Goal: Information Seeking & Learning: Find specific fact

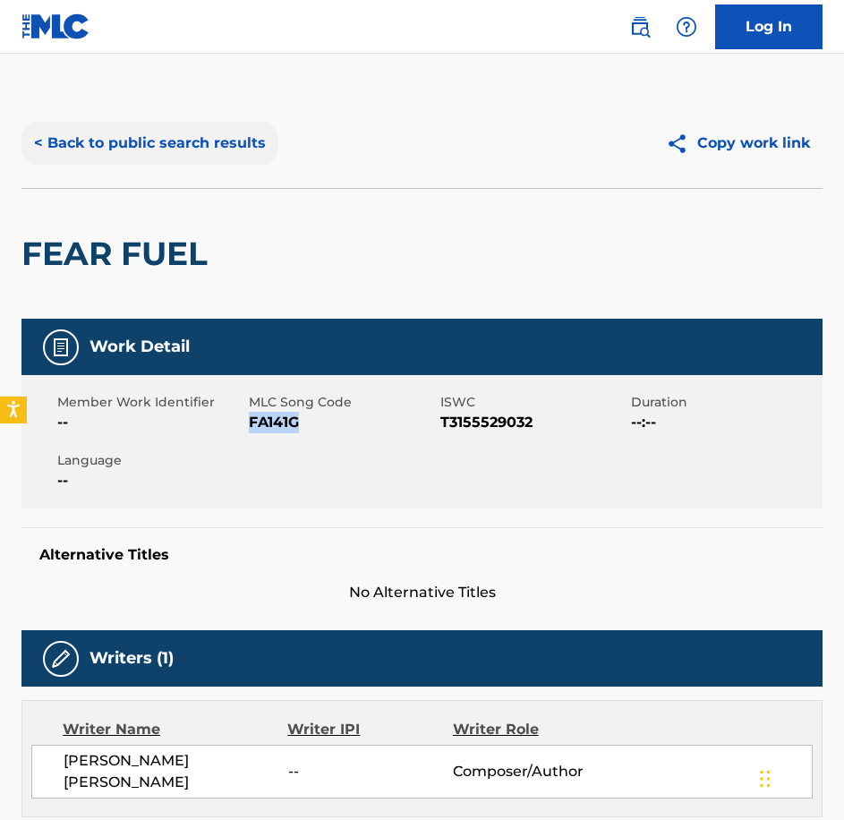
click at [147, 146] on button "< Back to public search results" at bounding box center [149, 143] width 257 height 45
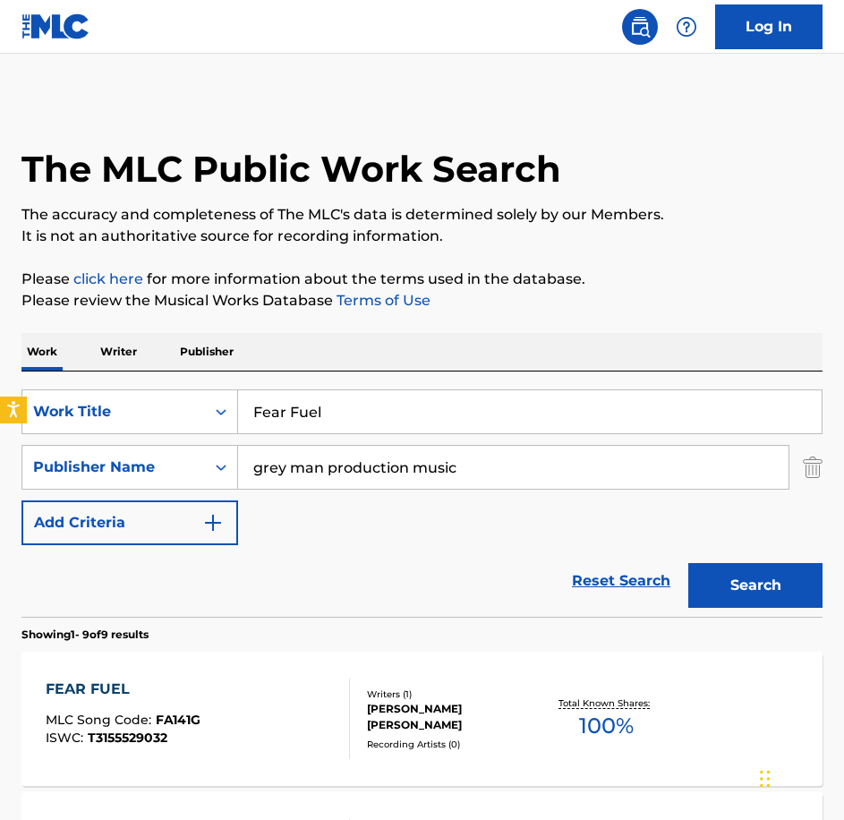
drag, startPoint x: 424, startPoint y: 405, endPoint x: 22, endPoint y: 320, distance: 410.6
paste input "eling Sleepy"
type input "Feeling Sleepy"
click at [688, 563] on button "Search" at bounding box center [755, 585] width 134 height 45
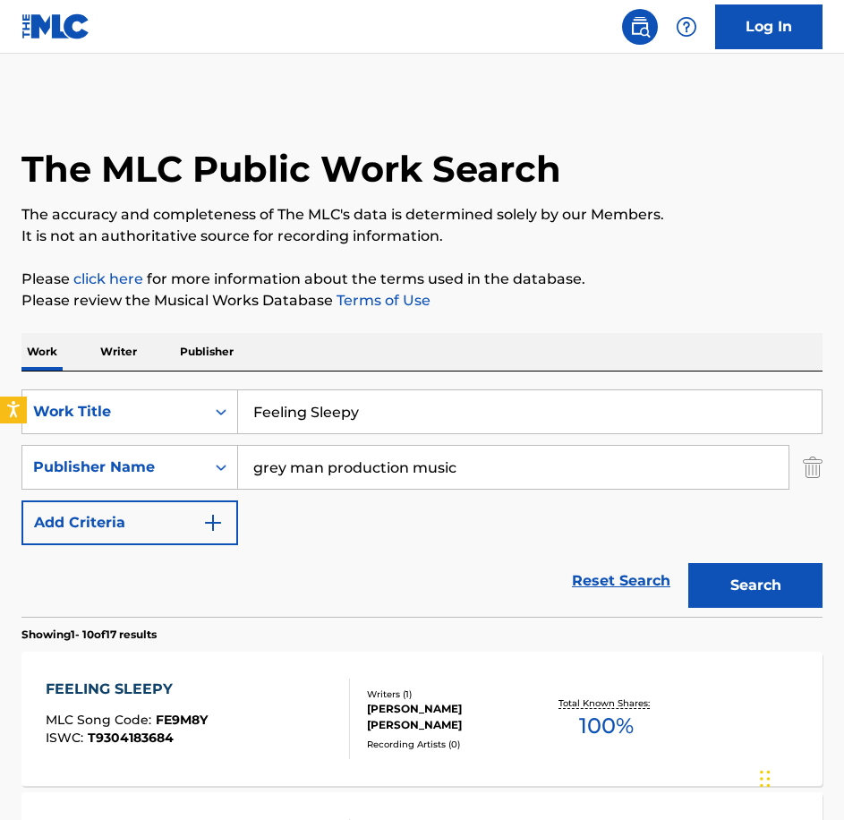
click at [224, 727] on div "FEELING SLEEPY MLC Song Code : FE9M8Y ISWC : T9304183684" at bounding box center [198, 719] width 304 height 81
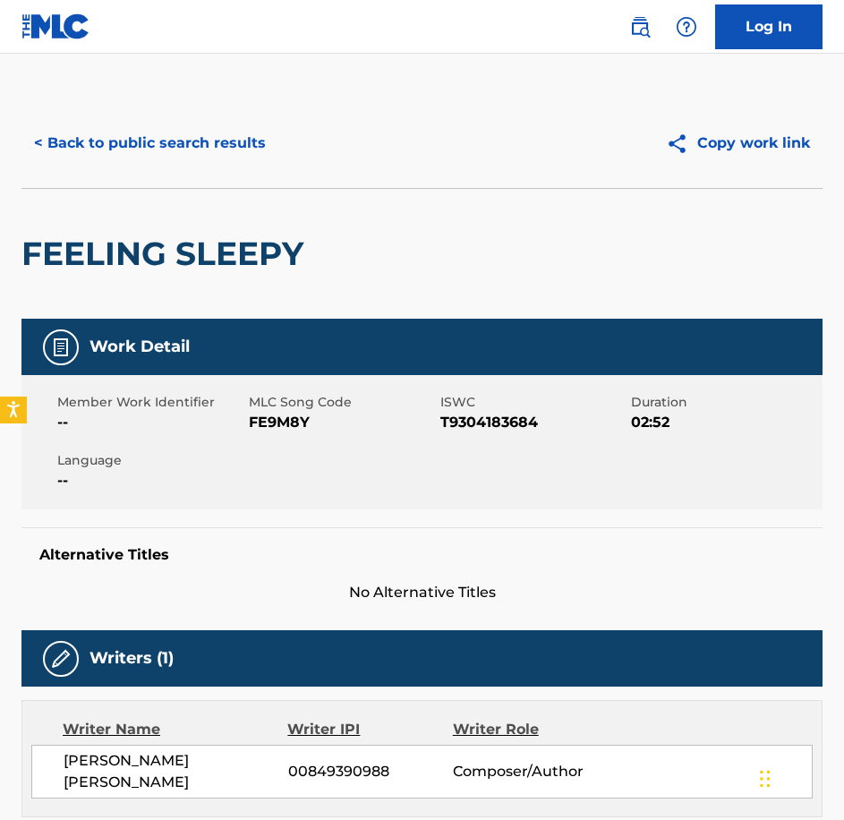
click at [283, 410] on span "MLC Song Code" at bounding box center [342, 402] width 187 height 19
drag, startPoint x: 283, startPoint y: 410, endPoint x: 278, endPoint y: 419, distance: 10.0
click at [278, 419] on span "FE9M8Y" at bounding box center [342, 422] width 187 height 21
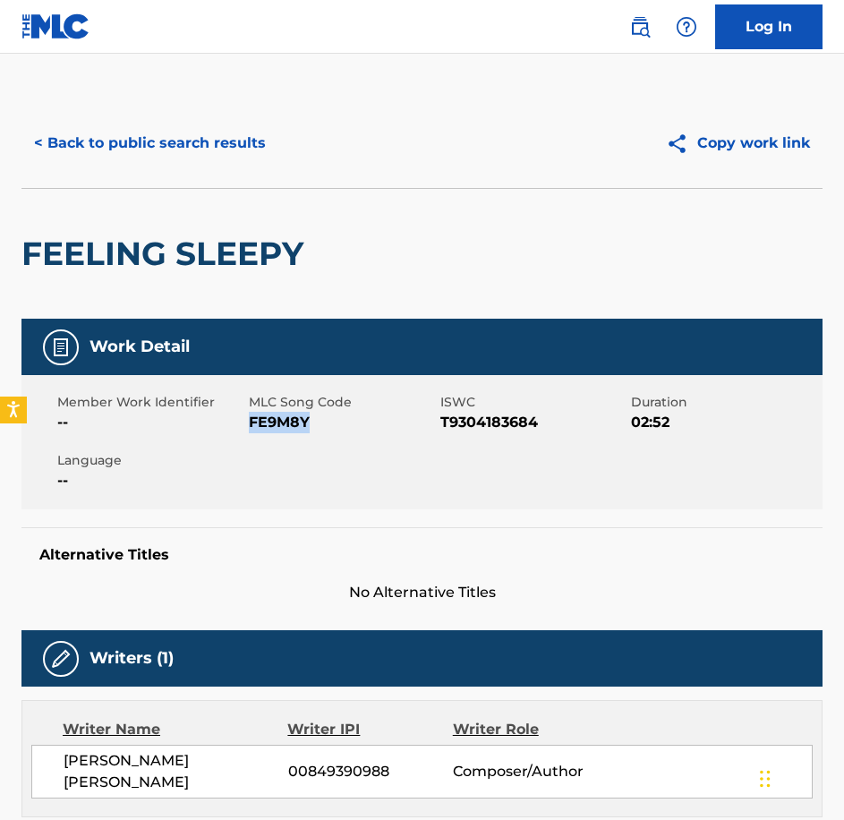
copy span "FE9M8Y"
click at [271, 133] on button "< Back to public search results" at bounding box center [149, 143] width 257 height 45
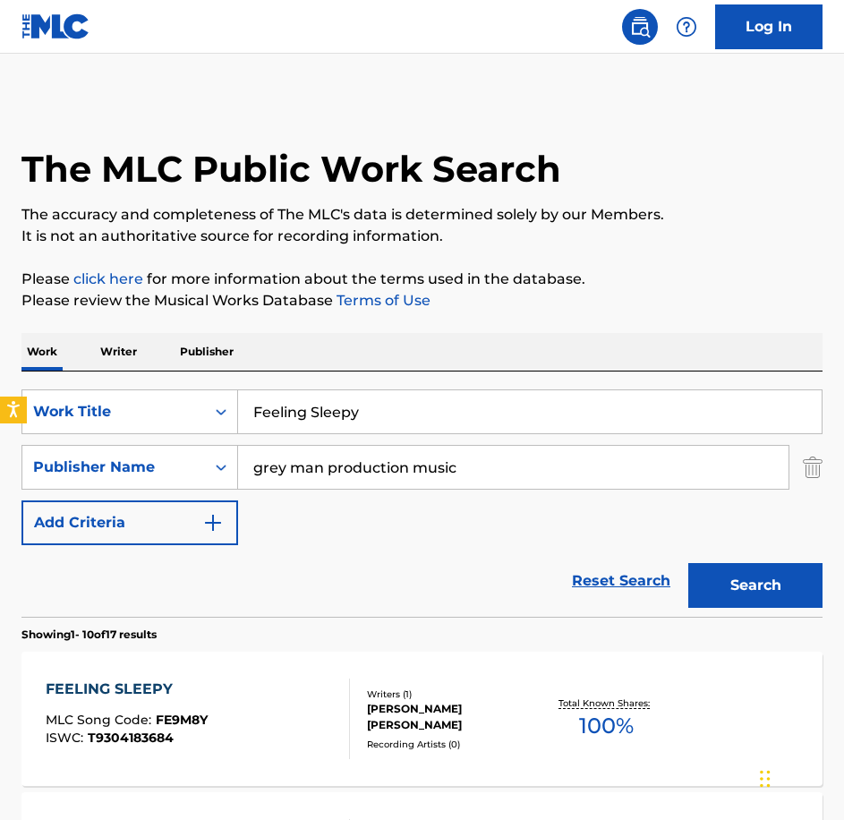
drag, startPoint x: 374, startPoint y: 423, endPoint x: 30, endPoint y: 368, distance: 348.2
paste input "Getting To The Truth"
type input "Getting To The Truth"
click at [688, 563] on button "Search" at bounding box center [755, 585] width 134 height 45
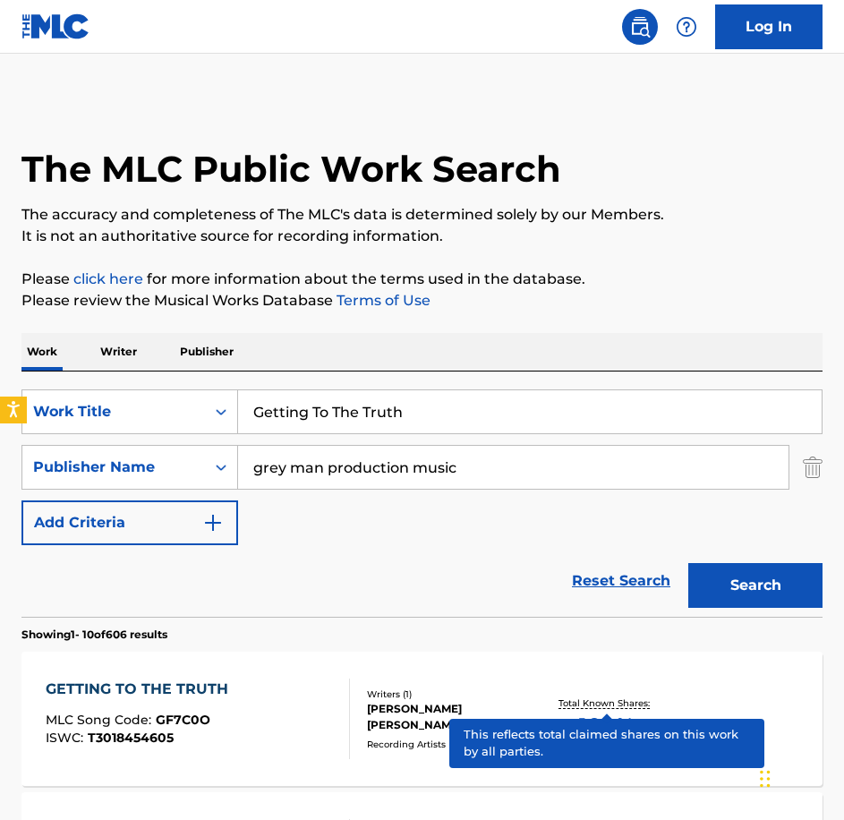
click at [216, 720] on div "MLC Song Code : GF7C0O" at bounding box center [142, 722] width 192 height 18
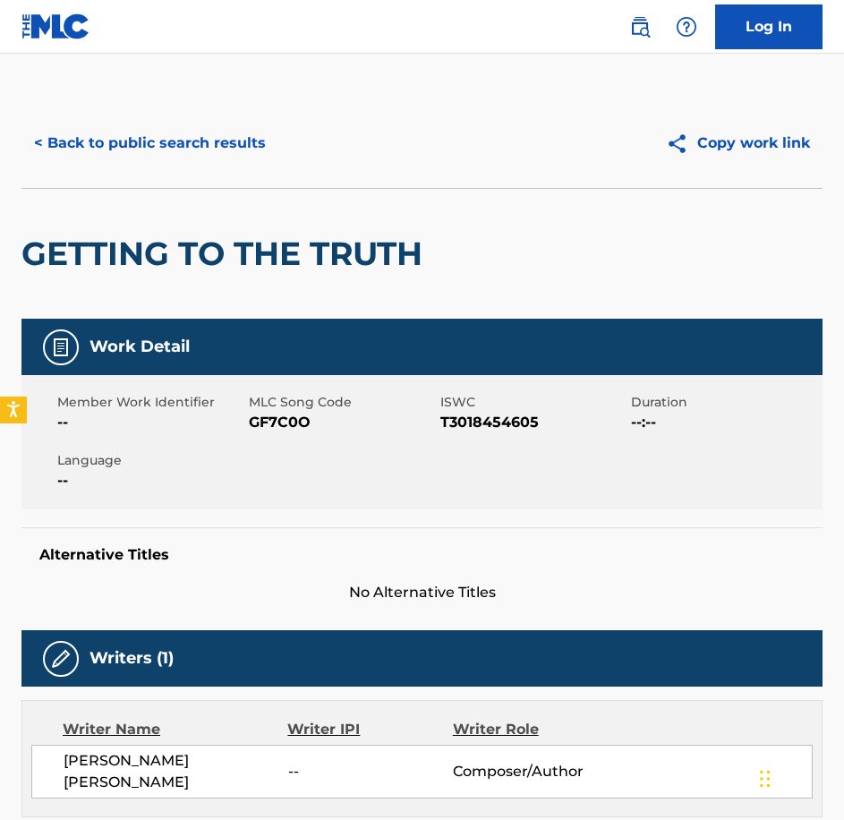
click at [279, 417] on span "GF7C0O" at bounding box center [342, 422] width 187 height 21
click at [200, 138] on button "< Back to public search results" at bounding box center [149, 143] width 257 height 45
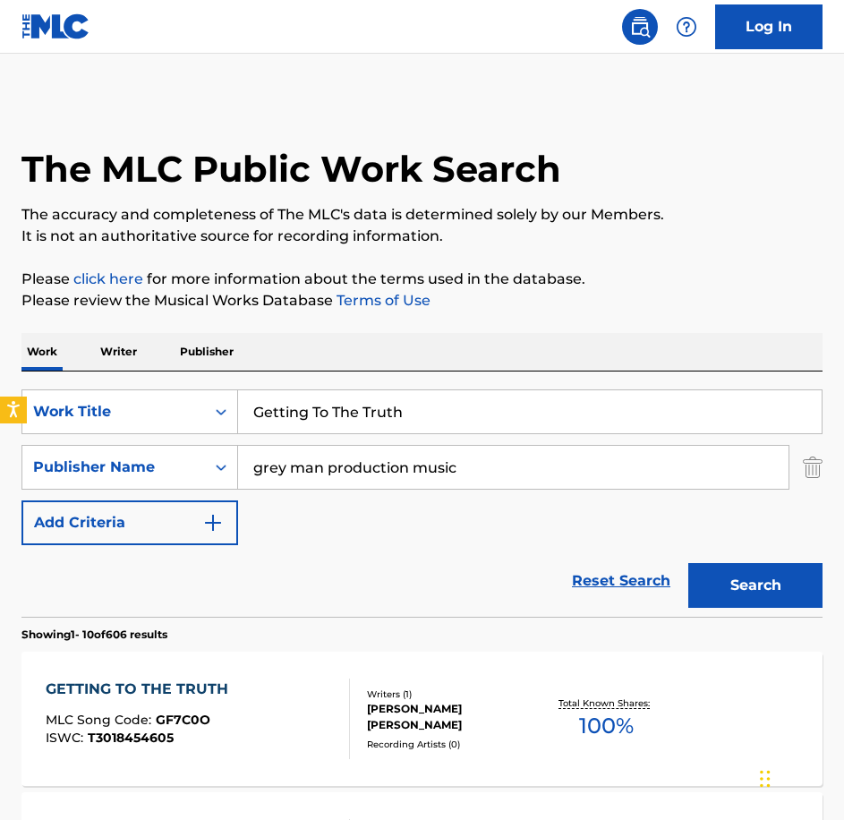
drag, startPoint x: 416, startPoint y: 402, endPoint x: 252, endPoint y: 391, distance: 164.2
click at [252, 391] on input "Getting To The Truth" at bounding box center [530, 411] width 584 height 43
paste input "oing Clear"
type input "Going Clear"
click at [688, 563] on button "Search" at bounding box center [755, 585] width 134 height 45
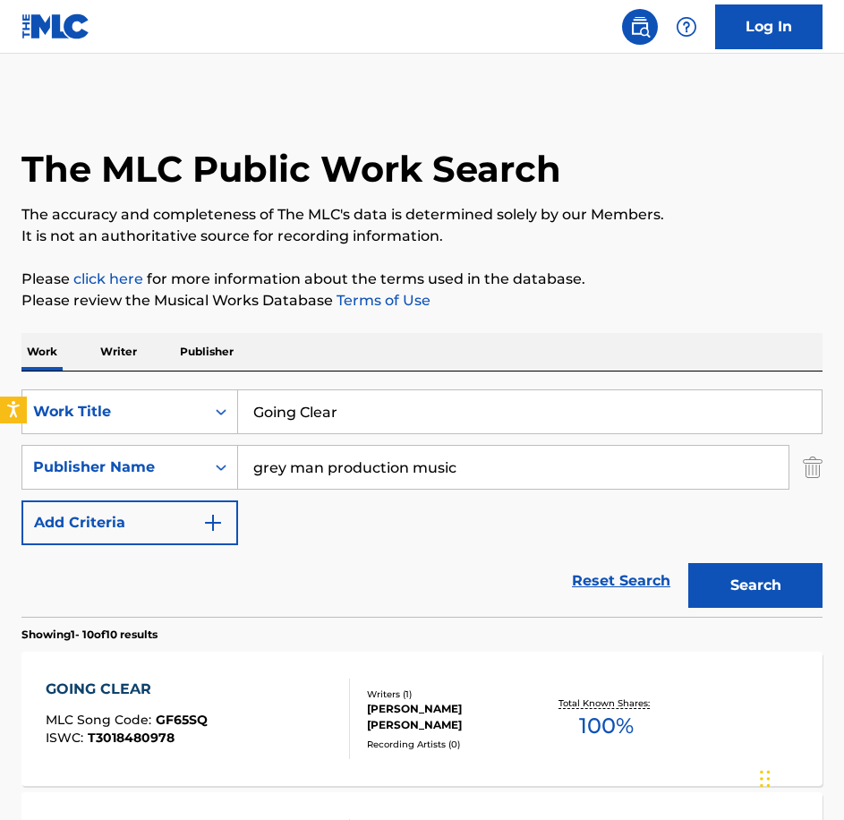
click at [320, 676] on div "GOING CLEAR MLC Song Code : GF65SQ ISWC : T3018480978 Writers ( 1 ) [PERSON_NAM…" at bounding box center [421, 719] width 801 height 134
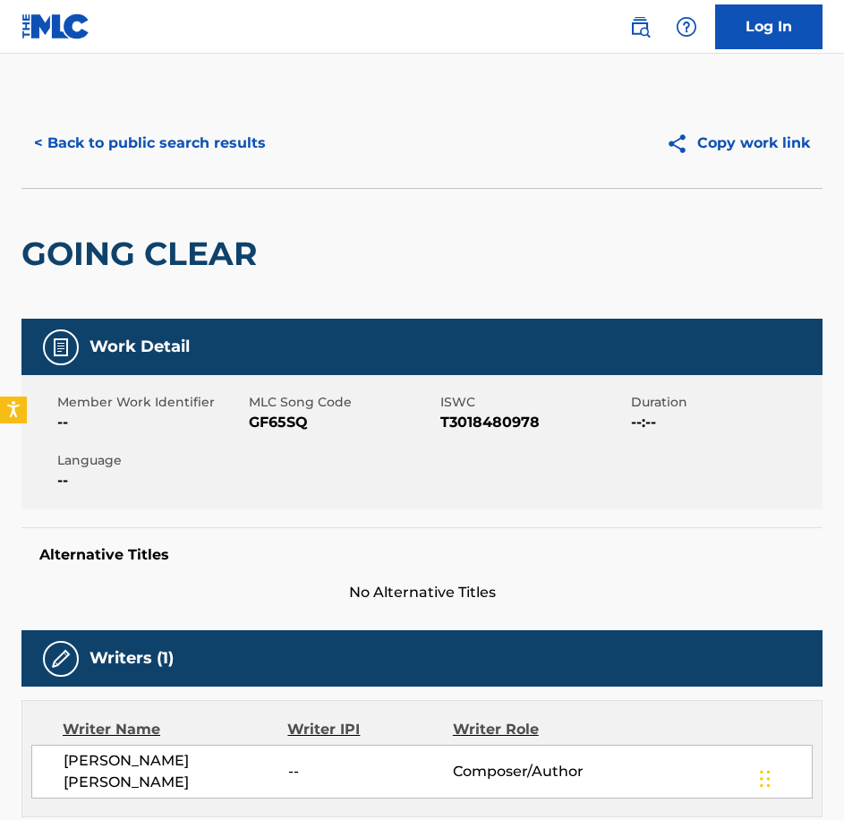
click at [307, 425] on span "GF65SQ" at bounding box center [342, 422] width 187 height 21
click at [303, 425] on span "GF65SQ" at bounding box center [342, 422] width 187 height 21
click at [294, 422] on span "GF65SQ" at bounding box center [342, 422] width 187 height 21
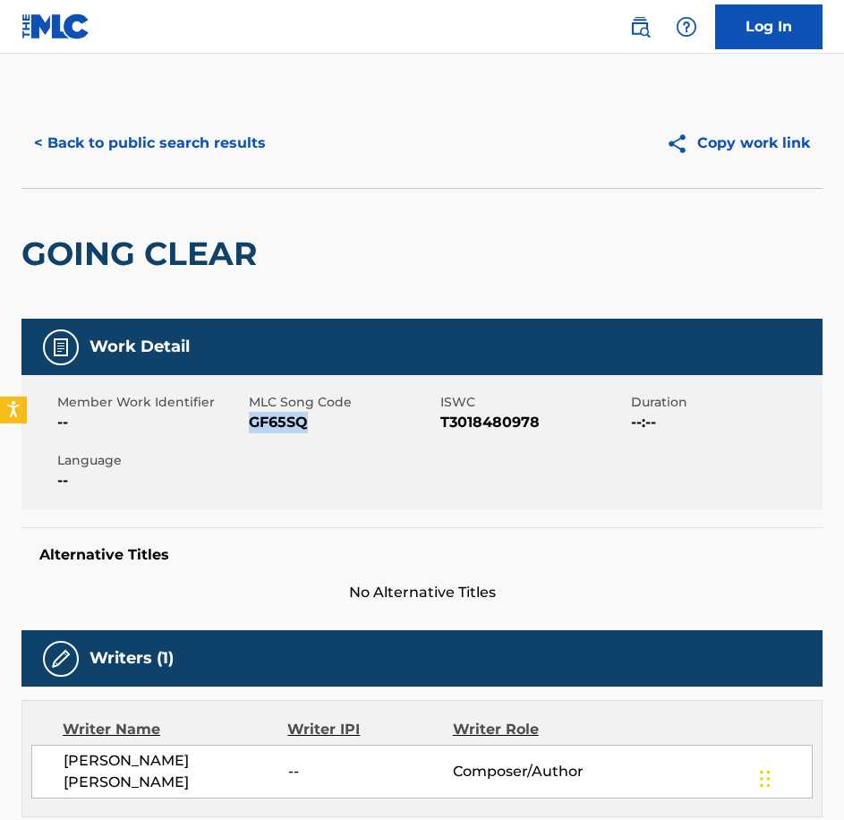
click at [294, 422] on span "GF65SQ" at bounding box center [342, 422] width 187 height 21
copy span "GF65SQ"
click at [165, 163] on button "< Back to public search results" at bounding box center [149, 143] width 257 height 45
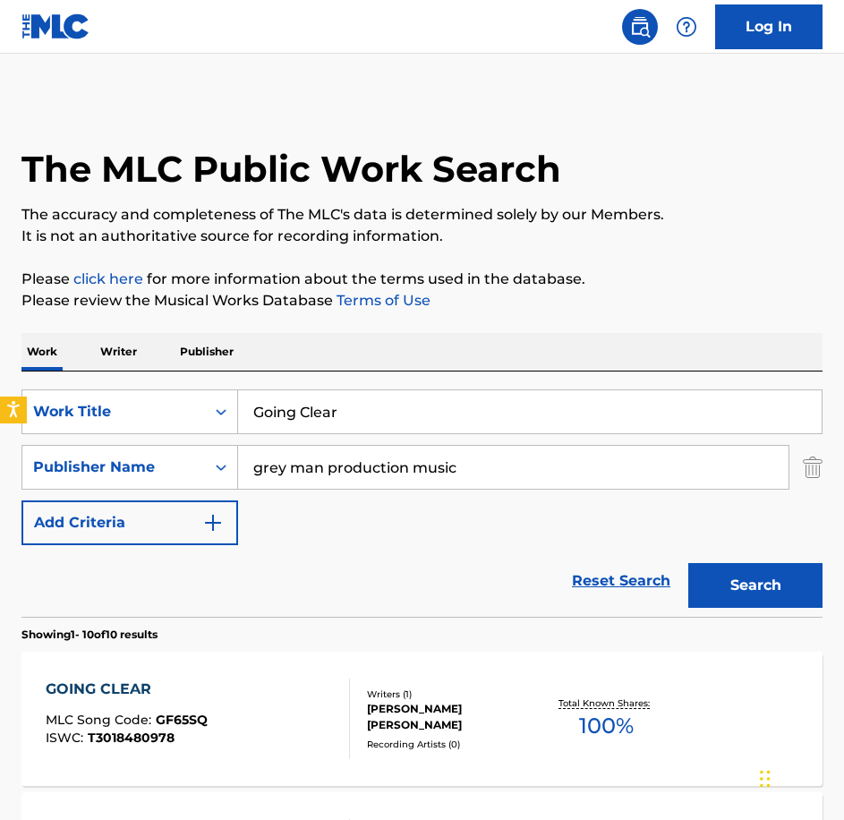
drag, startPoint x: 346, startPoint y: 414, endPoint x: 17, endPoint y: 374, distance: 331.8
paste input "uess Again"
type input "Guess Again"
click at [688, 563] on button "Search" at bounding box center [755, 585] width 134 height 45
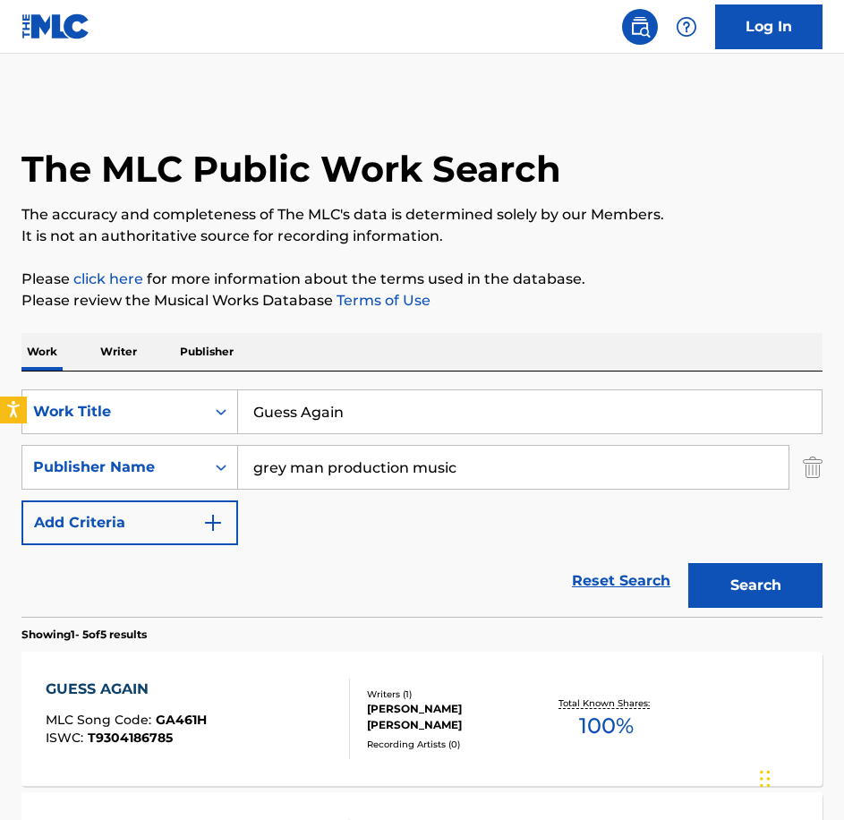
click at [261, 728] on div "GUESS AGAIN MLC Song Code : GA461H ISWC : T9304186785" at bounding box center [198, 719] width 304 height 81
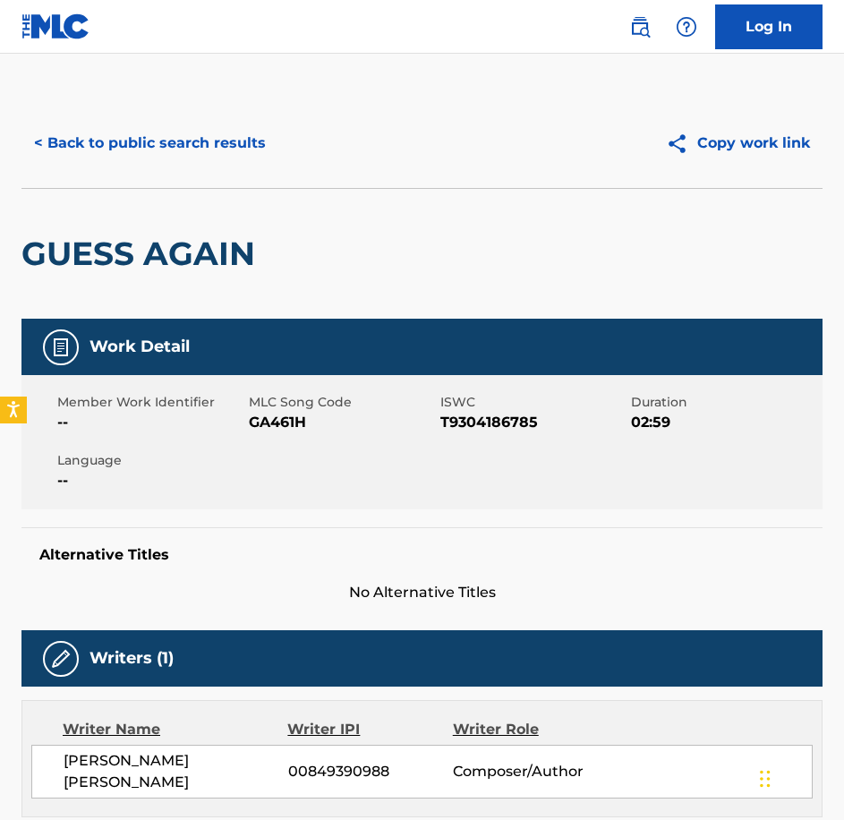
click at [269, 448] on div "Member Work Identifier -- MLC Song Code GA461H ISWC T9304186785 Duration 02:59 …" at bounding box center [421, 442] width 801 height 134
copy span "GA461H"
click at [281, 129] on div "< Back to public search results" at bounding box center [221, 143] width 401 height 45
click at [264, 132] on button "< Back to public search results" at bounding box center [149, 143] width 257 height 45
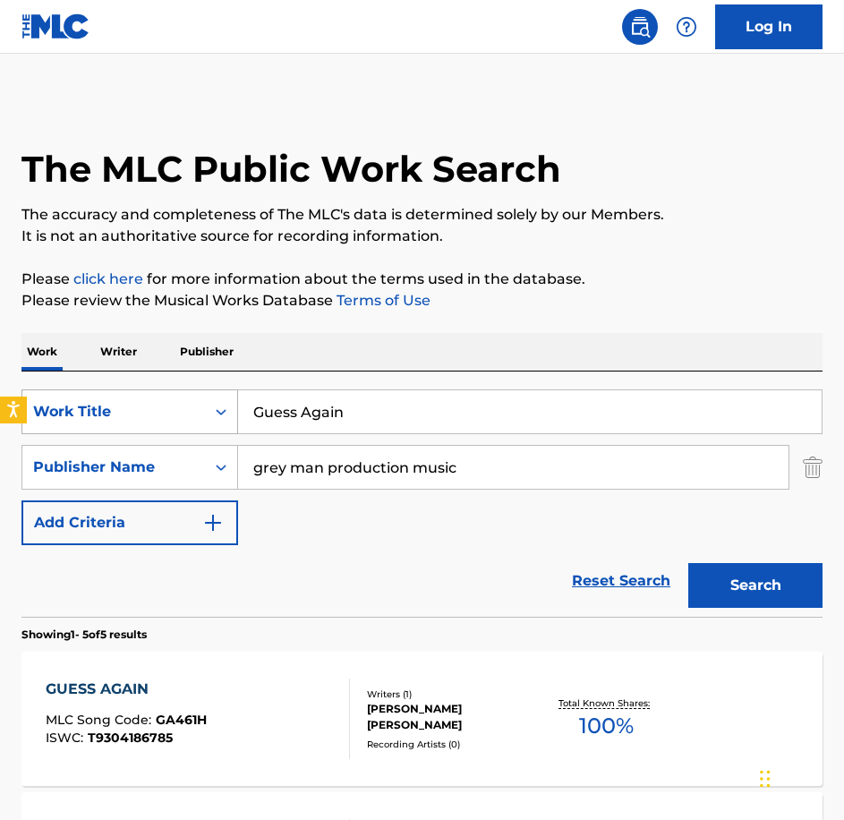
drag, startPoint x: 234, startPoint y: 415, endPoint x: 112, endPoint y: 414, distance: 121.7
click at [112, 414] on div "SearchWithCriteriabe21c2c7-3089-4aec-a1c5-02f3d7d33223 Work Title Guess Again" at bounding box center [421, 411] width 801 height 45
paste input "Monstrous"
type input "Monstrous"
click at [688, 563] on button "Search" at bounding box center [755, 585] width 134 height 45
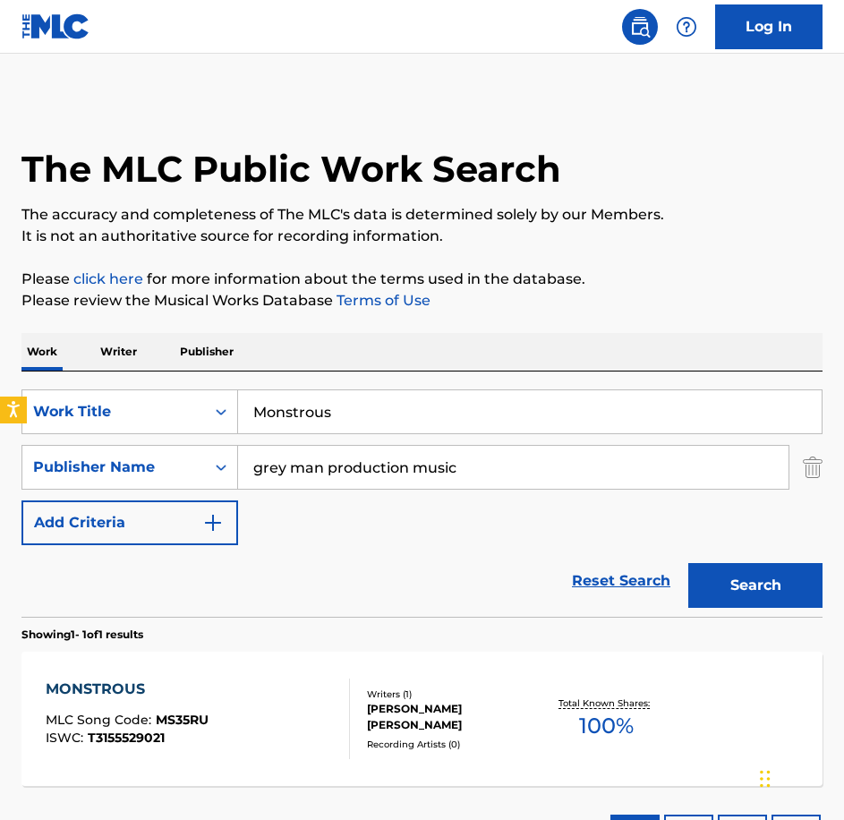
click at [127, 695] on div "MONSTROUS" at bounding box center [127, 689] width 163 height 21
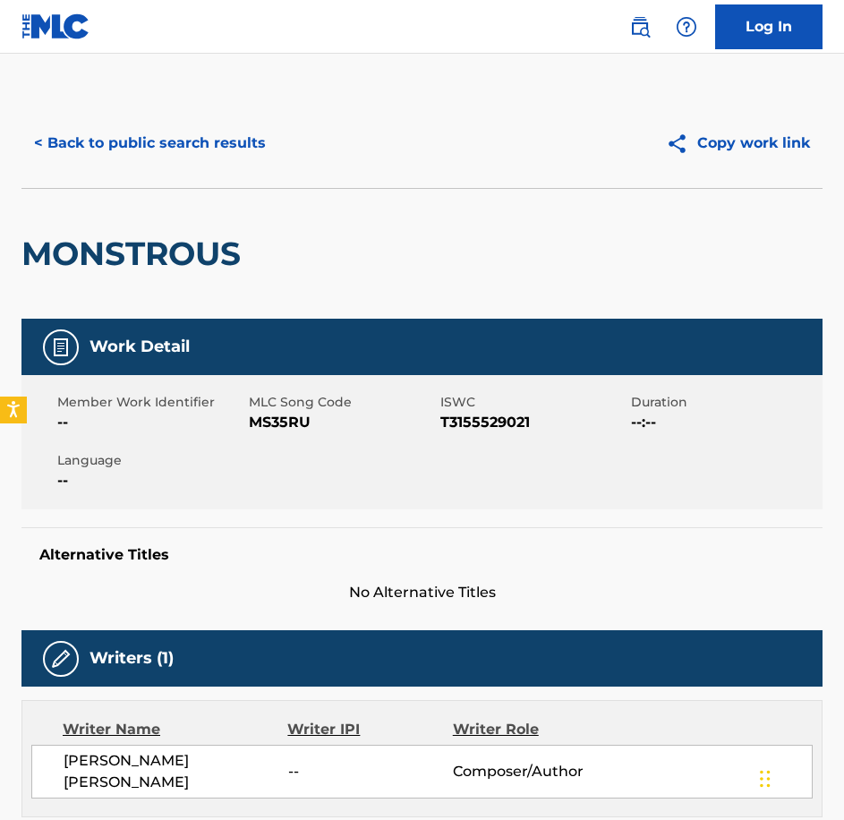
click at [263, 433] on div "Member Work Identifier -- MLC Song Code MS35RU ISWC T3155529021 Duration --:-- …" at bounding box center [421, 442] width 801 height 134
copy span "MS35RU"
click at [117, 144] on button "< Back to public search results" at bounding box center [149, 143] width 257 height 45
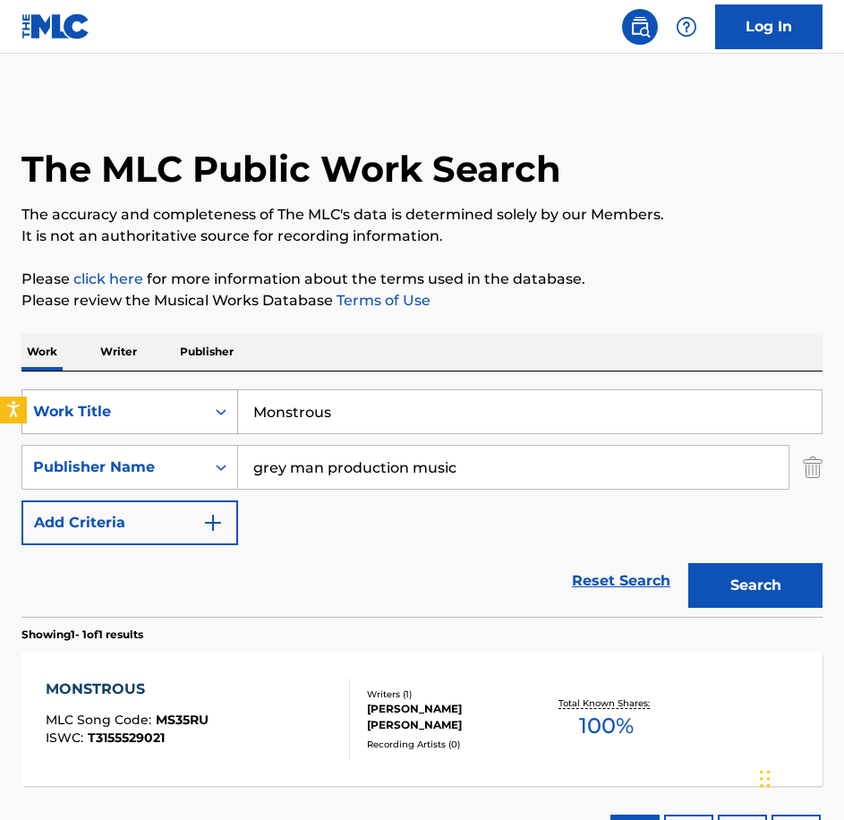
drag, startPoint x: 395, startPoint y: 421, endPoint x: 75, endPoint y: 397, distance: 320.4
click at [75, 397] on div "SearchWithCriteriabe21c2c7-3089-4aec-a1c5-02f3d7d33223 Work Title Monstrous" at bounding box center [421, 411] width 801 height 45
paste input "Not Quite Right"
type input "Not Quite Right"
click at [688, 563] on button "Search" at bounding box center [755, 585] width 134 height 45
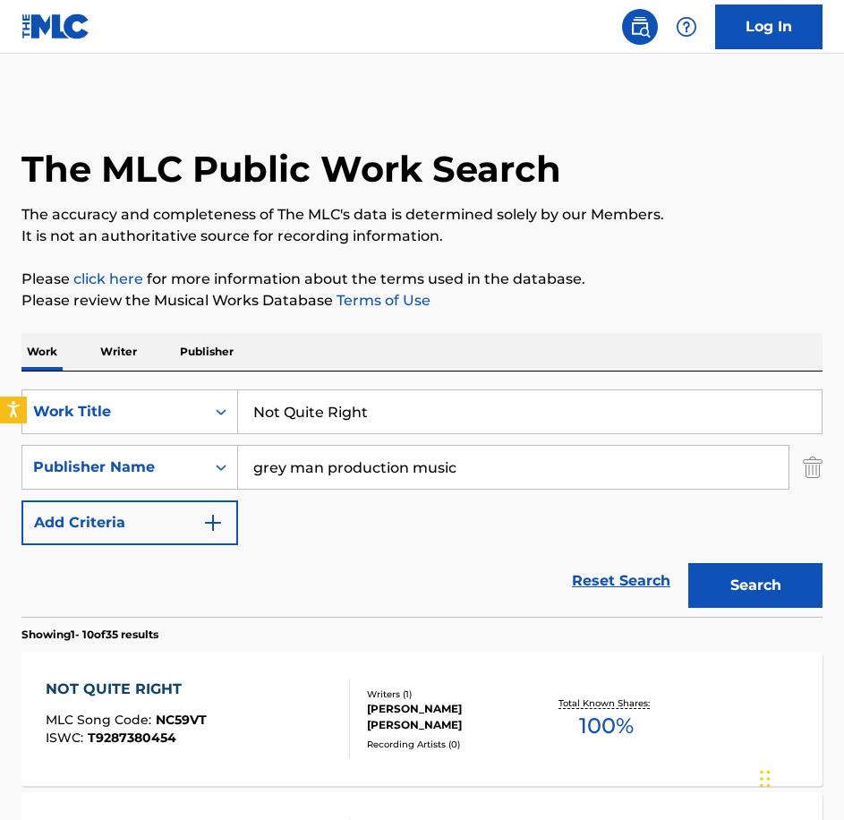
click at [243, 675] on div "NOT QUITE RIGHT MLC Song Code : NC59VT ISWC : T9287380454 Writers ( 1 ) [PERSON…" at bounding box center [421, 719] width 801 height 134
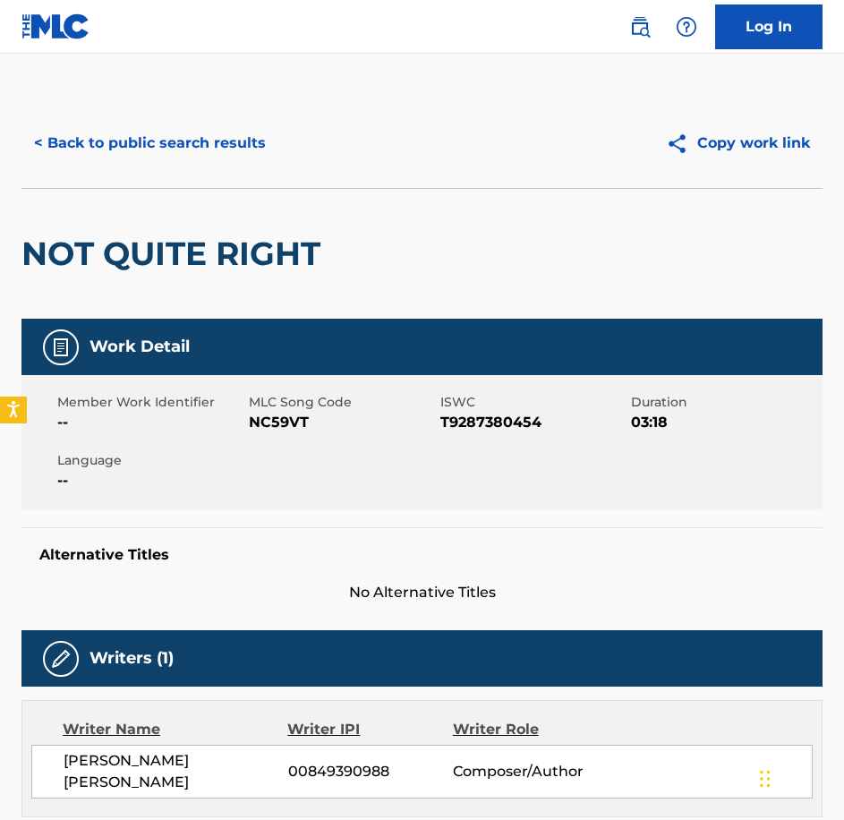
click at [281, 448] on div "Member Work Identifier -- MLC Song Code NC59VT ISWC T9287380454 Duration 03:18 …" at bounding box center [421, 442] width 801 height 134
copy span "NC59VT"
click at [166, 152] on button "< Back to public search results" at bounding box center [149, 143] width 257 height 45
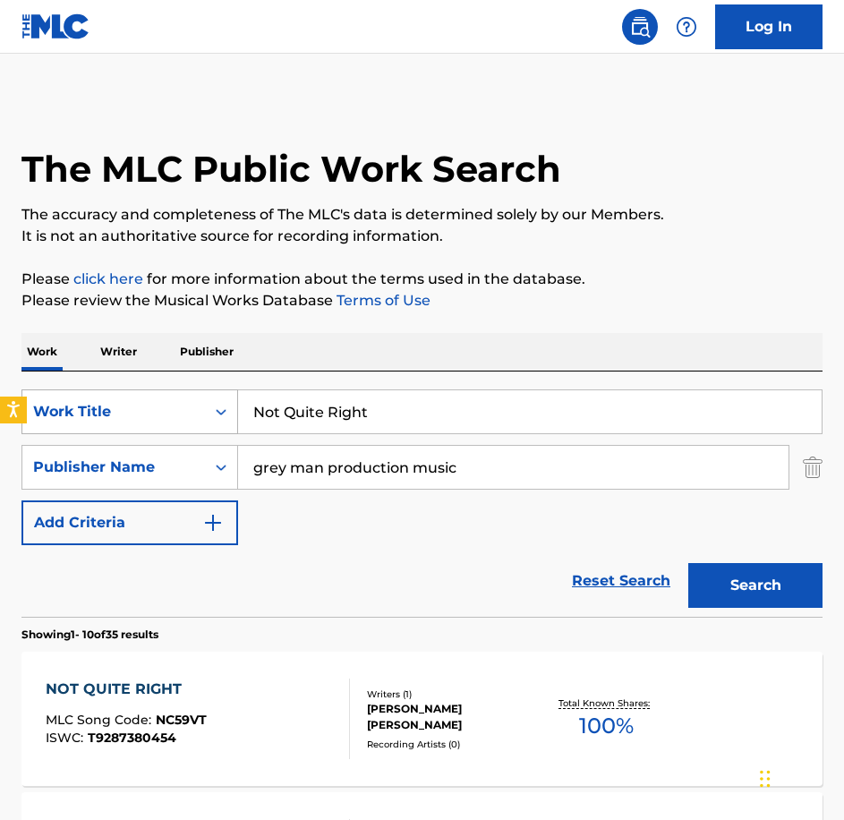
drag, startPoint x: 192, startPoint y: 397, endPoint x: 159, endPoint y: 391, distance: 33.6
click at [159, 391] on div "SearchWithCriteriabe21c2c7-3089-4aec-a1c5-02f3d7d33223 Work Title Not Quite Rig…" at bounding box center [421, 411] width 801 height 45
paste input "hing To See Here"
type input "Nothing To See Here"
click at [688, 563] on button "Search" at bounding box center [755, 585] width 134 height 45
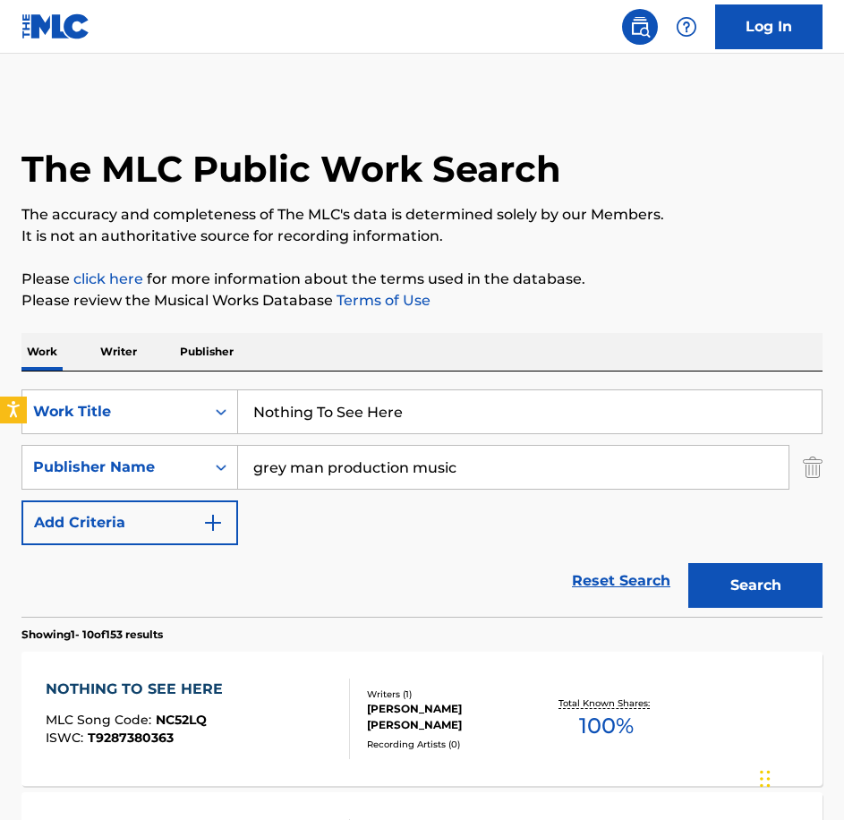
click at [243, 666] on div "NOTHING TO SEE HERE MLC Song Code : NC52LQ ISWC : T9287380363 Writers ( 1 ) [PE…" at bounding box center [421, 719] width 801 height 134
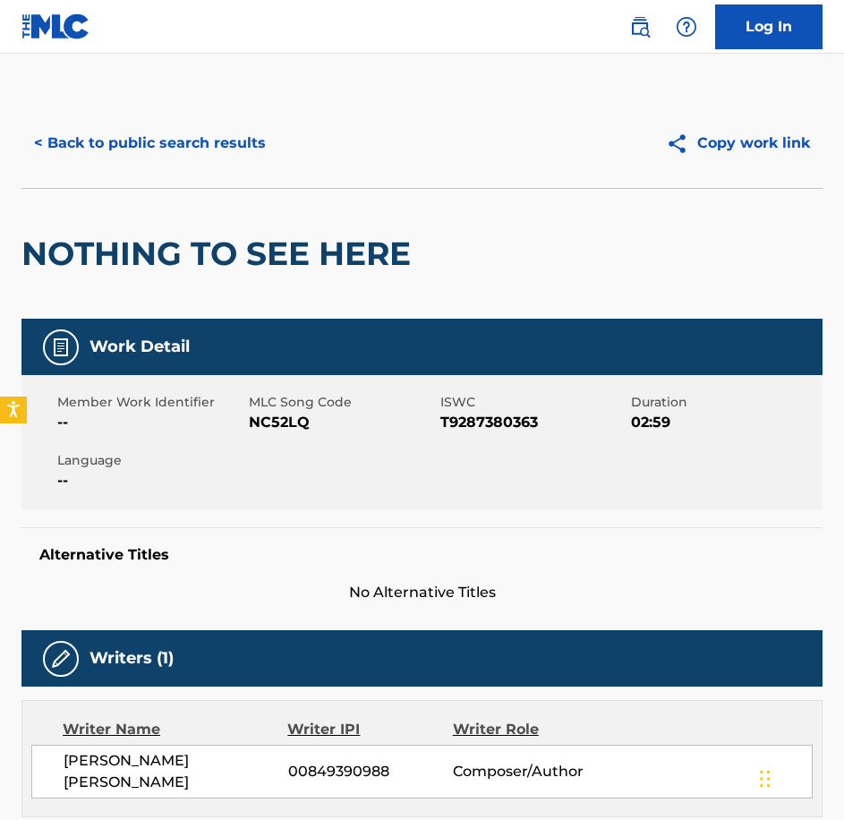
click at [279, 403] on span "MLC Song Code" at bounding box center [342, 402] width 187 height 19
click at [285, 420] on span "NC52LQ" at bounding box center [342, 422] width 187 height 21
copy span "NC52LQ"
drag, startPoint x: 263, startPoint y: 168, endPoint x: 254, endPoint y: 165, distance: 9.6
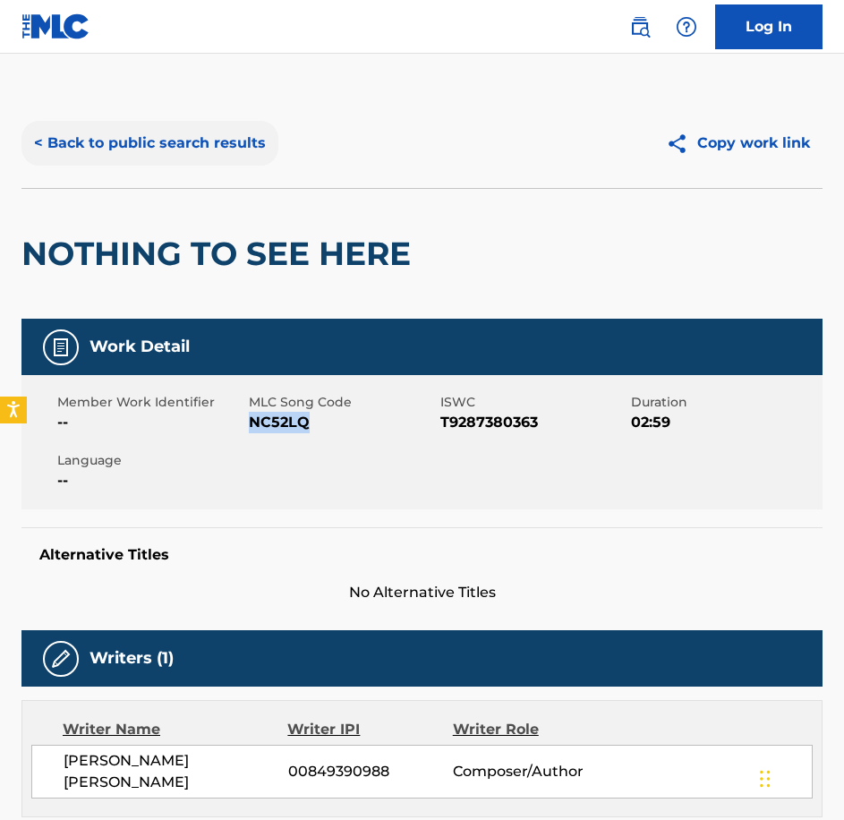
click at [262, 168] on div "< Back to public search results Copy work link" at bounding box center [421, 143] width 801 height 90
click at [252, 163] on button "< Back to public search results" at bounding box center [149, 143] width 257 height 45
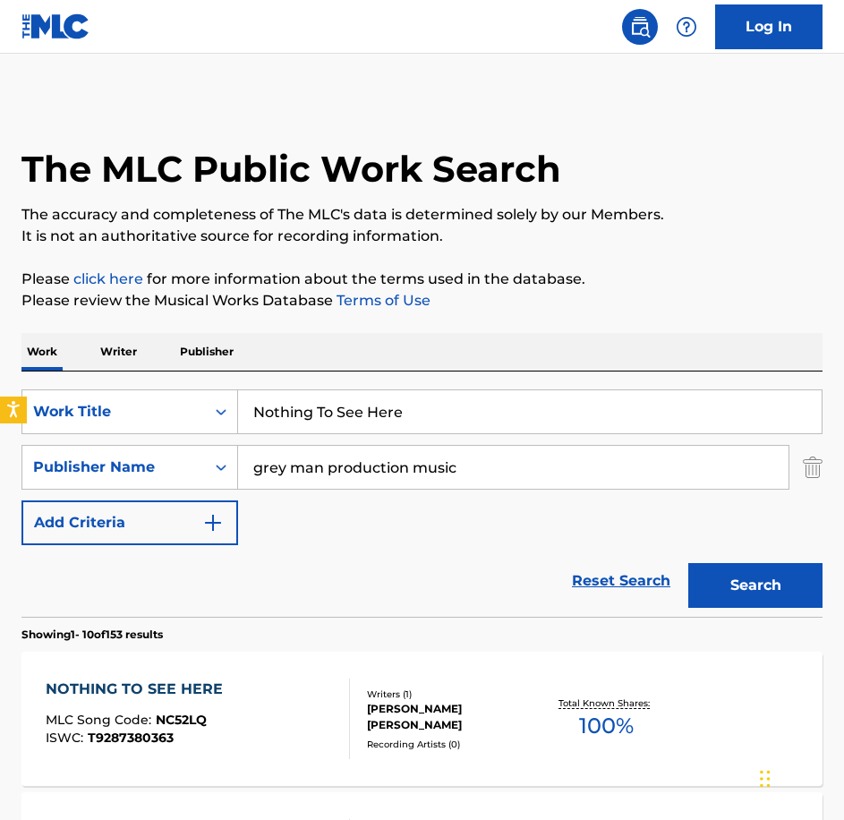
drag, startPoint x: 453, startPoint y: 405, endPoint x: 24, endPoint y: 369, distance: 430.3
paste input "Ode To [PERSON_NAME]"
type input "Ode To [PERSON_NAME]"
click at [688, 563] on button "Search" at bounding box center [755, 585] width 134 height 45
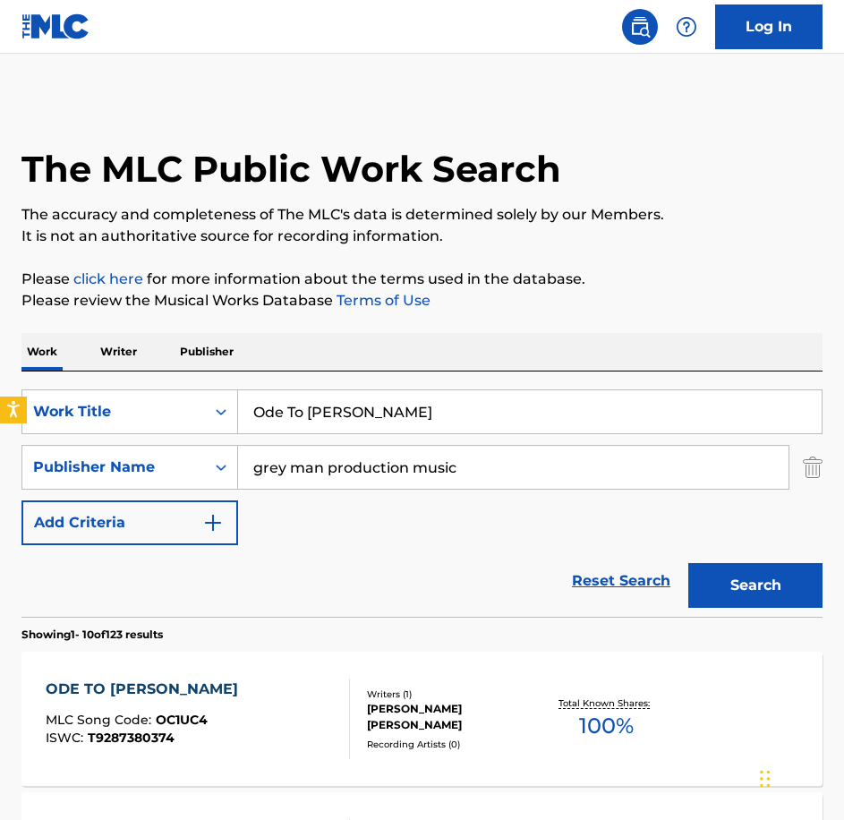
click at [232, 696] on div "ODE TO [PERSON_NAME] MLC Song Code : OC1UC4 ISWC : T9287380374" at bounding box center [198, 719] width 304 height 81
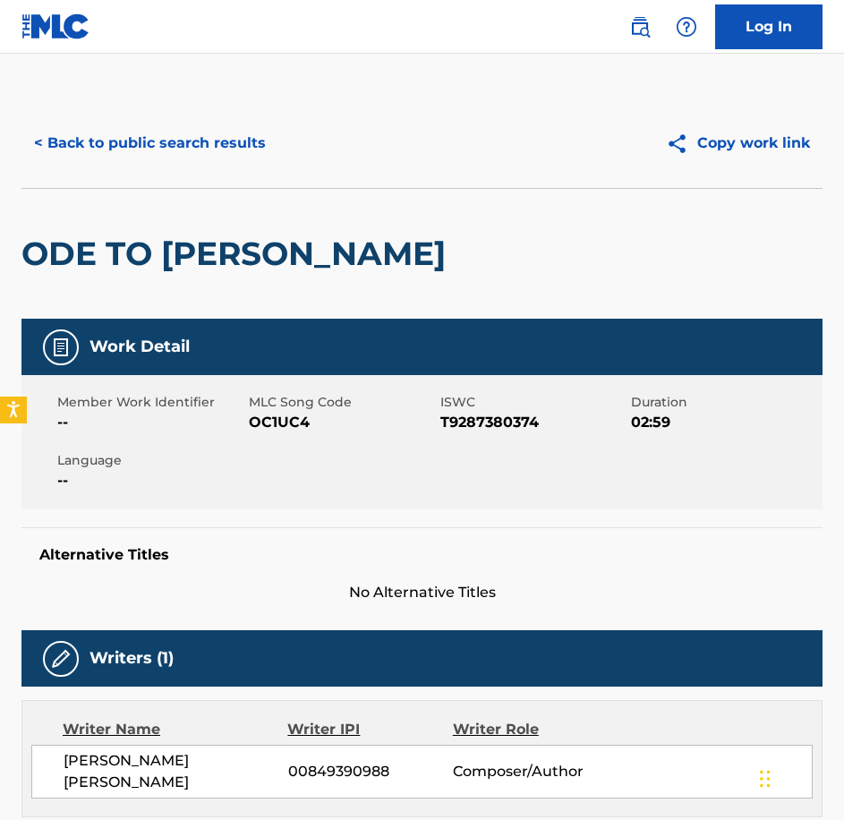
click at [311, 424] on span "OC1UC4" at bounding box center [342, 422] width 187 height 21
click at [294, 424] on span "OC1UC4" at bounding box center [342, 422] width 187 height 21
copy span "OC1UC4"
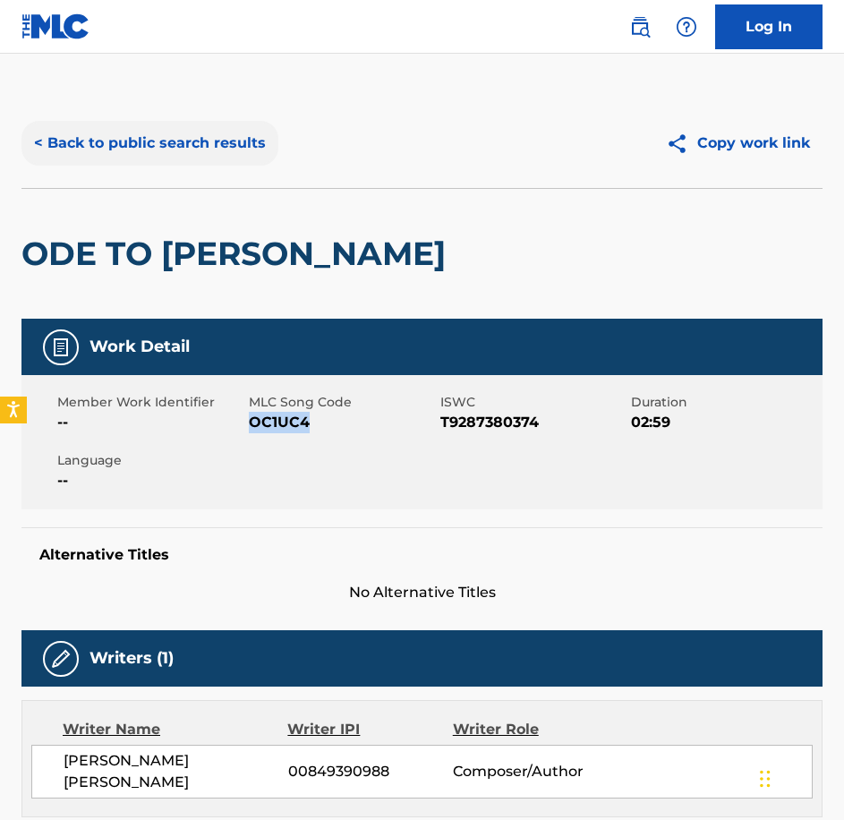
click at [126, 135] on button "< Back to public search results" at bounding box center [149, 143] width 257 height 45
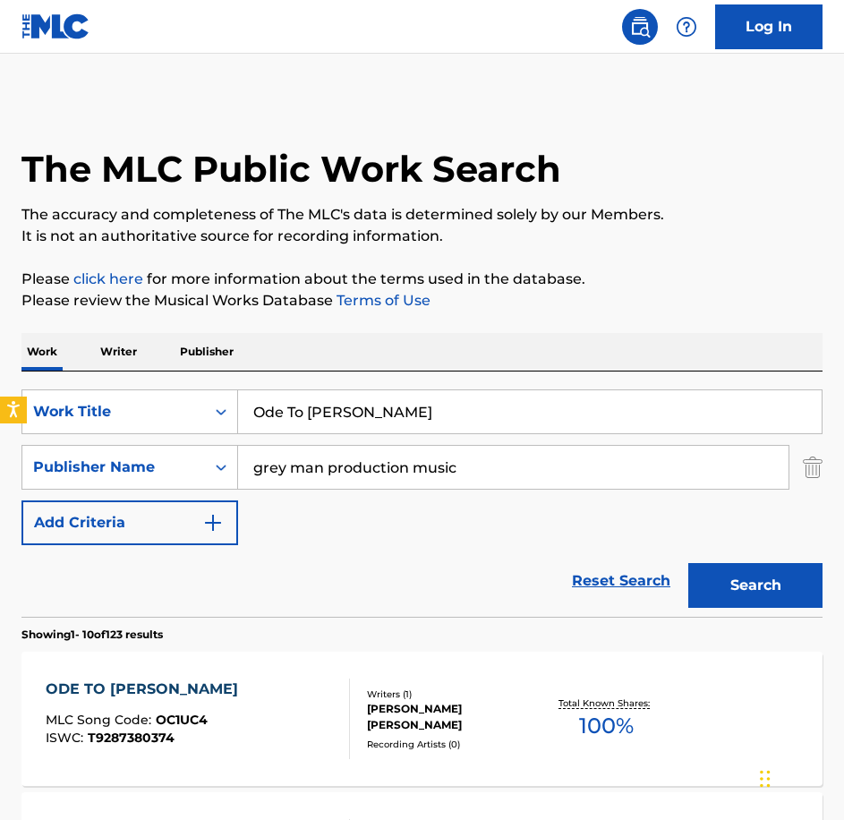
drag, startPoint x: 411, startPoint y: 411, endPoint x: -4, endPoint y: 388, distance: 415.9
click at [0, 388] on html "Accessibility Screen-Reader Guide, Feedback, and Issue Reporting | New window 0…" at bounding box center [422, 410] width 844 height 820
paste input "Unravelling"
type input "Unravelling"
click at [688, 563] on button "Search" at bounding box center [755, 585] width 134 height 45
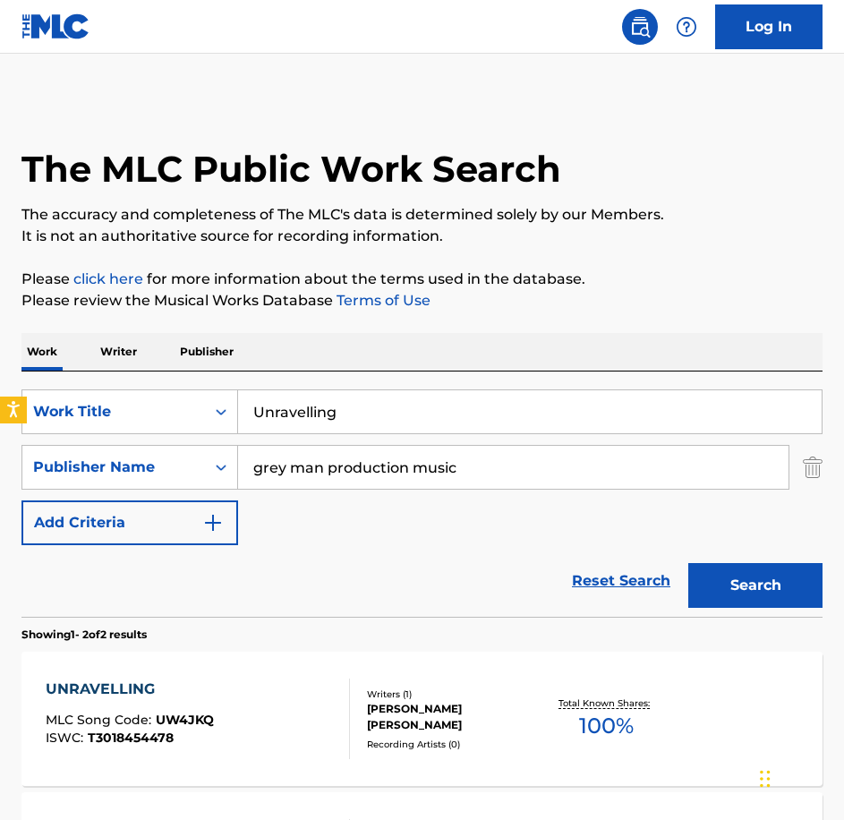
click at [244, 656] on div "UNRAVELLING MLC Song Code : UW4JKQ ISWC : T3018454478 Writers ( 1 ) [PERSON_NAM…" at bounding box center [421, 719] width 801 height 134
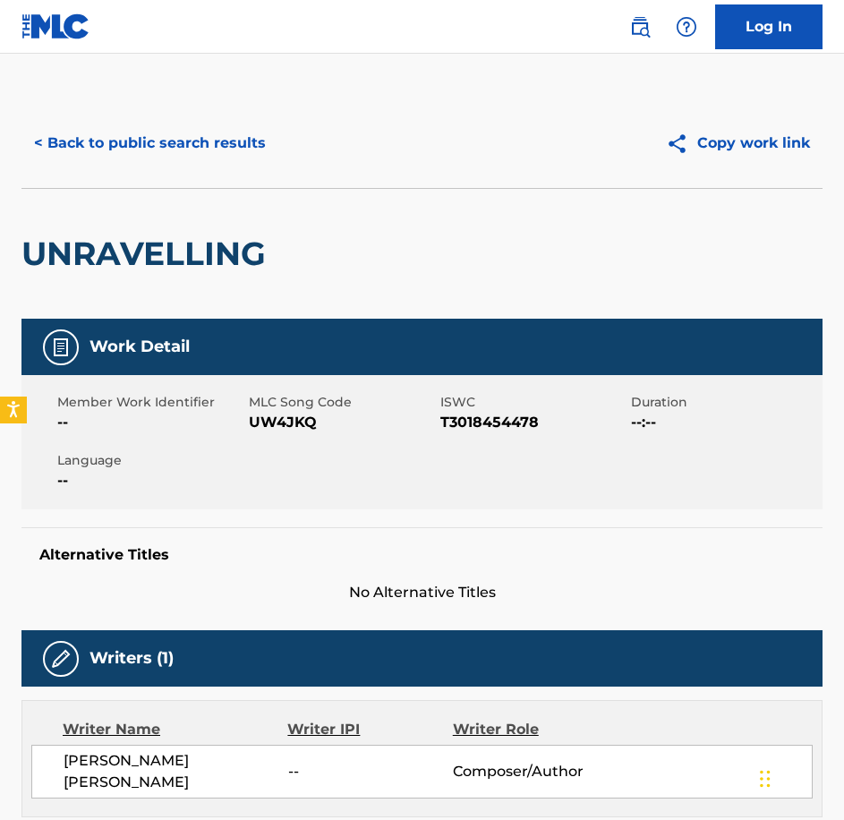
click at [279, 438] on div "Member Work Identifier -- MLC Song Code UW4JKQ ISWC T3018454478 Duration --:-- …" at bounding box center [421, 442] width 801 height 134
click at [279, 429] on span "UW4JKQ" at bounding box center [342, 422] width 187 height 21
copy span "UW4JKQ"
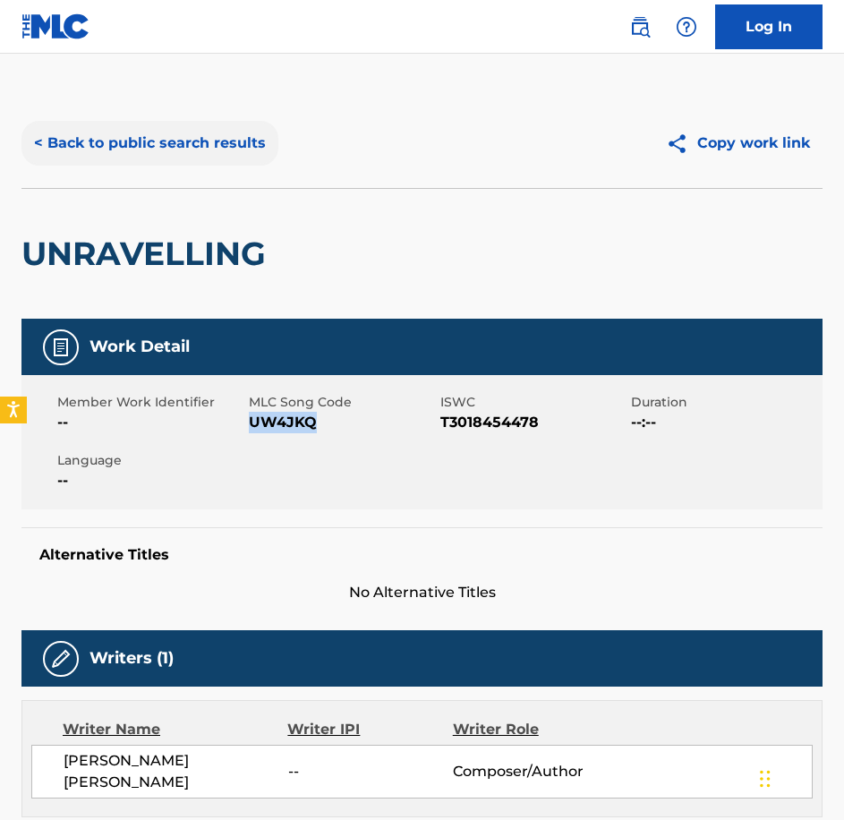
click at [115, 125] on button "< Back to public search results" at bounding box center [149, 143] width 257 height 45
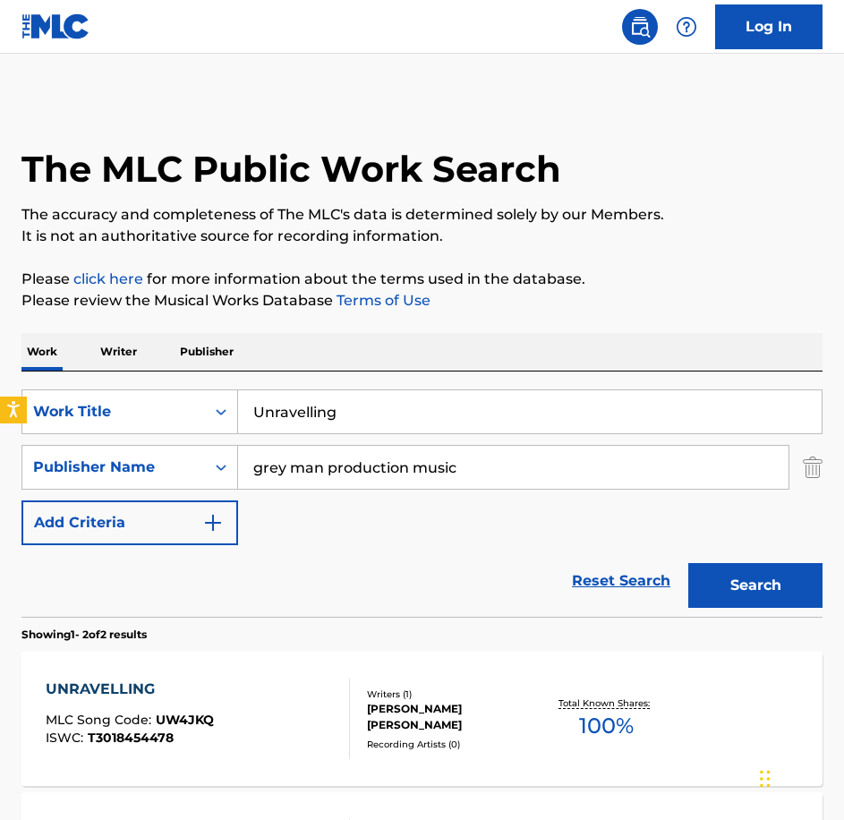
drag, startPoint x: 385, startPoint y: 408, endPoint x: 40, endPoint y: 337, distance: 351.8
click at [43, 346] on div "Work Writer Publisher SearchWithCriteriabe21c2c7-3089-4aec-a1c5-02f3d7d33223 Wo…" at bounding box center [421, 672] width 801 height 678
paste input "Valour"
type input "Valour"
click at [688, 563] on button "Search" at bounding box center [755, 585] width 134 height 45
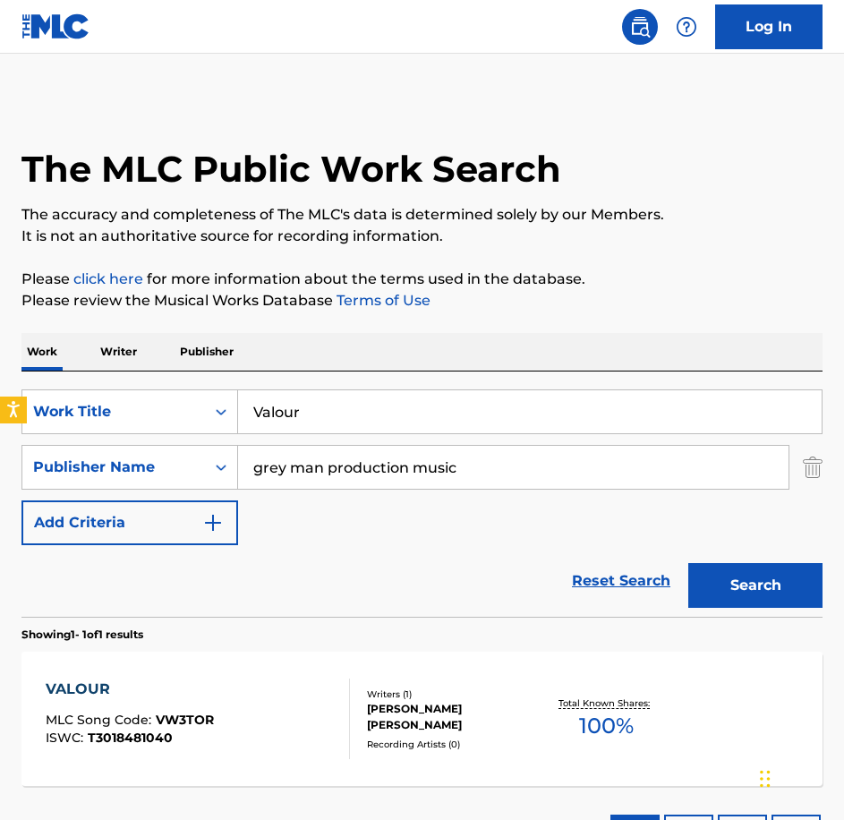
click at [293, 729] on div "VALOUR MLC Song Code : VW3TOR ISWC : T3018481040" at bounding box center [198, 719] width 304 height 81
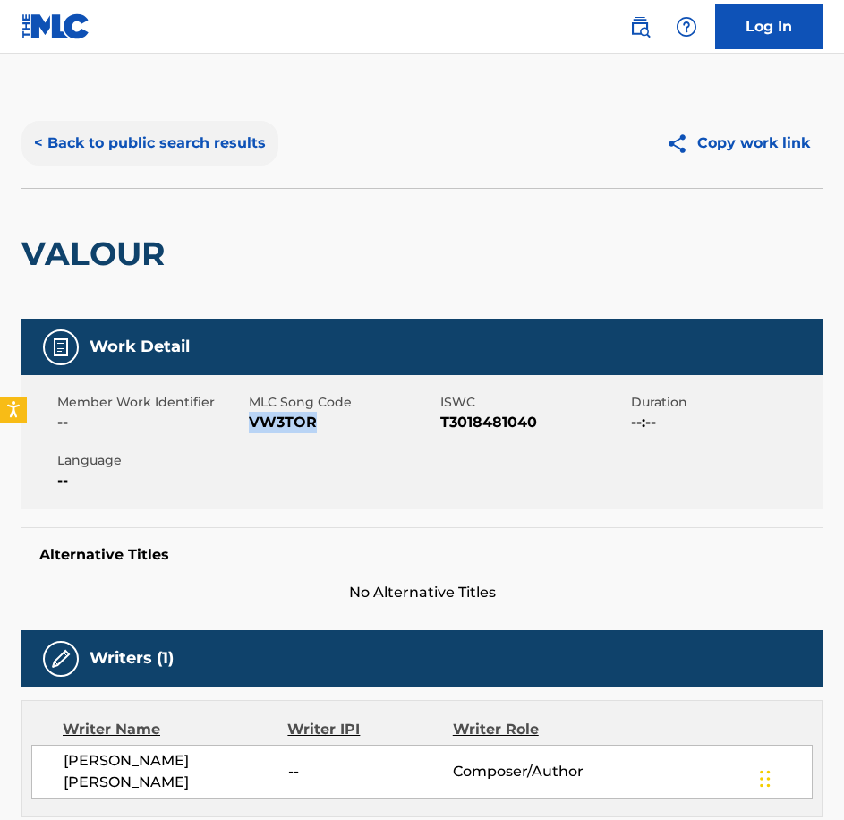
click at [228, 158] on button "< Back to public search results" at bounding box center [149, 143] width 257 height 45
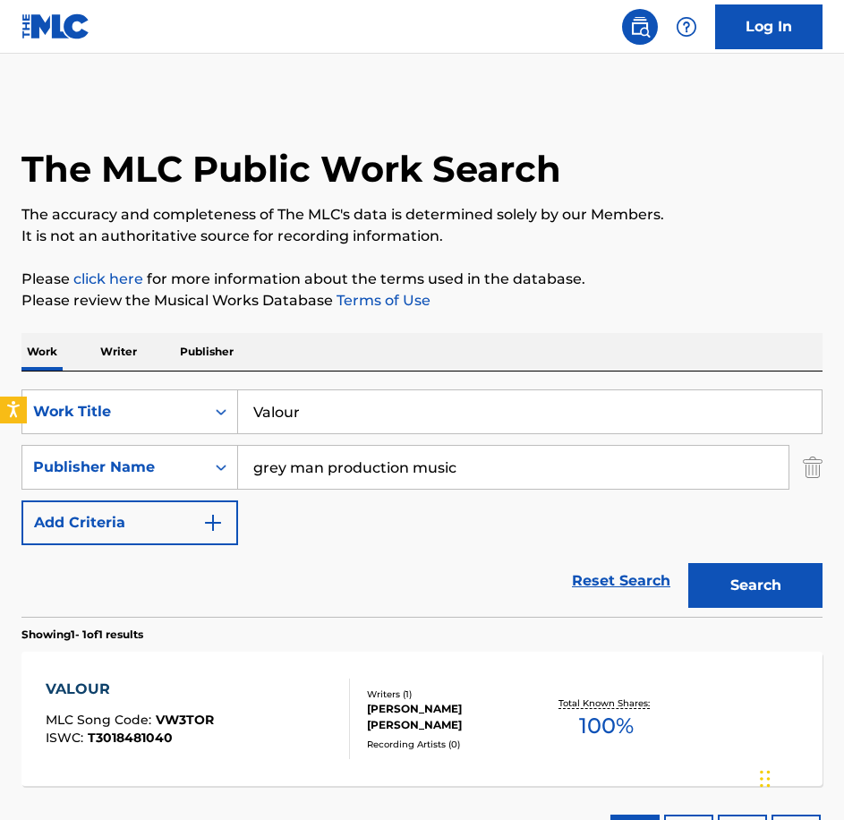
click at [189, 401] on div "SearchWithCriteriabe21c2c7-3089-4aec-a1c5-02f3d7d33223 Work Title Valour" at bounding box center [421, 411] width 801 height 45
type input "A Trap Is Set"
click at [688, 563] on button "Search" at bounding box center [755, 585] width 134 height 45
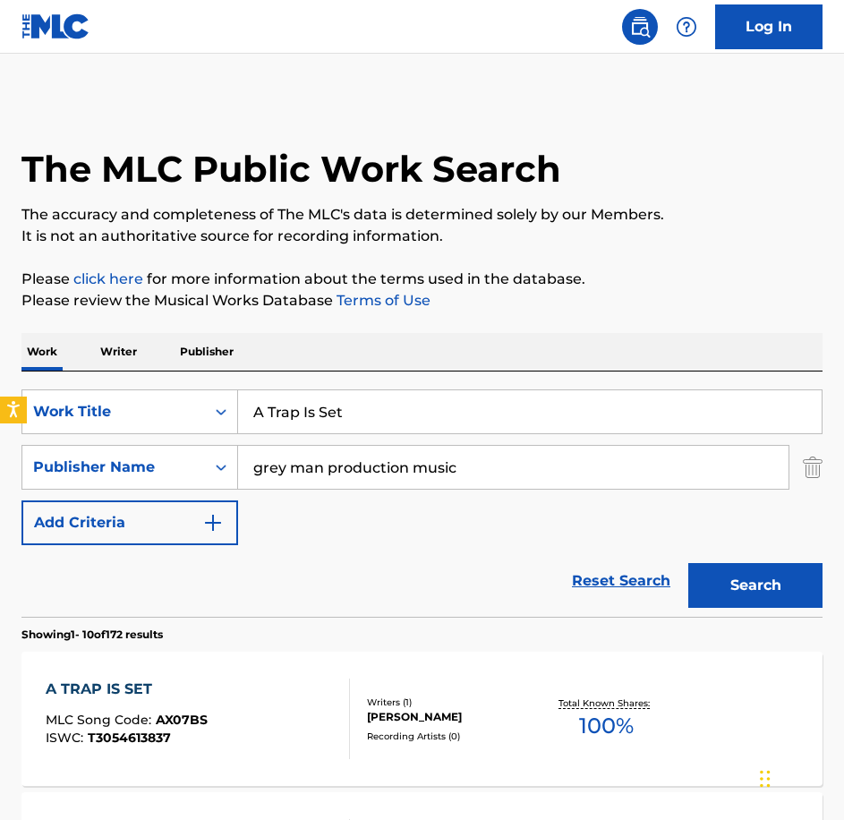
click at [251, 739] on div "A TRAP IS SET MLC Song Code : AX07BS ISWC : T3054613837" at bounding box center [198, 719] width 304 height 81
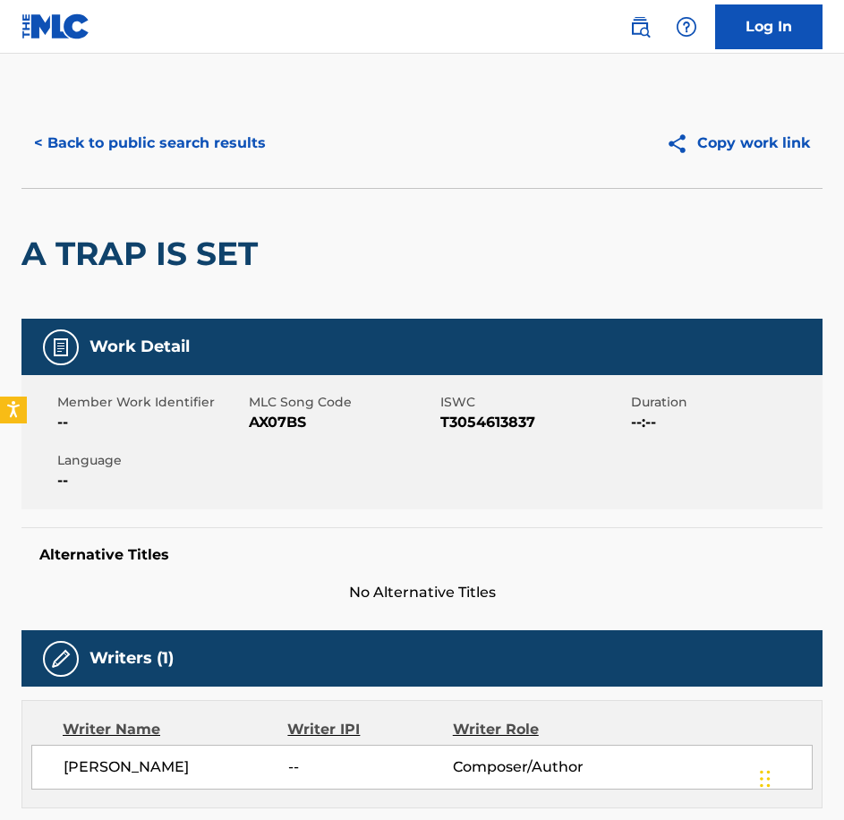
click at [273, 430] on span "AX07BS" at bounding box center [342, 422] width 187 height 21
click at [111, 141] on button "< Back to public search results" at bounding box center [149, 143] width 257 height 45
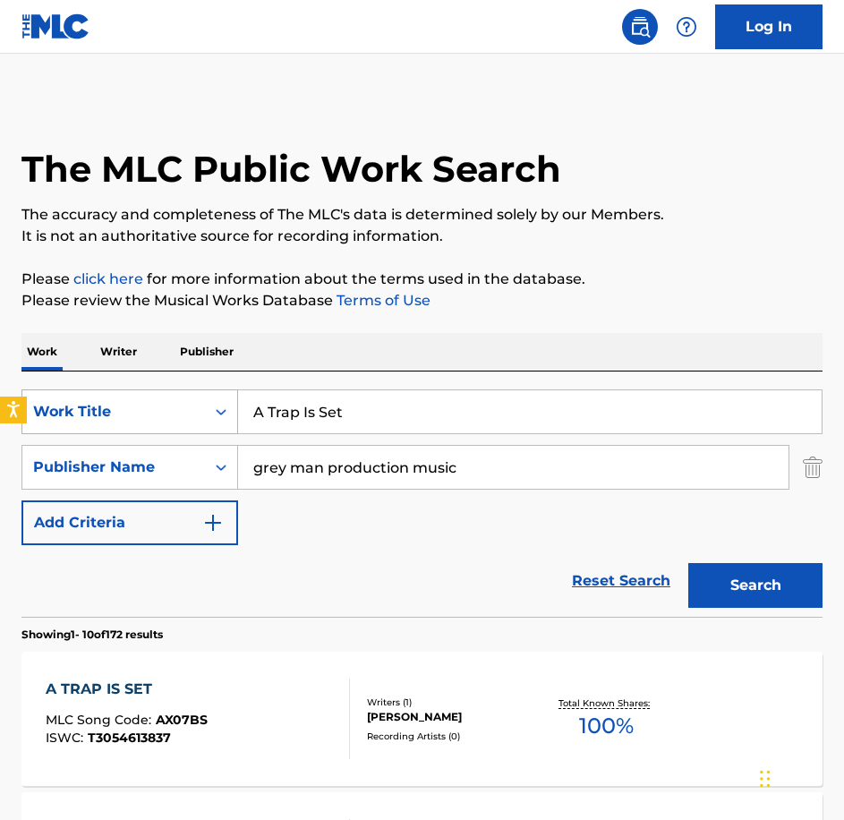
drag, startPoint x: 273, startPoint y: 397, endPoint x: 183, endPoint y: 395, distance: 90.4
click at [183, 395] on div "SearchWithCriteriabe21c2c7-3089-4aec-a1c5-02f3d7d33223 Work Title A Trap Is Set" at bounding box center [421, 411] width 801 height 45
paste input "Broken Dreams"
type input "Broken Dreams"
click at [688, 563] on button "Search" at bounding box center [755, 585] width 134 height 45
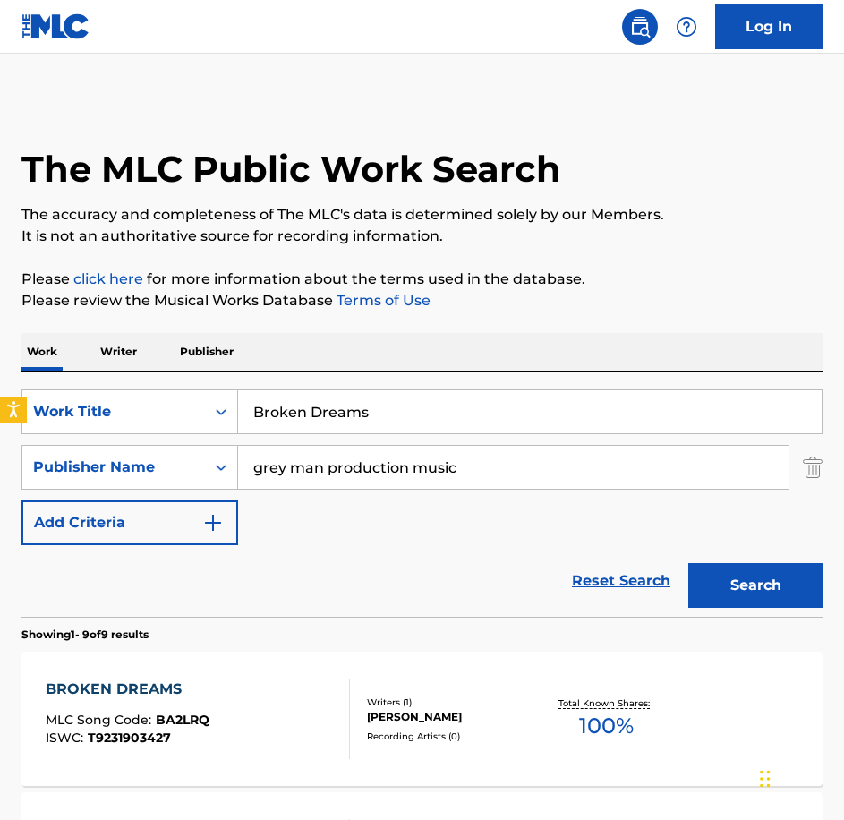
drag, startPoint x: 267, startPoint y: 639, endPoint x: 261, endPoint y: 656, distance: 17.8
click at [267, 640] on section "Showing 1 - 9 of 9 results" at bounding box center [421, 630] width 801 height 26
click at [259, 670] on div "BROKEN DREAMS MLC Song Code : BA2LRQ ISWC : T9231903427 Writers ( 1 ) [PERSON_N…" at bounding box center [421, 719] width 801 height 134
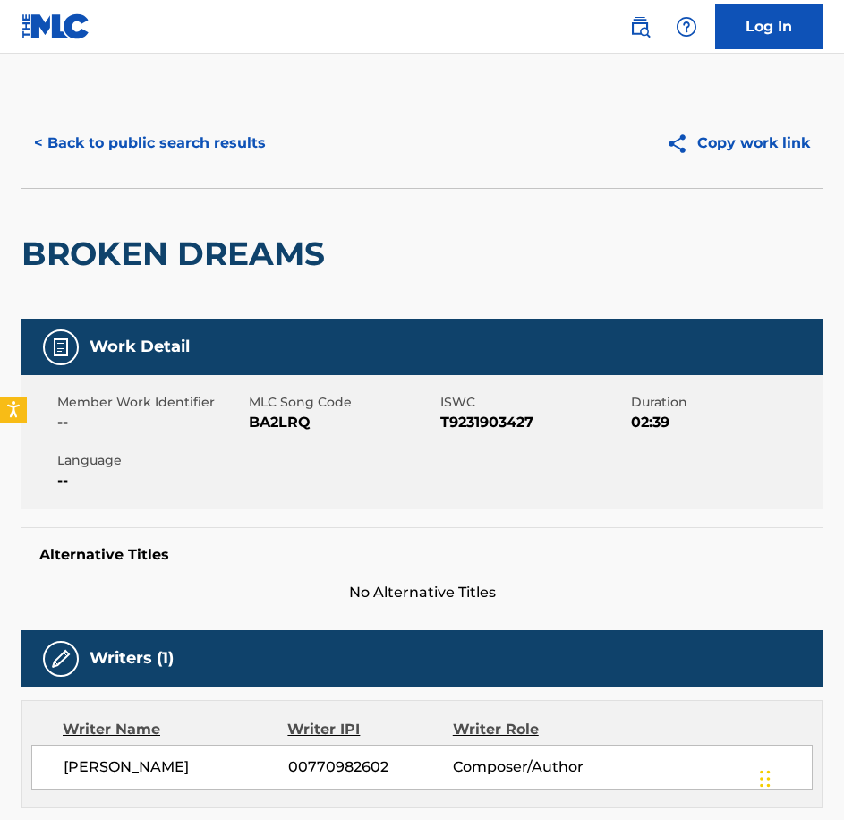
click at [285, 422] on span "BA2LRQ" at bounding box center [342, 422] width 187 height 21
click at [117, 137] on button "< Back to public search results" at bounding box center [149, 143] width 257 height 45
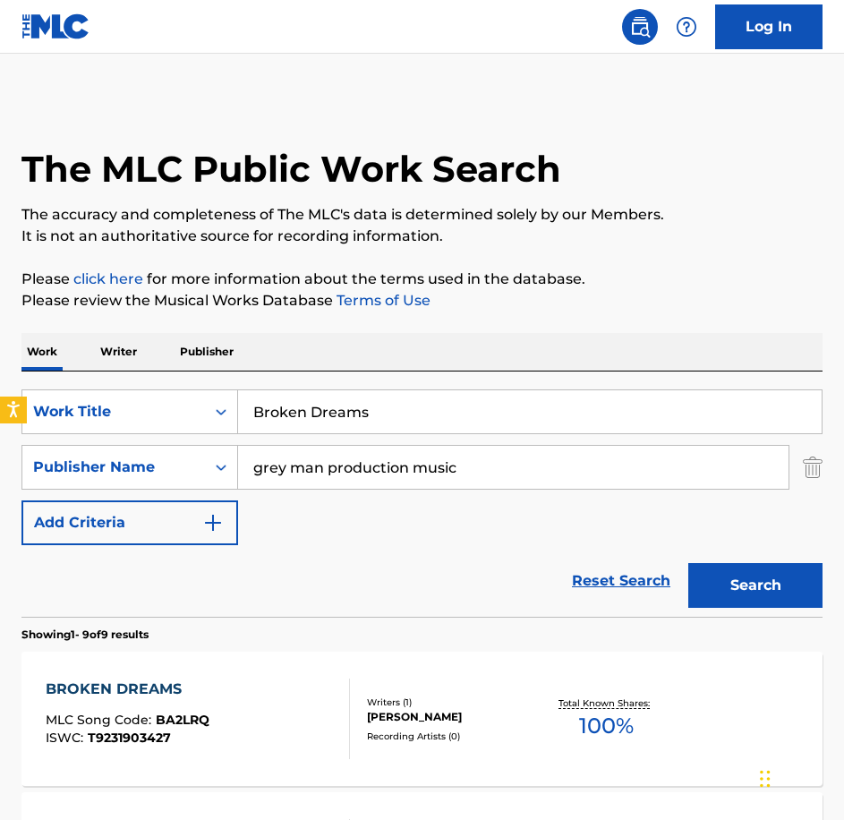
drag, startPoint x: 85, startPoint y: 388, endPoint x: 61, endPoint y: 383, distance: 24.8
click at [62, 383] on div "SearchWithCriteriabe21c2c7-3089-4aec-a1c5-02f3d7d33223 Work Title Broken Dreams…" at bounding box center [421, 493] width 801 height 245
paste input "Divine Duty Call"
type input "Divine Duty Calls"
click at [688, 563] on button "Search" at bounding box center [755, 585] width 134 height 45
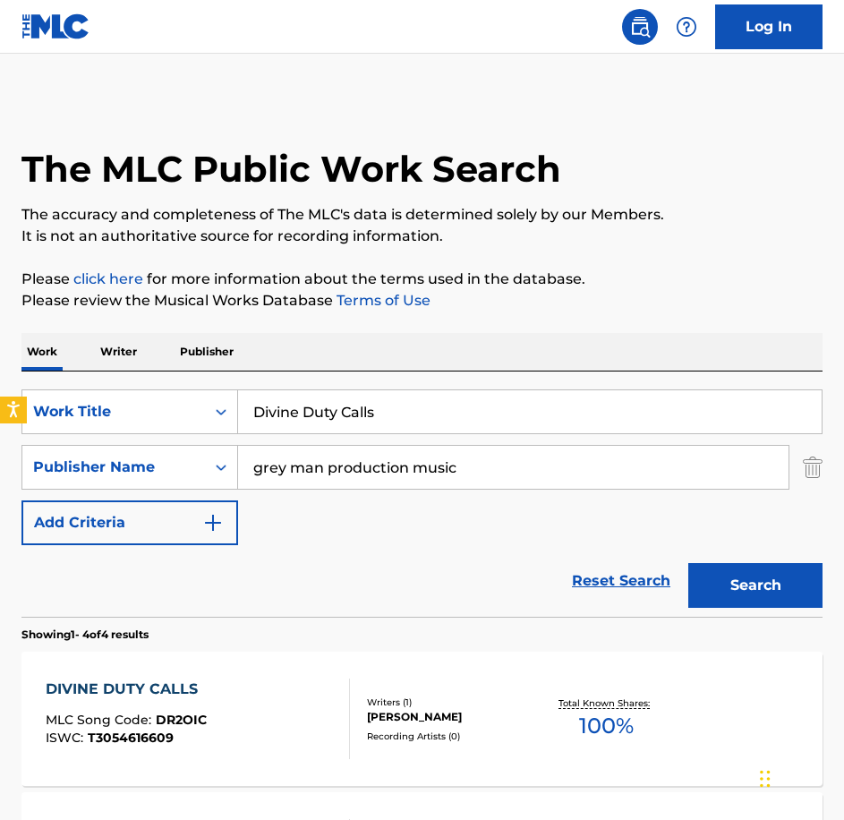
click at [274, 666] on div "DIVINE DUTY CALLS MLC Song Code : DR2OIC ISWC : T3054616609 Writers ( 1 ) [PERS…" at bounding box center [421, 719] width 801 height 134
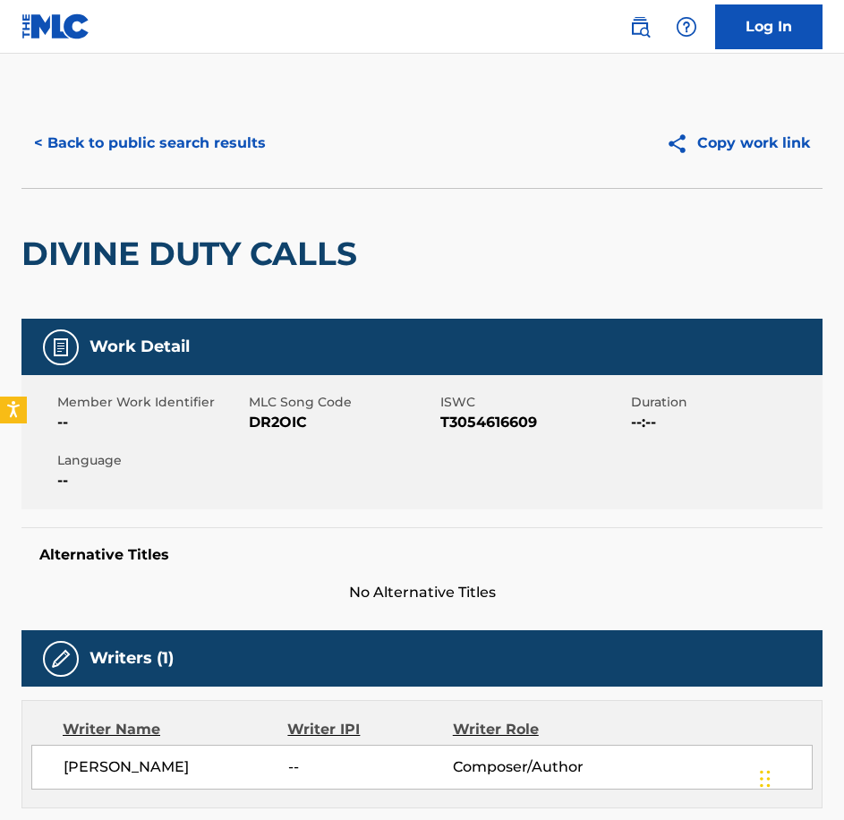
click at [258, 424] on span "DR2OIC" at bounding box center [342, 422] width 187 height 21
copy span "DR2OIC"
click at [160, 161] on button "< Back to public search results" at bounding box center [149, 143] width 257 height 45
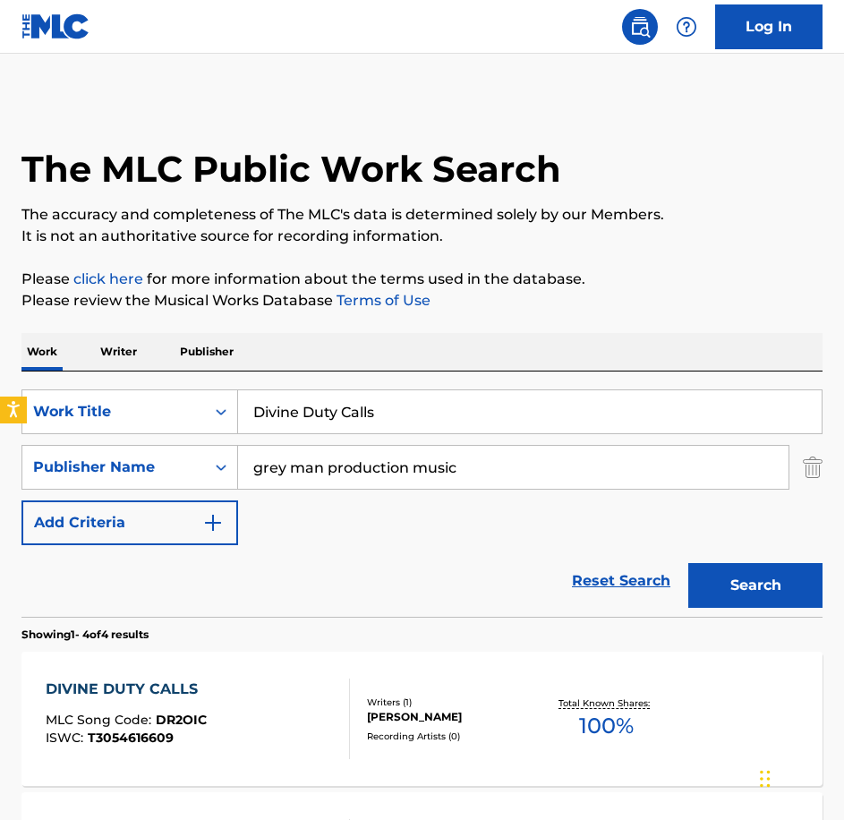
drag, startPoint x: 218, startPoint y: 393, endPoint x: 168, endPoint y: 383, distance: 50.2
click at [168, 383] on div "SearchWithCriteriabe21c2c7-3089-4aec-a1c5-02f3d7d33223 Work Title Divine Duty C…" at bounding box center [421, 493] width 801 height 245
paste input "Fragile Hope"
type input "Fragile Hope"
click at [688, 563] on button "Search" at bounding box center [755, 585] width 134 height 45
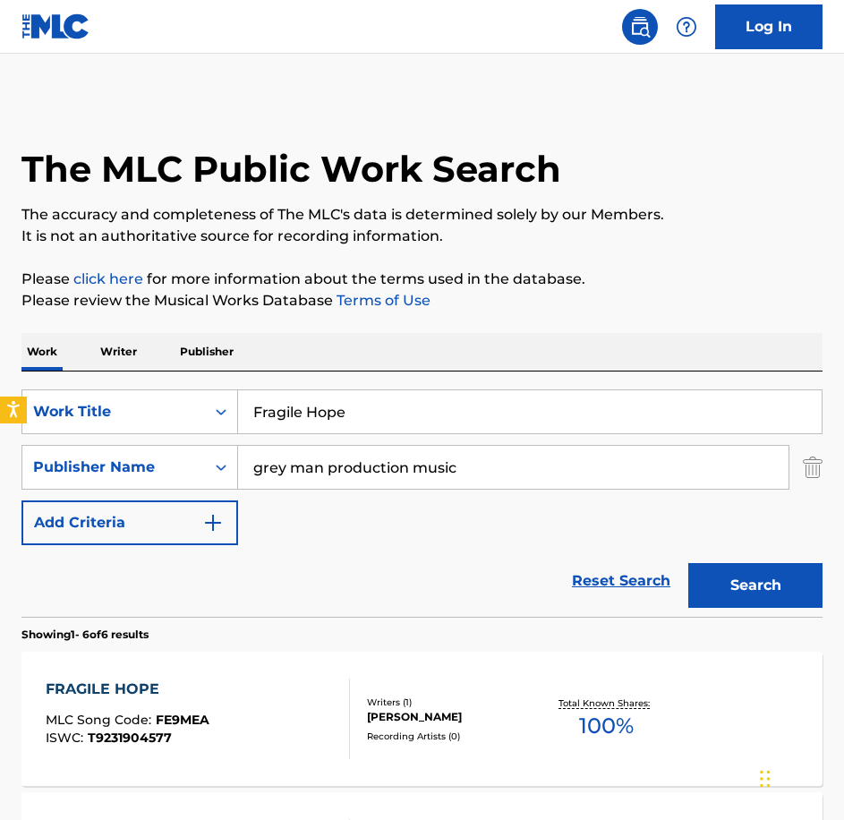
click at [281, 730] on div "FRAGILE HOPE MLC Song Code : FE9MEA ISWC : T9231904577" at bounding box center [198, 719] width 304 height 81
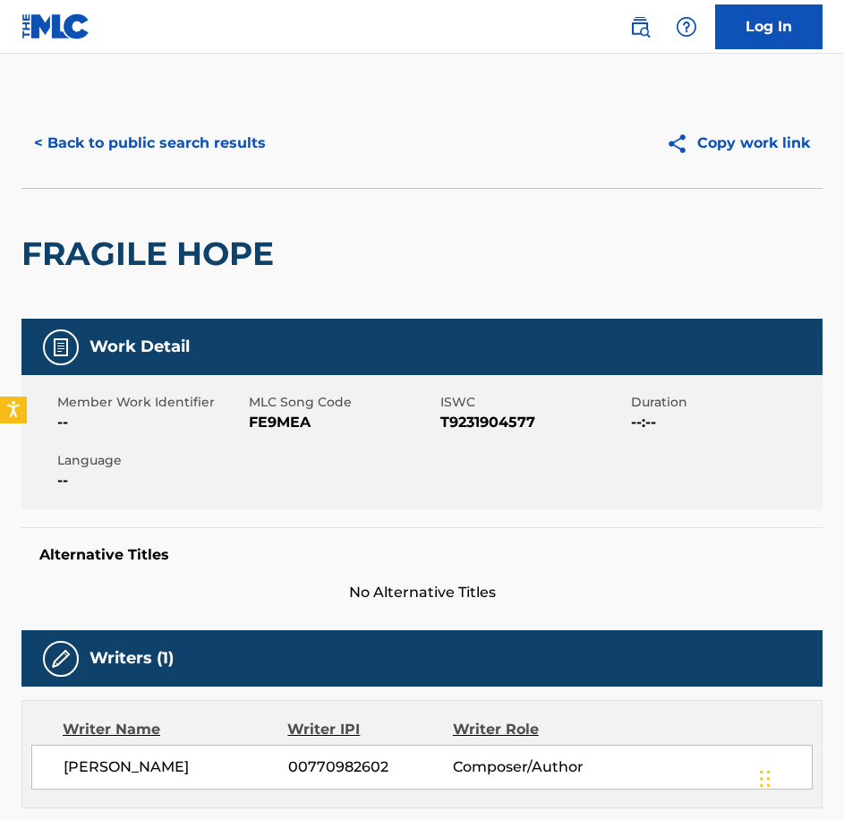
click at [274, 423] on span "FE9MEA" at bounding box center [342, 422] width 187 height 21
click at [243, 146] on button "< Back to public search results" at bounding box center [149, 143] width 257 height 45
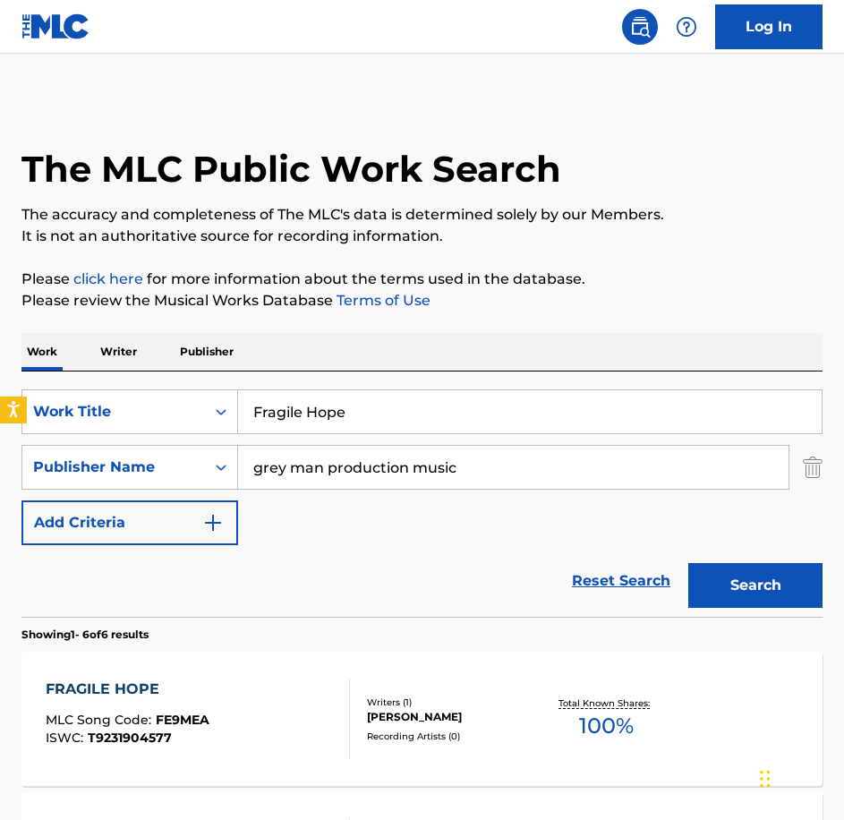
drag, startPoint x: 314, startPoint y: 388, endPoint x: 149, endPoint y: 380, distance: 164.9
click at [149, 380] on div "SearchWithCriteriabe21c2c7-3089-4aec-a1c5-02f3d7d33223 Work Title Fragile Hope …" at bounding box center [421, 493] width 801 height 245
paste input "Knives Out"
type input "Knives Out"
click at [688, 563] on button "Search" at bounding box center [755, 585] width 134 height 45
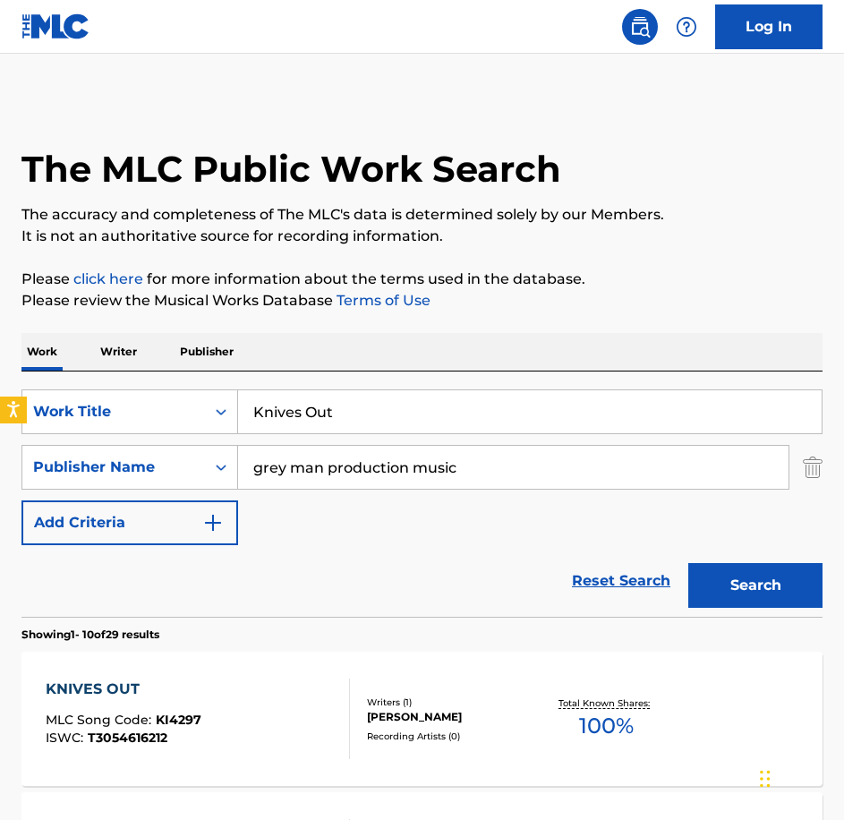
click at [218, 775] on div "KNIVES OUT MLC Song Code : KI4297 ISWC : T3054616212 Writers ( 1 ) [PERSON_NAME…" at bounding box center [421, 719] width 801 height 134
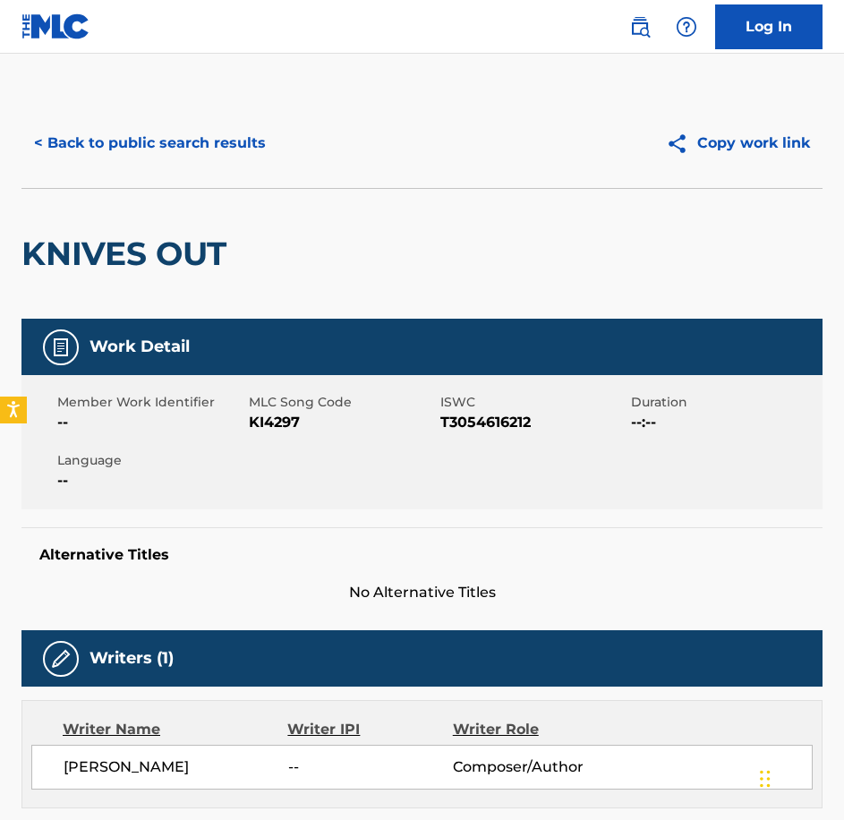
click at [298, 432] on span "KI4297" at bounding box center [342, 422] width 187 height 21
click at [299, 432] on span "KI4297" at bounding box center [342, 422] width 187 height 21
click at [277, 424] on span "KI4297" at bounding box center [342, 422] width 187 height 21
copy span "KI4297"
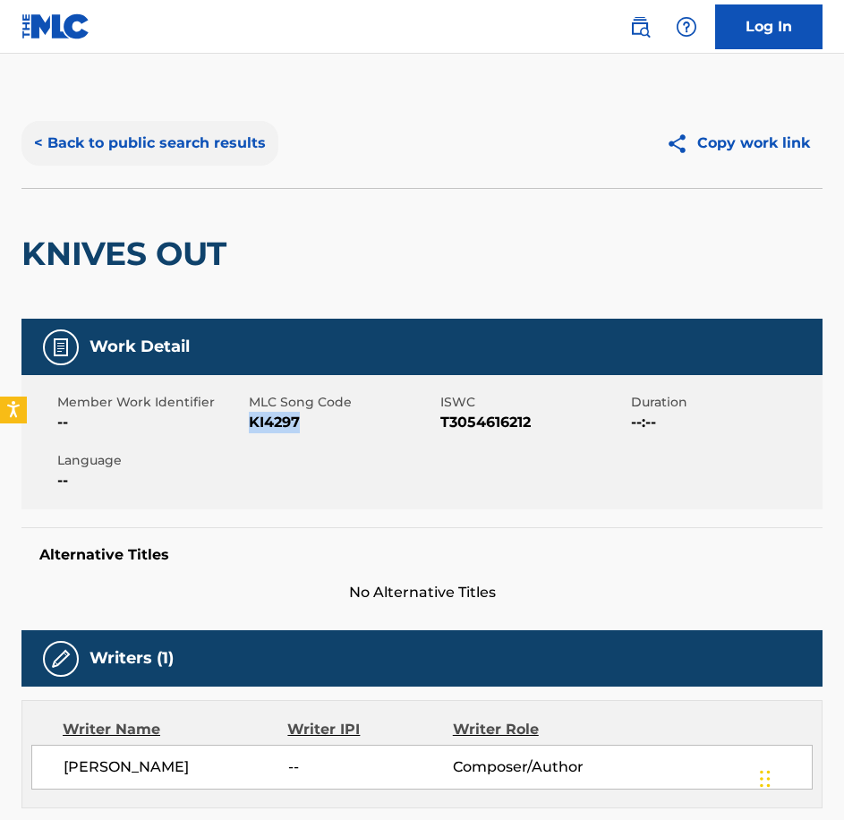
click at [243, 146] on button "< Back to public search results" at bounding box center [149, 143] width 257 height 45
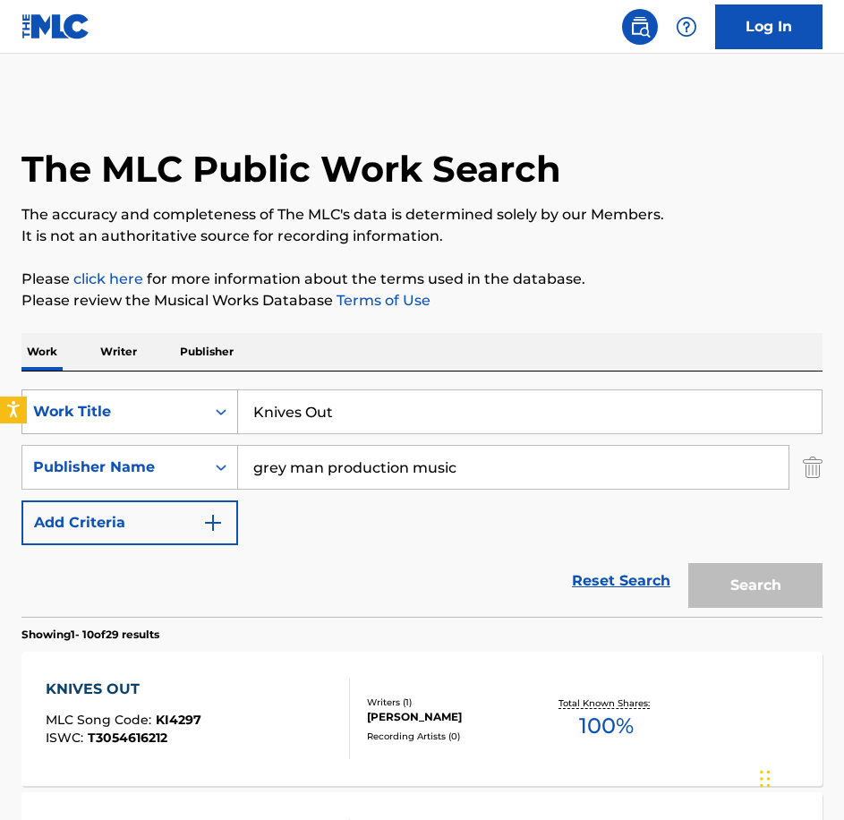
drag, startPoint x: 329, startPoint y: 409, endPoint x: 158, endPoint y: 389, distance: 172.1
click at [158, 390] on div "SearchWithCriteriabe21c2c7-3089-4aec-a1c5-02f3d7d33223 Work Title Knives Out" at bounding box center [421, 411] width 801 height 45
paste input "Last Breath"
type input "Last Breath"
click at [688, 563] on button "Search" at bounding box center [755, 585] width 134 height 45
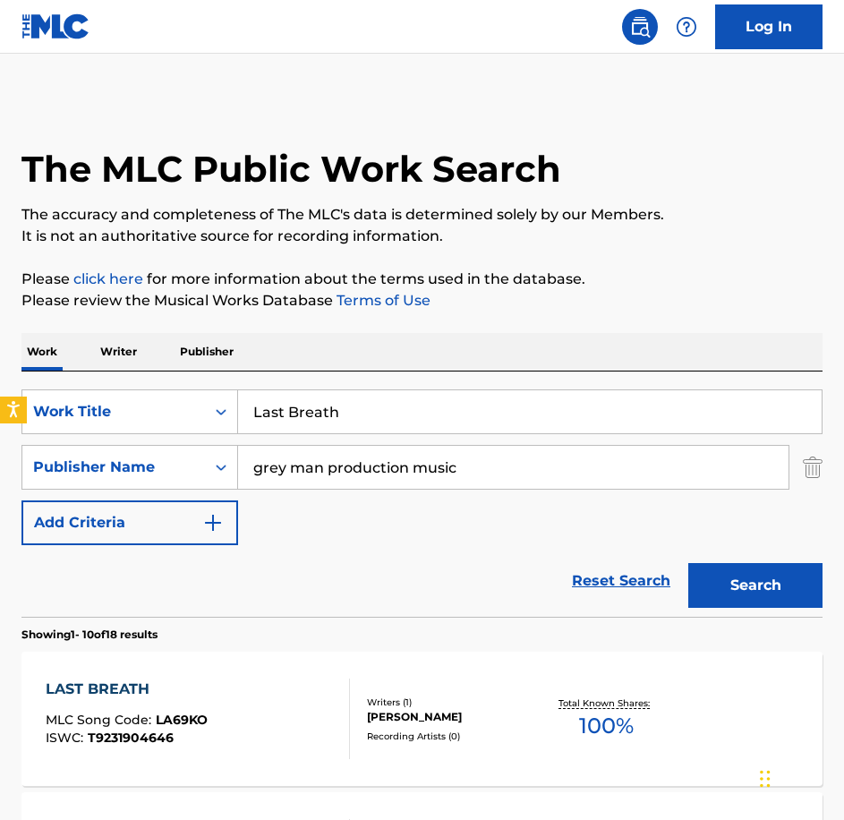
click at [248, 747] on div "LAST BREATH MLC Song Code : LA69KO ISWC : T9231904646" at bounding box center [198, 719] width 304 height 81
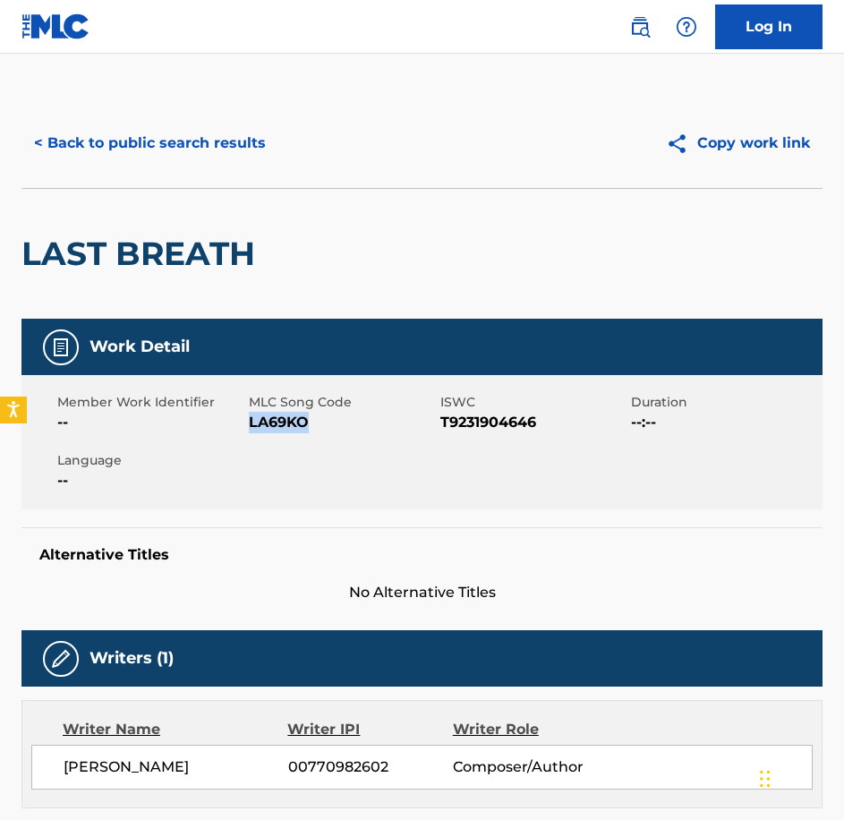
click at [280, 415] on span "LA69KO" at bounding box center [342, 422] width 187 height 21
click at [256, 131] on button "< Back to public search results" at bounding box center [149, 143] width 257 height 45
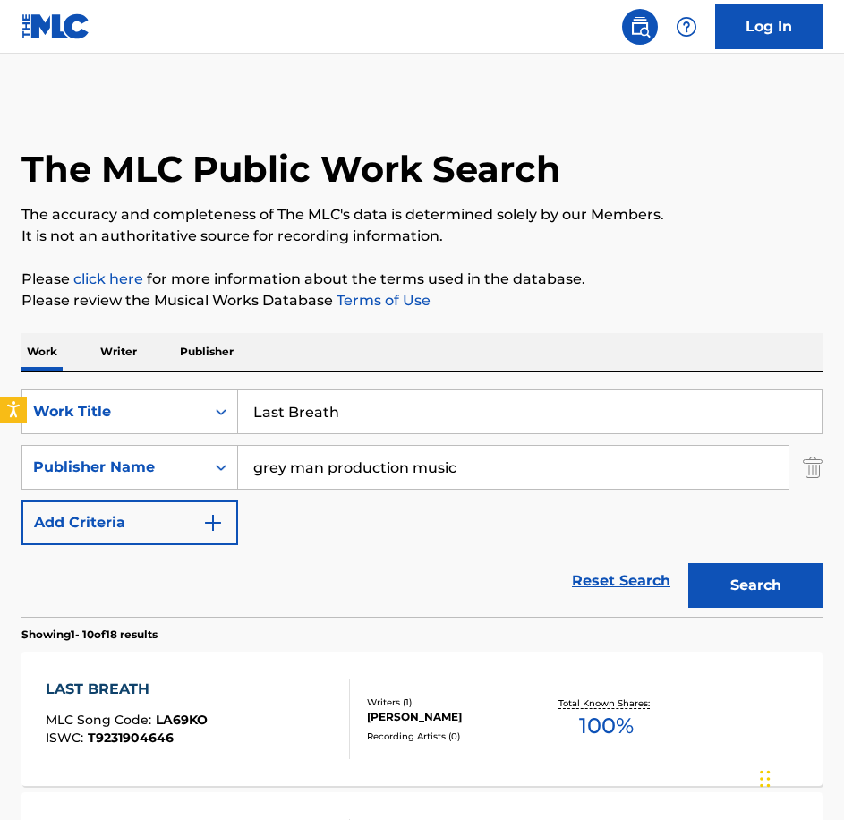
drag, startPoint x: 412, startPoint y: 424, endPoint x: 116, endPoint y: 363, distance: 301.6
paste input "Goodbye"
type input "Last Goodbye"
click at [688, 563] on button "Search" at bounding box center [755, 585] width 134 height 45
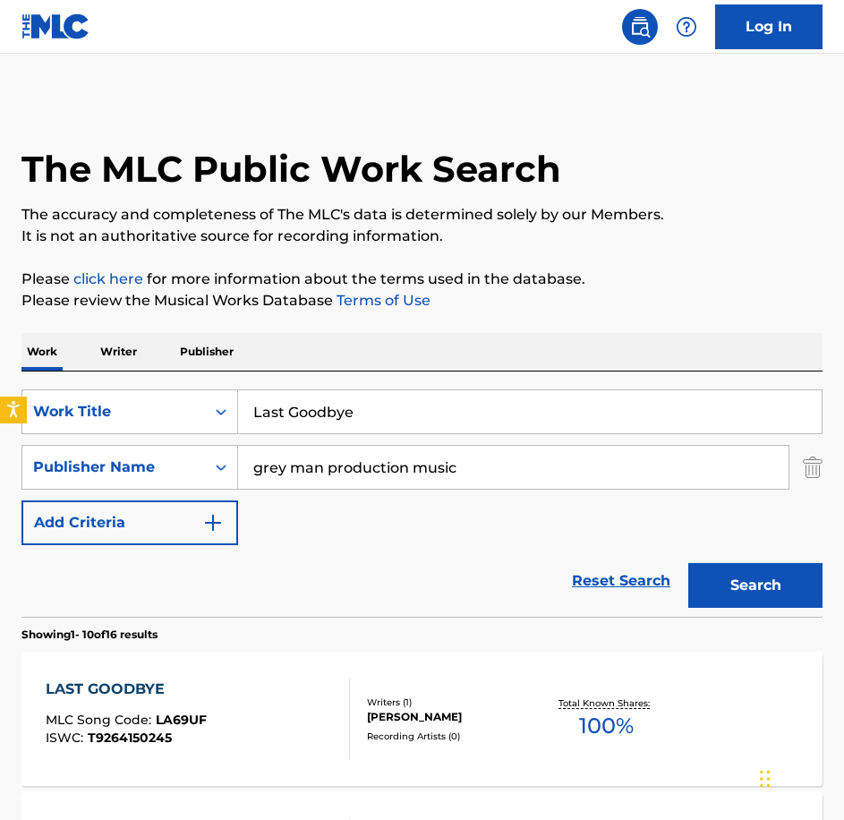
click at [241, 718] on div "LAST GOODBYE MLC Song Code : LA69UF ISWC : T9264150245" at bounding box center [198, 719] width 304 height 81
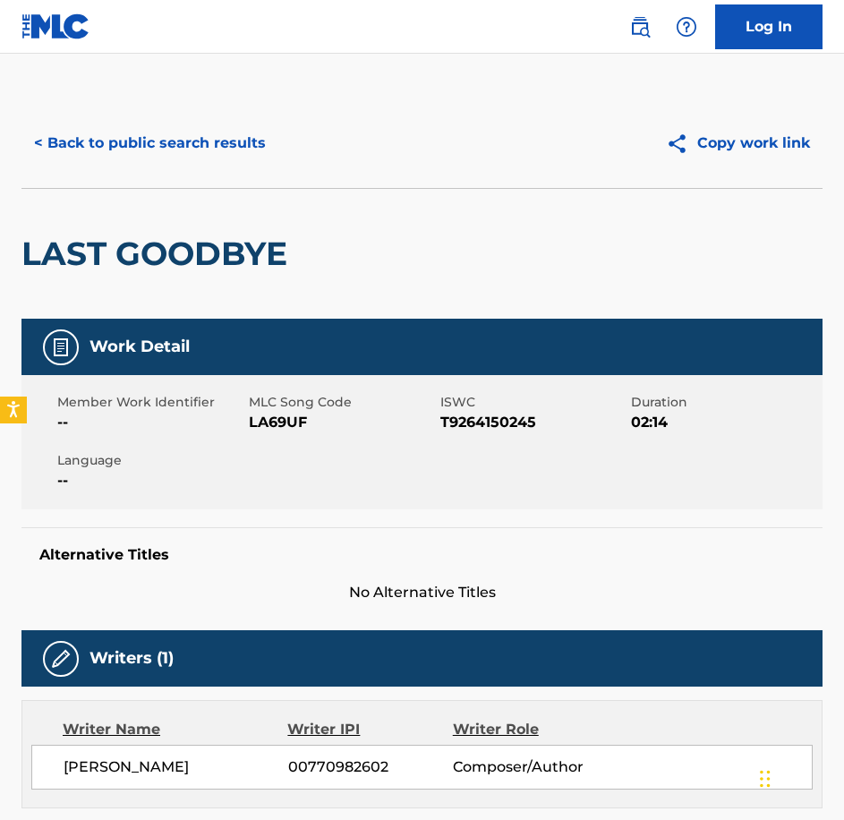
click at [277, 428] on span "LA69UF" at bounding box center [342, 422] width 187 height 21
click at [268, 137] on button "< Back to public search results" at bounding box center [149, 143] width 257 height 45
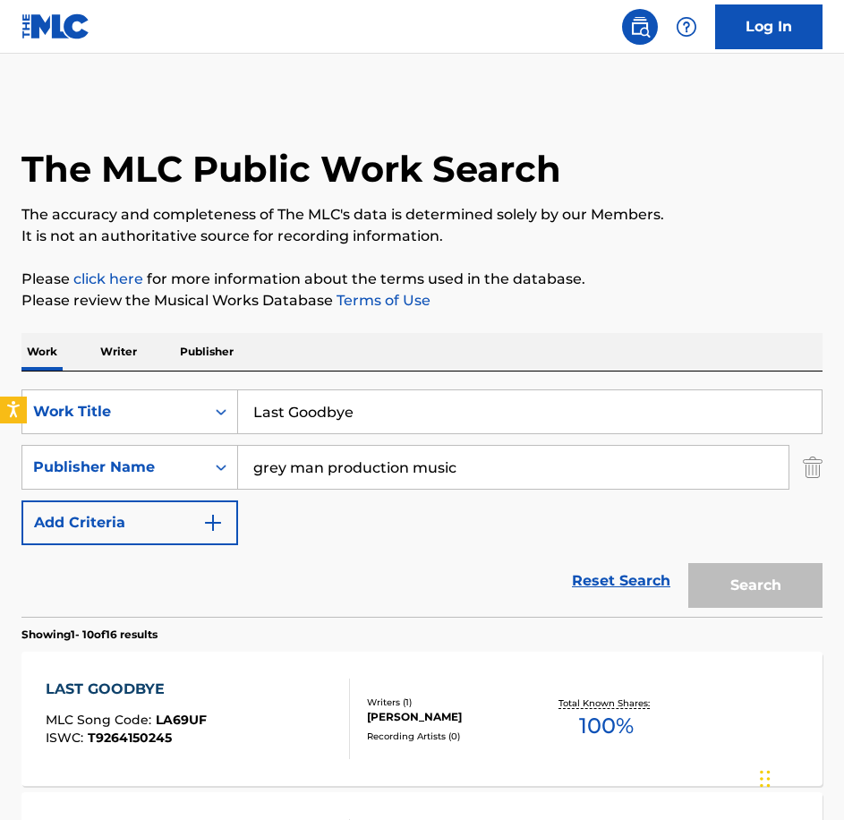
paste input "etting Go"
type input "Letting Go"
click at [688, 563] on button "Search" at bounding box center [755, 585] width 134 height 45
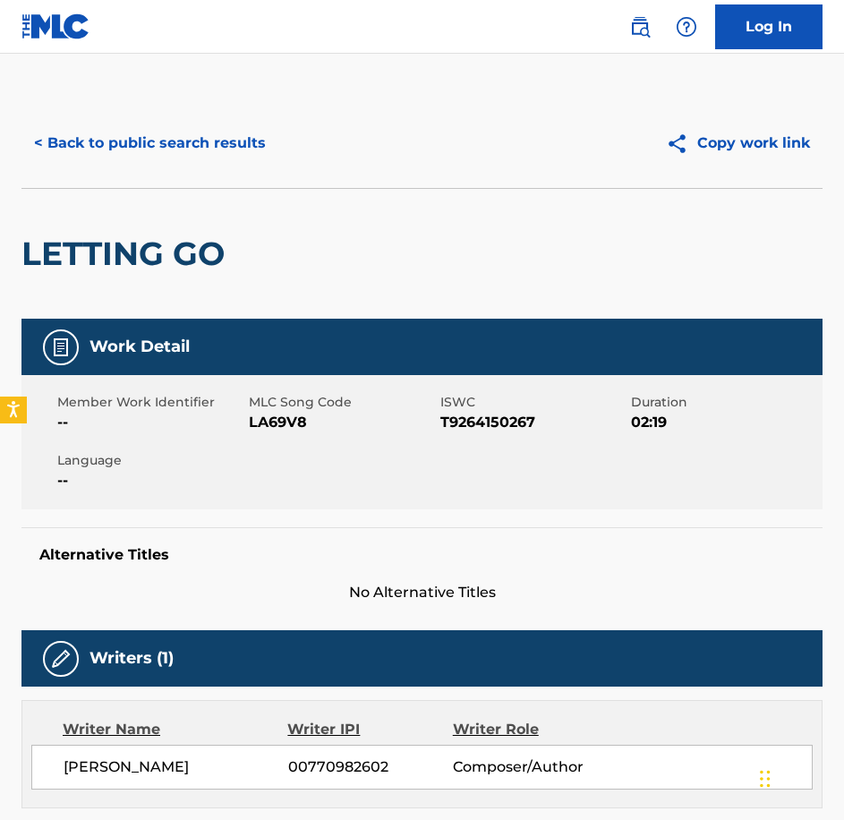
click at [274, 417] on span "LA69V8" at bounding box center [342, 422] width 187 height 21
click at [266, 166] on div "< Back to public search results Copy work link" at bounding box center [421, 143] width 801 height 90
click at [243, 135] on button "< Back to public search results" at bounding box center [149, 143] width 257 height 45
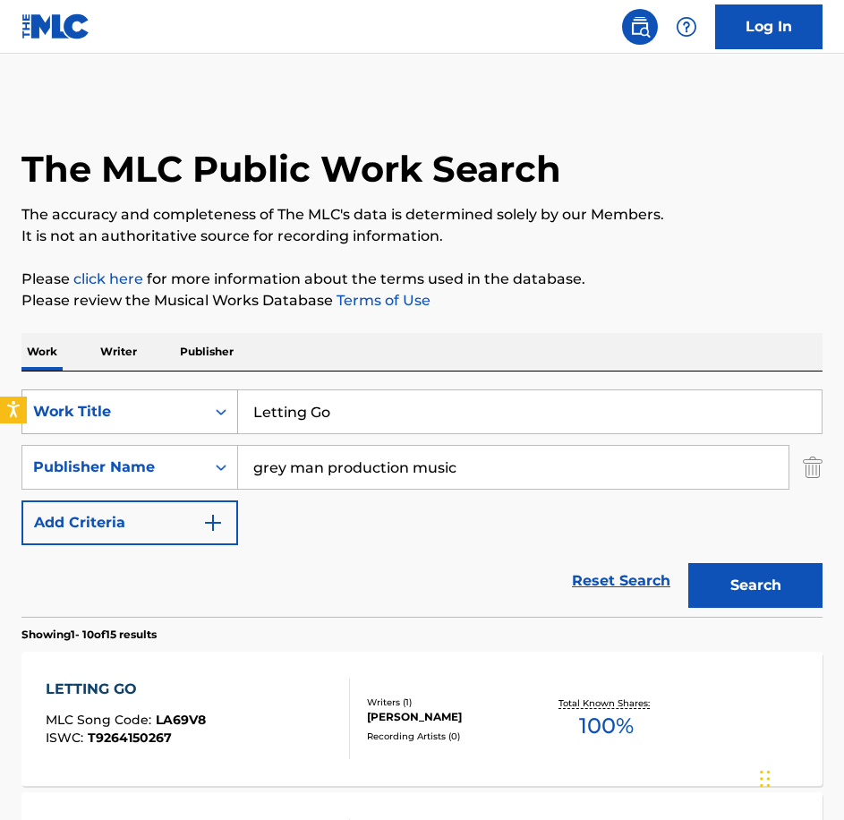
drag, startPoint x: 144, startPoint y: 413, endPoint x: 115, endPoint y: 416, distance: 28.9
click at [115, 416] on div "SearchWithCriteriabe21c2c7-3089-4aec-a1c5-02f3d7d33223 Work Title Letting Go" at bounding box center [421, 411] width 801 height 45
paste input "Natural State Of Being"
type input "Natural State Of Being"
click at [688, 563] on button "Search" at bounding box center [755, 585] width 134 height 45
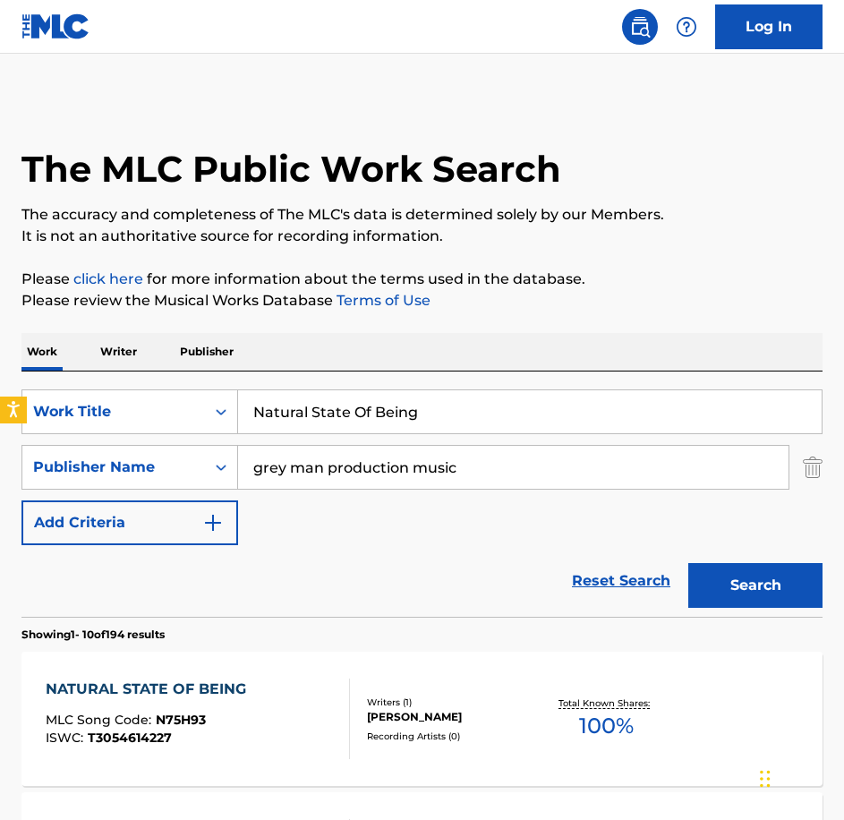
click at [261, 716] on div "NATURAL STATE OF BEING MLC Song Code : N75H93 ISWC : T3054614227" at bounding box center [198, 719] width 304 height 81
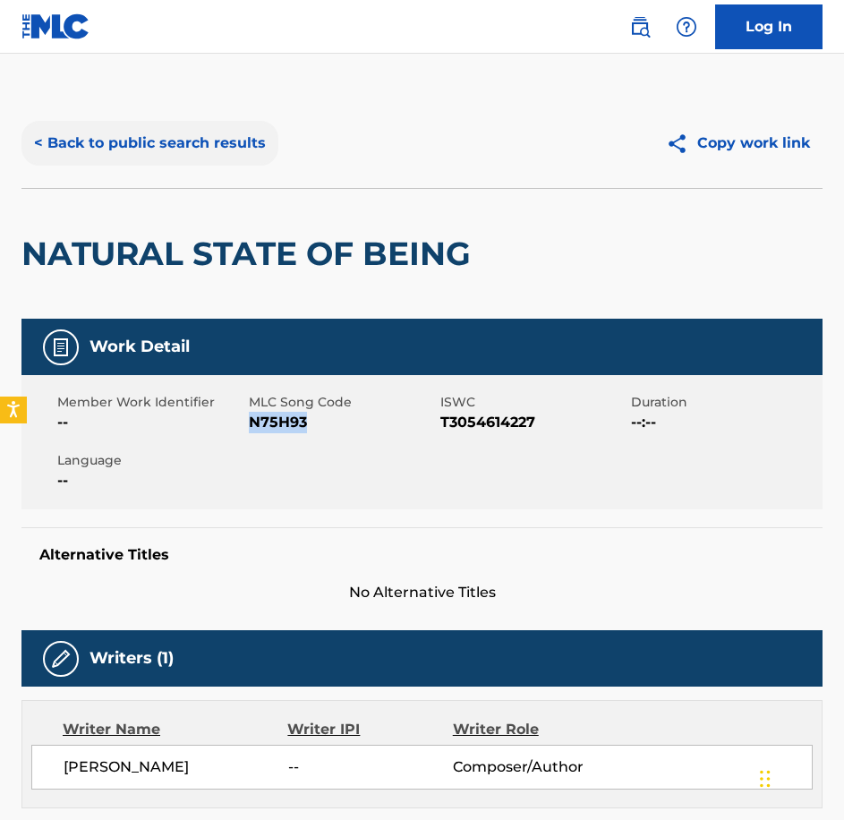
click at [90, 146] on button "< Back to public search results" at bounding box center [149, 143] width 257 height 45
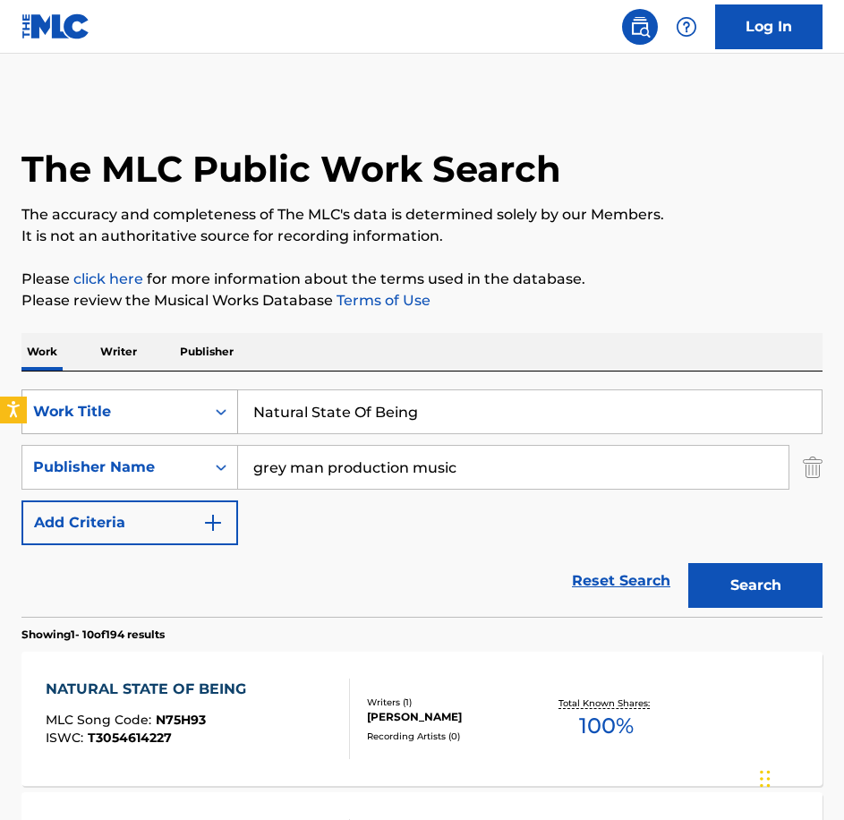
drag, startPoint x: 407, startPoint y: 422, endPoint x: 149, endPoint y: 391, distance: 259.6
click at [149, 391] on div "SearchWithCriteriabe21c2c7-3089-4aec-a1c5-02f3d7d33223 Work Title Natural State…" at bounding box center [421, 411] width 801 height 45
click at [452, 396] on input "Natural State Of Being" at bounding box center [530, 411] width 584 height 43
paste input "o Way Back"
type input "No Way Back"
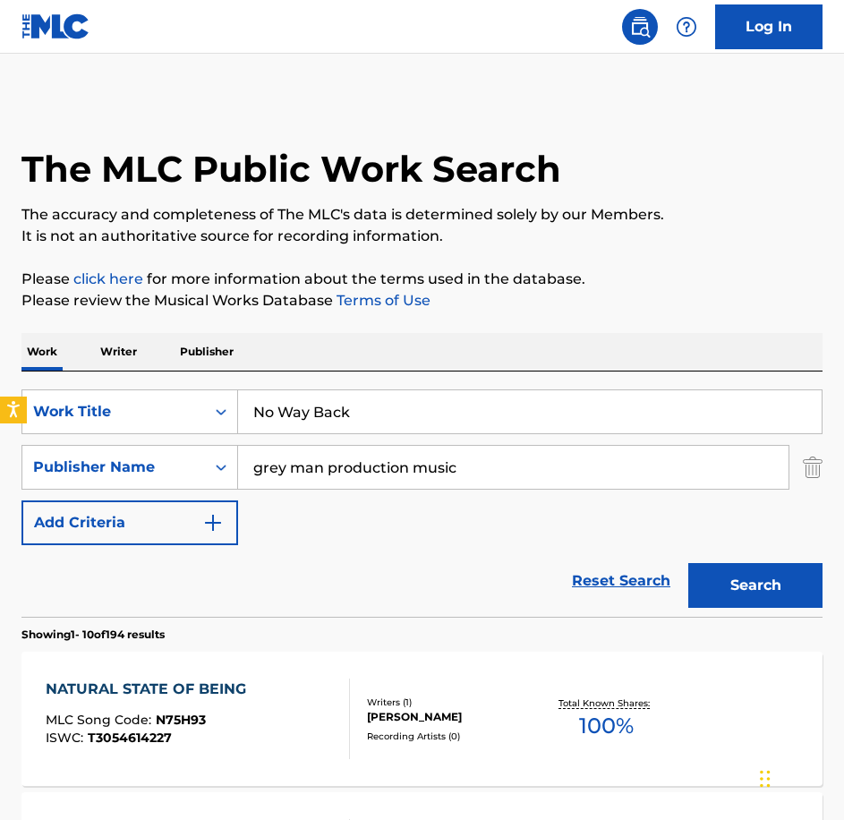
click at [688, 563] on button "Search" at bounding box center [755, 585] width 134 height 45
click at [301, 691] on div "NO WAY BACK MLC Song Code : NC59WN ISWC : T9231904544" at bounding box center [198, 719] width 304 height 81
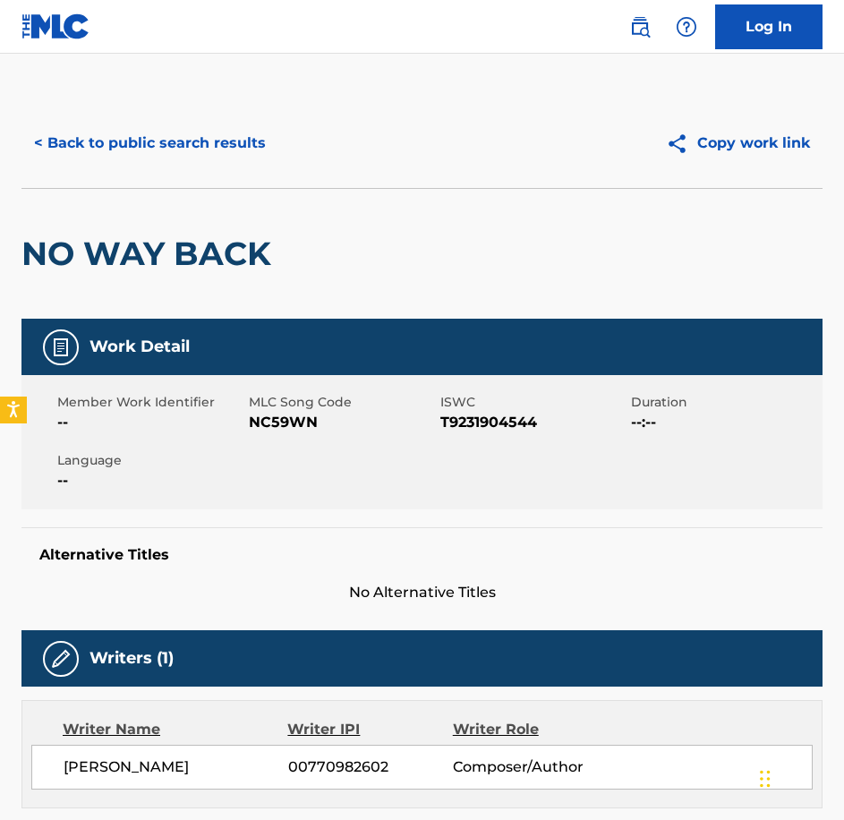
click at [286, 427] on span "NC59WN" at bounding box center [342, 422] width 187 height 21
click at [237, 149] on button "< Back to public search results" at bounding box center [149, 143] width 257 height 45
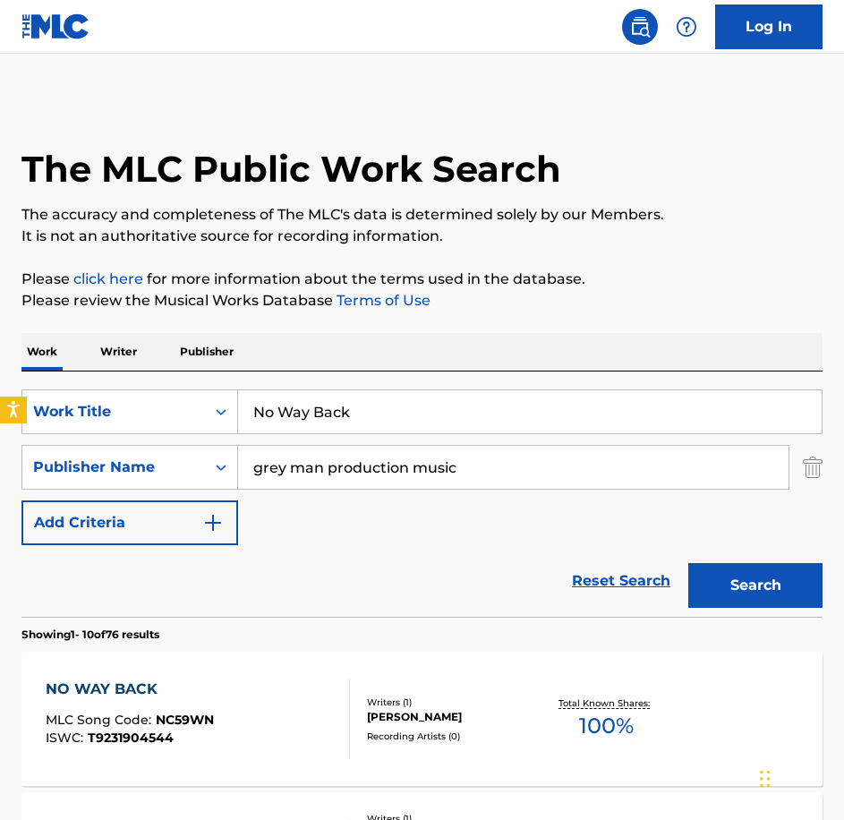
drag, startPoint x: 226, startPoint y: 386, endPoint x: 150, endPoint y: 380, distance: 75.4
click at [150, 380] on div "SearchWithCriteriabe21c2c7-3089-4aec-a1c5-02f3d7d33223 Work Title No Way Back S…" at bounding box center [421, 493] width 801 height 245
paste input "umb to It"
type input "Numb to It"
click at [688, 563] on button "Search" at bounding box center [755, 585] width 134 height 45
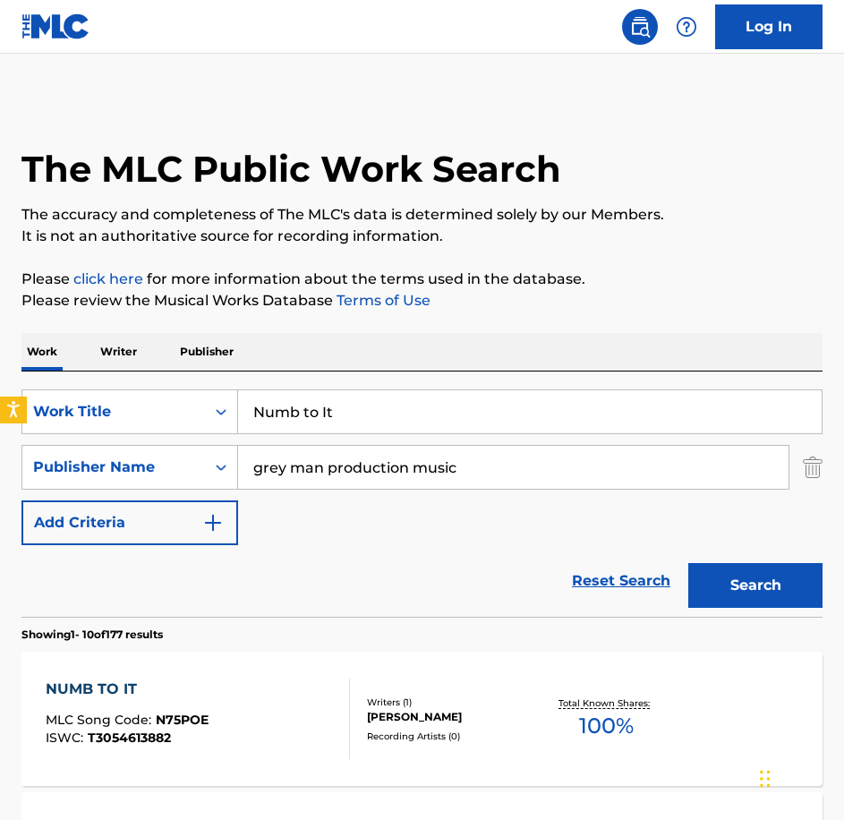
click at [286, 685] on div "NUMB TO IT MLC Song Code : N75POE ISWC : T3054613882" at bounding box center [198, 719] width 304 height 81
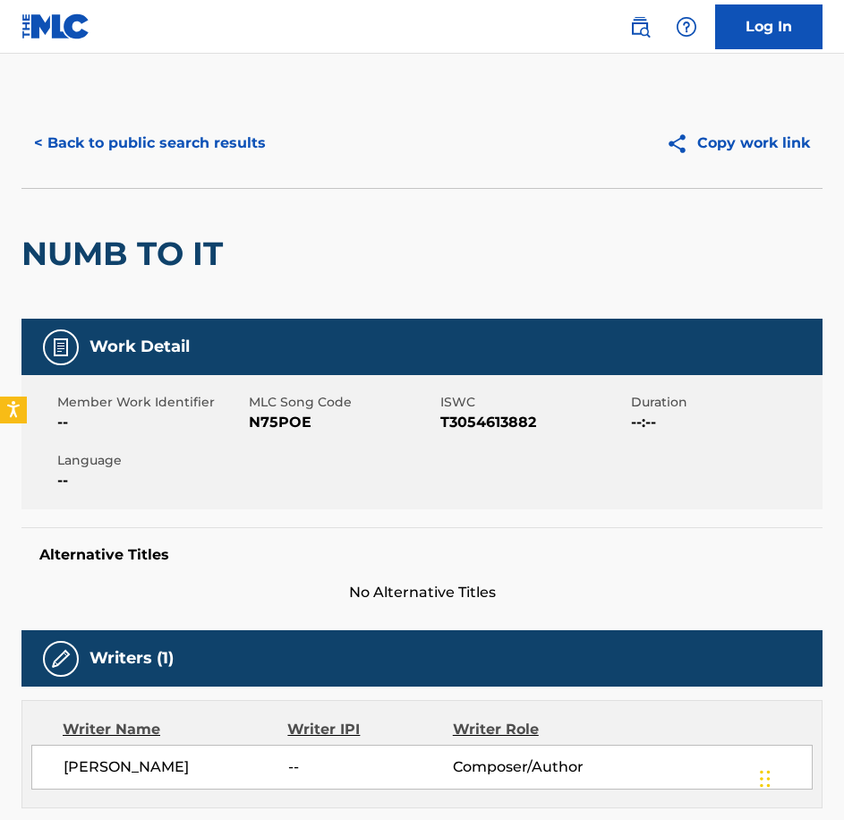
click at [279, 410] on span "MLC Song Code" at bounding box center [342, 402] width 187 height 19
drag, startPoint x: 286, startPoint y: 685, endPoint x: 287, endPoint y: 429, distance: 256.0
click at [287, 429] on span "N75POE" at bounding box center [342, 422] width 187 height 21
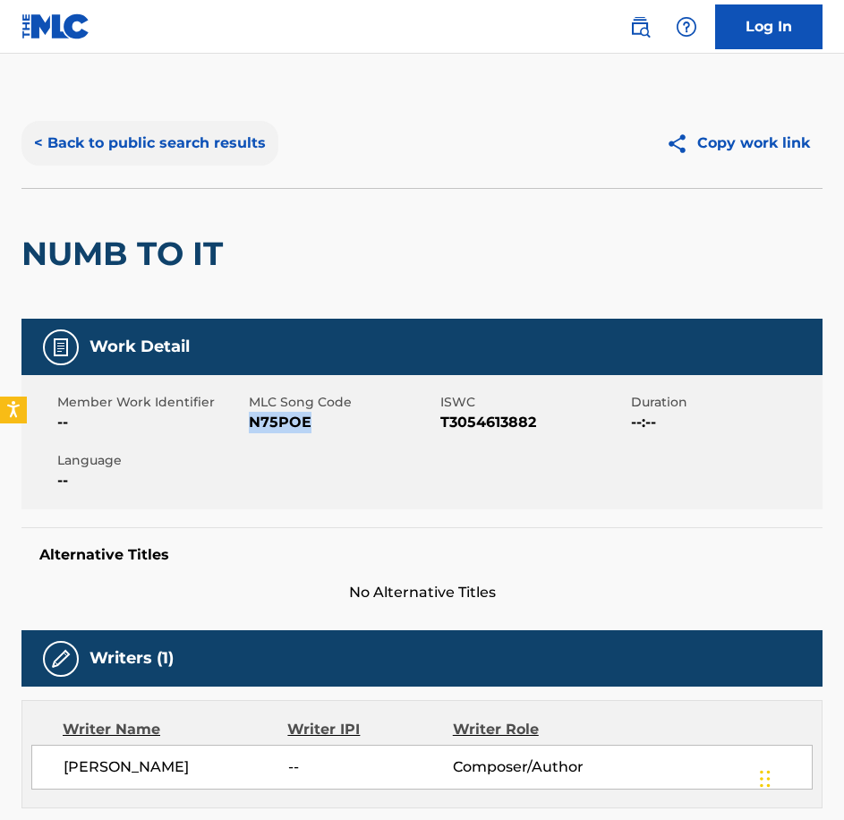
click at [216, 131] on button "< Back to public search results" at bounding box center [149, 143] width 257 height 45
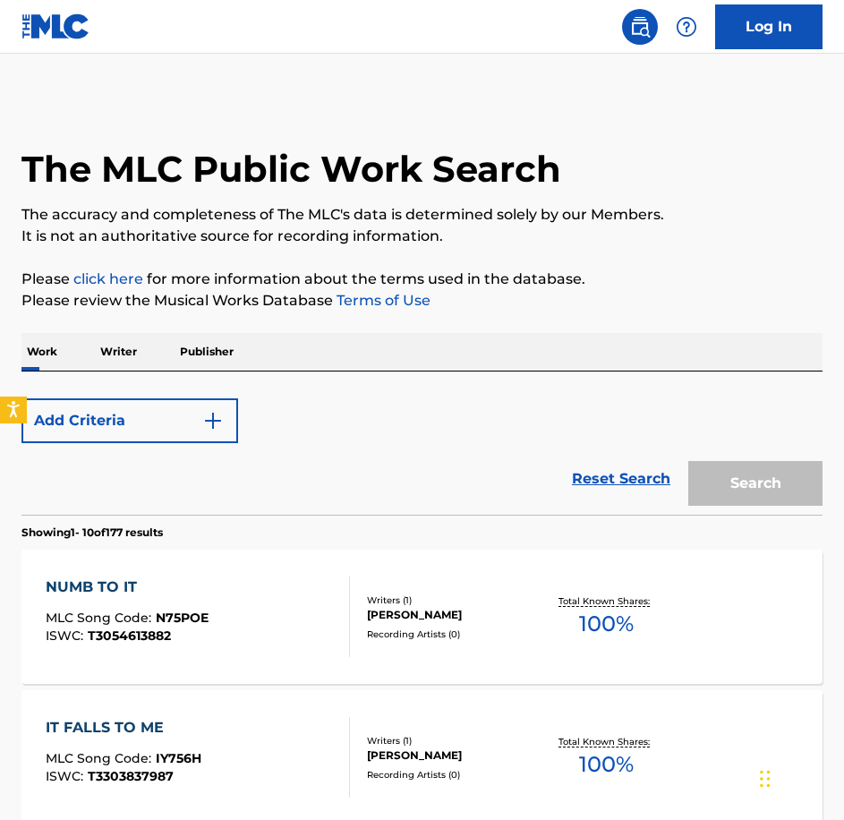
click at [163, 380] on div "Add Criteria Reset Search Search" at bounding box center [421, 442] width 801 height 143
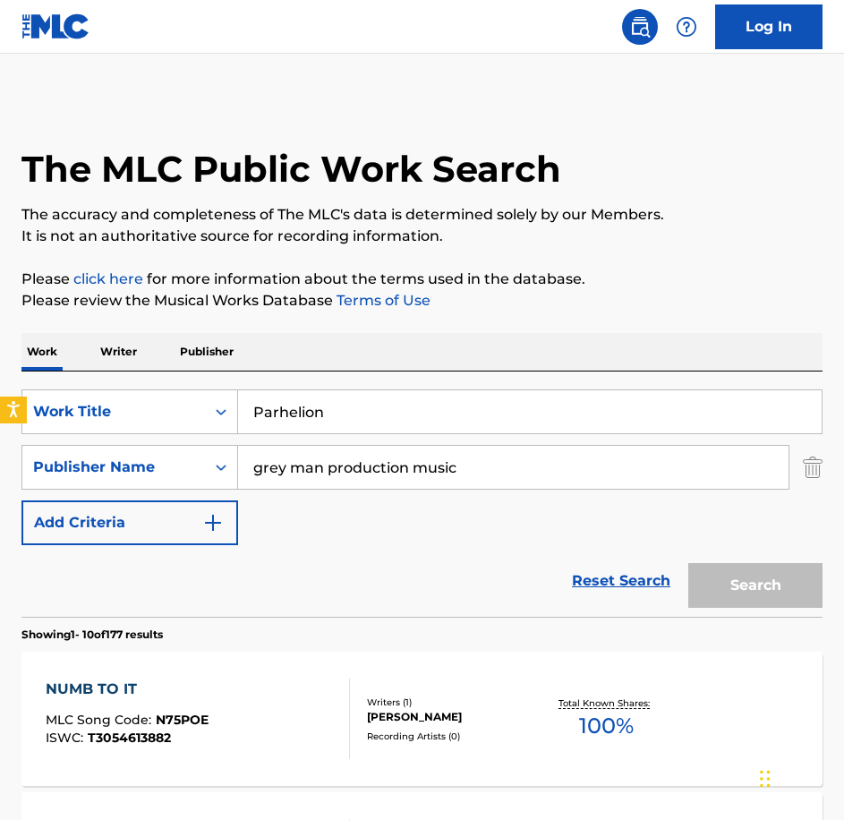
type input "Parhelion"
click at [688, 563] on button "Search" at bounding box center [755, 585] width 134 height 45
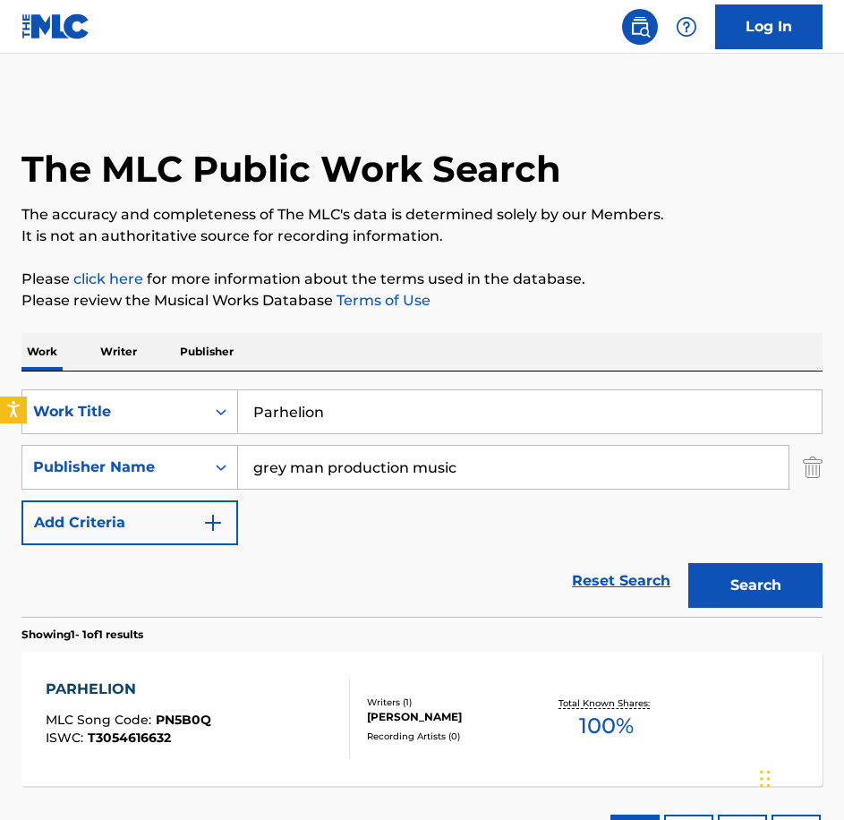
click at [255, 653] on div "PARHELION MLC Song Code : PN5B0Q ISWC : T3054616632 Writers ( 1 ) [PERSON_NAME]…" at bounding box center [421, 719] width 801 height 134
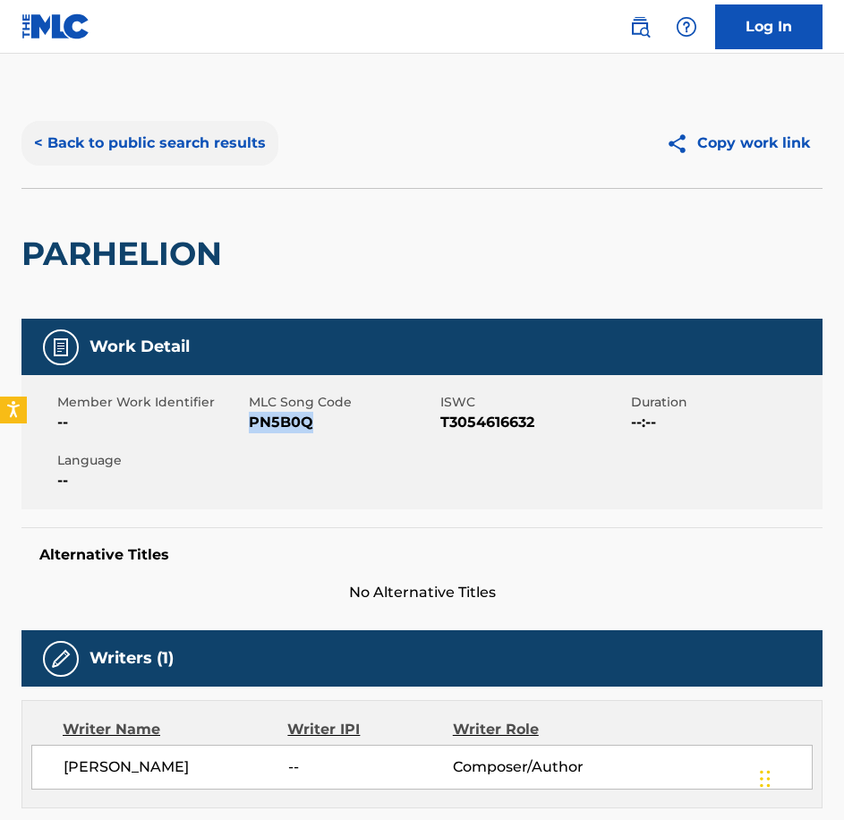
drag, startPoint x: 215, startPoint y: 175, endPoint x: 208, endPoint y: 158, distance: 17.6
click at [215, 175] on div "< Back to public search results Copy work link" at bounding box center [421, 143] width 801 height 90
click at [208, 158] on button "< Back to public search results" at bounding box center [149, 143] width 257 height 45
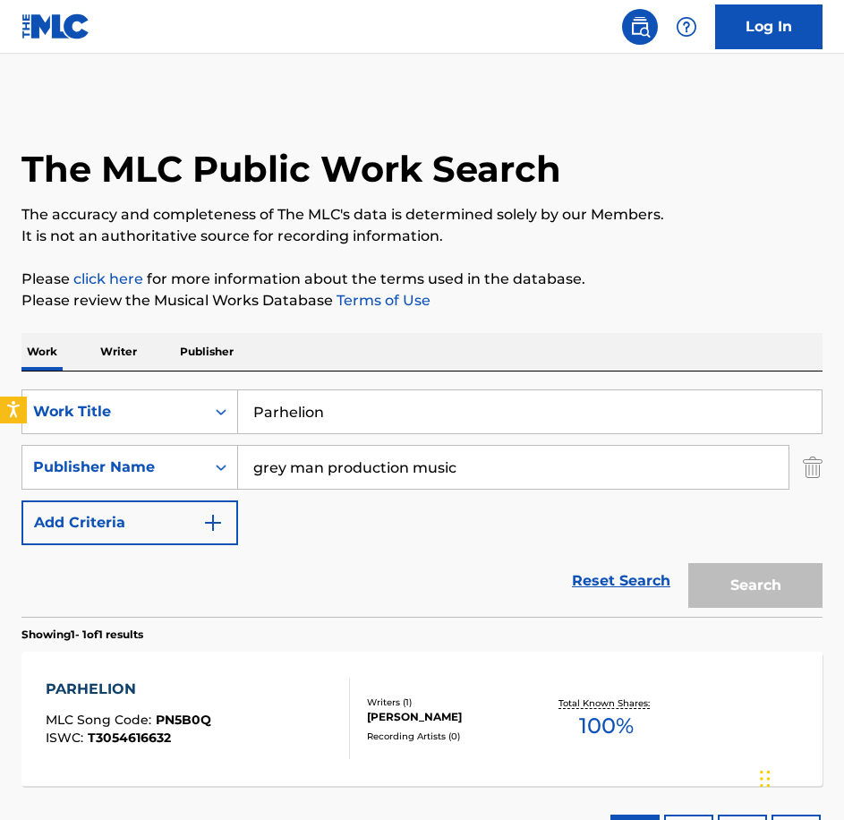
click at [146, 386] on div "SearchWithCriteriabe21c2c7-3089-4aec-a1c5-02f3d7d33223 Work Title Parhelion Sea…" at bounding box center [421, 493] width 801 height 245
type input "Poison Apple"
click at [688, 563] on button "Search" at bounding box center [755, 585] width 134 height 45
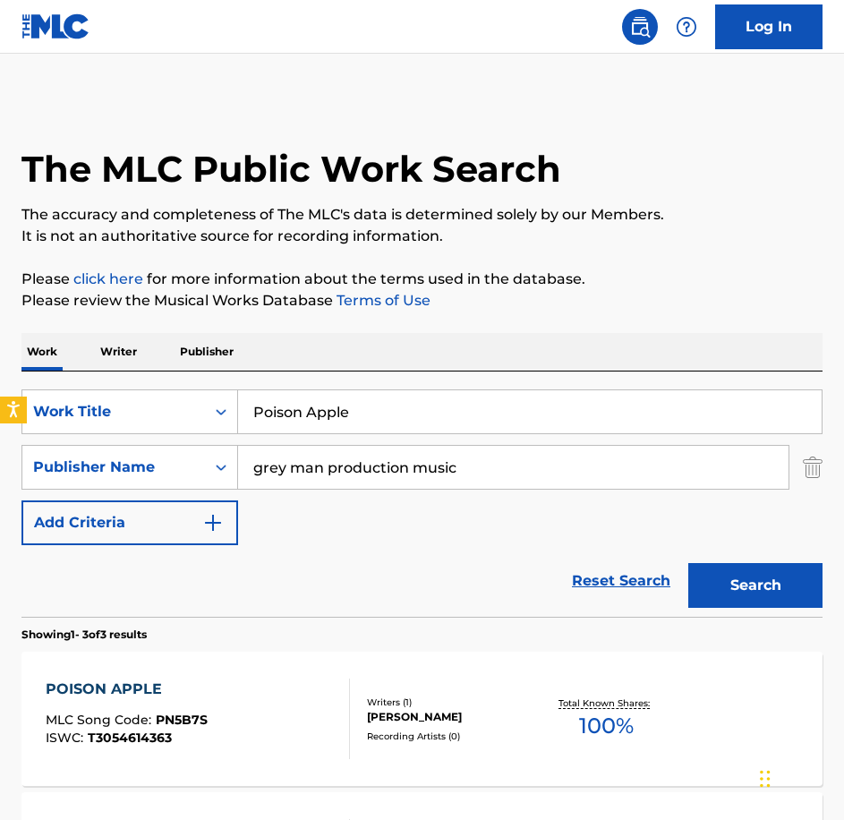
click at [209, 662] on div "POISON APPLE MLC Song Code : PN5B7S ISWC : T3054614363 Writers ( 1 ) [PERSON_NA…" at bounding box center [421, 719] width 801 height 134
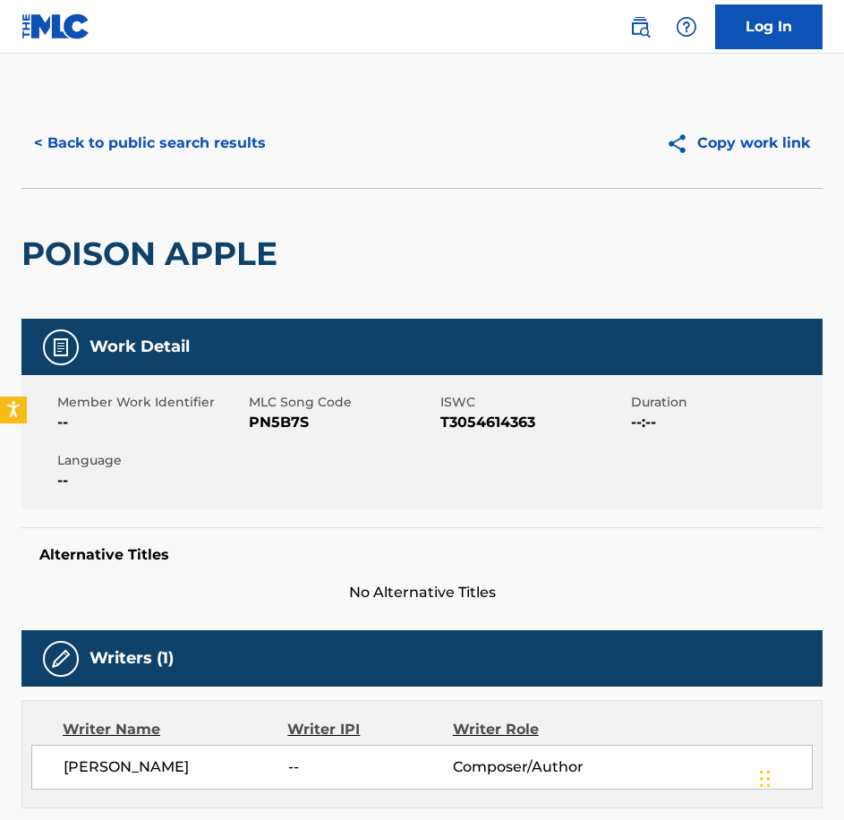
click at [277, 415] on span "PN5B7S" at bounding box center [342, 422] width 187 height 21
click at [142, 151] on button "< Back to public search results" at bounding box center [149, 143] width 257 height 45
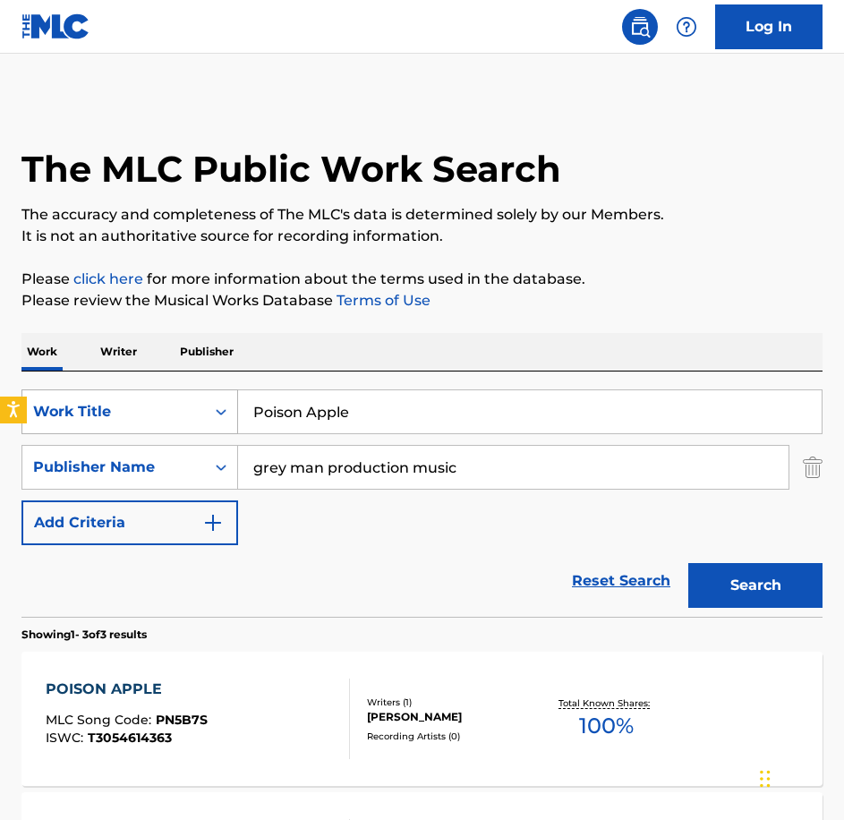
drag, startPoint x: 298, startPoint y: 354, endPoint x: 199, endPoint y: 395, distance: 107.2
click at [199, 395] on div "SearchWithCriteriabe21c2c7-3089-4aec-a1c5-02f3d7d33223 Work Title Poison Apple" at bounding box center [421, 411] width 801 height 45
paste input "roceed With Caution"
type input "Proceed With Caution"
click at [688, 563] on button "Search" at bounding box center [755, 585] width 134 height 45
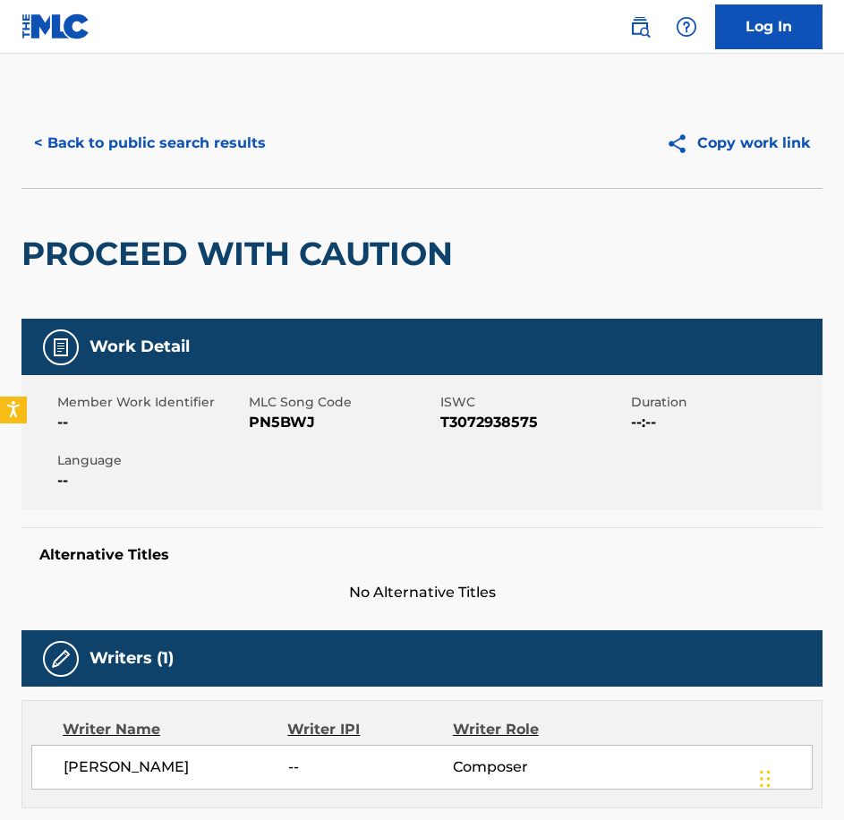
click at [291, 444] on div "Member Work Identifier -- MLC Song Code PN5BWJ ISWC T3072938575 Duration --:-- …" at bounding box center [421, 442] width 801 height 134
click at [151, 121] on button "< Back to public search results" at bounding box center [149, 143] width 257 height 45
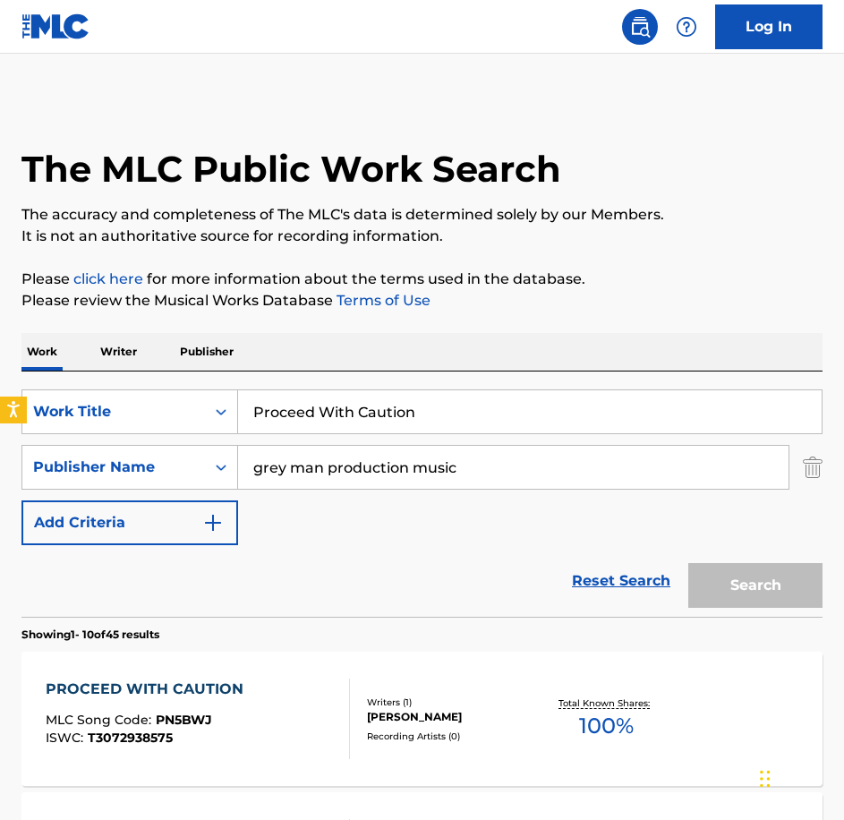
drag, startPoint x: 427, startPoint y: 408, endPoint x: 132, endPoint y: 380, distance: 295.8
click at [132, 380] on div "SearchWithCriteriabe21c2c7-3089-4aec-a1c5-02f3d7d33223 Work Title Proceed With …" at bounding box center [421, 493] width 801 height 245
paste input "Questions Must Be Asked"
type input "Questions Must Be Asked"
click at [688, 563] on button "Search" at bounding box center [755, 585] width 134 height 45
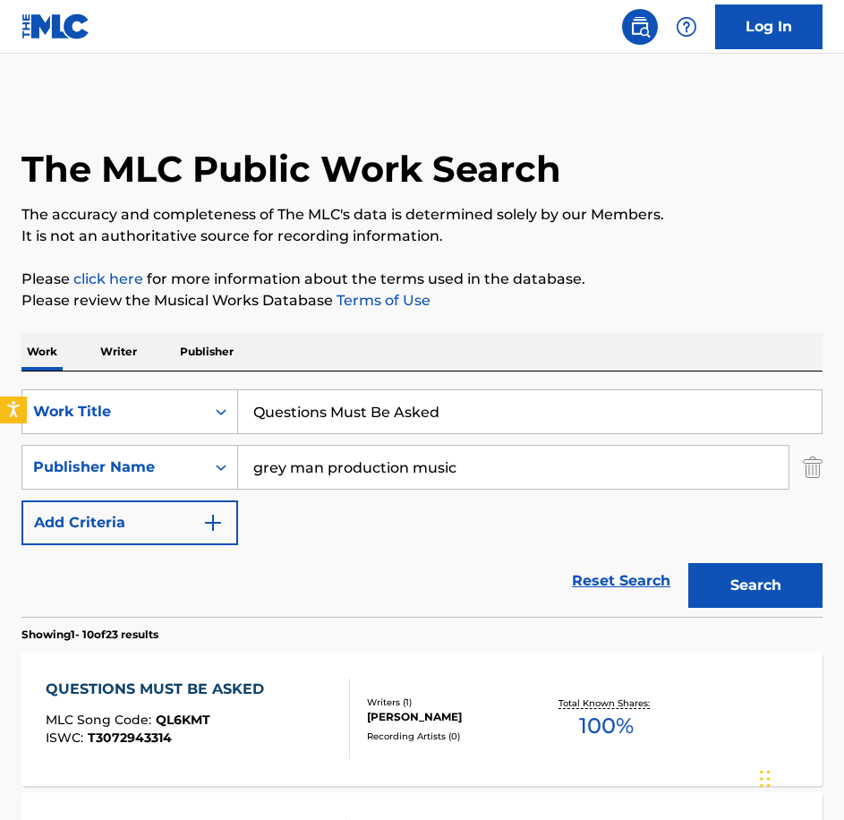
click at [268, 699] on div "QUESTIONS MUST BE ASKED" at bounding box center [159, 689] width 227 height 21
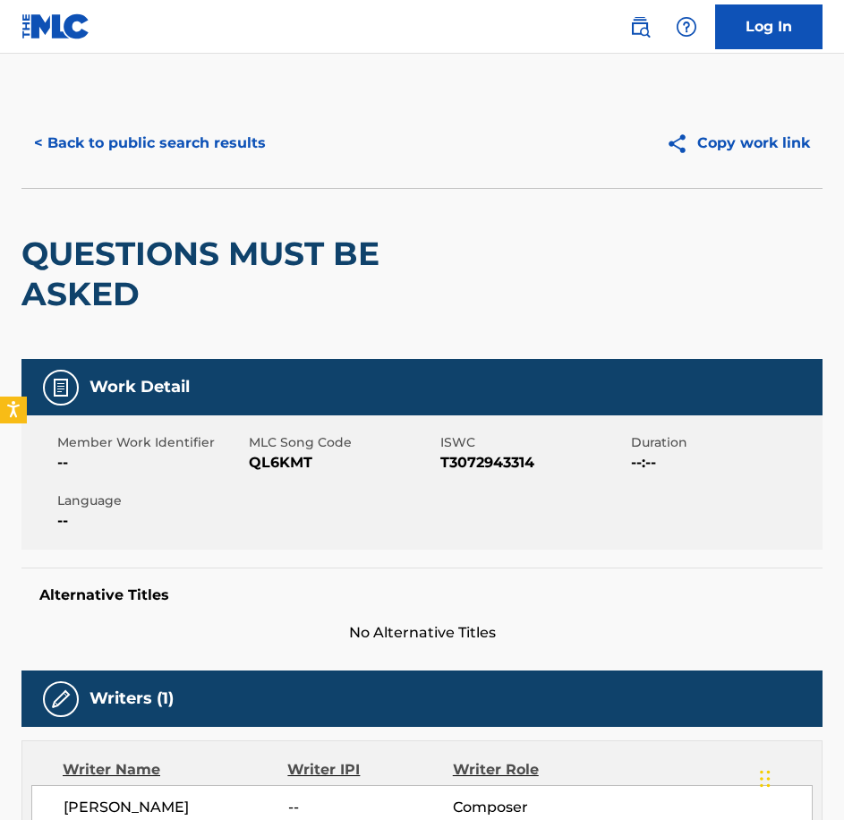
click at [276, 458] on span "QL6KMT" at bounding box center [342, 462] width 187 height 21
click at [245, 165] on button "< Back to public search results" at bounding box center [149, 143] width 257 height 45
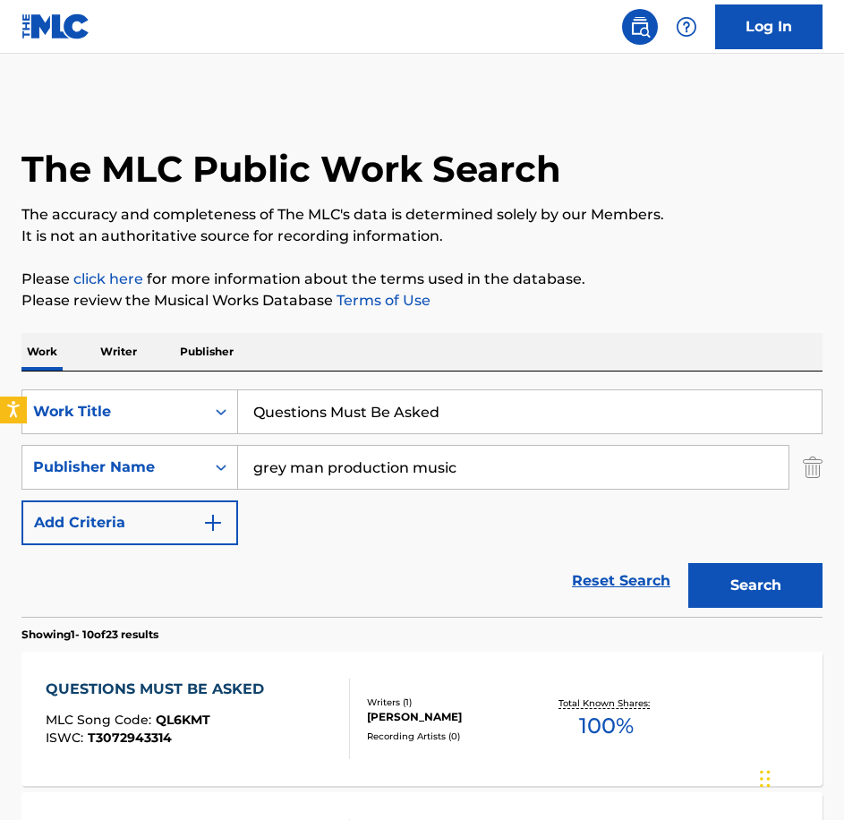
click at [247, 677] on div "QUESTIONS MUST BE ASKED MLC Song Code : QL6KMT ISWC : T3072943314 Writers ( 1 )…" at bounding box center [421, 719] width 801 height 134
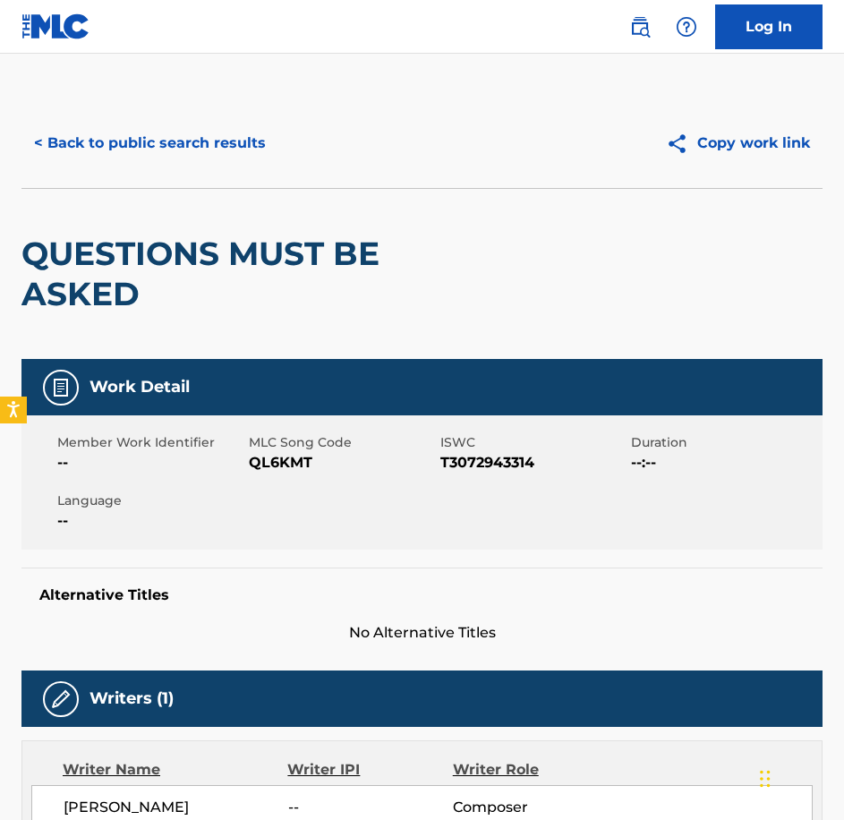
click at [287, 466] on span "QL6KMT" at bounding box center [342, 462] width 187 height 21
click at [128, 177] on div "< Back to public search results Copy work link" at bounding box center [421, 143] width 801 height 90
click at [128, 166] on div "< Back to public search results Copy work link" at bounding box center [421, 143] width 801 height 90
click at [128, 159] on button "< Back to public search results" at bounding box center [149, 143] width 257 height 45
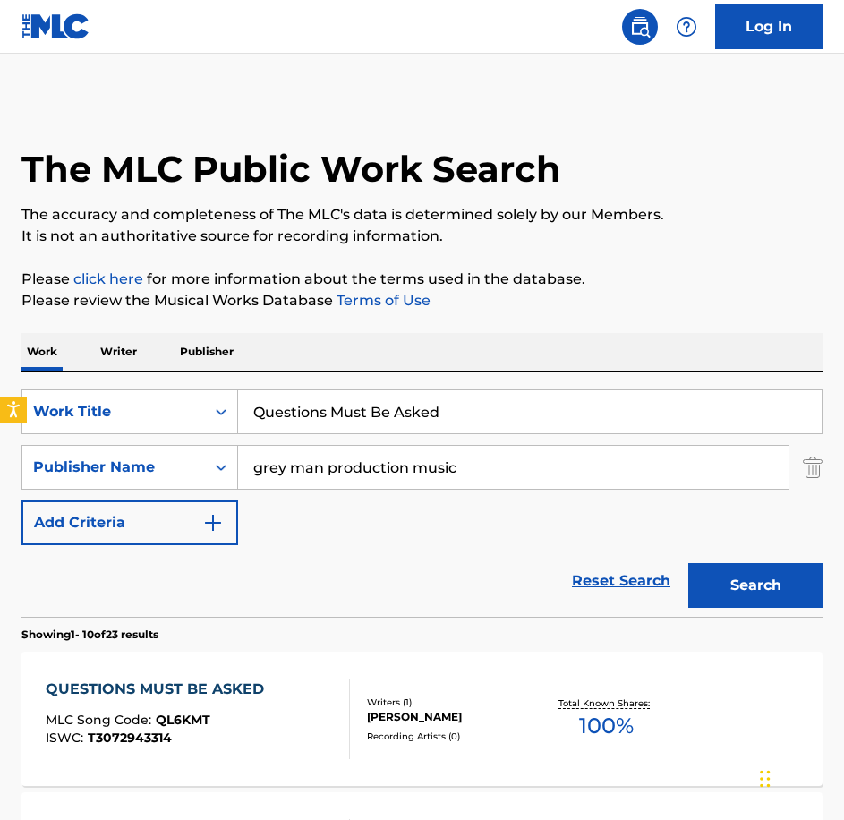
drag, startPoint x: 440, startPoint y: 419, endPoint x: 124, endPoint y: 380, distance: 317.4
click at [124, 380] on div "SearchWithCriteriabe21c2c7-3089-4aec-a1c5-02f3d7d33223 Work Title Questions Mus…" at bounding box center [421, 493] width 801 height 245
paste input "Smouldering"
type input "Smouldering"
click at [294, 656] on div "QUESTIONS MUST BE ASKED MLC Song Code : QL6KMT ISWC : T3072943314 Writers ( 1 )…" at bounding box center [421, 719] width 801 height 134
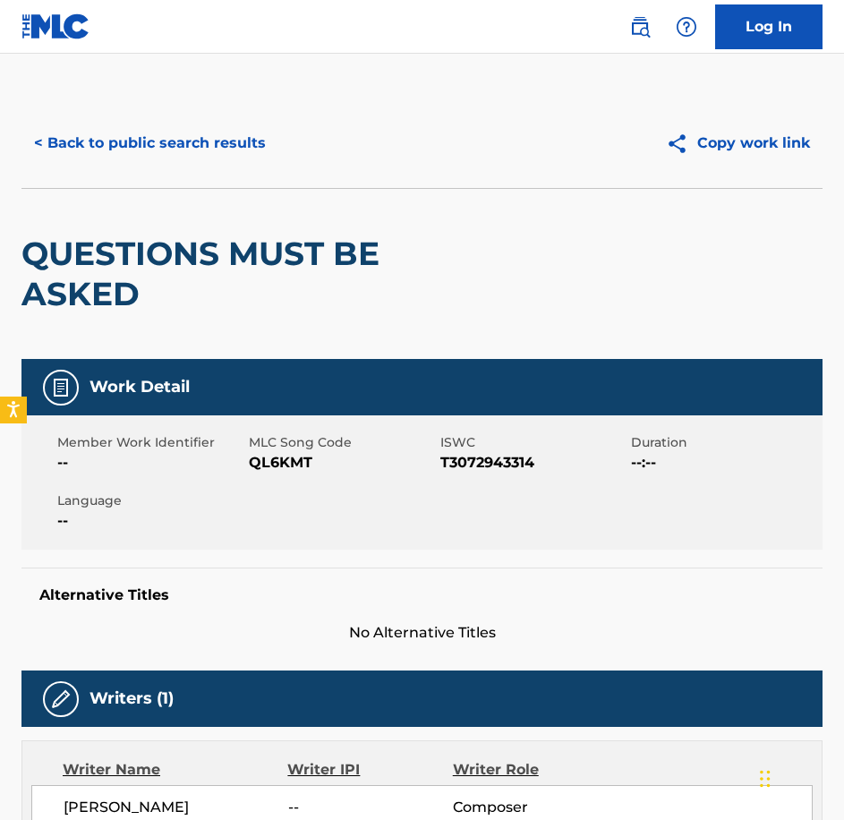
click at [289, 465] on span "QL6KMT" at bounding box center [342, 462] width 187 height 21
click at [158, 135] on button "< Back to public search results" at bounding box center [149, 143] width 257 height 45
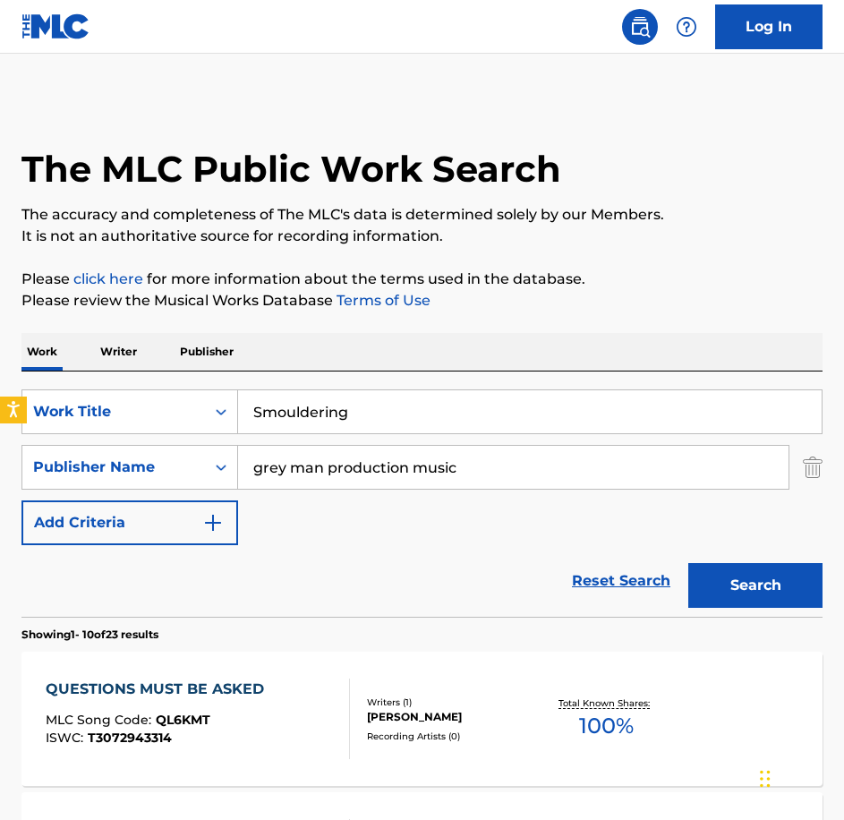
drag, startPoint x: 357, startPoint y: 408, endPoint x: 90, endPoint y: 383, distance: 267.9
click at [90, 383] on div "SearchWithCriteriabe21c2c7-3089-4aec-a1c5-02f3d7d33223 Work Title Smouldering S…" at bounding box center [421, 493] width 801 height 245
paste input "taccato Drama"
type input "Staccato Drama"
click at [688, 563] on button "Search" at bounding box center [755, 585] width 134 height 45
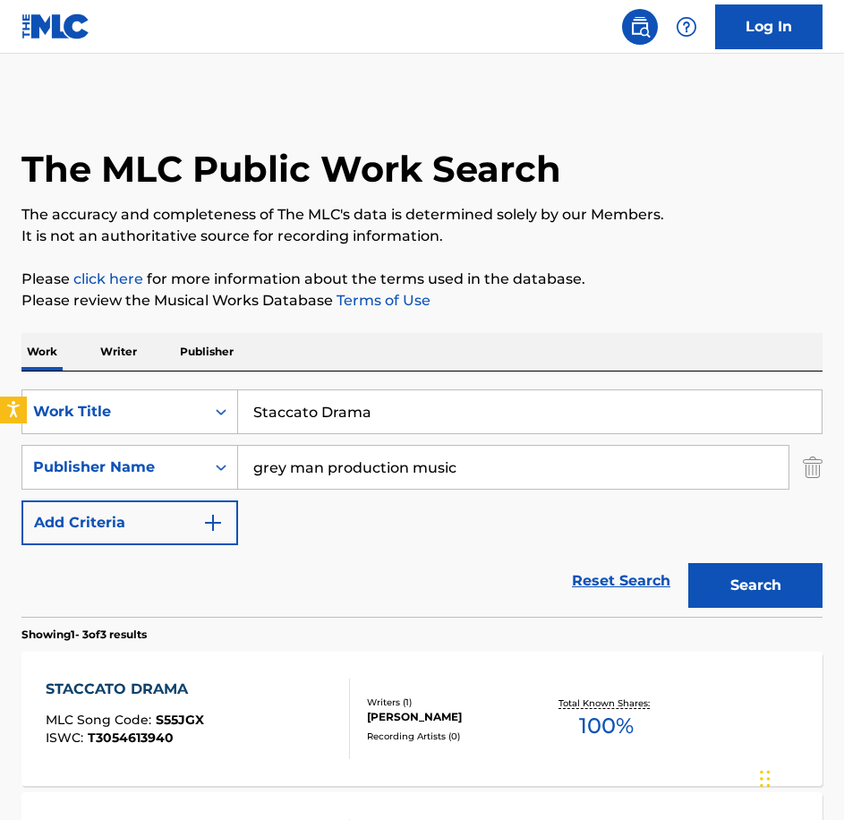
click at [254, 746] on div "STACCATO DRAMA MLC Song Code : S55JGX ISWC : T3054613940" at bounding box center [198, 719] width 304 height 81
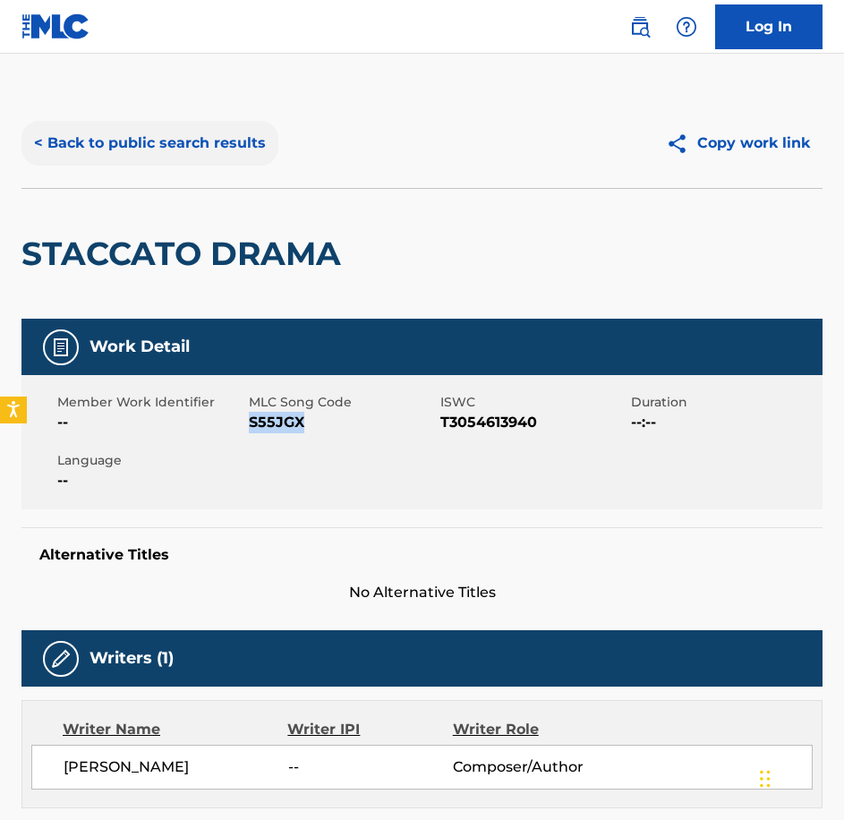
click at [71, 142] on button "< Back to public search results" at bounding box center [149, 143] width 257 height 45
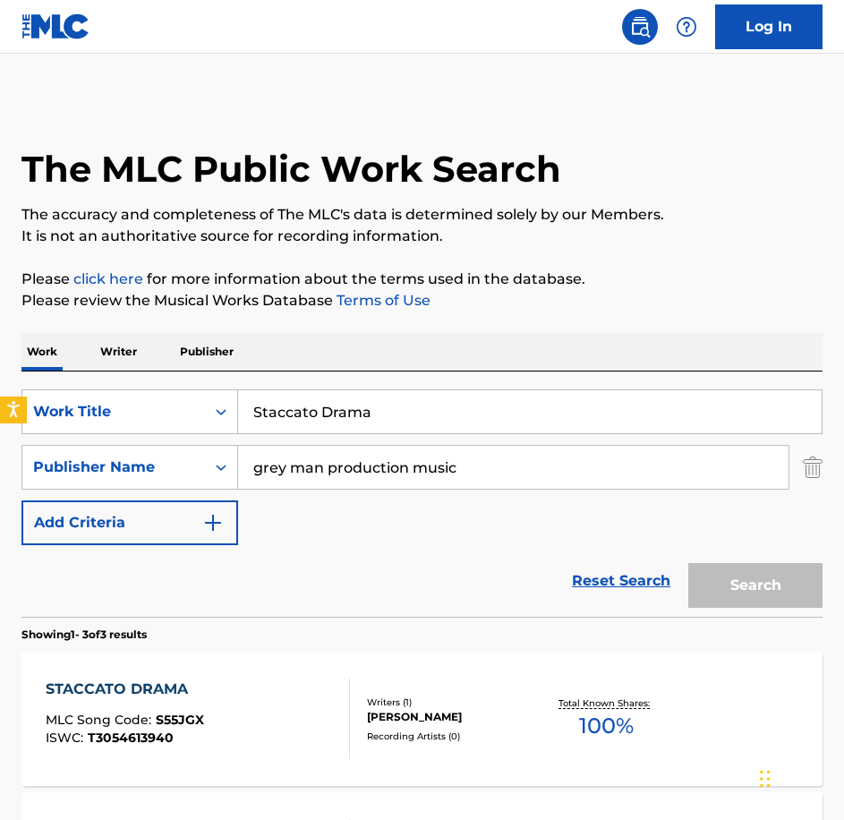
click at [0, 357] on html "Accessibility Screen-Reader Guide, Feedback, and Issue Reporting | New window 0…" at bounding box center [422, 410] width 844 height 820
type input "Strength in Numbers"
click at [688, 563] on button "Search" at bounding box center [755, 585] width 134 height 45
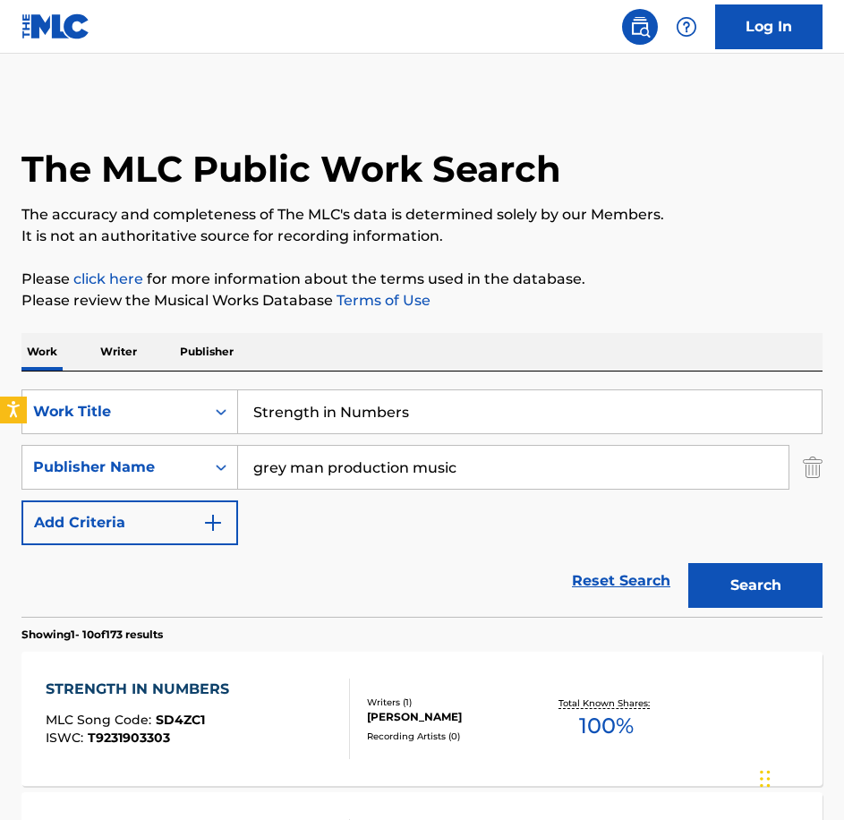
click at [277, 685] on div "STRENGTH IN NUMBERS MLC Song Code : SD4ZC1 ISWC : T9231903303" at bounding box center [198, 719] width 304 height 81
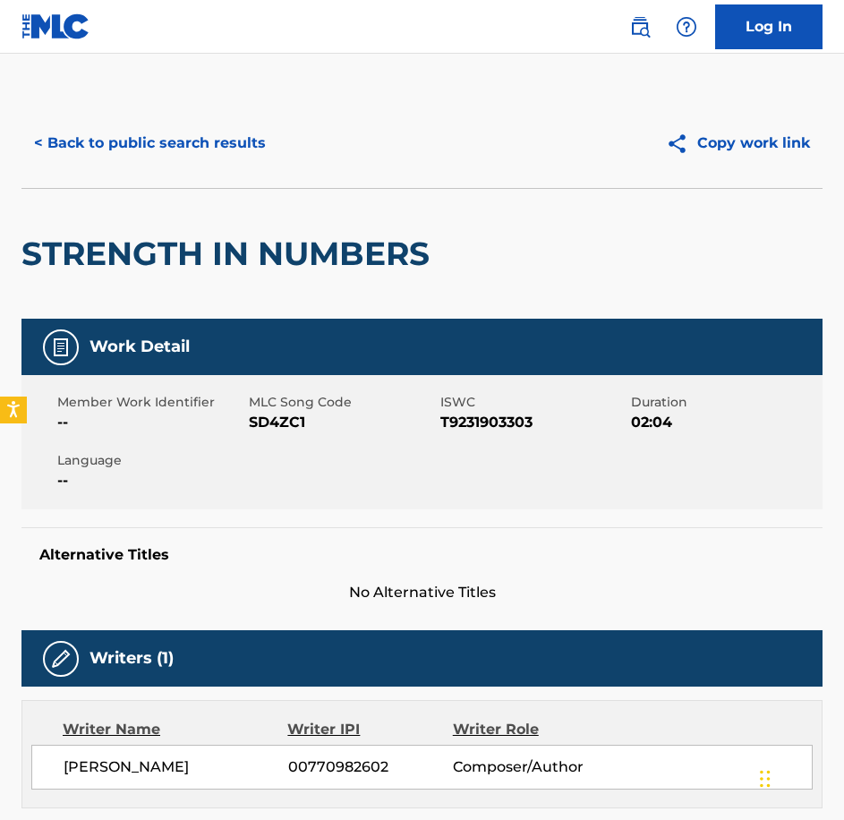
click at [286, 418] on span "SD4ZC1" at bounding box center [342, 422] width 187 height 21
click at [81, 161] on button "< Back to public search results" at bounding box center [149, 143] width 257 height 45
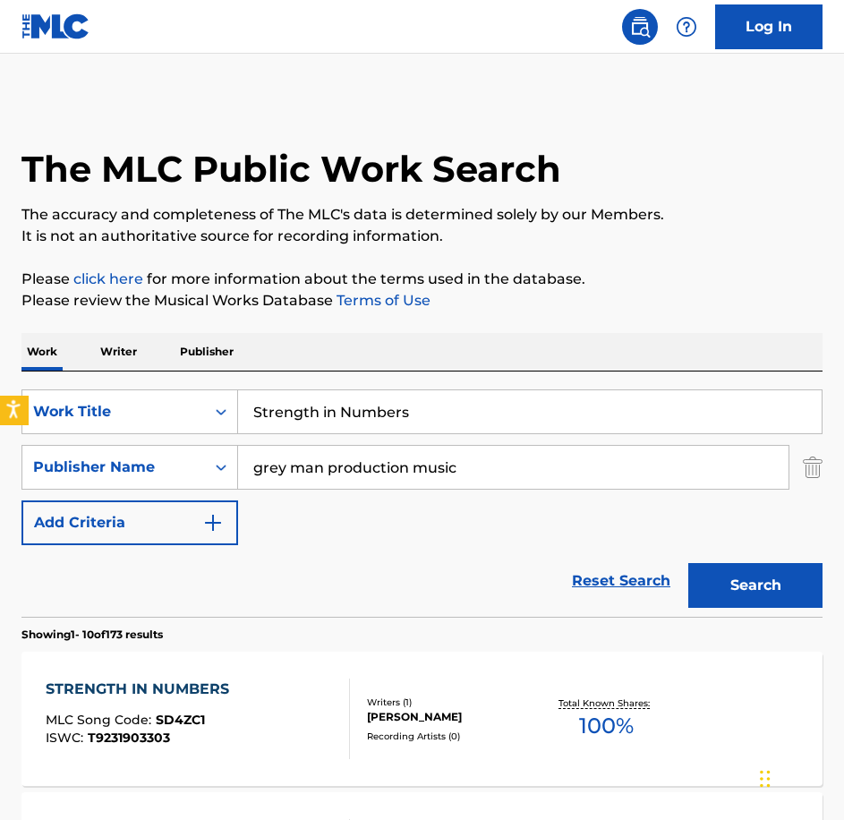
drag, startPoint x: 417, startPoint y: 410, endPoint x: 23, endPoint y: 409, distance: 393.9
click at [23, 409] on body "Accessibility Screen-Reader Guide, Feedback, and Issue Reporting | New window 0…" at bounding box center [422, 410] width 844 height 820
paste input "883268"
click at [688, 563] on button "Search" at bounding box center [755, 585] width 134 height 45
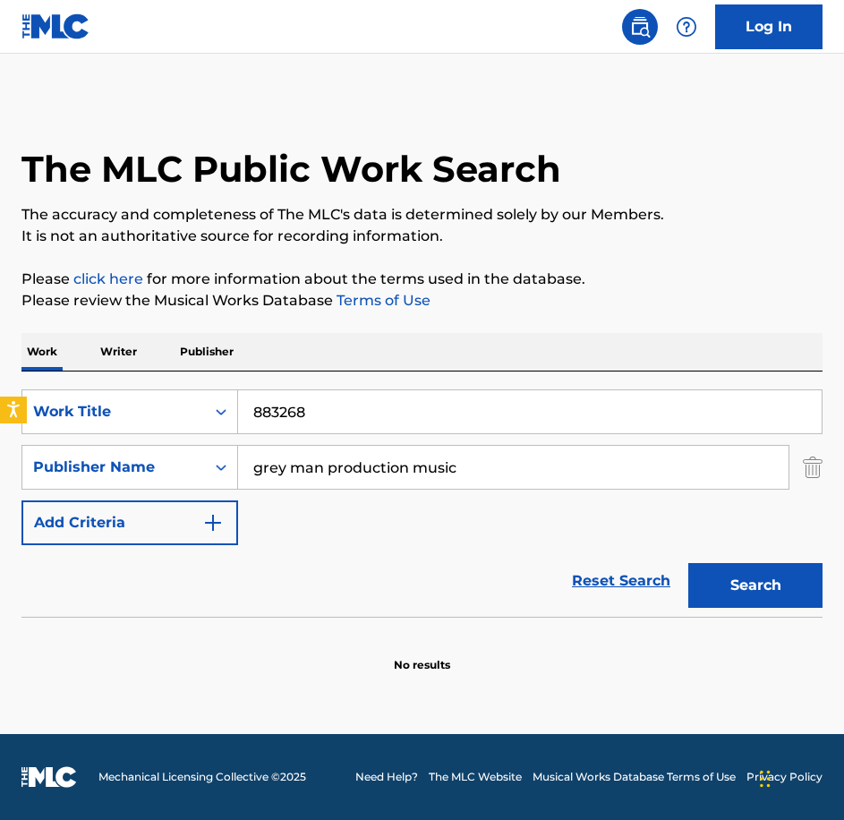
drag, startPoint x: 340, startPoint y: 381, endPoint x: 337, endPoint y: 397, distance: 16.5
click at [340, 381] on div "SearchWithCriteriabe21c2c7-3089-4aec-a1c5-02f3d7d33223 Work Title 883268 Search…" at bounding box center [421, 493] width 801 height 245
click at [0, 380] on html "Accessibility Screen-Reader Guide, Feedback, and Issue Reporting | New window 0…" at bounding box center [422, 410] width 844 height 820
paste input "Strong Arm"
type input "Strong Arm"
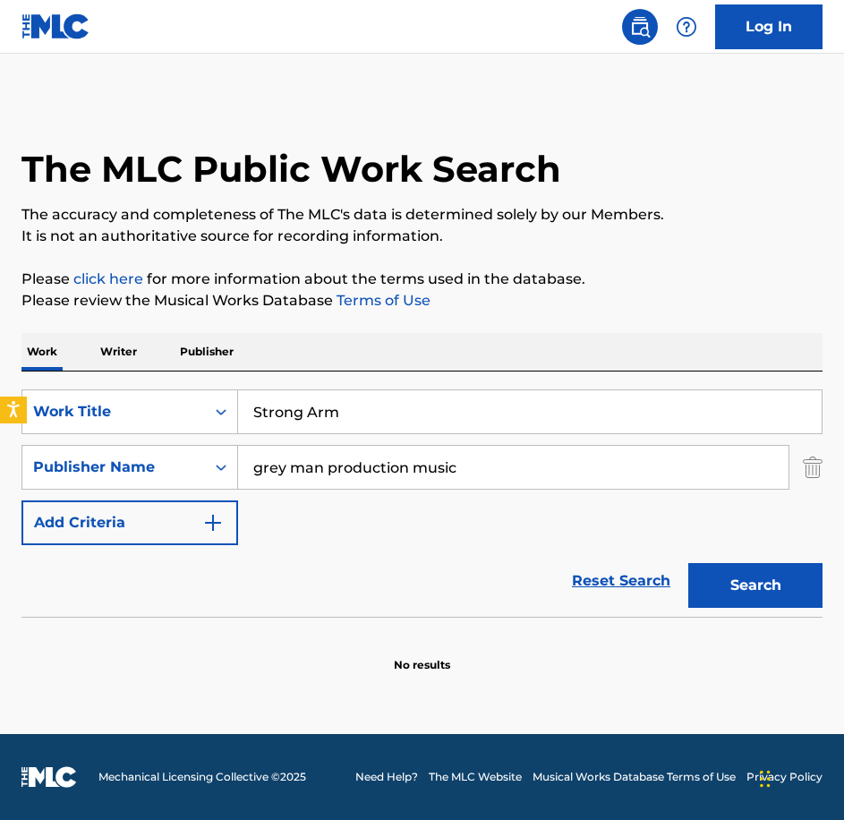
click at [688, 563] on button "Search" at bounding box center [755, 585] width 134 height 45
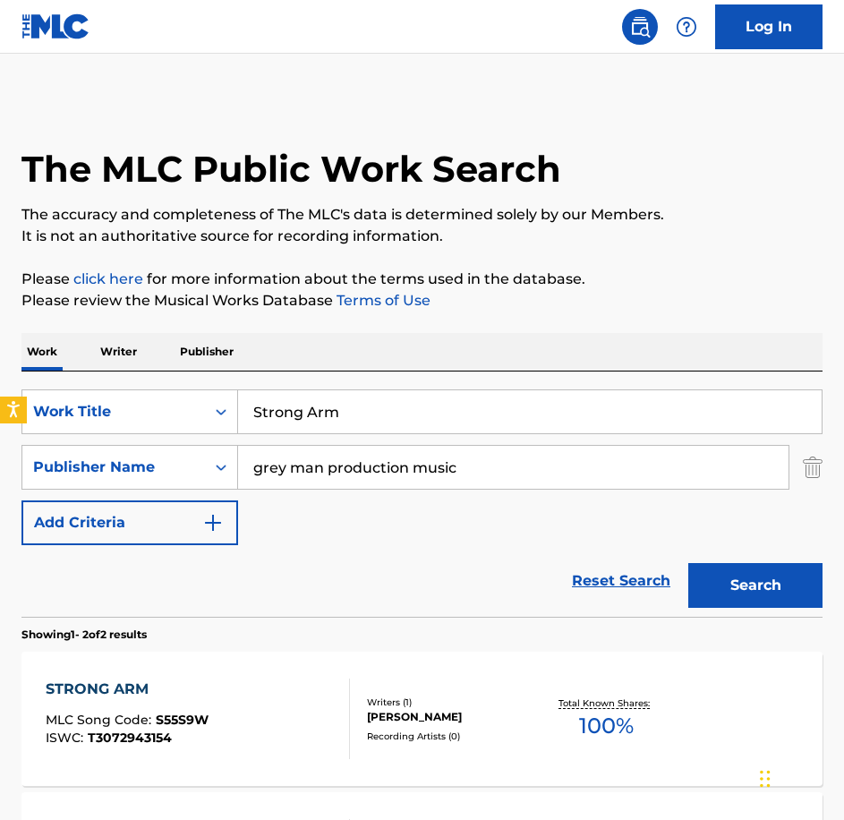
click at [232, 677] on div "STRONG ARM MLC Song Code : S55S9W ISWC : T3072943154 Writers ( 1 ) [PERSON_NAME…" at bounding box center [421, 719] width 801 height 134
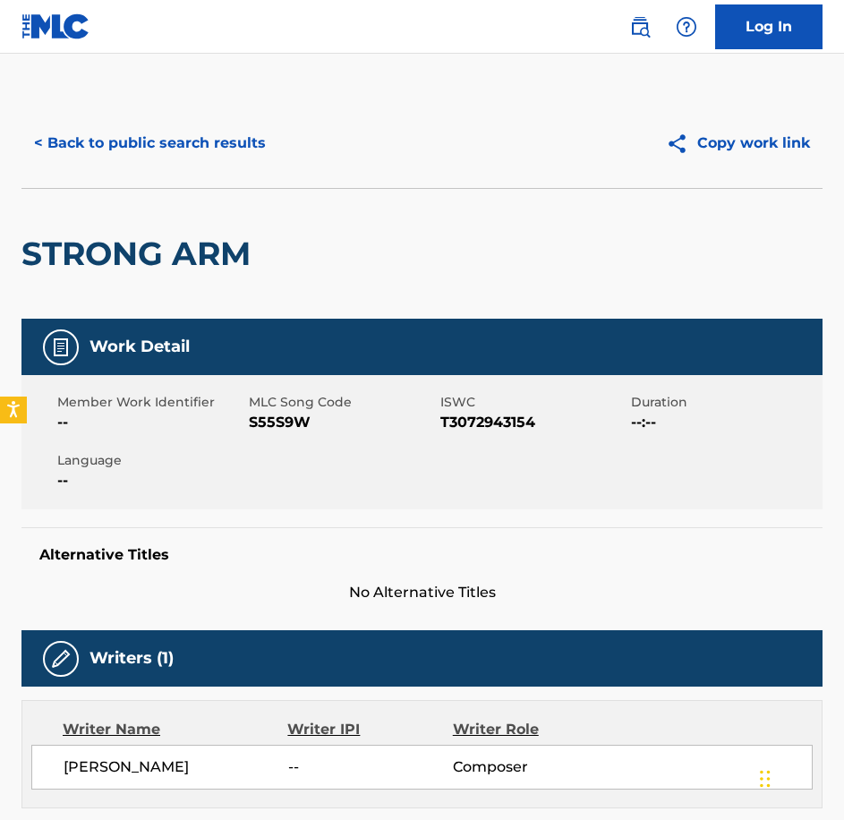
click at [264, 441] on div "Member Work Identifier -- MLC Song Code S55S9W ISWC T3072943154 Duration --:-- …" at bounding box center [421, 442] width 801 height 134
click at [229, 135] on button "< Back to public search results" at bounding box center [149, 143] width 257 height 45
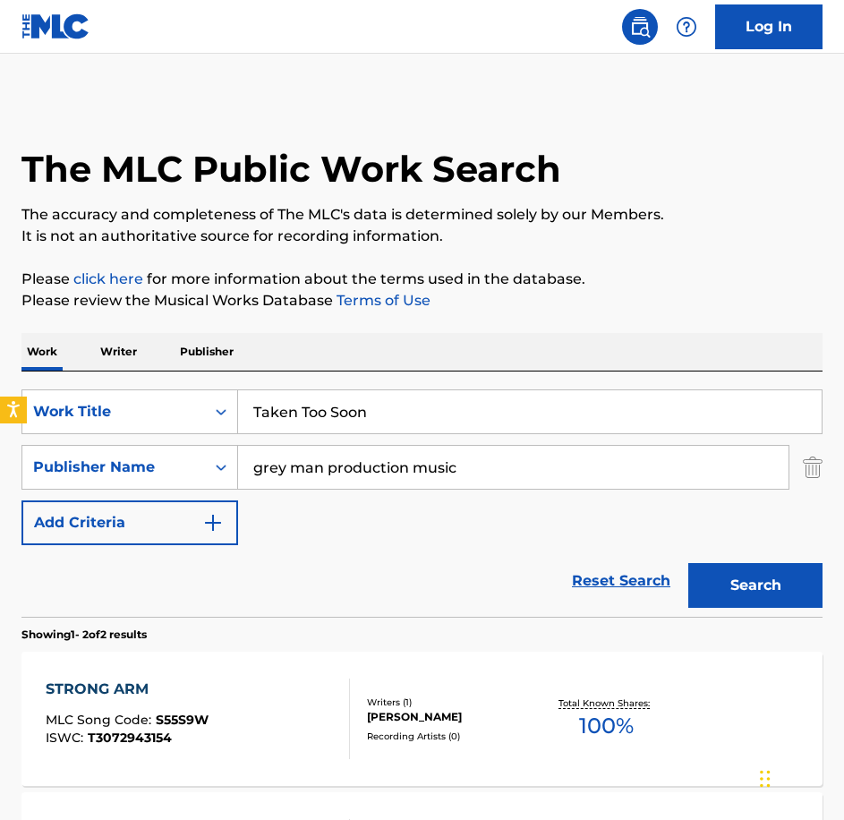
type input "Taken Too Soon"
click at [688, 563] on button "Search" at bounding box center [755, 585] width 134 height 45
click at [278, 657] on div "GONE TOO SOON MLC Song Code : GA47EH ISWC : T9303012615 Writers ( 1 ) [PERSON_N…" at bounding box center [421, 719] width 801 height 134
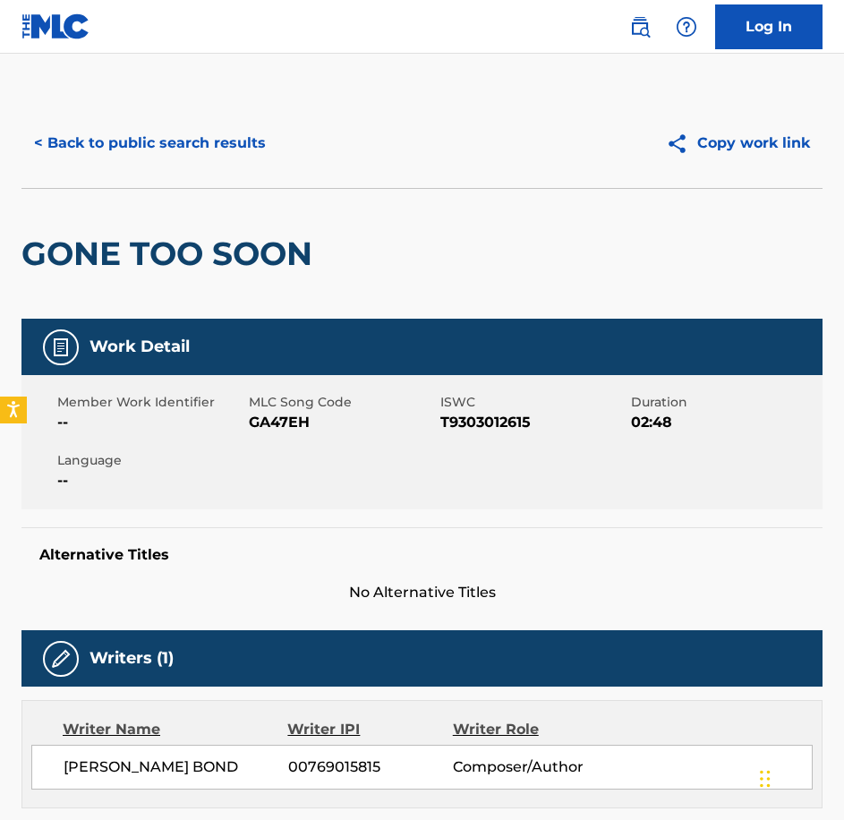
click at [307, 422] on span "GA47EH" at bounding box center [342, 422] width 187 height 21
click at [292, 420] on span "GA47EH" at bounding box center [342, 422] width 187 height 21
click at [206, 161] on button "< Back to public search results" at bounding box center [149, 143] width 257 height 45
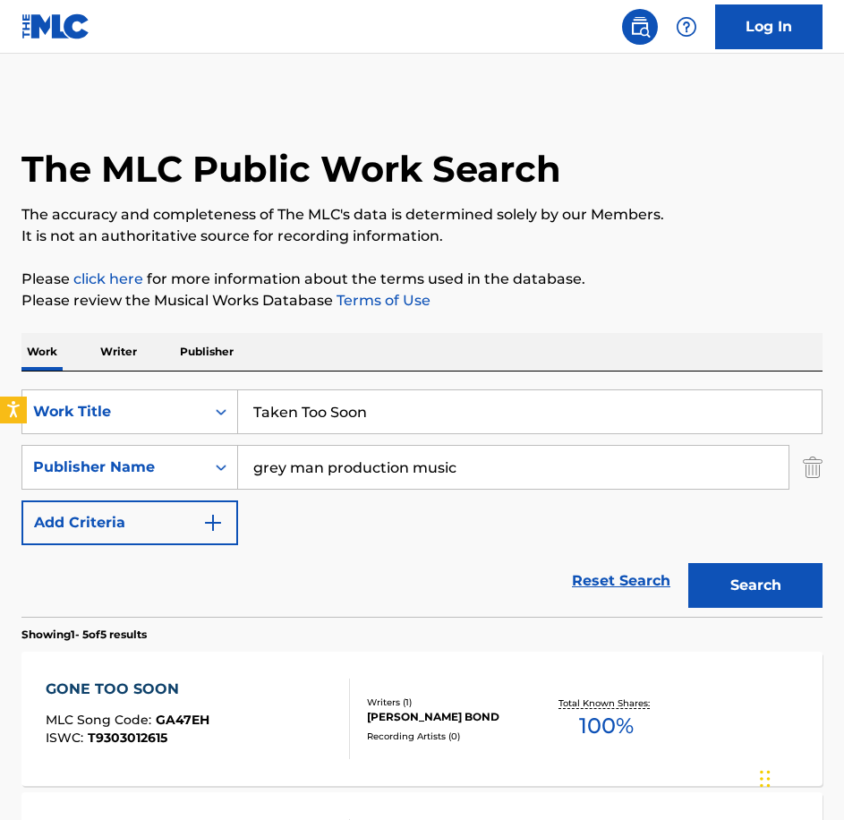
drag, startPoint x: 422, startPoint y: 428, endPoint x: 64, endPoint y: 370, distance: 363.6
paste input "he House Where It Happened"
type input "The House Where It Happened"
click at [688, 563] on button "Search" at bounding box center [755, 585] width 134 height 45
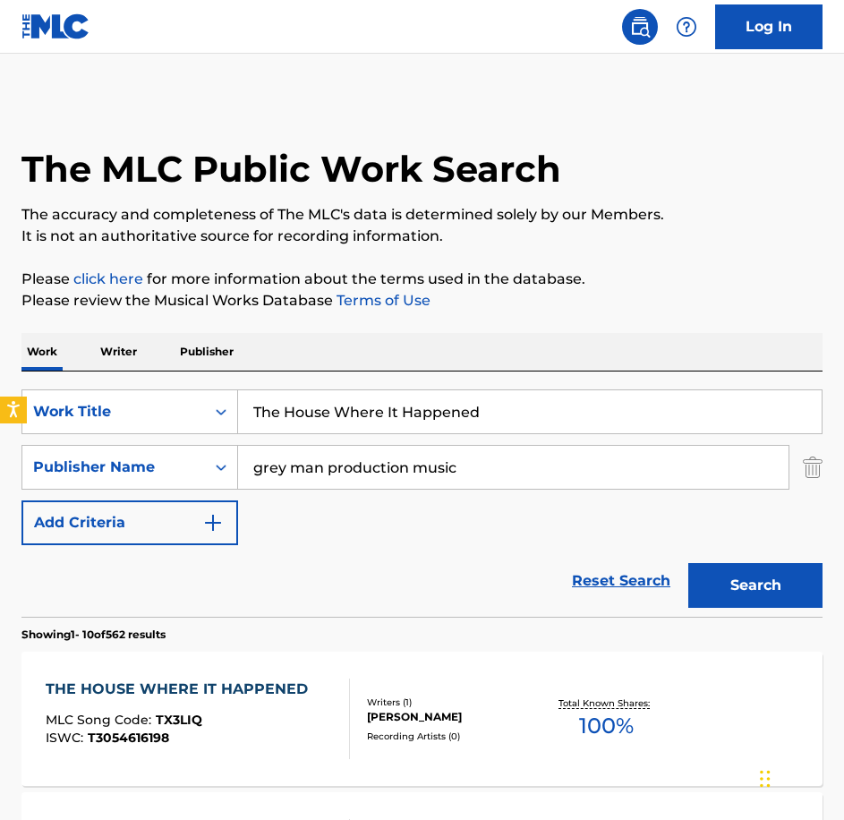
click at [261, 695] on div "THE HOUSE WHERE IT HAPPENED" at bounding box center [181, 689] width 271 height 21
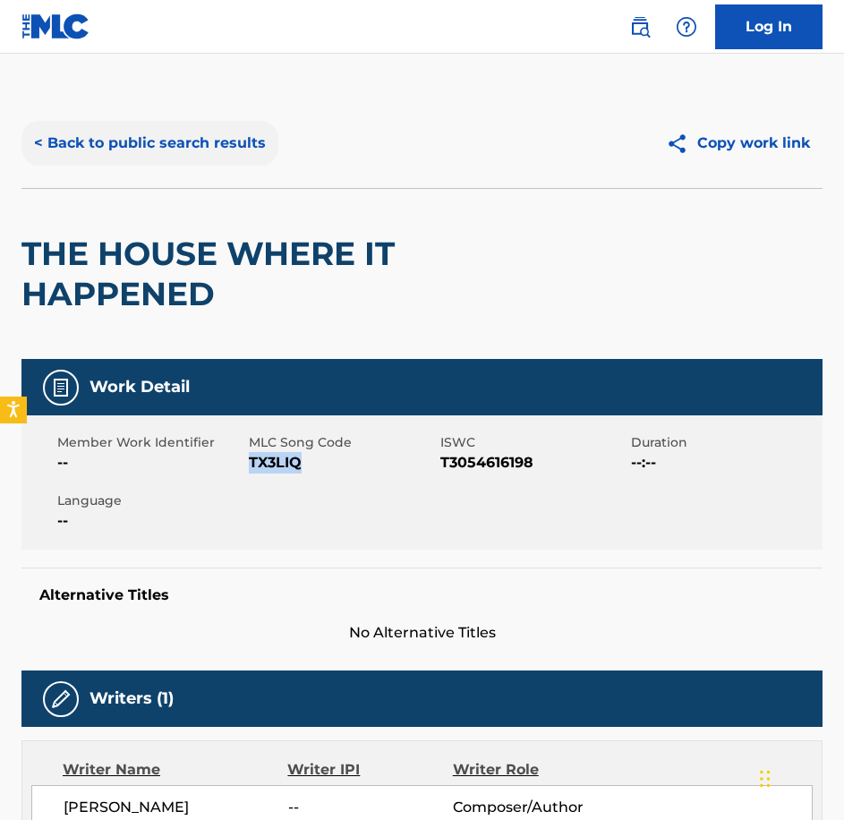
click at [140, 134] on button "< Back to public search results" at bounding box center [149, 143] width 257 height 45
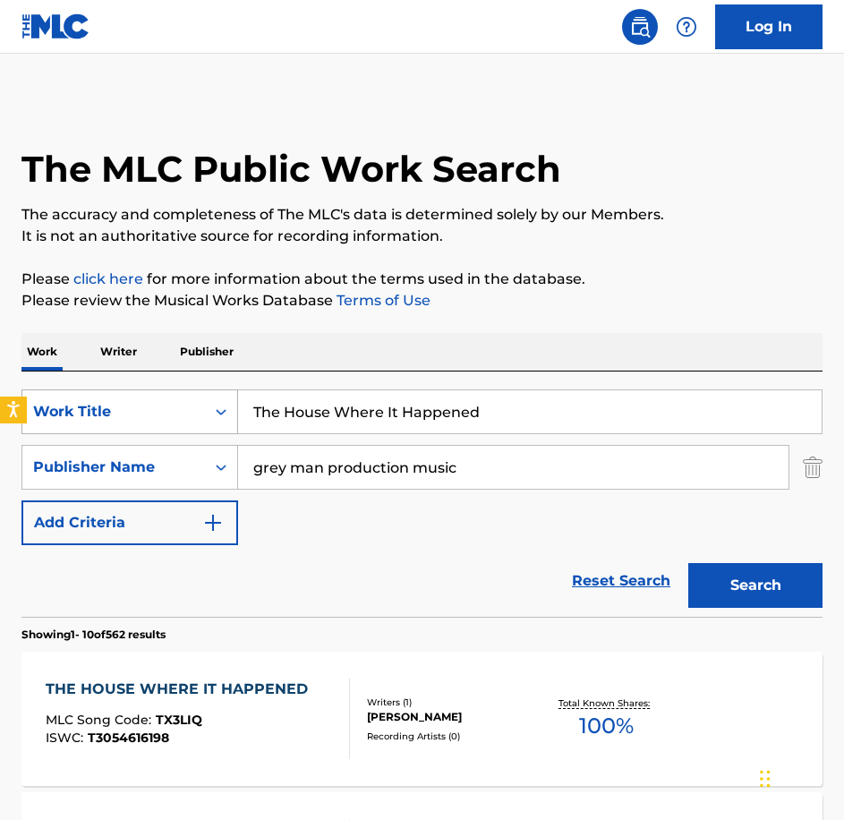
drag, startPoint x: 490, startPoint y: 431, endPoint x: 95, endPoint y: 397, distance: 396.3
click at [95, 397] on div "SearchWithCriteriabe21c2c7-3089-4aec-a1c5-02f3d7d33223 Work Title The House Whe…" at bounding box center [421, 411] width 801 height 45
paste input "ragedy Breeds Revenge"
type input "Tragedy Breeds Revenge"
click at [688, 563] on button "Search" at bounding box center [755, 585] width 134 height 45
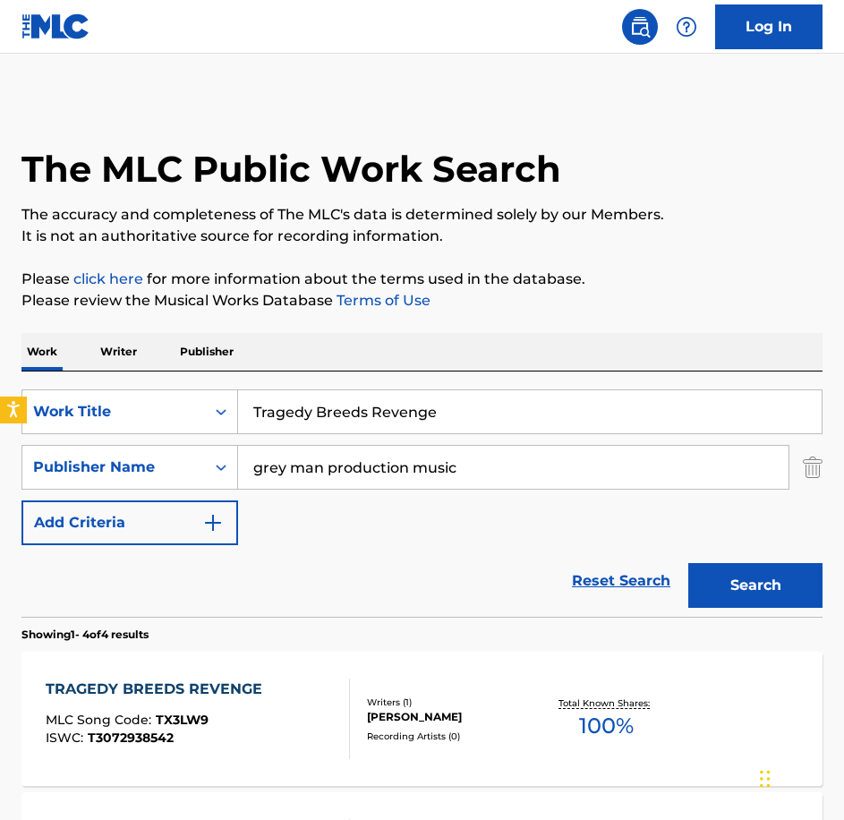
drag, startPoint x: 200, startPoint y: 379, endPoint x: 55, endPoint y: 349, distance: 147.1
click at [55, 350] on div "Work Writer Publisher SearchWithCriteriabe21c2c7-3089-4aec-a1c5-02f3d7d33223 Wo…" at bounding box center [421, 812] width 801 height 959
click at [688, 563] on button "Search" at bounding box center [755, 585] width 134 height 45
click at [375, 732] on div "Recording Artists ( 0 )" at bounding box center [454, 736] width 174 height 13
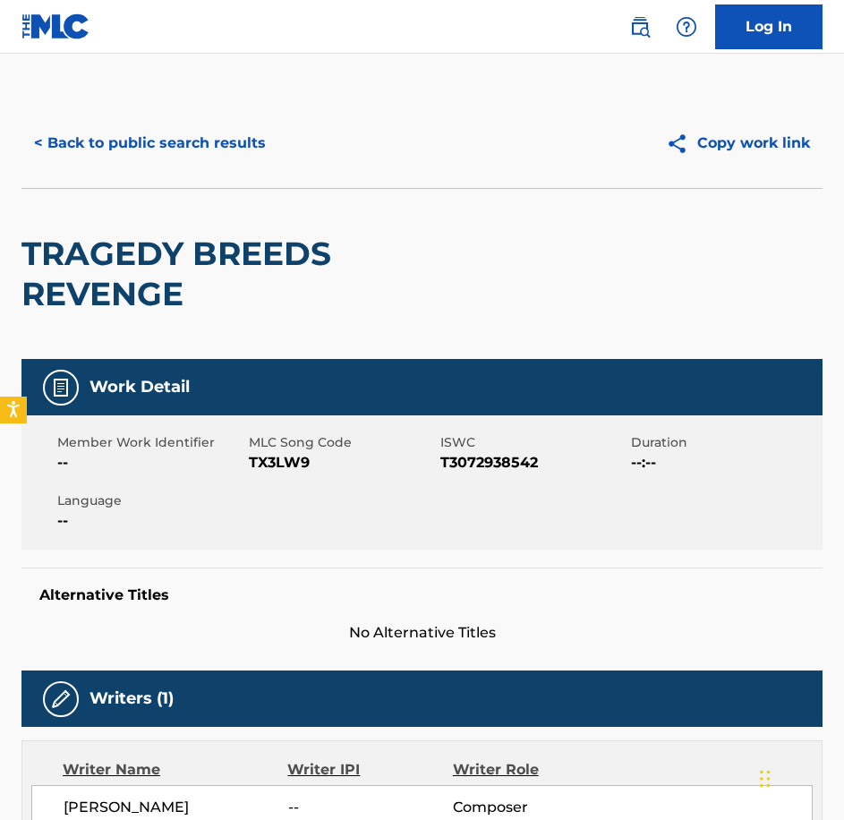
click at [292, 457] on span "TX3LW9" at bounding box center [342, 462] width 187 height 21
drag, startPoint x: 156, startPoint y: 168, endPoint x: 149, endPoint y: 156, distance: 14.0
click at [156, 168] on div "< Back to public search results Copy work link" at bounding box center [421, 143] width 801 height 90
click at [149, 156] on button "< Back to public search results" at bounding box center [149, 143] width 257 height 45
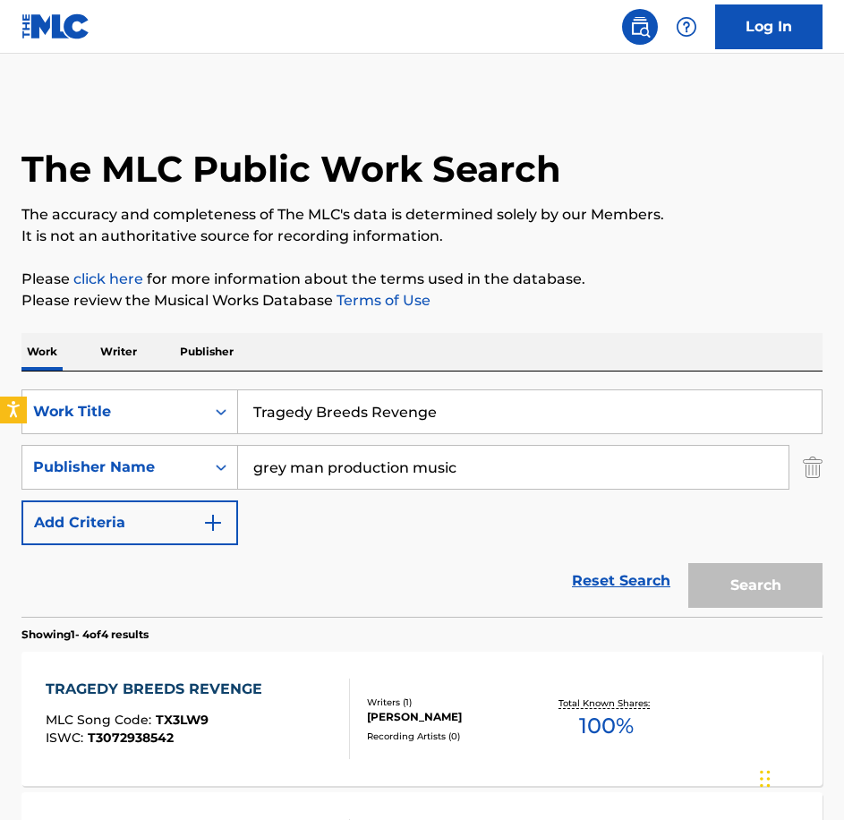
click at [257, 404] on input "Tragedy Breeds Revenge" at bounding box center [530, 411] width 584 height 43
paste input "oubled Past"
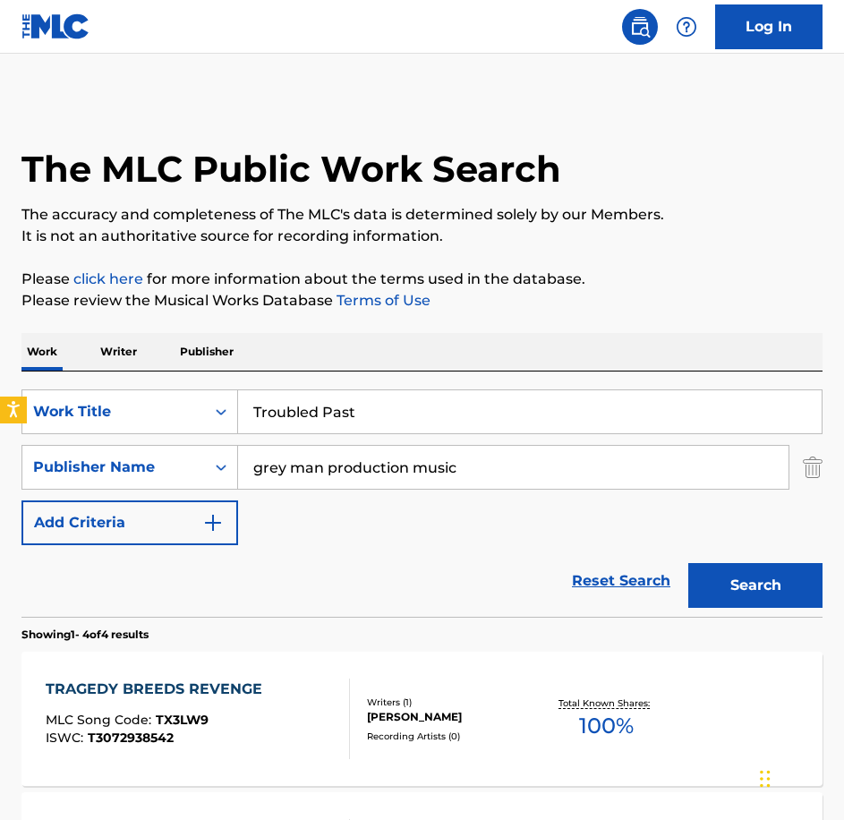
type input "Troubled Past"
click at [688, 563] on button "Search" at bounding box center [755, 585] width 134 height 45
click at [224, 671] on div "TROUBLED PAST MLC Song Code : TD8E5A ISWC : T9231904511 Writers ( 1 ) [PERSON_N…" at bounding box center [421, 719] width 801 height 134
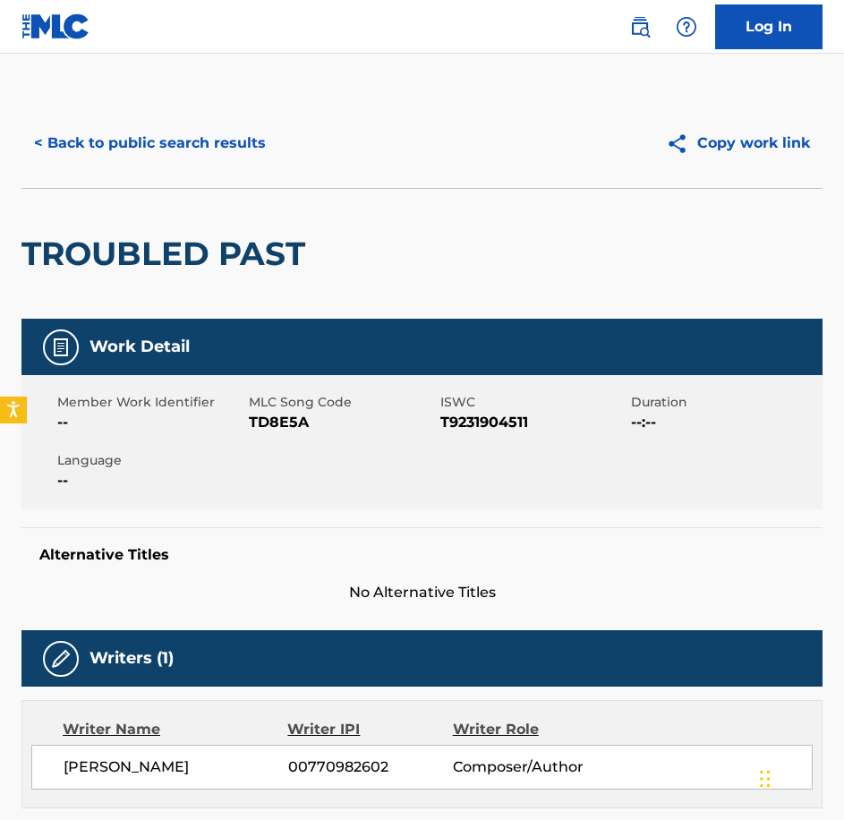
click at [271, 429] on span "TD8E5A" at bounding box center [342, 422] width 187 height 21
click at [61, 152] on button "< Back to public search results" at bounding box center [149, 143] width 257 height 45
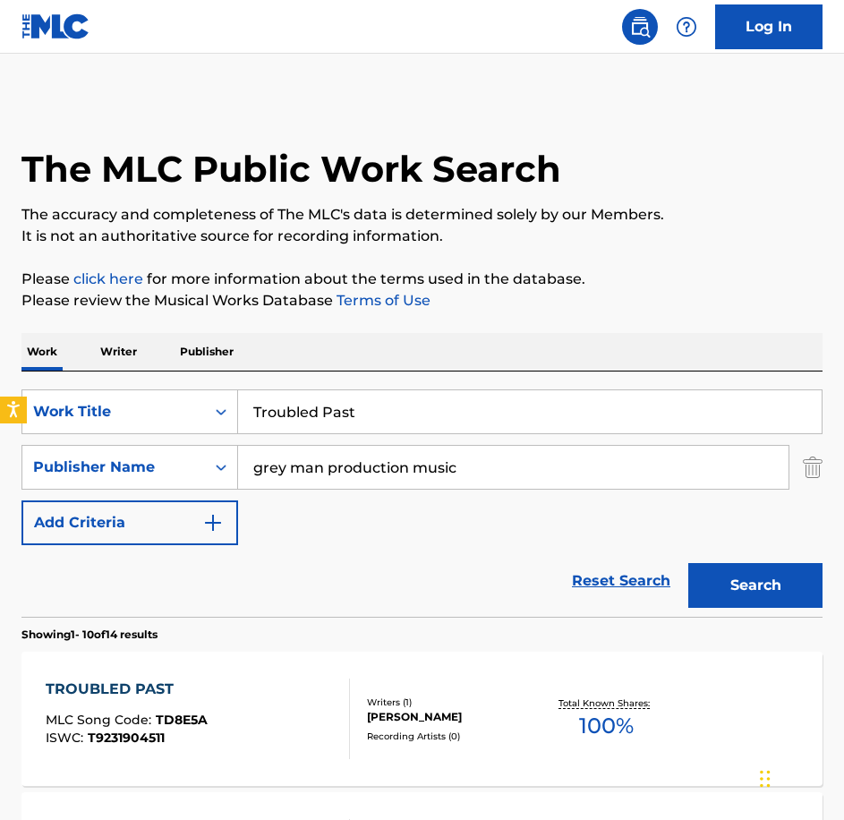
drag, startPoint x: 441, startPoint y: 406, endPoint x: 194, endPoint y: 372, distance: 249.4
click at [194, 372] on div "SearchWithCriteriabe21c2c7-3089-4aec-a1c5-02f3d7d33223 Work Title Troubled Past…" at bounding box center [421, 493] width 801 height 245
paste input "Unforgotten"
type input "Unforgotten"
click at [688, 563] on button "Search" at bounding box center [755, 585] width 134 height 45
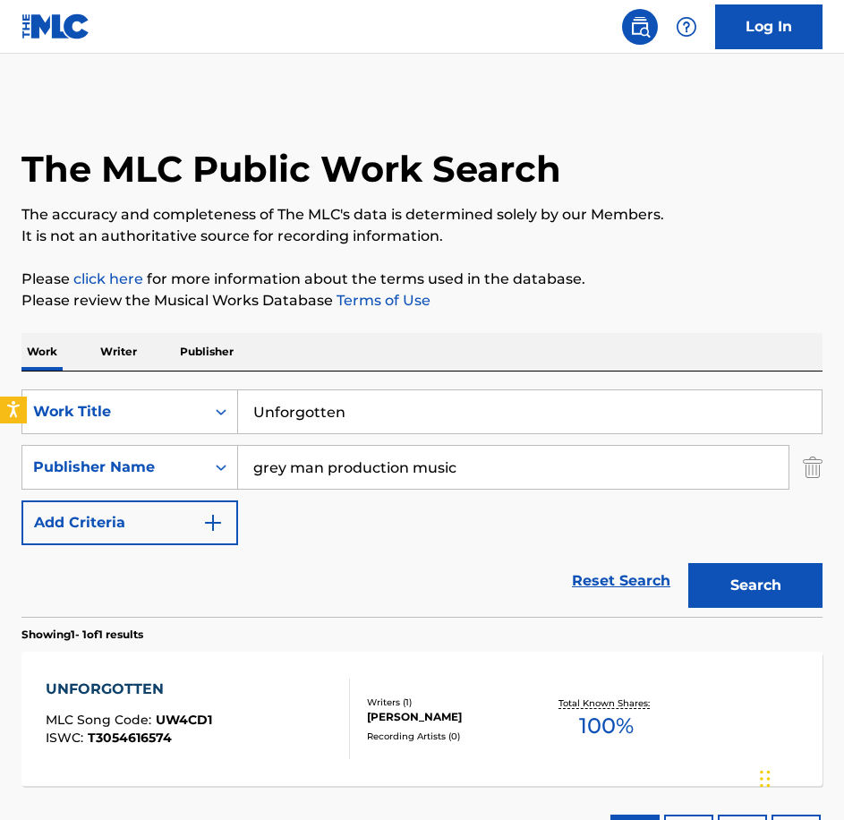
click at [205, 727] on span "UW4CD1" at bounding box center [184, 720] width 56 height 16
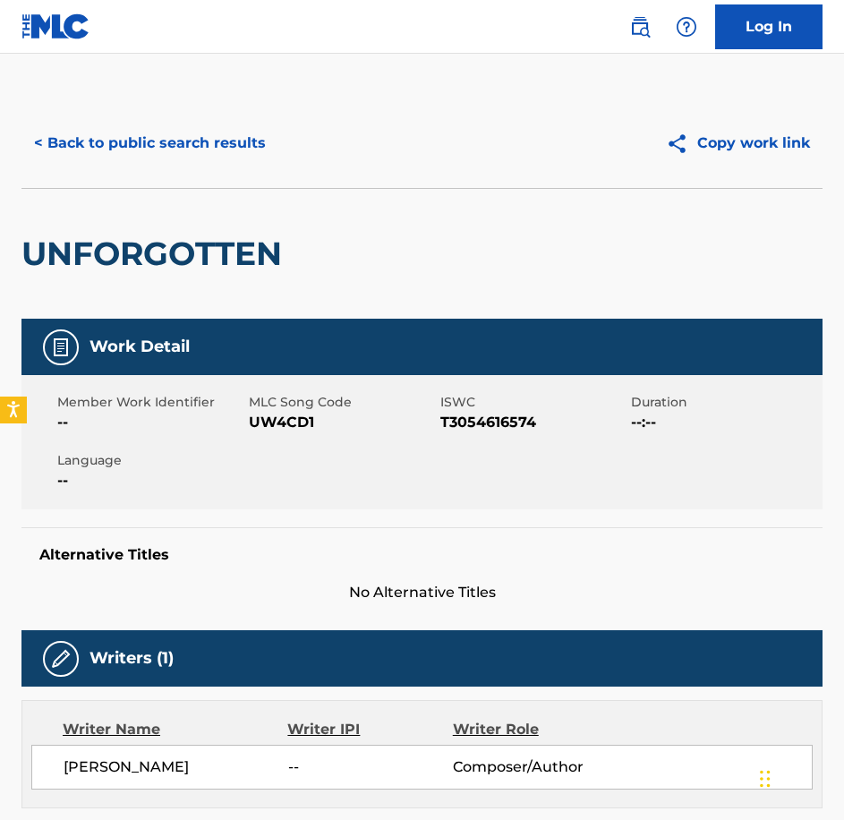
click at [292, 431] on span "UW4CD1" at bounding box center [342, 422] width 187 height 21
click at [38, 86] on main "< Back to public search results Copy work link UNFORGOTTEN Work Detail Member W…" at bounding box center [422, 733] width 844 height 1359
click at [64, 116] on div "< Back to public search results Copy work link" at bounding box center [421, 143] width 801 height 90
click at [79, 135] on button "< Back to public search results" at bounding box center [149, 143] width 257 height 45
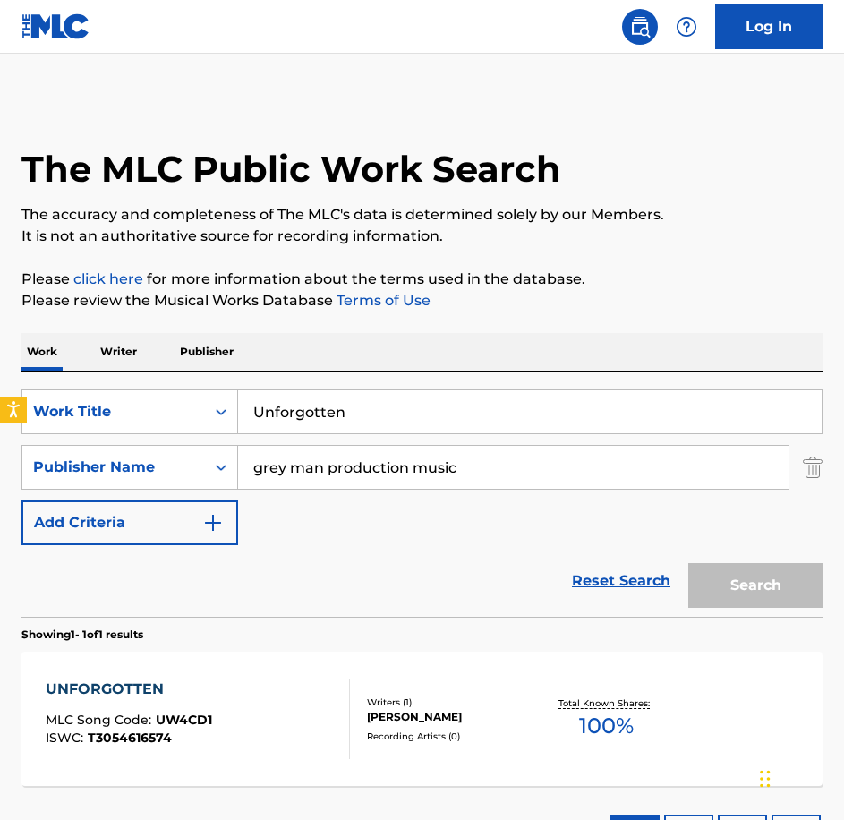
click at [104, 374] on div "SearchWithCriteriabe21c2c7-3089-4aec-a1c5-02f3d7d33223 Work Title Unforgotten S…" at bounding box center [421, 493] width 801 height 245
paste input "usual Side Effects"
type input "Unusual Side Effects"
click at [688, 563] on button "Search" at bounding box center [755, 585] width 134 height 45
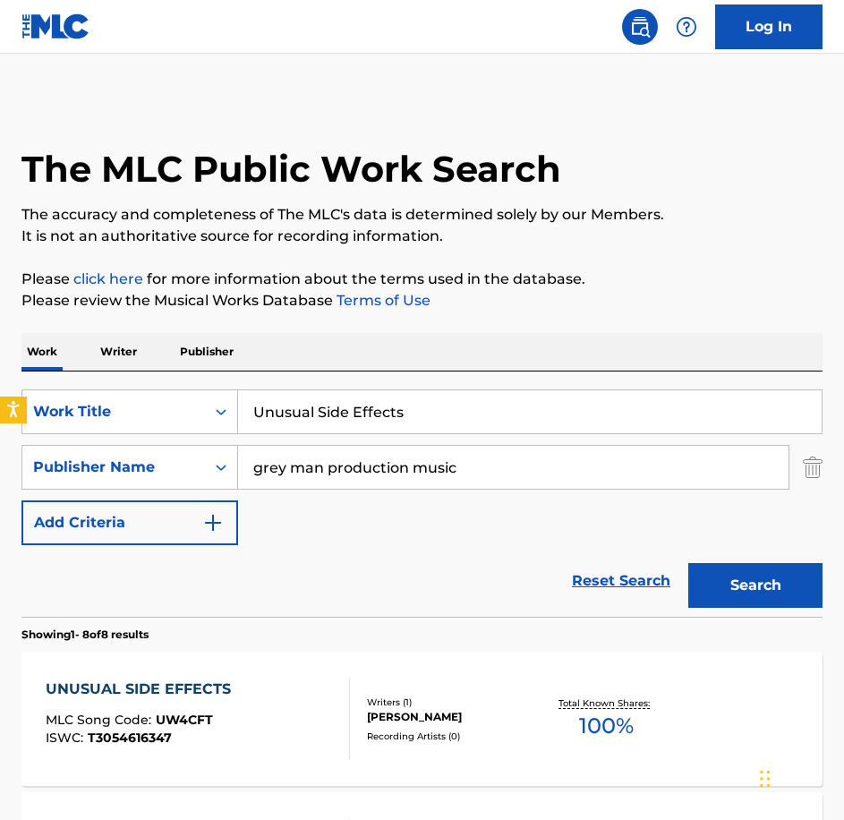
click at [177, 712] on span "UW4CFT" at bounding box center [184, 720] width 57 height 16
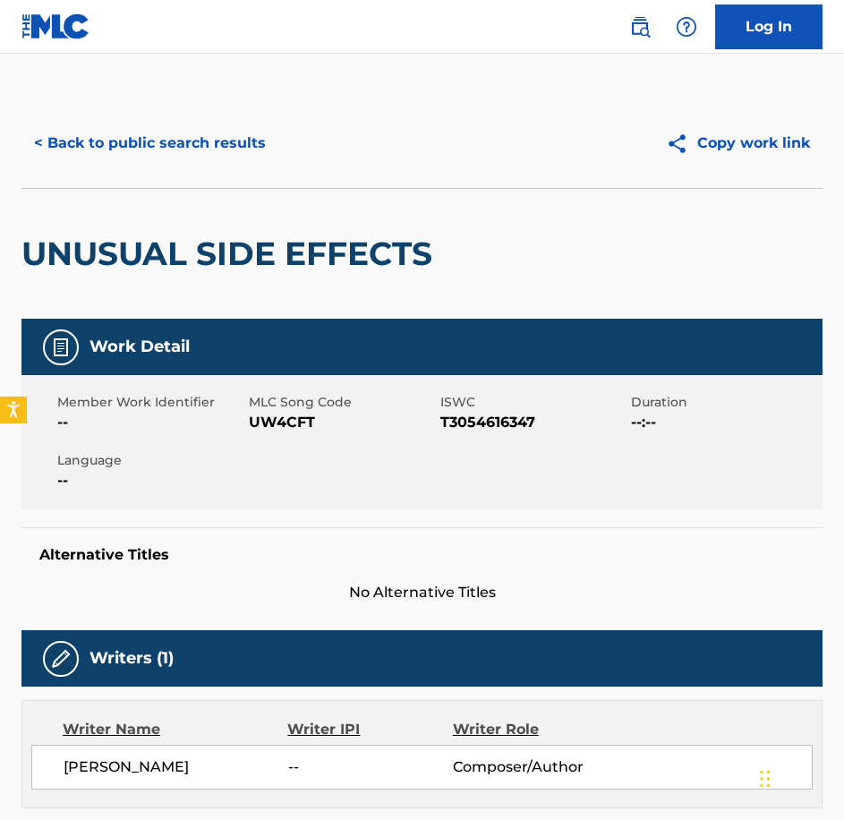
click at [282, 427] on span "UW4CFT" at bounding box center [342, 422] width 187 height 21
click at [125, 134] on button "< Back to public search results" at bounding box center [149, 143] width 257 height 45
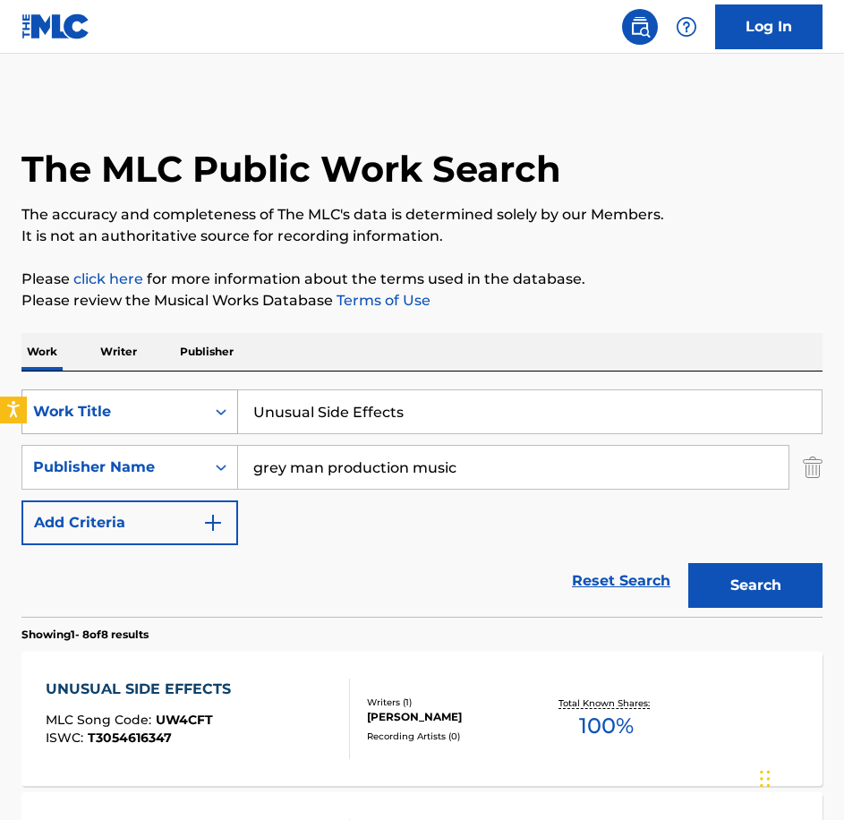
drag, startPoint x: 252, startPoint y: 409, endPoint x: 148, endPoint y: 395, distance: 105.7
click at [148, 395] on div "SearchWithCriteriabe21c2c7-3089-4aec-a1c5-02f3d7d33223 Work Title Unusual Side …" at bounding box center [421, 411] width 801 height 45
paste input "Verge of Extinction"
type input "Verge of Extinction"
click at [688, 563] on button "Search" at bounding box center [755, 585] width 134 height 45
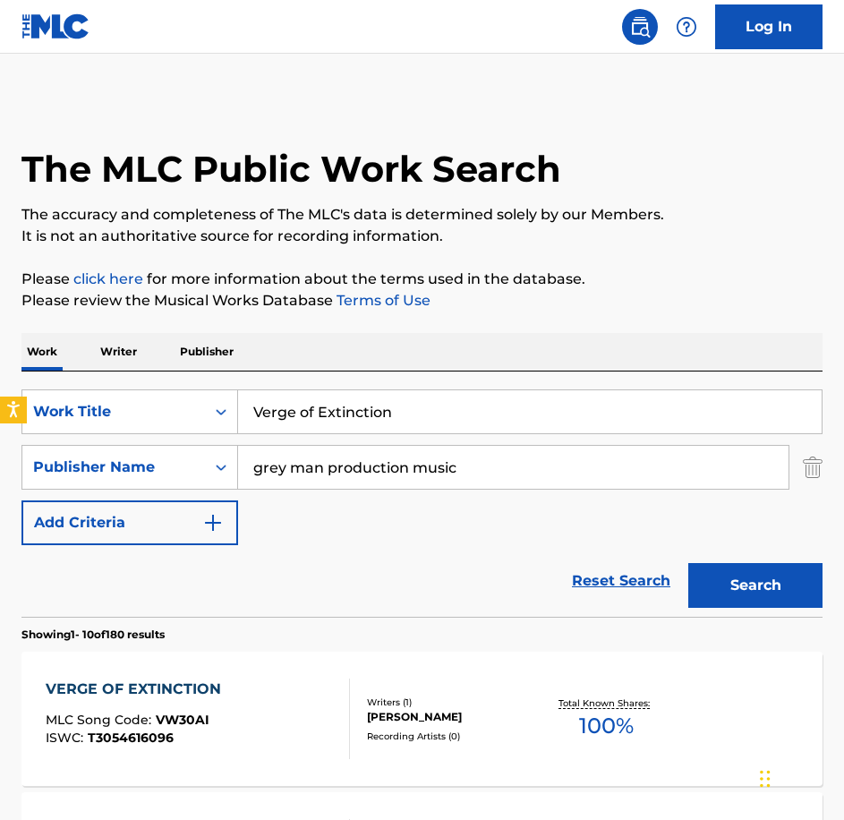
click at [252, 707] on div "VERGE OF EXTINCTION MLC Song Code : VW30AI ISWC : T3054616096" at bounding box center [198, 719] width 304 height 81
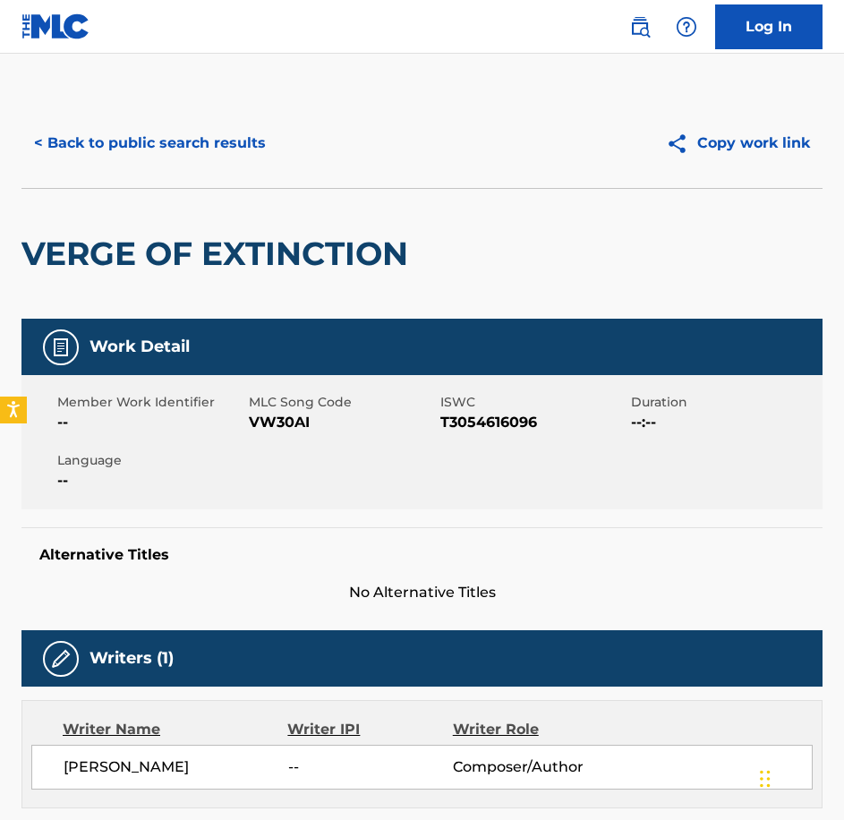
click at [260, 414] on span "VW30AI" at bounding box center [342, 422] width 187 height 21
click at [140, 148] on button "< Back to public search results" at bounding box center [149, 143] width 257 height 45
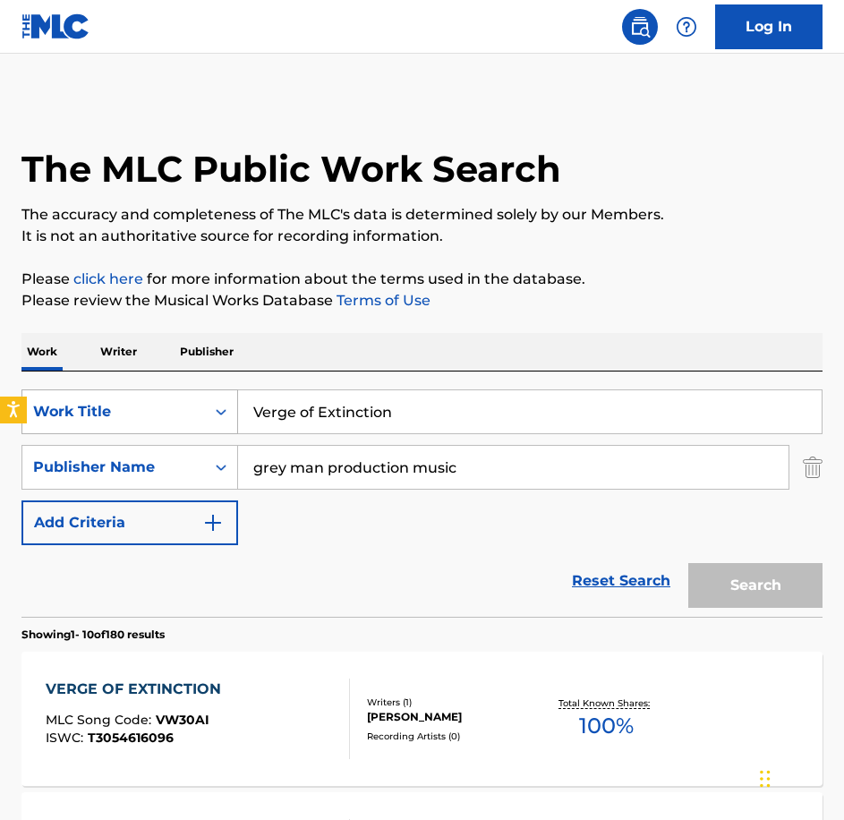
click at [152, 400] on div "SearchWithCriteriabe21c2c7-3089-4aec-a1c5-02f3d7d33223 Work Title Verge of Exti…" at bounding box center [421, 411] width 801 height 45
type input "We Are Ascending"
click at [688, 563] on button "Search" at bounding box center [755, 585] width 134 height 45
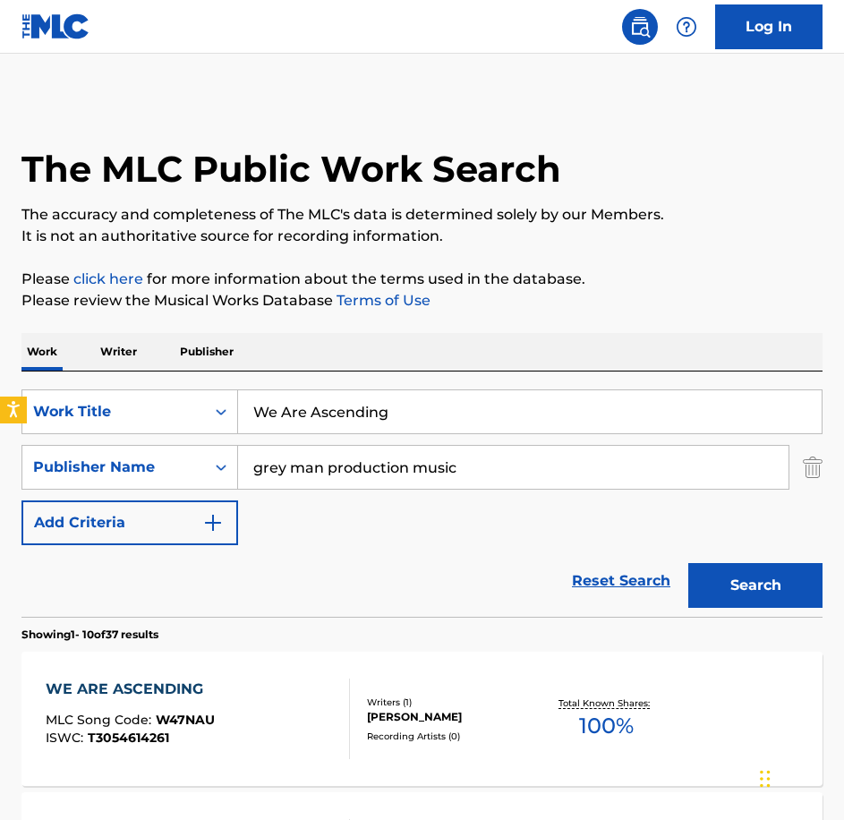
click at [319, 704] on div "WE ARE ASCENDING MLC Song Code : W47NAU ISWC : T3054614261" at bounding box center [198, 719] width 304 height 81
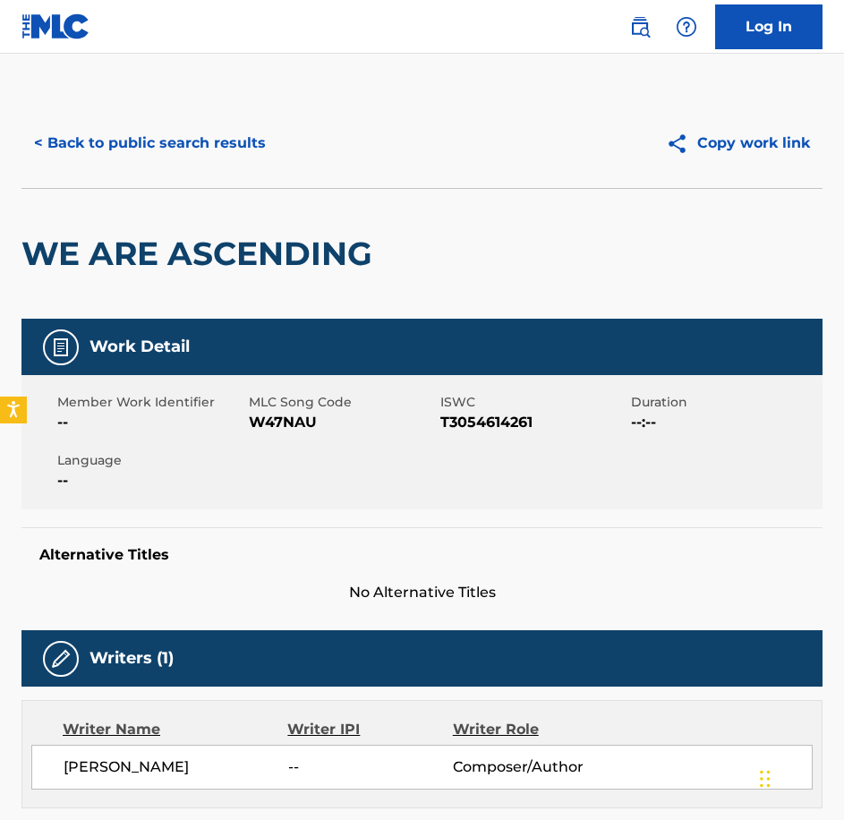
click at [276, 430] on span "W47NAU" at bounding box center [342, 422] width 187 height 21
click at [109, 116] on div "< Back to public search results Copy work link" at bounding box center [421, 143] width 801 height 90
click at [129, 152] on button "< Back to public search results" at bounding box center [149, 143] width 257 height 45
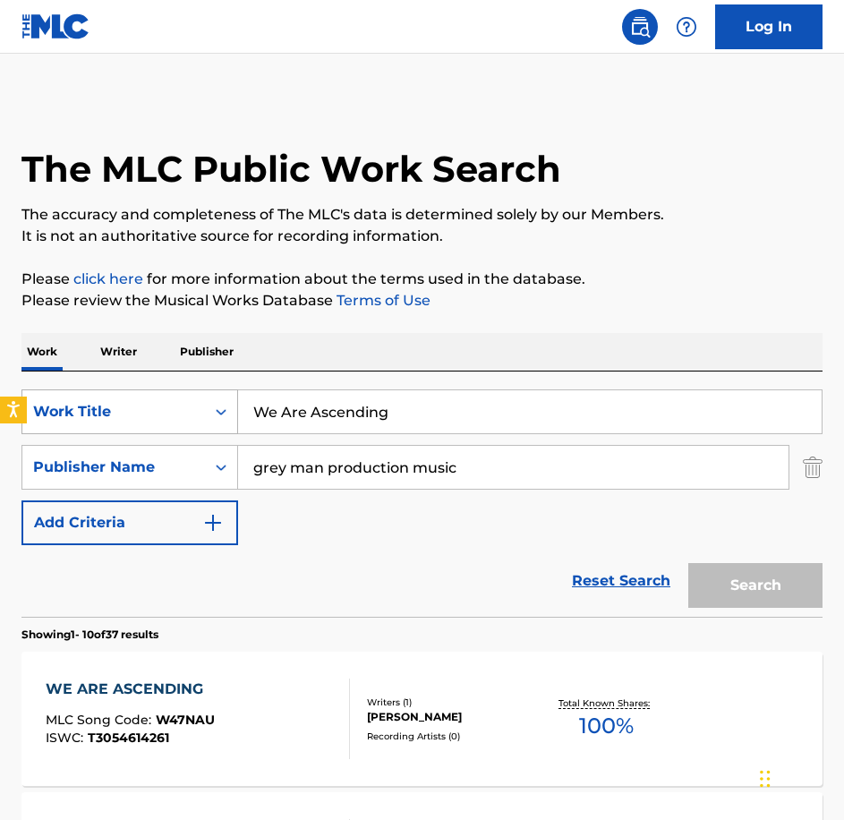
drag, startPoint x: 379, startPoint y: 429, endPoint x: 144, endPoint y: 402, distance: 236.1
click at [144, 402] on div "SearchWithCriteriabe21c2c7-3089-4aec-a1c5-02f3d7d33223 Work Title We Are Ascend…" at bounding box center [421, 411] width 801 height 45
paste input "A Night Like Any Other"
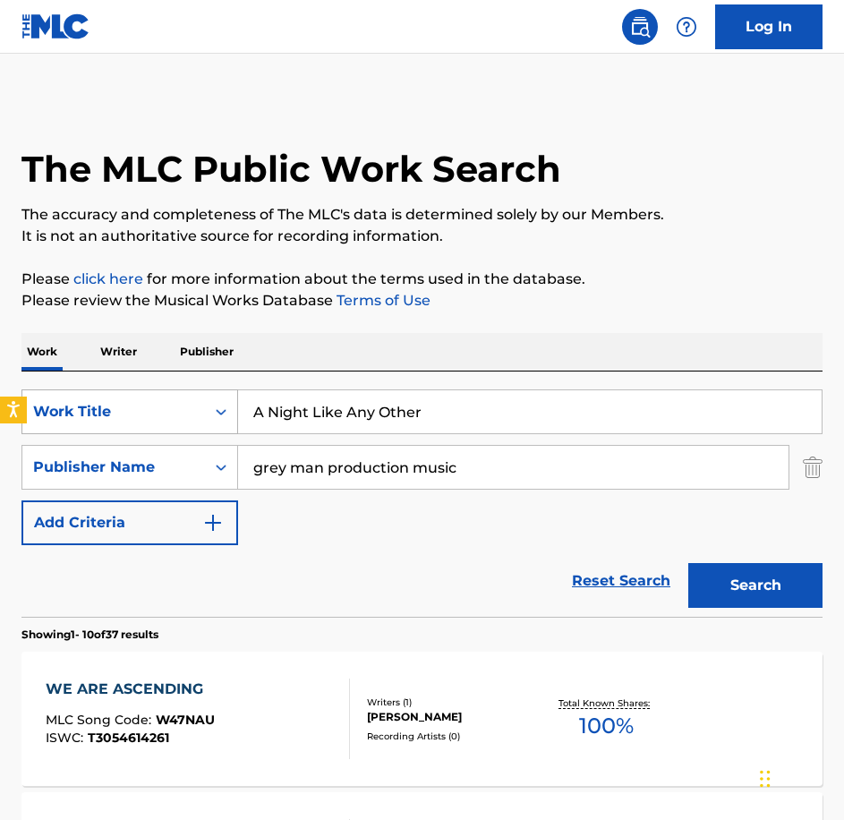
type input "A Night Like Any Other"
click at [688, 563] on button "Search" at bounding box center [755, 585] width 134 height 45
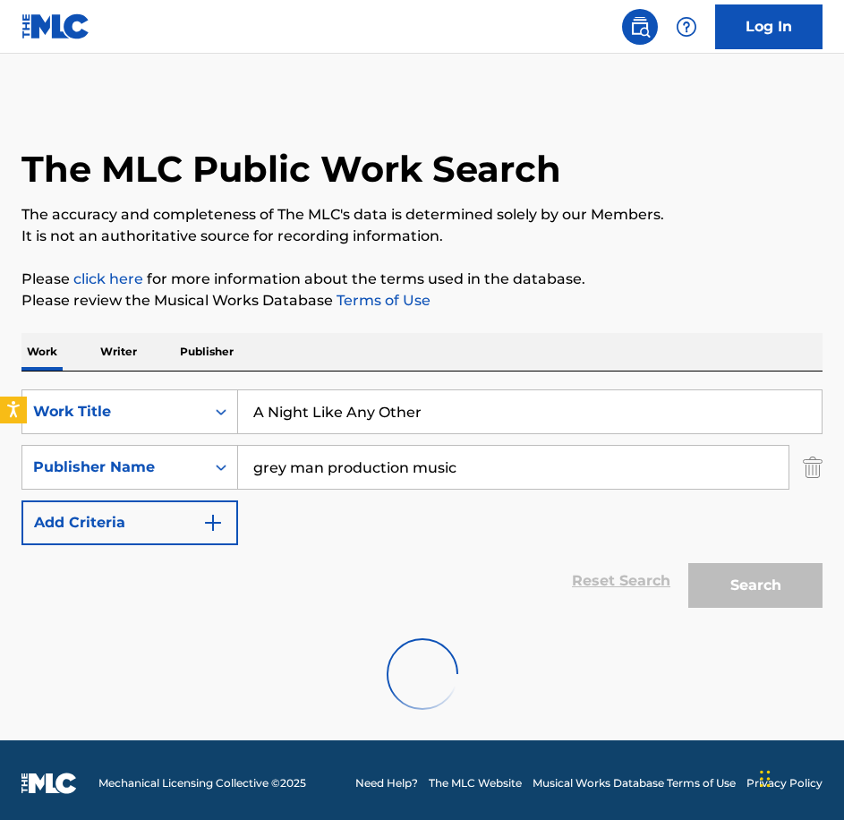
click at [220, 665] on div at bounding box center [421, 674] width 801 height 115
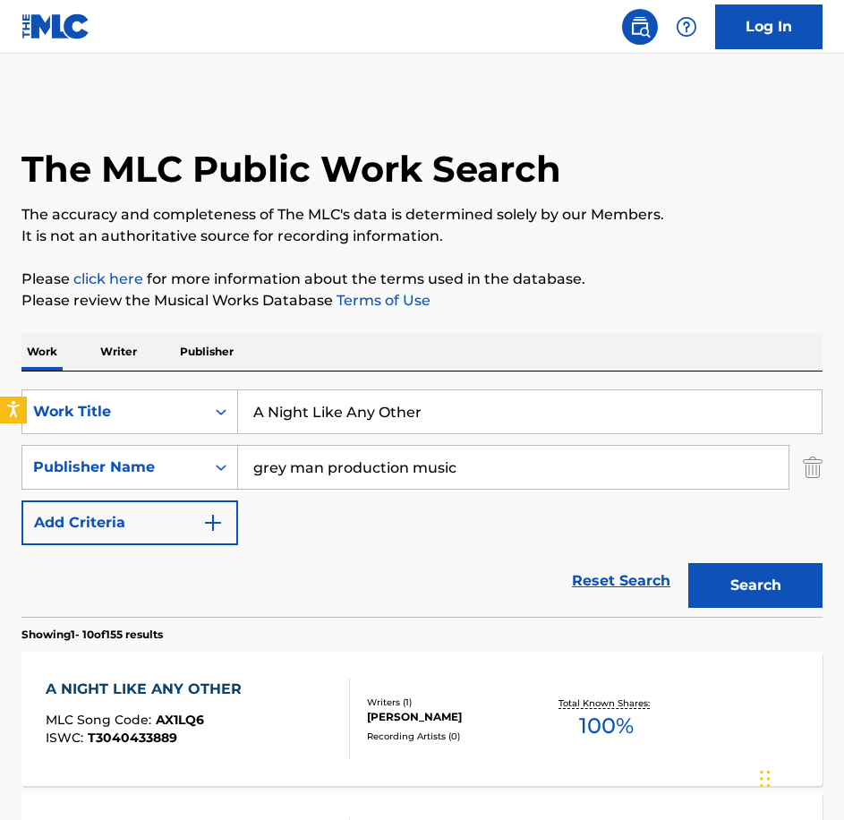
click at [213, 664] on div "A NIGHT LIKE ANY OTHER MLC Song Code : AX1LQ6 ISWC : T3040433889 Writers ( 1 ) …" at bounding box center [421, 719] width 801 height 134
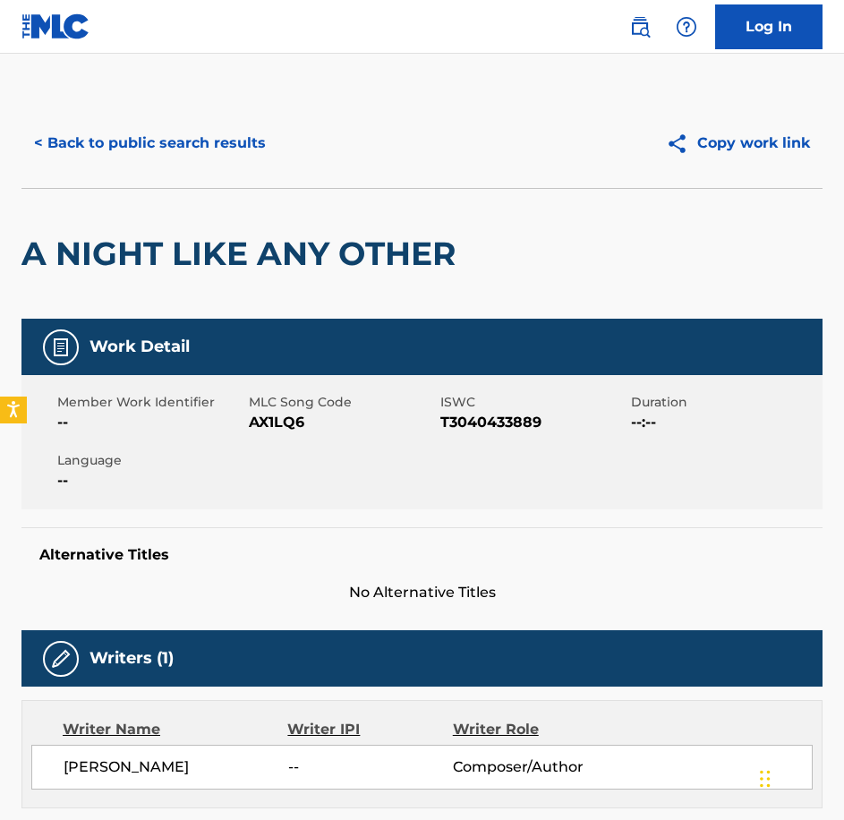
click at [278, 428] on span "AX1LQ6" at bounding box center [342, 422] width 187 height 21
click at [132, 158] on button "< Back to public search results" at bounding box center [149, 143] width 257 height 45
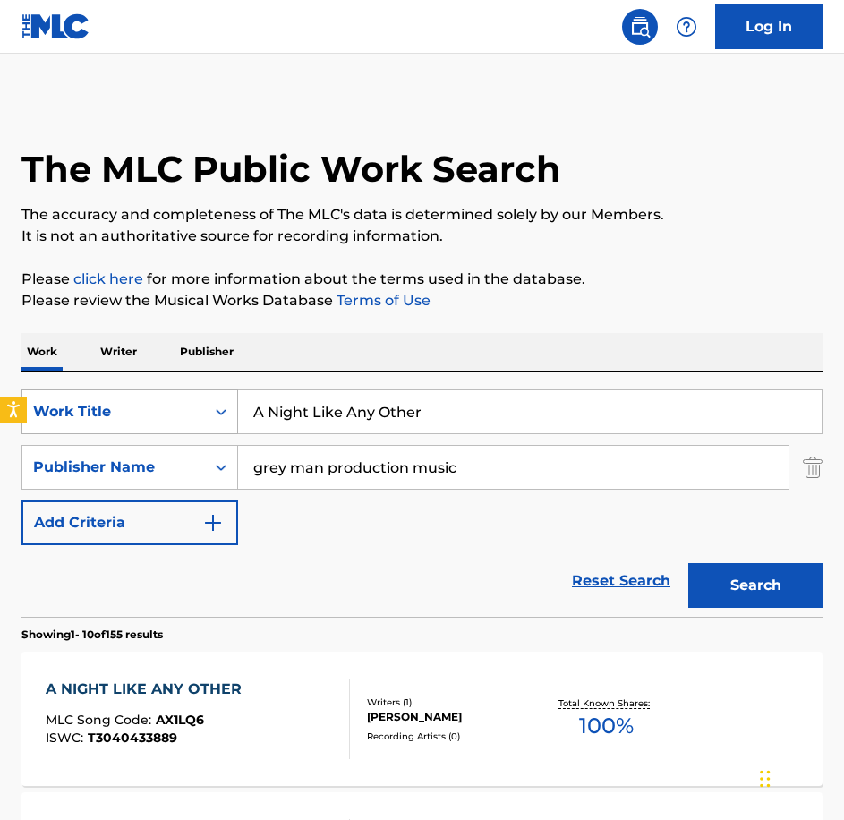
drag, startPoint x: 370, startPoint y: 406, endPoint x: 58, endPoint y: 411, distance: 311.5
click at [58, 411] on div "SearchWithCriteriabe21c2c7-3089-4aec-a1c5-02f3d7d33223 Work Title A Night Like …" at bounding box center [421, 411] width 801 height 45
paste input "bandoned Ca"
type input "Abandoned Car"
click at [688, 563] on button "Search" at bounding box center [755, 585] width 134 height 45
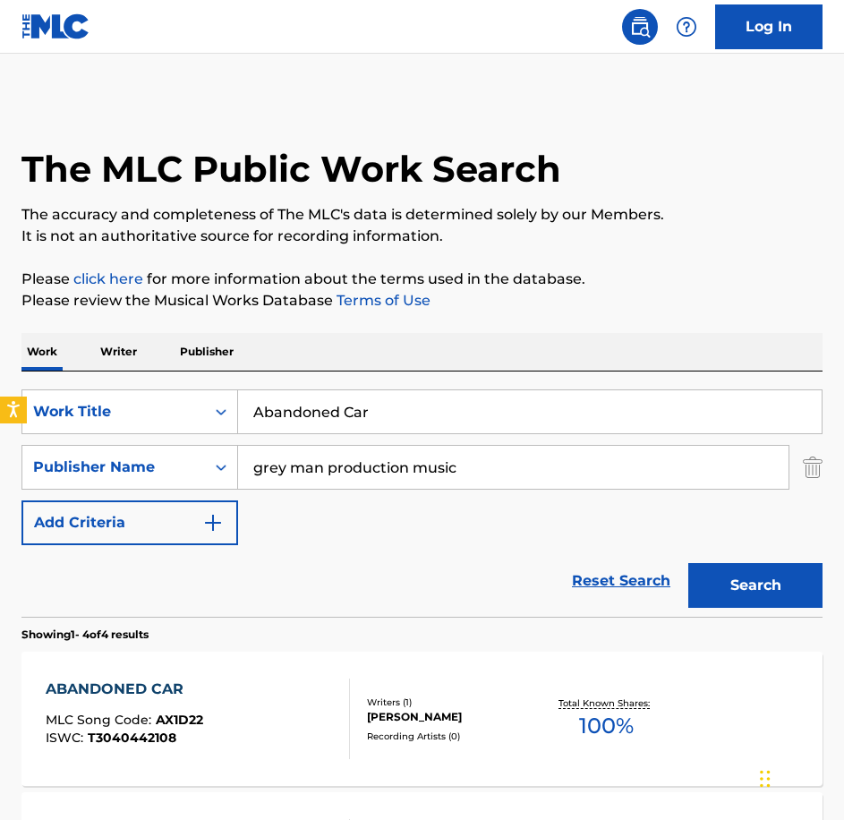
click at [224, 687] on div "ABANDONED CAR MLC Song Code : AX1D22 ISWC : T3040442108" at bounding box center [198, 719] width 304 height 81
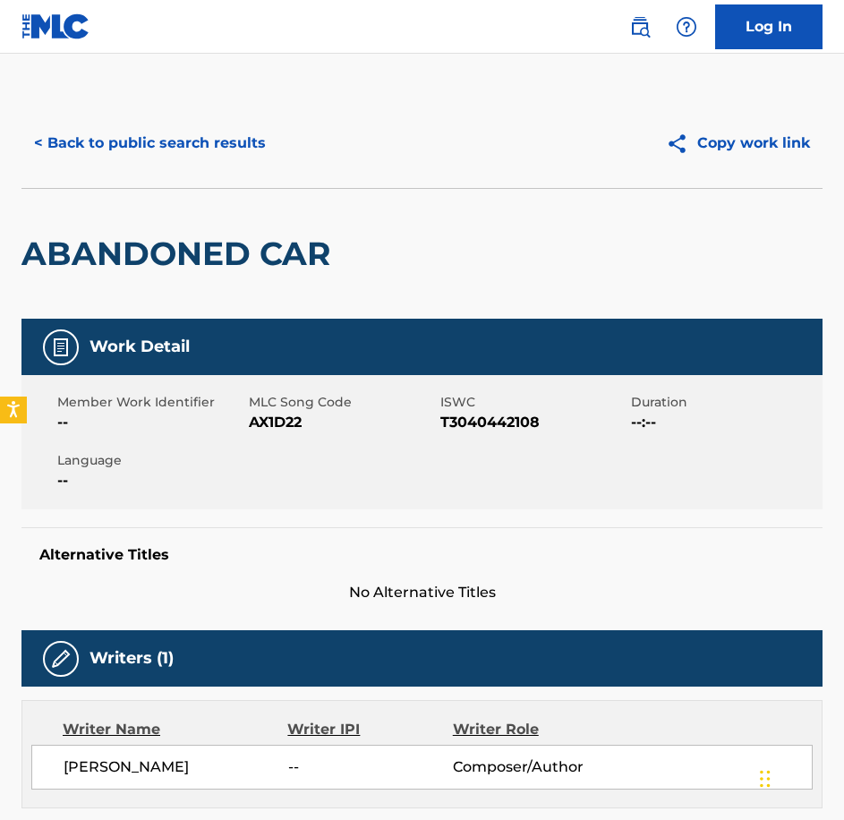
click at [258, 445] on div "Member Work Identifier -- MLC Song Code AX1D22 ISWC T3040442108 Duration --:-- …" at bounding box center [421, 442] width 801 height 134
click at [269, 419] on span "AX1D22" at bounding box center [342, 422] width 187 height 21
click at [187, 161] on button "< Back to public search results" at bounding box center [149, 143] width 257 height 45
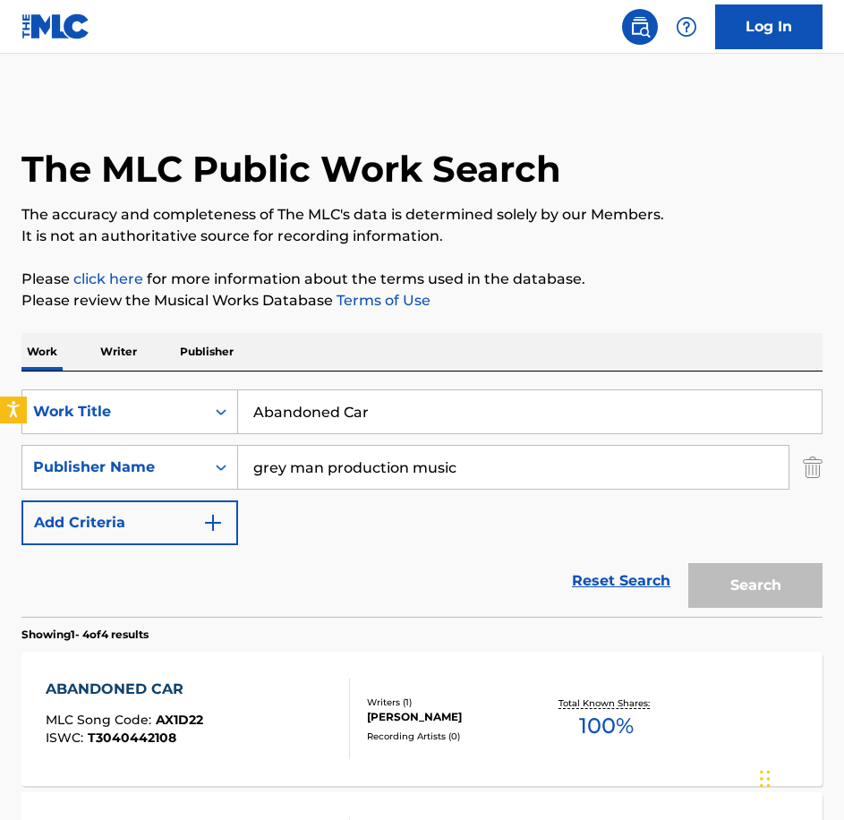
click at [62, 379] on div "SearchWithCriteriabe21c2c7-3089-4aec-a1c5-02f3d7d33223 Work Title Abandoned Car…" at bounding box center [421, 493] width 801 height 245
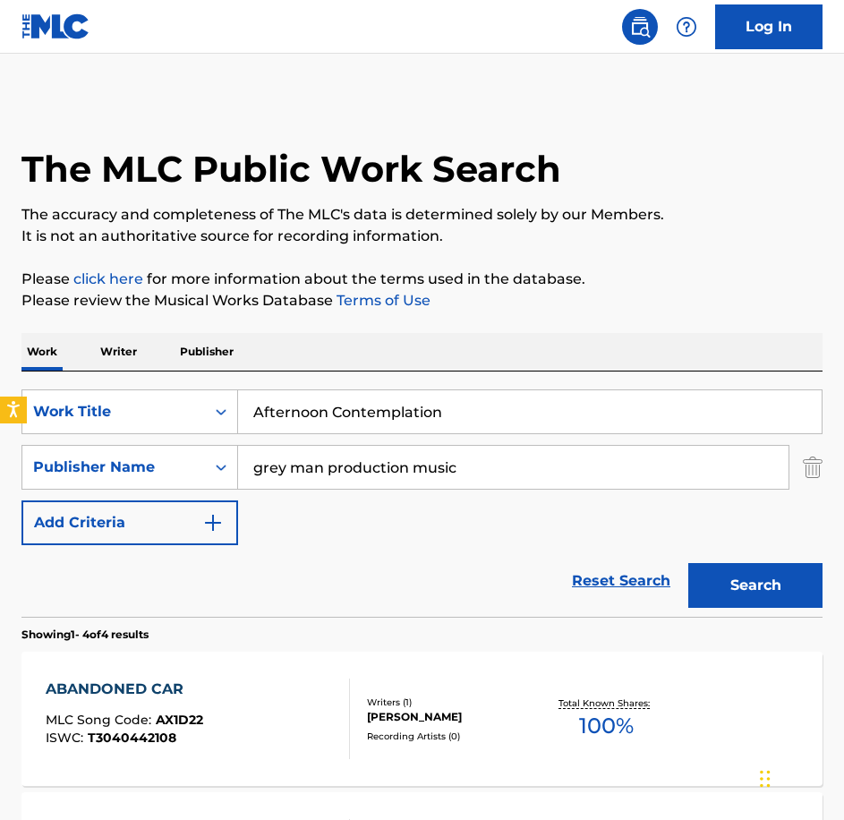
type input "Afternoon Contemplation"
click at [688, 563] on button "Search" at bounding box center [755, 585] width 134 height 45
click at [233, 689] on div "AFTERNOON CONTEMPLATION" at bounding box center [168, 689] width 245 height 21
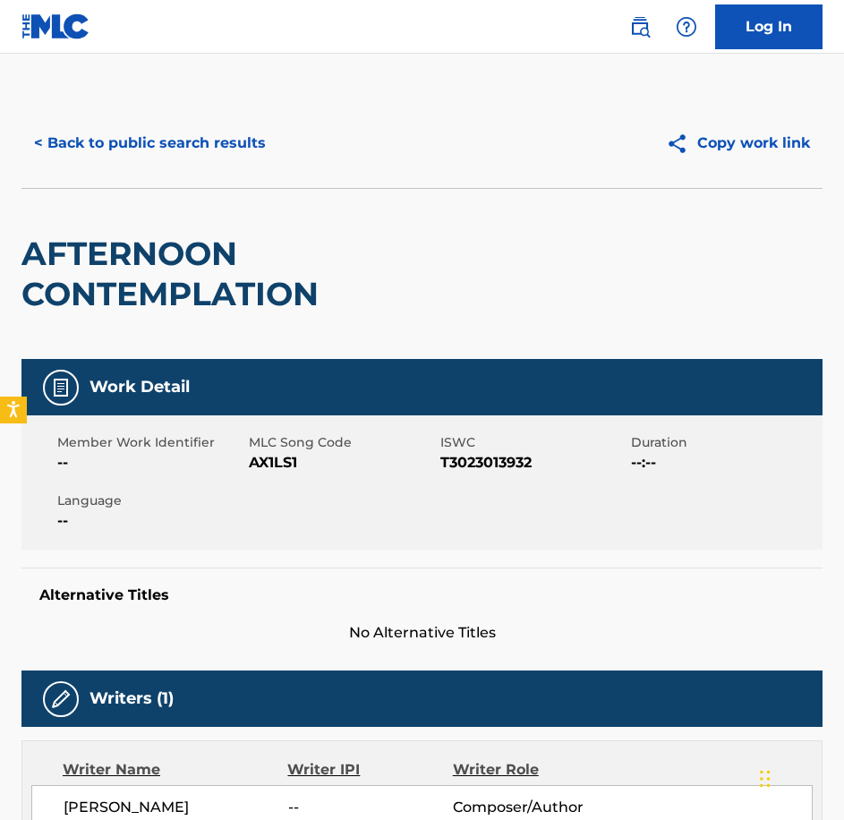
click at [284, 478] on div "Member Work Identifier -- MLC Song Code AX1LS1 ISWC T3023013932 Duration --:-- …" at bounding box center [421, 482] width 801 height 134
click at [223, 129] on button "< Back to public search results" at bounding box center [149, 143] width 257 height 45
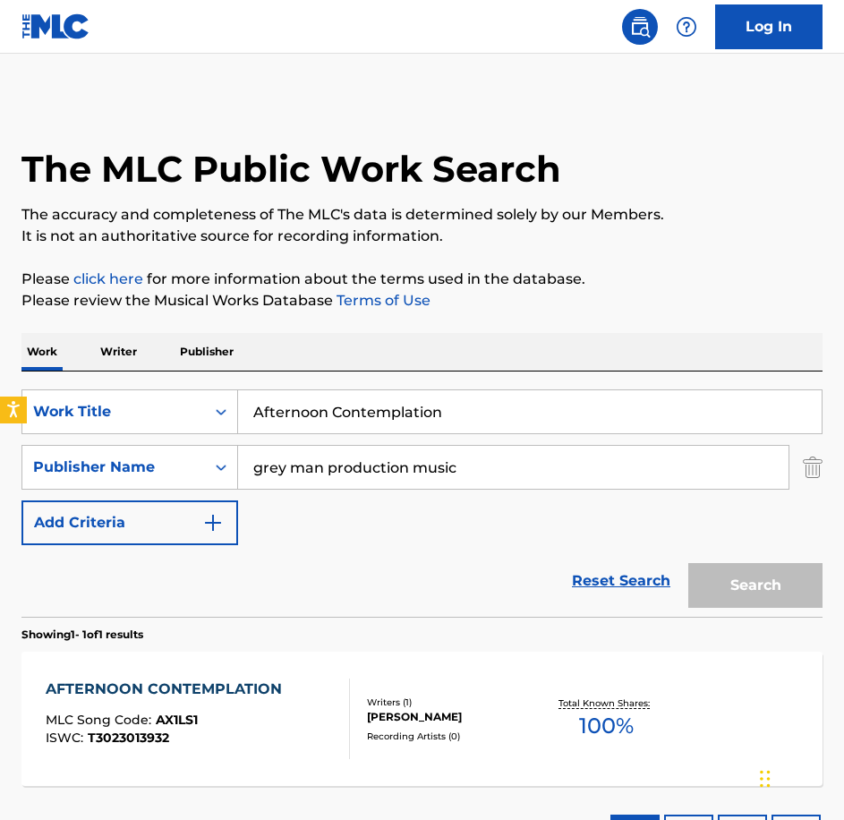
click at [473, 439] on div "SearchWithCriteriabe21c2c7-3089-4aec-a1c5-02f3d7d33223 Work Title Afternoon Con…" at bounding box center [421, 467] width 801 height 156
drag, startPoint x: 473, startPoint y: 439, endPoint x: 480, endPoint y: 413, distance: 26.9
click at [480, 413] on input "Afternoon Contemplation" at bounding box center [530, 411] width 584 height 43
click at [73, 387] on div "SearchWithCriteriabe21c2c7-3089-4aec-a1c5-02f3d7d33223 Work Title Afternoon Con…" at bounding box center [421, 493] width 801 height 245
paste input "ll Rivers Lead To The Sea"
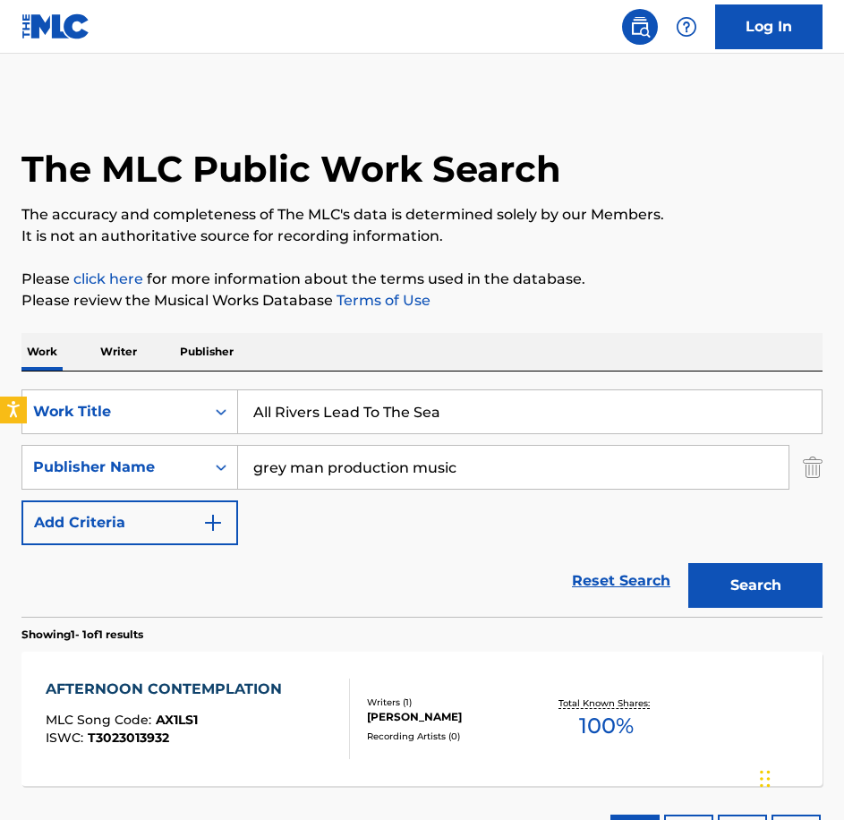
type input "All Rivers Lead To The Sea"
click at [688, 563] on button "Search" at bounding box center [755, 585] width 134 height 45
click at [280, 668] on div "ALL RIVERS LEAD TO THE SEA MLC Song Code : AX1EE9 ISWC : T3023013716 Writers ( …" at bounding box center [421, 719] width 801 height 134
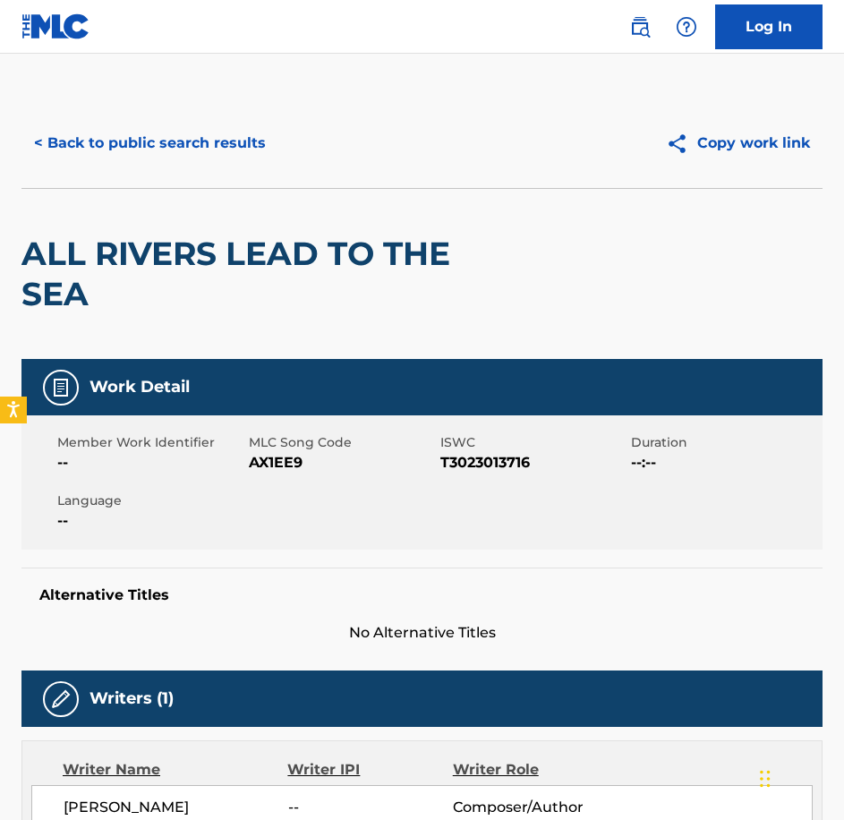
click at [298, 458] on span "AX1EE9" at bounding box center [342, 462] width 187 height 21
click at [196, 143] on button "< Back to public search results" at bounding box center [149, 143] width 257 height 45
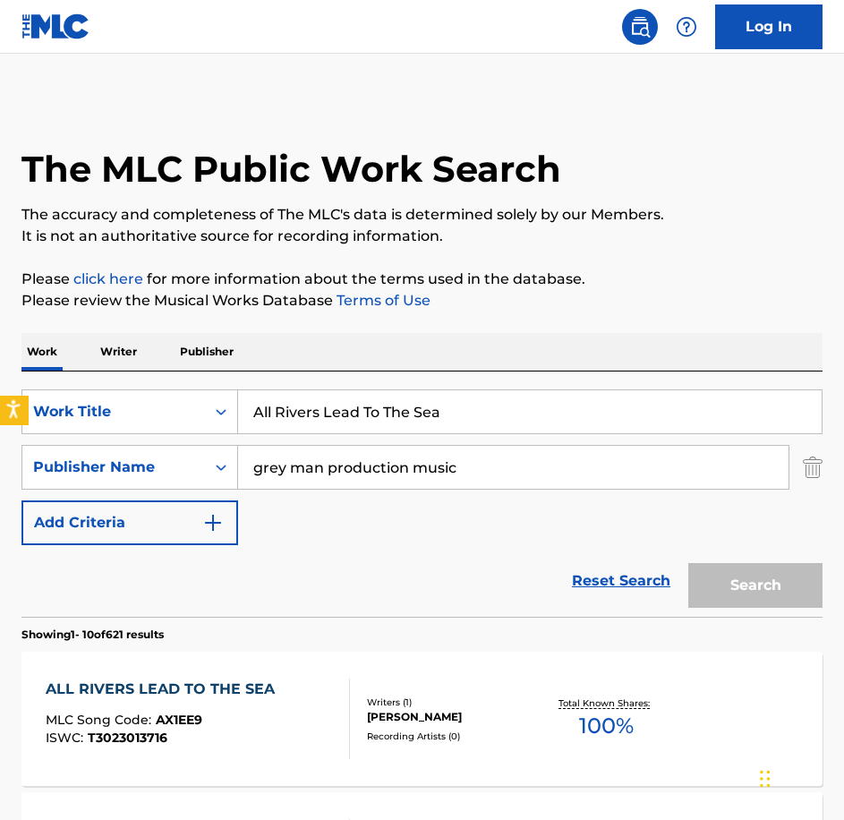
drag, startPoint x: 203, startPoint y: 397, endPoint x: 25, endPoint y: 397, distance: 178.1
click at [25, 397] on body "Accessibility Screen-Reader Guide, Feedback, and Issue Reporting | New window 0…" at bounding box center [422, 410] width 844 height 820
paste input "Blue Lights In Slow Motion"
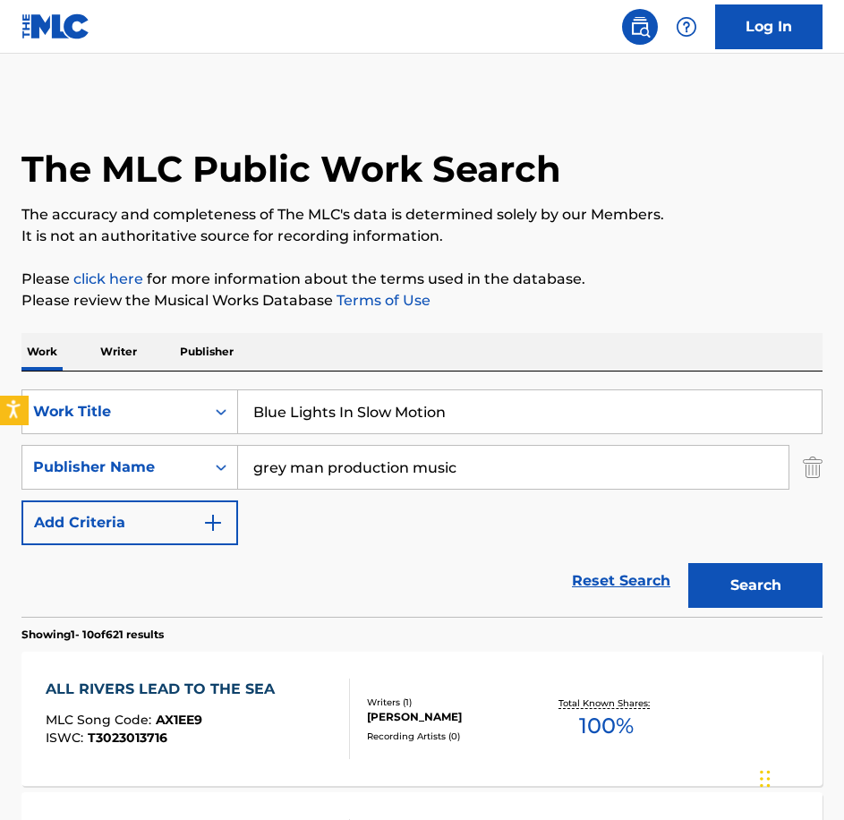
type input "Blue Lights In Slow Motion"
click at [688, 563] on button "Search" at bounding box center [755, 585] width 134 height 45
click at [172, 768] on div "BLUE LIGHTS IN SLOW MOTION MLC Song Code : BE4ED2 ISWC : T3077880747 Writers ( …" at bounding box center [421, 719] width 801 height 134
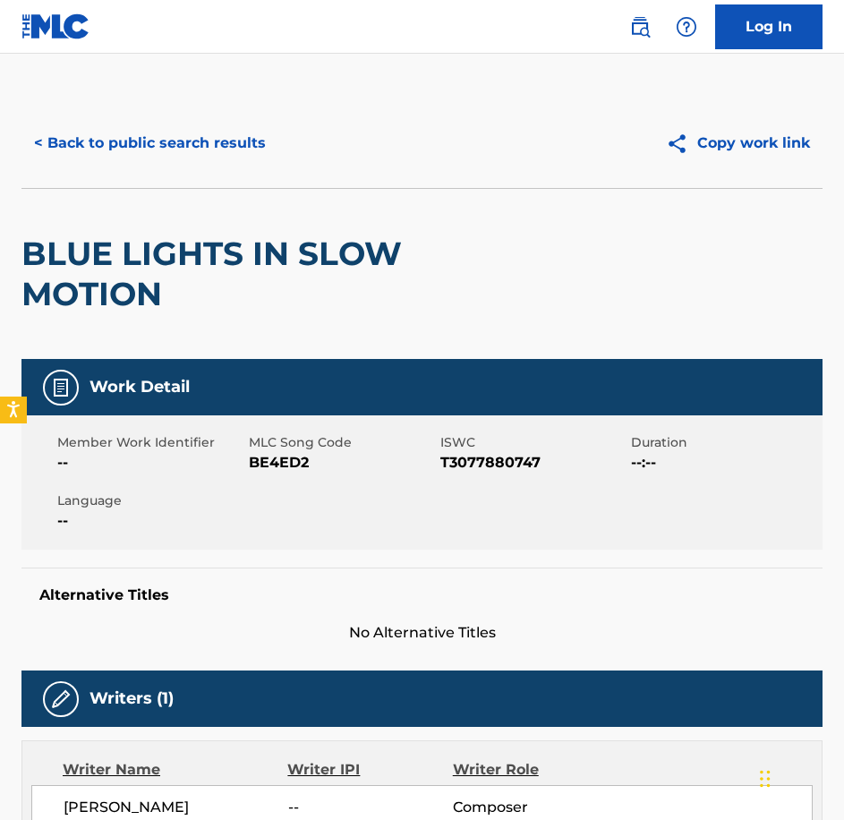
click at [287, 465] on span "BE4ED2" at bounding box center [342, 462] width 187 height 21
click at [286, 466] on span "BE4ED2" at bounding box center [342, 462] width 187 height 21
click at [205, 158] on button "< Back to public search results" at bounding box center [149, 143] width 257 height 45
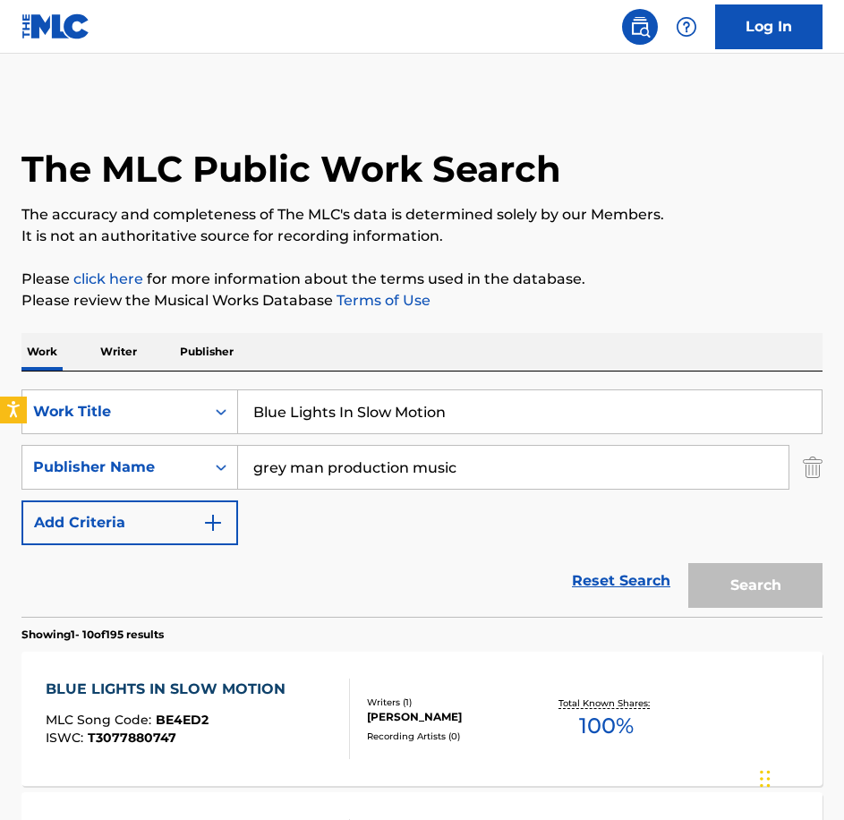
drag, startPoint x: 470, startPoint y: 414, endPoint x: 239, endPoint y: 427, distance: 231.3
click at [94, 443] on div "SearchWithCriteriabe21c2c7-3089-4aec-a1c5-02f3d7d33223 Work Title Blue Lights I…" at bounding box center [421, 467] width 801 height 156
paste input "Calling Card"
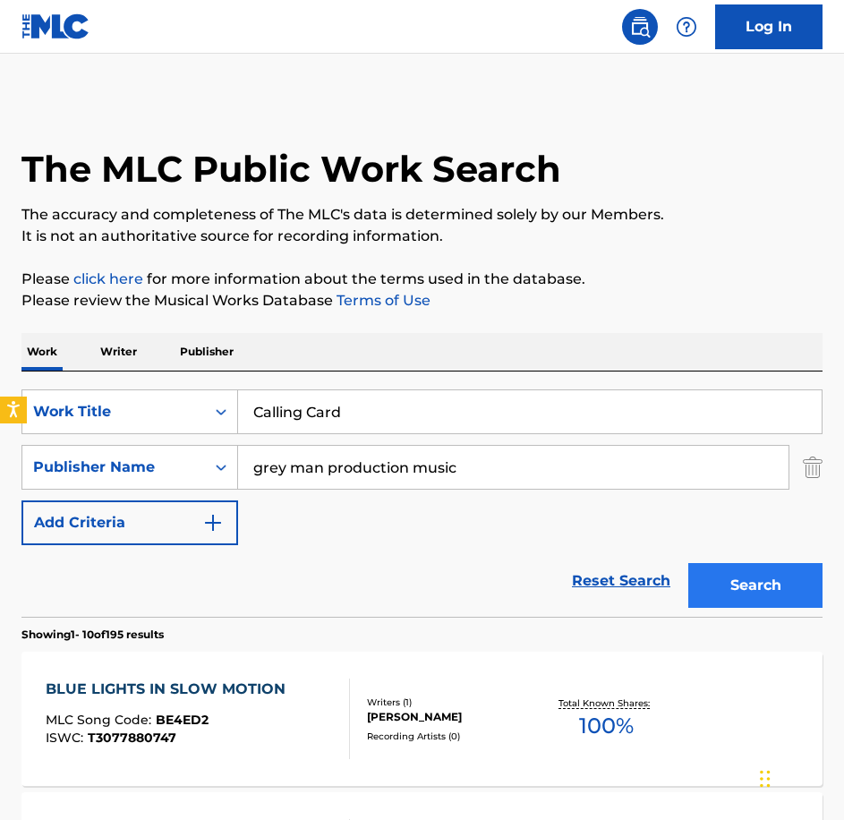
type input "Calling Card"
click at [710, 594] on button "Search" at bounding box center [755, 585] width 134 height 45
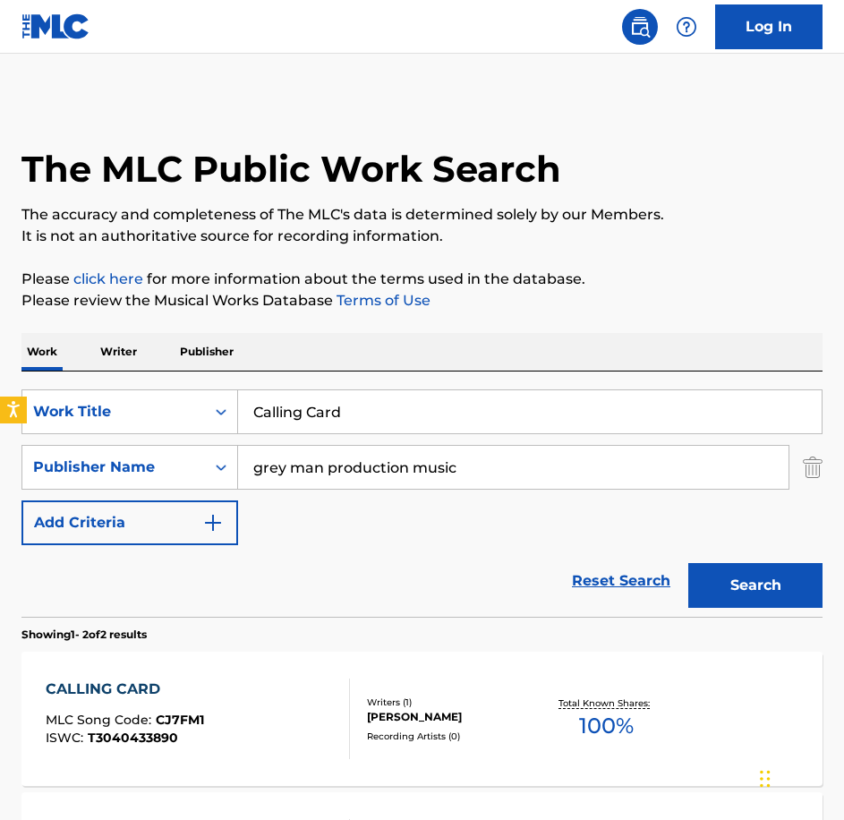
click at [210, 704] on div "CALLING CARD MLC Song Code : CJ7FM1 ISWC : T3040433890" at bounding box center [198, 719] width 304 height 81
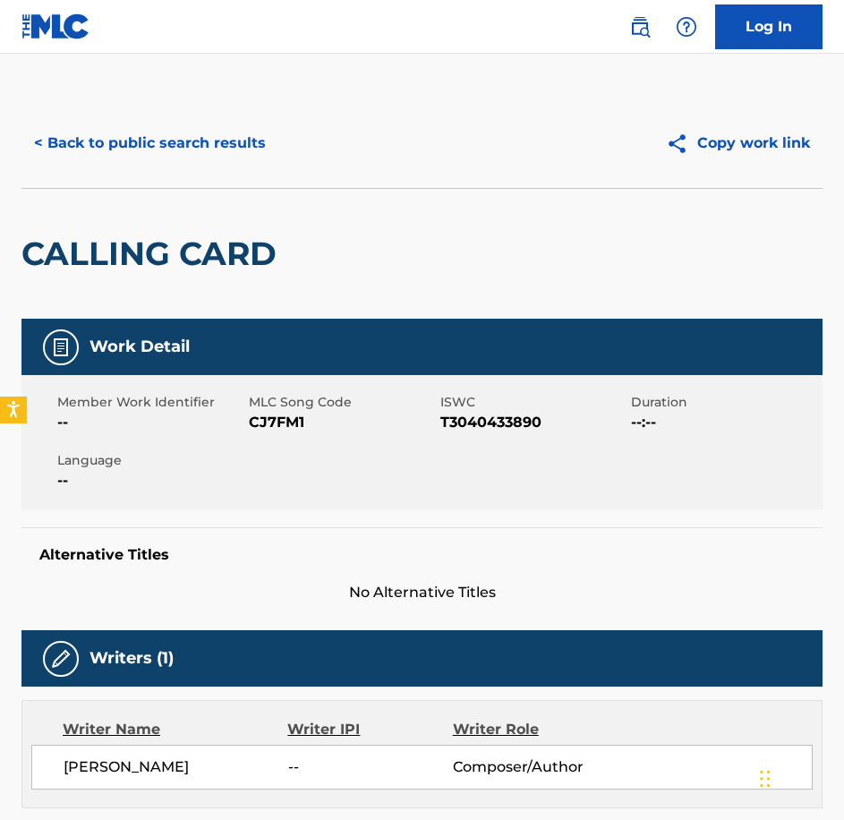
click at [265, 427] on span "CJ7FM1" at bounding box center [342, 422] width 187 height 21
click at [217, 139] on button "< Back to public search results" at bounding box center [149, 143] width 257 height 45
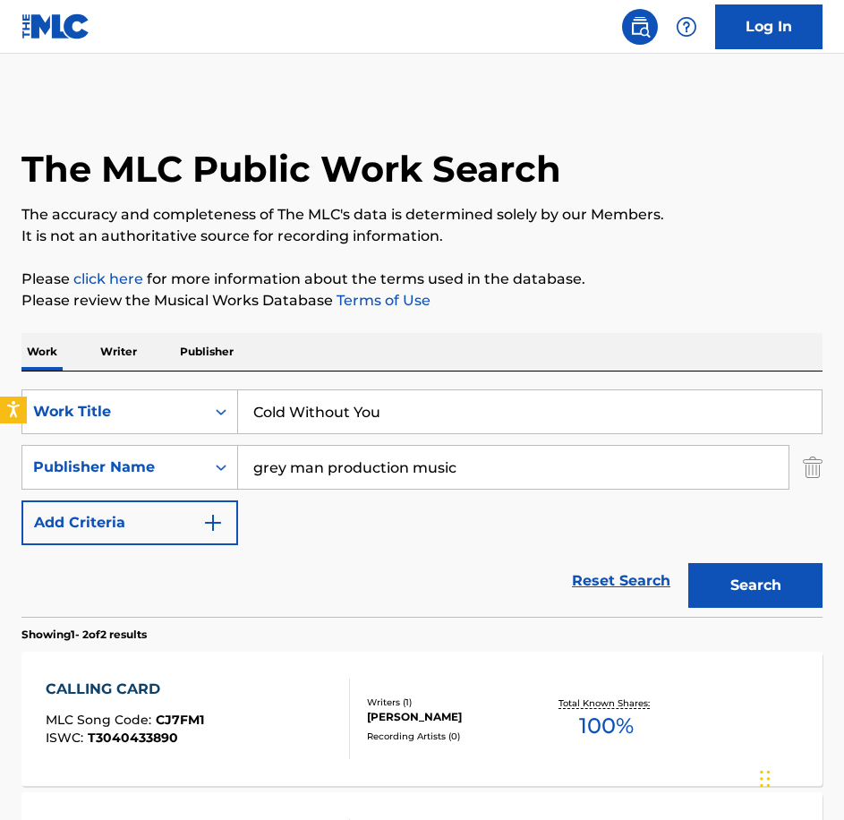
type input "Cold Without You"
click at [688, 563] on button "Search" at bounding box center [755, 585] width 134 height 45
click at [258, 667] on div "COLD WITHOUT YOU MLC Song Code : CJ7FPZ ISWC : T3023014048 Writers ( 1 ) [PERSO…" at bounding box center [421, 719] width 801 height 134
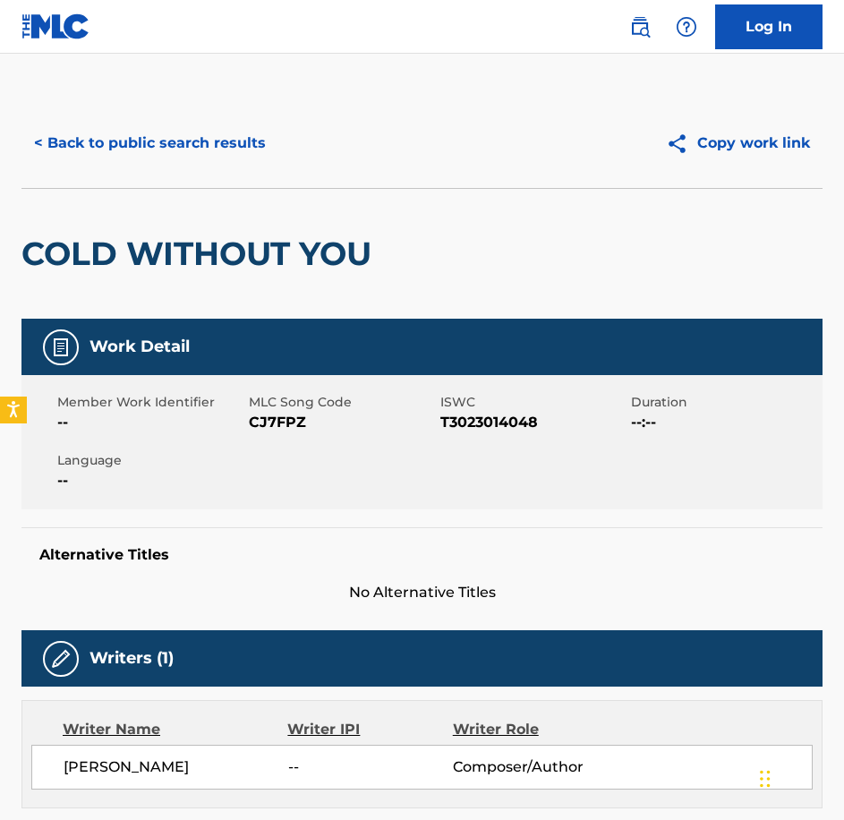
click at [295, 410] on span "MLC Song Code" at bounding box center [342, 402] width 187 height 19
drag, startPoint x: 295, startPoint y: 410, endPoint x: 294, endPoint y: 427, distance: 17.1
click at [294, 427] on span "CJ7FPZ" at bounding box center [342, 422] width 187 height 21
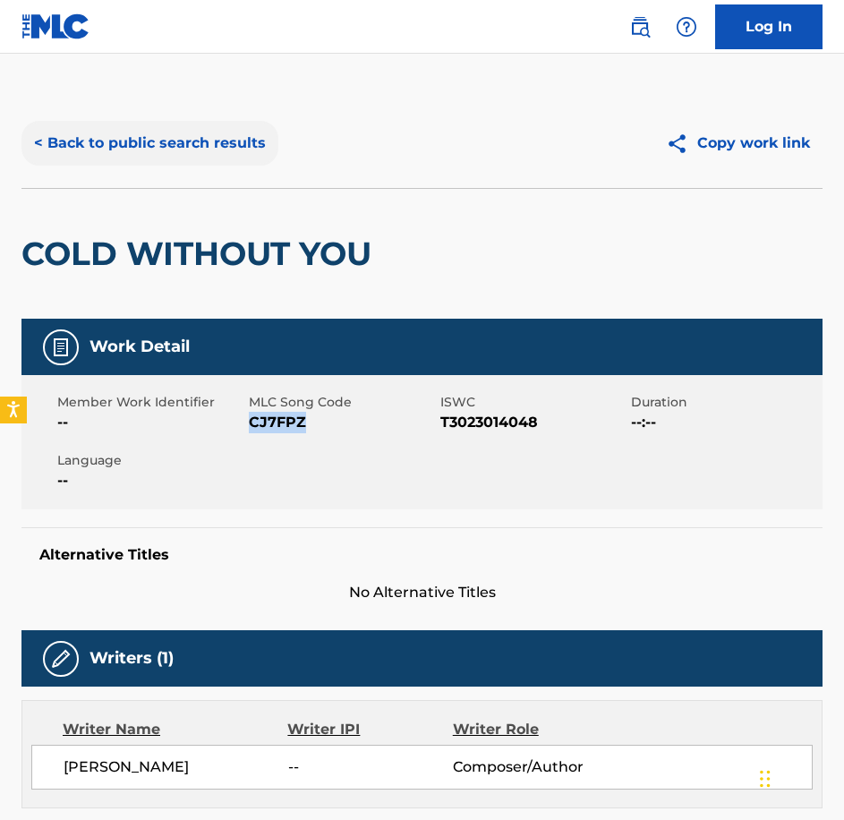
click at [193, 165] on button "< Back to public search results" at bounding box center [149, 143] width 257 height 45
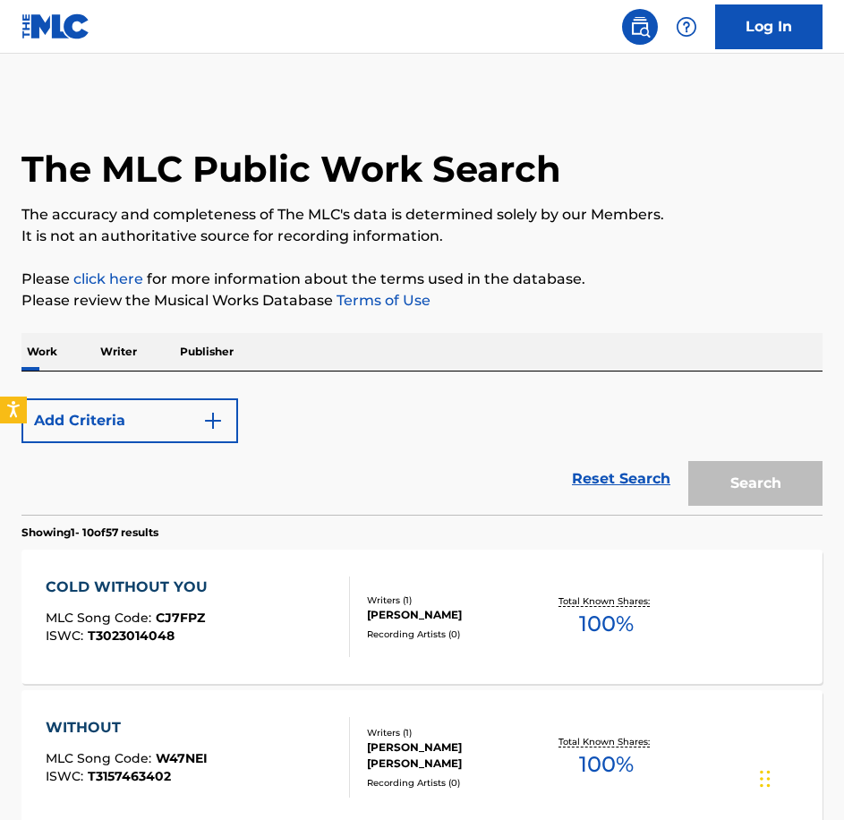
click at [188, 141] on div "The MLC Public Work Search" at bounding box center [421, 159] width 801 height 122
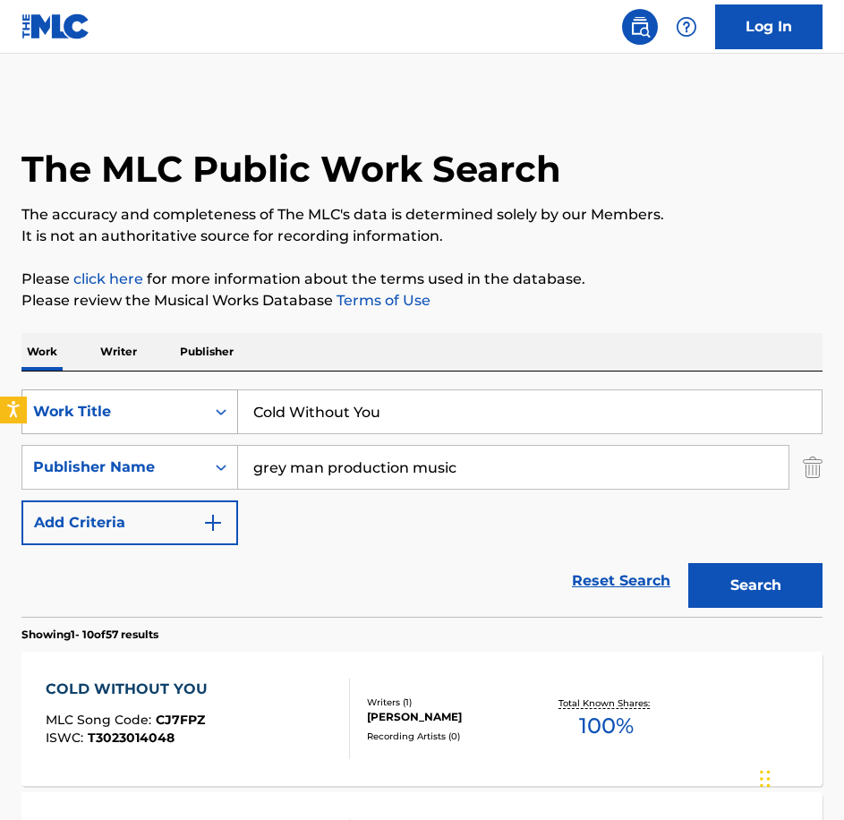
drag, startPoint x: 237, startPoint y: 435, endPoint x: 194, endPoint y: 426, distance: 43.9
click at [194, 431] on div "SearchWithCriteriabe21c2c7-3089-4aec-a1c5-02f3d7d33223 Work Title Cold Without …" at bounding box center [421, 411] width 801 height 45
paste input "Deep Breath In"
type input "Deep Breath In"
click at [688, 563] on button "Search" at bounding box center [755, 585] width 134 height 45
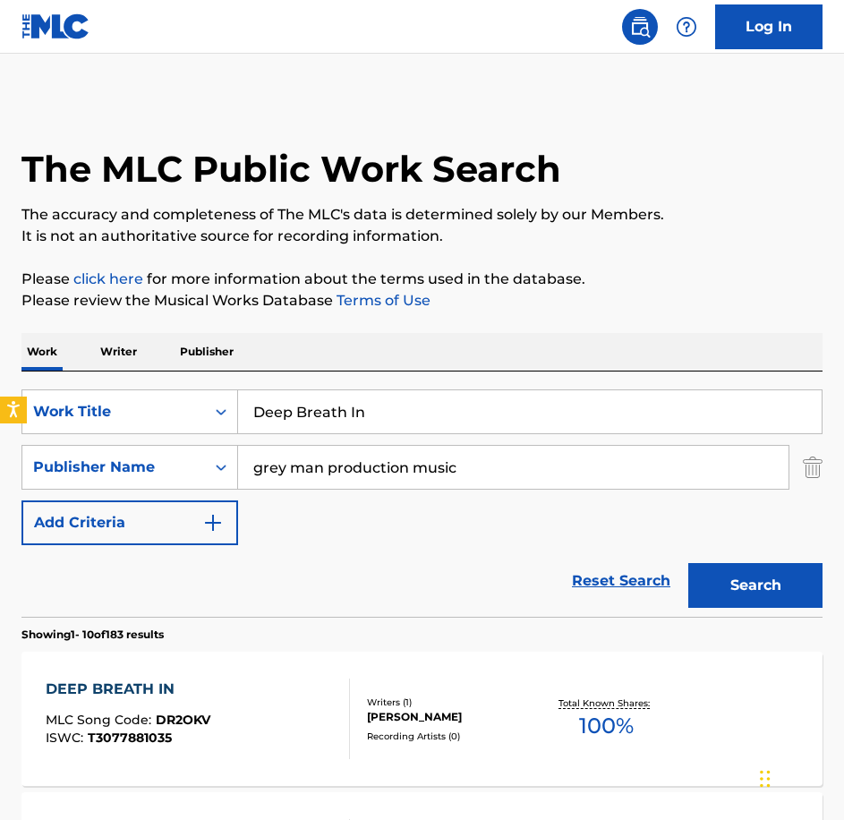
click at [328, 716] on div "DEEP BREATH IN MLC Song Code : DR2OKV ISWC : T3077881035" at bounding box center [198, 719] width 304 height 81
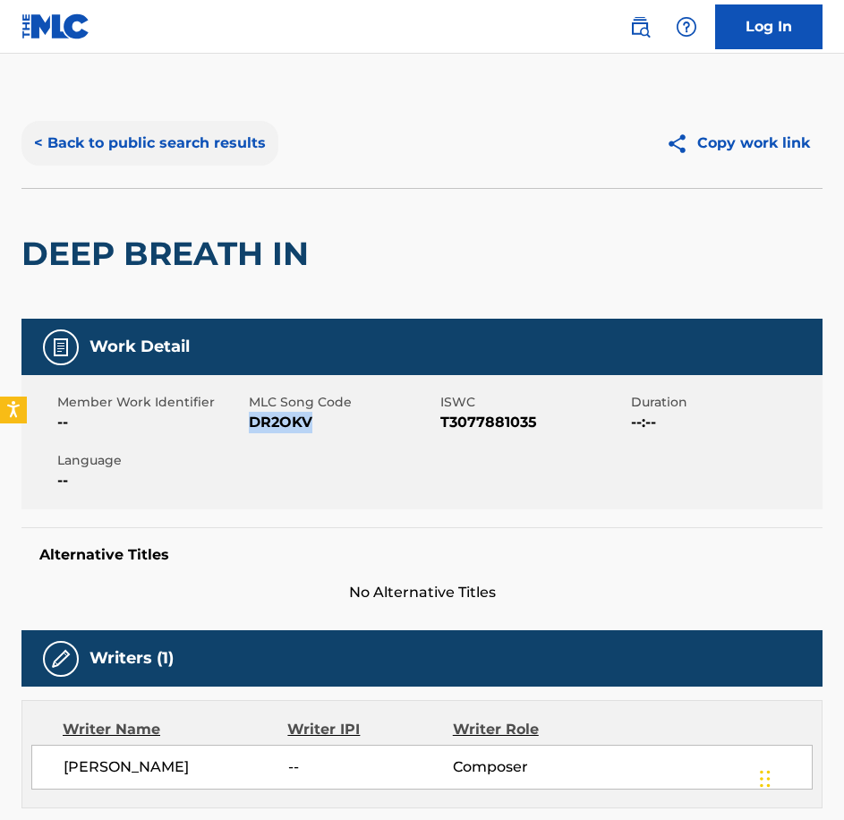
click at [251, 139] on button "< Back to public search results" at bounding box center [149, 143] width 257 height 45
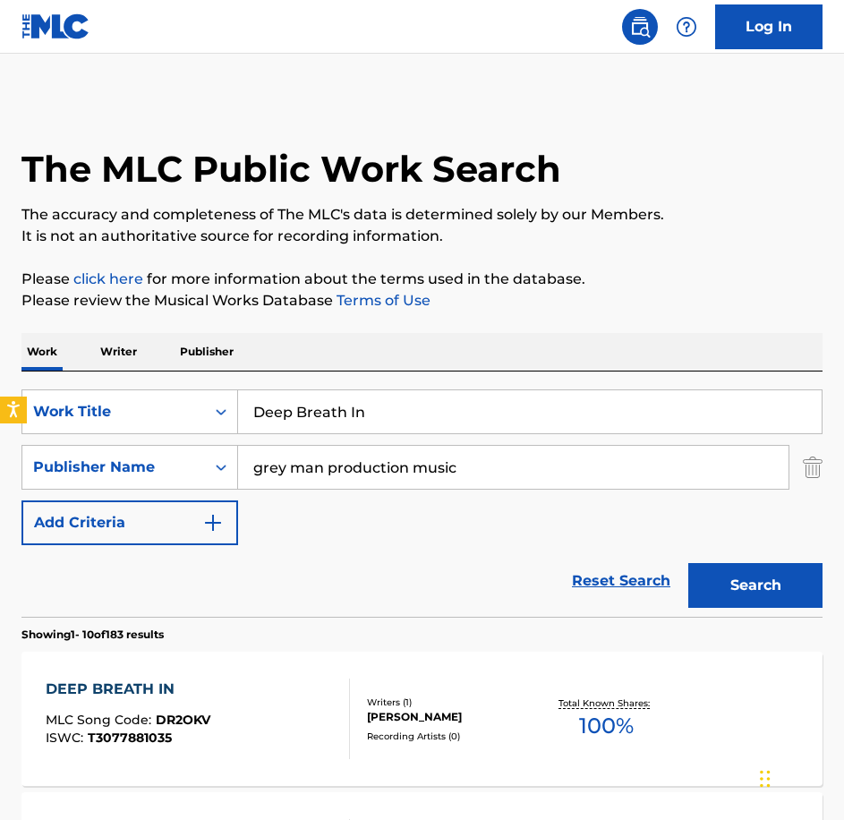
drag, startPoint x: 338, startPoint y: 390, endPoint x: 229, endPoint y: 374, distance: 110.4
click at [229, 374] on div "SearchWithCriteriabe21c2c7-3089-4aec-a1c5-02f3d7d33223 Work Title Deep Breath I…" at bounding box center [421, 493] width 801 height 245
drag, startPoint x: 424, startPoint y: 402, endPoint x: 183, endPoint y: 389, distance: 242.0
click at [183, 391] on div "SearchWithCriteriabe21c2c7-3089-4aec-a1c5-02f3d7d33223 Work Title Deep Breath In" at bounding box center [421, 411] width 801 height 45
paste input "Eternal Spirit"
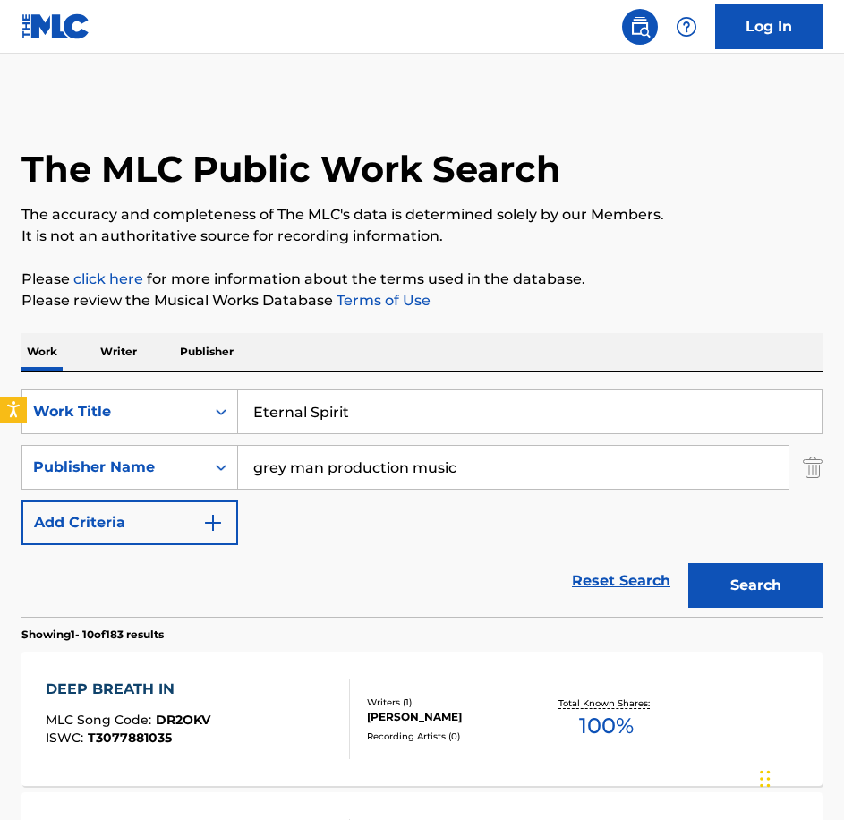
type input "Eternal Spirit"
click at [688, 563] on button "Search" at bounding box center [755, 585] width 134 height 45
click at [266, 663] on div "ETERNAL SPIRIT MLC Song Code : EQ3FIW ISWC : T3077884205 Writers ( 1 ) [PERSON_…" at bounding box center [421, 719] width 801 height 134
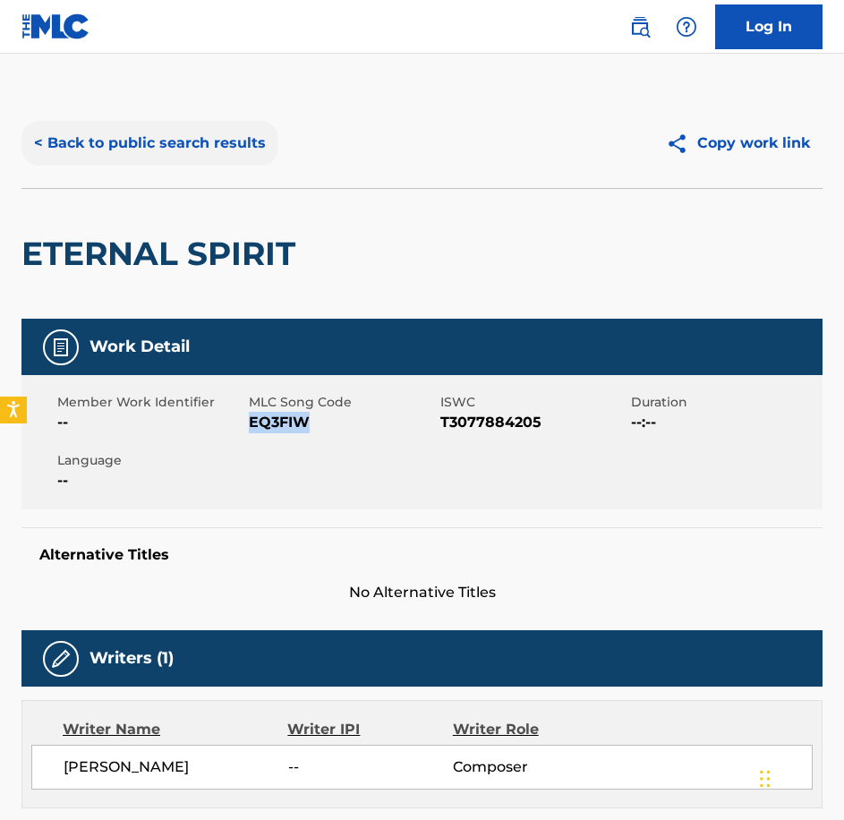
click at [238, 146] on button "< Back to public search results" at bounding box center [149, 143] width 257 height 45
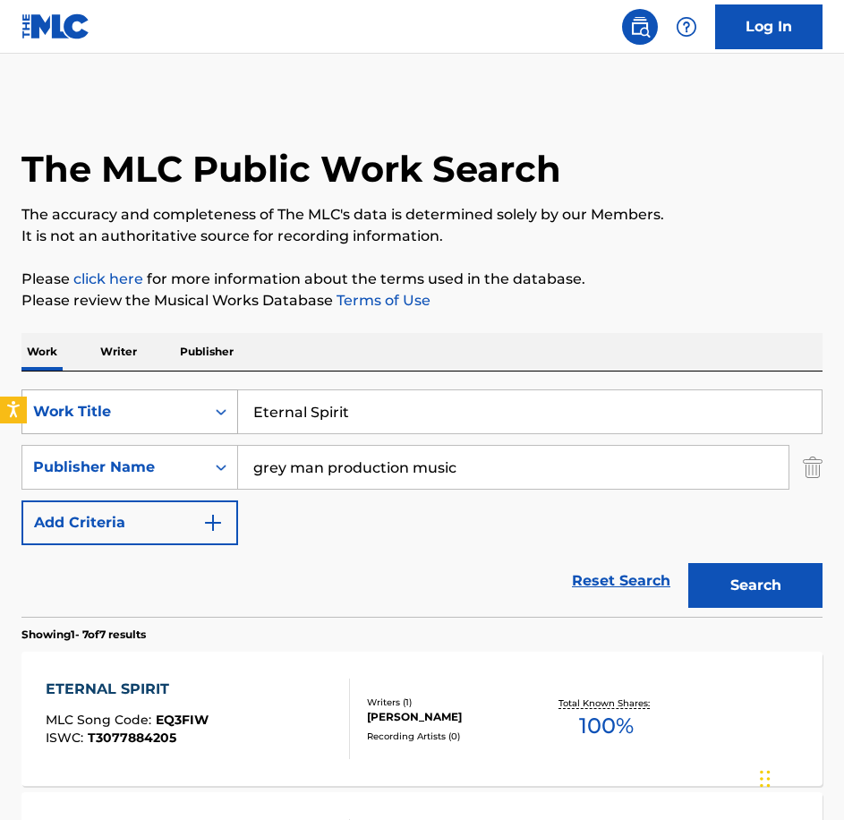
drag, startPoint x: 385, startPoint y: 415, endPoint x: 149, endPoint y: 405, distance: 235.6
click at [153, 407] on div "SearchWithCriteriabe21c2c7-3089-4aec-a1c5-02f3d7d33223 Work Title Eternal Spirit" at bounding box center [421, 411] width 801 height 45
paste input "Fall Into Black"
type input "Fall Into Black"
click at [688, 563] on button "Search" at bounding box center [755, 585] width 134 height 45
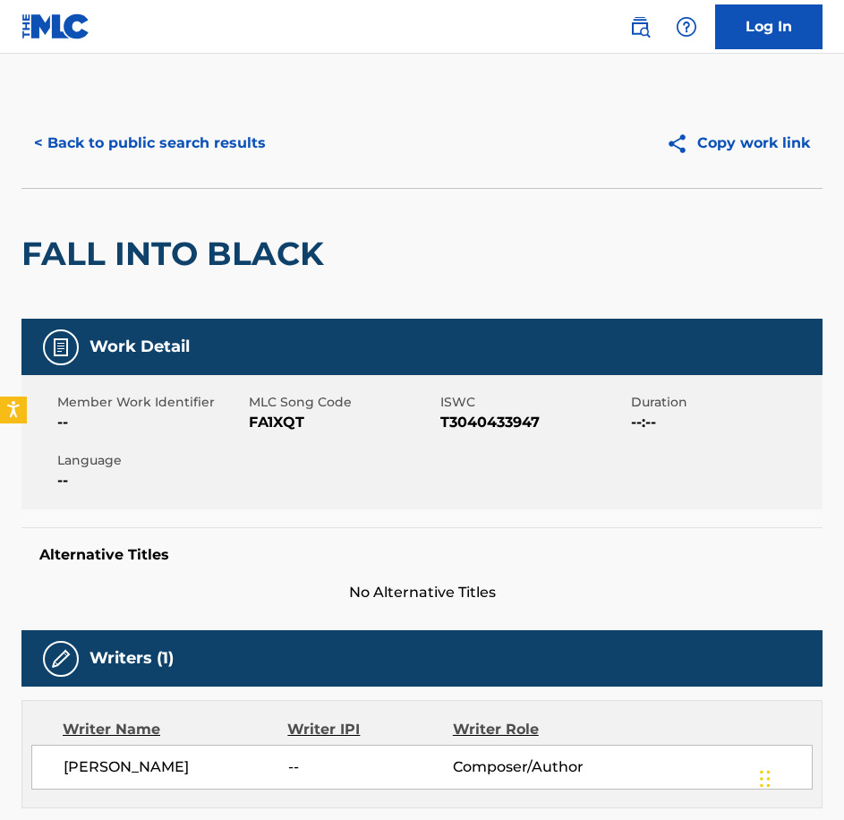
click at [290, 429] on span "FA1XQT" at bounding box center [342, 422] width 187 height 21
click at [150, 149] on button "< Back to public search results" at bounding box center [149, 143] width 257 height 45
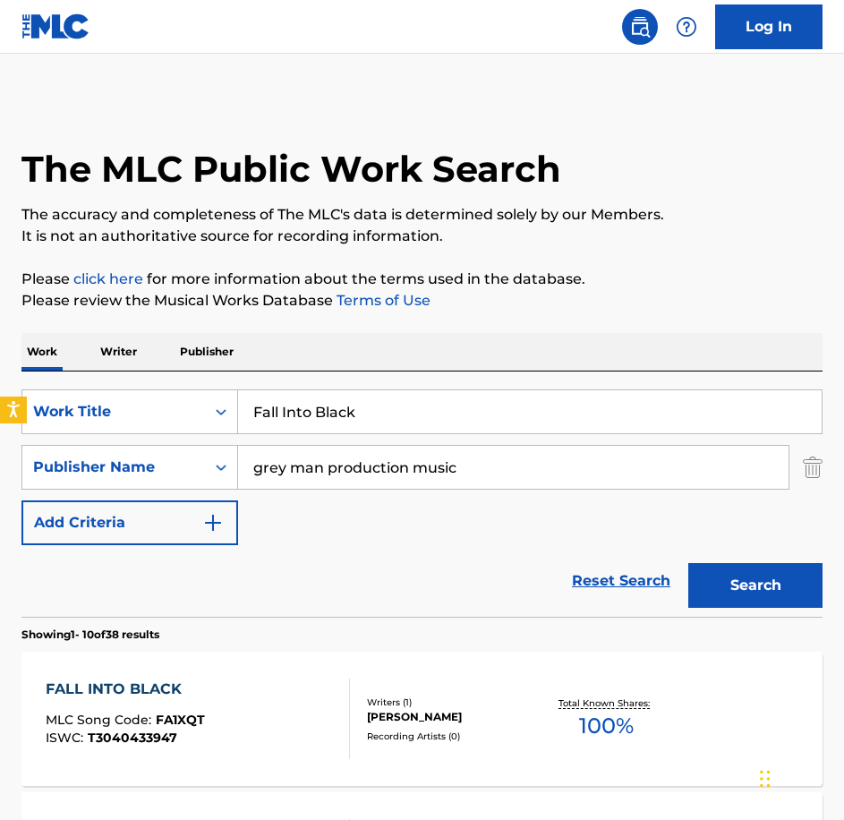
click at [243, 721] on div "FALL INTO BLACK MLC Song Code : FA1XQT ISWC : T3040433947" at bounding box center [198, 719] width 304 height 81
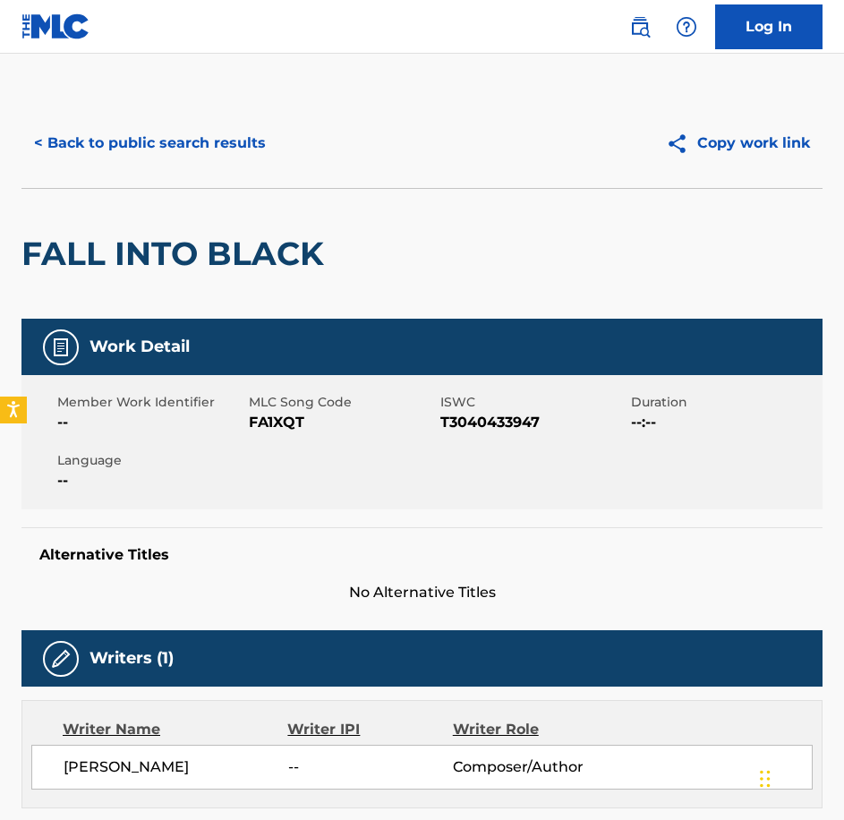
click at [64, 118] on div "< Back to public search results Copy work link" at bounding box center [421, 143] width 801 height 90
click at [67, 125] on button "< Back to public search results" at bounding box center [149, 143] width 257 height 45
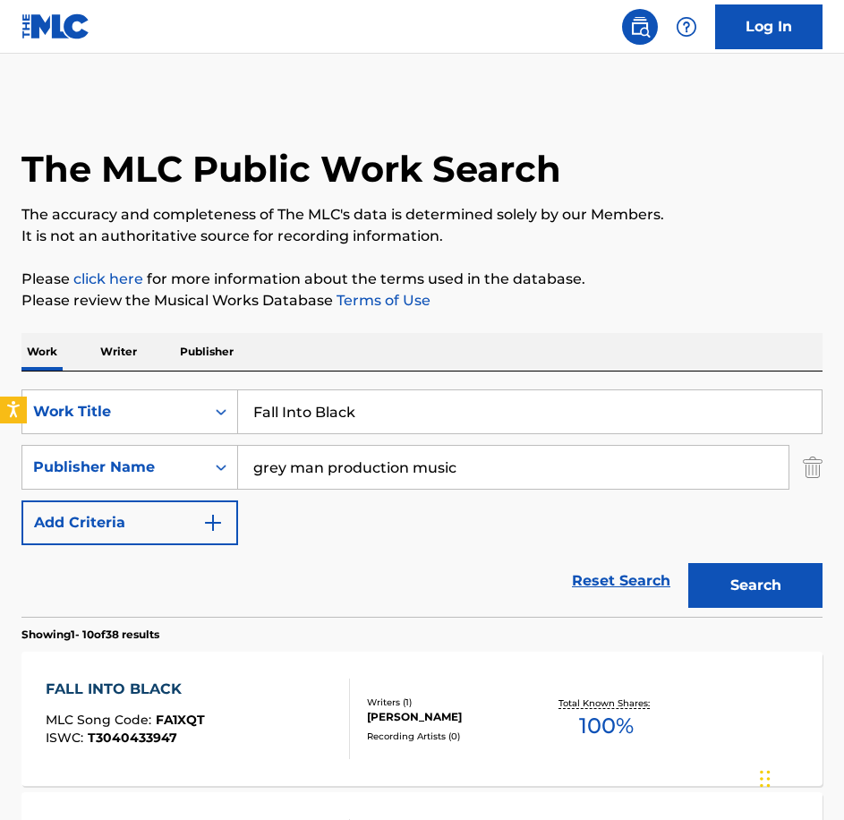
drag, startPoint x: 219, startPoint y: 377, endPoint x: 141, endPoint y: 366, distance: 79.5
paste input "en Empire"
type input "Fallen Empire"
click at [688, 563] on button "Search" at bounding box center [755, 585] width 134 height 45
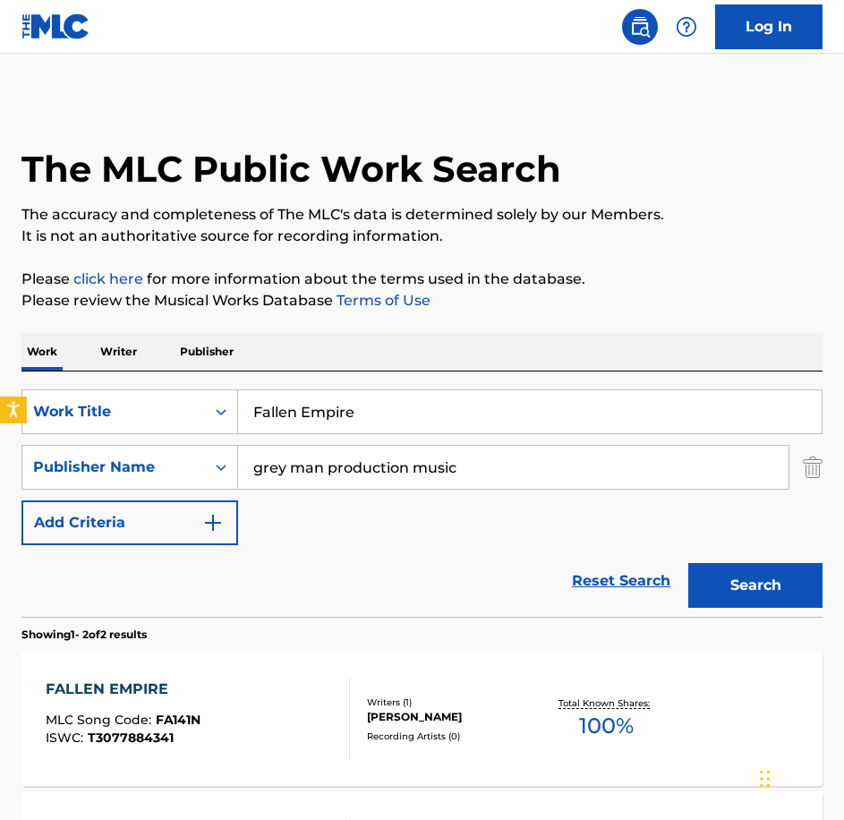
click at [265, 694] on div "FALLEN EMPIRE MLC Song Code : FA141N ISWC : T3077884341" at bounding box center [198, 719] width 304 height 81
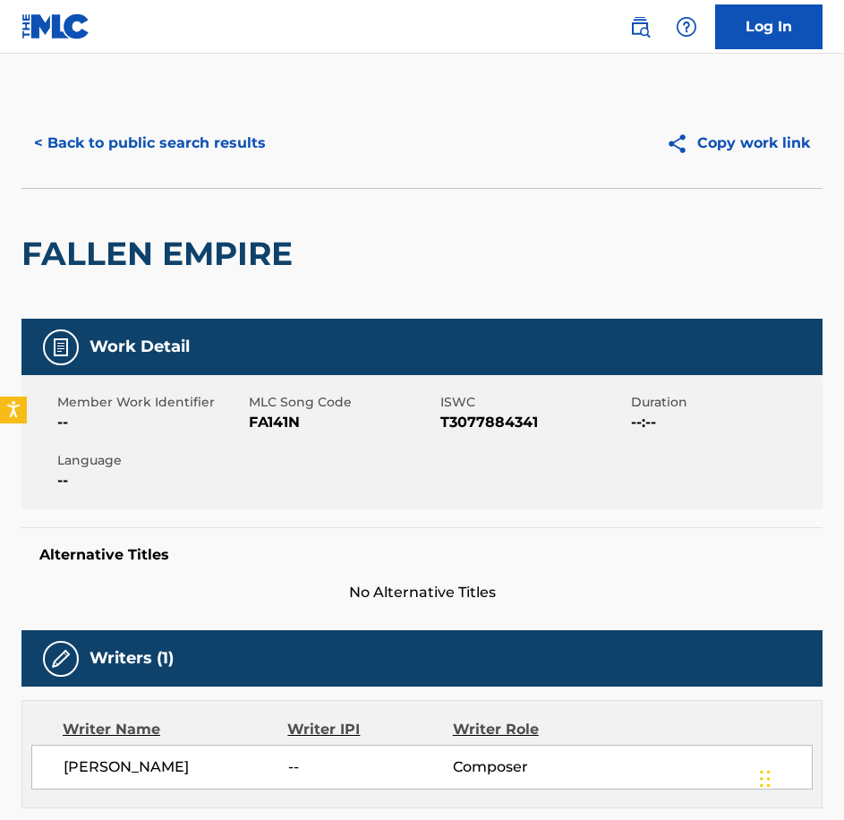
click at [283, 424] on span "FA141N" at bounding box center [342, 422] width 187 height 21
click at [151, 170] on div "< Back to public search results Copy work link" at bounding box center [421, 143] width 801 height 90
click at [143, 155] on button "< Back to public search results" at bounding box center [149, 143] width 257 height 45
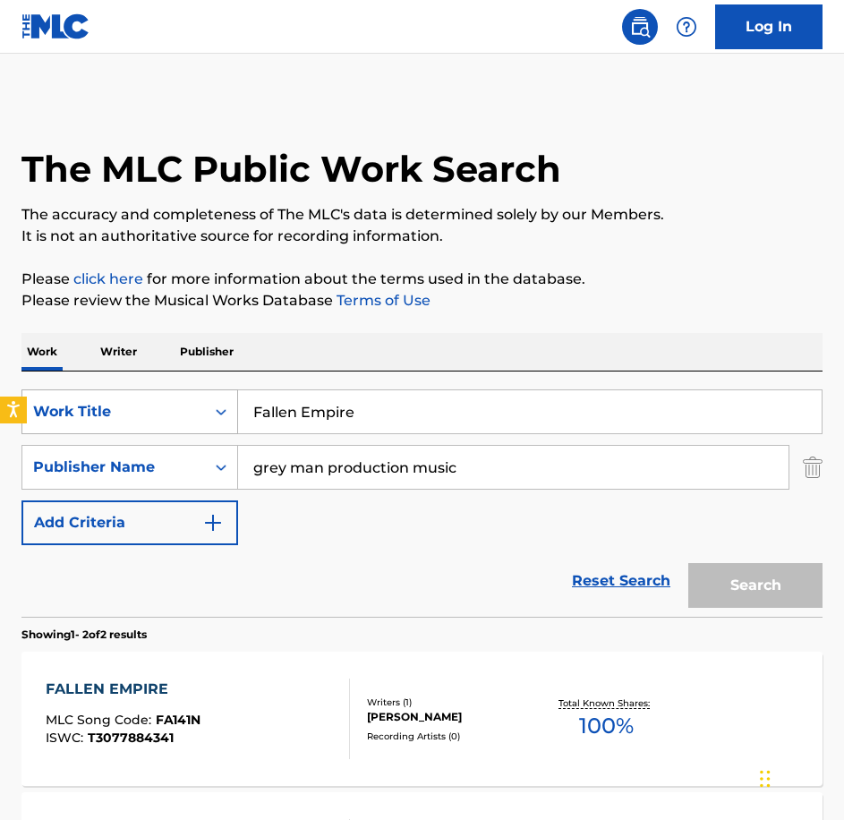
click at [87, 404] on div "SearchWithCriteriabe21c2c7-3089-4aec-a1c5-02f3d7d33223 Work Title Fallen Empire" at bounding box center [421, 411] width 801 height 45
paste input "ear Is In The Air"
type input "Fear Is In The Air"
click at [688, 563] on button "Search" at bounding box center [755, 585] width 134 height 45
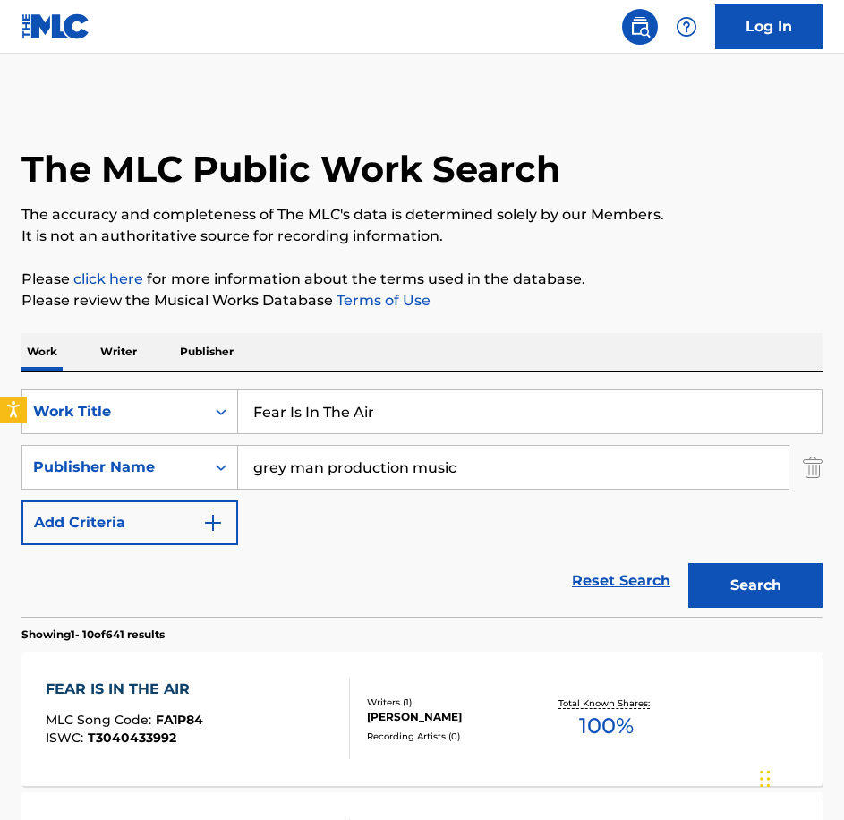
click at [183, 692] on div "FEAR IS IN THE AIR" at bounding box center [125, 689] width 158 height 21
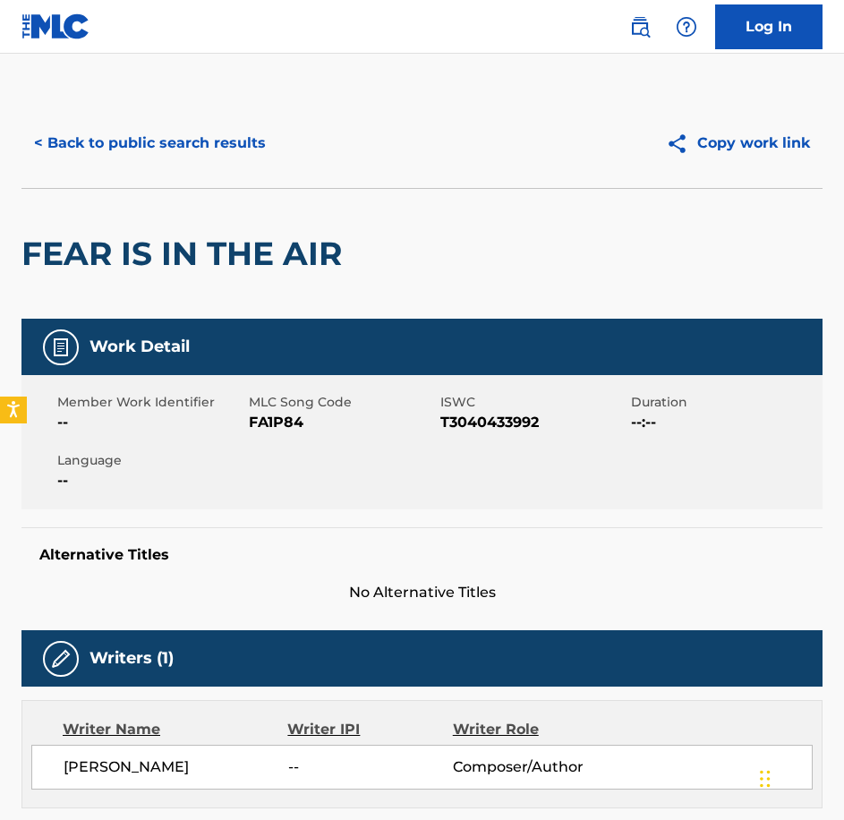
click at [249, 429] on span "FA1P84" at bounding box center [342, 422] width 187 height 21
click at [163, 135] on button "< Back to public search results" at bounding box center [149, 143] width 257 height 45
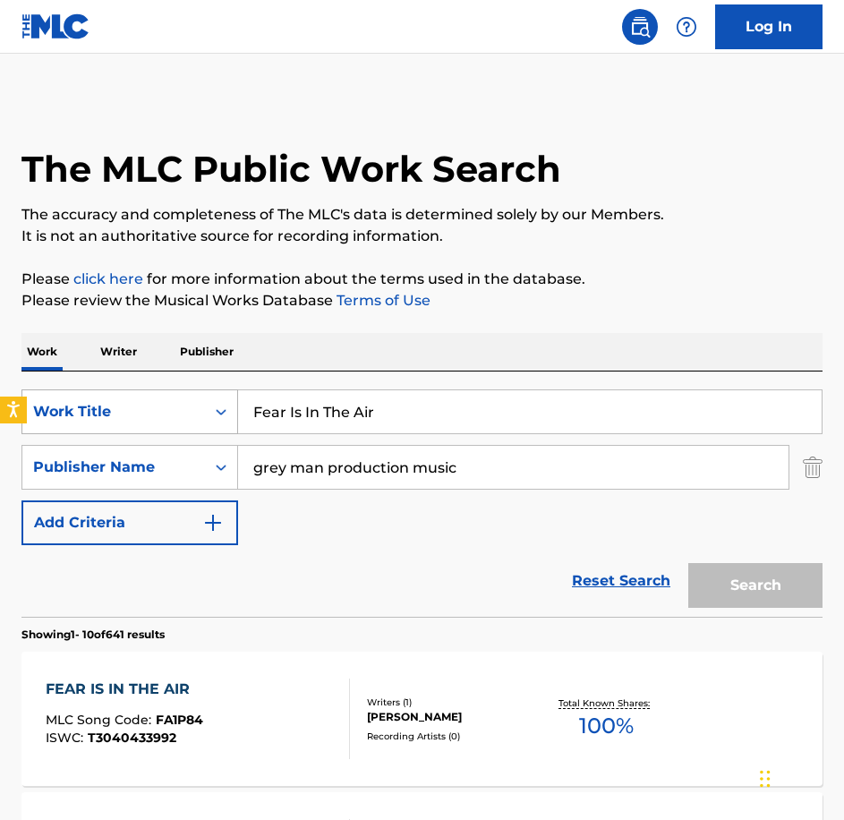
click at [210, 392] on div "SearchWithCriteriabe21c2c7-3089-4aec-a1c5-02f3d7d33223 Work Title Fear Is In Th…" at bounding box center [421, 411] width 801 height 45
paste input "Glistening Aura"
type input "Glistening Aura"
click at [688, 563] on button "Search" at bounding box center [755, 585] width 134 height 45
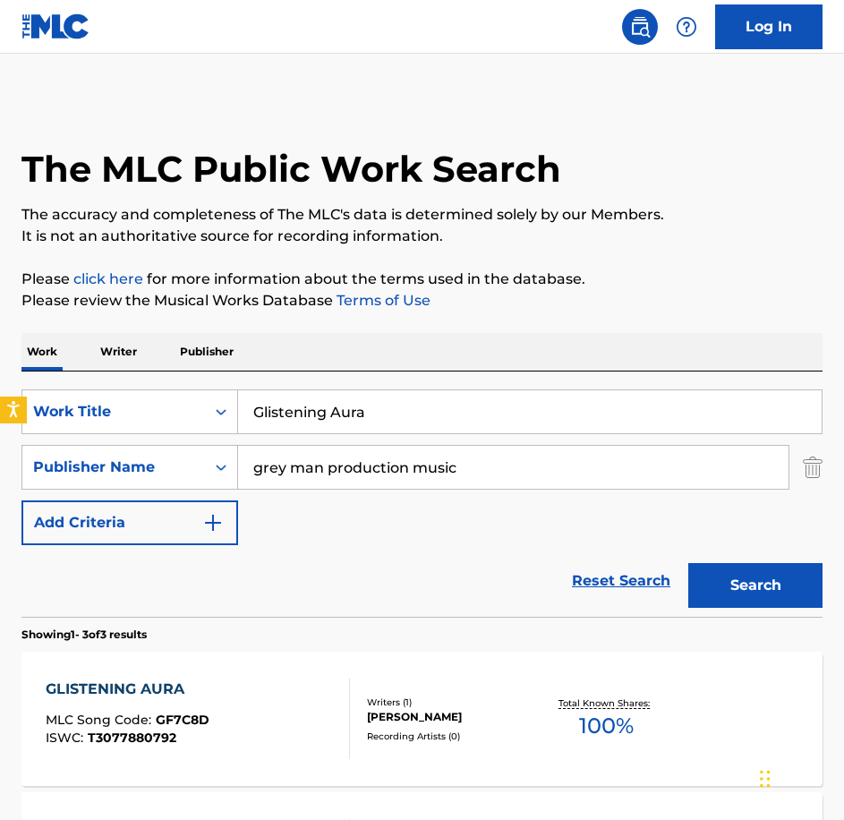
click at [162, 694] on div "GLISTENING AURA" at bounding box center [128, 689] width 164 height 21
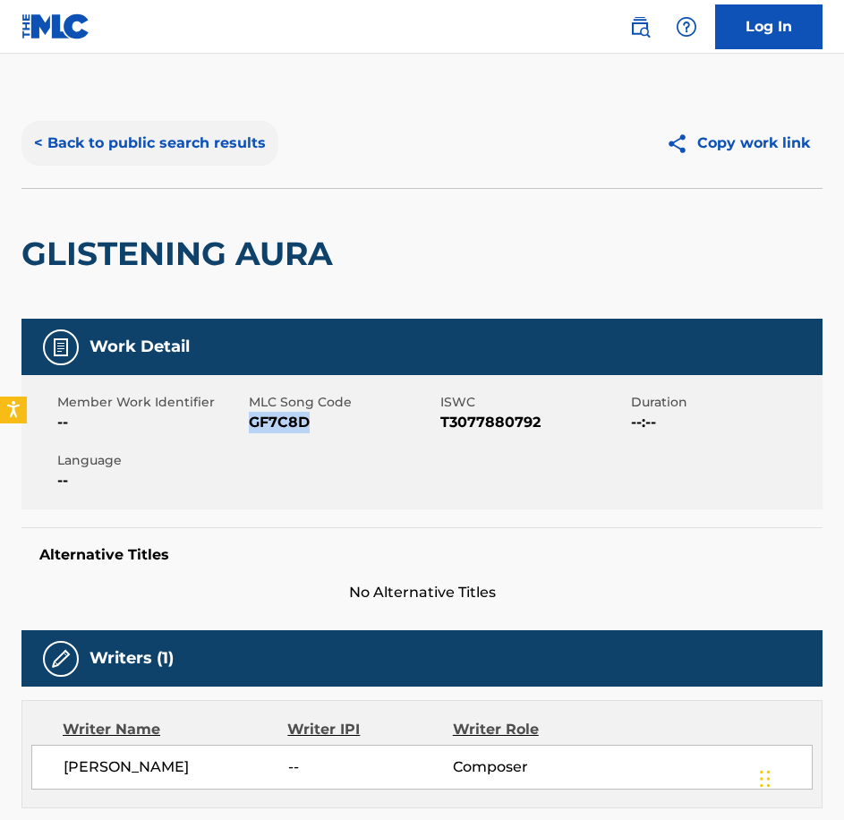
click at [81, 149] on button "< Back to public search results" at bounding box center [149, 143] width 257 height 45
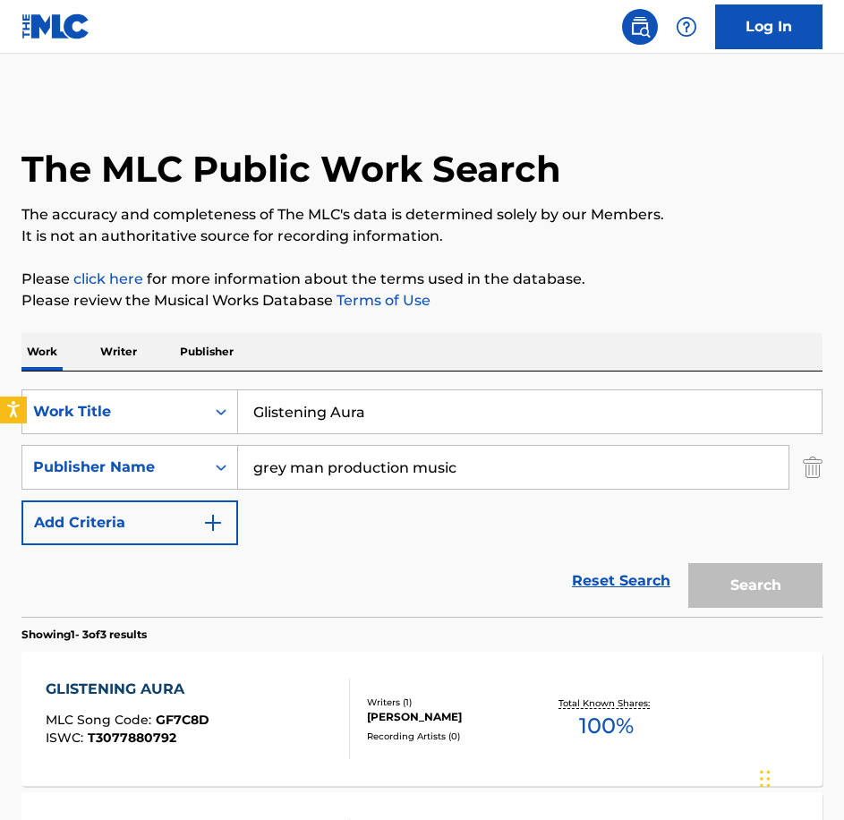
drag, startPoint x: 442, startPoint y: 445, endPoint x: 410, endPoint y: 426, distance: 37.3
click at [432, 448] on div "SearchWithCriteriabe21c2c7-3089-4aec-a1c5-02f3d7d33223 Work Title Glistening Au…" at bounding box center [421, 467] width 801 height 156
drag, startPoint x: 376, startPoint y: 413, endPoint x: 19, endPoint y: 376, distance: 359.0
click at [29, 390] on div "SearchWithCriteriabe21c2c7-3089-4aec-a1c5-02f3d7d33223 Work Title Glistening Au…" at bounding box center [421, 411] width 801 height 45
paste input "one Cold"
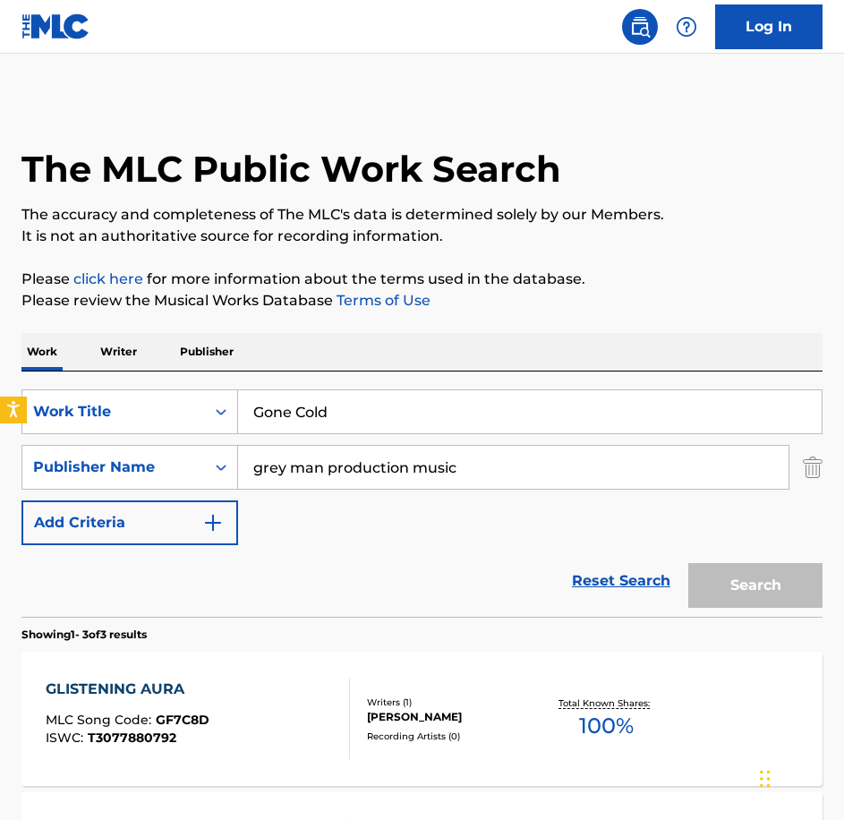
type input "Gone Cold"
click at [688, 563] on button "Search" at bounding box center [755, 585] width 134 height 45
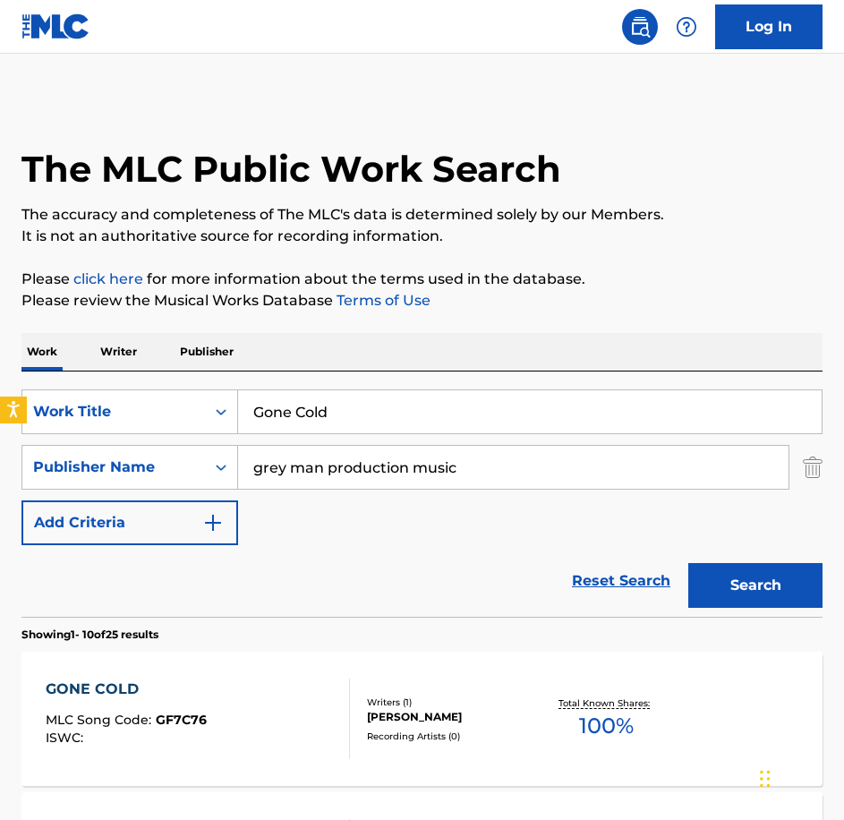
click at [130, 695] on div "GONE COLD" at bounding box center [126, 689] width 161 height 21
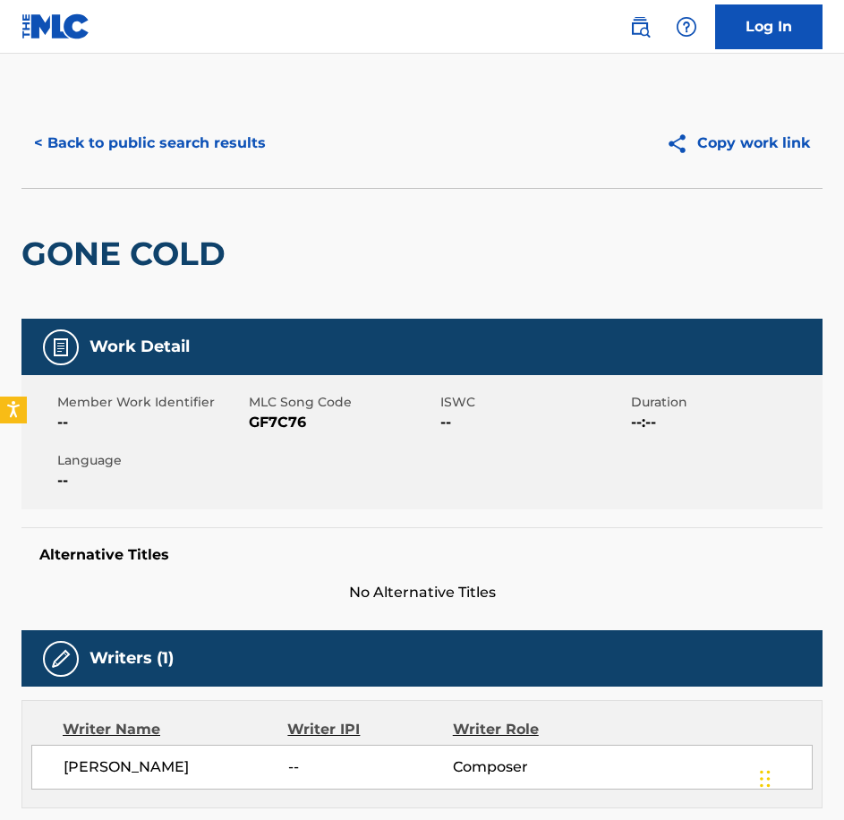
click at [288, 420] on span "GF7C76" at bounding box center [342, 422] width 187 height 21
click at [202, 150] on button "< Back to public search results" at bounding box center [149, 143] width 257 height 45
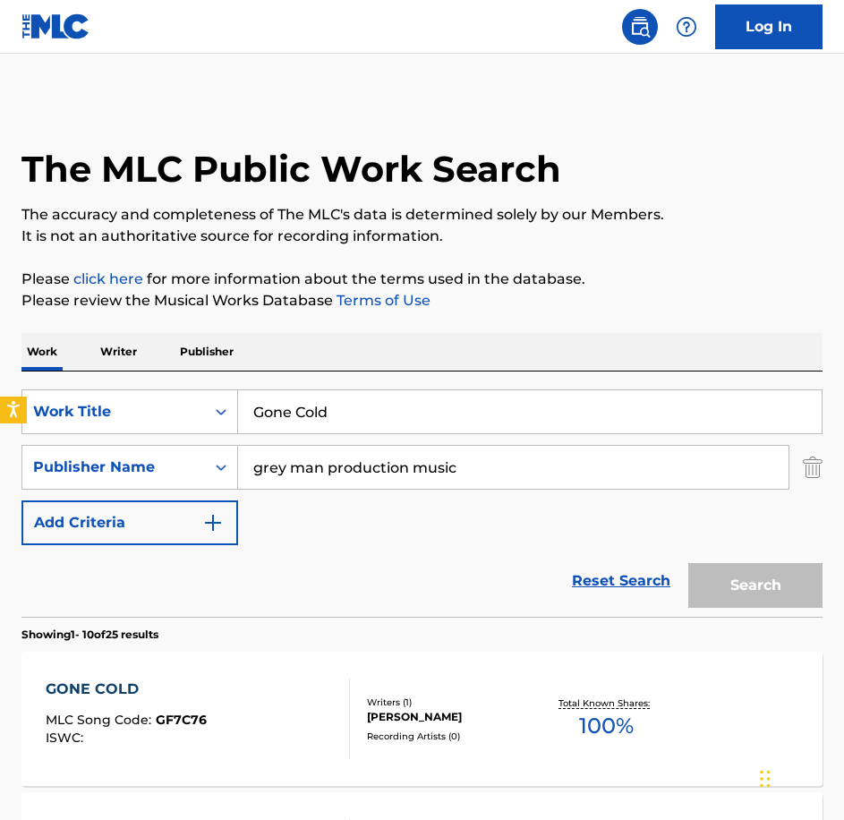
type input "Hallowed Ground"
click at [688, 563] on button "Search" at bounding box center [755, 585] width 134 height 45
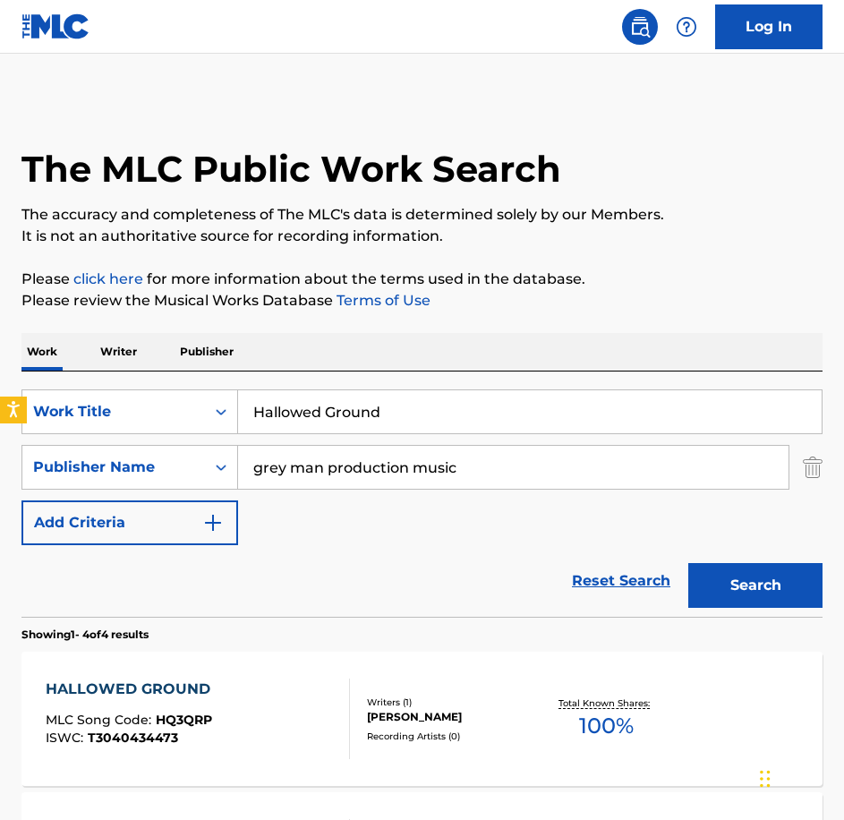
click at [277, 709] on div "HALLOWED GROUND MLC Song Code : HQ3QRP ISWC : T3040434473" at bounding box center [198, 719] width 304 height 81
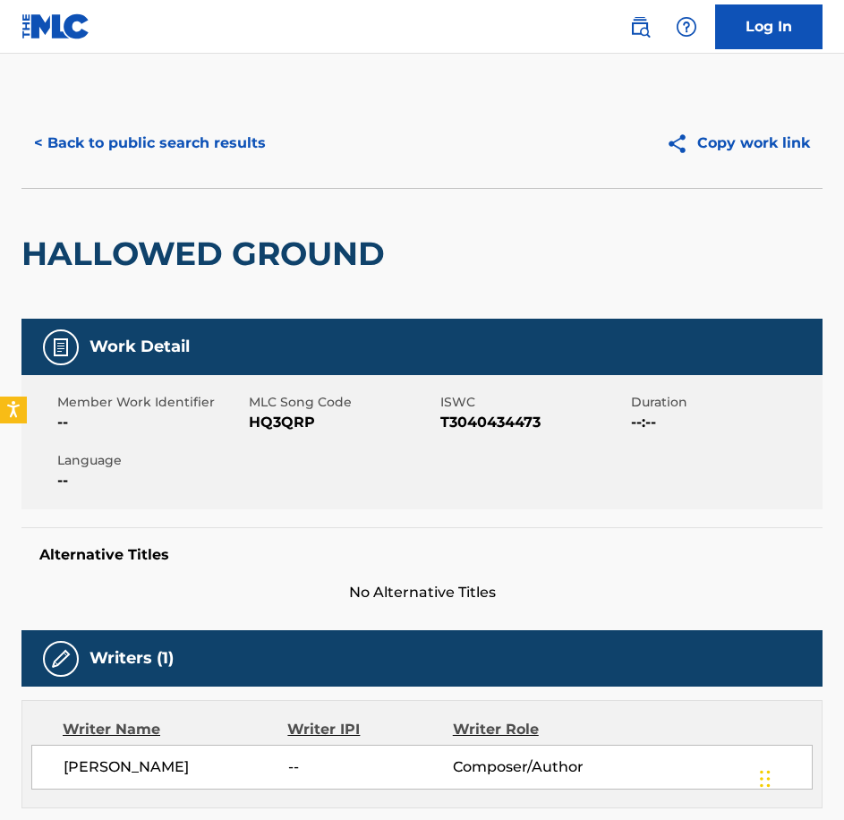
click at [284, 418] on span "HQ3QRP" at bounding box center [342, 422] width 187 height 21
click at [183, 156] on button "< Back to public search results" at bounding box center [149, 143] width 257 height 45
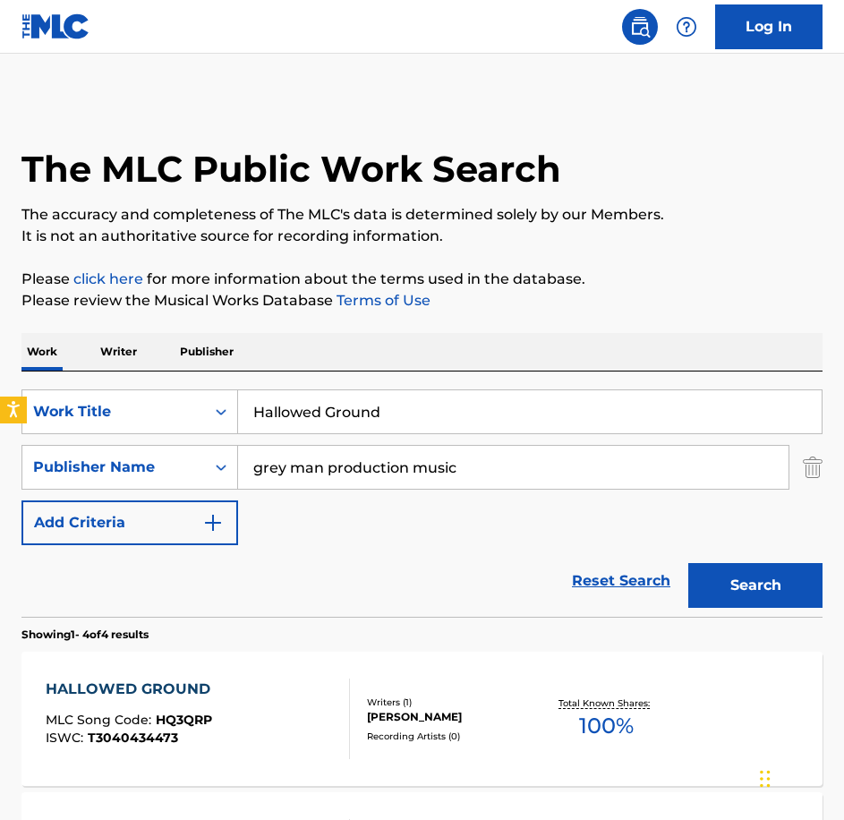
drag, startPoint x: 336, startPoint y: 408, endPoint x: 95, endPoint y: 380, distance: 242.5
click at [98, 381] on div "SearchWithCriteriabe21c2c7-3089-4aec-a1c5-02f3d7d33223 Work Title Hallowed Grou…" at bounding box center [421, 493] width 801 height 245
paste input "ny"
type input "Halny"
click at [271, 677] on div "HALLOWED GROUND MLC Song Code : HQ3QRP ISWC : T3040434473 Writers ( 1 ) [PERSON…" at bounding box center [421, 719] width 801 height 134
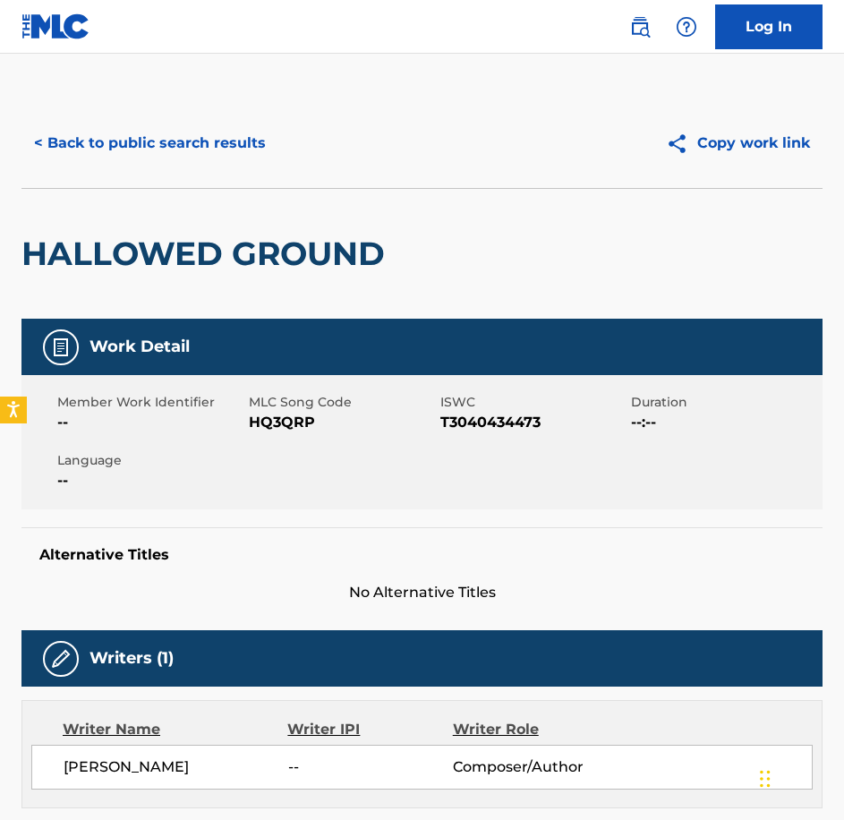
click at [274, 413] on span "HQ3QRP" at bounding box center [342, 422] width 187 height 21
click at [207, 178] on div "< Back to public search results Copy work link" at bounding box center [421, 143] width 801 height 90
click at [200, 141] on button "< Back to public search results" at bounding box center [149, 143] width 257 height 45
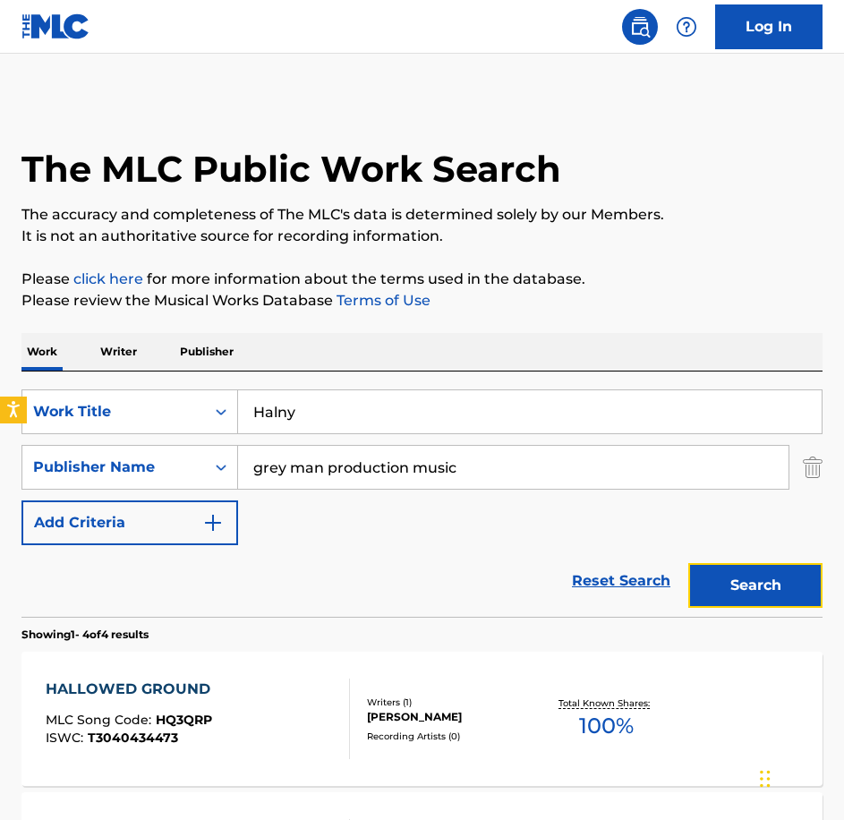
click at [724, 576] on button "Search" at bounding box center [755, 585] width 134 height 45
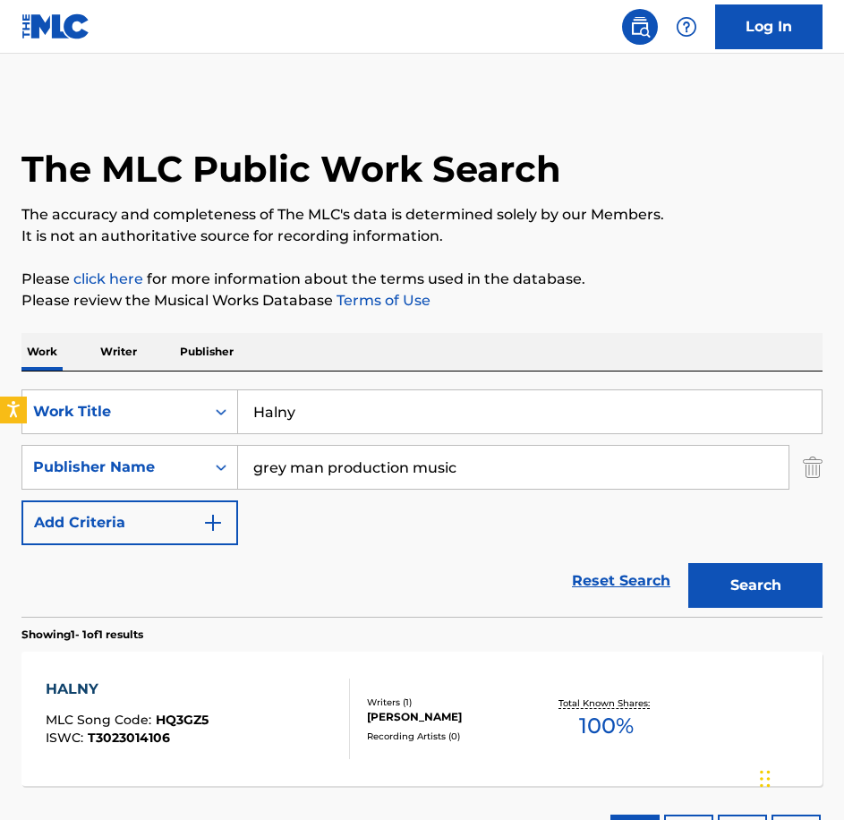
click at [242, 715] on div "HALNY MLC Song Code : HQ3GZ5 ISWC : T3023014106" at bounding box center [198, 719] width 304 height 81
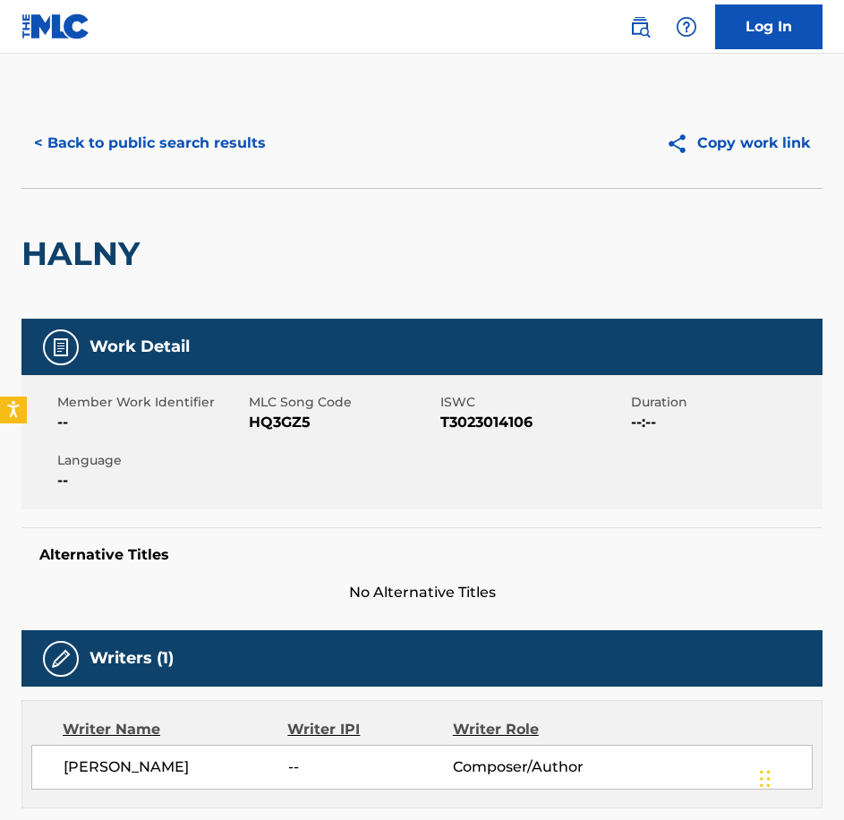
click at [277, 425] on span "HQ3GZ5" at bounding box center [342, 422] width 187 height 21
click at [188, 156] on button "< Back to public search results" at bounding box center [149, 143] width 257 height 45
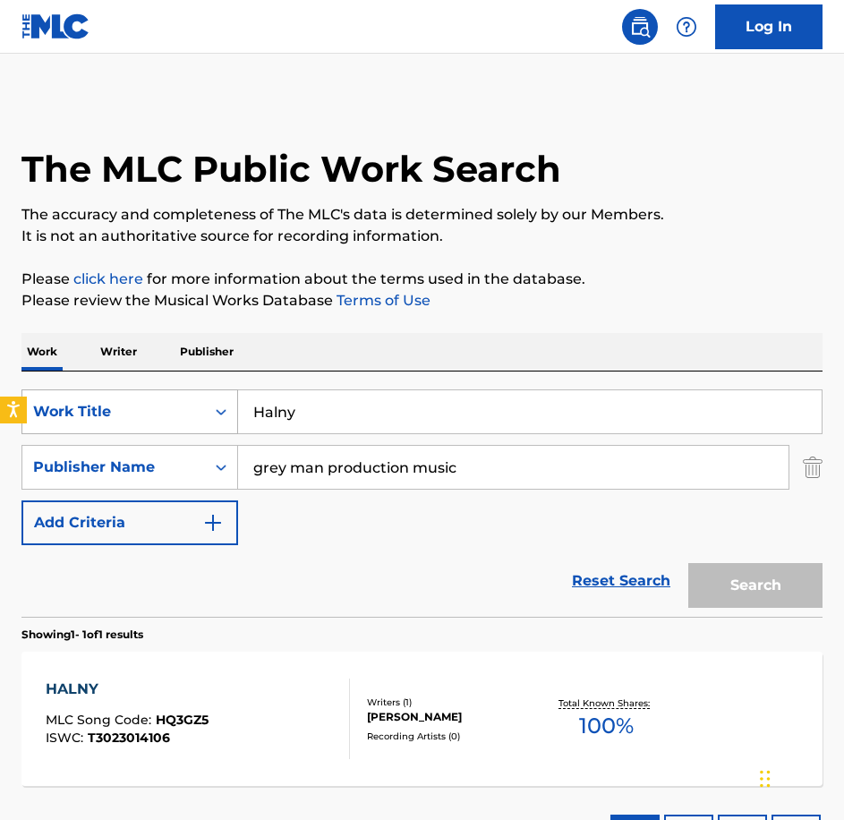
click at [157, 405] on div "SearchWithCriteriabe21c2c7-3089-4aec-a1c5-02f3d7d33223 Work Title Halny" at bounding box center [421, 411] width 801 height 45
paste input "ealing"
type input "Healing"
click at [688, 563] on button "Search" at bounding box center [755, 585] width 134 height 45
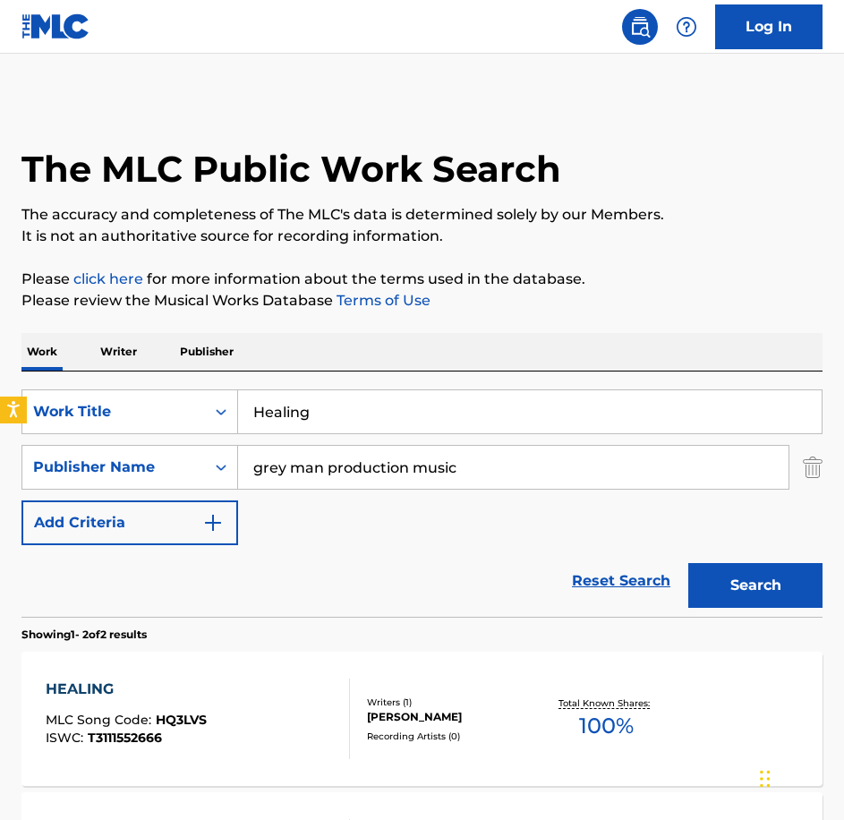
click at [220, 685] on div "HEALING MLC Song Code : HQ3LVS ISWC : T3111552666" at bounding box center [198, 719] width 304 height 81
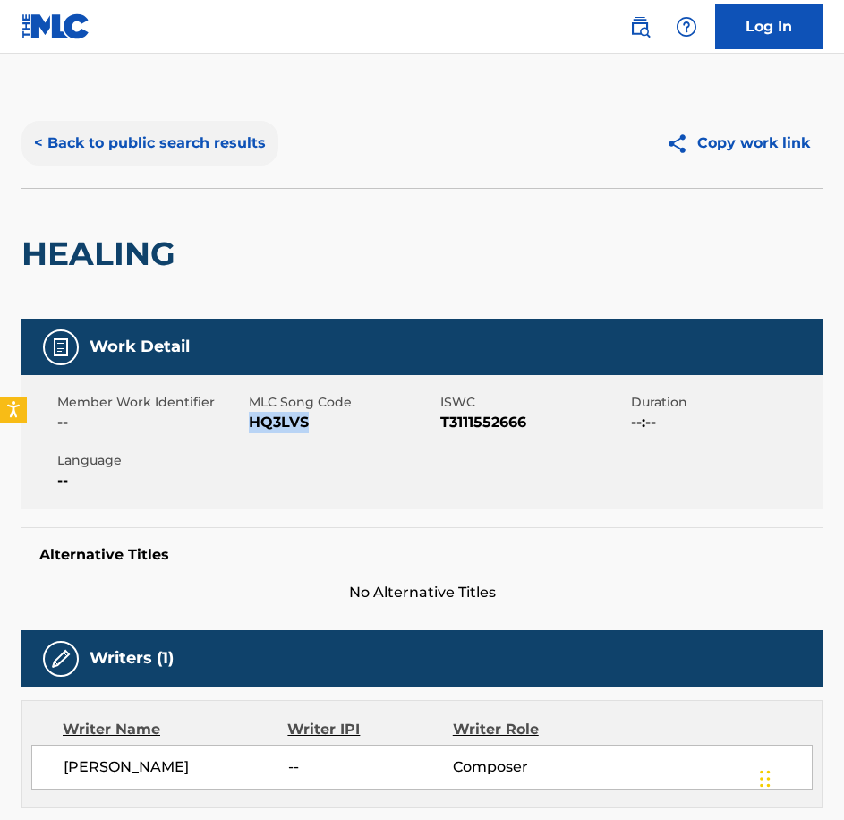
click at [136, 150] on button "< Back to public search results" at bounding box center [149, 143] width 257 height 45
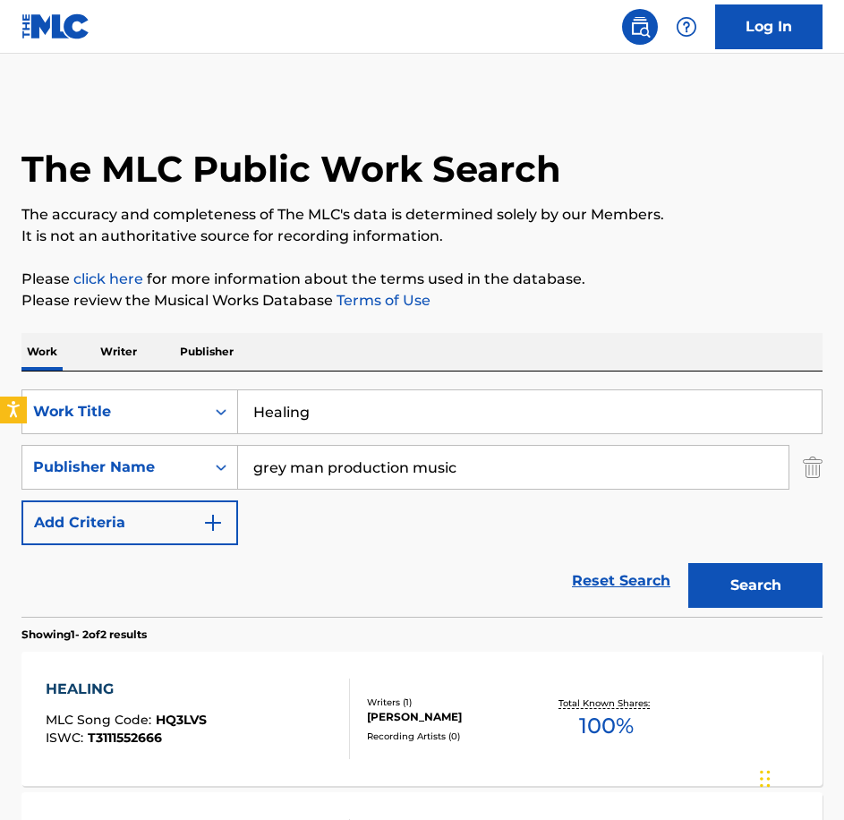
click at [153, 382] on div "SearchWithCriteriabe21c2c7-3089-4aec-a1c5-02f3d7d33223 Work Title Healing Searc…" at bounding box center [421, 493] width 801 height 245
type input "I See Right Through You"
click at [688, 563] on button "Search" at bounding box center [755, 585] width 134 height 45
click at [200, 761] on div "I SEE RIGHT THROUGH YOU MLC Song Code : I294VS ISWC : T3040442039 Writers ( 1 )…" at bounding box center [421, 719] width 801 height 134
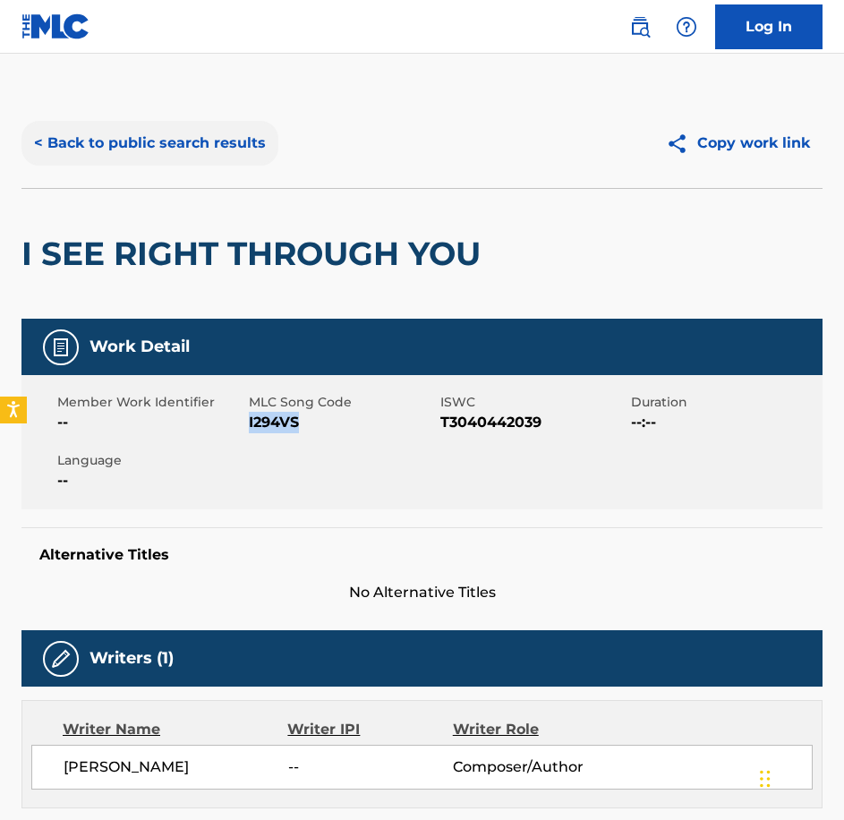
click at [125, 151] on button "< Back to public search results" at bounding box center [149, 143] width 257 height 45
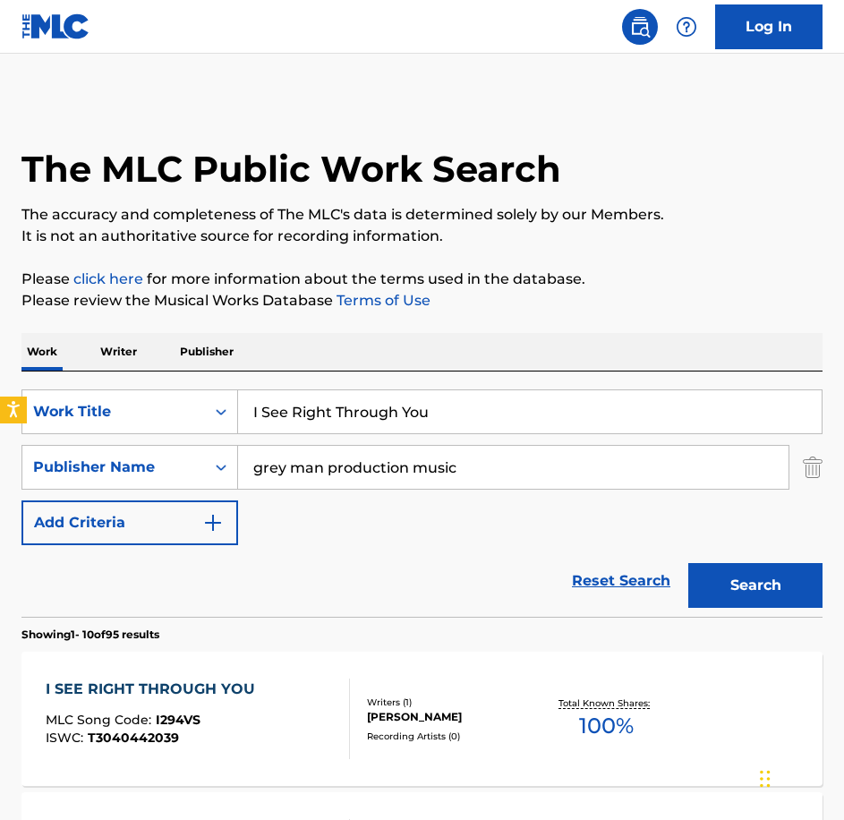
drag, startPoint x: 353, startPoint y: 410, endPoint x: 68, endPoint y: 358, distance: 289.3
click at [83, 404] on div "SearchWithCriteriabe21c2c7-3089-4aec-a1c5-02f3d7d33223 Work Title I See Right T…" at bounding box center [421, 411] width 801 height 45
paste input "Janus"
type input "Janus"
click at [688, 563] on button "Search" at bounding box center [755, 585] width 134 height 45
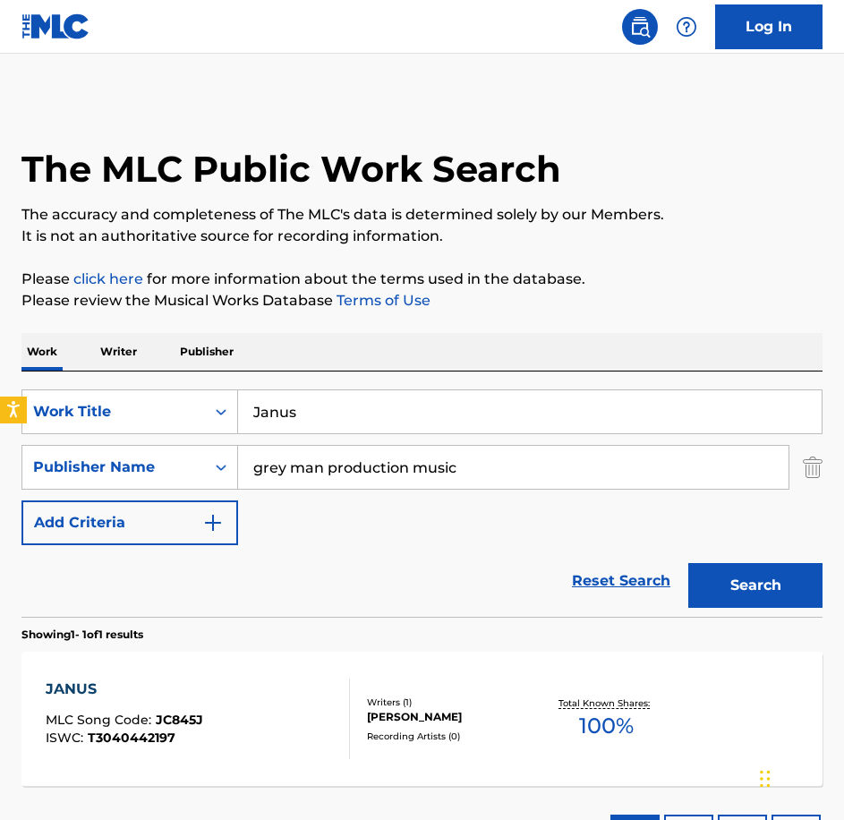
click at [226, 691] on div "JANUS MLC Song Code : JC845J ISWC : T3040442197" at bounding box center [198, 719] width 304 height 81
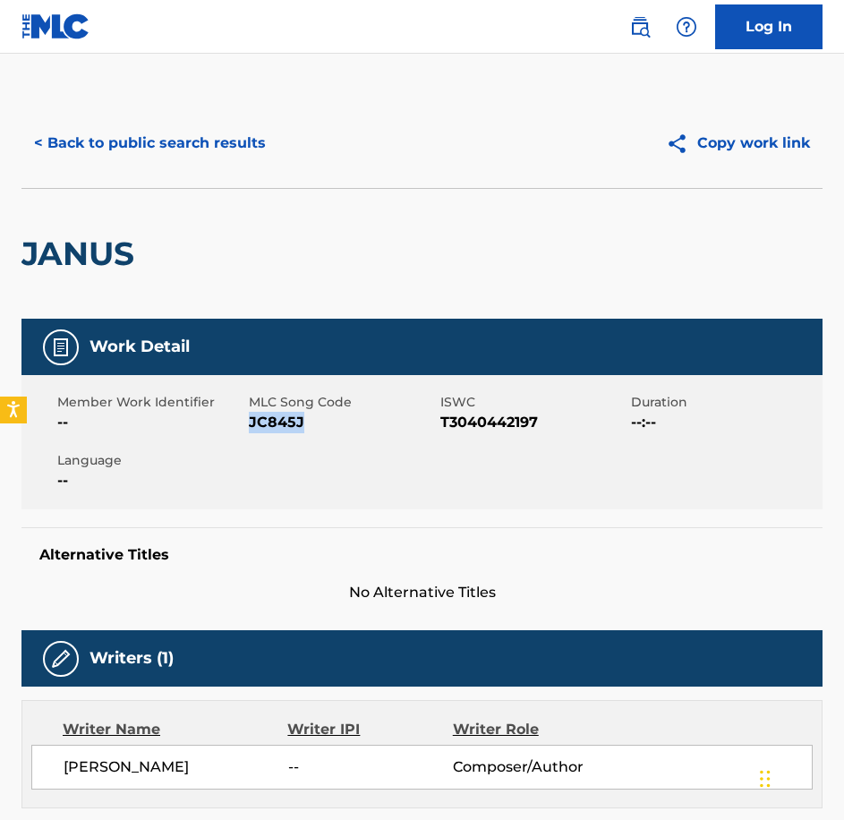
click at [295, 166] on div "< Back to public search results Copy work link" at bounding box center [421, 143] width 801 height 90
click at [212, 143] on button "< Back to public search results" at bounding box center [149, 143] width 257 height 45
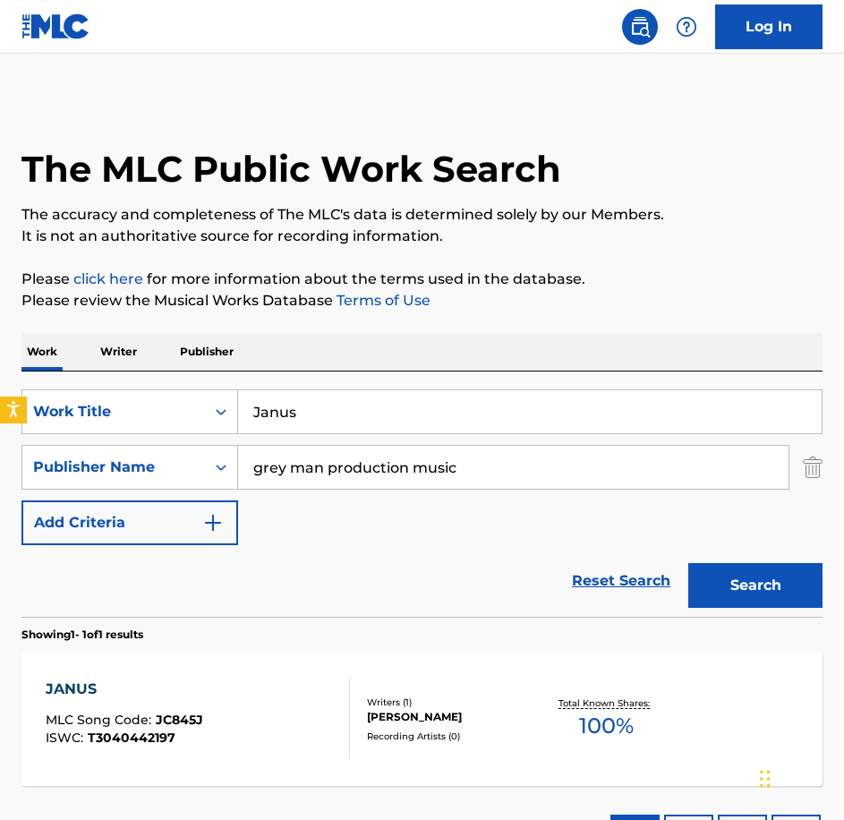
click at [211, 415] on div "SearchWithCriteriabe21c2c7-3089-4aec-a1c5-02f3d7d33223 Work Title Janus" at bounding box center [421, 411] width 801 height 45
type input "Light Flood"
click at [688, 563] on button "Search" at bounding box center [755, 585] width 134 height 45
click at [249, 686] on div "LIGHT FLOOD MLC Song Code : LS4C96 ISWC : T3023017978" at bounding box center [198, 719] width 304 height 81
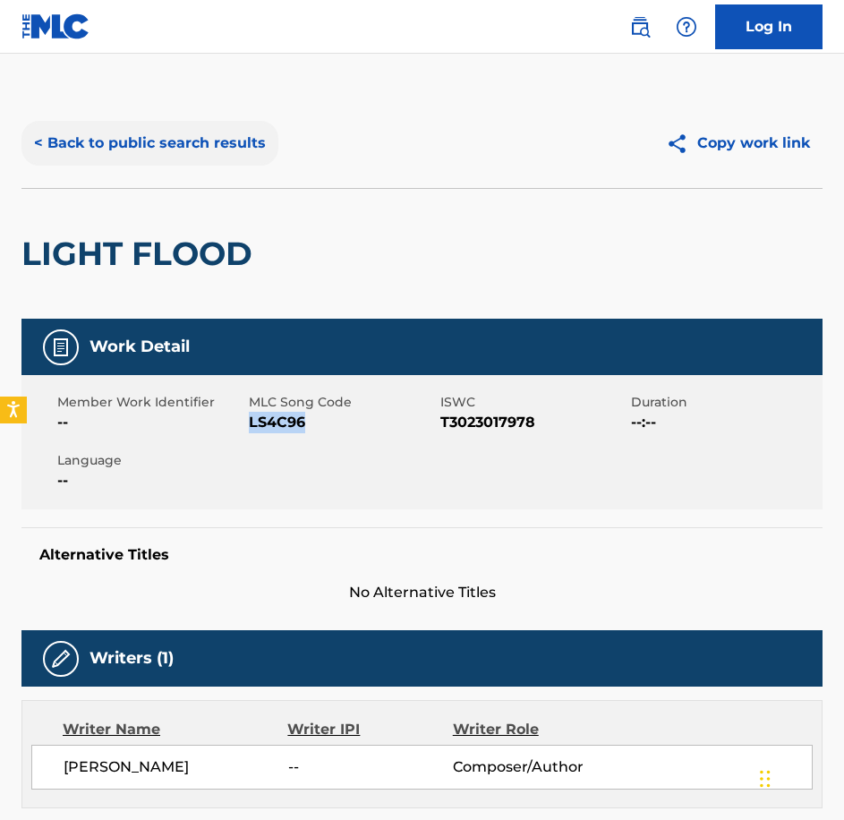
click at [222, 155] on button "< Back to public search results" at bounding box center [149, 143] width 257 height 45
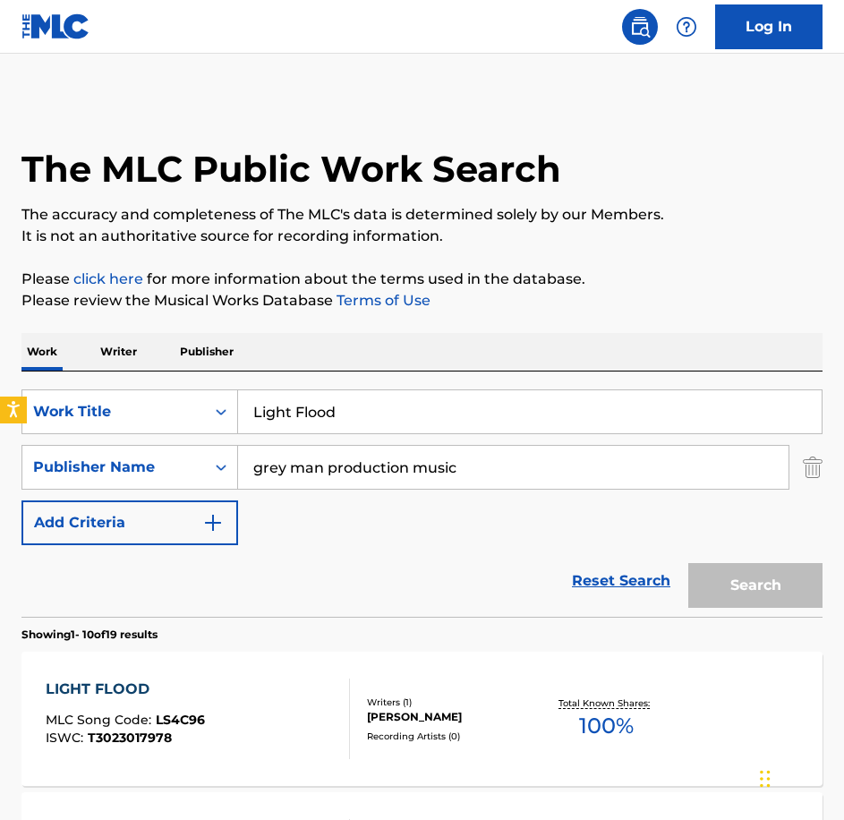
click at [93, 377] on div "SearchWithCriteriabe21c2c7-3089-4aec-a1c5-02f3d7d33223 Work Title Light Flood S…" at bounding box center [421, 493] width 801 height 245
type input "Longing"
click at [688, 563] on button "Search" at bounding box center [755, 585] width 134 height 45
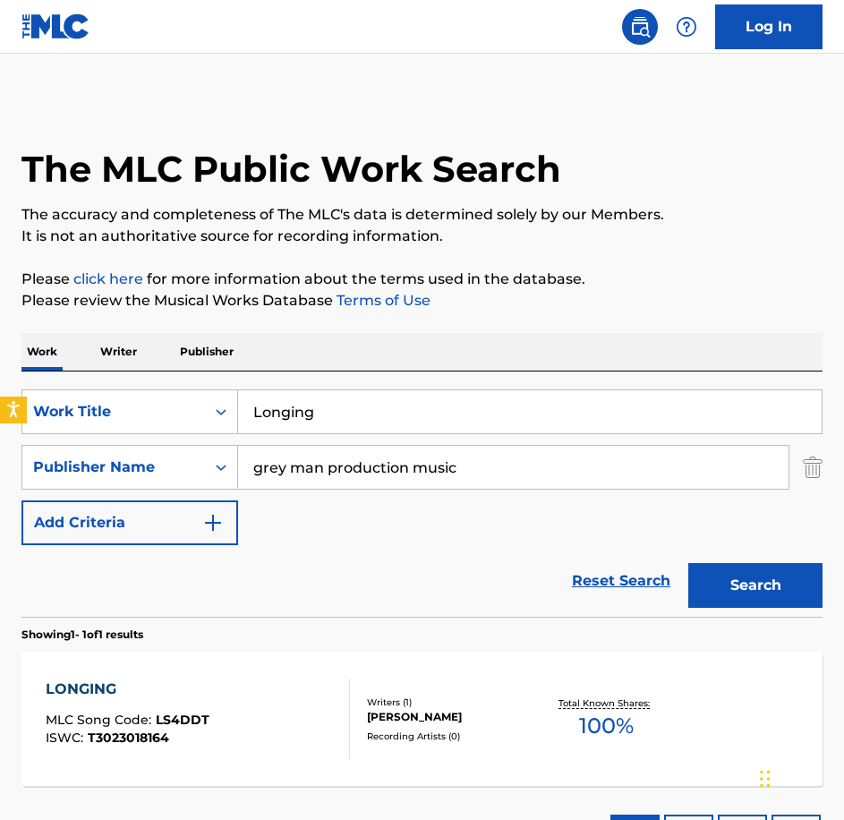
click at [233, 711] on div "LONGING MLC Song Code : LS4DDT ISWC : T3023018164" at bounding box center [198, 719] width 304 height 81
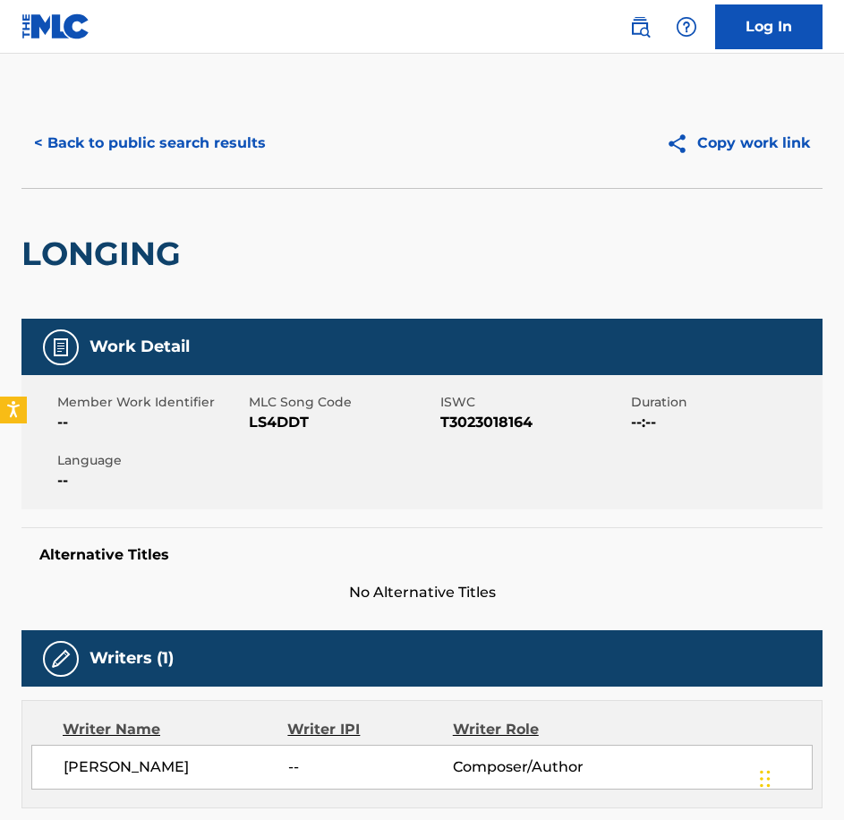
click at [288, 448] on div "Member Work Identifier -- MLC Song Code LS4DDT ISWC T3023018164 Duration --:-- …" at bounding box center [421, 442] width 801 height 134
click at [240, 129] on button "< Back to public search results" at bounding box center [149, 143] width 257 height 45
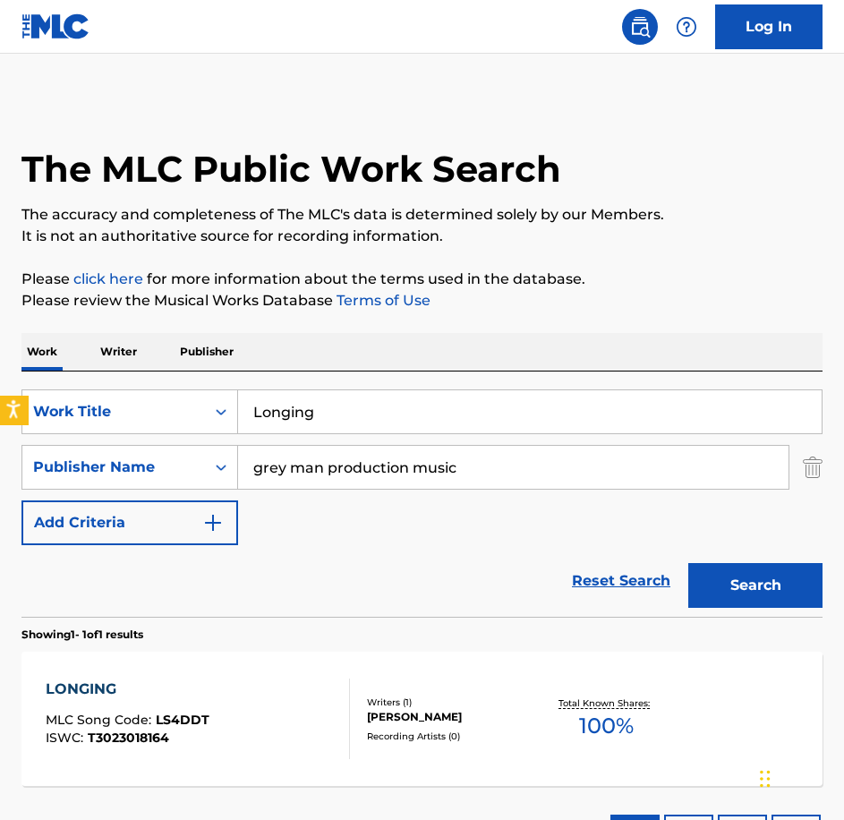
drag, startPoint x: 447, startPoint y: 402, endPoint x: 25, endPoint y: 403, distance: 421.6
click at [25, 403] on body "Accessibility Screen-Reader Guide, Feedback, and Issue Reporting | New window 0…" at bounding box center [422, 410] width 844 height 820
paste input "[GEOGRAPHIC_DATA]"
type input "[MEDICAL_DATA]"
click at [688, 563] on button "Search" at bounding box center [755, 585] width 134 height 45
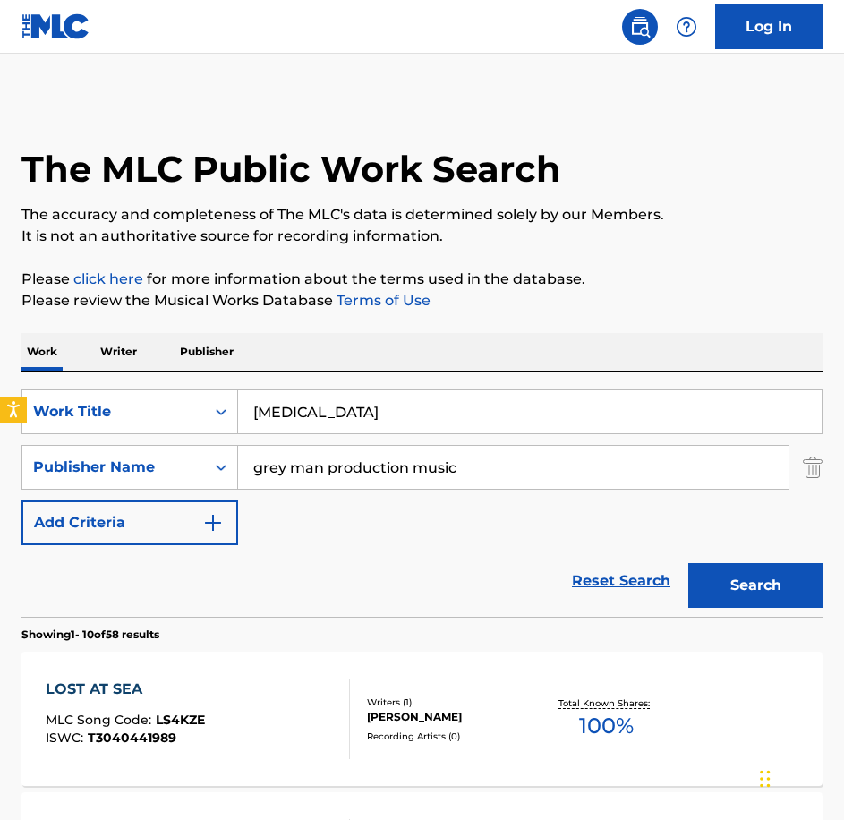
drag, startPoint x: 355, startPoint y: 427, endPoint x: 278, endPoint y: 423, distance: 77.1
click at [278, 423] on input "[MEDICAL_DATA]" at bounding box center [530, 411] width 584 height 43
click at [280, 701] on div "[MEDICAL_DATA] MLC Song Code : LS4KZE ISWC : T3040441989" at bounding box center [198, 719] width 304 height 81
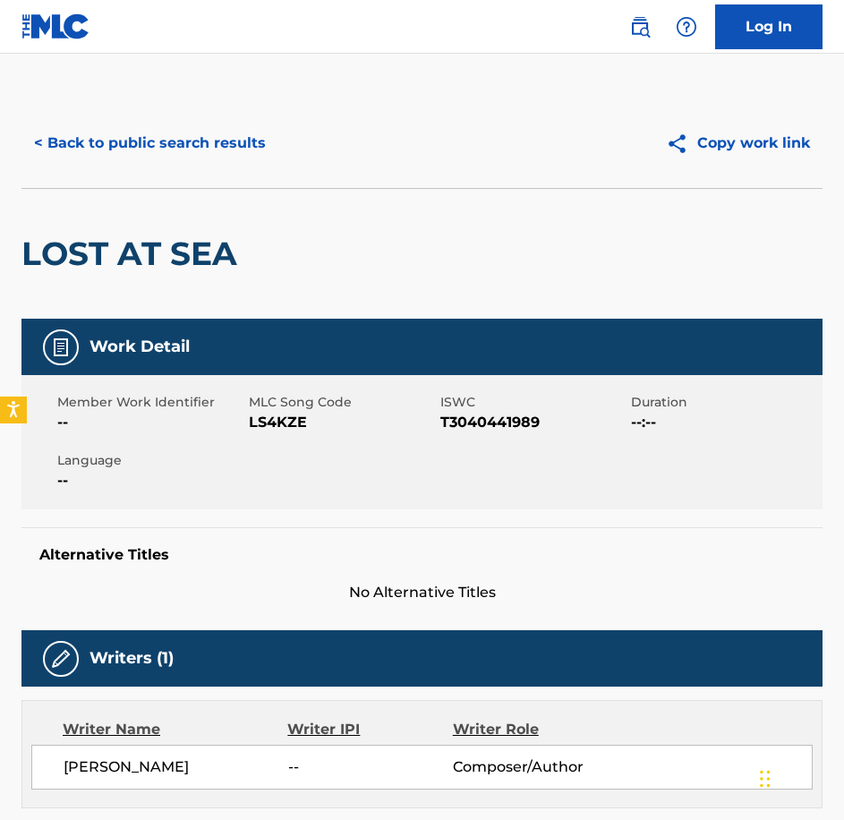
click at [286, 414] on span "LS4KZE" at bounding box center [342, 422] width 187 height 21
drag, startPoint x: 252, startPoint y: 197, endPoint x: 213, endPoint y: 141, distance: 68.3
click at [252, 197] on div "LOST AT SEA" at bounding box center [421, 253] width 801 height 131
click at [212, 139] on button "< Back to public search results" at bounding box center [149, 143] width 257 height 45
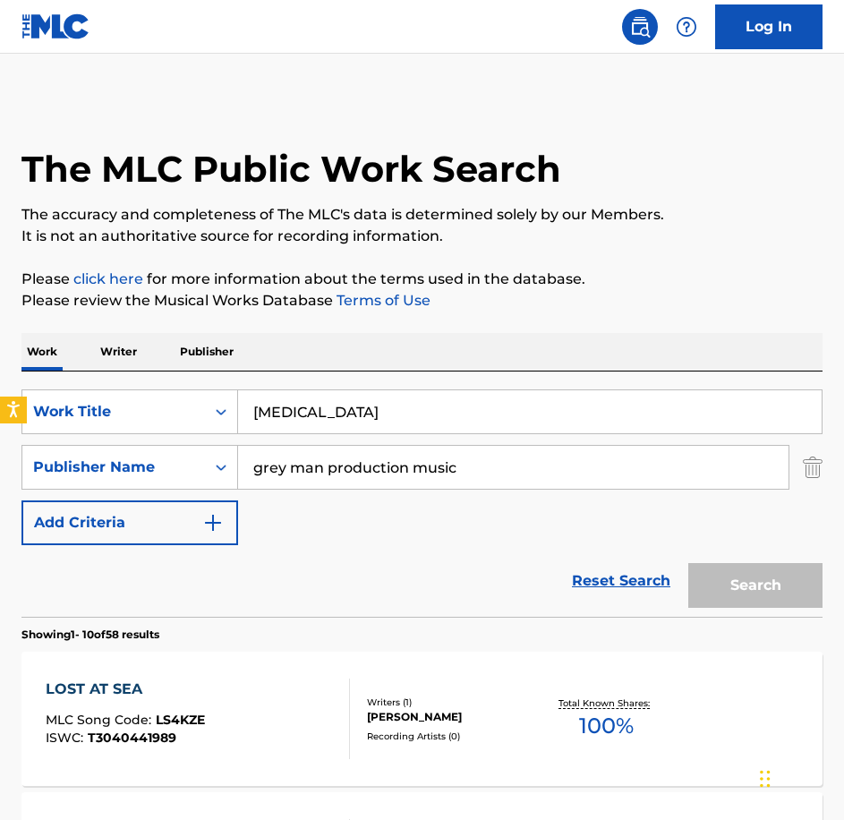
drag, startPoint x: 153, startPoint y: 392, endPoint x: 135, endPoint y: 388, distance: 18.5
click at [135, 388] on div "SearchWithCriteriabe21c2c7-3089-4aec-a1c5-02f3d7d33223 Work Title [MEDICAL_DATA…" at bounding box center [421, 493] width 801 height 245
paste input "Memories Never Leave"
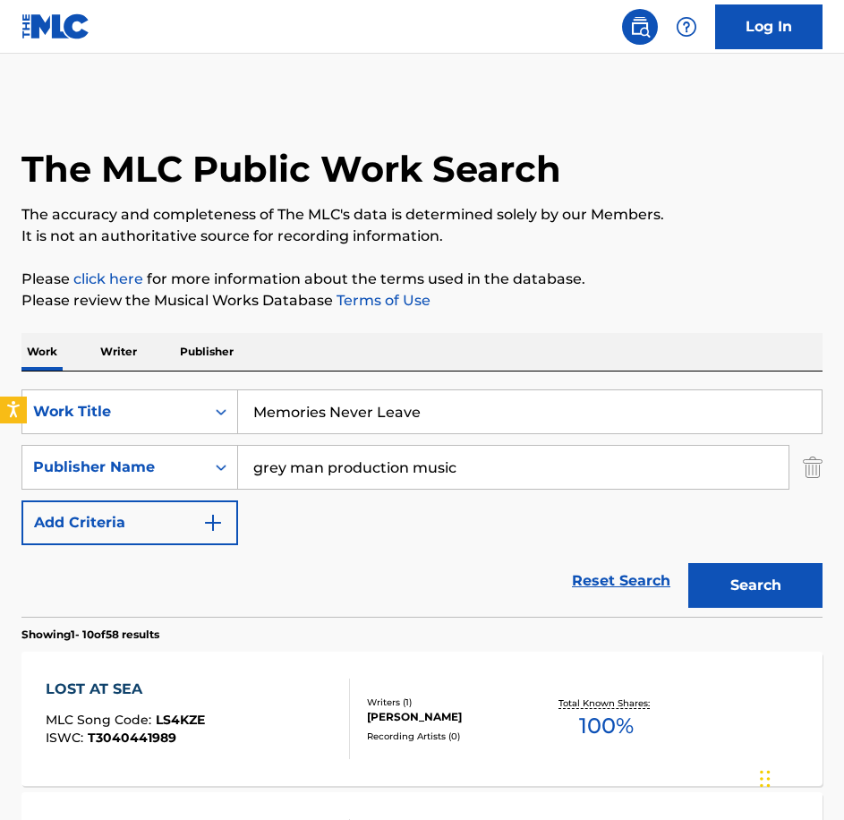
type input "Memories Never Leave"
click at [688, 563] on button "Search" at bounding box center [755, 585] width 134 height 45
click at [148, 710] on div "MEMORIES NEVER LEAVE MLC Song Code : MS35PK ISWC : T3077884454" at bounding box center [147, 719] width 203 height 81
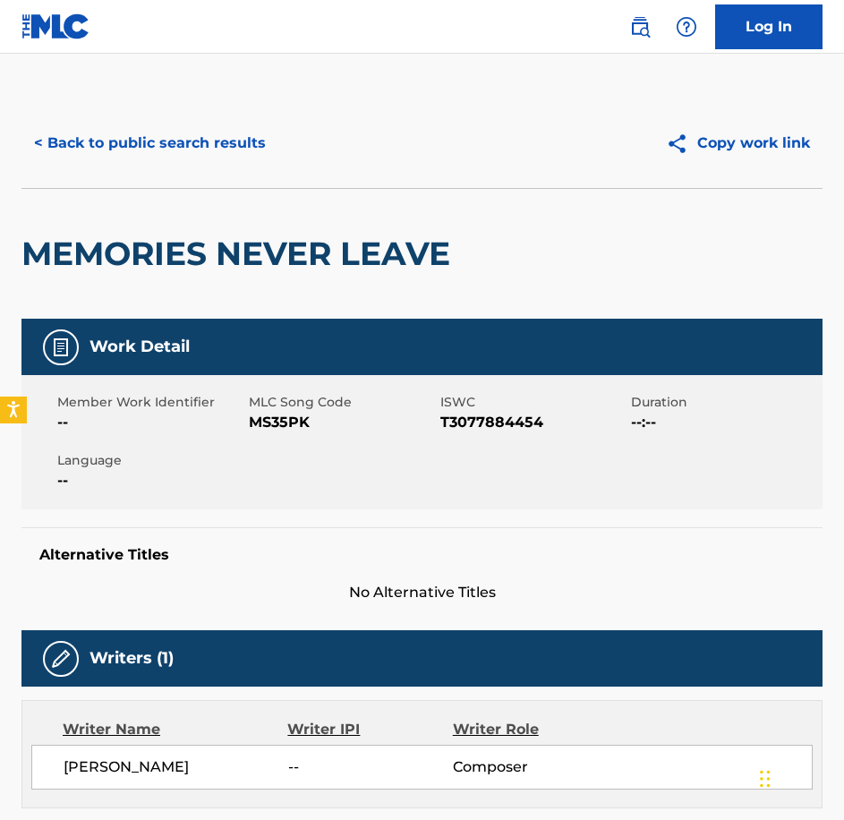
click at [260, 431] on span "MS35PK" at bounding box center [342, 422] width 187 height 21
click at [188, 150] on button "< Back to public search results" at bounding box center [149, 143] width 257 height 45
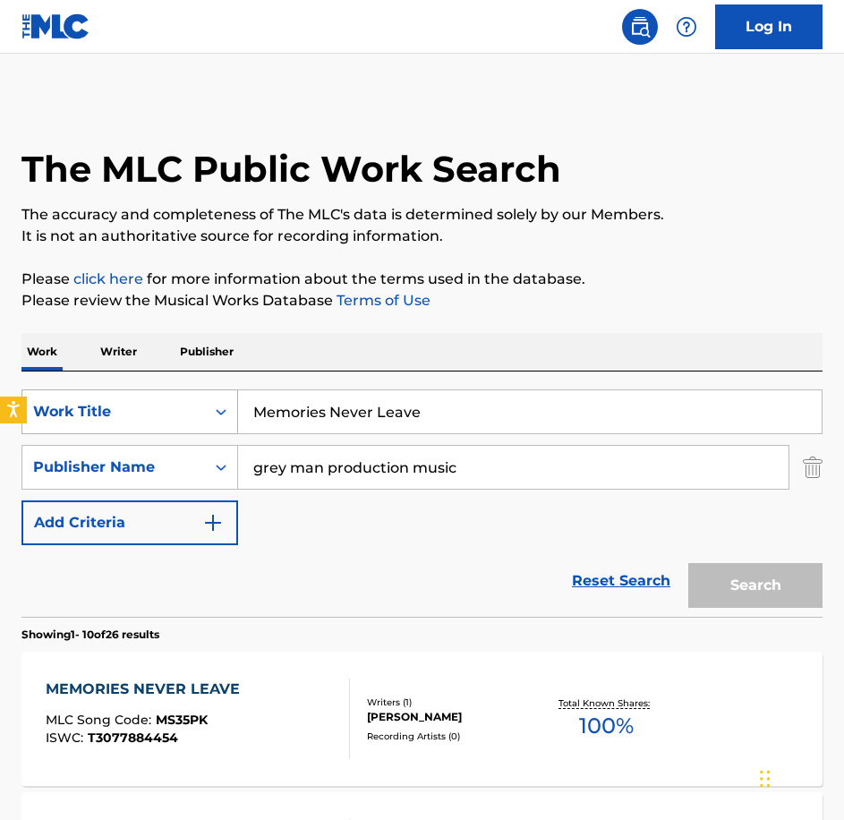
click at [129, 391] on div "SearchWithCriteriabe21c2c7-3089-4aec-a1c5-02f3d7d33223 Work Title Memories Neve…" at bounding box center [421, 411] width 801 height 45
type input "Missing"
click at [688, 563] on button "Search" at bounding box center [755, 585] width 134 height 45
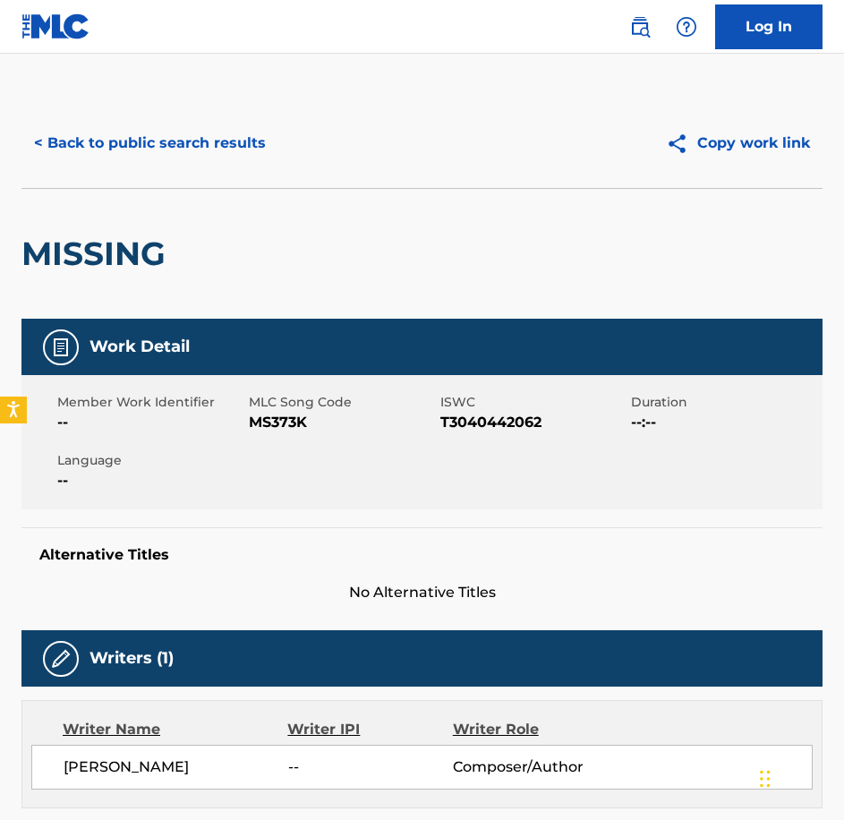
click at [269, 424] on span "MS373K" at bounding box center [342, 422] width 187 height 21
click at [257, 141] on button "< Back to public search results" at bounding box center [149, 143] width 257 height 45
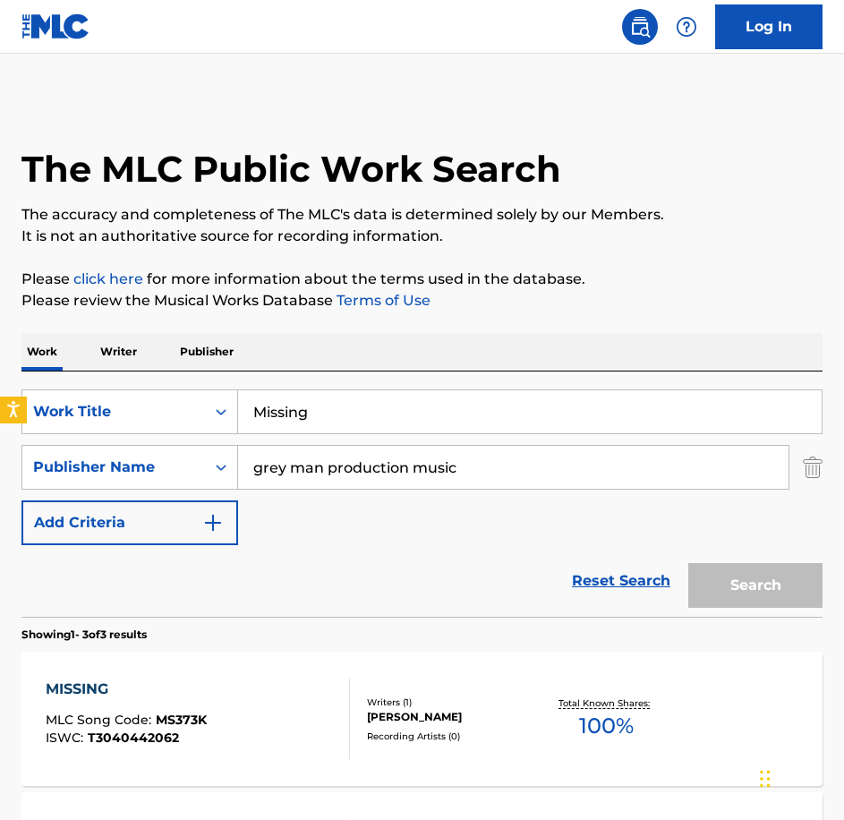
click at [11, 370] on div "The MLC Public Work Search The accuracy and completeness of The MLC's data is d…" at bounding box center [422, 624] width 844 height 1053
type input "Out Of Body Experience"
click at [688, 563] on button "Search" at bounding box center [755, 585] width 134 height 45
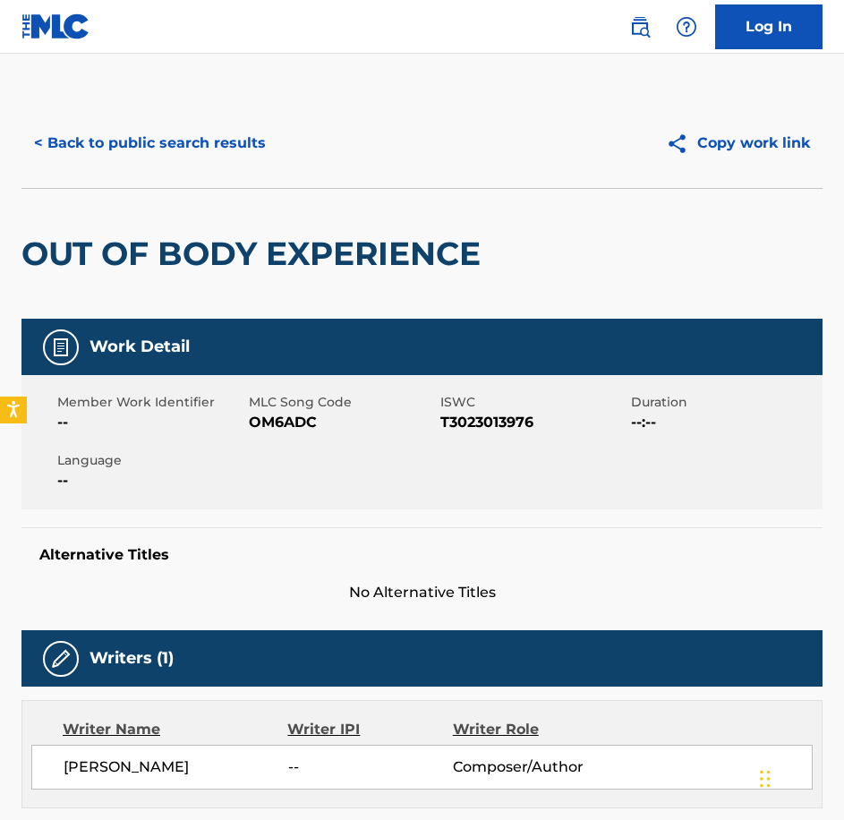
click at [265, 428] on span "OM6ADC" at bounding box center [342, 422] width 187 height 21
click at [100, 126] on button "< Back to public search results" at bounding box center [149, 143] width 257 height 45
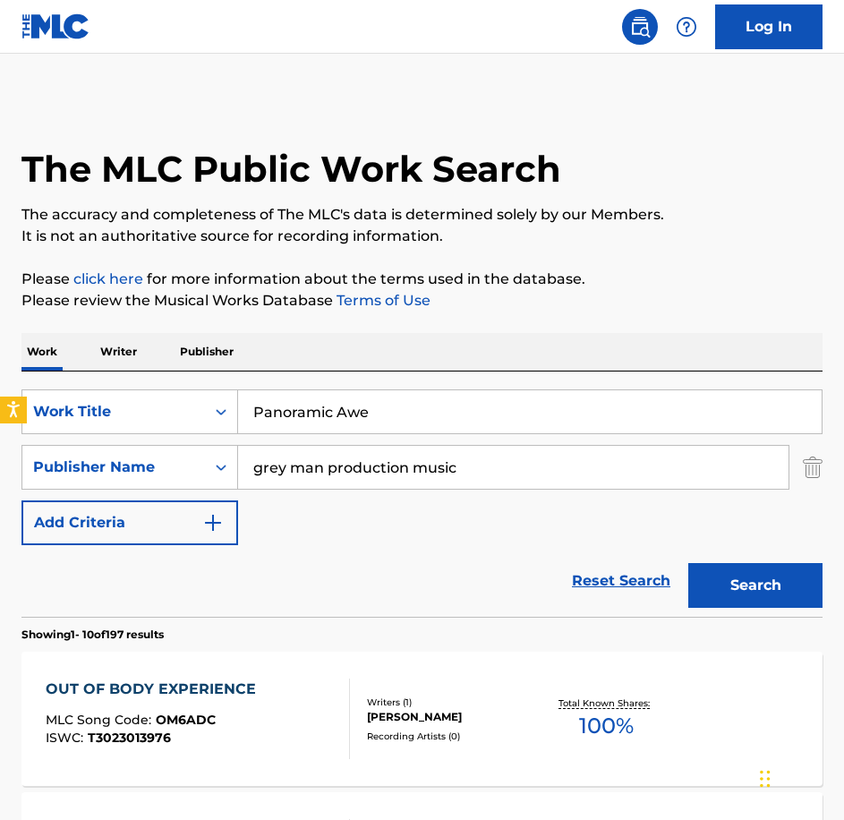
type input "Panoramic Awe"
click at [688, 563] on button "Search" at bounding box center [755, 585] width 134 height 45
click at [198, 709] on div "PANORAMIC AWE MLC Song Code : PN5BV3 ISWC : T3077884409" at bounding box center [126, 719] width 161 height 81
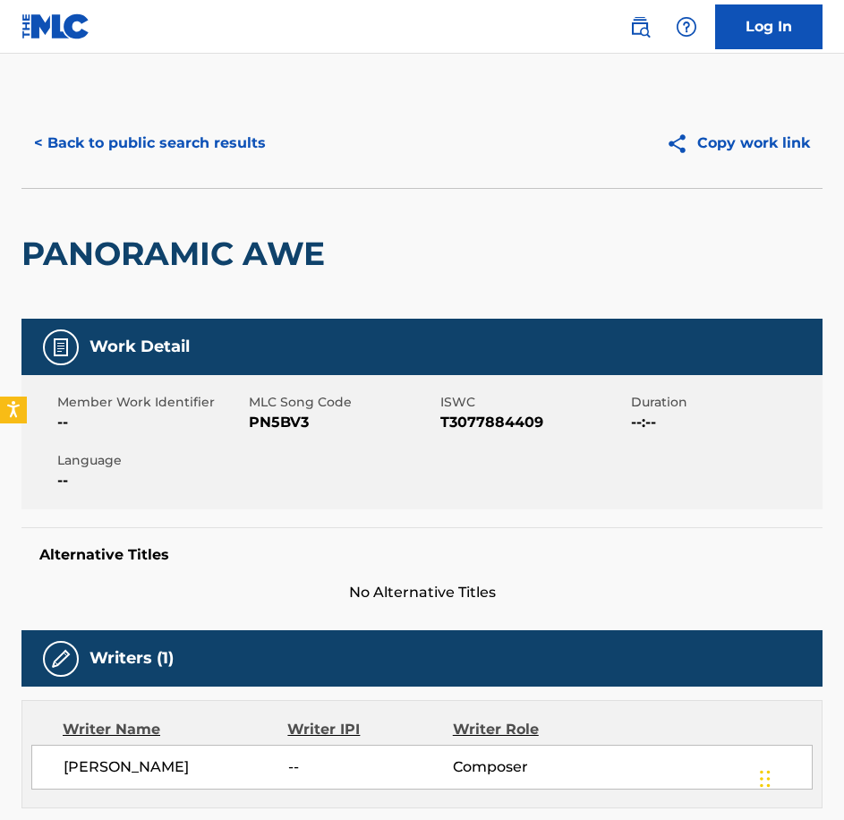
click at [273, 425] on span "PN5BV3" at bounding box center [342, 422] width 187 height 21
click at [146, 145] on button "< Back to public search results" at bounding box center [149, 143] width 257 height 45
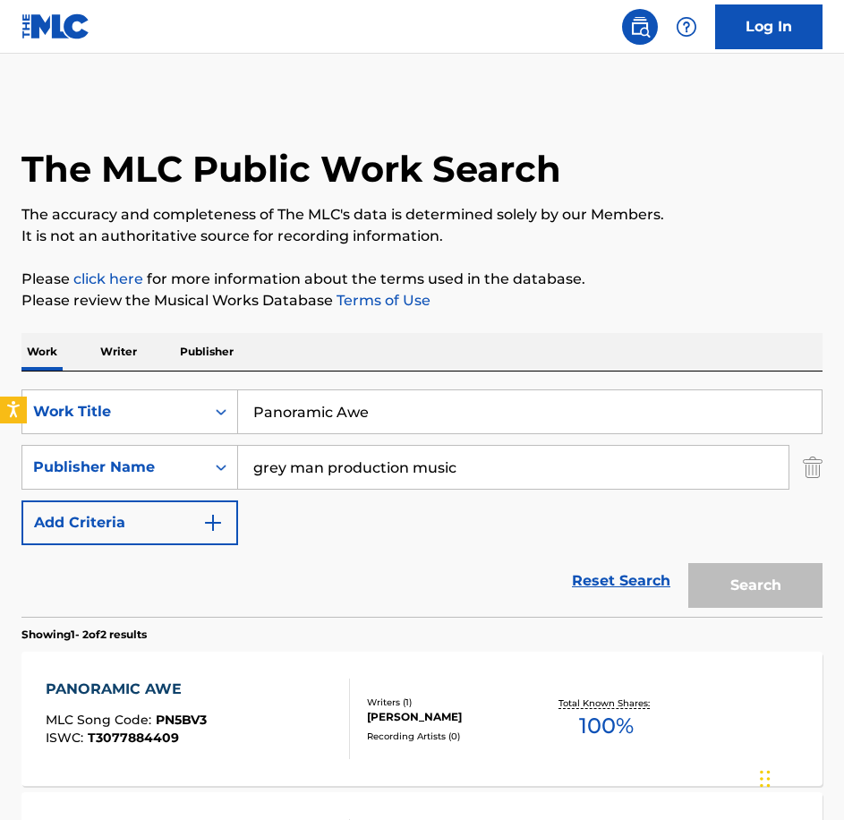
click at [0, 388] on html "Accessibility Screen-Reader Guide, Feedback, and Issue Reporting | New window 0…" at bounding box center [422, 410] width 844 height 820
type input "Repercussions"
click at [688, 563] on button "Search" at bounding box center [755, 585] width 134 height 45
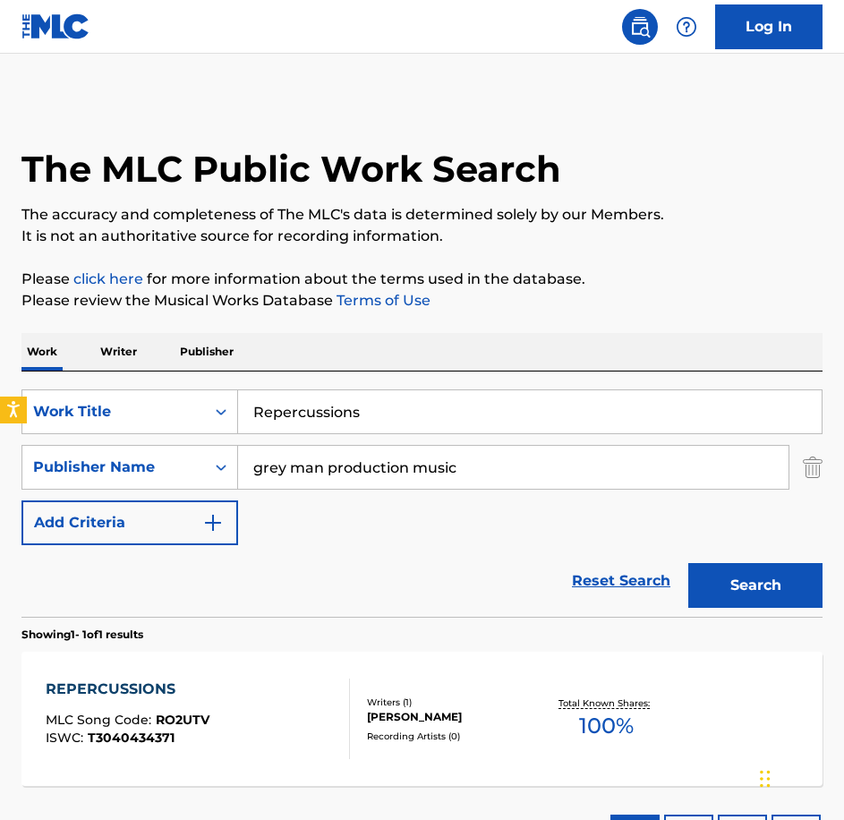
click at [257, 701] on div "REPERCUSSIONS MLC Song Code : RO2UTV ISWC : T3040434371" at bounding box center [198, 719] width 304 height 81
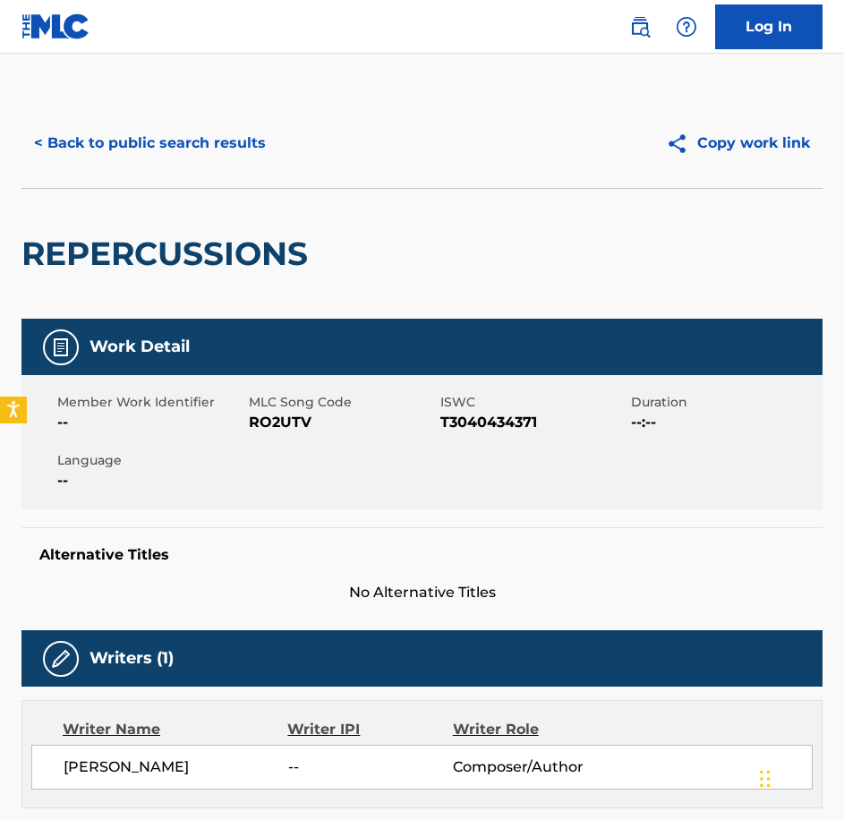
click at [269, 390] on div "Member Work Identifier -- MLC Song Code RO2UTV ISWC T3040434371 Duration --:-- …" at bounding box center [421, 442] width 801 height 134
click at [276, 415] on span "RO2UTV" at bounding box center [342, 422] width 187 height 21
drag, startPoint x: 295, startPoint y: 191, endPoint x: 209, endPoint y: 112, distance: 117.2
click at [295, 191] on div "REPERCUSSIONS" at bounding box center [168, 254] width 295 height 130
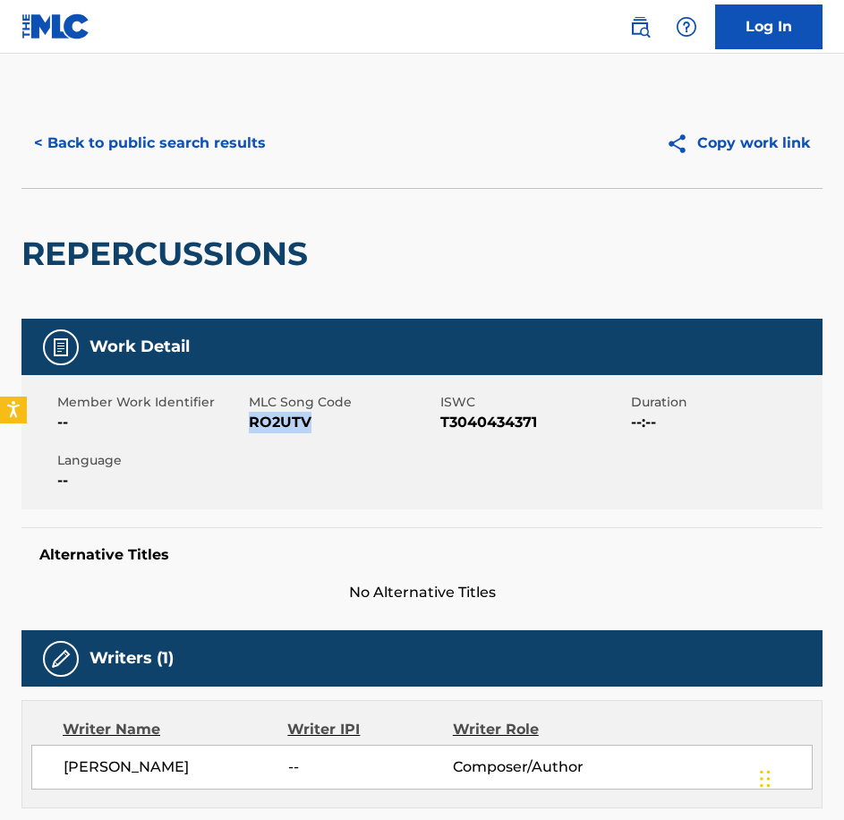
click at [209, 112] on div "< Back to public search results Copy work link" at bounding box center [421, 143] width 801 height 90
click at [221, 163] on button "< Back to public search results" at bounding box center [149, 143] width 257 height 45
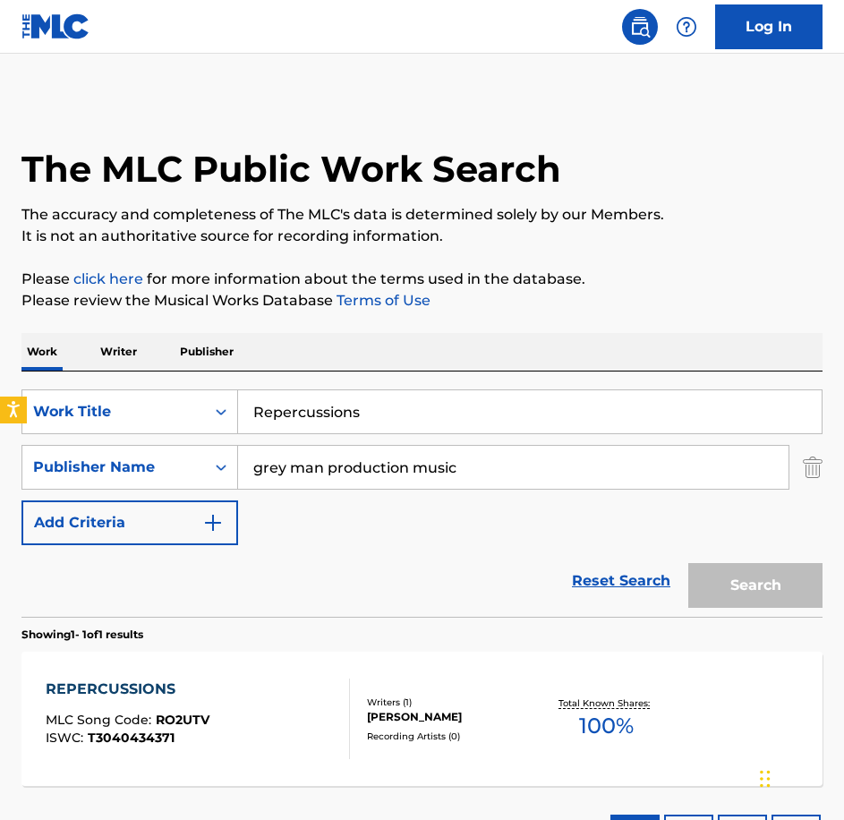
click at [44, 388] on div "SearchWithCriteriabe21c2c7-3089-4aec-a1c5-02f3d7d33223 Work Title Repercussions…" at bounding box center [421, 493] width 801 height 245
type input "Rest Assured"
click at [688, 563] on button "Search" at bounding box center [755, 585] width 134 height 45
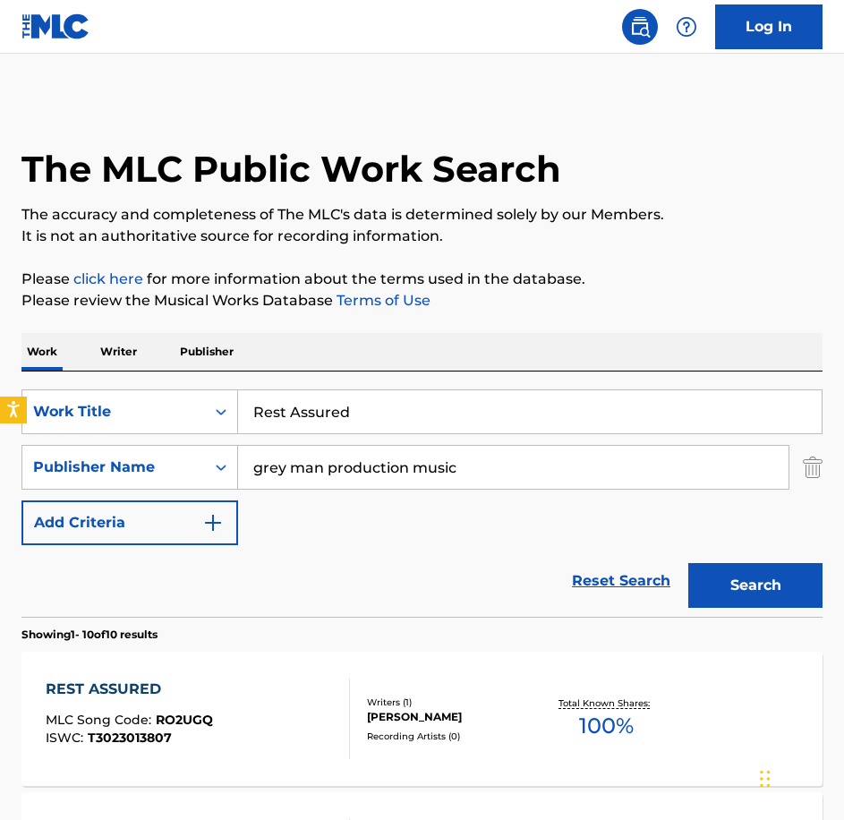
click at [252, 692] on div "REST ASSURED MLC Song Code : RO2UGQ ISWC : T3023013807" at bounding box center [198, 719] width 304 height 81
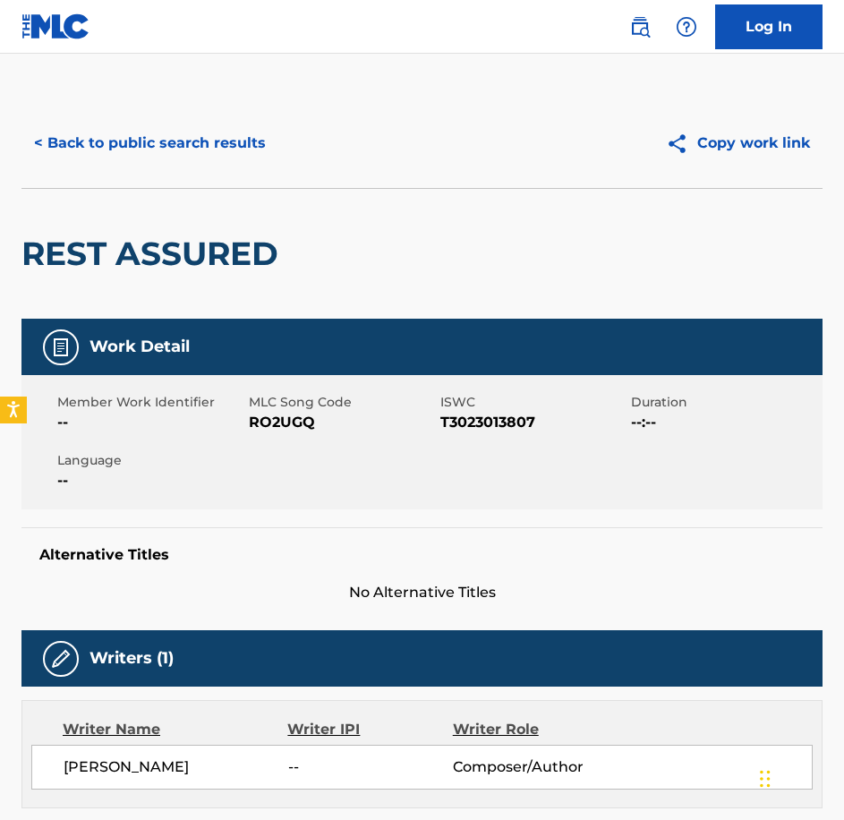
click at [309, 430] on span "RO2UGQ" at bounding box center [342, 422] width 187 height 21
click at [317, 422] on span "RO2UGQ" at bounding box center [342, 422] width 187 height 21
click at [310, 420] on span "RO2UGQ" at bounding box center [342, 422] width 187 height 21
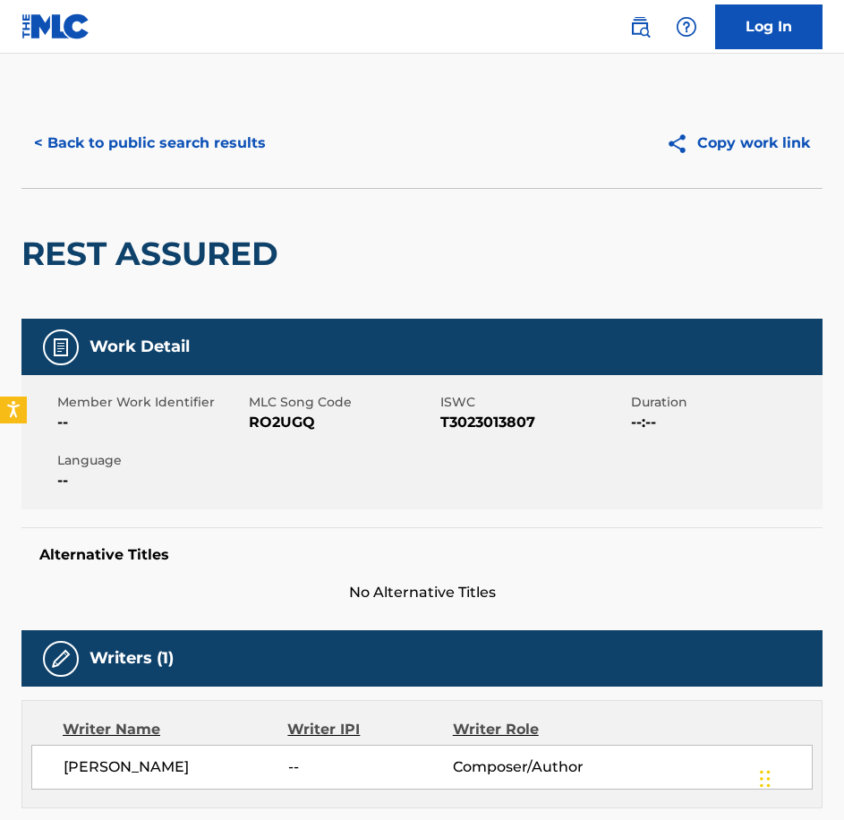
click at [310, 420] on span "RO2UGQ" at bounding box center [342, 422] width 187 height 21
click at [52, 115] on div "< Back to public search results Copy work link" at bounding box center [421, 143] width 801 height 90
drag, startPoint x: 52, startPoint y: 115, endPoint x: 162, endPoint y: 115, distance: 110.1
click at [162, 115] on div "< Back to public search results Copy work link" at bounding box center [421, 143] width 801 height 90
click at [175, 143] on button "< Back to public search results" at bounding box center [149, 143] width 257 height 45
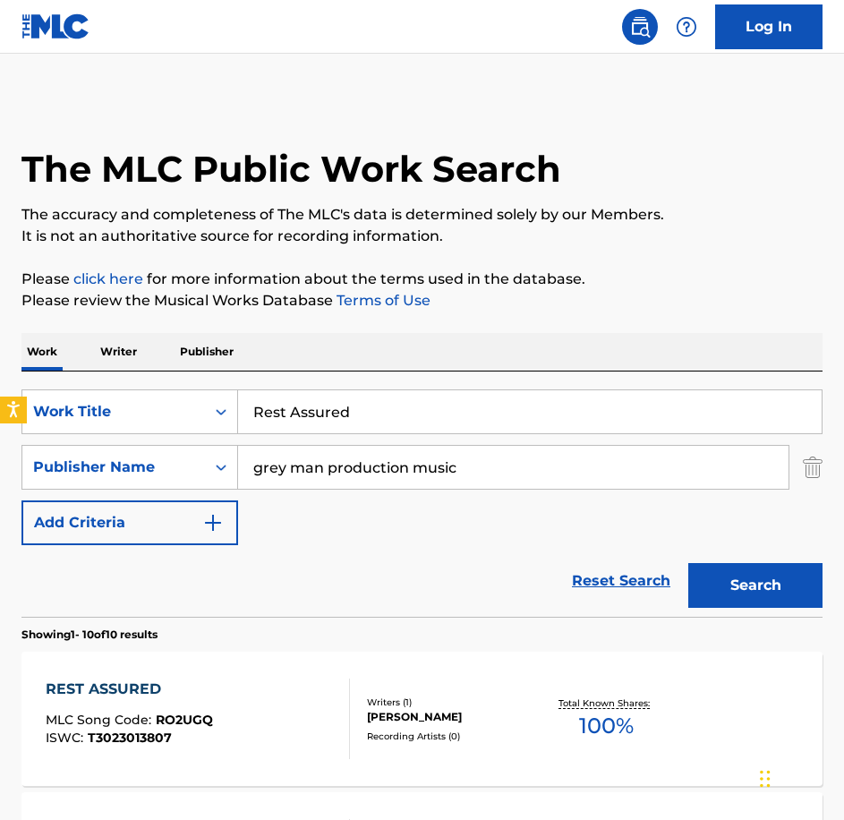
drag, startPoint x: 364, startPoint y: 412, endPoint x: -4, endPoint y: 398, distance: 369.0
click at [0, 398] on html "Accessibility Screen-Reader Guide, Feedback, and Issue Reporting | New window 0…" at bounding box center [422, 410] width 844 height 820
paste input "See You On The Other Side"
type input "See You On The Other Side"
click at [688, 563] on button "Search" at bounding box center [755, 585] width 134 height 45
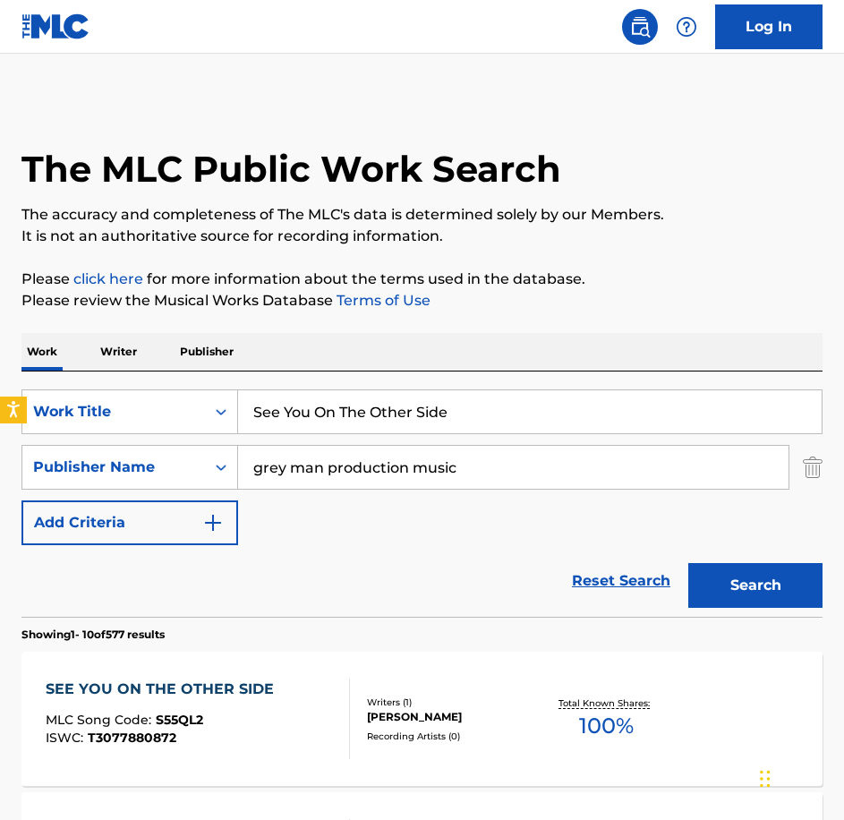
click at [241, 691] on div "SEE YOU ON THE OTHER SIDE" at bounding box center [164, 689] width 237 height 21
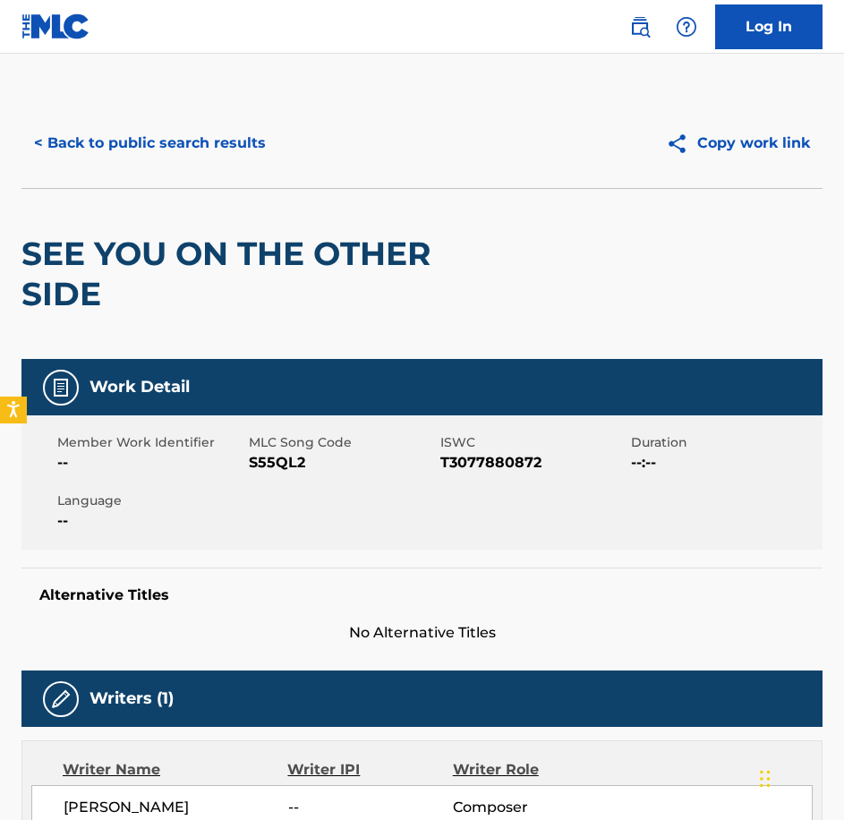
click at [286, 463] on span "S55QL2" at bounding box center [342, 462] width 187 height 21
click at [102, 162] on button "< Back to public search results" at bounding box center [149, 143] width 257 height 45
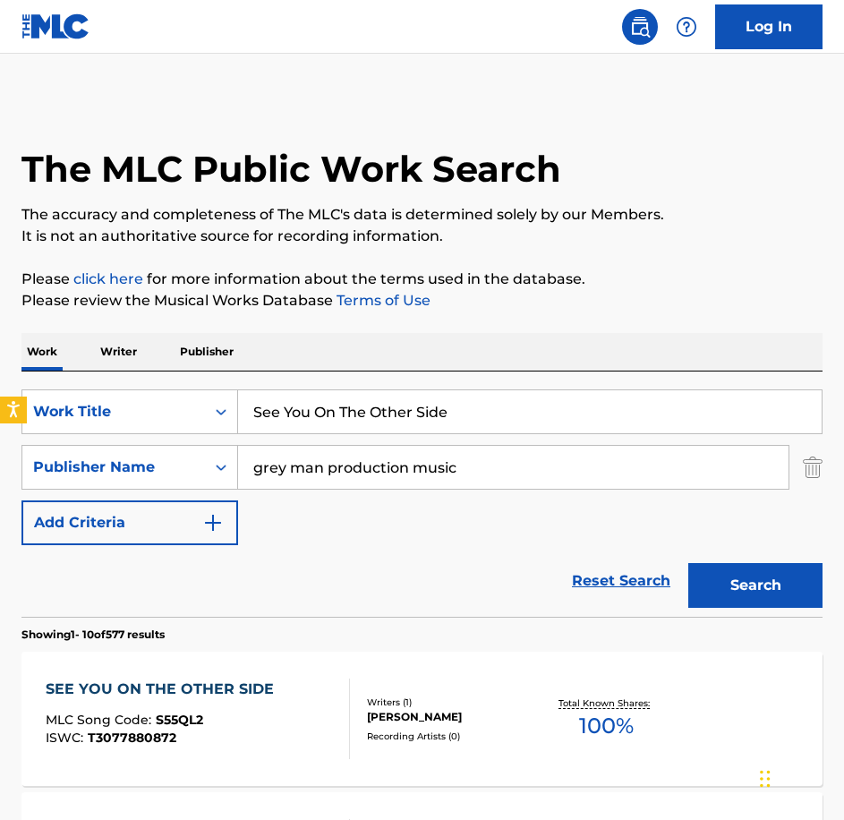
drag, startPoint x: 291, startPoint y: 397, endPoint x: 186, endPoint y: 381, distance: 105.8
click at [186, 381] on div "SearchWithCriteriabe21c2c7-3089-4aec-a1c5-02f3d7d33223 Work Title See You On Th…" at bounding box center [421, 493] width 801 height 245
paste input "[PERSON_NAME]"
type input "Skies Above"
click at [688, 563] on button "Search" at bounding box center [755, 585] width 134 height 45
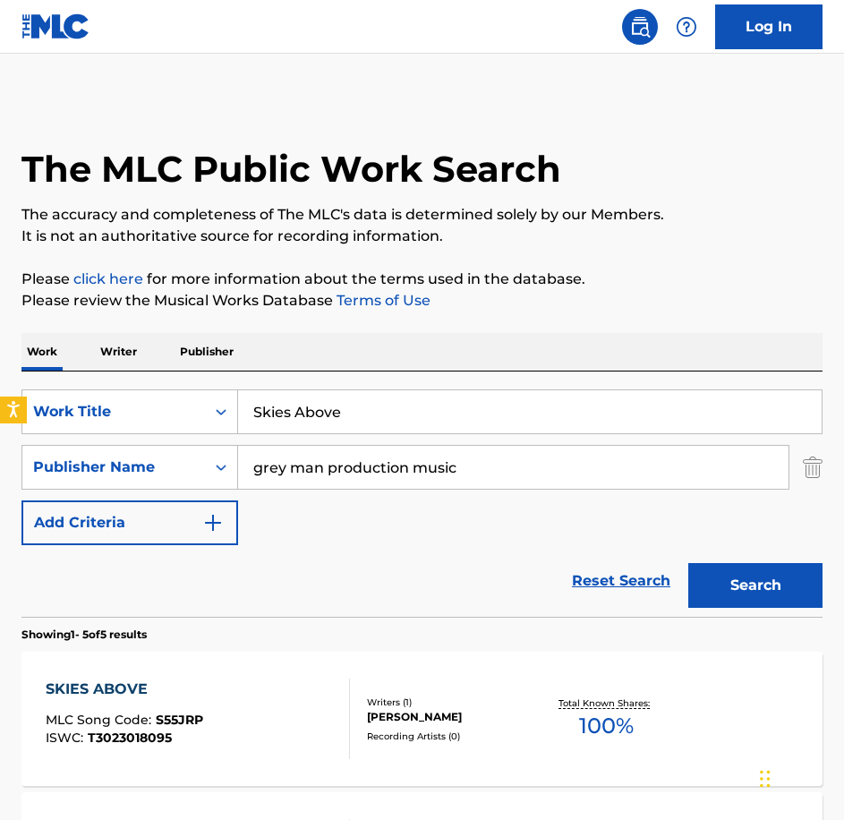
click at [296, 678] on div "SKIES ABOVE MLC Song Code : S55JRP ISWC : T3023018095 Writers ( 1 ) [PERSON_NAM…" at bounding box center [421, 719] width 801 height 134
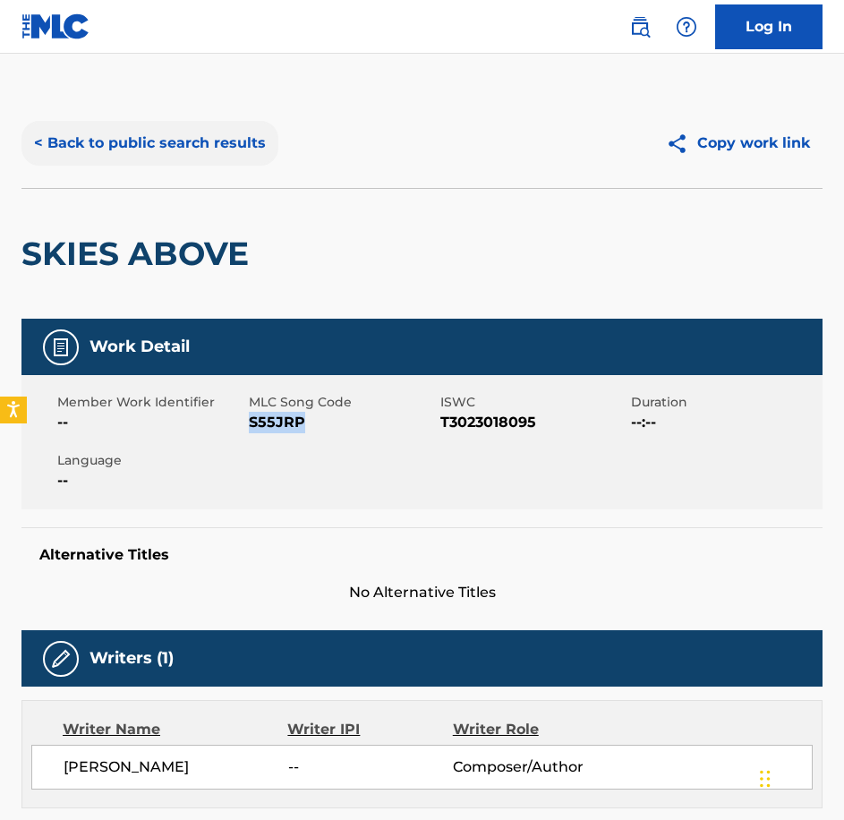
click at [201, 138] on button "< Back to public search results" at bounding box center [149, 143] width 257 height 45
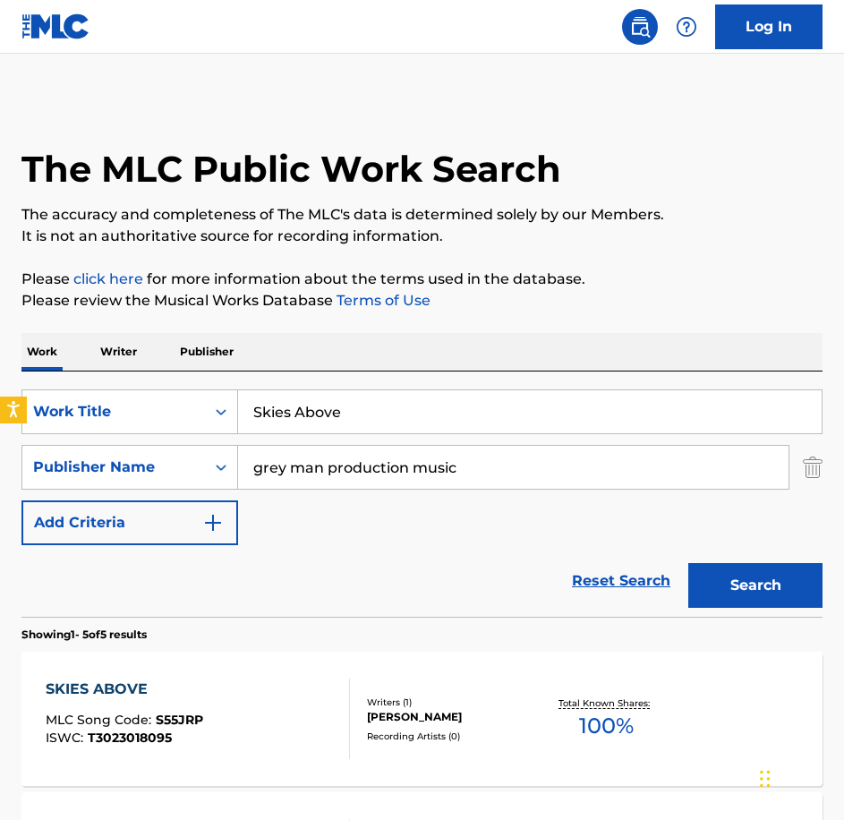
drag, startPoint x: 398, startPoint y: 441, endPoint x: 392, endPoint y: 430, distance: 13.2
click at [392, 437] on div "SearchWithCriteriabe21c2c7-3089-4aec-a1c5-02f3d7d33223 Work Title Skies Above S…" at bounding box center [421, 467] width 801 height 156
drag, startPoint x: 257, startPoint y: 415, endPoint x: 56, endPoint y: 407, distance: 200.7
click at [56, 407] on div "SearchWithCriteriabe21c2c7-3089-4aec-a1c5-02f3d7d33223 Work Title Skies Above" at bounding box center [421, 411] width 801 height 45
paste input "oul Pilot"
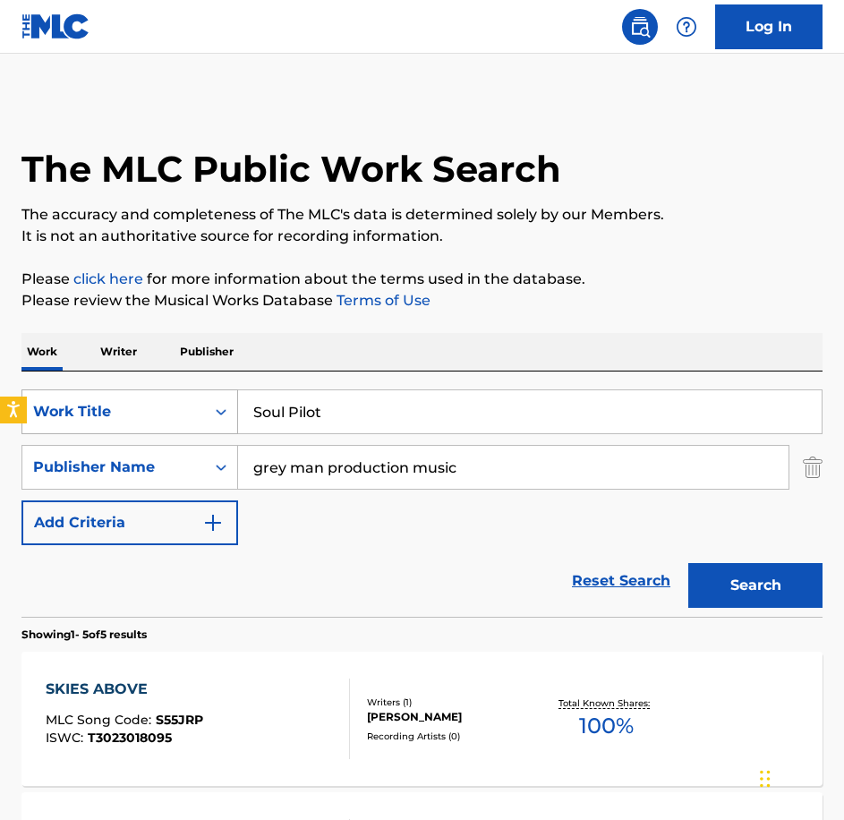
type input "Soul Pilot"
click at [688, 563] on button "Search" at bounding box center [755, 585] width 134 height 45
click at [202, 670] on div "SOUL PILOT MLC Song Code : S55JHH ISWC : T3023018211 Writers ( 1 ) [PERSON_NAME…" at bounding box center [421, 719] width 801 height 134
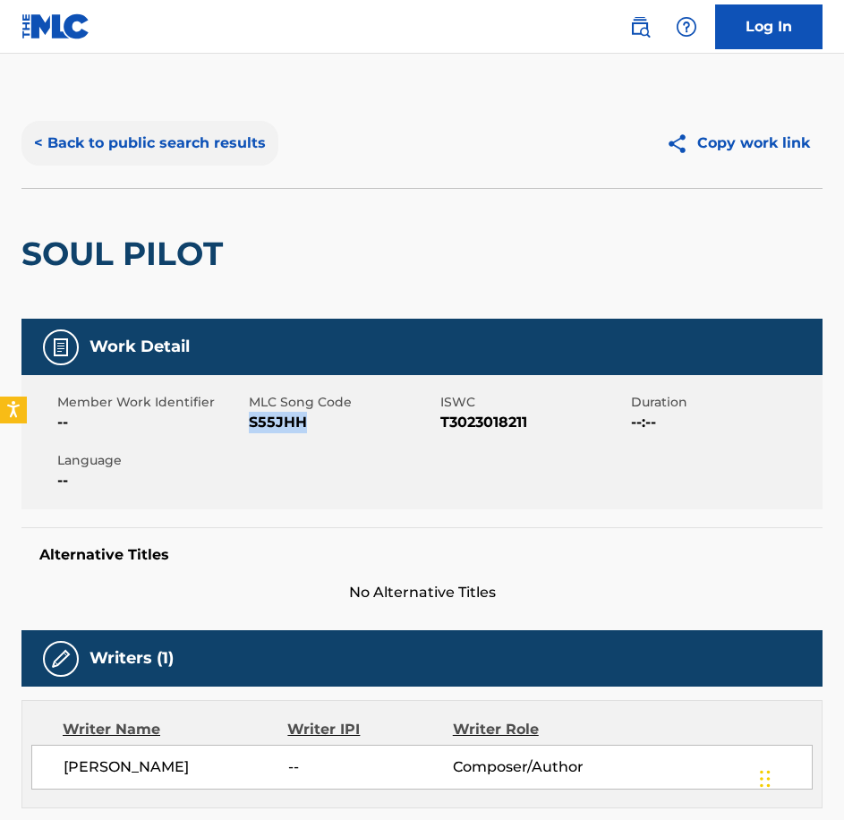
click at [59, 159] on button "< Back to public search results" at bounding box center [149, 143] width 257 height 45
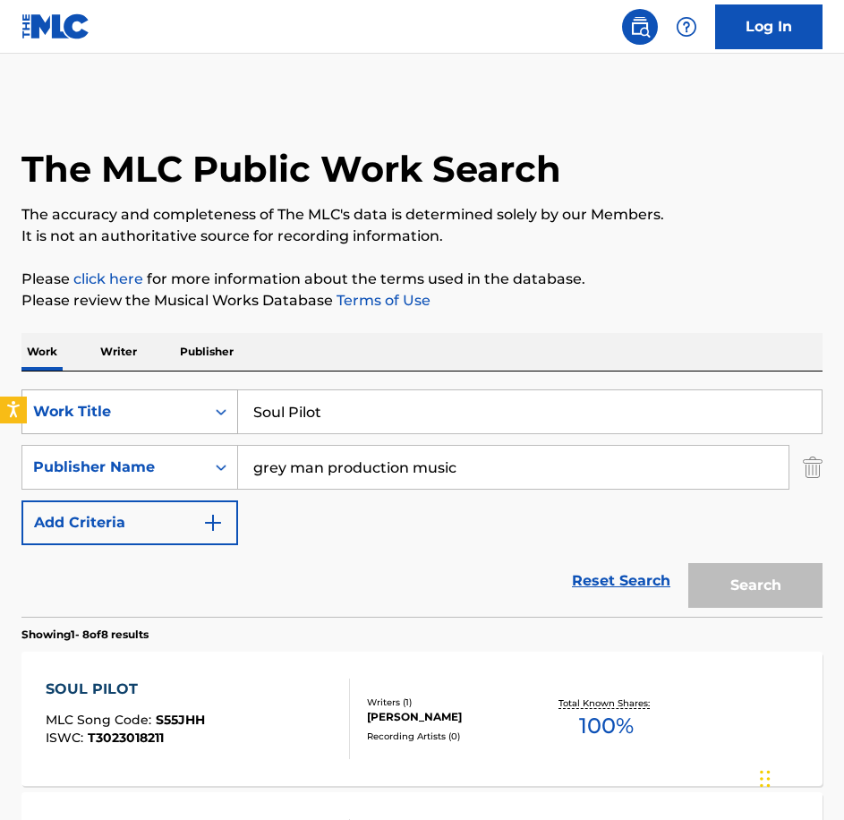
click at [124, 404] on div "SearchWithCriteriabe21c2c7-3089-4aec-a1c5-02f3d7d33223 Work Title Soul Pilot" at bounding box center [421, 411] width 801 height 45
type input "To Live Is To Struggle"
click at [688, 563] on button "Search" at bounding box center [755, 585] width 134 height 45
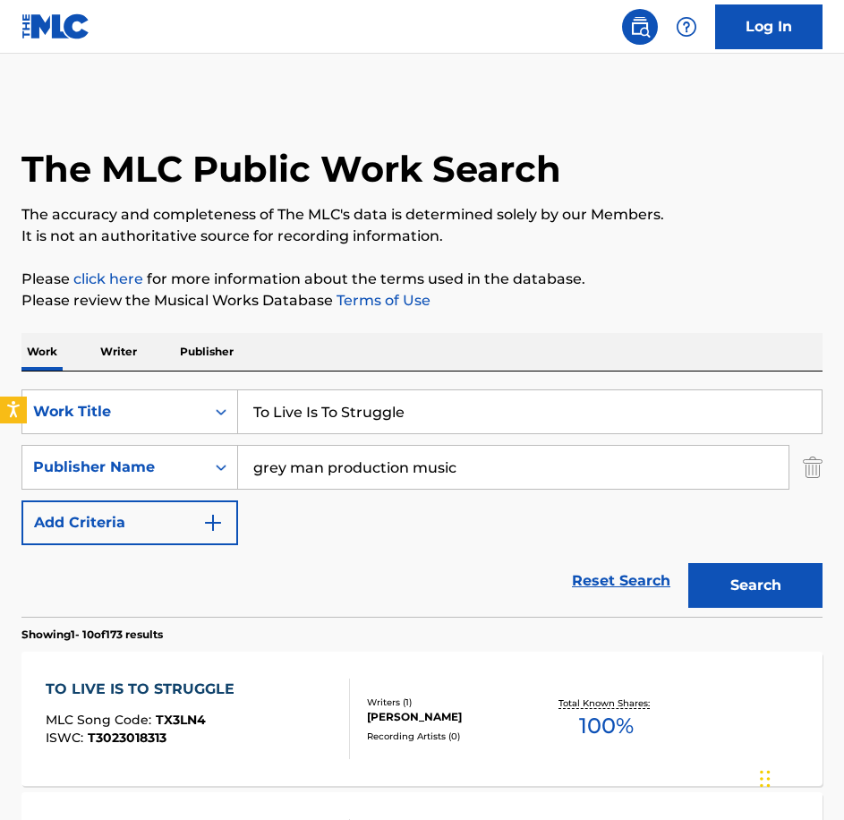
click at [168, 663] on div "TO LIVE IS TO STRUGGLE MLC Song Code : TX3LN4 ISWC : T3023018313 Writers ( 1 ) …" at bounding box center [421, 719] width 801 height 134
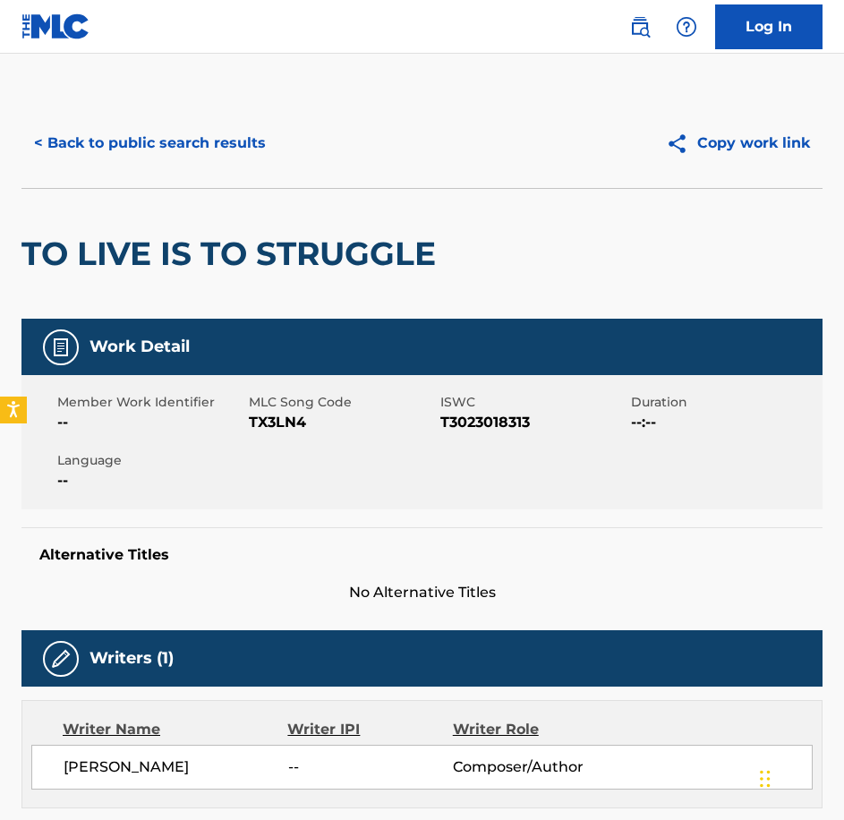
click at [303, 432] on span "TX3LN4" at bounding box center [342, 422] width 187 height 21
click at [301, 430] on span "TX3LN4" at bounding box center [342, 422] width 187 height 21
click at [269, 148] on button "< Back to public search results" at bounding box center [149, 143] width 257 height 45
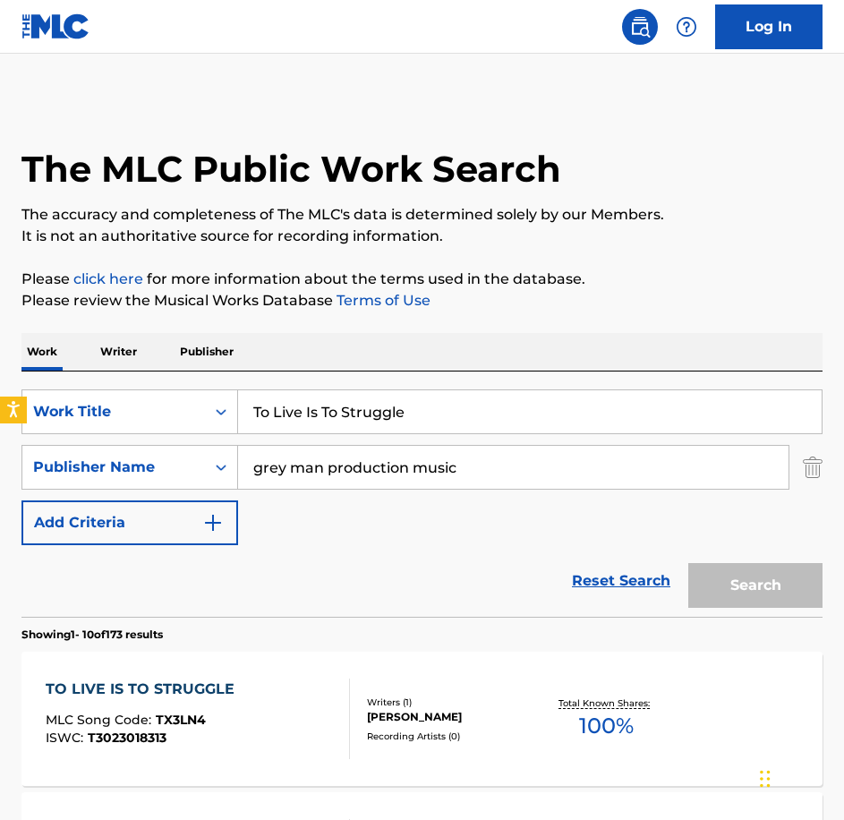
click at [104, 374] on div "SearchWithCriteriabe21c2c7-3089-4aec-a1c5-02f3d7d33223 Work Title To Live Is To…" at bounding box center [421, 493] width 801 height 245
type input "Total Tranquillity"
click at [688, 563] on button "Search" at bounding box center [755, 585] width 134 height 45
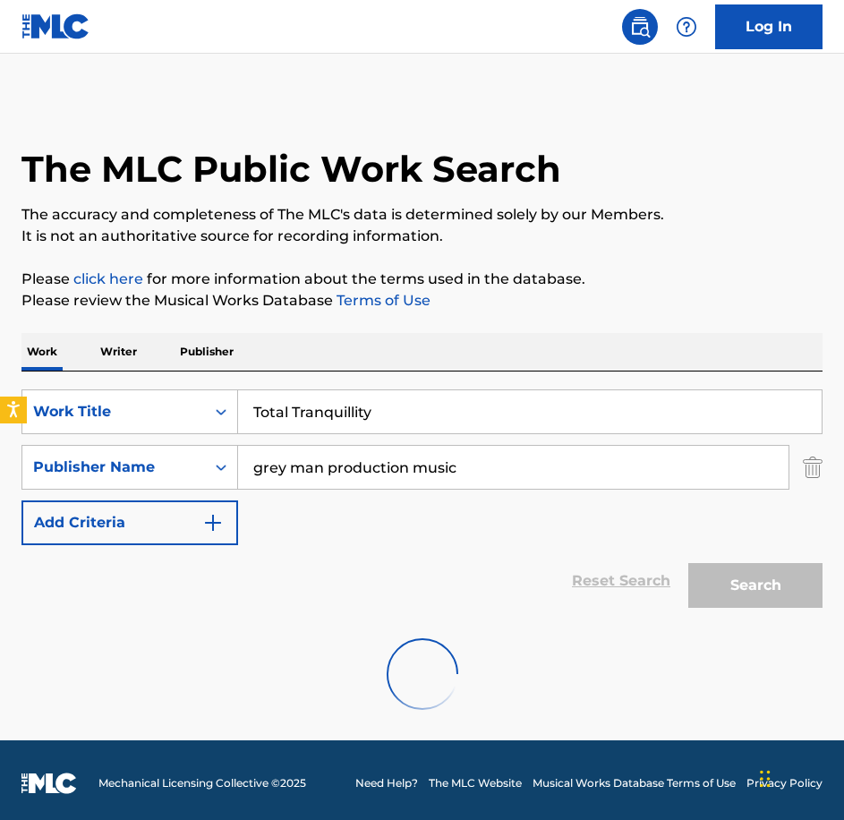
click at [231, 669] on div at bounding box center [421, 674] width 801 height 115
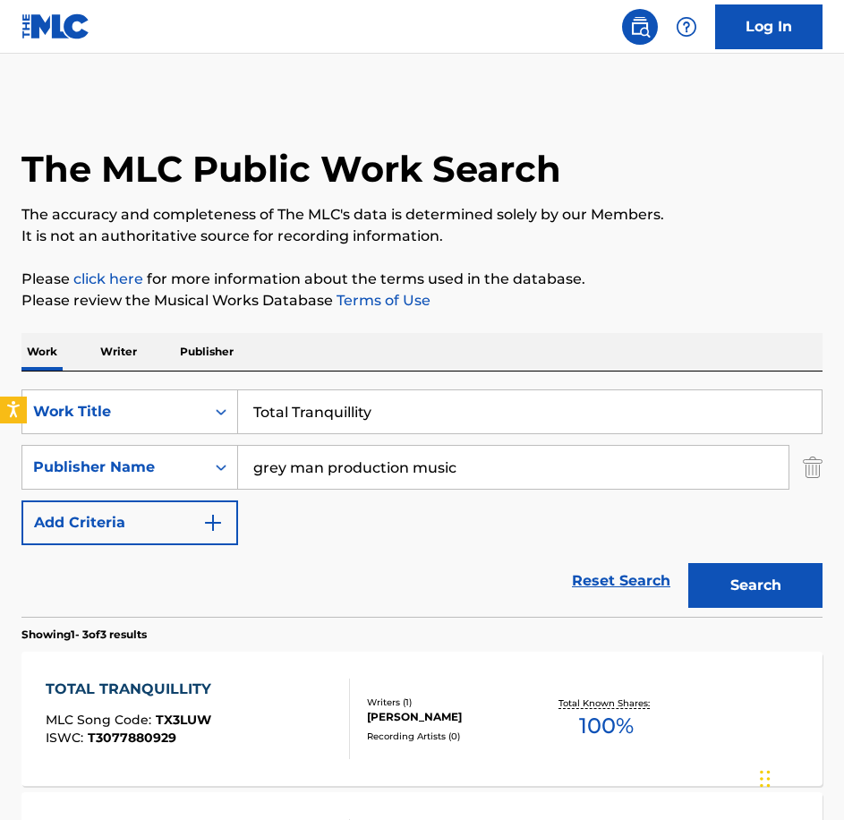
click at [277, 721] on div "TOTAL TRANQUILLITY MLC Song Code : TX3LUW ISWC : T3077880929" at bounding box center [198, 719] width 304 height 81
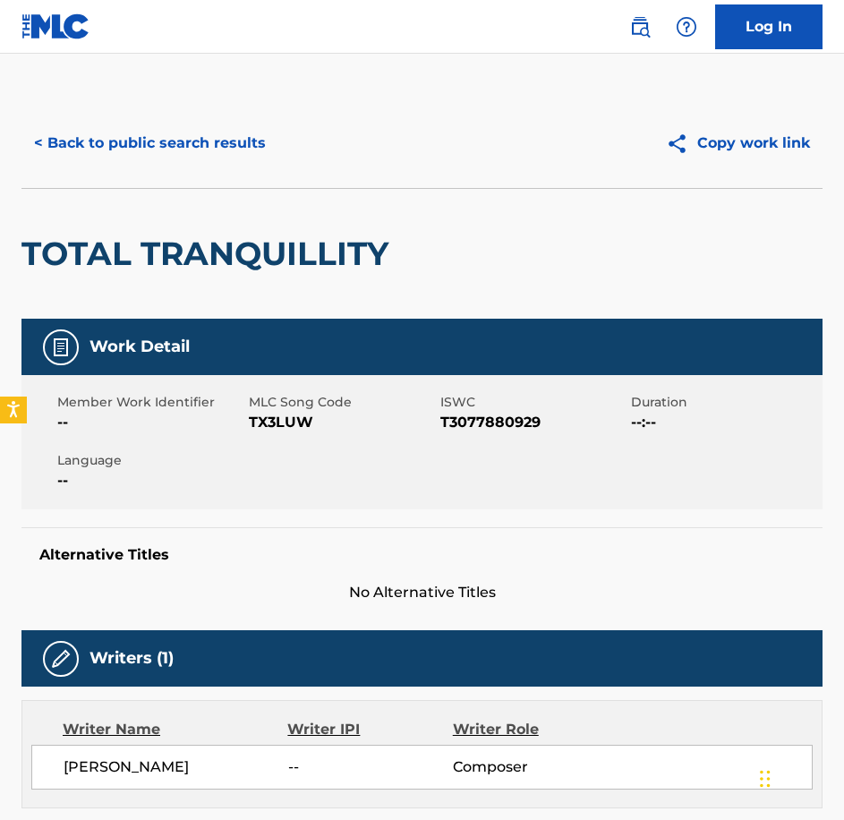
click at [303, 426] on span "TX3LUW" at bounding box center [342, 422] width 187 height 21
click at [175, 159] on button "< Back to public search results" at bounding box center [149, 143] width 257 height 45
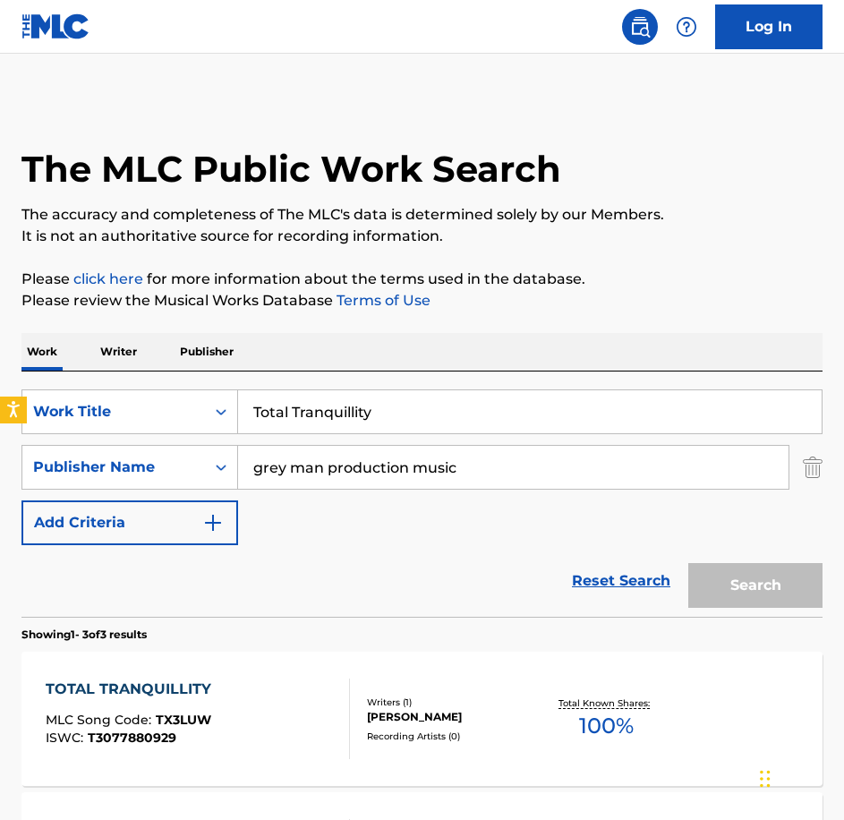
click at [92, 379] on div "SearchWithCriteriabe21c2c7-3089-4aec-a1c5-02f3d7d33223 Work Title Total Tranqui…" at bounding box center [421, 493] width 801 height 245
type input "Underbelly"
click at [688, 563] on button "Search" at bounding box center [755, 585] width 134 height 45
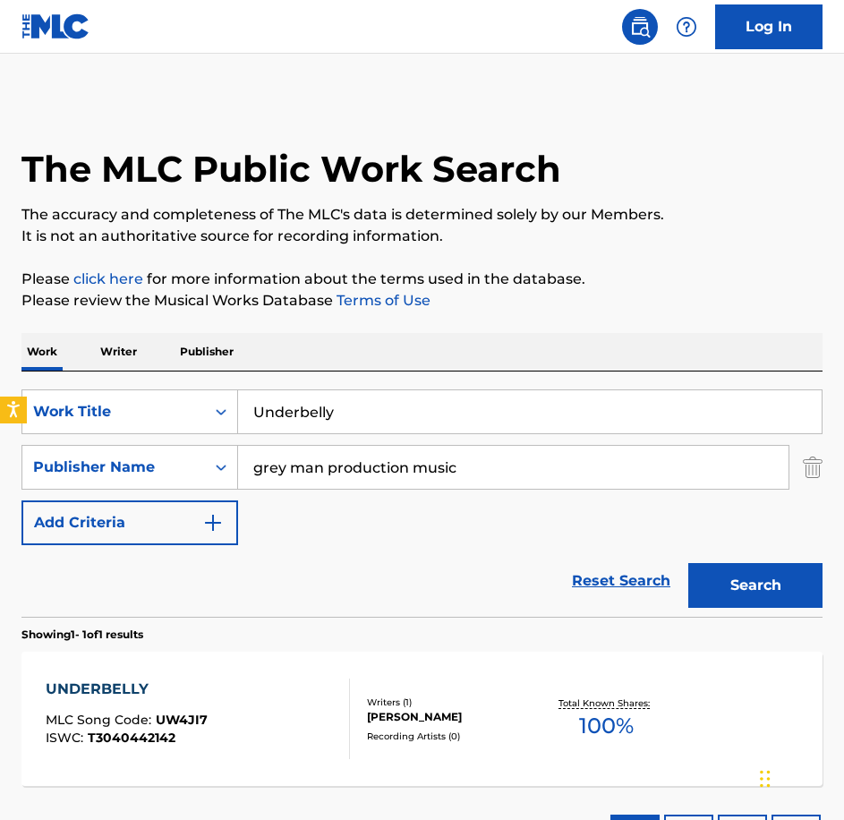
click at [209, 675] on div "UNDERBELLY MLC Song Code : UW4JI7 ISWC : T3040442142 Writers ( 1 ) [PERSON_NAME…" at bounding box center [421, 719] width 801 height 134
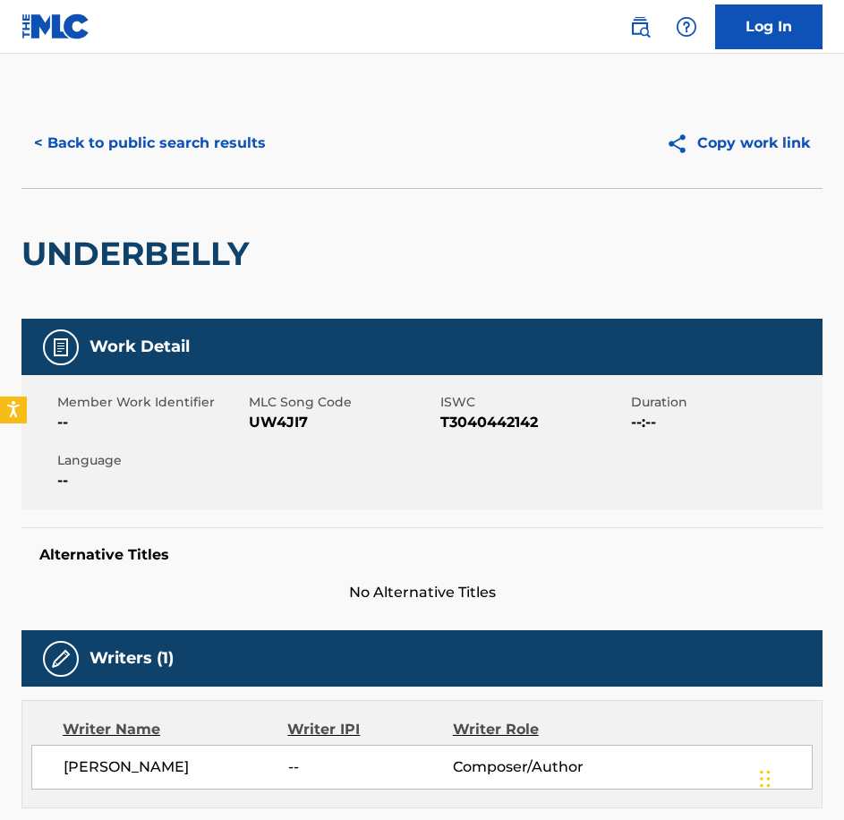
click at [288, 418] on span "UW4JI7" at bounding box center [342, 422] width 187 height 21
click at [179, 144] on button "< Back to public search results" at bounding box center [149, 143] width 257 height 45
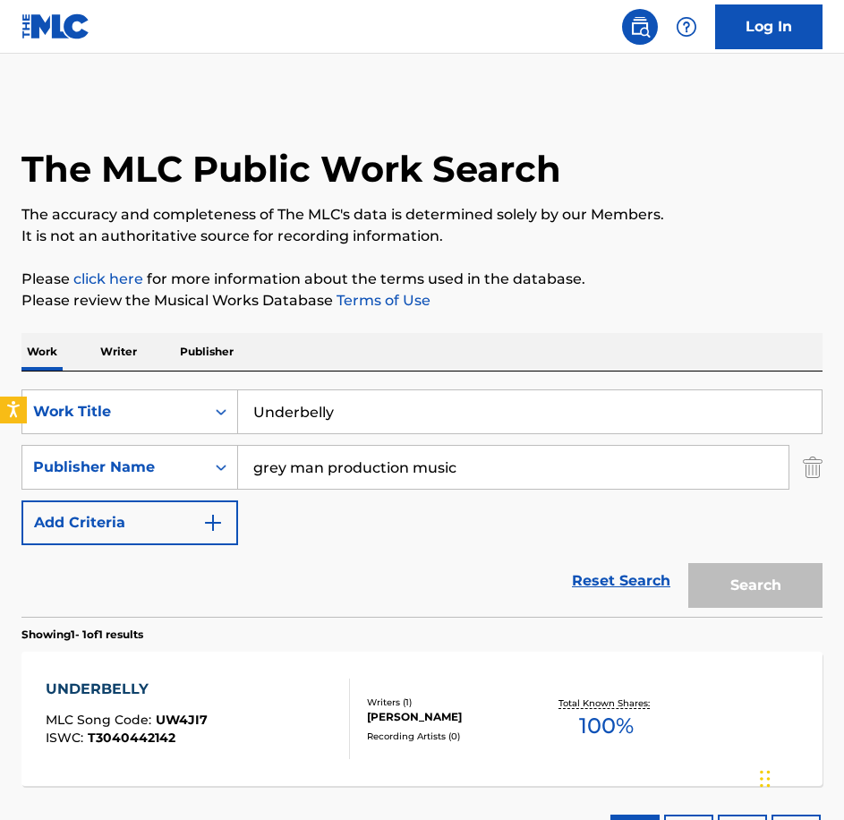
click at [227, 384] on div "SearchWithCriteriabe21c2c7-3089-4aec-a1c5-02f3d7d33223 Work Title Underbelly Se…" at bounding box center [421, 493] width 801 height 245
type input "Vanished"
click at [688, 563] on button "Search" at bounding box center [755, 585] width 134 height 45
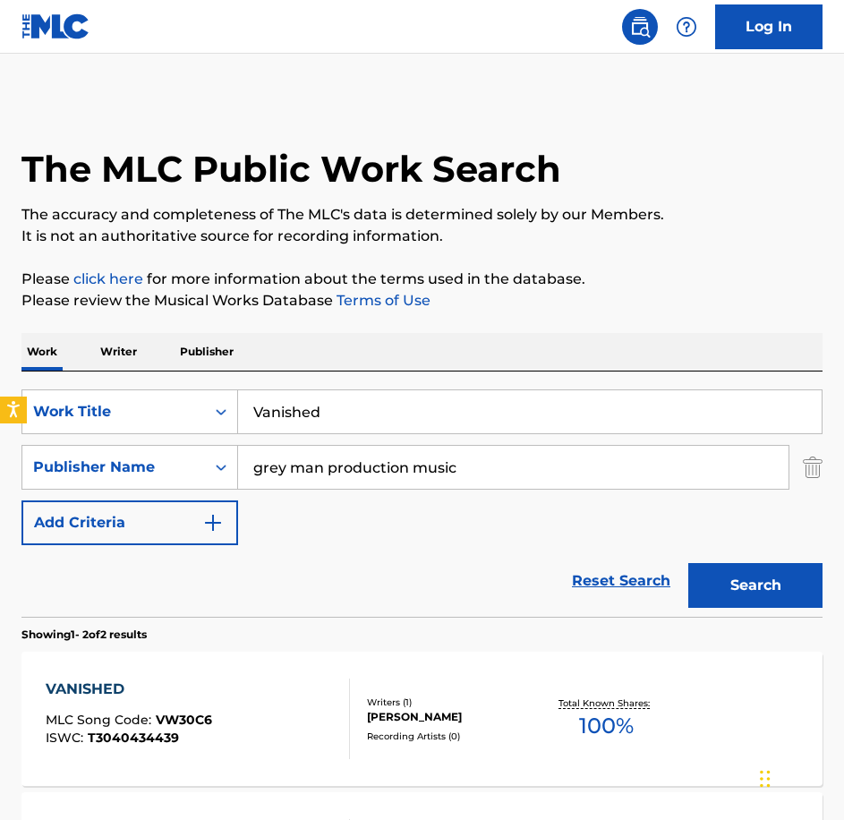
click at [297, 684] on div "VANISHED MLC Song Code : VW30C6 ISWC : T3040434439" at bounding box center [198, 719] width 304 height 81
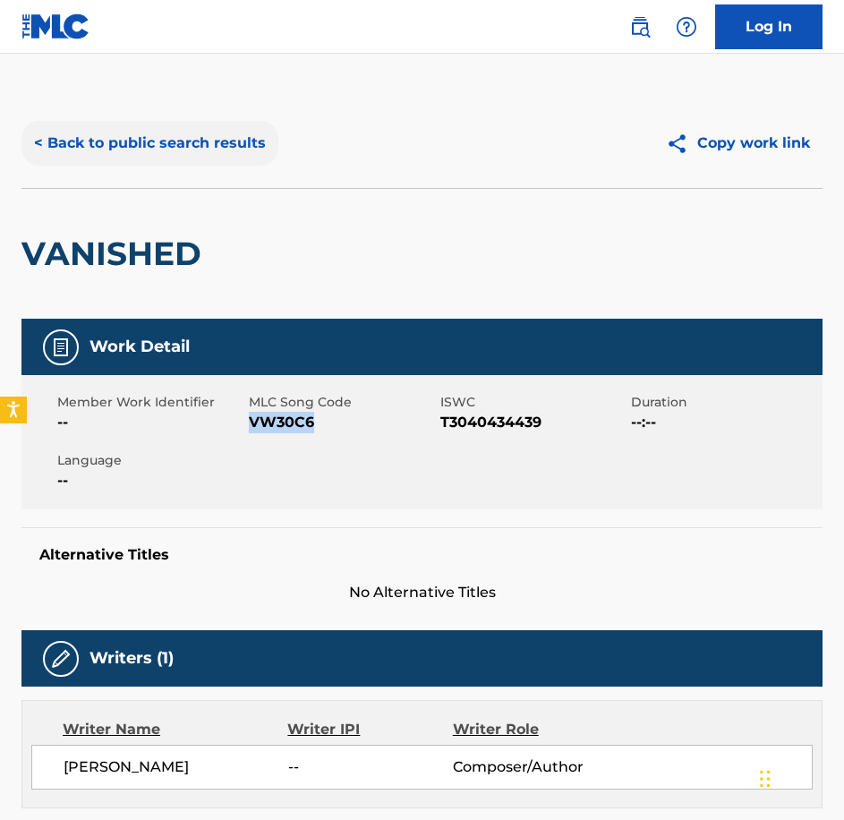
click at [150, 160] on button "< Back to public search results" at bounding box center [149, 143] width 257 height 45
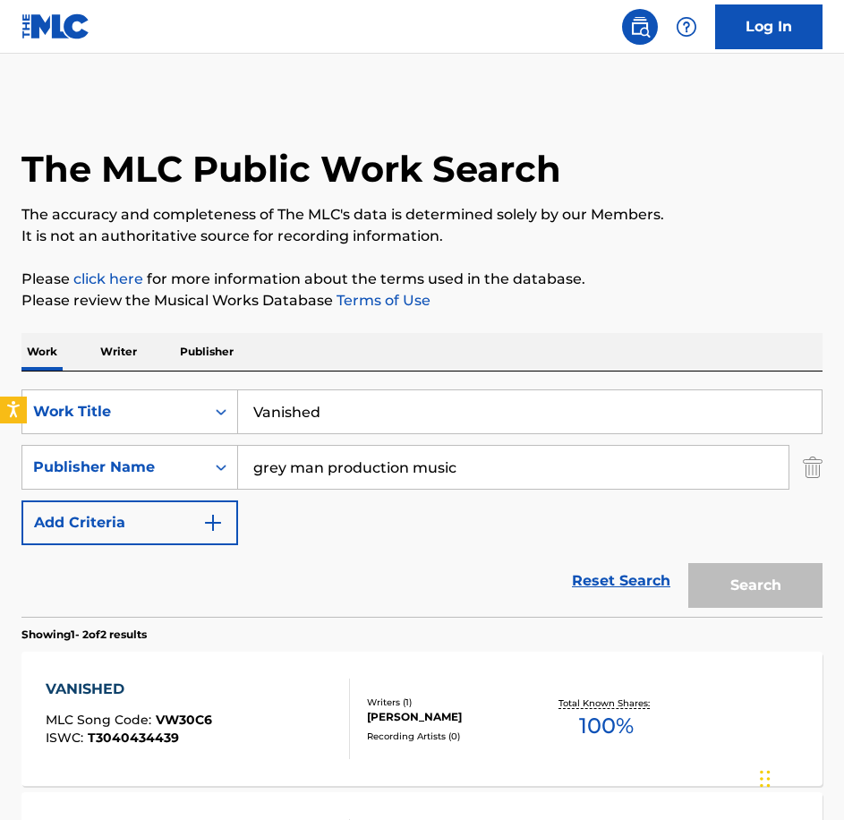
click at [40, 374] on div "SearchWithCriteriabe21c2c7-3089-4aec-a1c5-02f3d7d33223 Work Title Vanished Sear…" at bounding box center [421, 493] width 801 height 245
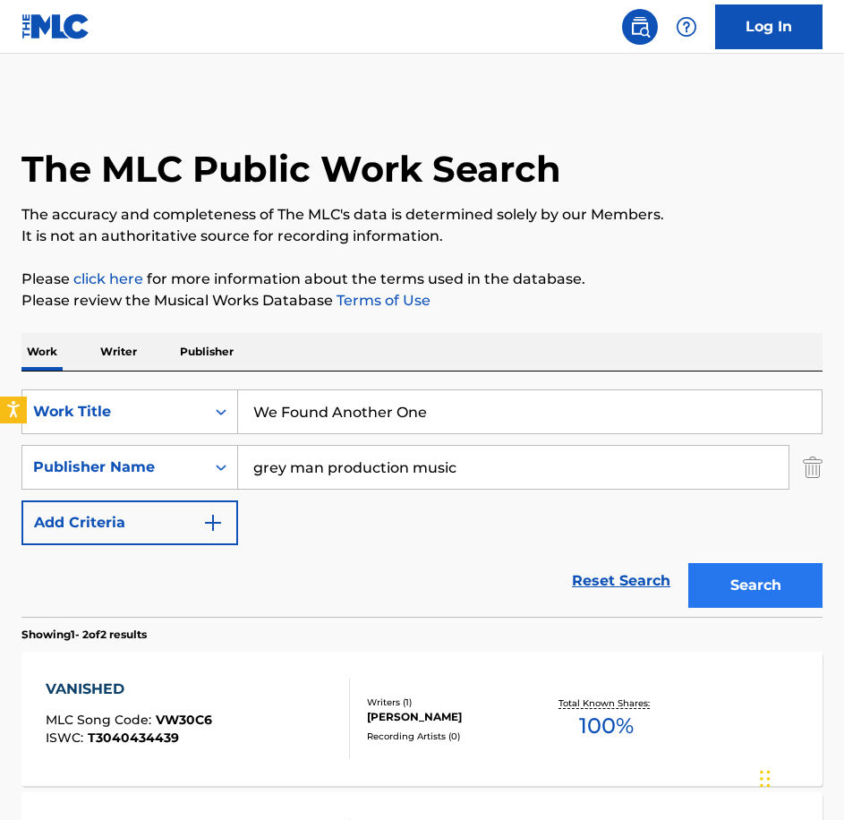
type input "We Found Another One"
drag, startPoint x: 773, startPoint y: 585, endPoint x: 737, endPoint y: 583, distance: 36.7
click at [773, 585] on button "Search" at bounding box center [755, 585] width 134 height 45
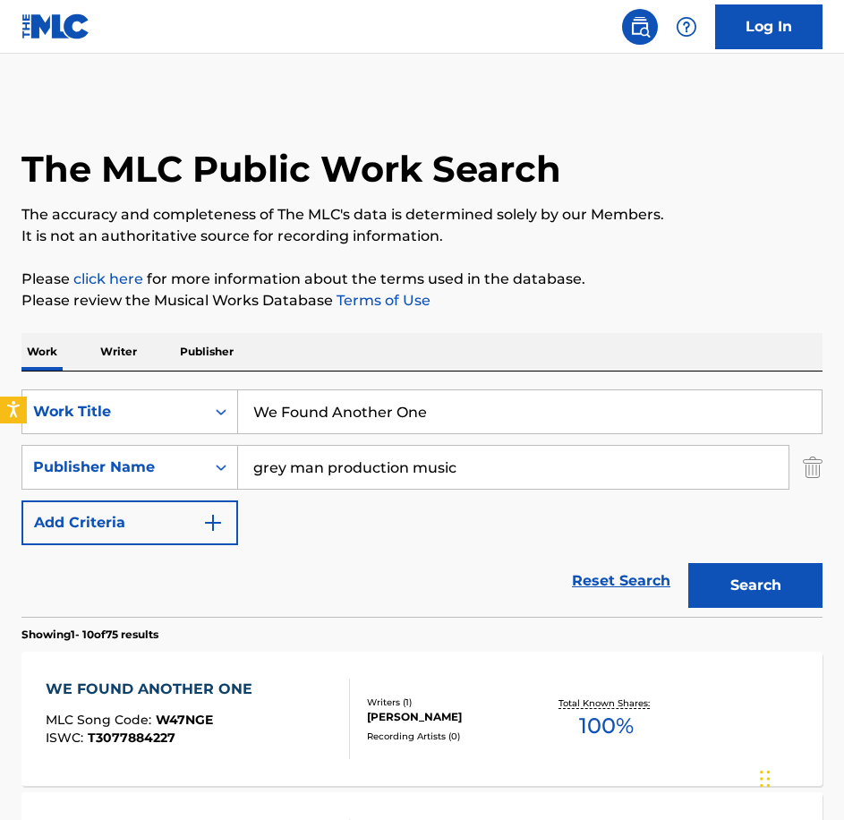
click at [226, 739] on div "ISWC : T3077884227" at bounding box center [154, 737] width 216 height 13
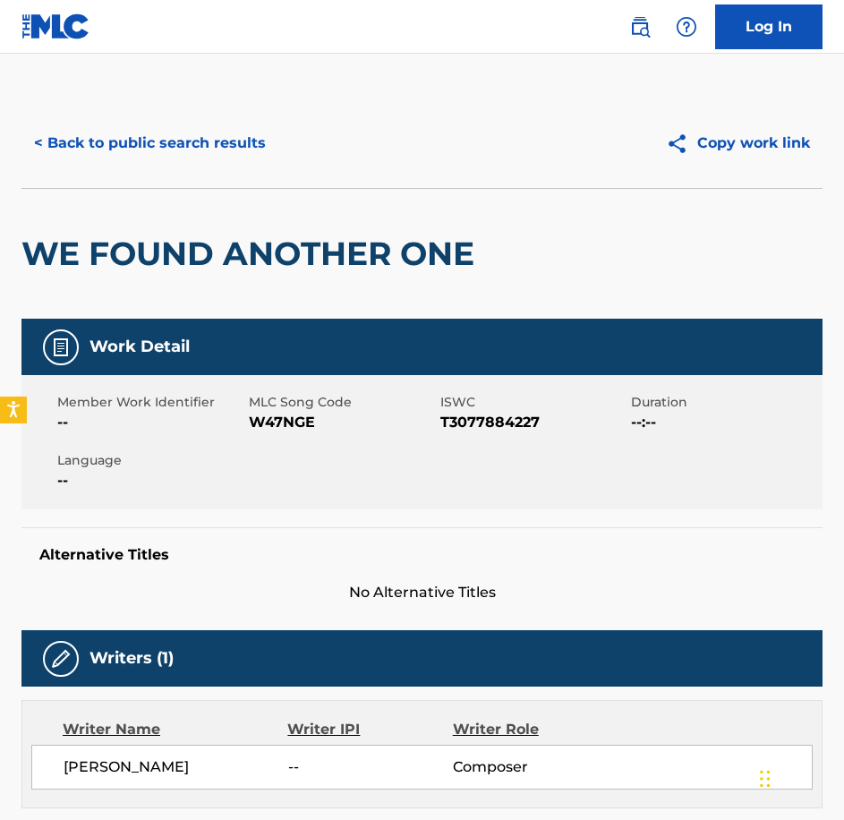
click at [254, 431] on span "W47NGE" at bounding box center [342, 422] width 187 height 21
click at [129, 161] on button "< Back to public search results" at bounding box center [149, 143] width 257 height 45
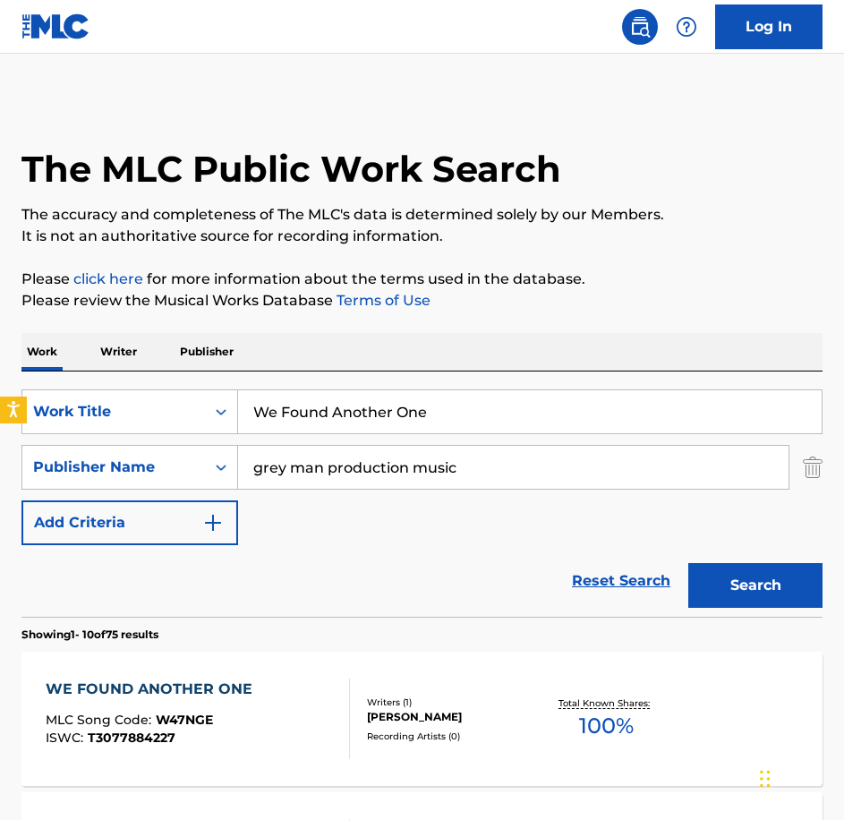
drag, startPoint x: 465, startPoint y: 417, endPoint x: 77, endPoint y: 382, distance: 390.0
click at [77, 383] on div "SearchWithCriteriabe21c2c7-3089-4aec-a1c5-02f3d7d33223 Work Title We Found Anot…" at bounding box center [421, 493] width 801 height 245
paste input "Have Lift Off"
type input "We Have Lift Off"
click at [688, 563] on button "Search" at bounding box center [755, 585] width 134 height 45
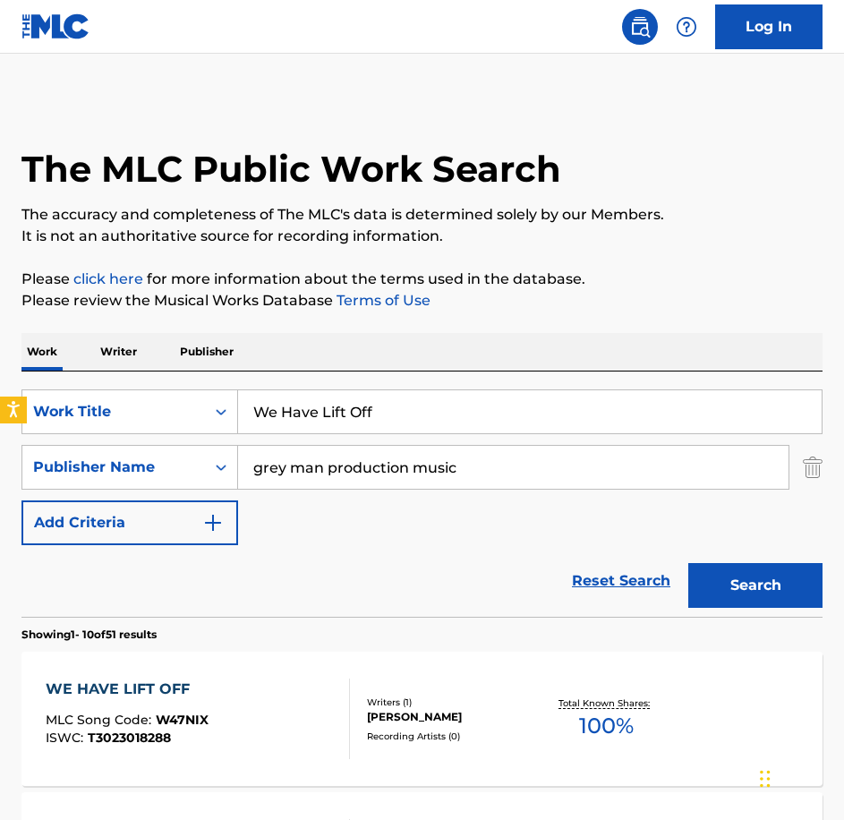
click at [189, 729] on div "MLC Song Code : W47NIX" at bounding box center [127, 722] width 163 height 18
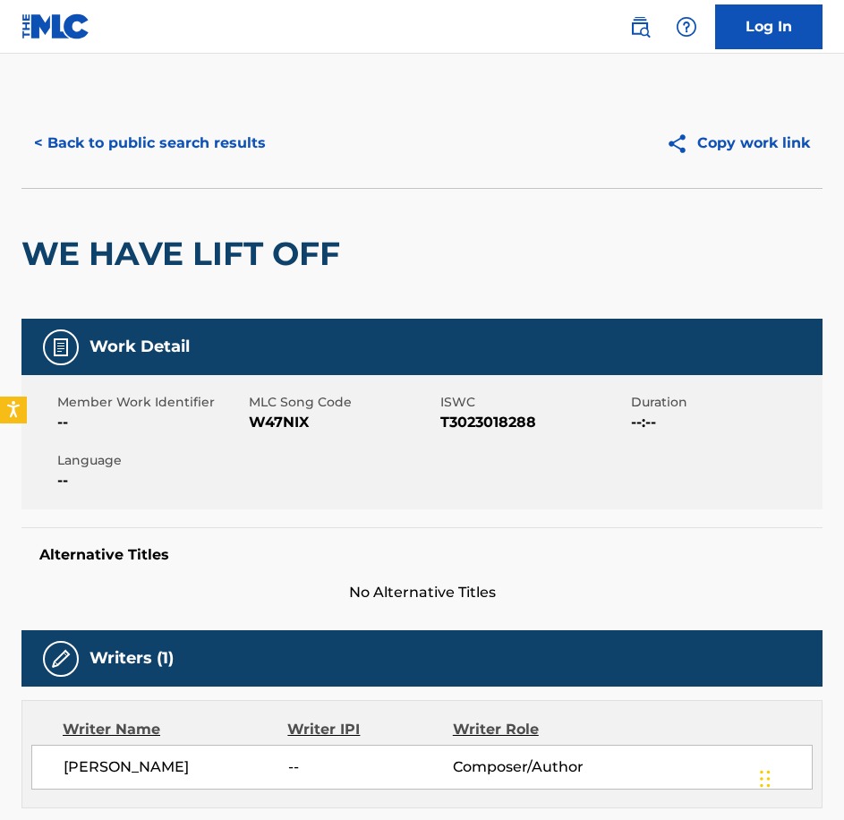
click at [271, 418] on span "W47NIX" at bounding box center [342, 422] width 187 height 21
click at [126, 150] on button "< Back to public search results" at bounding box center [149, 143] width 257 height 45
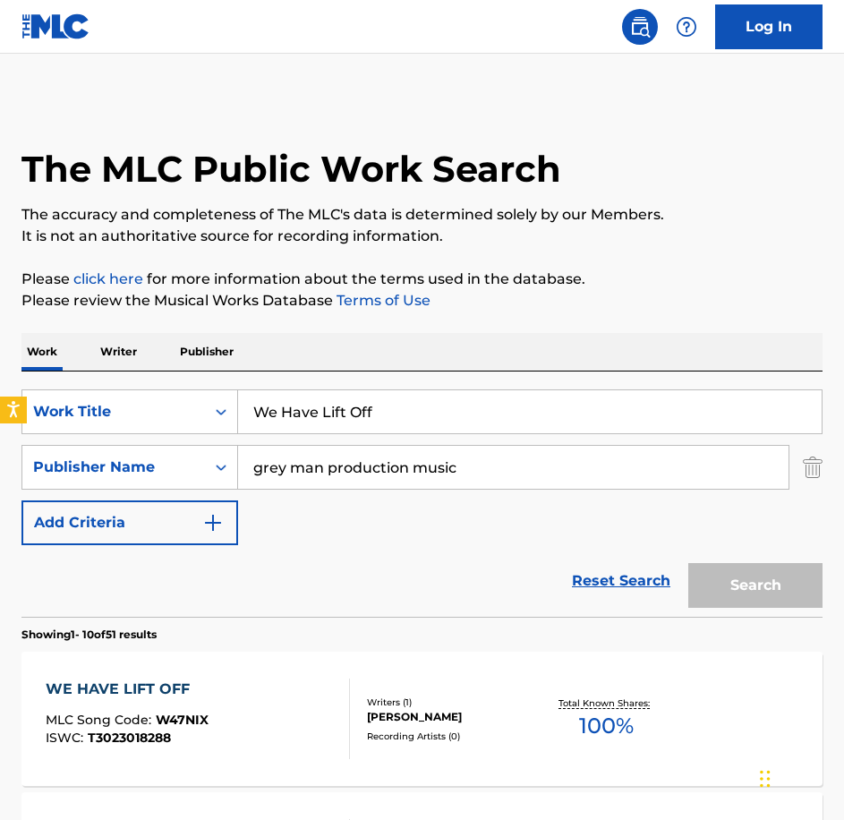
drag, startPoint x: 241, startPoint y: 395, endPoint x: 173, endPoint y: 384, distance: 68.9
click at [173, 385] on div "SearchWithCriteriabe21c2c7-3089-4aec-a1c5-02f3d7d33223 Work Title We Have Lift …" at bounding box center [421, 493] width 801 height 245
paste input "A Thousand Possibilities"
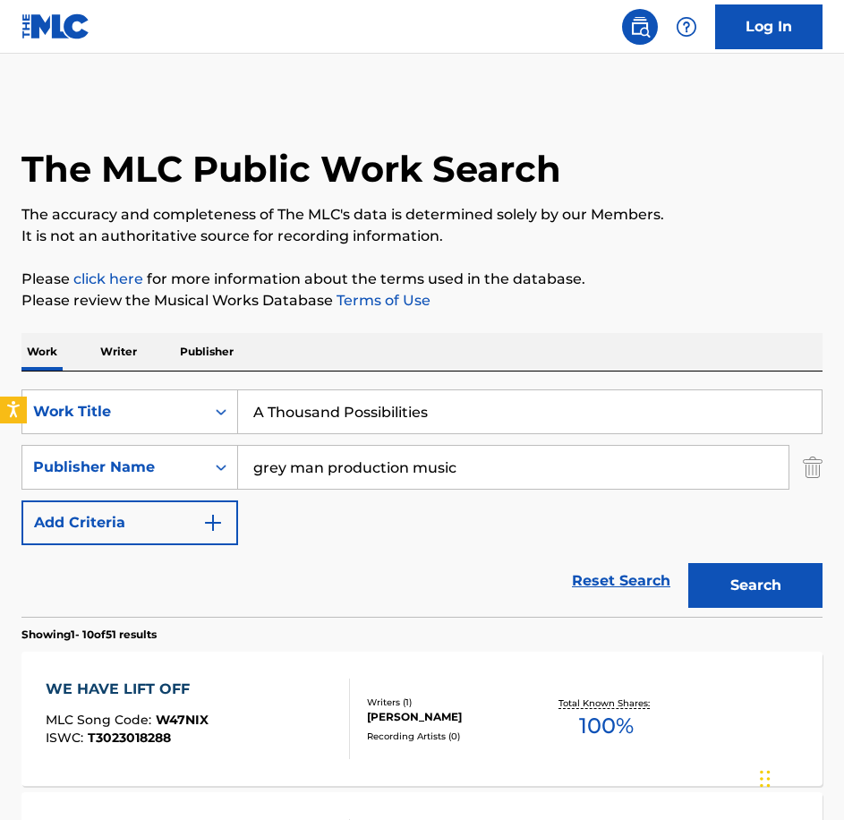
type input "A Thousand Possibilities"
click at [688, 563] on button "Search" at bounding box center [755, 585] width 134 height 45
click at [252, 675] on div "A THOUSAND POSSIBILITIES MLC Song Code : AX066X ISWC : T3031252087 Writers ( 1 …" at bounding box center [421, 719] width 801 height 134
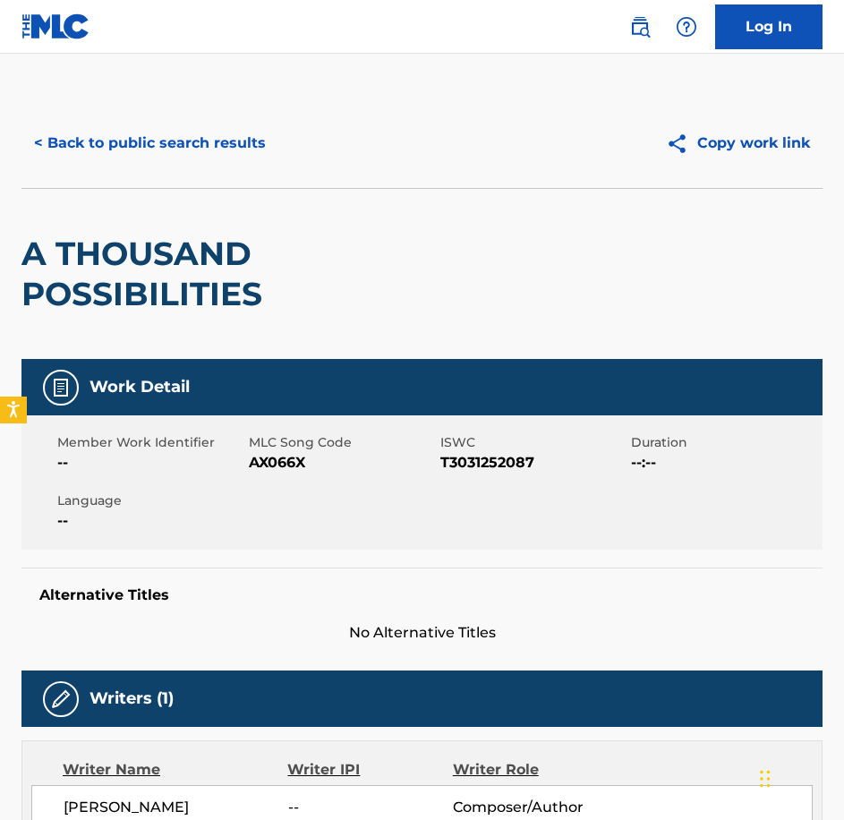
click at [294, 457] on span "AX066X" at bounding box center [342, 462] width 187 height 21
drag, startPoint x: 84, startPoint y: 166, endPoint x: 85, endPoint y: 151, distance: 15.2
click at [84, 166] on div "< Back to public search results Copy work link" at bounding box center [421, 143] width 801 height 90
click at [85, 151] on button "< Back to public search results" at bounding box center [149, 143] width 257 height 45
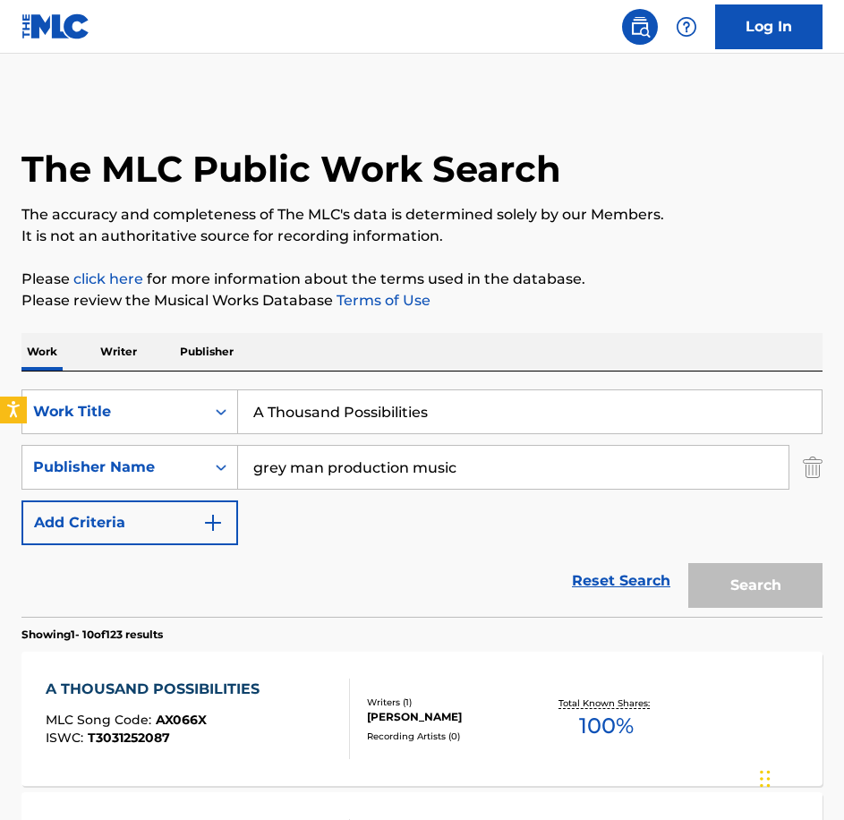
click at [0, 407] on html "Accessibility Screen-Reader Guide, Feedback, and Issue Reporting | New window 0…" at bounding box center [422, 410] width 844 height 820
paste input "bout to Crack"
type input "About to Crack"
click at [688, 563] on button "Search" at bounding box center [755, 585] width 134 height 45
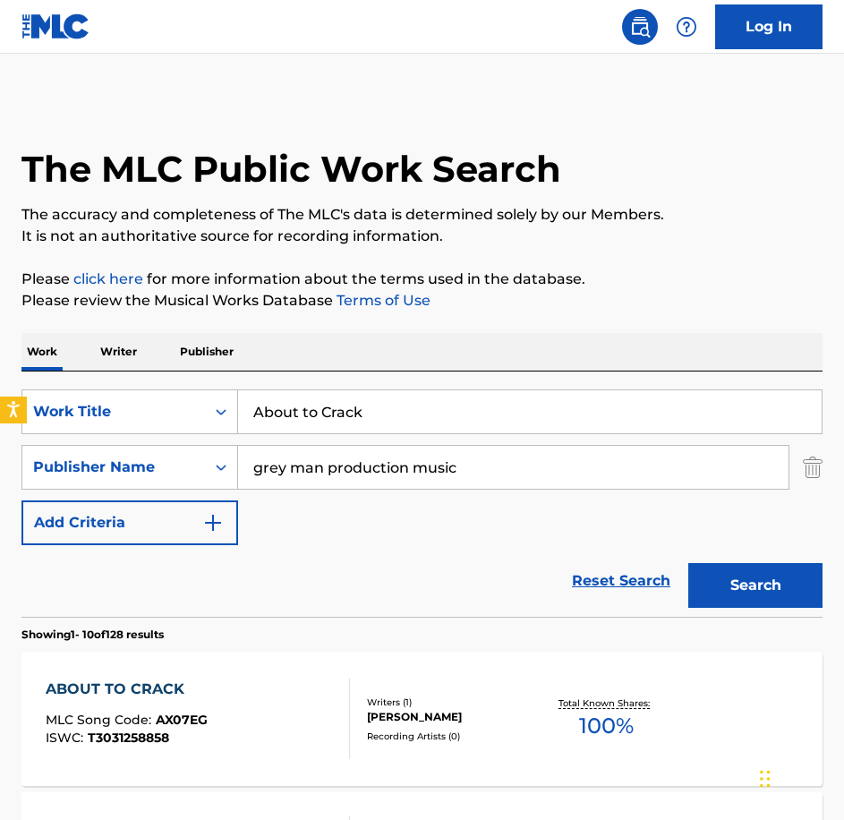
click at [284, 680] on div "ABOUT TO CRACK MLC Song Code : AX07EG ISWC : T3031258858" at bounding box center [198, 719] width 304 height 81
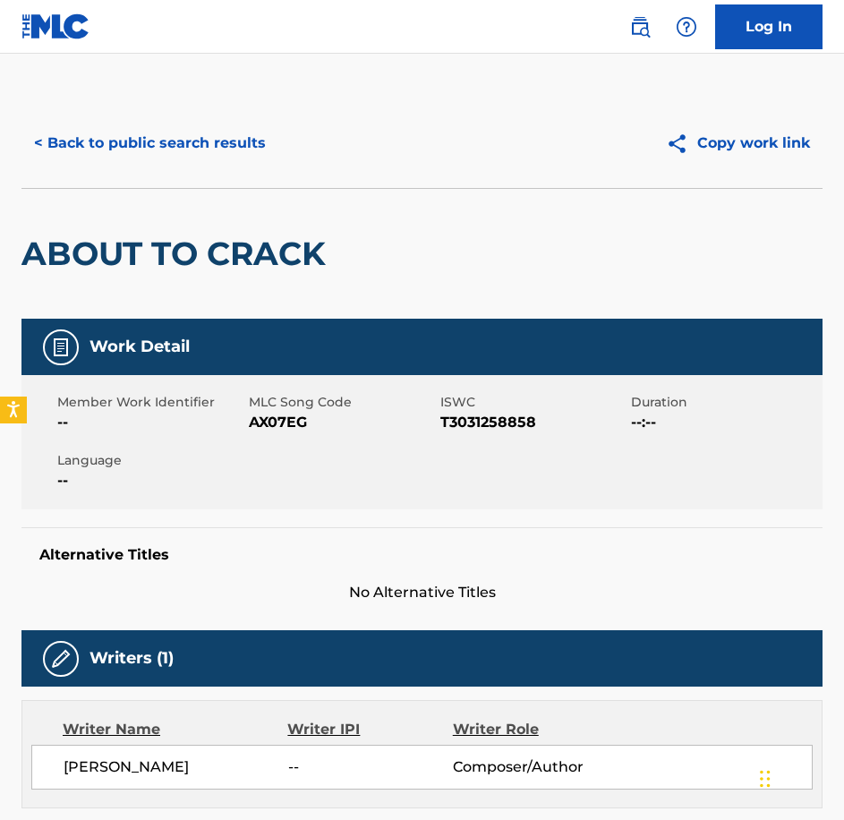
click at [303, 415] on span "AX07EG" at bounding box center [342, 422] width 187 height 21
click at [287, 422] on span "AX07EG" at bounding box center [342, 422] width 187 height 21
click at [151, 131] on button "< Back to public search results" at bounding box center [149, 143] width 257 height 45
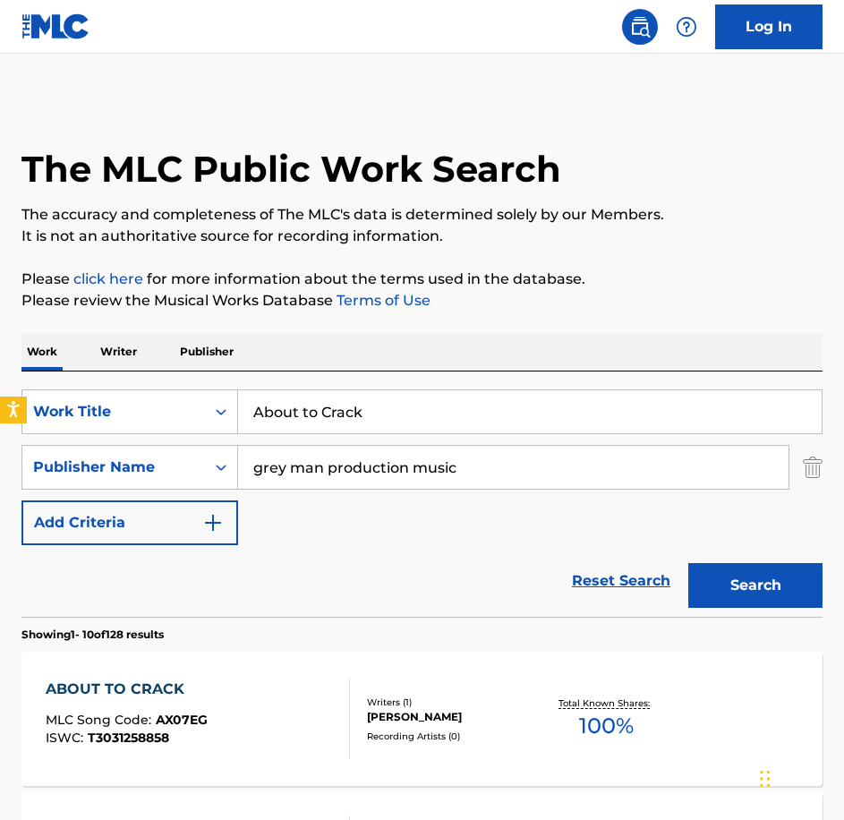
drag, startPoint x: 411, startPoint y: 389, endPoint x: 226, endPoint y: 367, distance: 186.6
click at [237, 388] on div "SearchWithCriteriabe21c2c7-3089-4aec-a1c5-02f3d7d33223 Work Title About to Crac…" at bounding box center [421, 493] width 801 height 245
paste input "erial Beauty"
type input "Aerial Beauty"
click at [688, 563] on button "Search" at bounding box center [755, 585] width 134 height 45
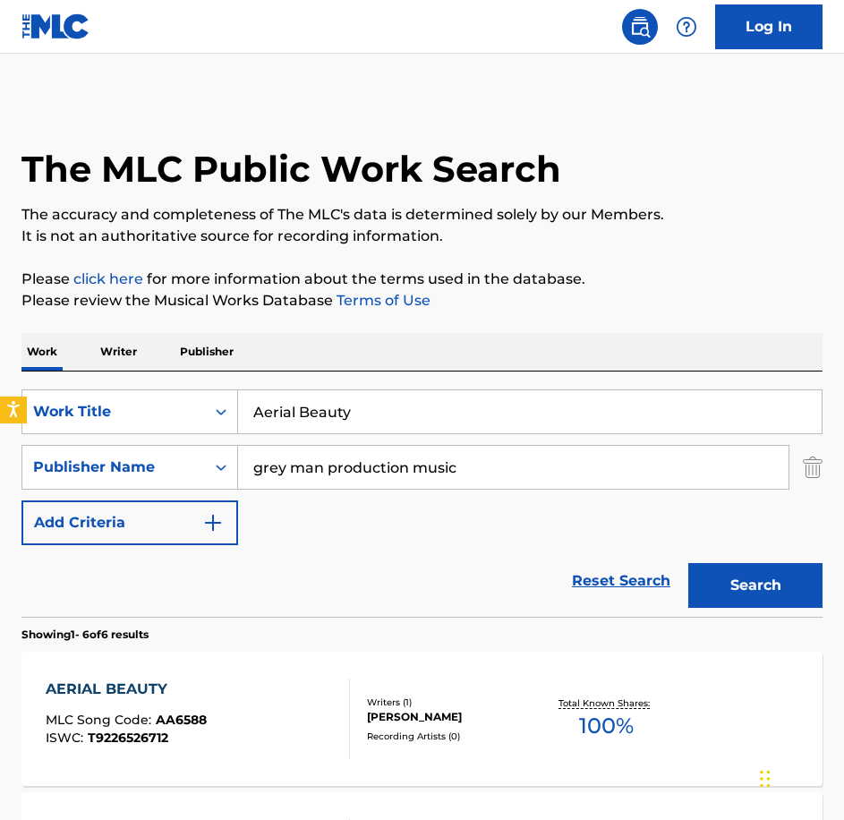
click at [233, 714] on div "AERIAL BEAUTY MLC Song Code : AA6588 ISWC : T9226526712" at bounding box center [198, 719] width 304 height 81
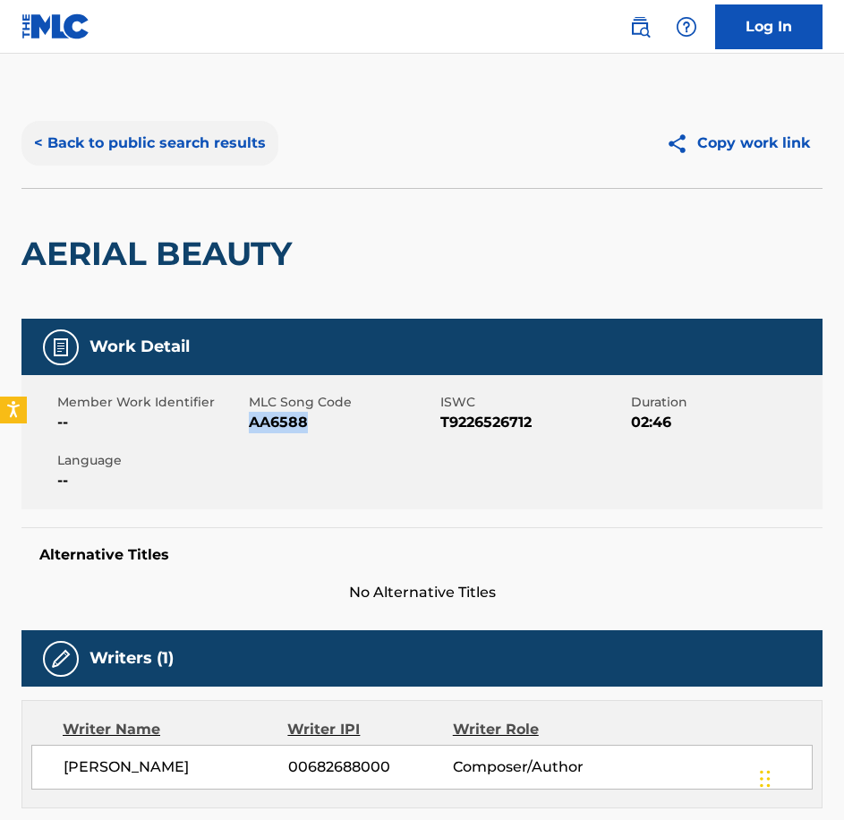
click at [84, 106] on div "< Back to public search results Copy work link" at bounding box center [421, 143] width 801 height 90
click at [97, 124] on button "< Back to public search results" at bounding box center [149, 143] width 257 height 45
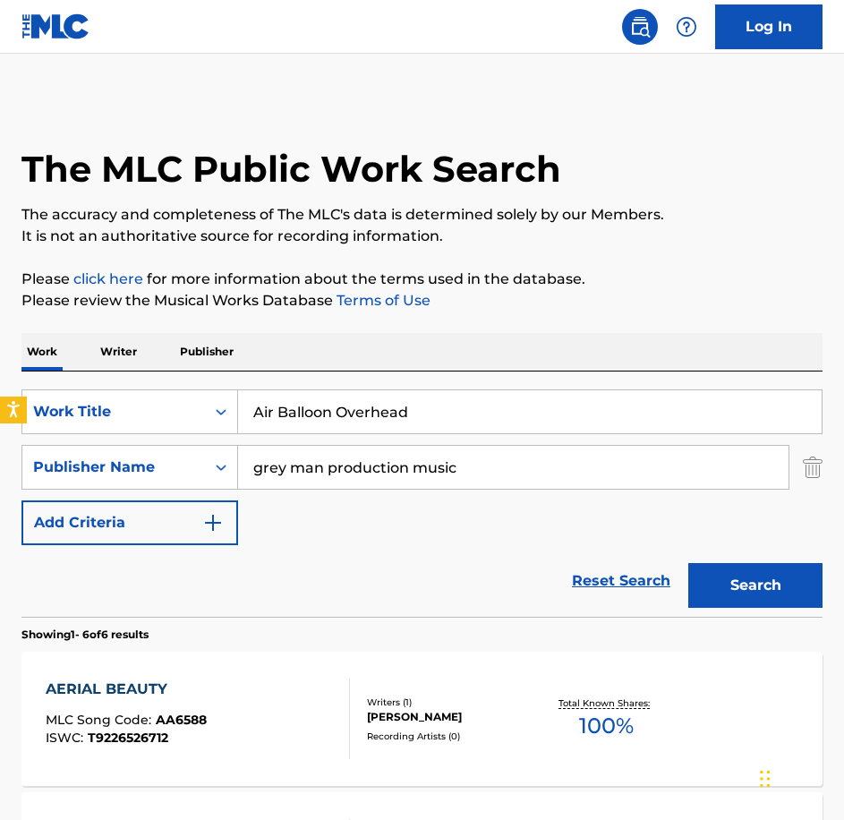
type input "Air Balloon Overhead"
click at [688, 563] on button "Search" at bounding box center [755, 585] width 134 height 45
click at [213, 593] on div "Reset Search Search" at bounding box center [421, 581] width 801 height 72
click at [249, 693] on div "AIR BALLOON OVERHEAD" at bounding box center [150, 689] width 208 height 21
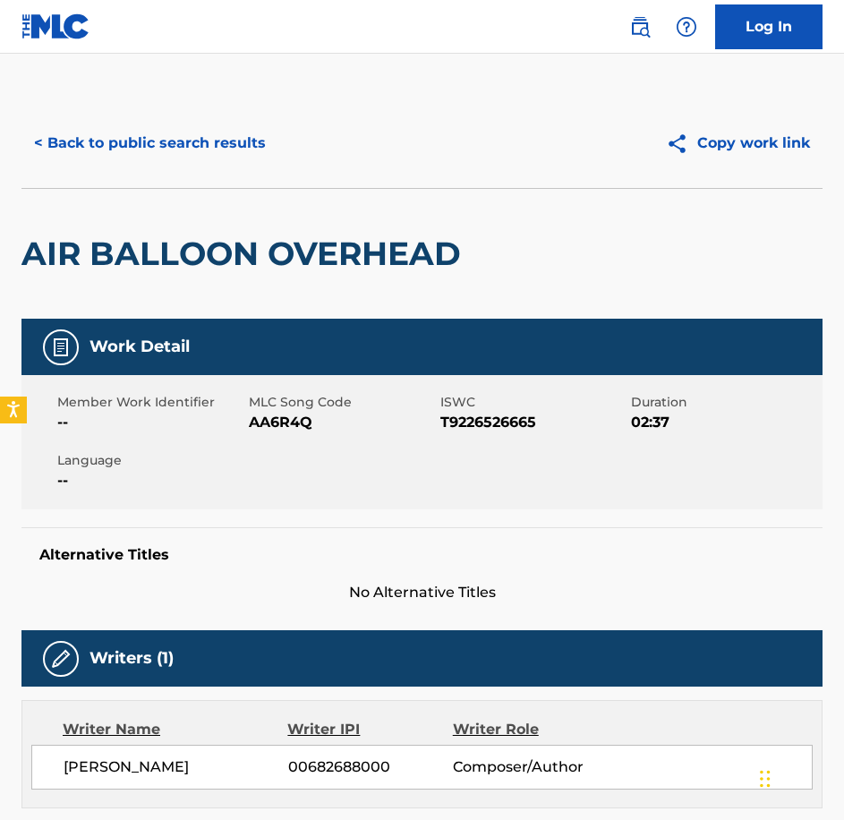
click at [302, 406] on span "MLC Song Code" at bounding box center [342, 402] width 187 height 19
click at [296, 414] on span "AA6R4Q" at bounding box center [342, 422] width 187 height 21
click at [203, 143] on button "< Back to public search results" at bounding box center [149, 143] width 257 height 45
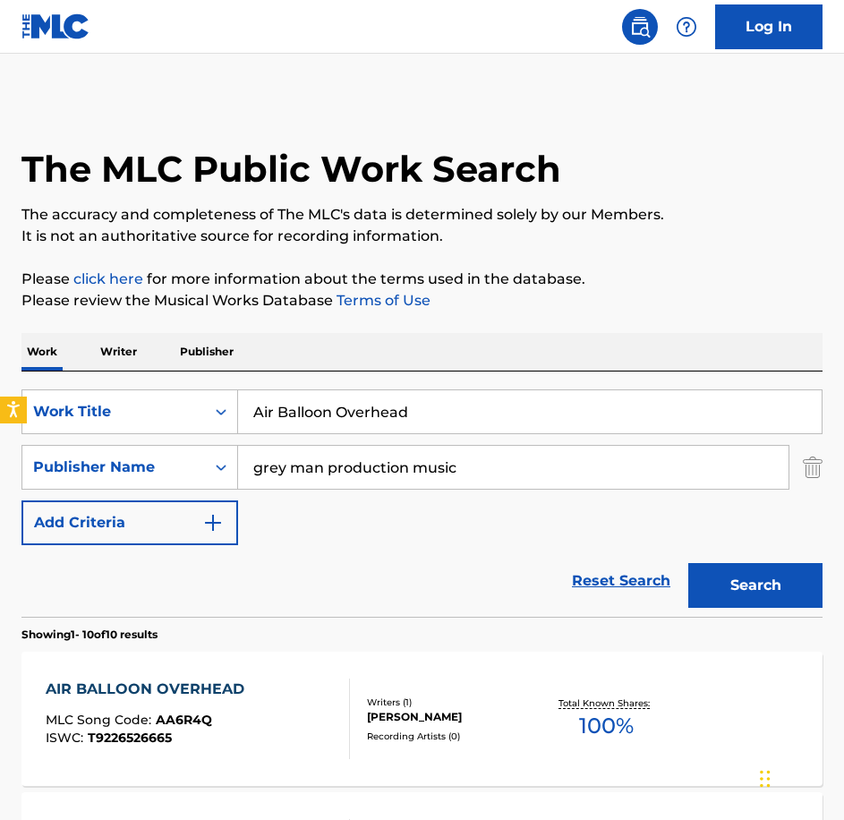
drag, startPoint x: 474, startPoint y: 406, endPoint x: 175, endPoint y: 378, distance: 299.4
click at [175, 378] on div "SearchWithCriteriabe21c2c7-3089-4aec-a1c5-02f3d7d33223 Work Title Air Balloon O…" at bounding box center [421, 493] width 801 height 245
paste input "Bathe in The Glow"
type input "Bathe in The Glow"
click at [688, 563] on button "Search" at bounding box center [755, 585] width 134 height 45
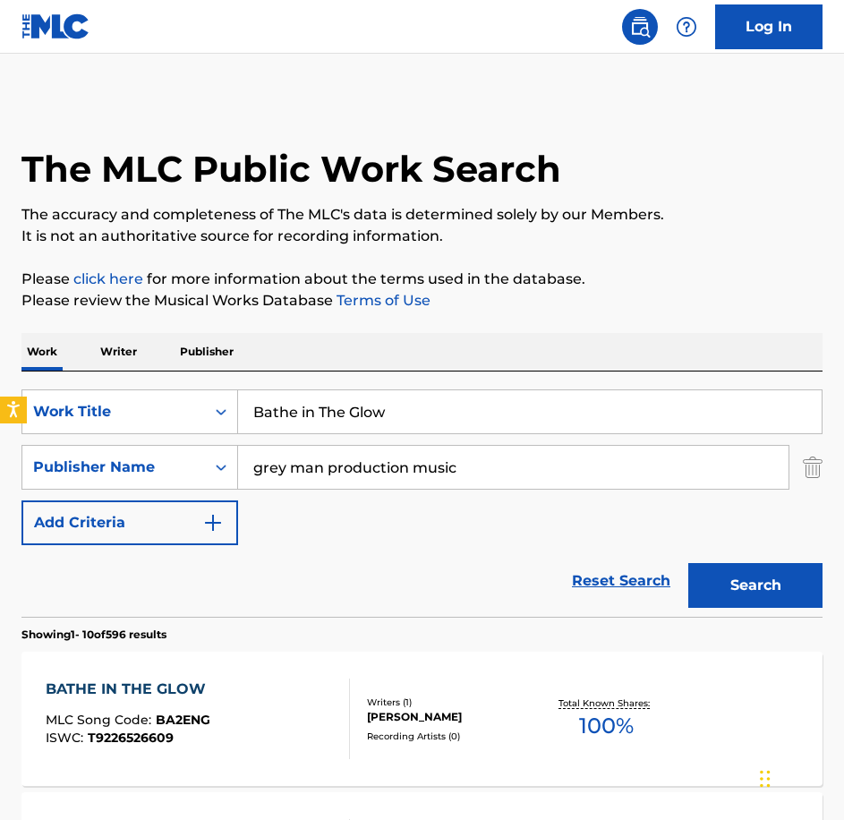
click at [302, 712] on div "BATHE IN THE GLOW MLC Song Code : BA2ENG ISWC : T9226526609" at bounding box center [198, 719] width 304 height 81
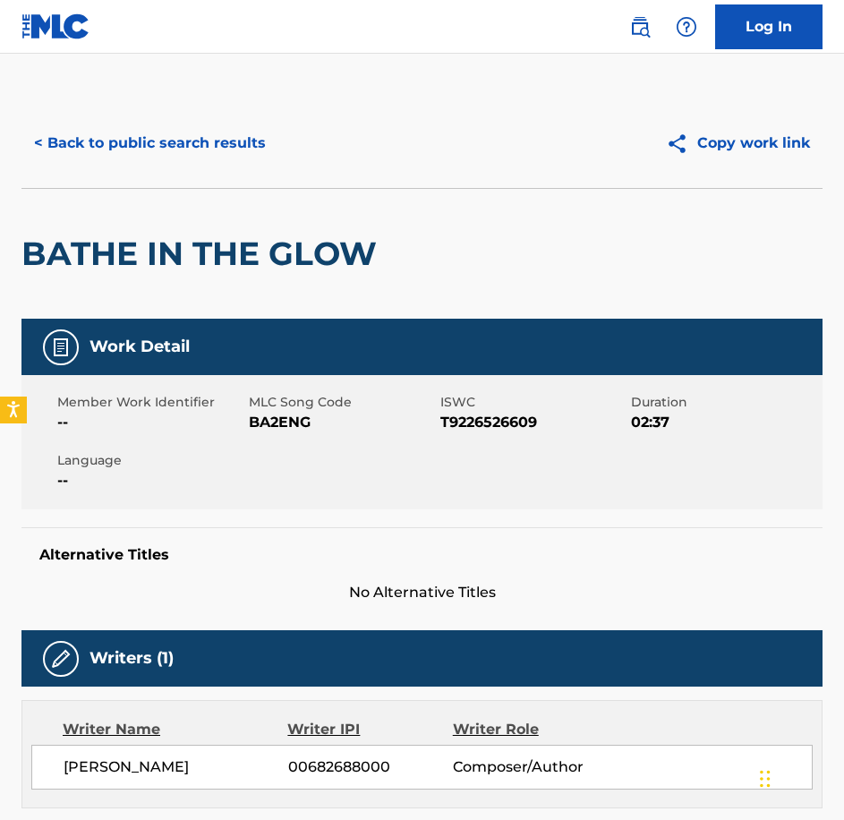
click at [278, 410] on span "MLC Song Code" at bounding box center [342, 402] width 187 height 19
click at [279, 413] on span "BA2ENG" at bounding box center [342, 422] width 187 height 21
click at [284, 418] on span "BA2ENG" at bounding box center [342, 422] width 187 height 21
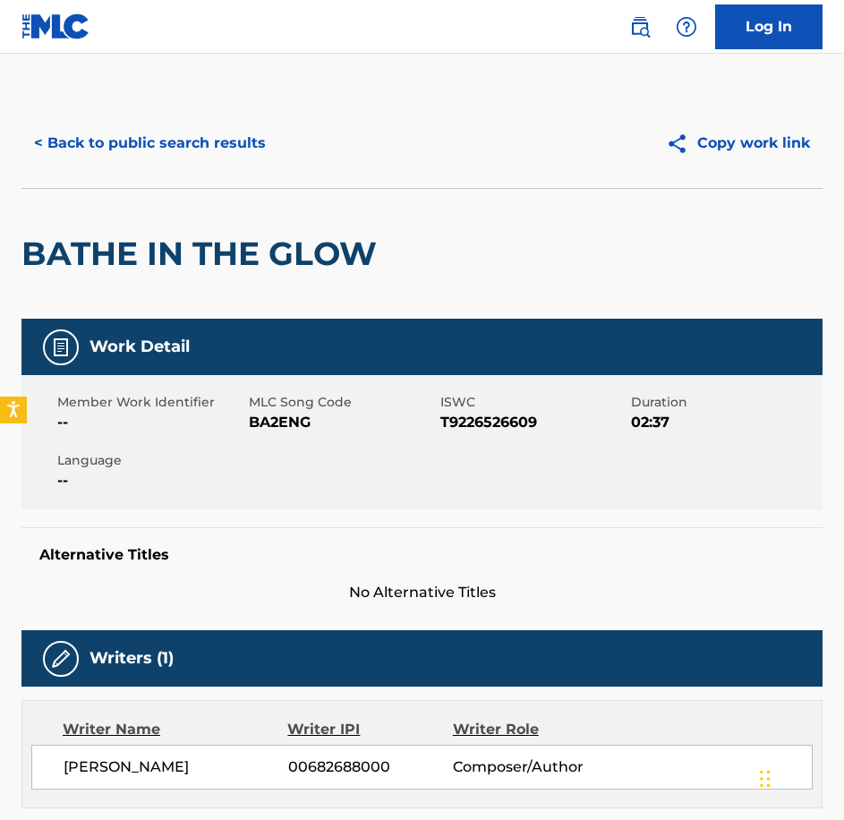
click at [284, 418] on span "BA2ENG" at bounding box center [342, 422] width 187 height 21
click at [192, 149] on button "< Back to public search results" at bounding box center [149, 143] width 257 height 45
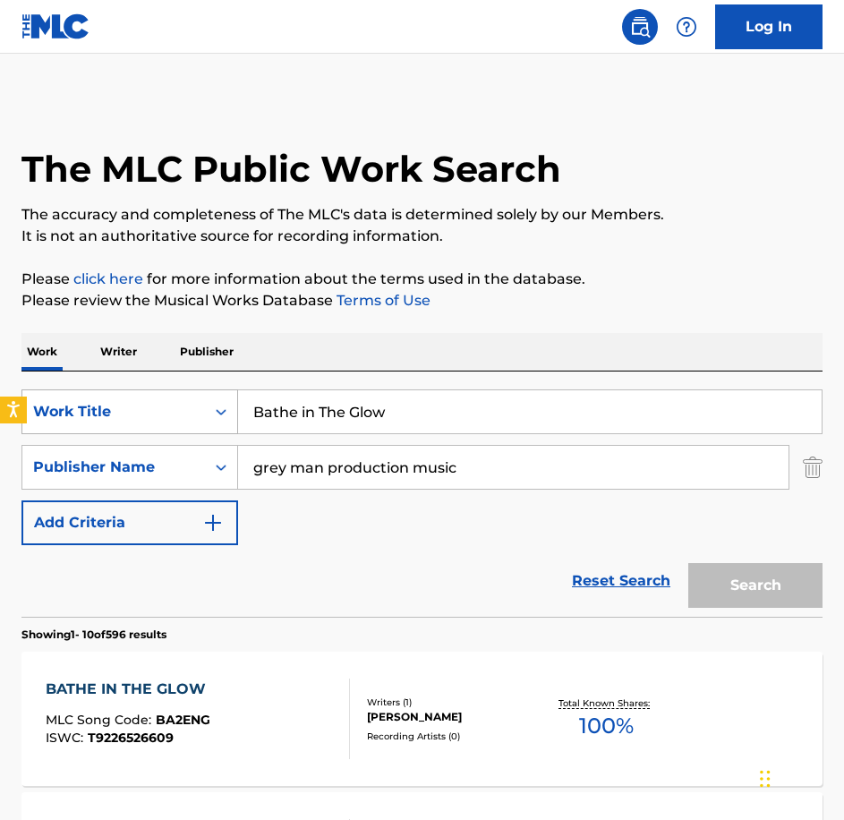
drag, startPoint x: 455, startPoint y: 428, endPoint x: 36, endPoint y: 394, distance: 420.3
click at [36, 394] on div "SearchWithCriteriabe21c2c7-3089-4aec-a1c5-02f3d7d33223 Work Title Bathe in The …" at bounding box center [421, 411] width 801 height 45
paste input "Cloud Glider"
type input "Cloud Glider"
click at [688, 563] on button "Search" at bounding box center [755, 585] width 134 height 45
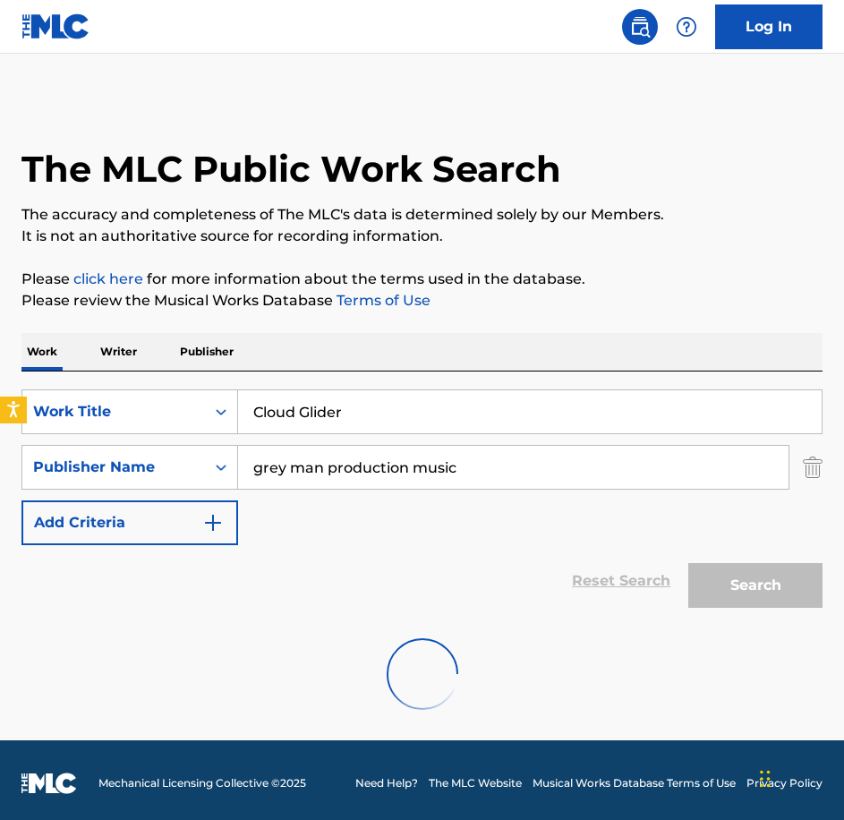
click at [290, 609] on div "Reset Search Search" at bounding box center [421, 581] width 801 height 72
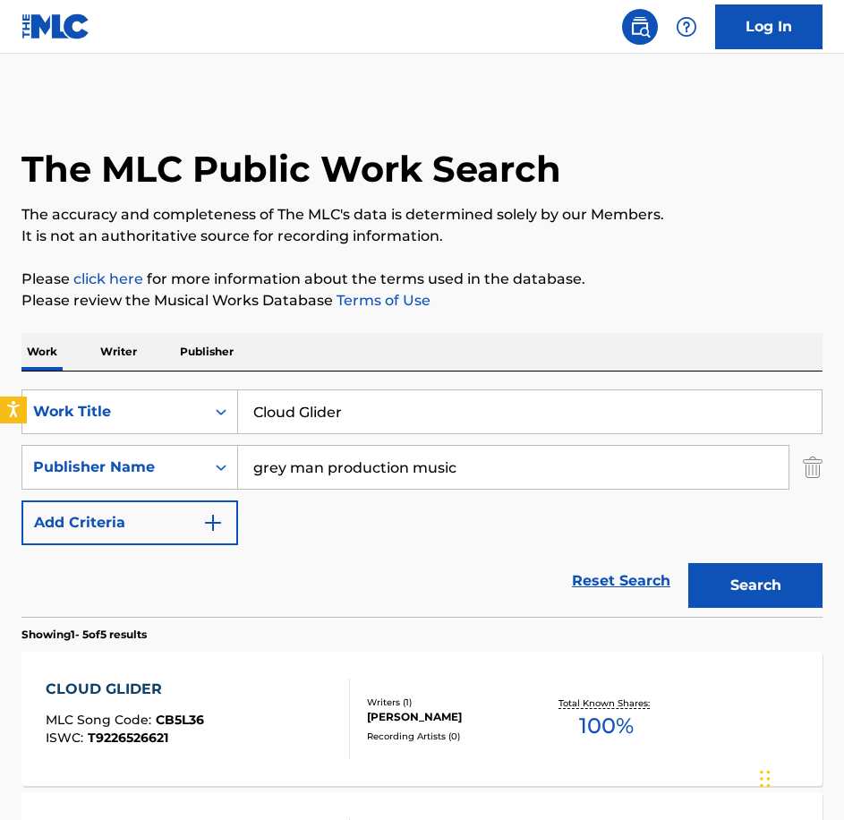
click at [262, 679] on div "CLOUD GLIDER MLC Song Code : CB5L36 ISWC : T9226526621 Writers ( 1 ) [PERSON_NA…" at bounding box center [421, 719] width 801 height 134
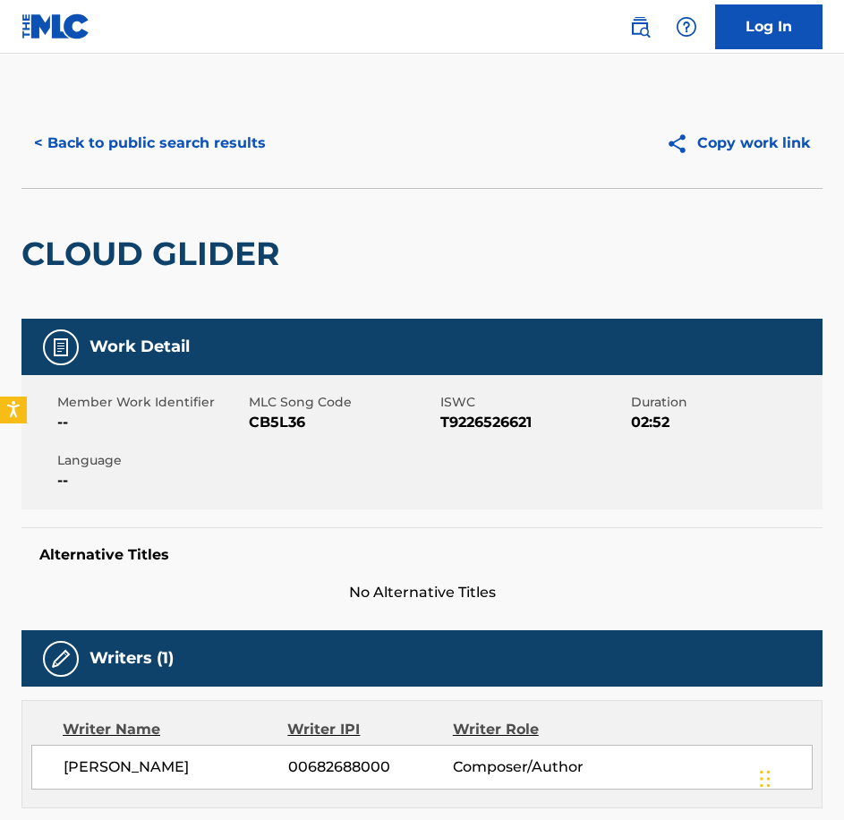
click at [289, 423] on span "CB5L36" at bounding box center [342, 422] width 187 height 21
click at [145, 137] on button "< Back to public search results" at bounding box center [149, 143] width 257 height 45
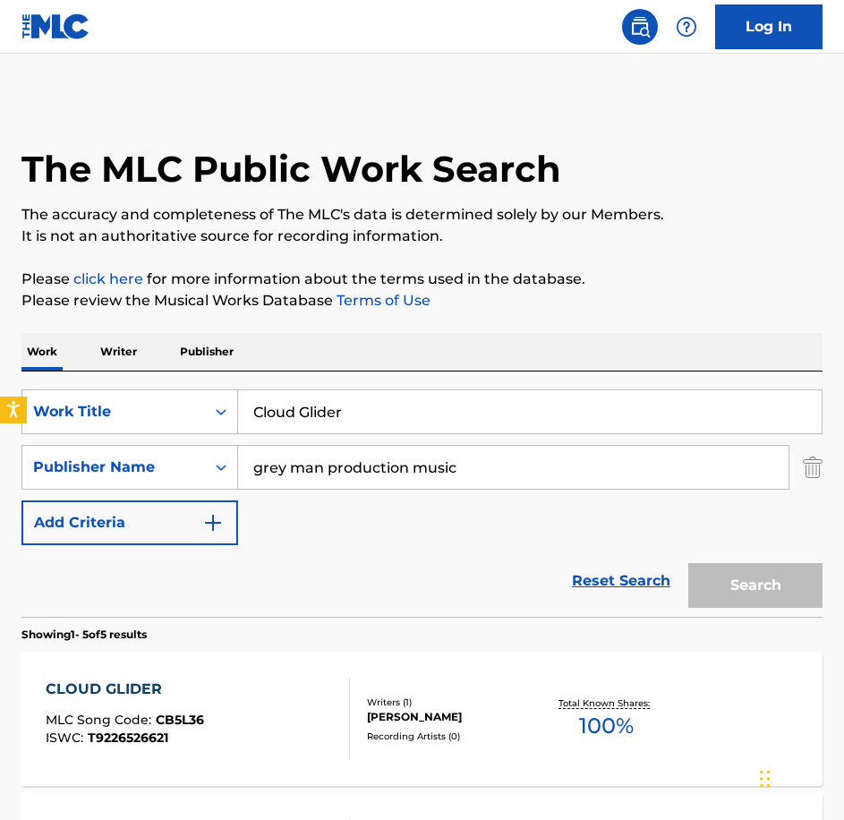
drag, startPoint x: 385, startPoint y: 413, endPoint x: 102, endPoint y: 348, distance: 290.1
paste input "ommander In Chief"
type input "Commander In Chief"
click at [688, 563] on button "Search" at bounding box center [755, 585] width 134 height 45
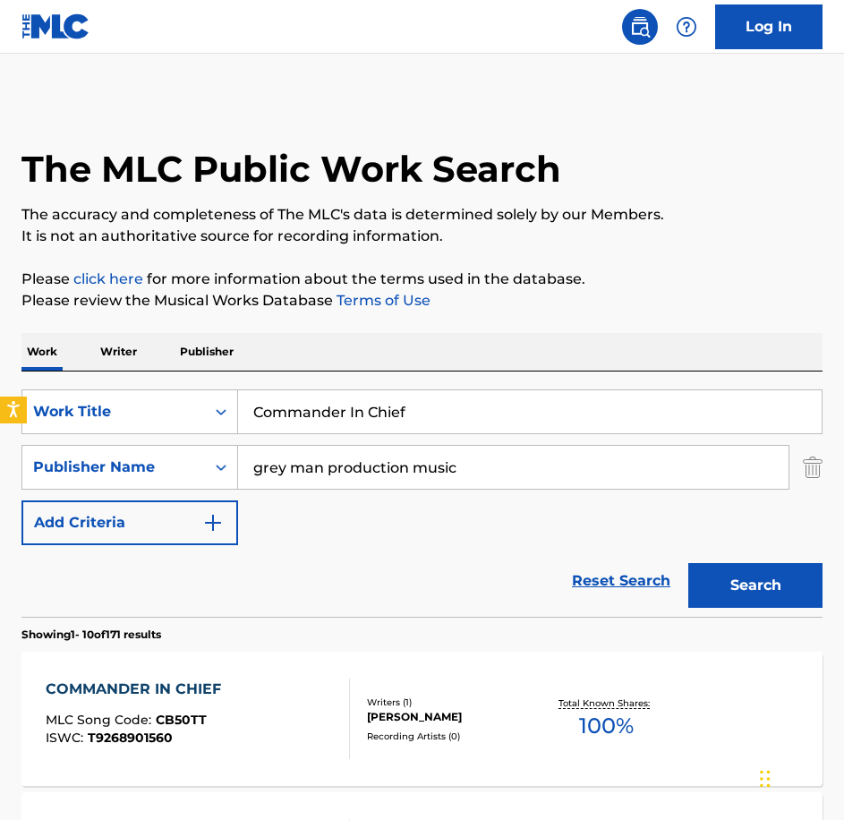
click at [260, 717] on div "COMMANDER IN CHIEF MLC Song Code : CB50TT ISWC : T9268901560" at bounding box center [198, 719] width 304 height 81
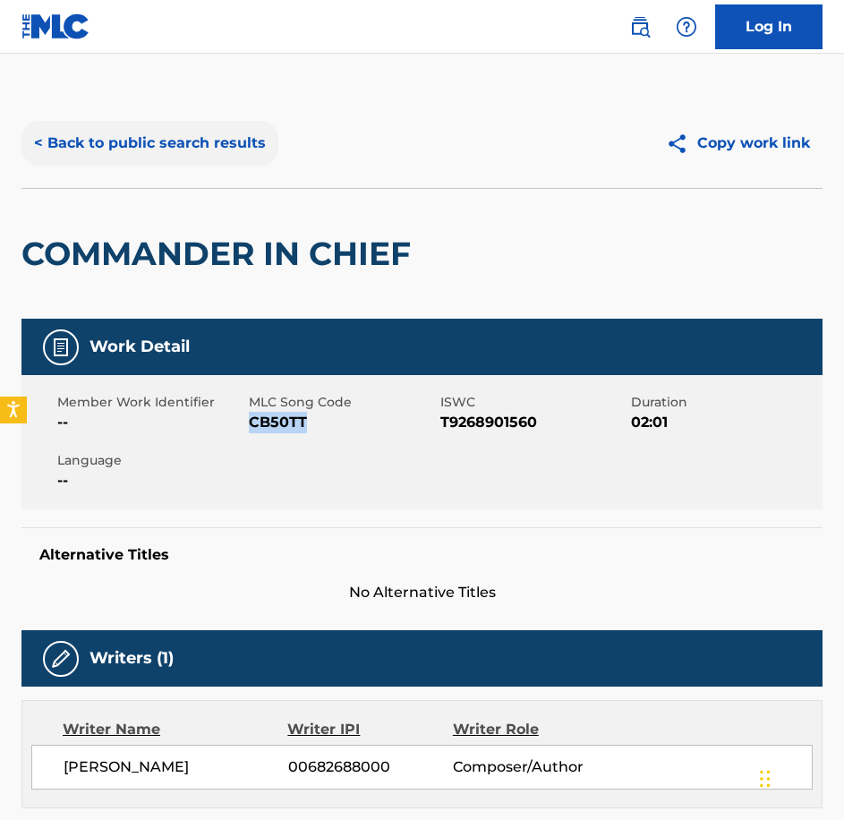
click at [42, 121] on button "< Back to public search results" at bounding box center [149, 143] width 257 height 45
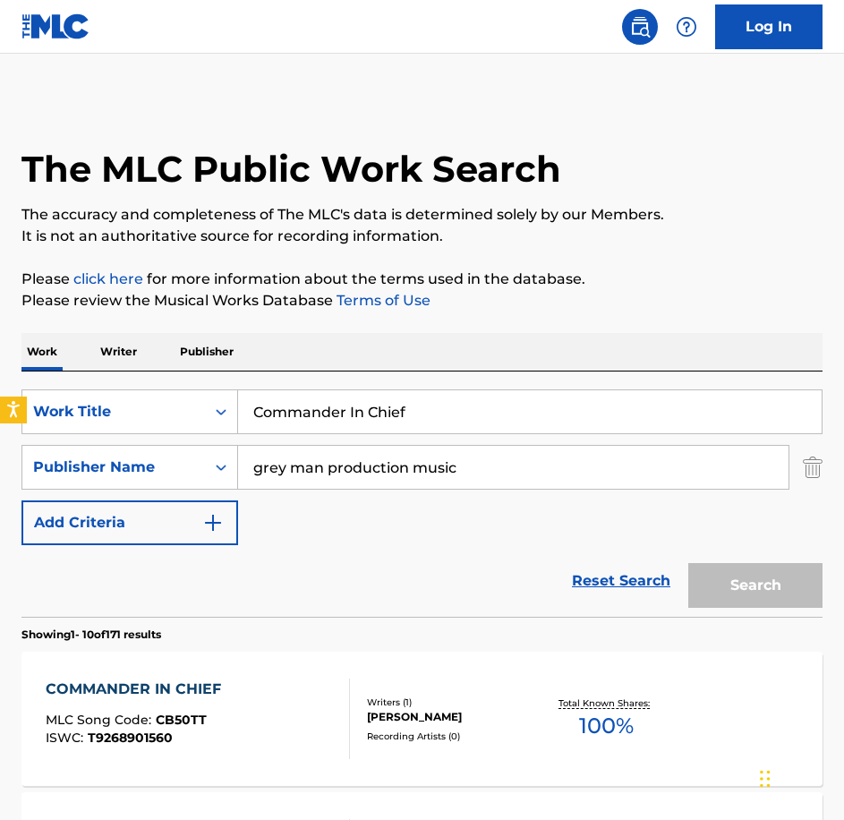
type input "[GEOGRAPHIC_DATA]"
click at [688, 563] on button "Search" at bounding box center [755, 585] width 134 height 45
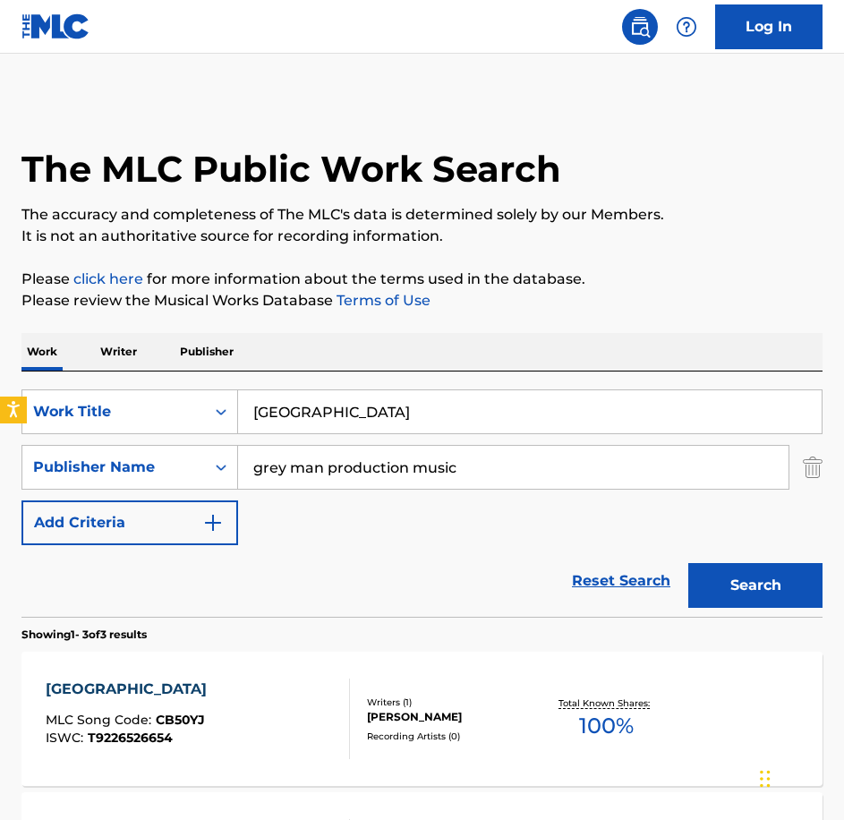
click at [312, 701] on div "COUNTRYSIDE HILLS MLC Song Code : CB50YJ ISWC : T9226526654" at bounding box center [198, 719] width 304 height 81
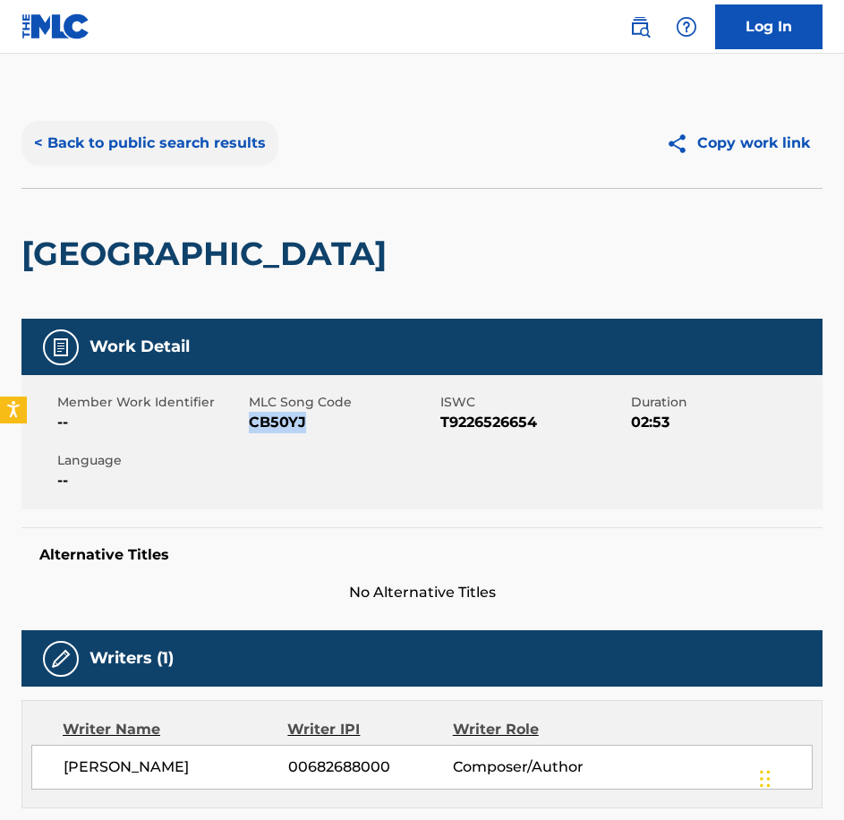
click at [193, 132] on button "< Back to public search results" at bounding box center [149, 143] width 257 height 45
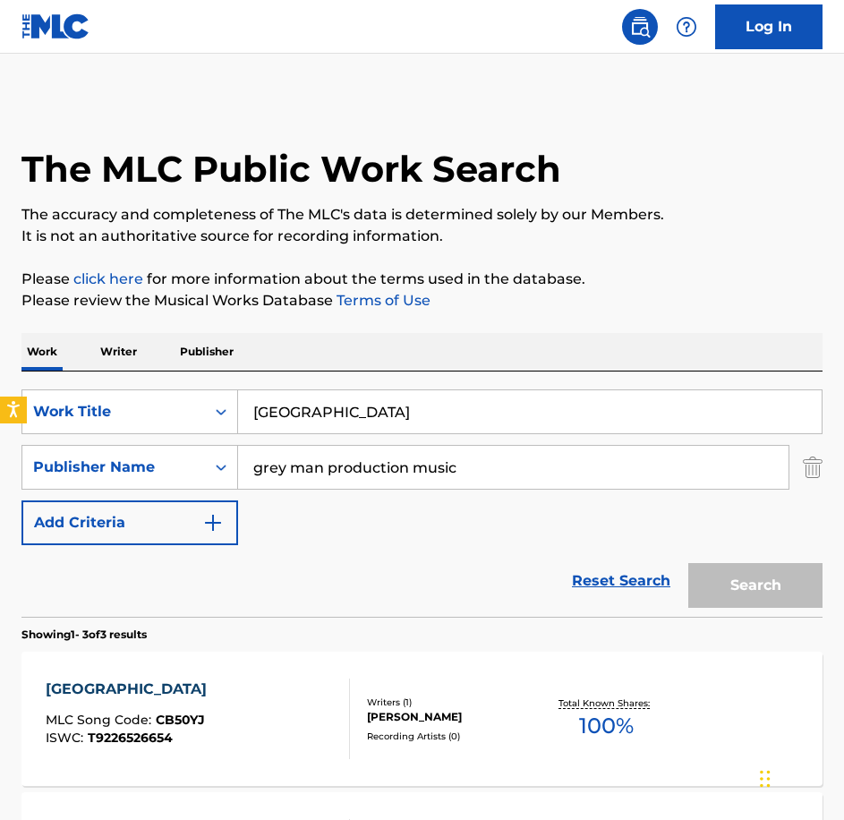
click at [160, 368] on div "Work Writer Publisher SearchWithCriteriabe21c2c7-3089-4aec-a1c5-02f3d7d33223 Wo…" at bounding box center [421, 742] width 801 height 818
type input "Executive Order"
click at [688, 563] on button "Search" at bounding box center [755, 585] width 134 height 45
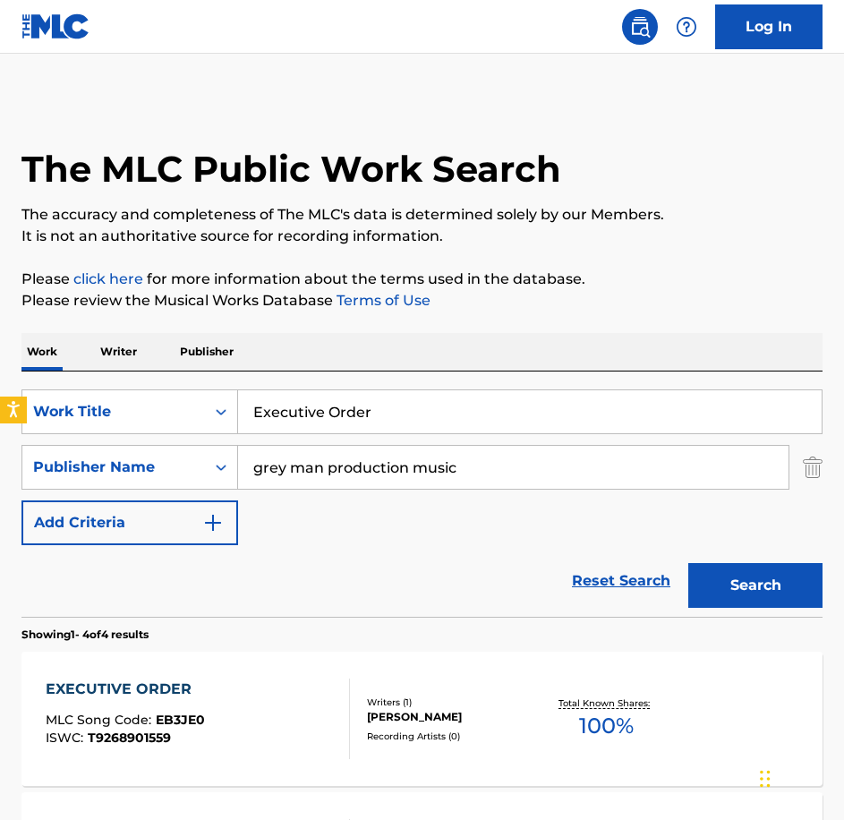
click at [215, 744] on div "EXECUTIVE ORDER MLC Song Code : EB3JE0 ISWC : T9268901559" at bounding box center [198, 719] width 304 height 81
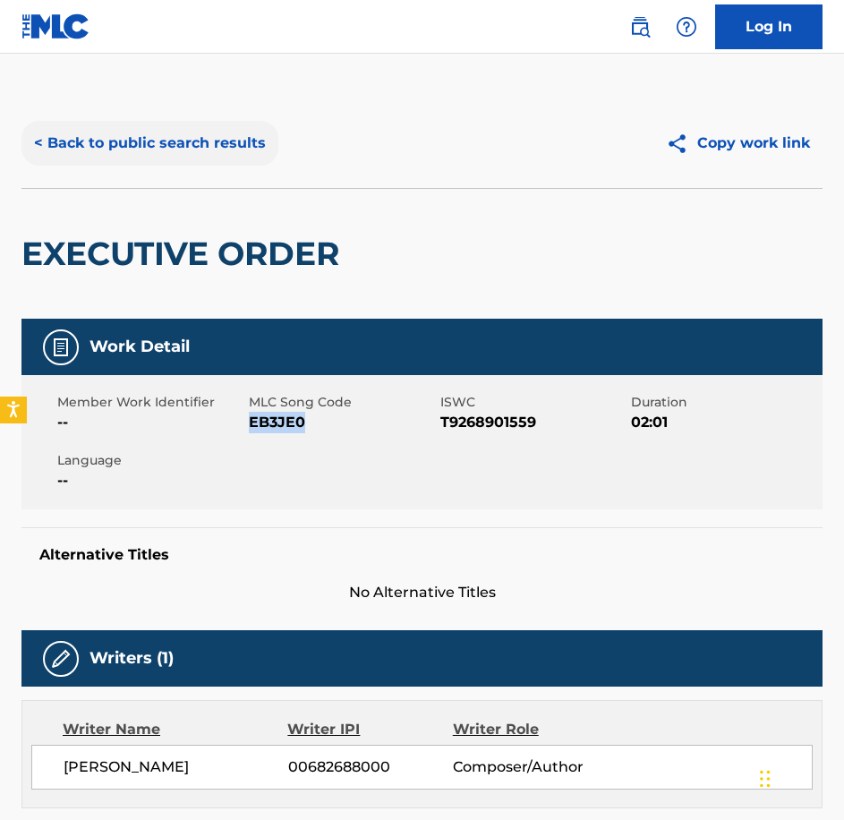
click at [161, 147] on button "< Back to public search results" at bounding box center [149, 143] width 257 height 45
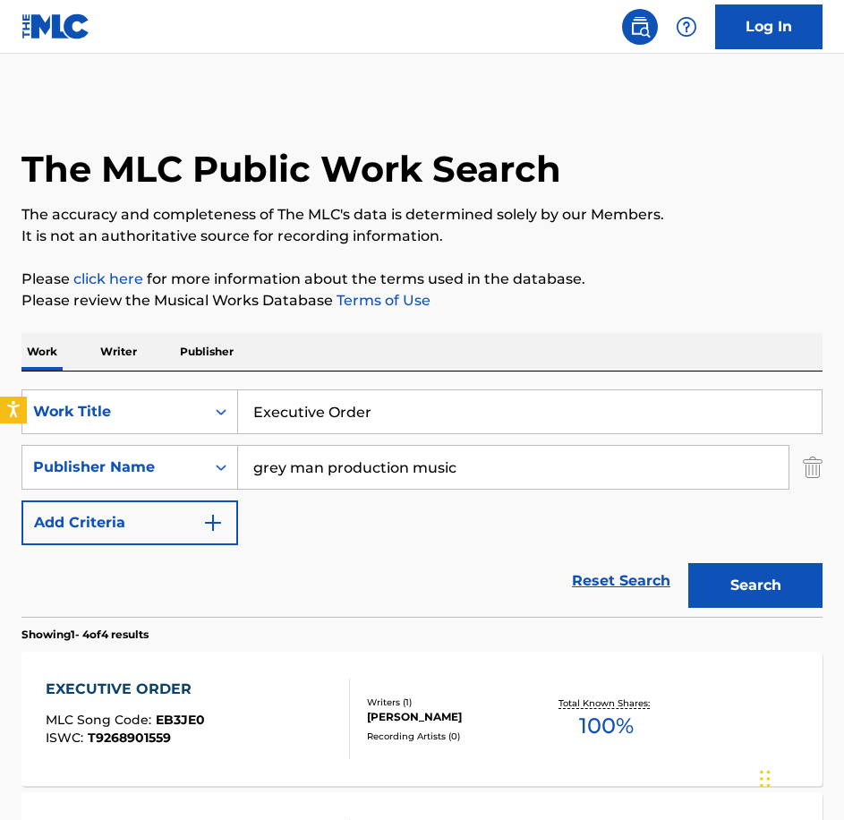
drag, startPoint x: 387, startPoint y: 417, endPoint x: 73, endPoint y: 364, distance: 318.6
click at [73, 365] on div "Work Writer Publisher SearchWithCriteriabe21c2c7-3089-4aec-a1c5-02f3d7d33223 Wo…" at bounding box center [421, 812] width 801 height 959
paste input "Flying Sensations"
type input "Flying Sensations"
click at [688, 563] on button "Search" at bounding box center [755, 585] width 134 height 45
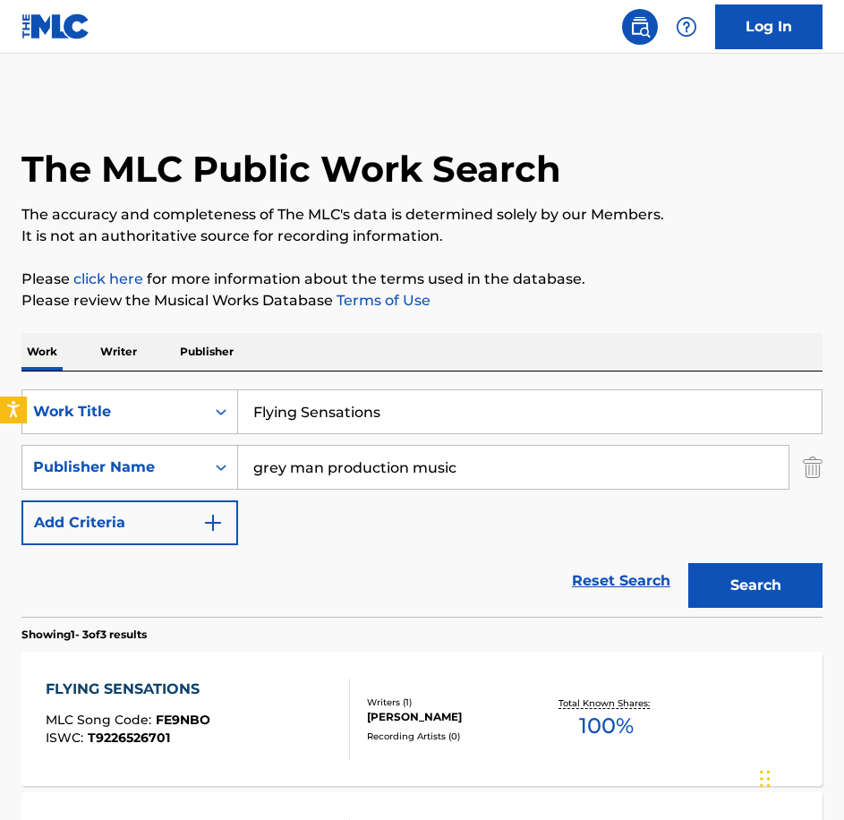
click at [246, 679] on div "FLYING SENSATIONS MLC Song Code : FE9NBO ISWC : T9226526701" at bounding box center [198, 719] width 304 height 81
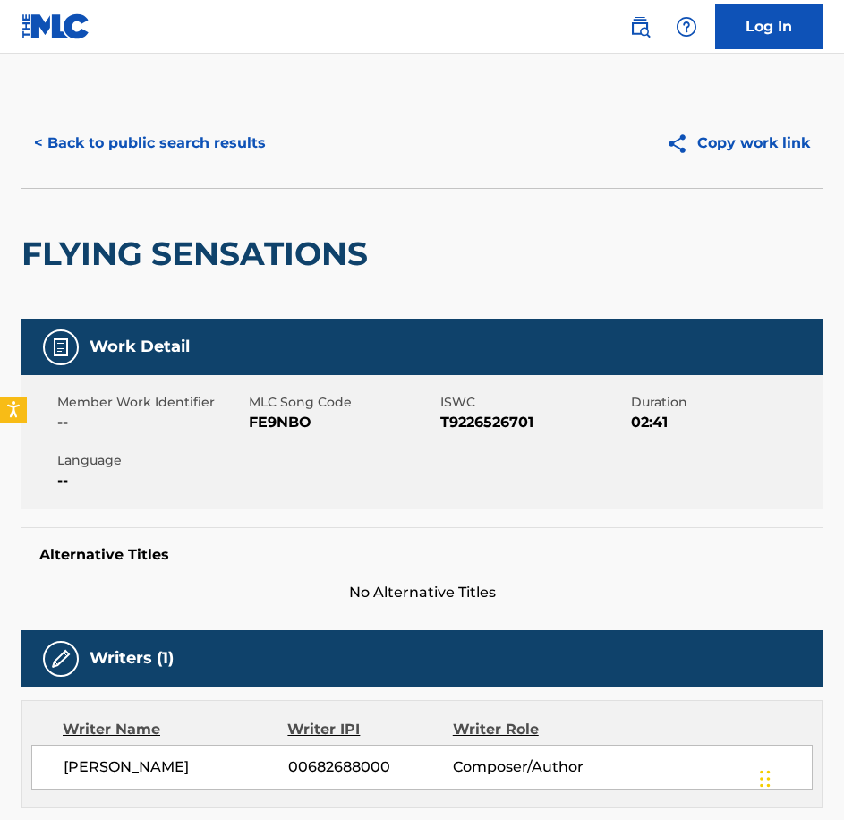
click at [265, 418] on span "FE9NBO" at bounding box center [342, 422] width 187 height 21
click at [179, 142] on button "< Back to public search results" at bounding box center [149, 143] width 257 height 45
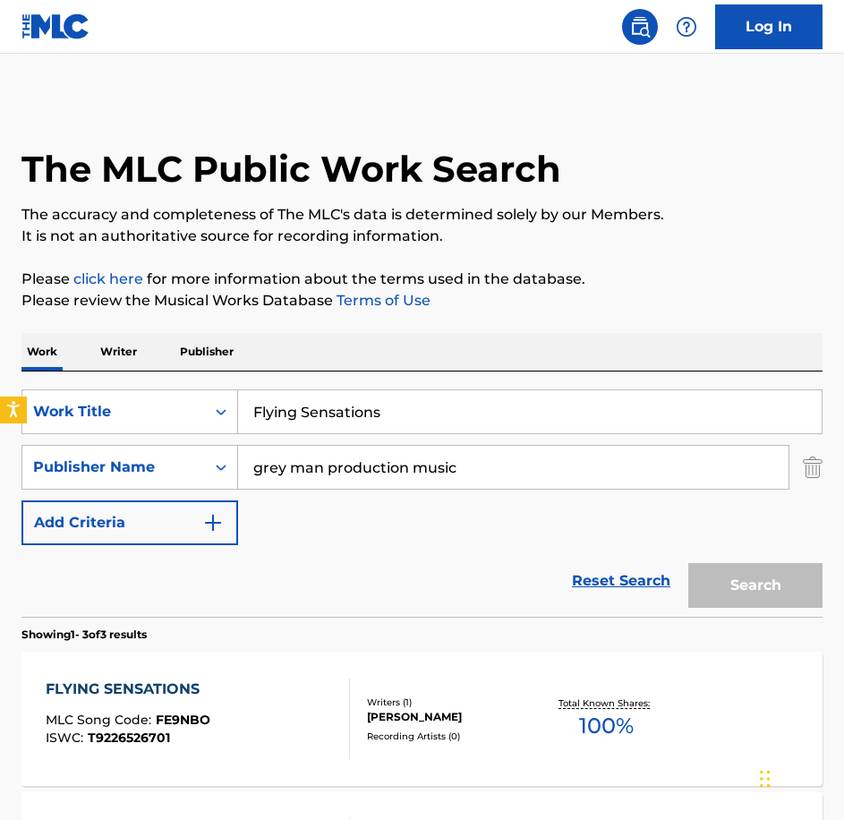
click at [0, 405] on html "Accessibility Screen-Reader Guide, Feedback, and Issue Reporting | New window 0…" at bounding box center [422, 410] width 844 height 820
type input "Growing Awe"
click at [688, 563] on button "Search" at bounding box center [755, 585] width 134 height 45
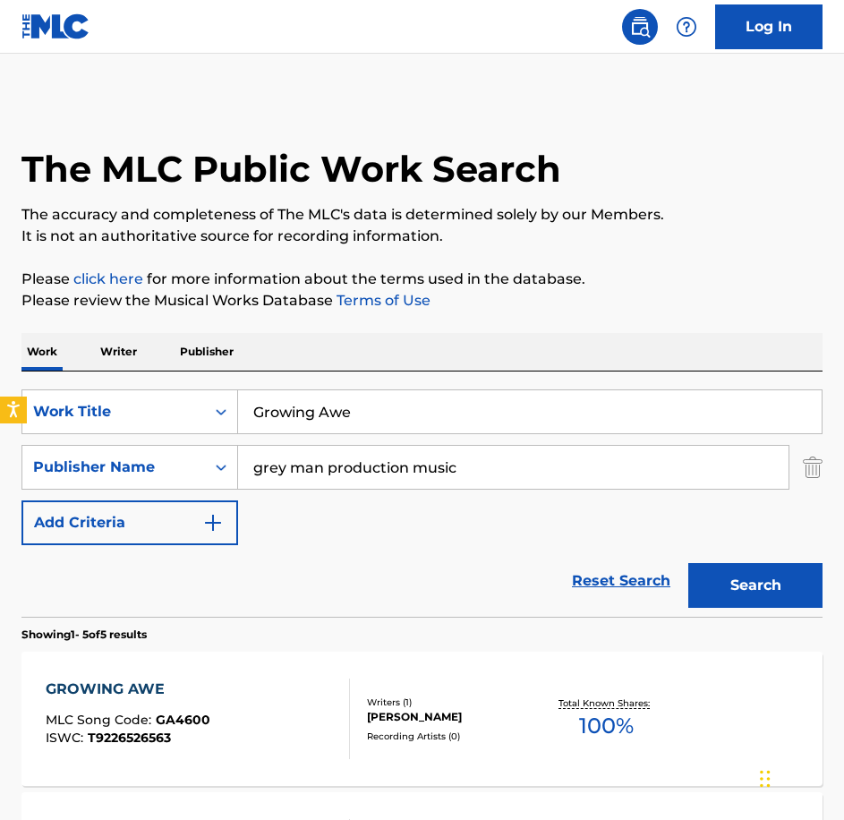
click at [232, 770] on div "GROWING AWE MLC Song Code : GA4600 ISWC : T9226526563 Writers ( 1 ) [PERSON_NAM…" at bounding box center [421, 719] width 801 height 134
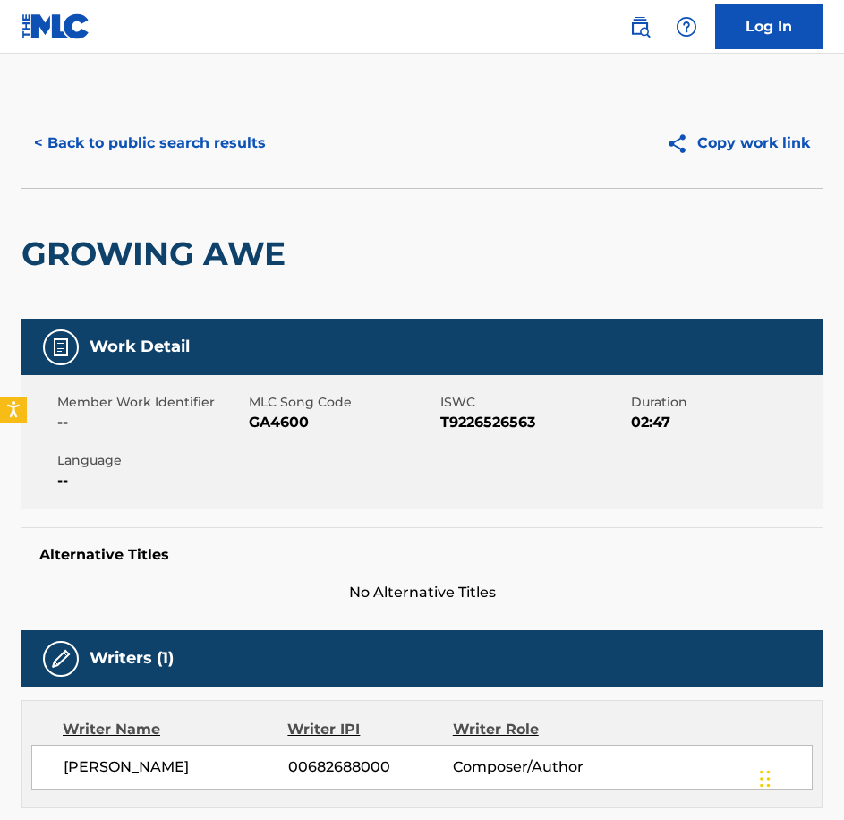
click at [294, 430] on span "GA4600" at bounding box center [342, 422] width 187 height 21
click at [35, 138] on button "< Back to public search results" at bounding box center [149, 143] width 257 height 45
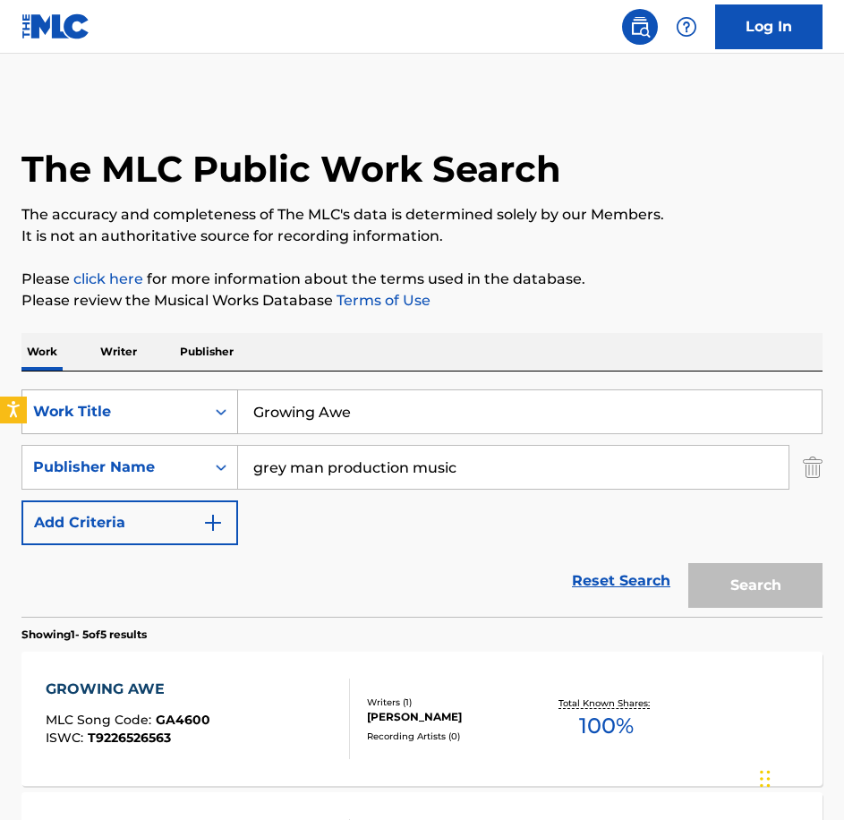
click at [218, 397] on div "SearchWithCriteriabe21c2c7-3089-4aec-a1c5-02f3d7d33223 Work Title Growing Awe" at bounding box center [421, 411] width 801 height 45
paste input "Idyllic Voyag"
type input "Idyllic Voyage"
click at [688, 563] on button "Search" at bounding box center [755, 585] width 134 height 45
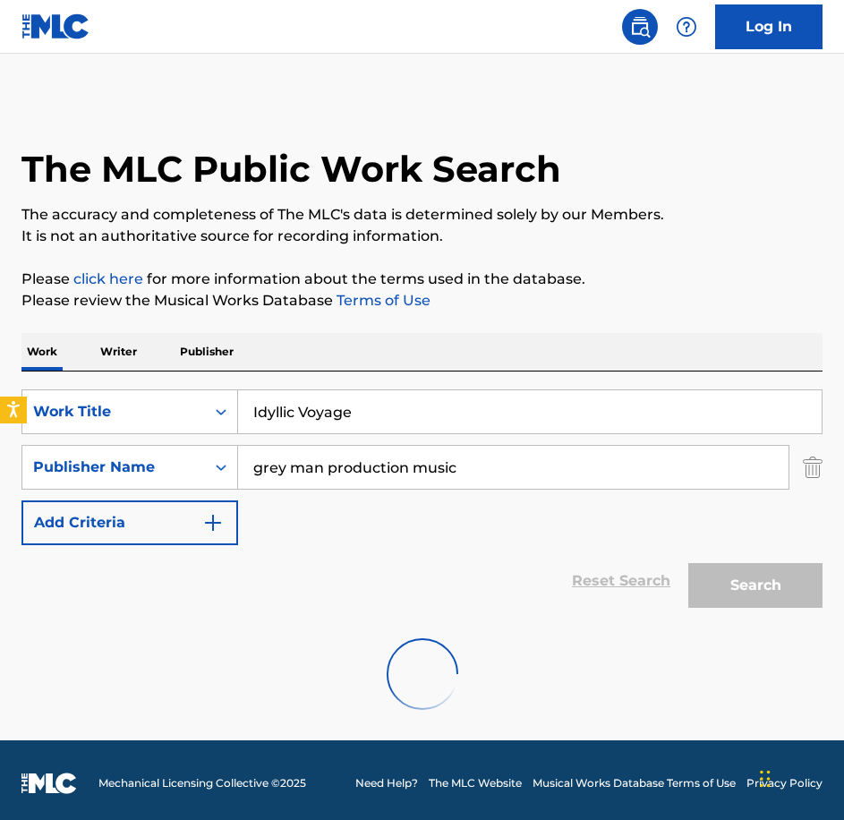
click at [240, 656] on div at bounding box center [421, 674] width 801 height 115
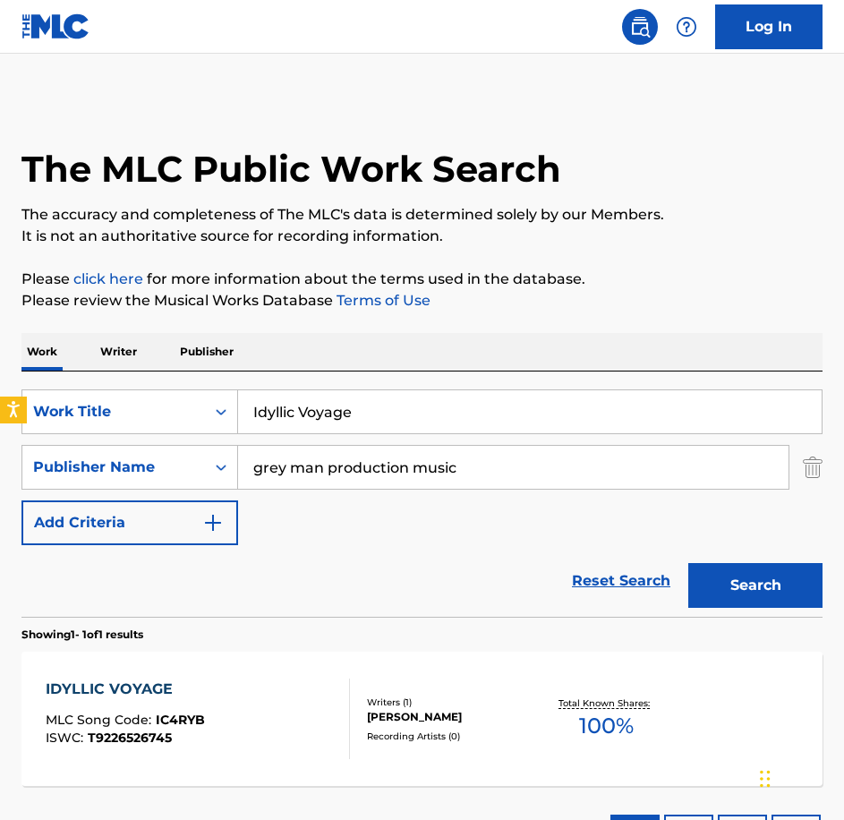
click at [306, 661] on div "IDYLLIC VOYAGE MLC Song Code : IC4RYB ISWC : T9226526745 Writers ( 1 ) [PERSON_…" at bounding box center [421, 719] width 801 height 134
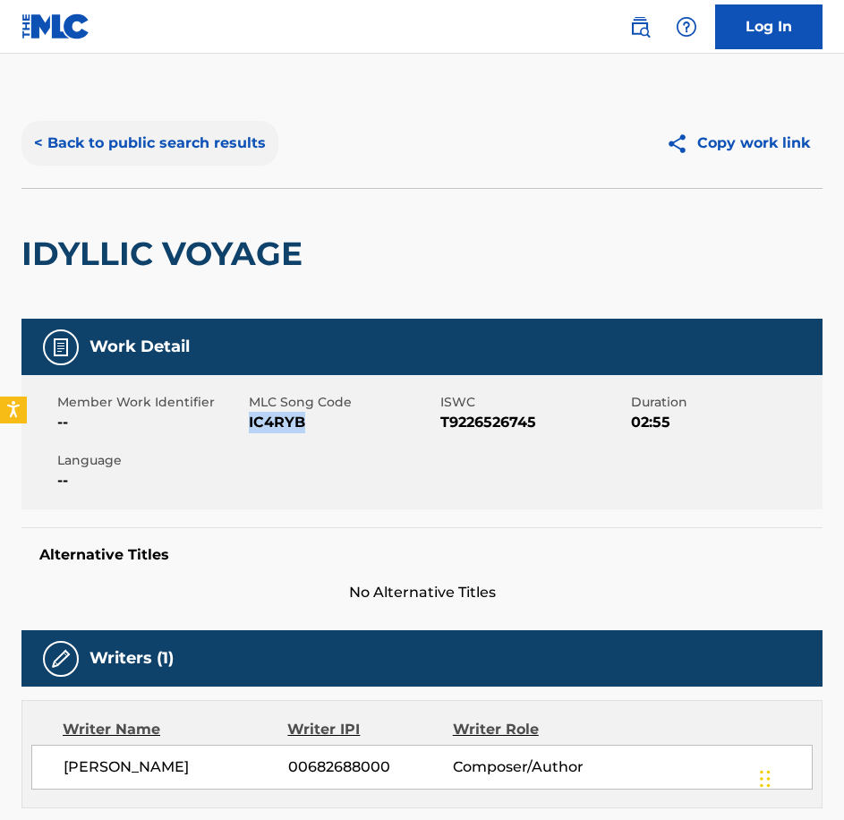
click at [226, 133] on button "< Back to public search results" at bounding box center [149, 143] width 257 height 45
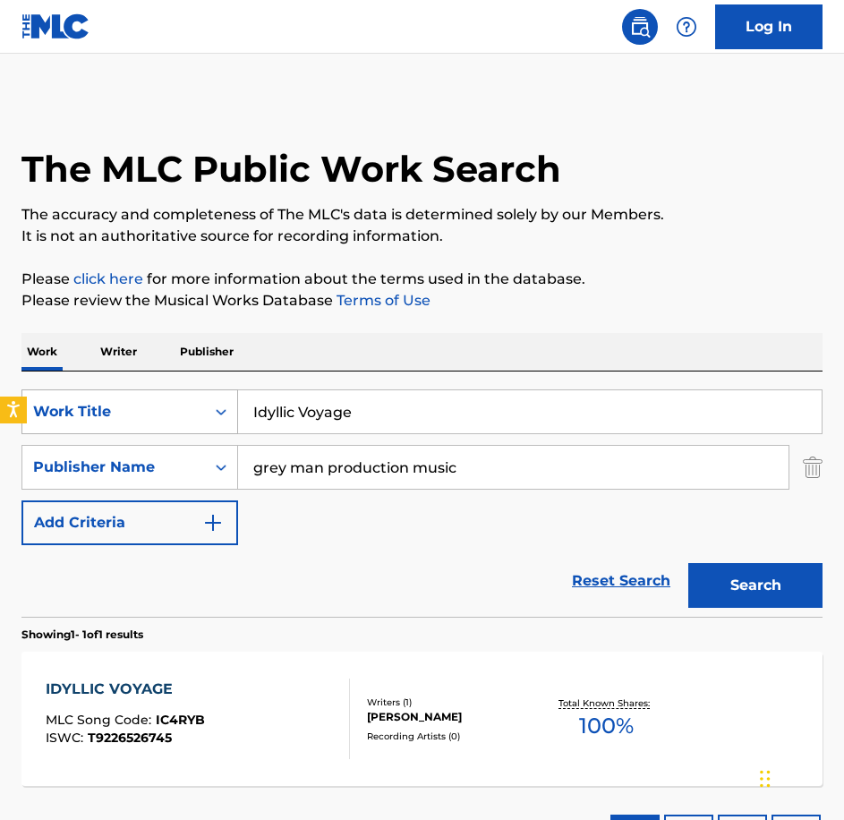
drag, startPoint x: 357, startPoint y: 414, endPoint x: 94, endPoint y: 395, distance: 263.9
click at [95, 396] on div "SearchWithCriteriabe21c2c7-3089-4aec-a1c5-02f3d7d33223 Work Title Idyllic Voyage" at bounding box center [421, 411] width 801 height 45
paste input "mpeachment"
type input "Impeachment"
click at [688, 563] on button "Search" at bounding box center [755, 585] width 134 height 45
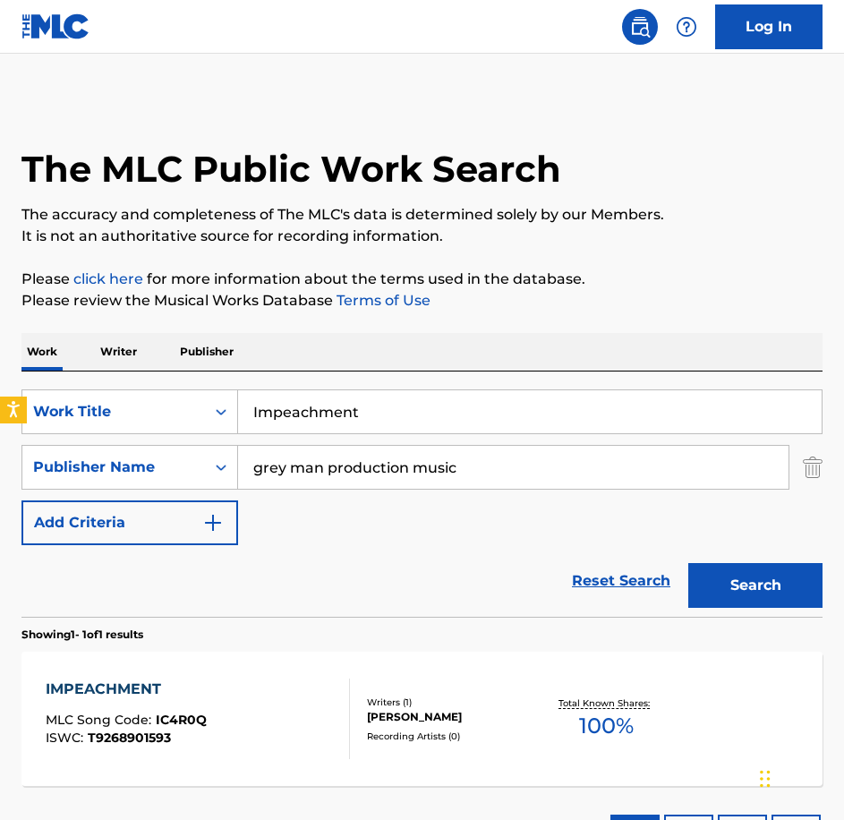
click at [253, 688] on div "IMPEACHMENT MLC Song Code : IC4R0Q ISWC : T9268901593" at bounding box center [198, 719] width 304 height 81
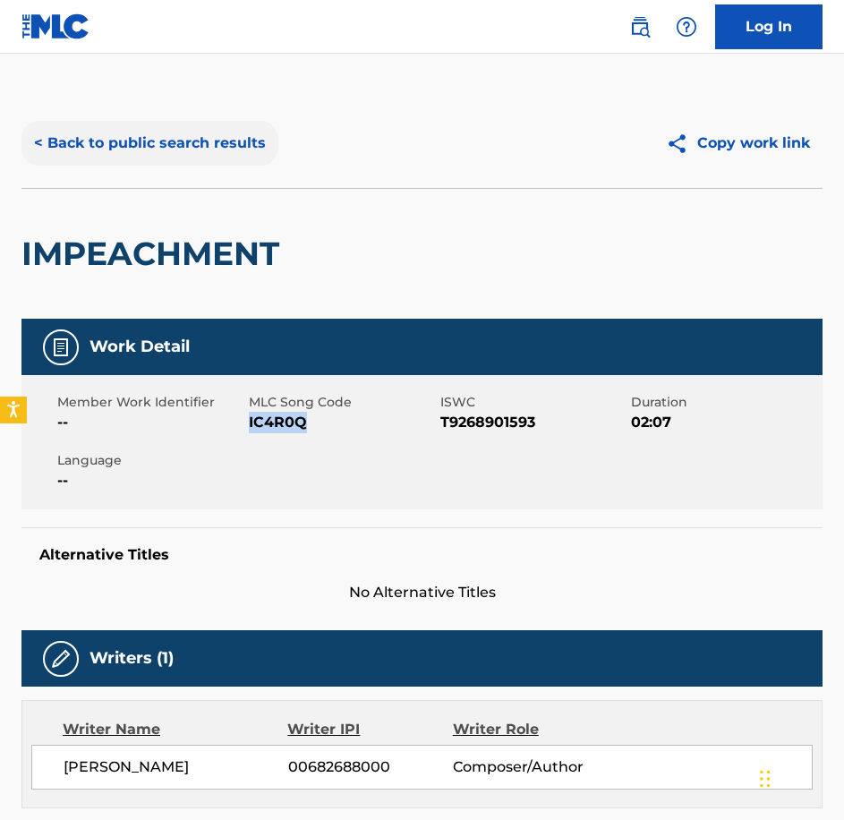
click at [117, 136] on button "< Back to public search results" at bounding box center [149, 143] width 257 height 45
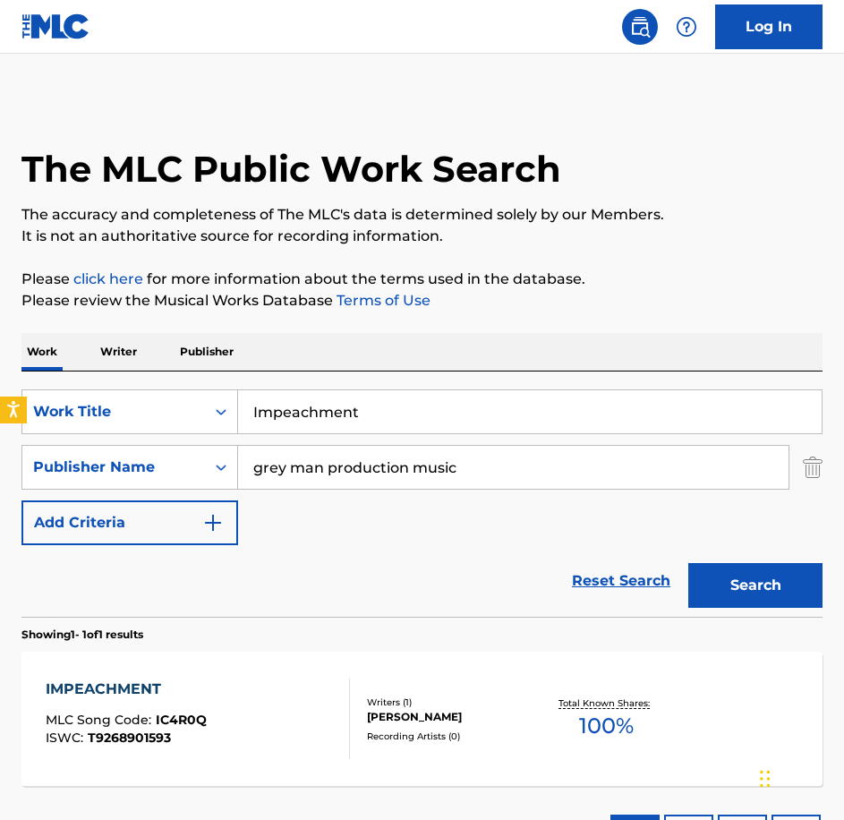
drag, startPoint x: 419, startPoint y: 413, endPoint x: 7, endPoint y: 355, distance: 415.7
click at [0, 400] on body "Accessibility Screen-Reader Guide, Feedback, and Issue Reporting | New window 0…" at bounding box center [422, 410] width 844 height 820
paste input "ntegrity Firs"
type input "Integrity First"
click at [688, 563] on button "Search" at bounding box center [755, 585] width 134 height 45
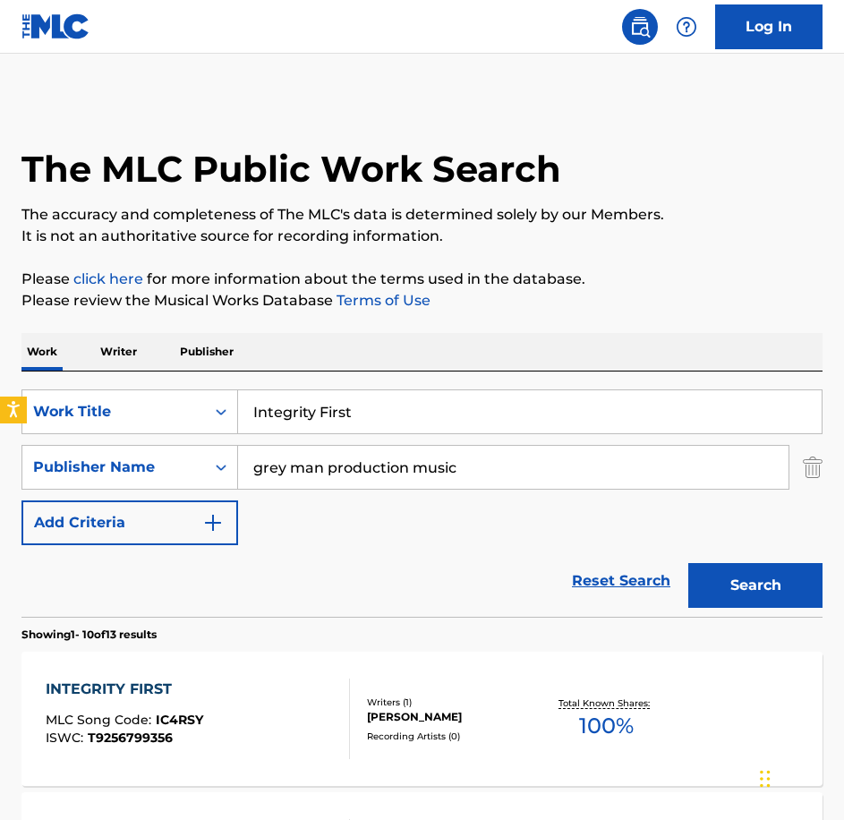
click at [246, 702] on div "INTEGRITY FIRST MLC Song Code : IC4RSY ISWC : T9256799356" at bounding box center [198, 719] width 304 height 81
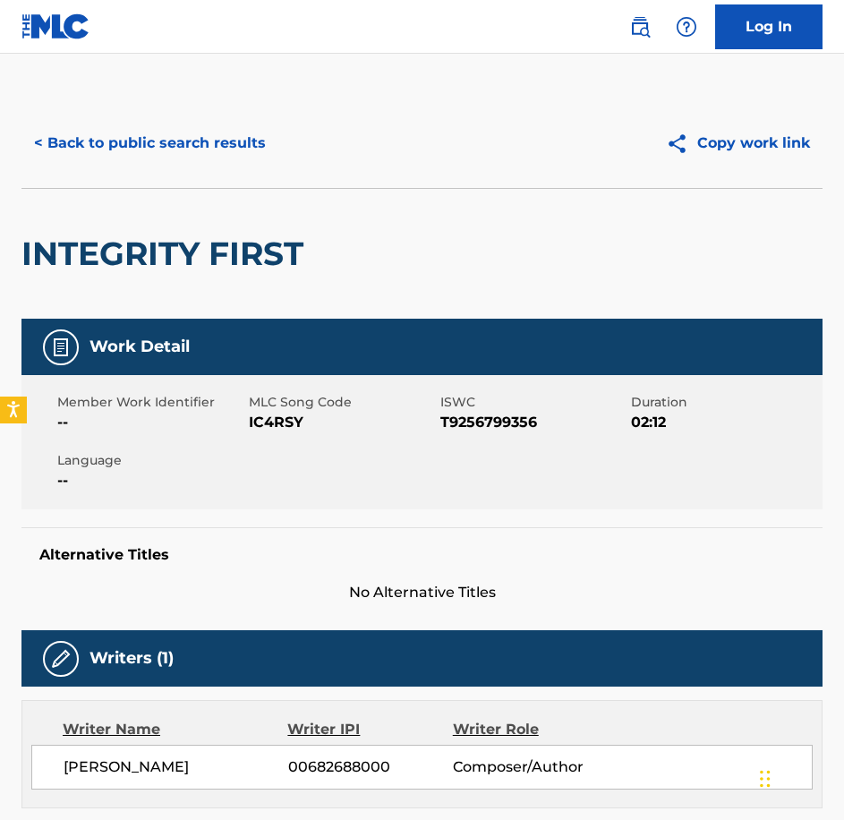
click at [287, 416] on span "IC4RSY" at bounding box center [342, 422] width 187 height 21
click at [120, 120] on div "< Back to public search results Copy work link" at bounding box center [421, 143] width 801 height 90
click at [128, 136] on button "< Back to public search results" at bounding box center [149, 143] width 257 height 45
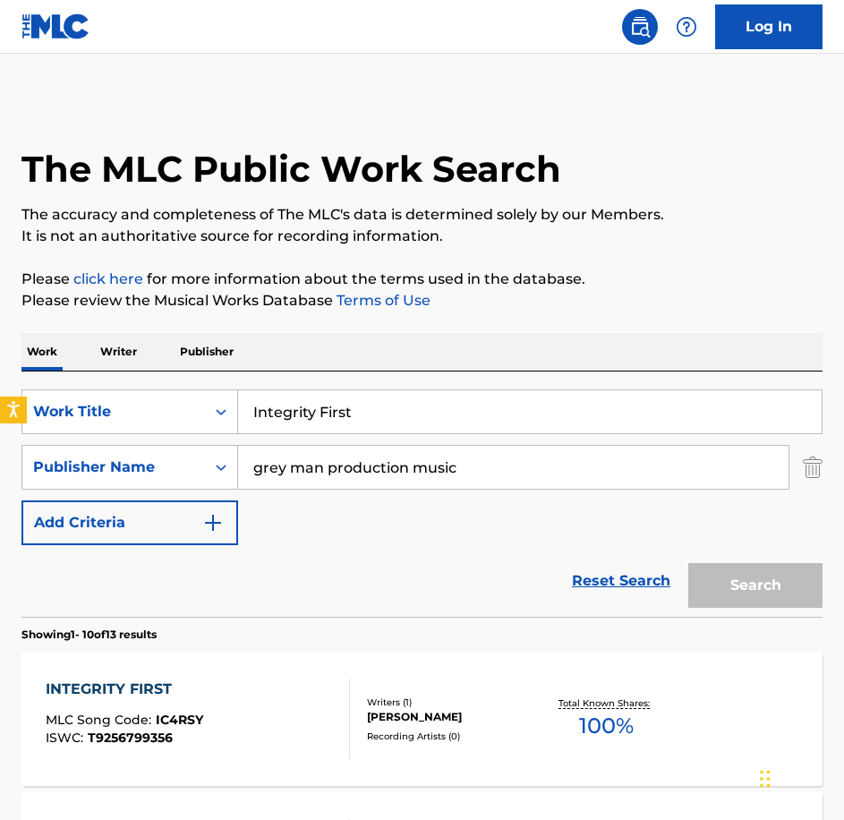
type input "Majestic Flight"
click at [688, 563] on button "Search" at bounding box center [755, 585] width 134 height 45
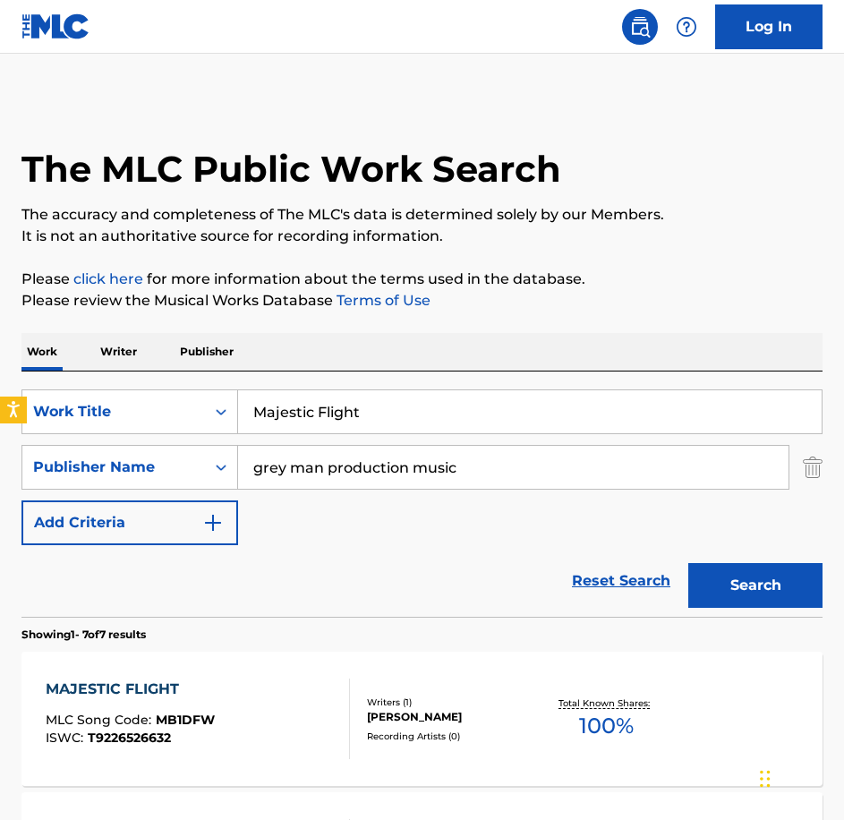
click at [207, 703] on div "MAJESTIC FLIGHT MLC Song Code : MB1DFW ISWC : T9226526632" at bounding box center [130, 719] width 169 height 81
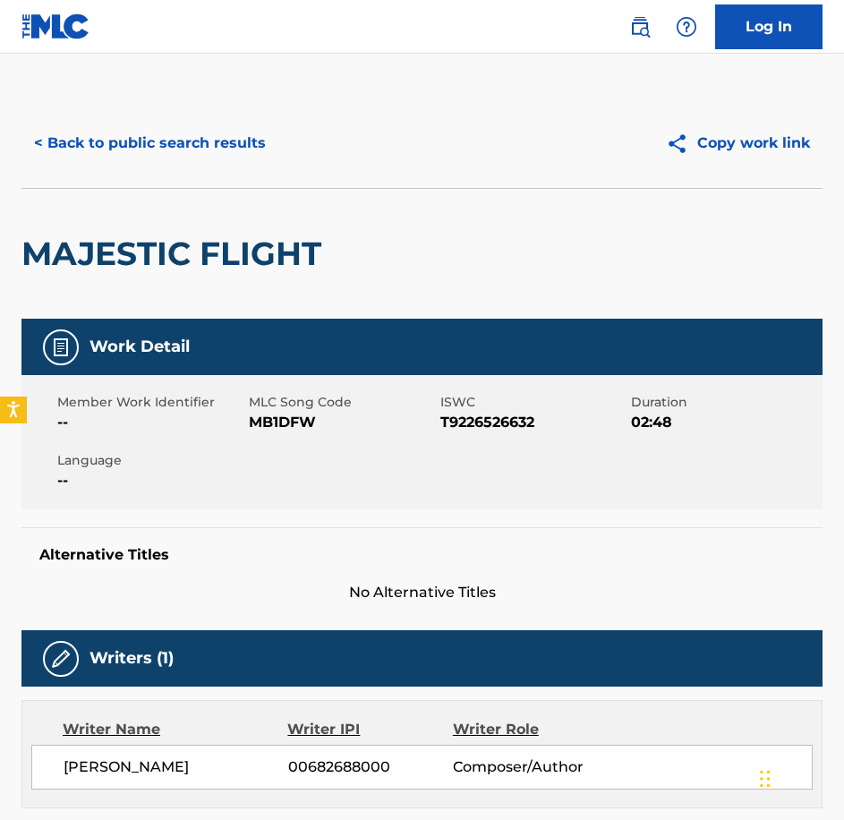
click at [271, 414] on span "MB1DFW" at bounding box center [342, 422] width 187 height 21
click at [51, 132] on button "< Back to public search results" at bounding box center [149, 143] width 257 height 45
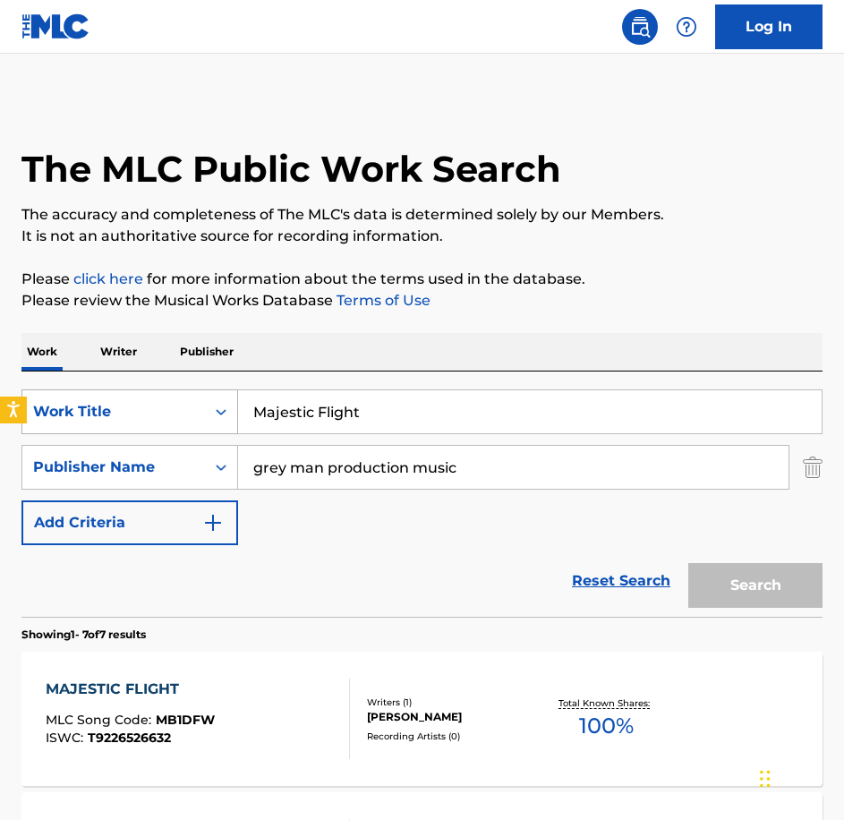
click at [210, 402] on div "SearchWithCriteriabe21c2c7-3089-4aec-a1c5-02f3d7d33223 Work Title Majestic Flig…" at bounding box center [421, 411] width 801 height 45
type input "never ending forests"
click at [688, 563] on button "Search" at bounding box center [755, 585] width 134 height 45
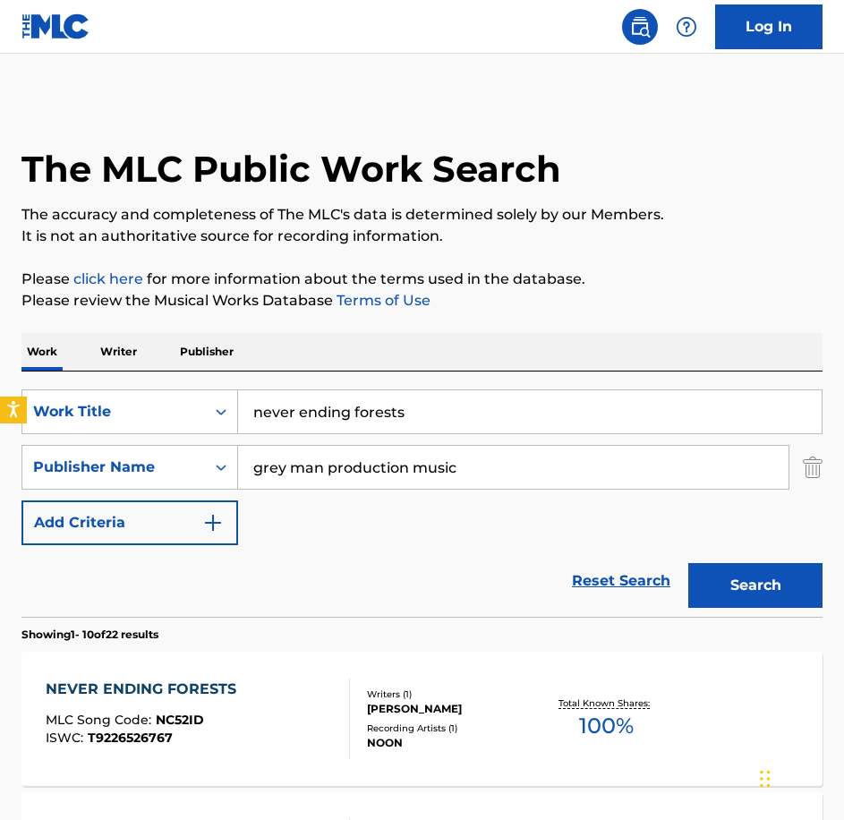
click at [292, 686] on div "NEVER ENDING FORESTS MLC Song Code : NC52ID ISWC : T9226526767" at bounding box center [198, 719] width 304 height 81
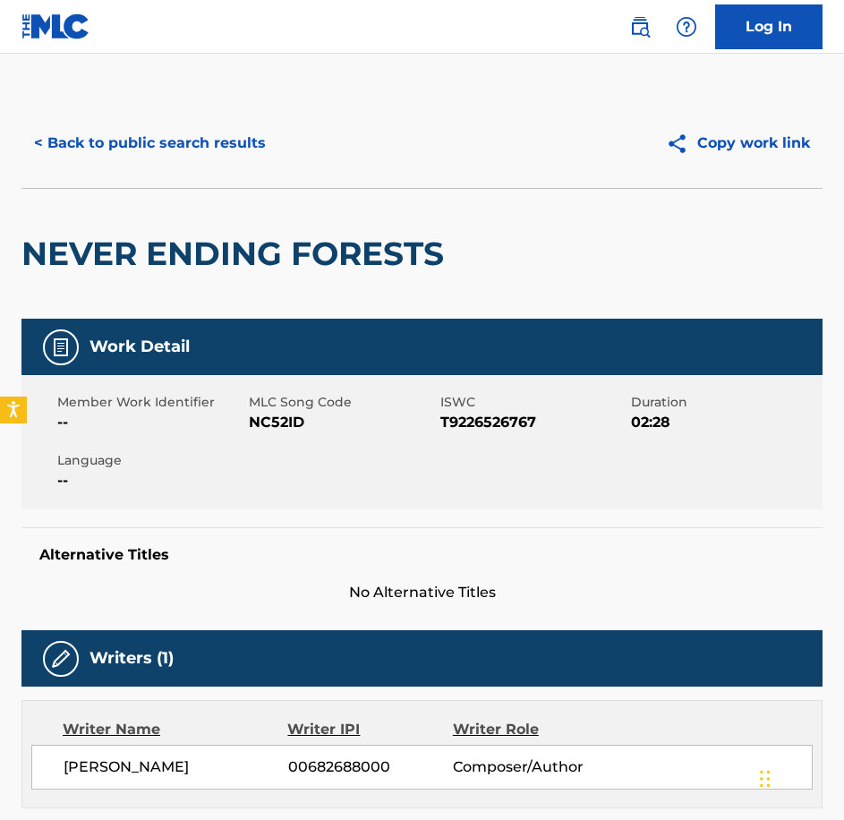
click at [286, 424] on span "NC52ID" at bounding box center [342, 422] width 187 height 21
click at [81, 106] on div "< Back to public search results Copy work link" at bounding box center [421, 143] width 801 height 90
click at [90, 132] on button "< Back to public search results" at bounding box center [149, 143] width 257 height 45
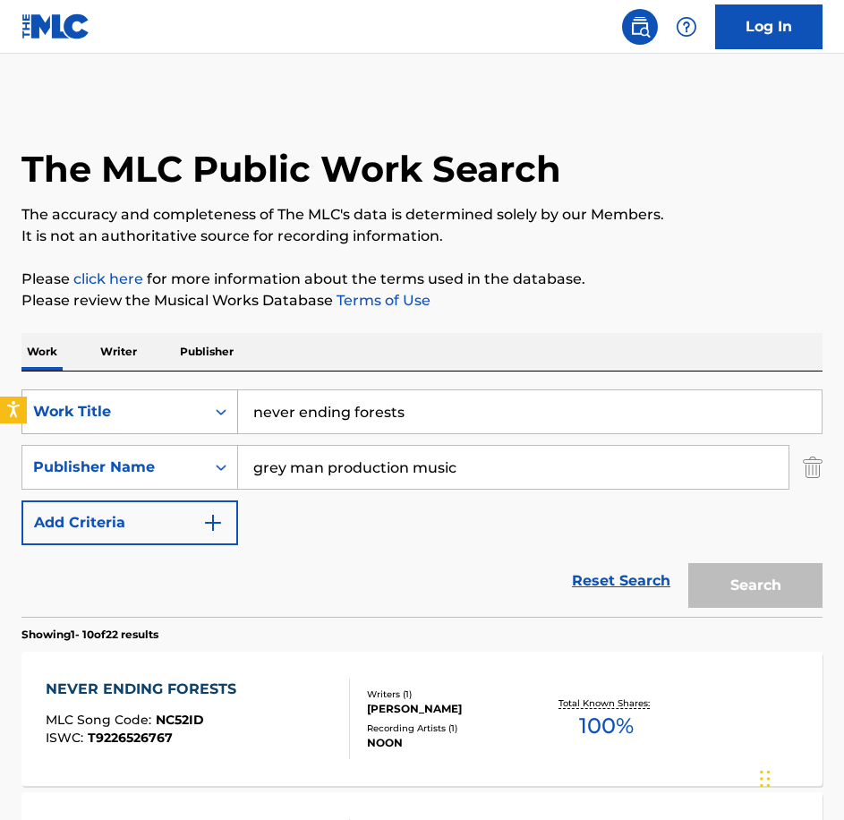
click at [125, 409] on div "SearchWithCriteriabe21c2c7-3089-4aec-a1c5-02f3d7d33223 Work Title never ending …" at bounding box center [421, 411] width 801 height 45
type input "open roads"
click at [688, 563] on button "Search" at bounding box center [755, 585] width 134 height 45
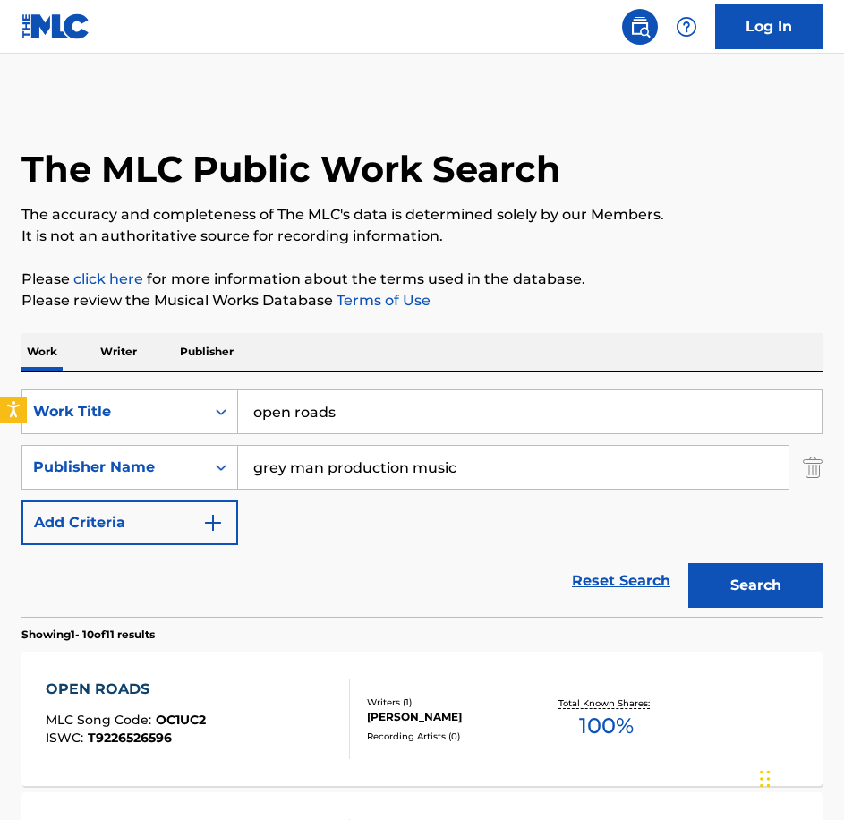
click at [298, 689] on div "OPEN ROADS MLC Song Code : OC1UC2 ISWC : T9226526596" at bounding box center [198, 719] width 304 height 81
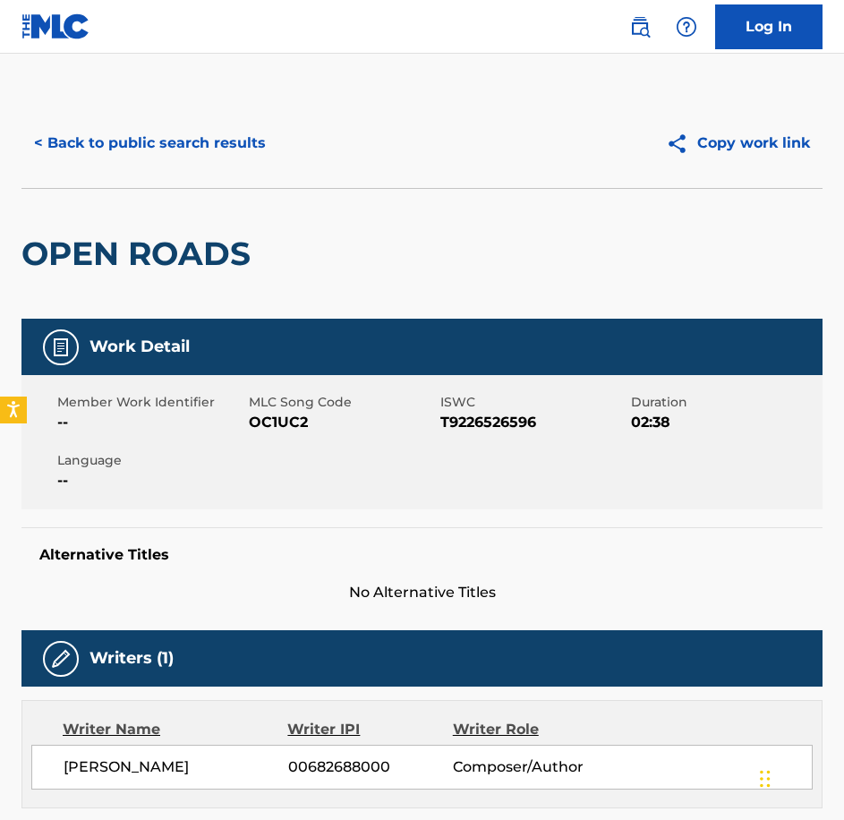
click at [291, 431] on span "OC1UC2" at bounding box center [342, 422] width 187 height 21
click at [135, 143] on button "< Back to public search results" at bounding box center [149, 143] width 257 height 45
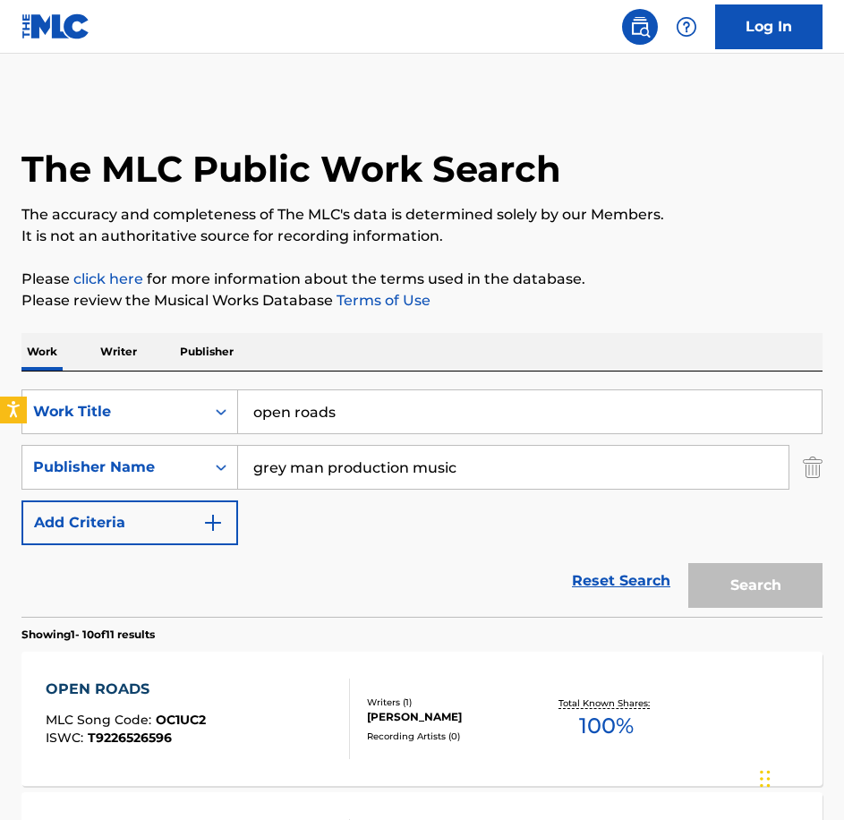
click at [239, 393] on input "open roads" at bounding box center [530, 411] width 584 height 43
type input "reaching for heaven"
click at [688, 563] on button "Search" at bounding box center [755, 585] width 134 height 45
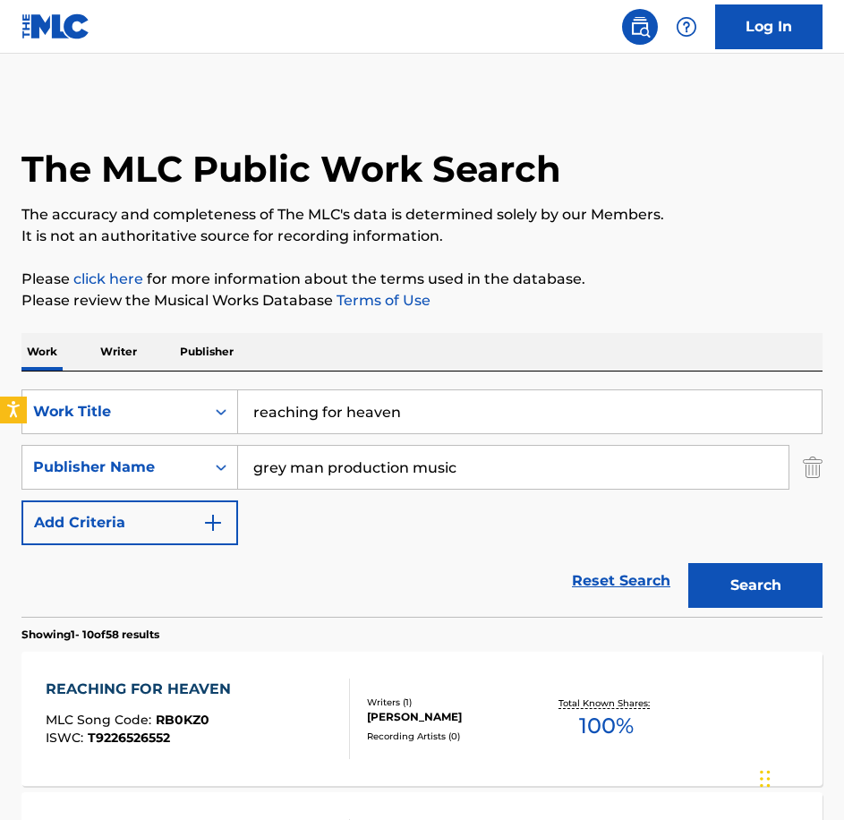
click at [279, 672] on div "REACHING FOR HEAVEN MLC Song Code : RB0KZ0 ISWC : T9226526552 Writers ( 1 ) [PE…" at bounding box center [421, 719] width 801 height 134
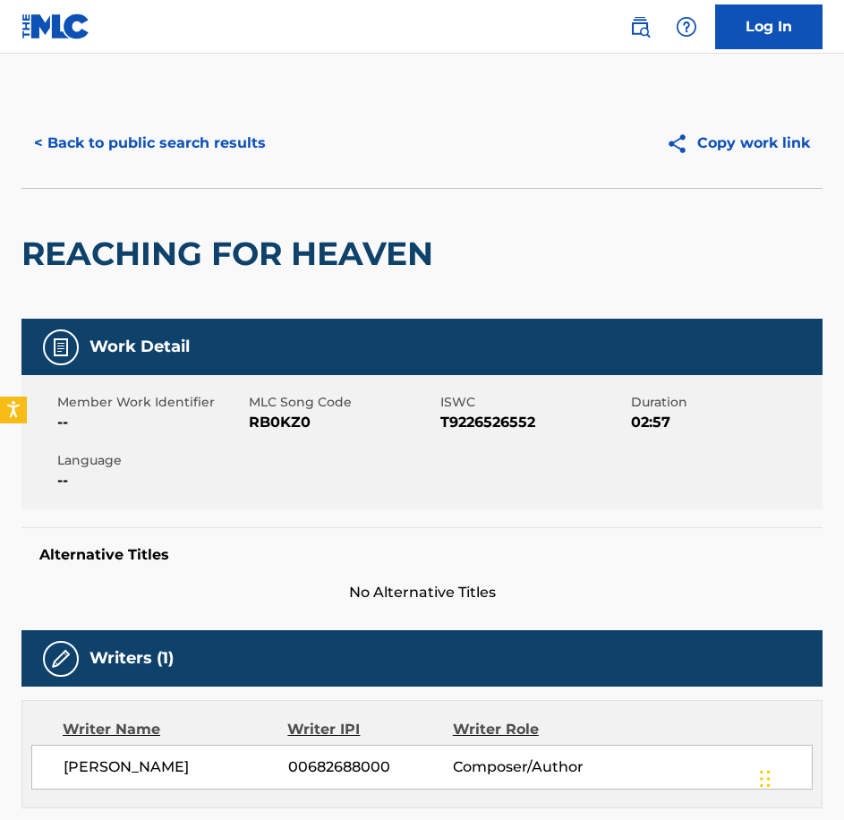
click at [300, 417] on span "RB0KZ0" at bounding box center [342, 422] width 187 height 21
click at [250, 155] on button "< Back to public search results" at bounding box center [149, 143] width 257 height 45
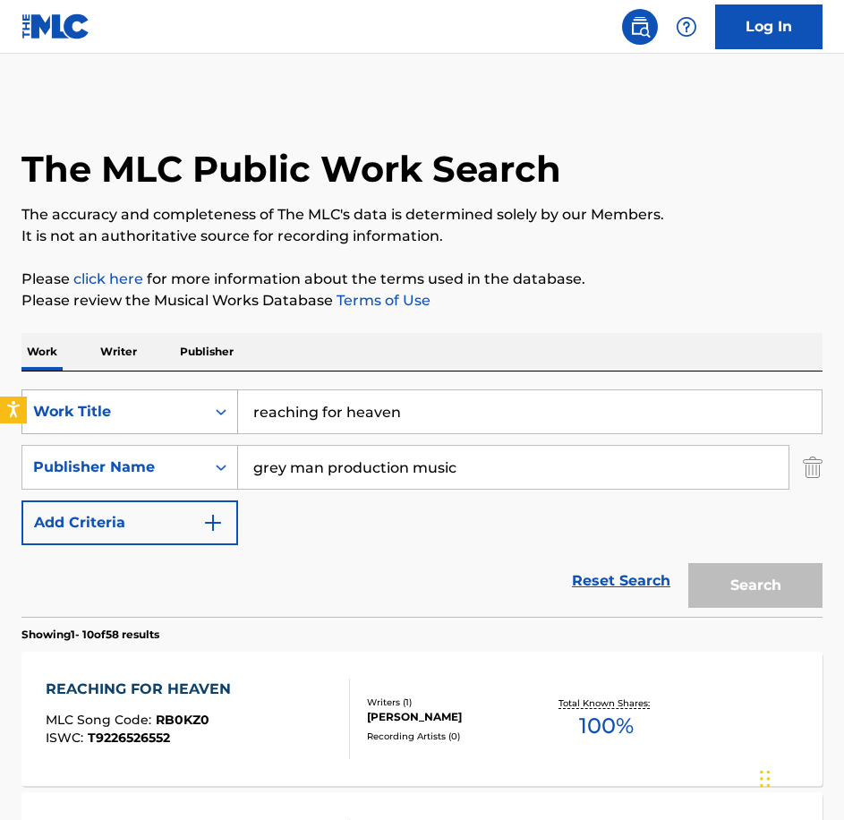
drag, startPoint x: 396, startPoint y: 423, endPoint x: 180, endPoint y: 422, distance: 215.7
click at [180, 422] on div "SearchWithCriteriabe21c2c7-3089-4aec-a1c5-02f3d7d33223 Work Title reaching for …" at bounding box center [421, 411] width 801 height 45
paste input "Recall Offhand"
type input "Recall Offhand"
click at [688, 563] on button "Search" at bounding box center [755, 585] width 134 height 45
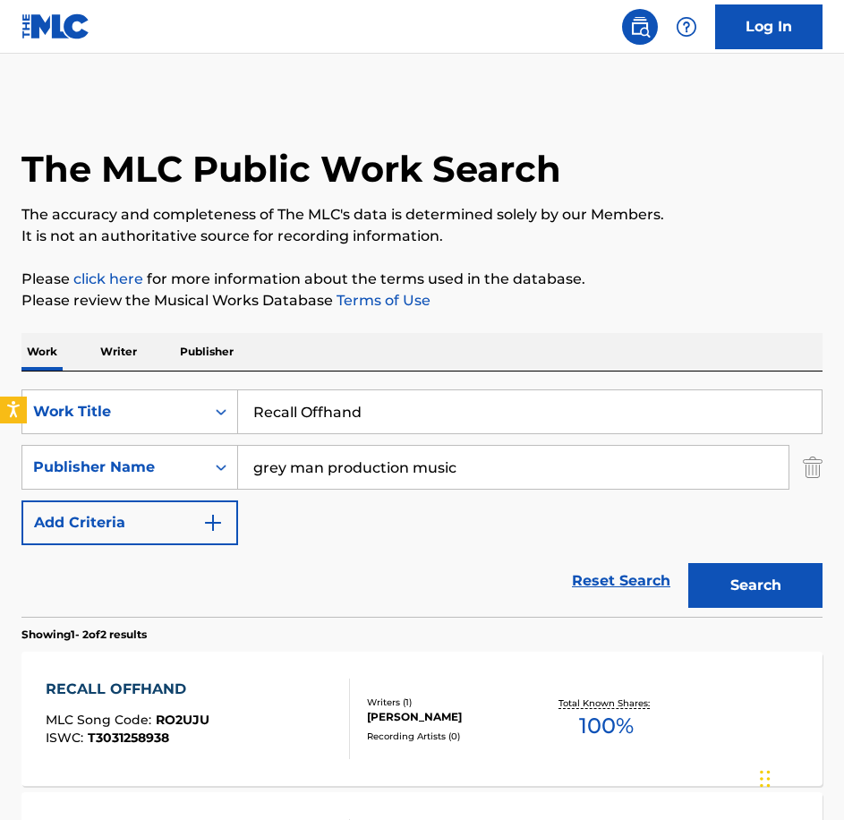
click at [253, 697] on div "RECALL OFFHAND MLC Song Code : RO2UJU ISWC : T3031258938" at bounding box center [198, 719] width 304 height 81
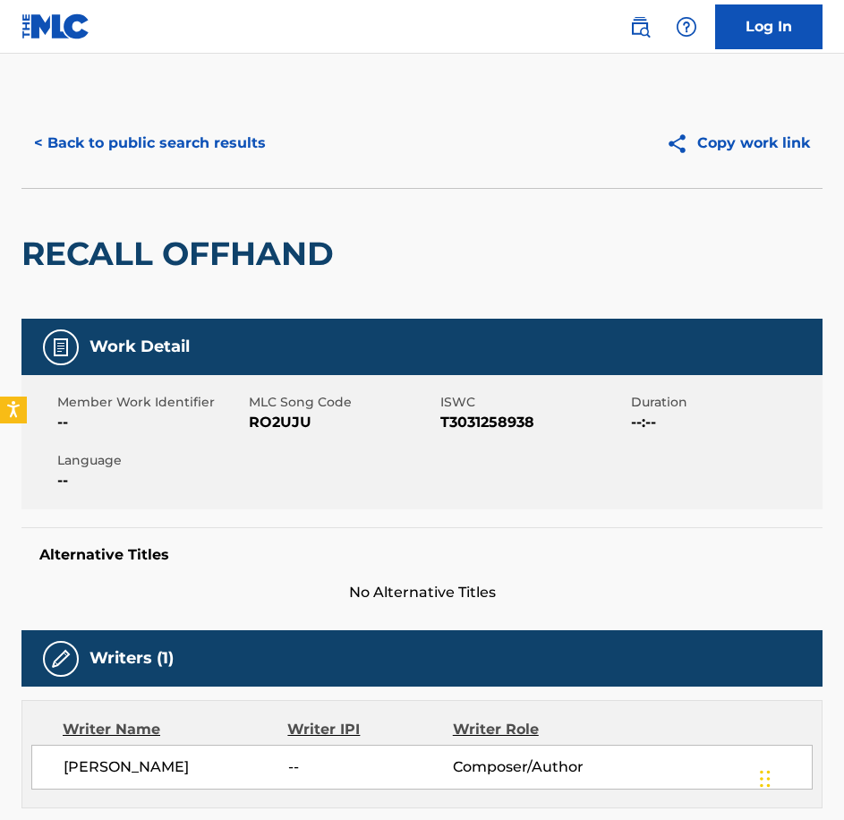
click at [277, 425] on span "RO2UJU" at bounding box center [342, 422] width 187 height 21
click at [221, 119] on div "< Back to public search results Copy work link" at bounding box center [421, 143] width 801 height 90
click at [234, 136] on button "< Back to public search results" at bounding box center [149, 143] width 257 height 45
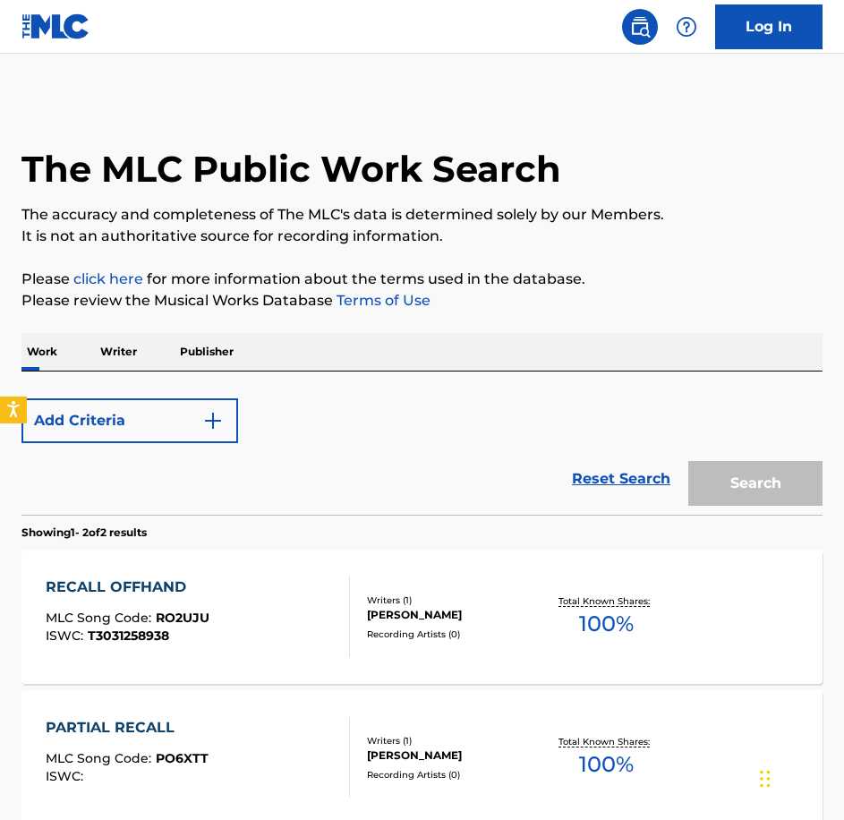
click at [214, 385] on div "Add Criteria Reset Search Search" at bounding box center [421, 442] width 801 height 143
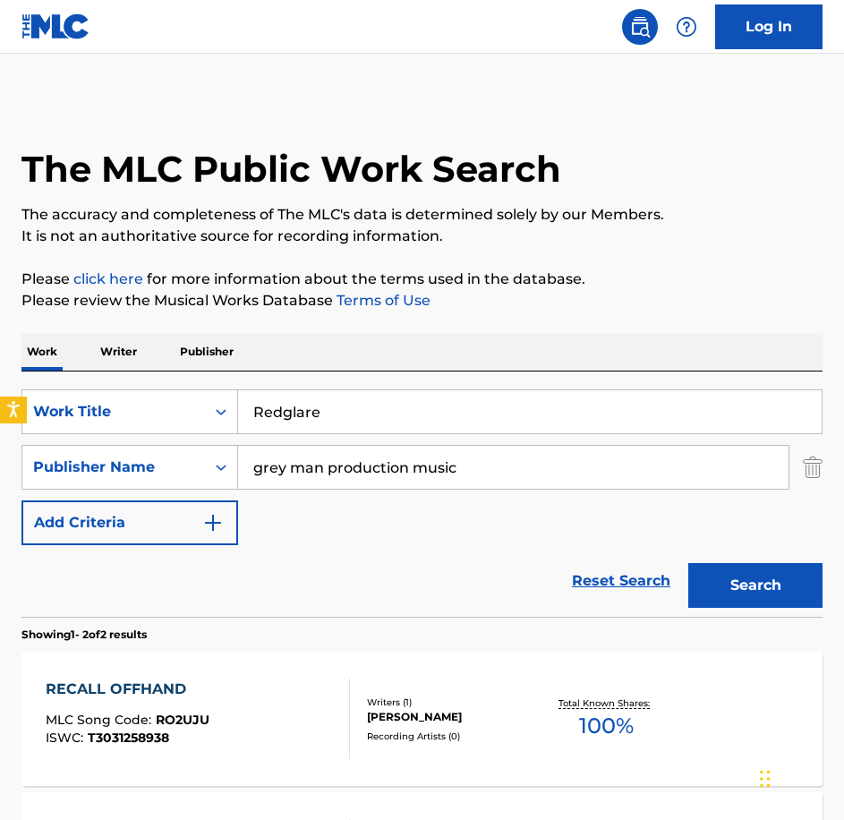
type input "Redglare"
click at [688, 563] on button "Search" at bounding box center [755, 585] width 134 height 45
click at [259, 669] on div "REDGLARE MLC Song Code : RB0DTH ISWC : T9268901537 Writers ( 1 ) [PERSON_NAME] …" at bounding box center [421, 719] width 801 height 134
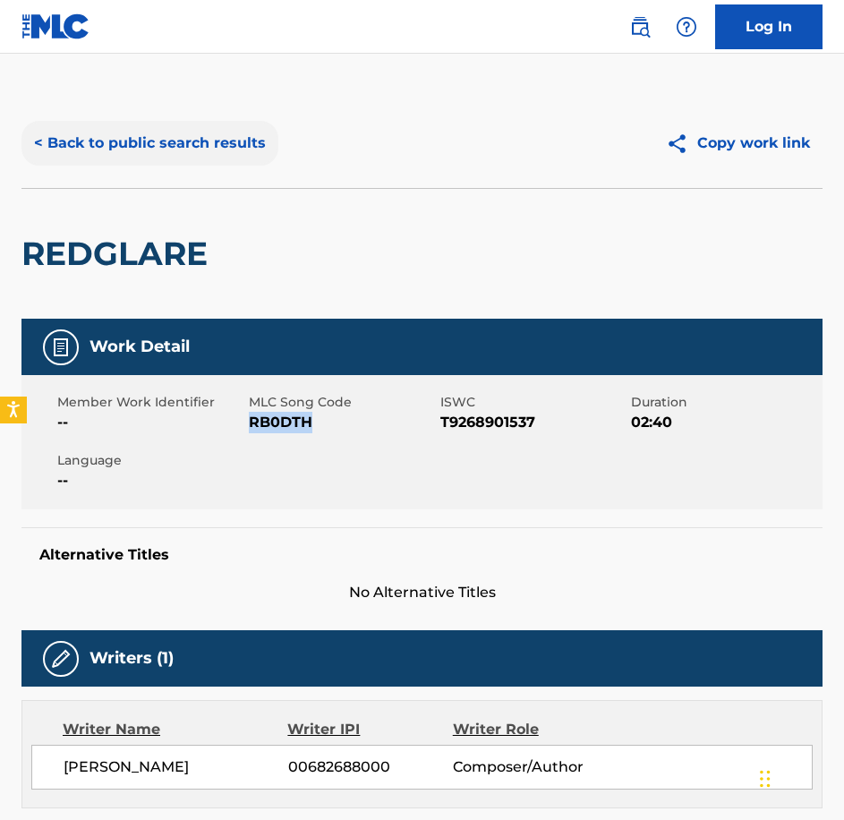
click at [161, 161] on button "< Back to public search results" at bounding box center [149, 143] width 257 height 45
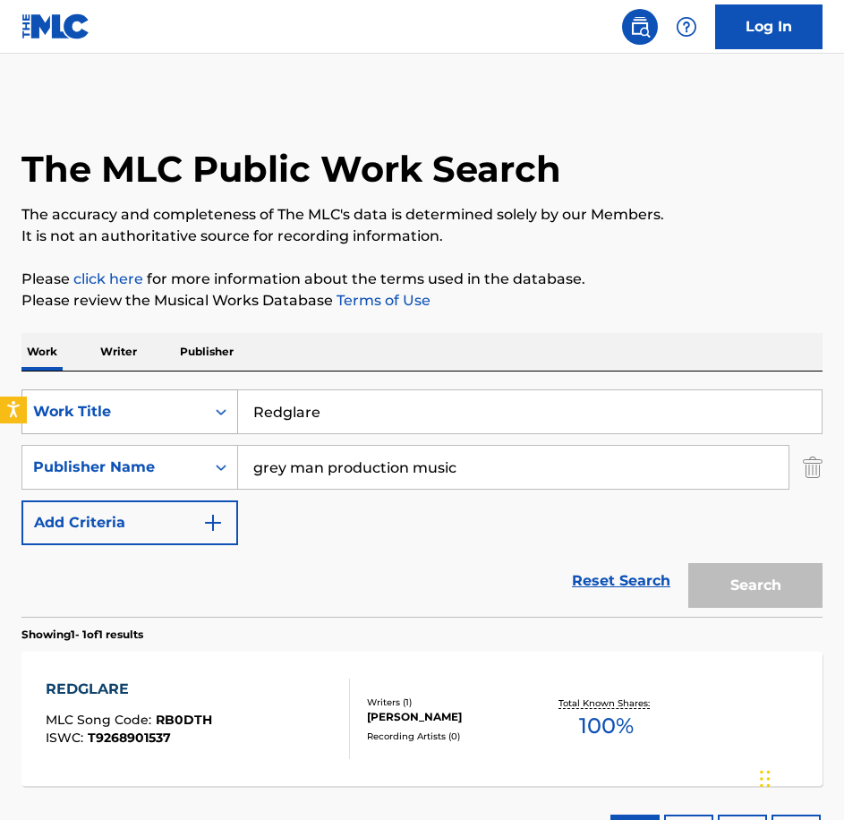
drag, startPoint x: 393, startPoint y: 386, endPoint x: 199, endPoint y: 395, distance: 194.4
click at [199, 395] on div "SearchWithCriteriabe21c2c7-3089-4aec-a1c5-02f3d7d33223 Work Title Redglare" at bounding box center [421, 411] width 801 height 45
paste input "Situation Room"
type input "Situation Room"
click at [688, 563] on button "Search" at bounding box center [755, 585] width 134 height 45
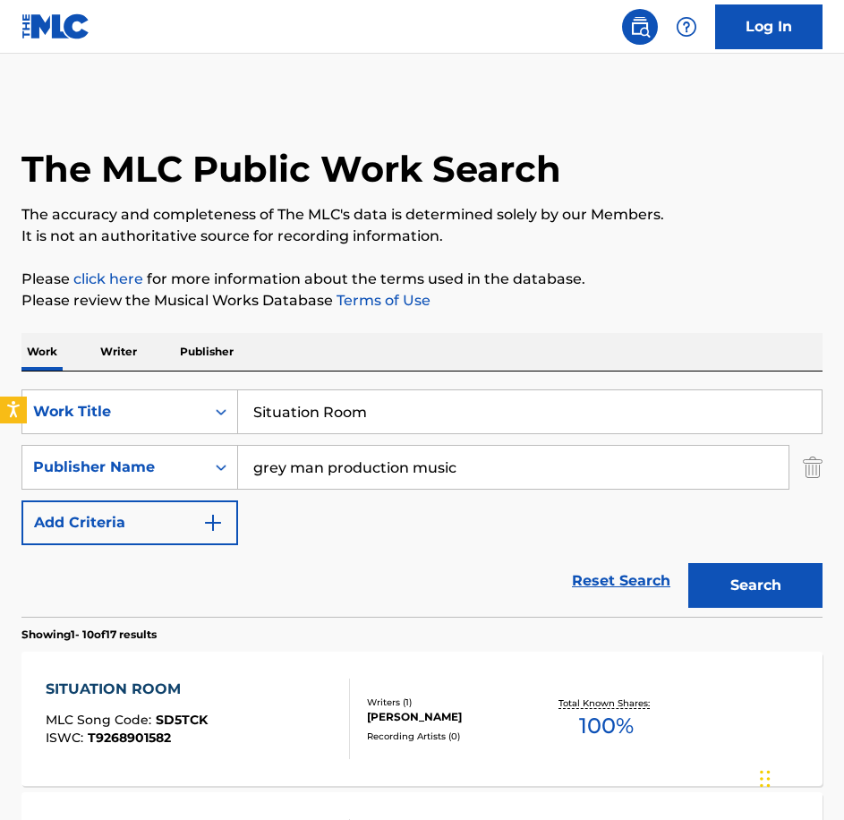
click at [201, 705] on div "SITUATION ROOM MLC Song Code : SD5TCK ISWC : T9268901582" at bounding box center [127, 719] width 162 height 81
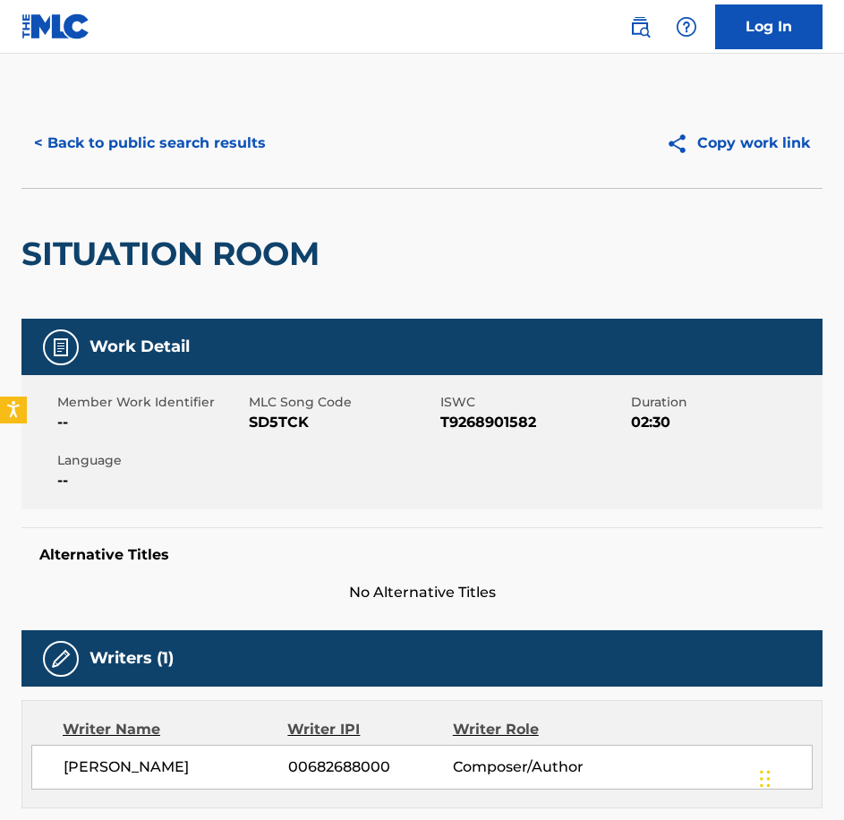
click at [271, 426] on span "SD5TCK" at bounding box center [342, 422] width 187 height 21
click at [186, 122] on button "< Back to public search results" at bounding box center [149, 143] width 257 height 45
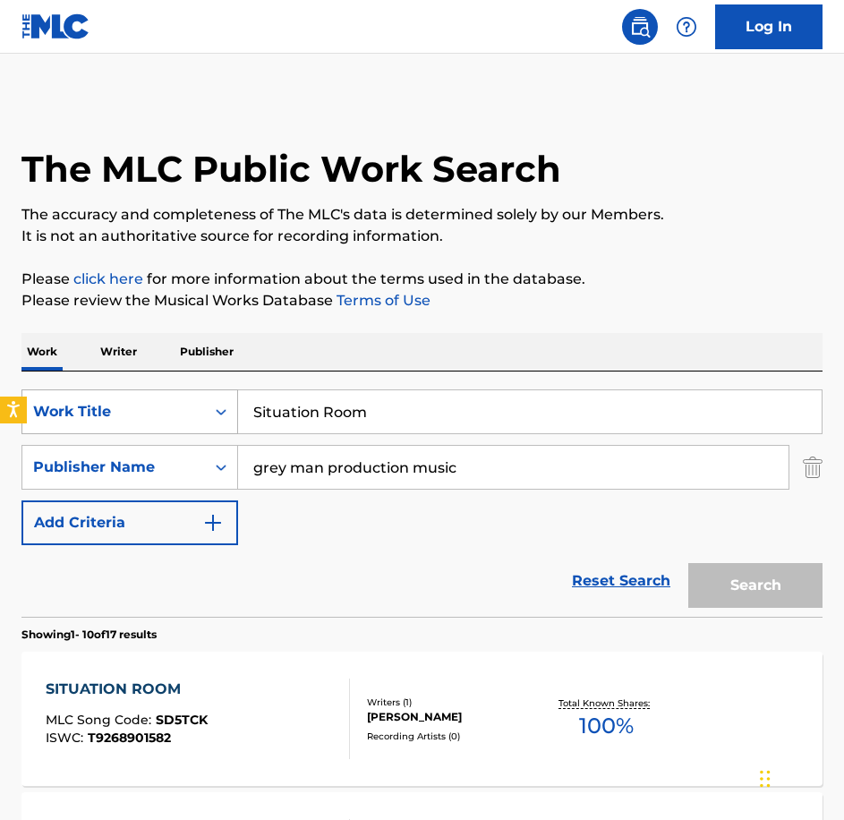
click at [195, 405] on div "SearchWithCriteriabe21c2c7-3089-4aec-a1c5-02f3d7d33223 Work Title Situation Room" at bounding box center [421, 411] width 801 height 45
type input "Soft Sunrise"
click at [688, 563] on button "Search" at bounding box center [755, 585] width 134 height 45
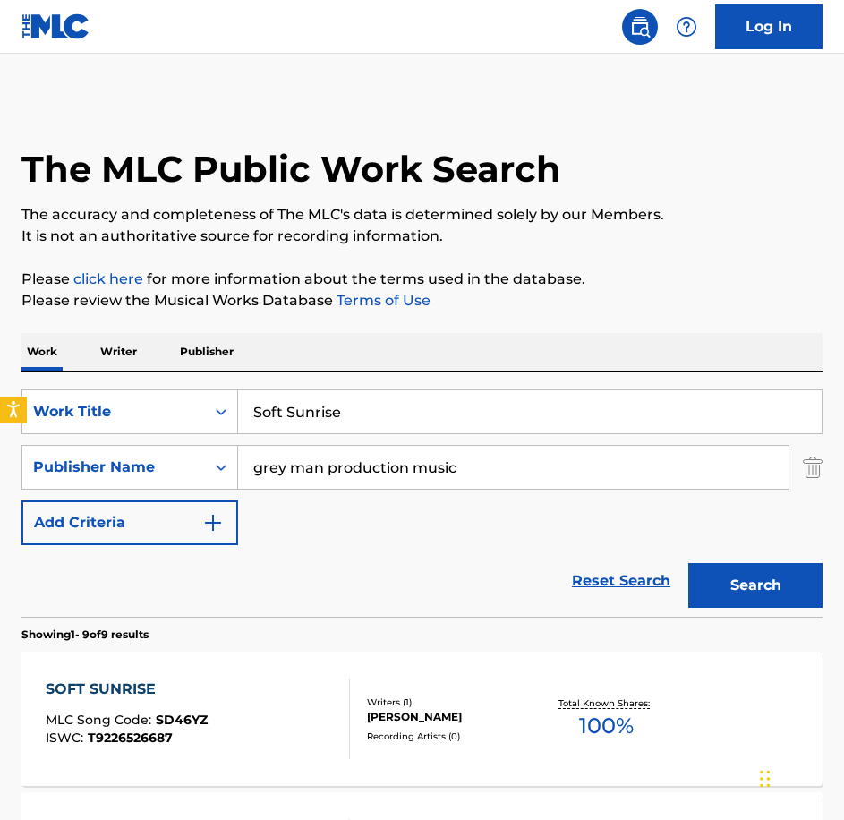
click at [250, 689] on div "SOFT SUNRISE MLC Song Code : SD46YZ ISWC : T9226526687" at bounding box center [198, 719] width 304 height 81
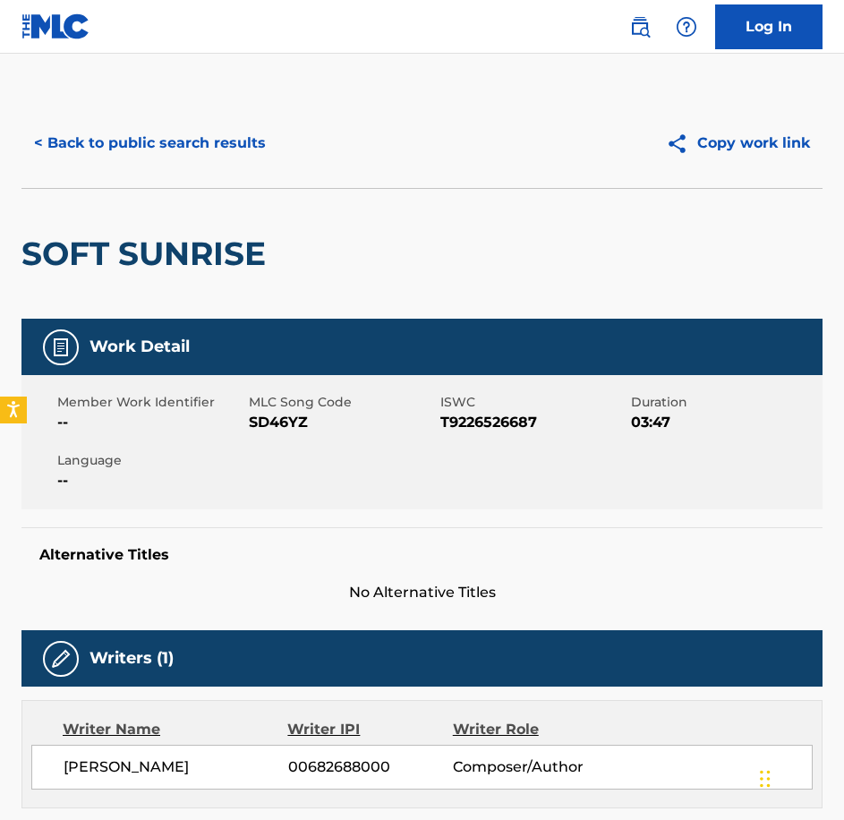
click at [288, 439] on div "Member Work Identifier -- MLC Song Code SD46YZ ISWC T9226526687 Duration 03:47 …" at bounding box center [421, 442] width 801 height 134
click at [225, 161] on button "< Back to public search results" at bounding box center [149, 143] width 257 height 45
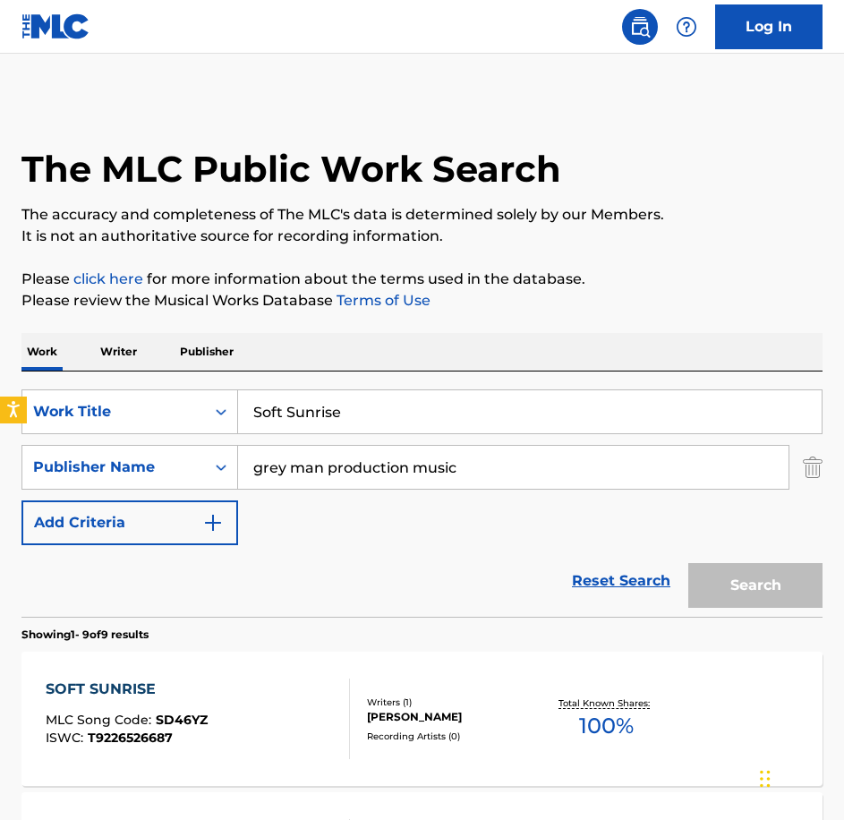
drag, startPoint x: 397, startPoint y: 414, endPoint x: 73, endPoint y: 374, distance: 325.5
click at [73, 374] on div "SearchWithCriteriabe21c2c7-3089-4aec-a1c5-02f3d7d33223 Work Title Soft Sunrise …" at bounding box center [421, 493] width 801 height 245
paste input "The World Below Us"
type input "The World Below Us"
click at [688, 563] on button "Search" at bounding box center [755, 585] width 134 height 45
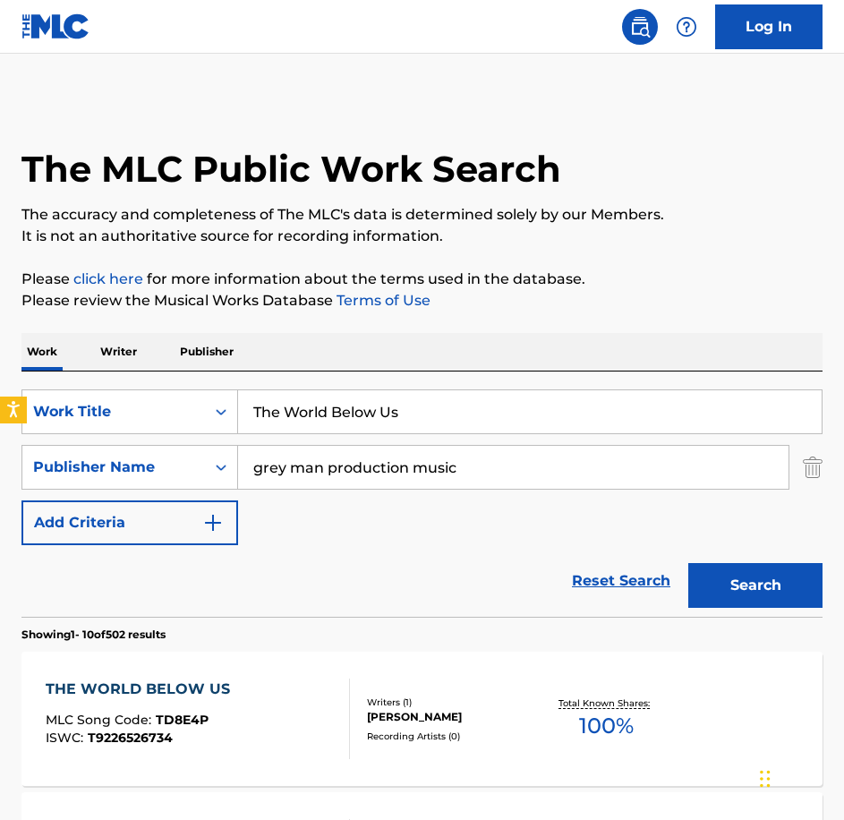
click at [264, 722] on div "THE WORLD BELOW US MLC Song Code : TD8E4P ISWC : T9226526734" at bounding box center [198, 719] width 304 height 81
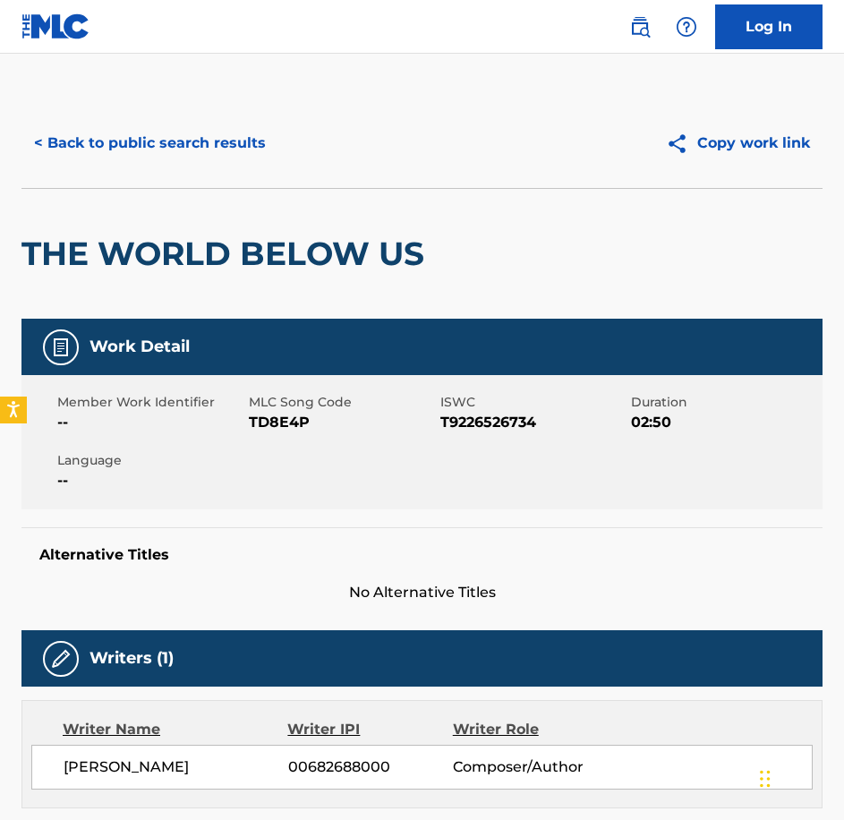
click at [284, 428] on span "TD8E4P" at bounding box center [342, 422] width 187 height 21
click at [115, 147] on button "< Back to public search results" at bounding box center [149, 143] width 257 height 45
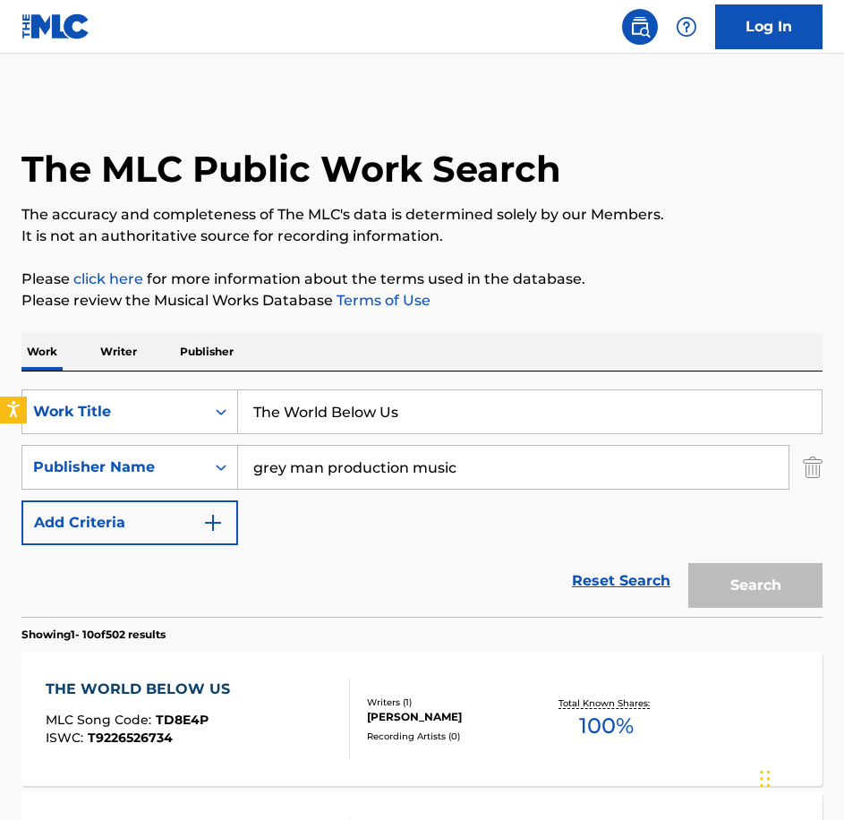
click at [183, 388] on div "SearchWithCriteriabe21c2c7-3089-4aec-a1c5-02f3d7d33223 Work Title The World Bel…" at bounding box center [421, 493] width 801 height 245
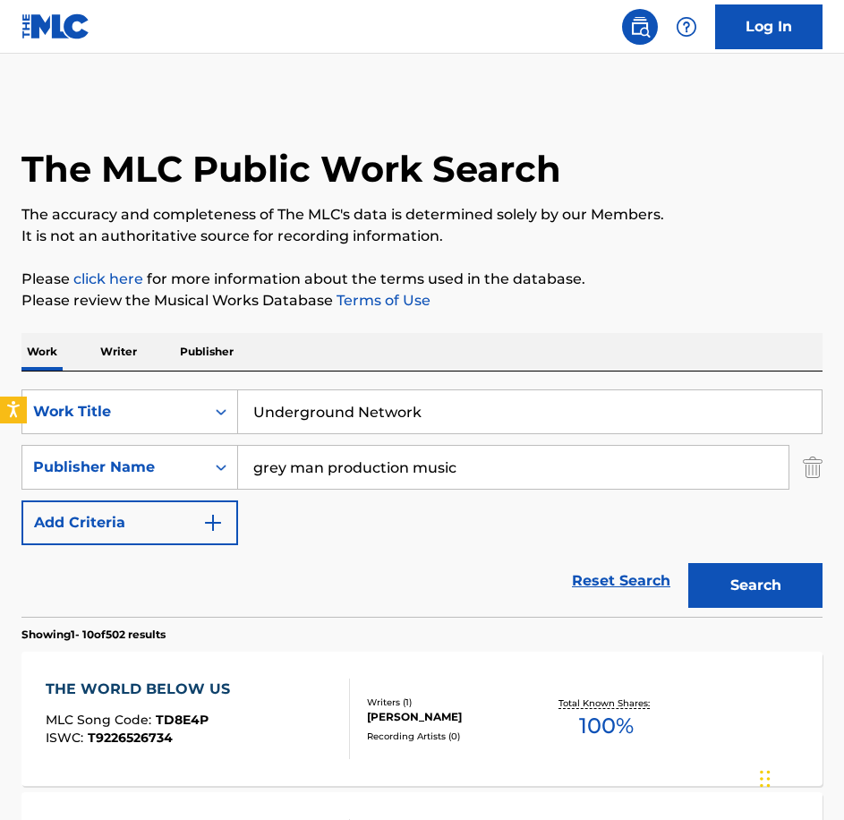
type input "Underground Network"
click at [688, 563] on button "Search" at bounding box center [755, 585] width 134 height 45
click at [289, 749] on div "UNDERGROUND NETWORK MLC Song Code : UW4JJO ISWC : T3031252043" at bounding box center [198, 719] width 304 height 81
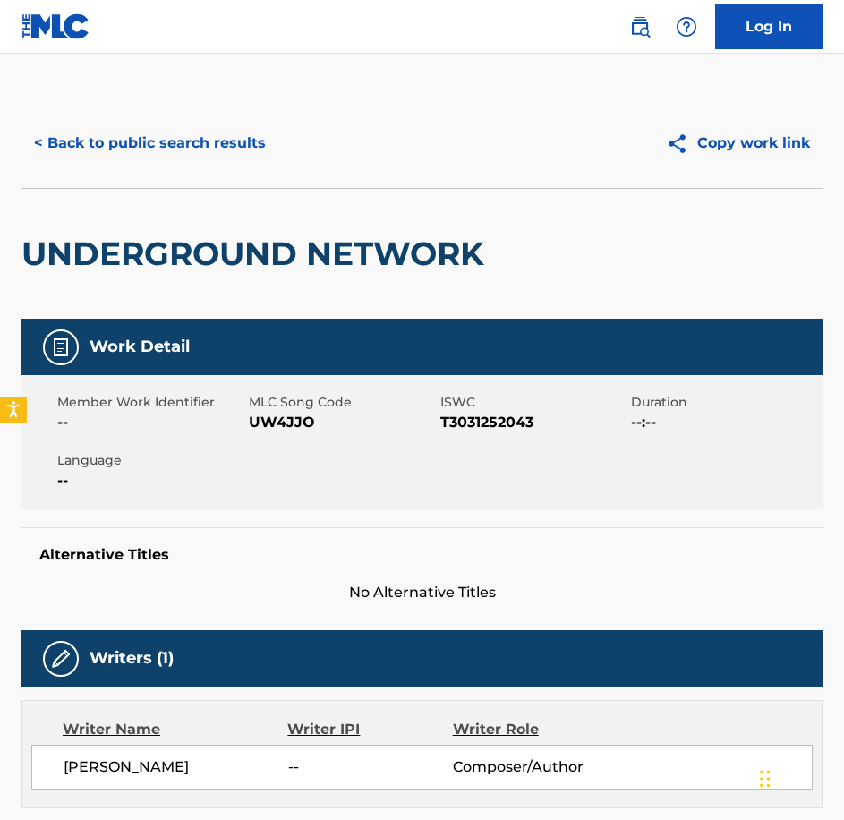
click at [295, 420] on span "UW4JJO" at bounding box center [342, 422] width 187 height 21
click at [173, 142] on button "< Back to public search results" at bounding box center [149, 143] width 257 height 45
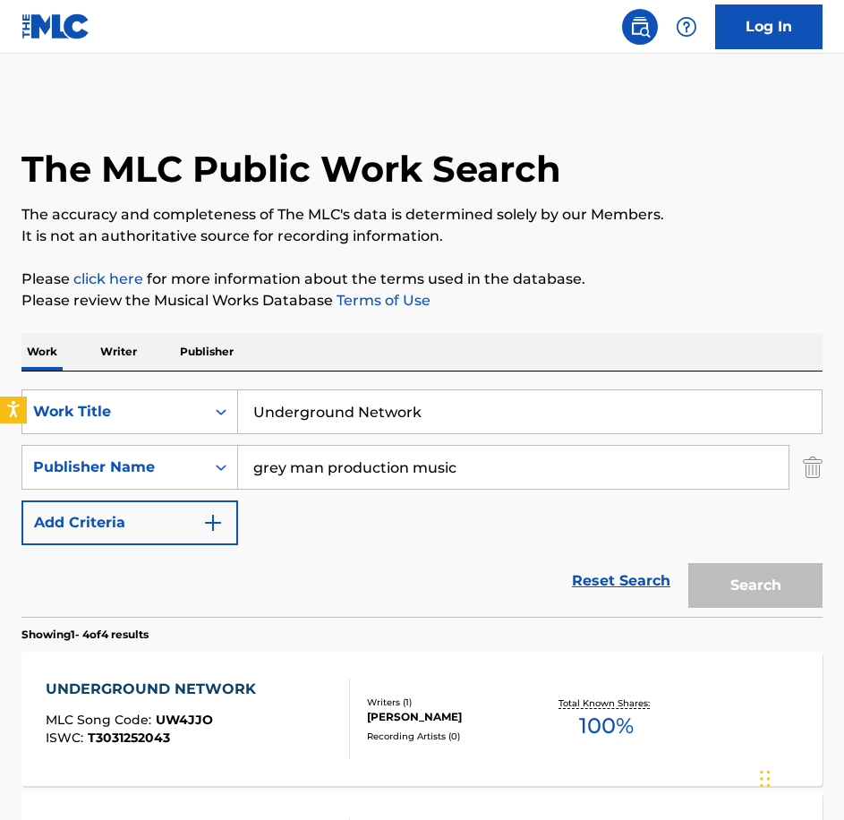
click at [109, 379] on div "SearchWithCriteriabe21c2c7-3089-4aec-a1c5-02f3d7d33223 Work Title Underground N…" at bounding box center [421, 493] width 801 height 245
paste input "We The People"
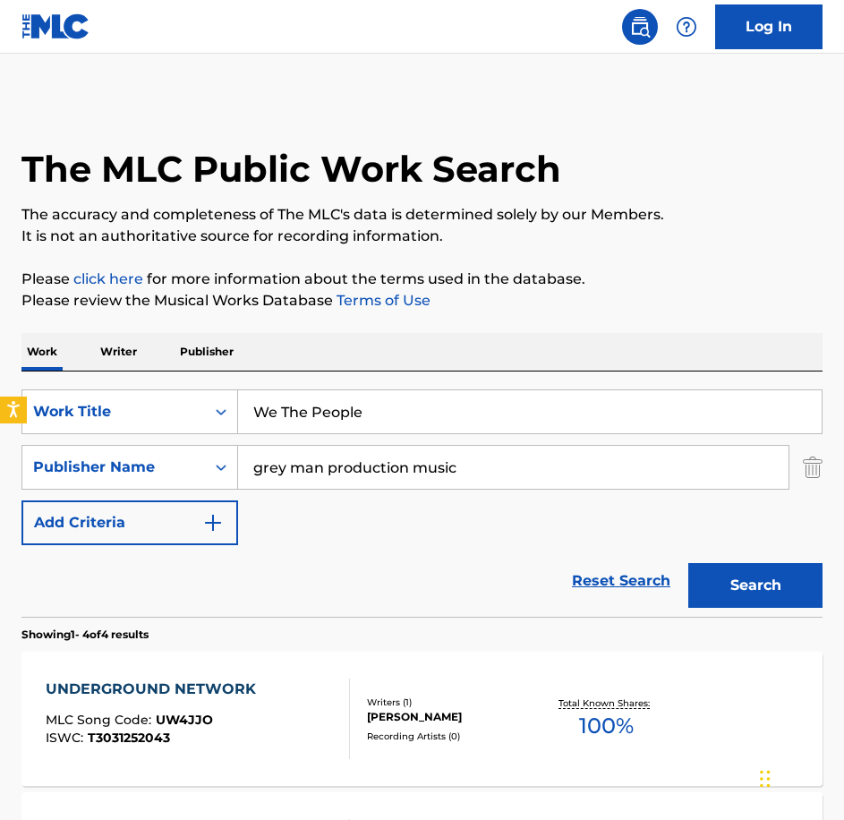
type input "We The People"
click at [688, 563] on button "Search" at bounding box center [755, 585] width 134 height 45
click at [243, 678] on div "WE THE PEOPLE MLC Song Code : WB78SJ ISWC : T9268901617 Writers ( 1 ) [PERSON_N…" at bounding box center [421, 719] width 801 height 134
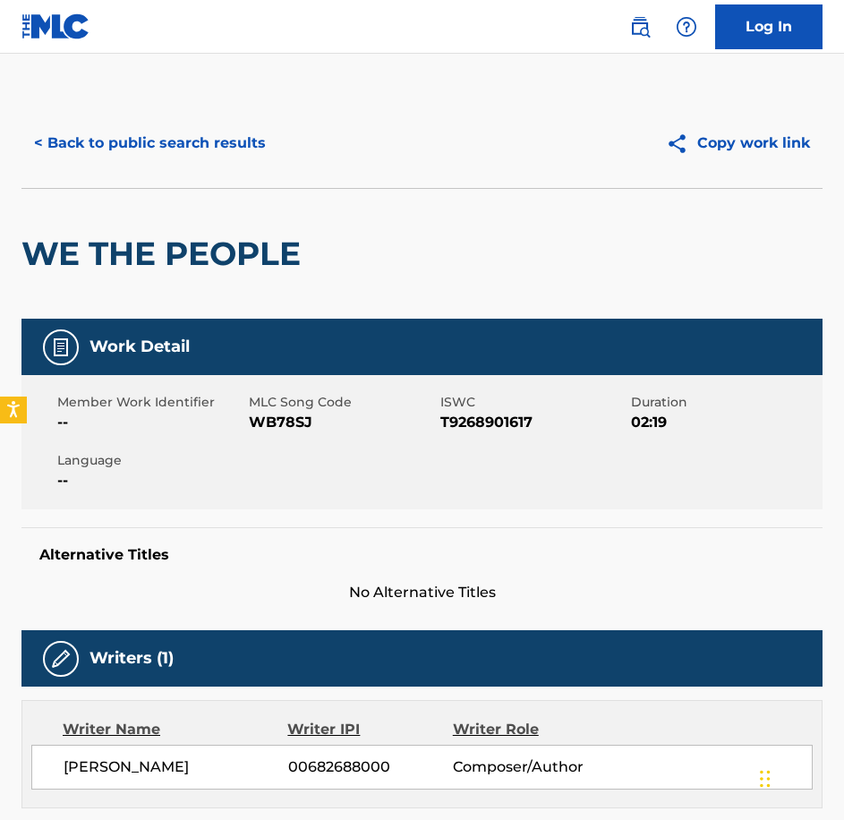
click at [293, 437] on div "Member Work Identifier -- MLC Song Code WB78SJ ISWC T9268901617 Duration 02:19 …" at bounding box center [421, 442] width 801 height 134
click at [186, 133] on button "< Back to public search results" at bounding box center [149, 143] width 257 height 45
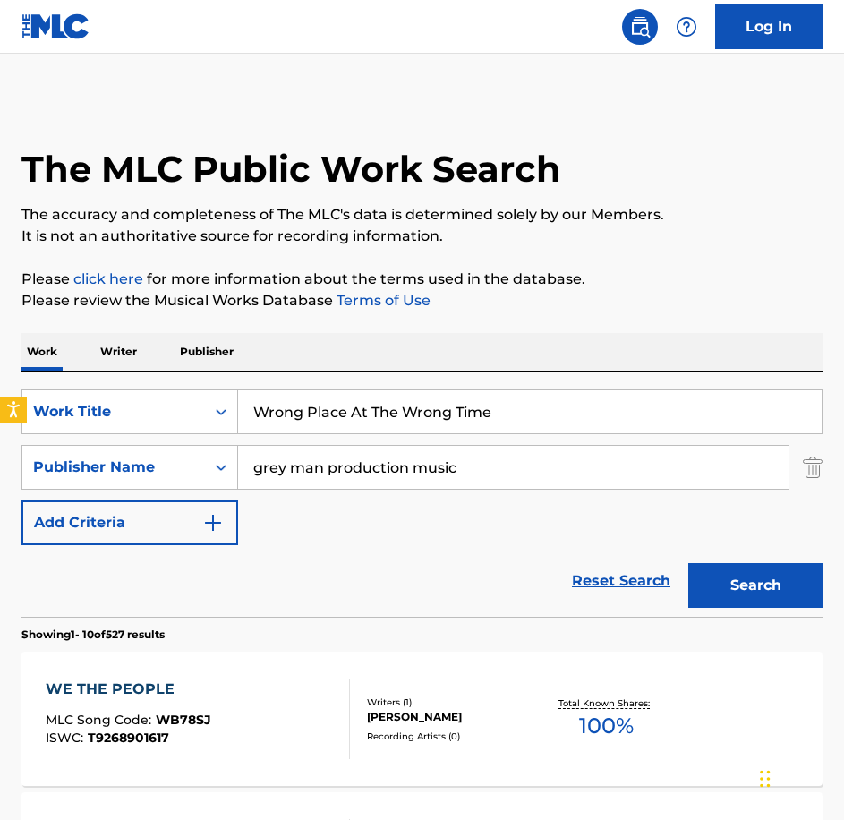
type input "Wrong Place At The Wrong Time"
click at [688, 563] on button "Search" at bounding box center [755, 585] width 134 height 45
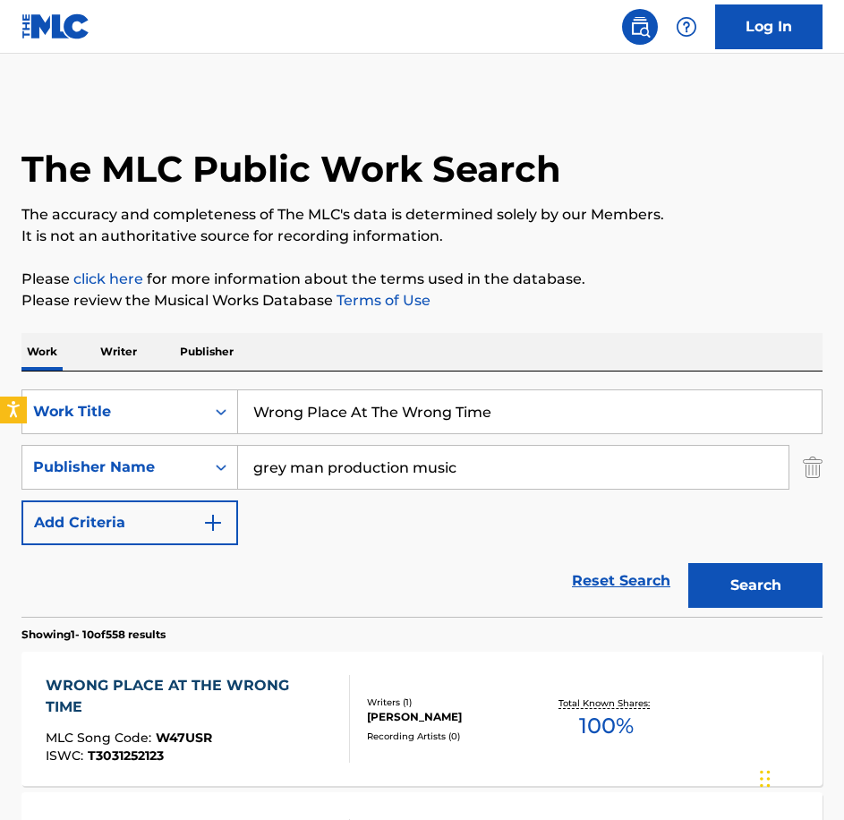
click at [254, 669] on div "WRONG PLACE AT THE WRONG TIME MLC Song Code : W47USR ISWC : T3031252123 Writers…" at bounding box center [421, 719] width 801 height 134
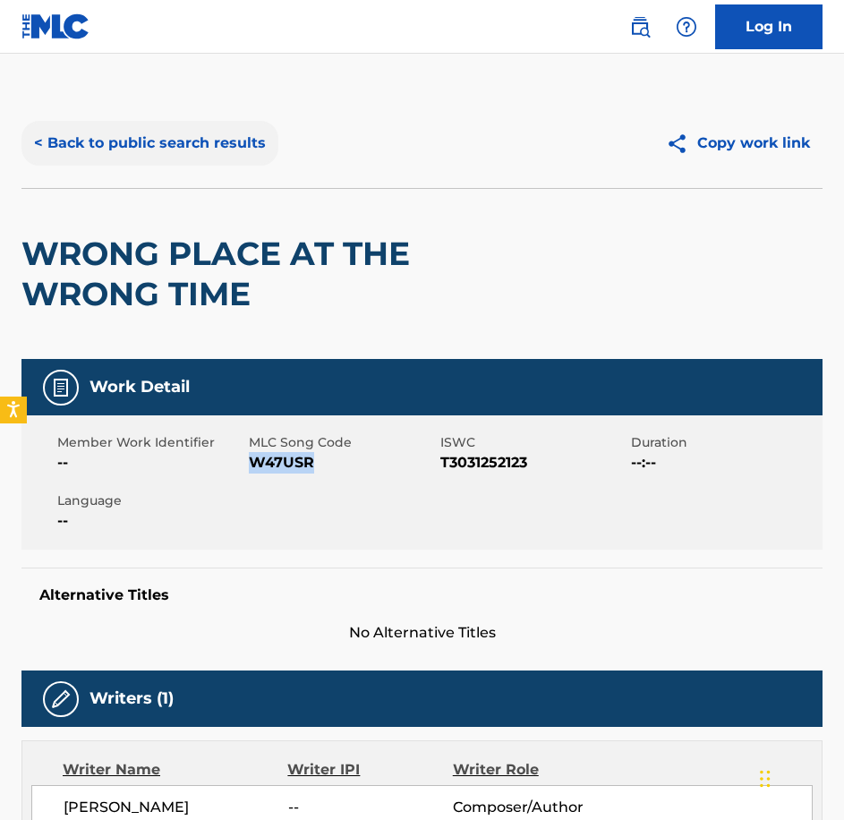
click at [170, 149] on button "< Back to public search results" at bounding box center [149, 143] width 257 height 45
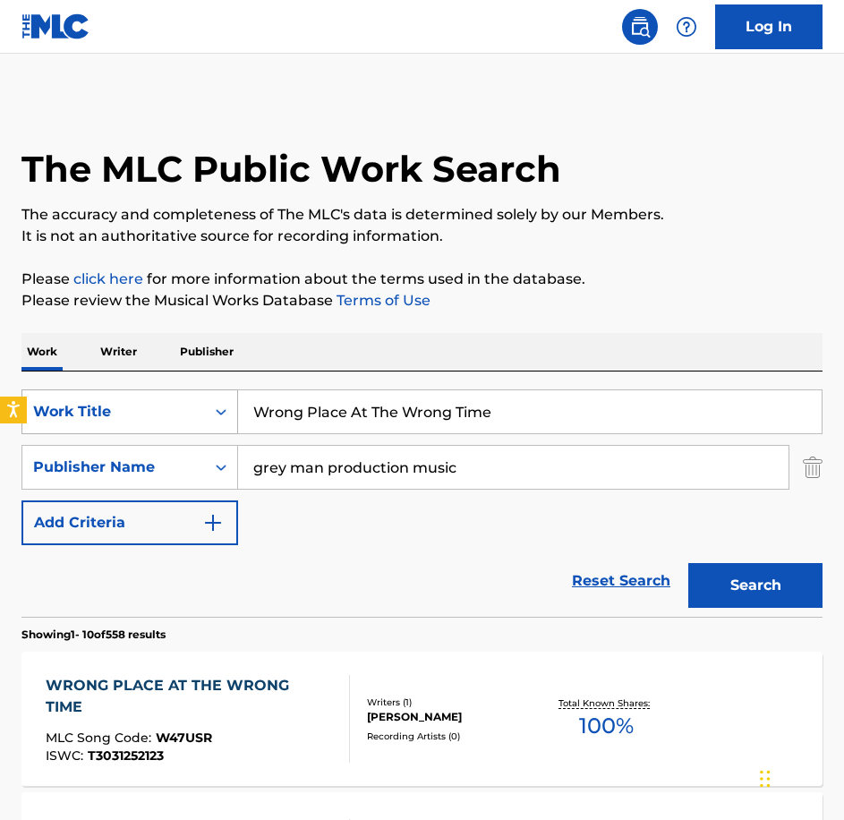
drag, startPoint x: 336, startPoint y: 397, endPoint x: 208, endPoint y: 397, distance: 128.0
click at [208, 397] on div "SearchWithCriteriabe21c2c7-3089-4aec-a1c5-02f3d7d33223 Work Title Wrong Place A…" at bounding box center [421, 411] width 801 height 45
paste input "Beneath The Bed"
type input "Beneath The Bed"
click at [688, 563] on button "Search" at bounding box center [755, 585] width 134 height 45
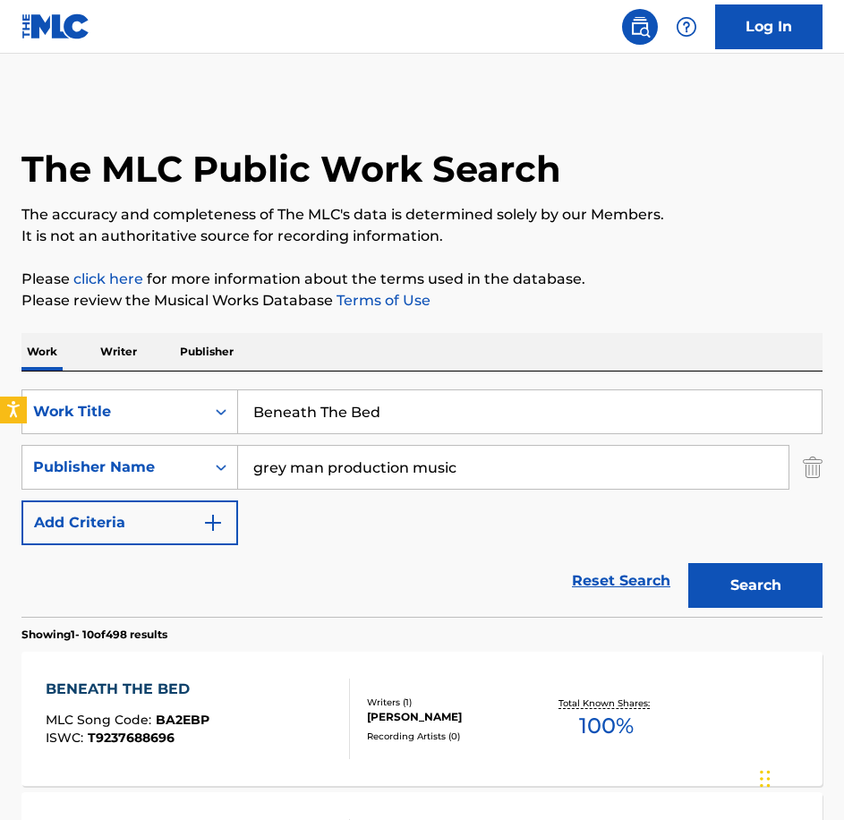
click at [288, 707] on div "BENEATH THE BED MLC Song Code : BA2EBP ISWC : T9237688696" at bounding box center [198, 719] width 304 height 81
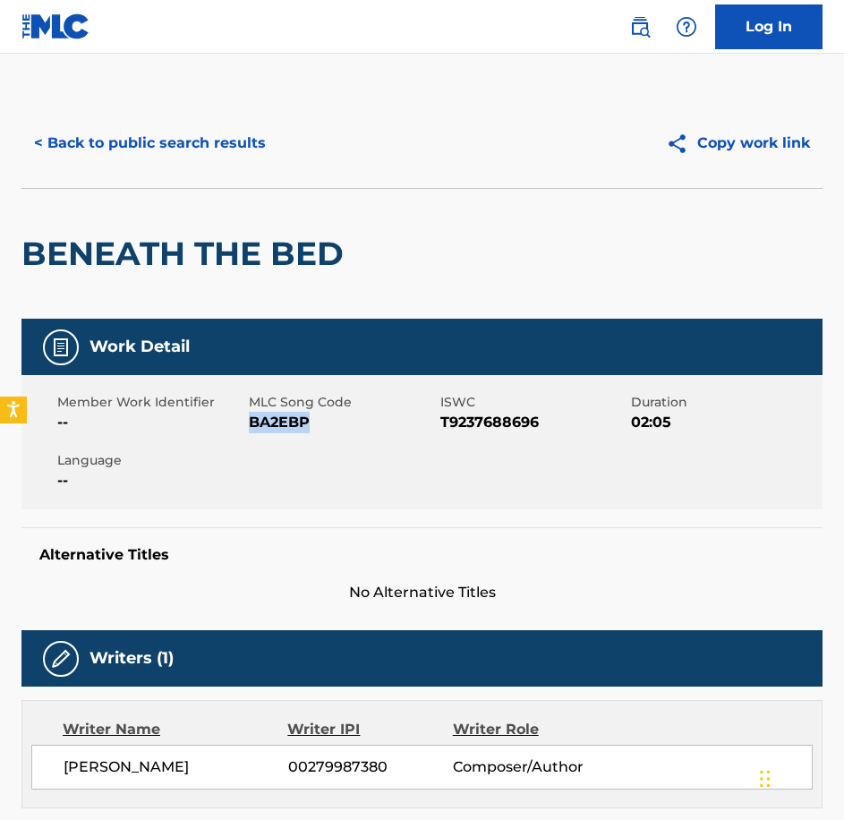
click at [263, 146] on button "< Back to public search results" at bounding box center [149, 143] width 257 height 45
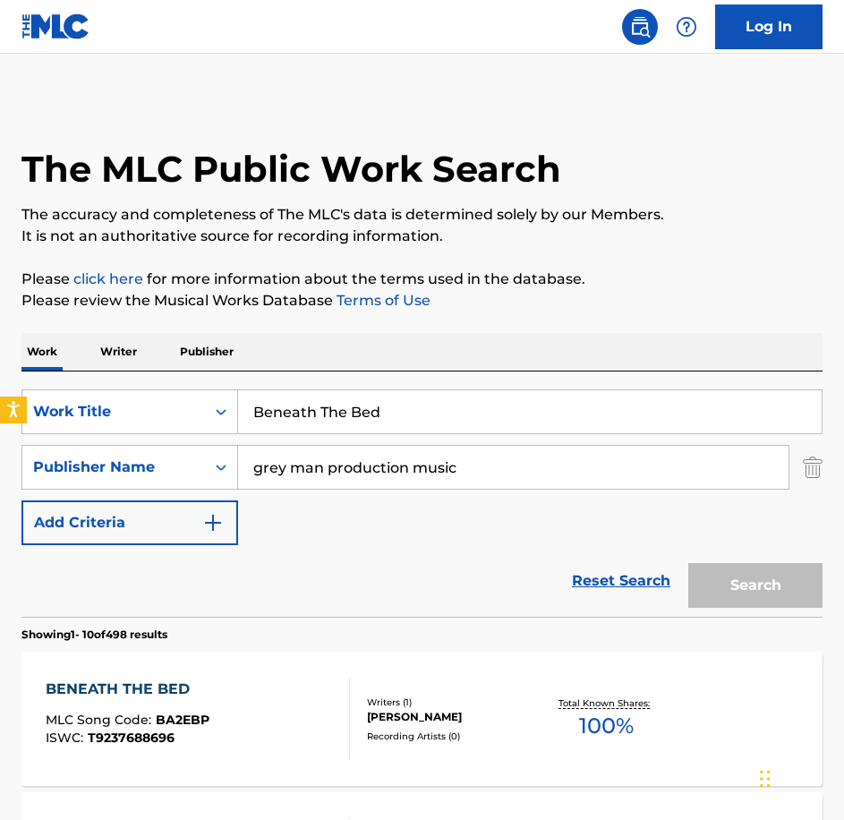
click at [113, 388] on div "SearchWithCriteriabe21c2c7-3089-4aec-a1c5-02f3d7d33223 Work Title Beneath The B…" at bounding box center [421, 493] width 801 height 245
paste input "ody at the [GEOGRAPHIC_DATA]"
type input "Body at the [GEOGRAPHIC_DATA]"
click at [688, 563] on button "Search" at bounding box center [755, 585] width 134 height 45
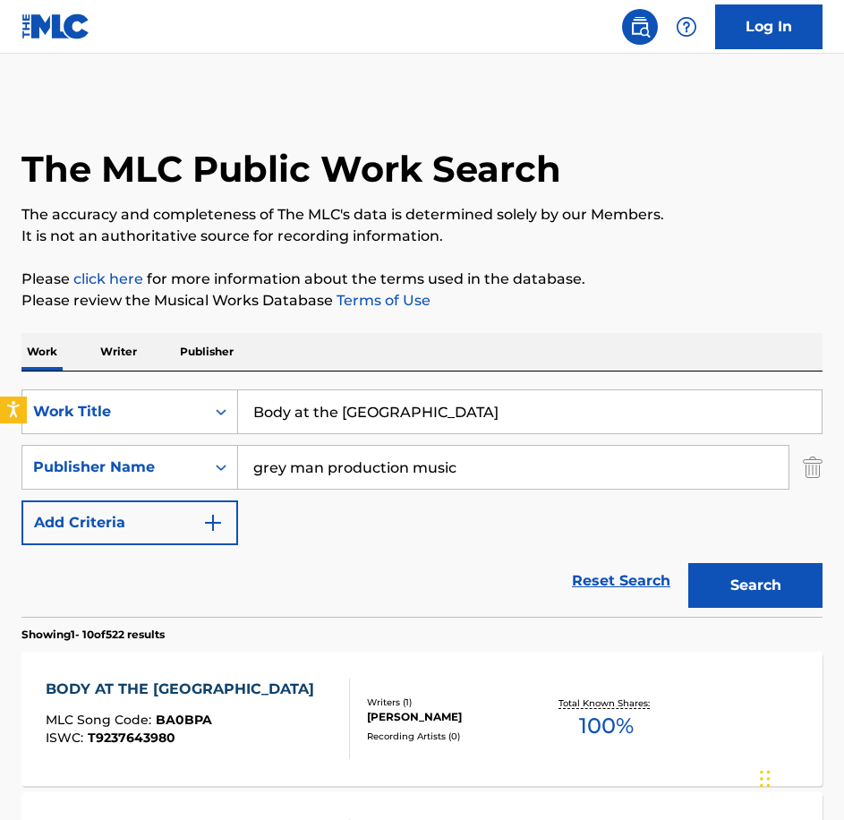
click at [262, 713] on div "BODY AT THE DOCKLANDS MLC Song Code : BA0BPA ISWC : T9237643980" at bounding box center [198, 719] width 304 height 81
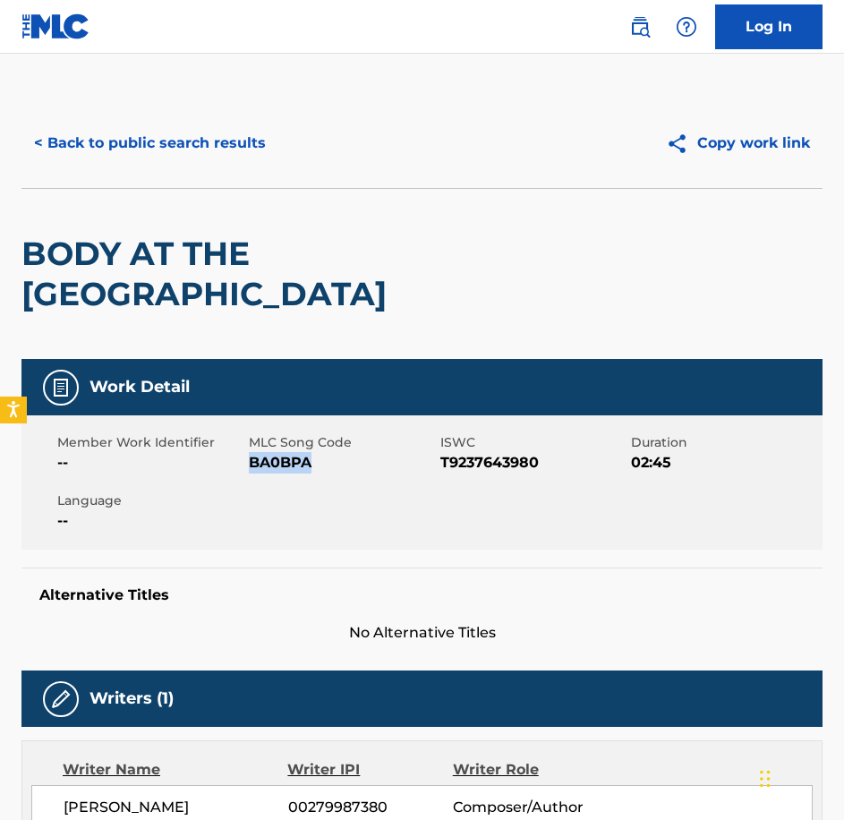
click at [52, 91] on main "< Back to public search results Copy work link BODY AT THE DOCKLANDS Work Detai…" at bounding box center [422, 753] width 844 height 1399
click at [68, 115] on div "< Back to public search results Copy work link" at bounding box center [421, 143] width 801 height 90
click at [94, 132] on button "< Back to public search results" at bounding box center [149, 143] width 257 height 45
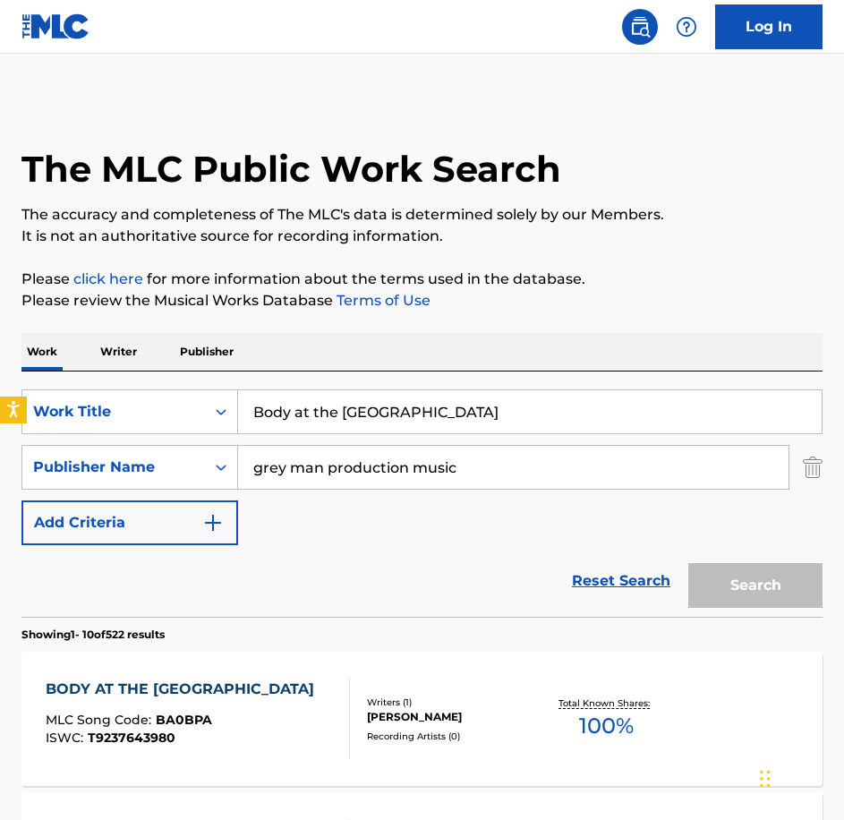
paste input "Cardinal [PERSON_NAME]"
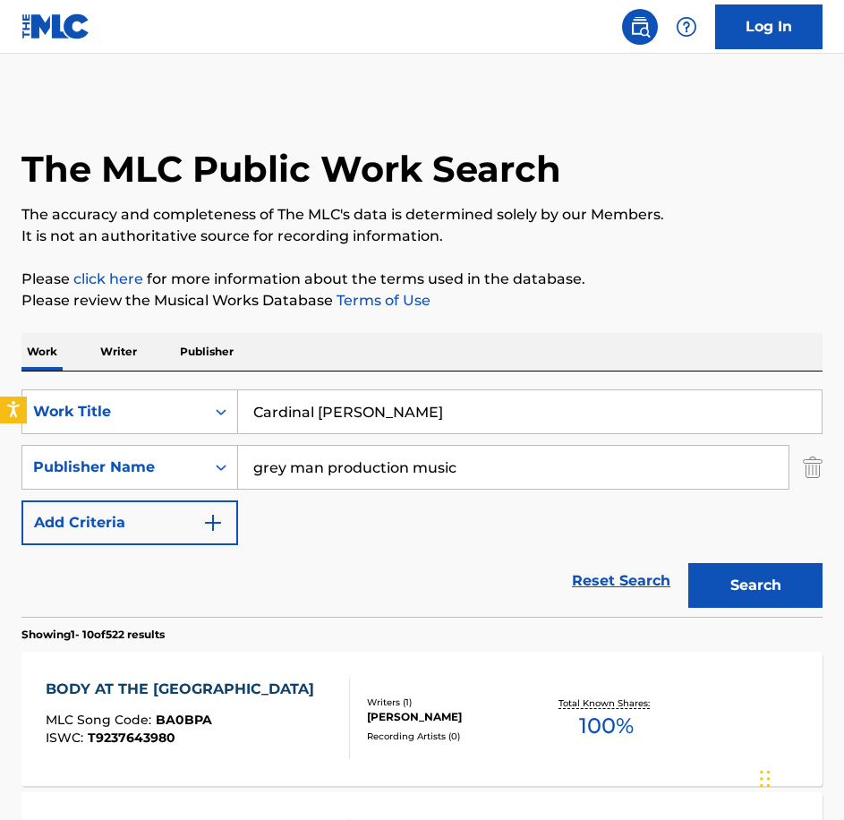
type input "Cardinal [PERSON_NAME]"
click at [688, 563] on button "Search" at bounding box center [755, 585] width 134 height 45
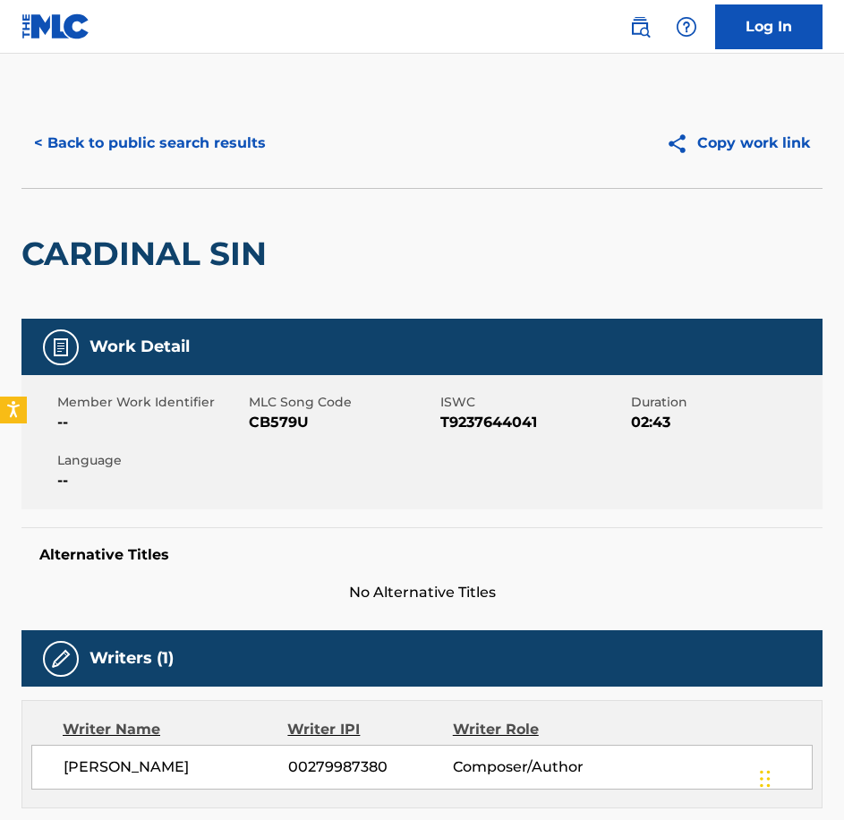
click at [295, 436] on div "Member Work Identifier -- MLC Song Code CB579U ISWC T9237644041 Duration 02:43 …" at bounding box center [421, 442] width 801 height 134
drag, startPoint x: 139, startPoint y: 174, endPoint x: 138, endPoint y: 141, distance: 33.1
click at [139, 174] on div "< Back to public search results Copy work link" at bounding box center [421, 143] width 801 height 90
click at [138, 141] on button "< Back to public search results" at bounding box center [149, 143] width 257 height 45
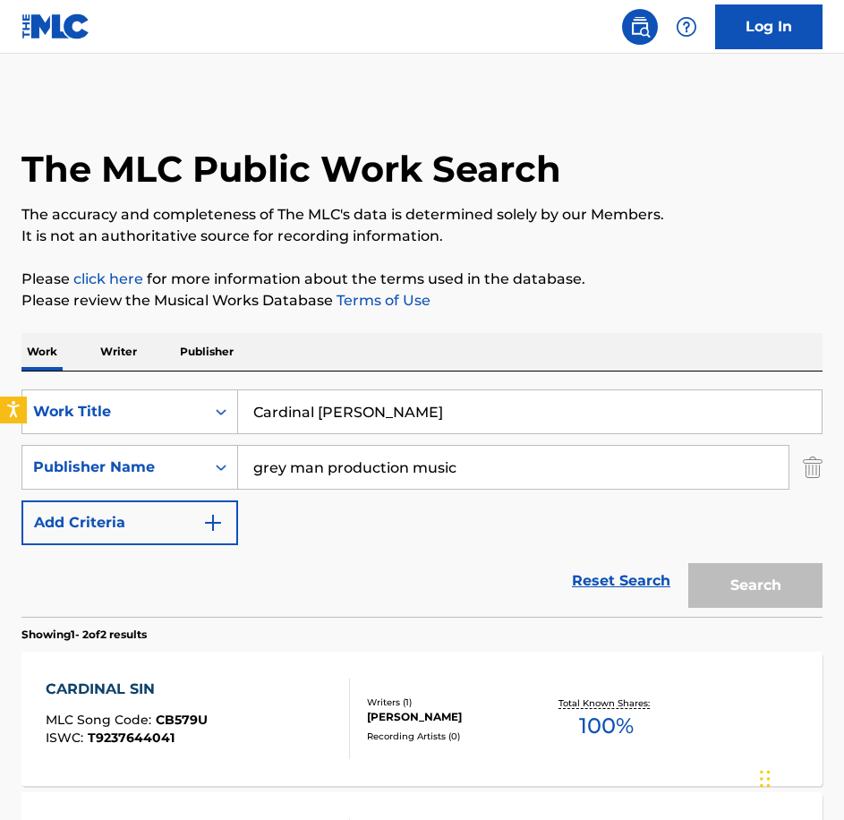
click at [23, 378] on div "SearchWithCriteriabe21c2c7-3089-4aec-a1c5-02f3d7d33223 Work Title Cardinal Sin …" at bounding box center [421, 493] width 801 height 245
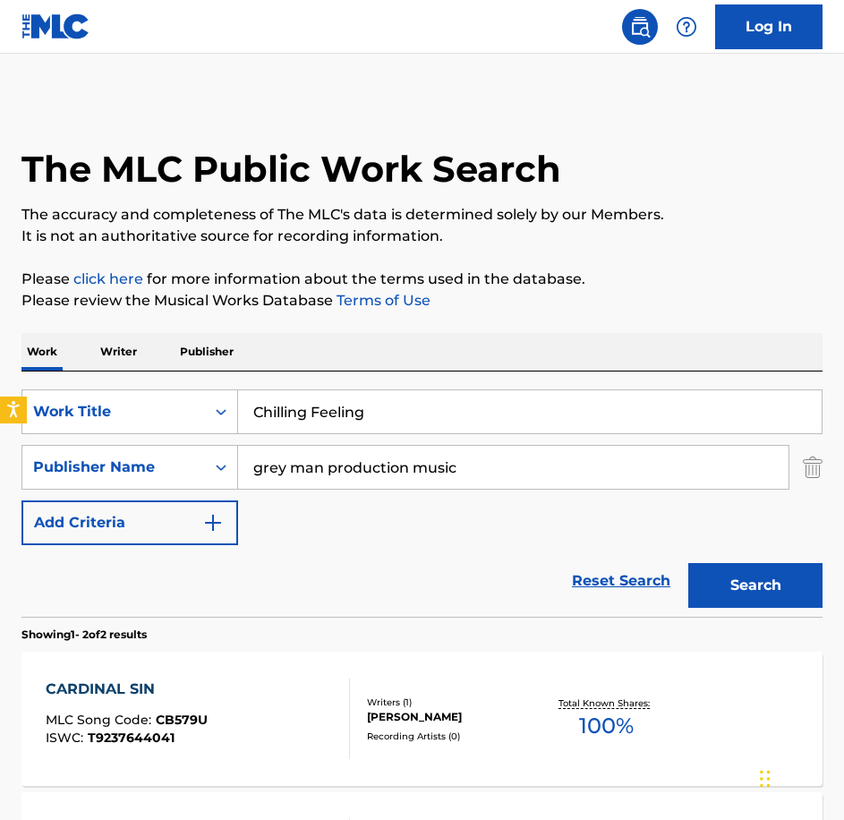
type input "Chilling Feeling"
click at [688, 563] on button "Search" at bounding box center [755, 585] width 134 height 45
click at [175, 681] on div "CHILLING FEELING" at bounding box center [126, 689] width 161 height 21
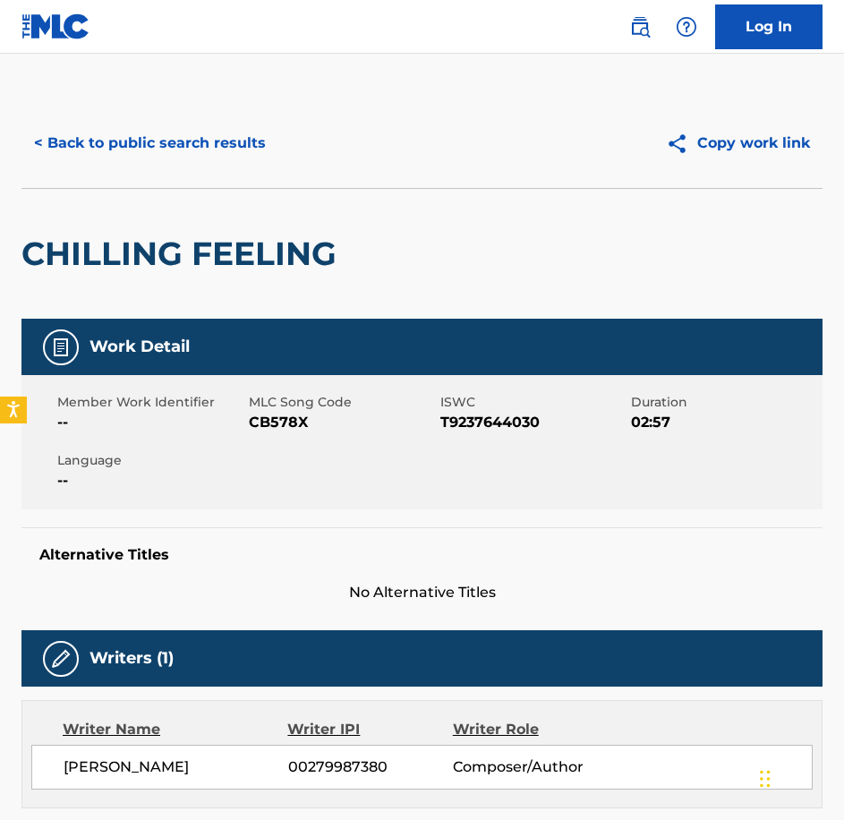
click at [264, 452] on div "Member Work Identifier -- MLC Song Code CB578X ISWC T9237644030 Duration 02:57 …" at bounding box center [421, 442] width 801 height 134
click at [273, 429] on span "CB578X" at bounding box center [342, 422] width 187 height 21
drag, startPoint x: 235, startPoint y: 166, endPoint x: 231, endPoint y: 148, distance: 19.1
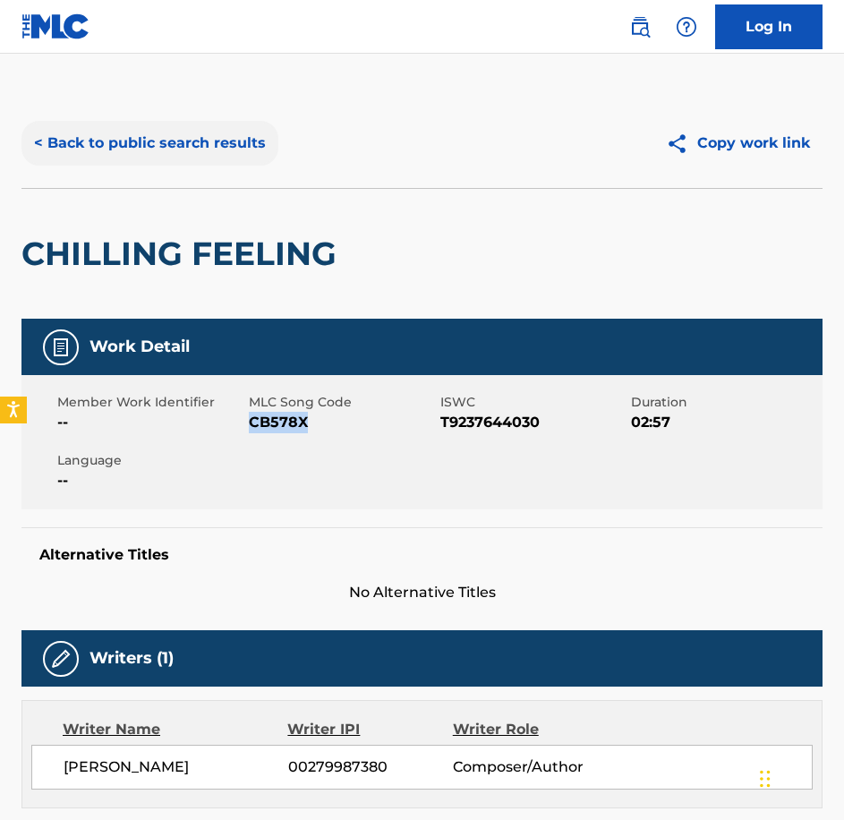
click at [235, 166] on div "< Back to public search results Copy work link" at bounding box center [421, 143] width 801 height 90
click at [231, 148] on button "< Back to public search results" at bounding box center [149, 143] width 257 height 45
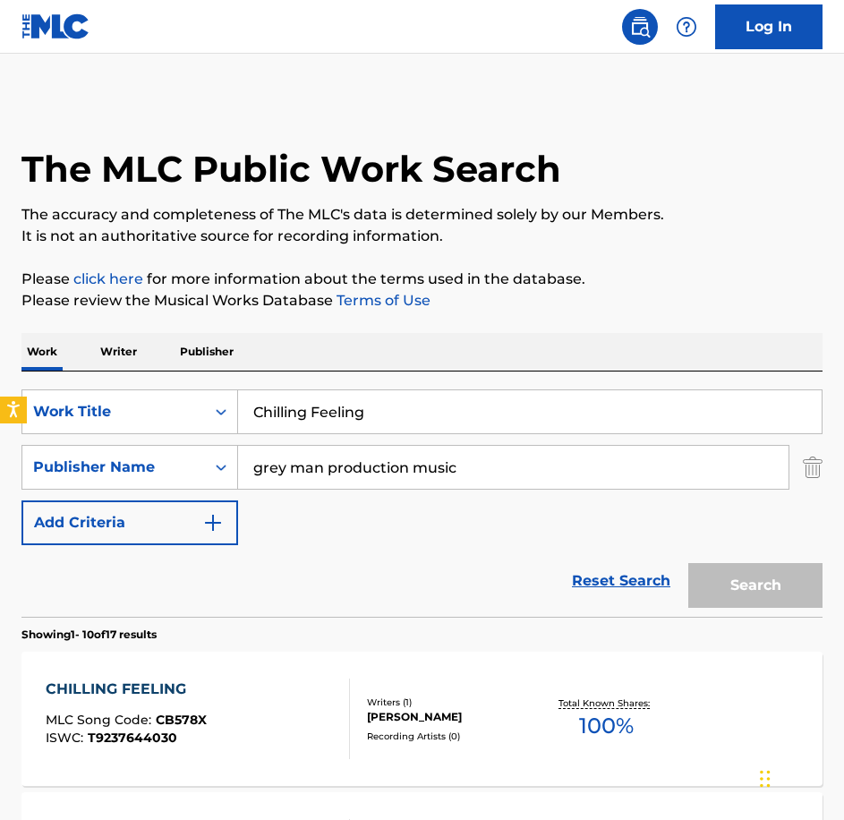
click at [220, 407] on div "SearchWithCriteriabe21c2c7-3089-4aec-a1c5-02f3d7d33223 Work Title Chilling Feel…" at bounding box center [421, 411] width 801 height 45
type input "Coming To Get You"
click at [688, 563] on button "Search" at bounding box center [755, 585] width 134 height 45
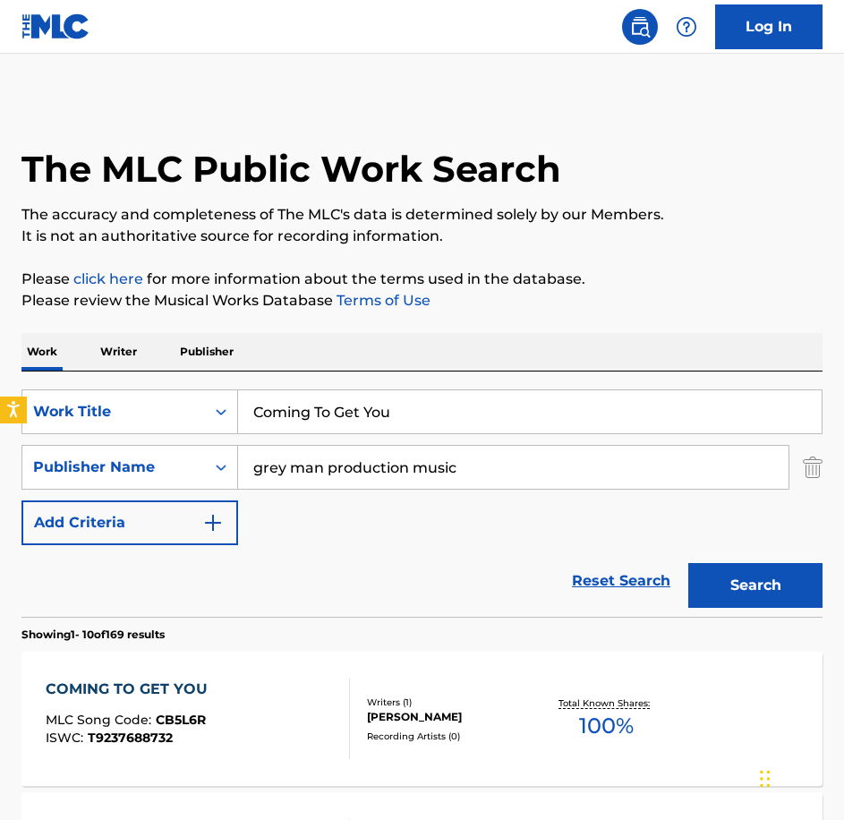
click at [314, 652] on div "COMING TO GET YOU MLC Song Code : CB5L6R ISWC : T9237688732 Writers ( 1 ) [PERS…" at bounding box center [421, 719] width 801 height 134
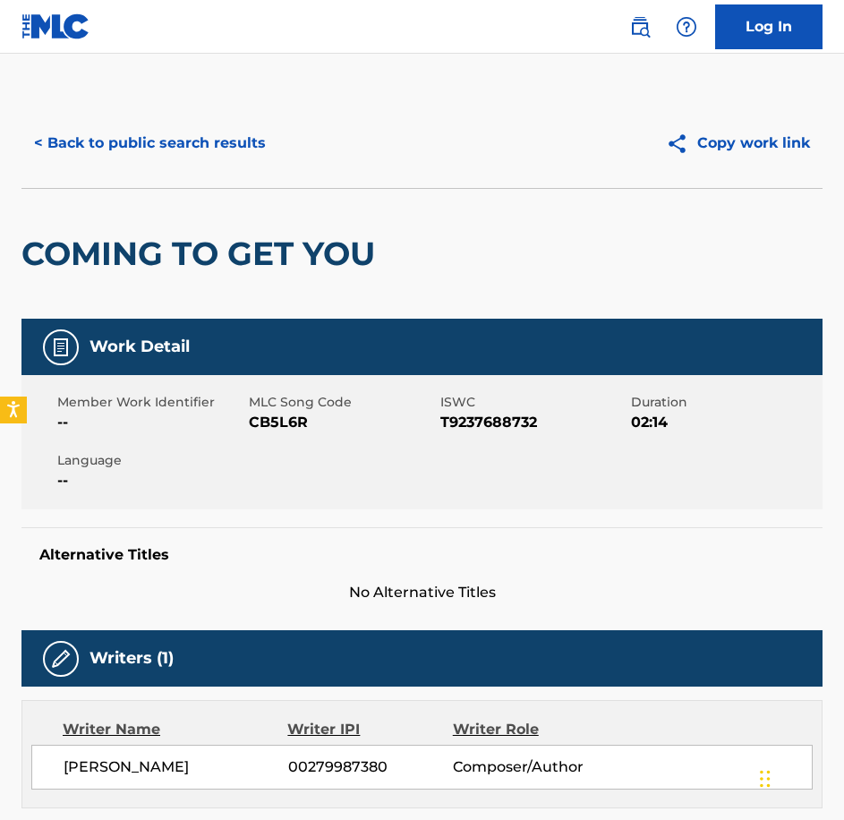
click at [292, 420] on span "CB5L6R" at bounding box center [342, 422] width 187 height 21
click at [219, 132] on button "< Back to public search results" at bounding box center [149, 143] width 257 height 45
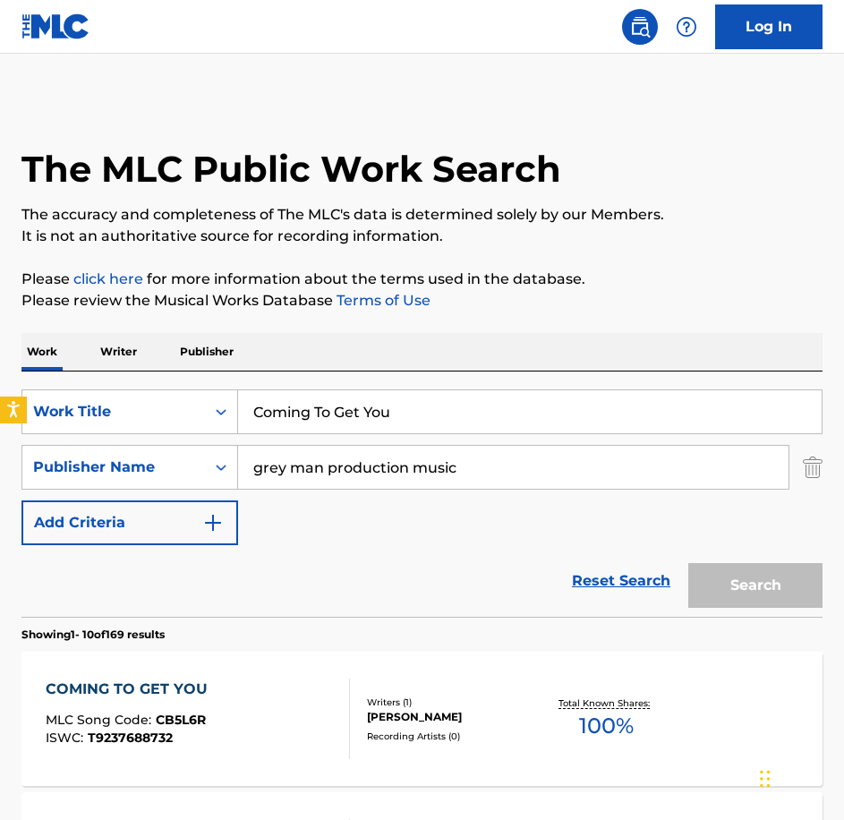
paste input "Descending to Hell"
type input "Descending to Hell"
click at [688, 563] on button "Search" at bounding box center [755, 585] width 134 height 45
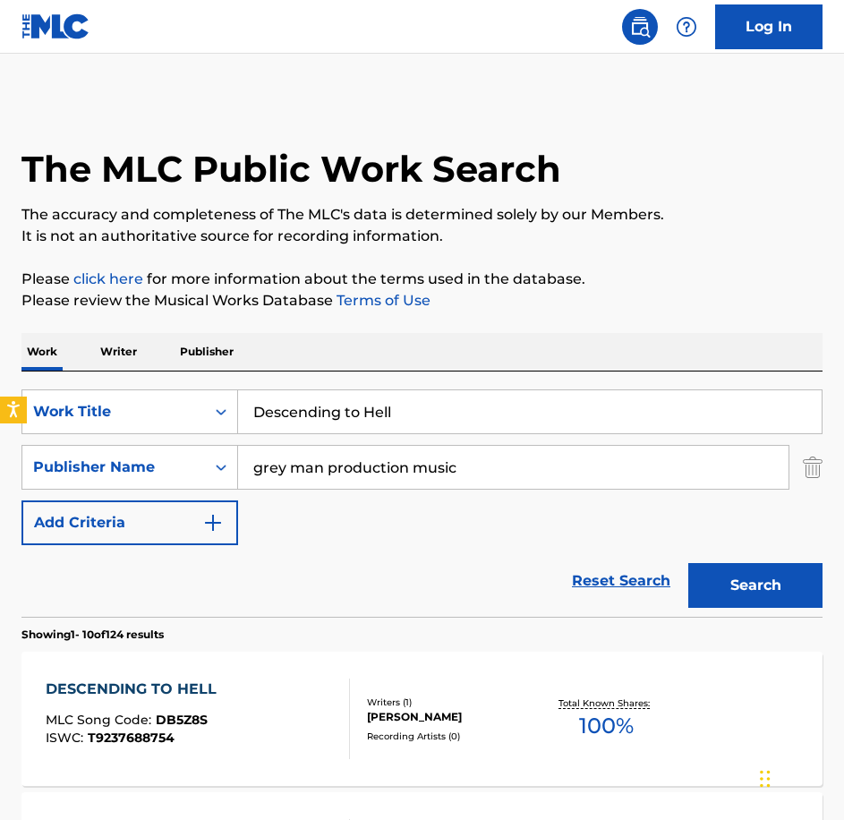
click at [298, 695] on div "DESCENDING TO HELL MLC Song Code : DB5Z8S ISWC : T9237688754" at bounding box center [198, 719] width 304 height 81
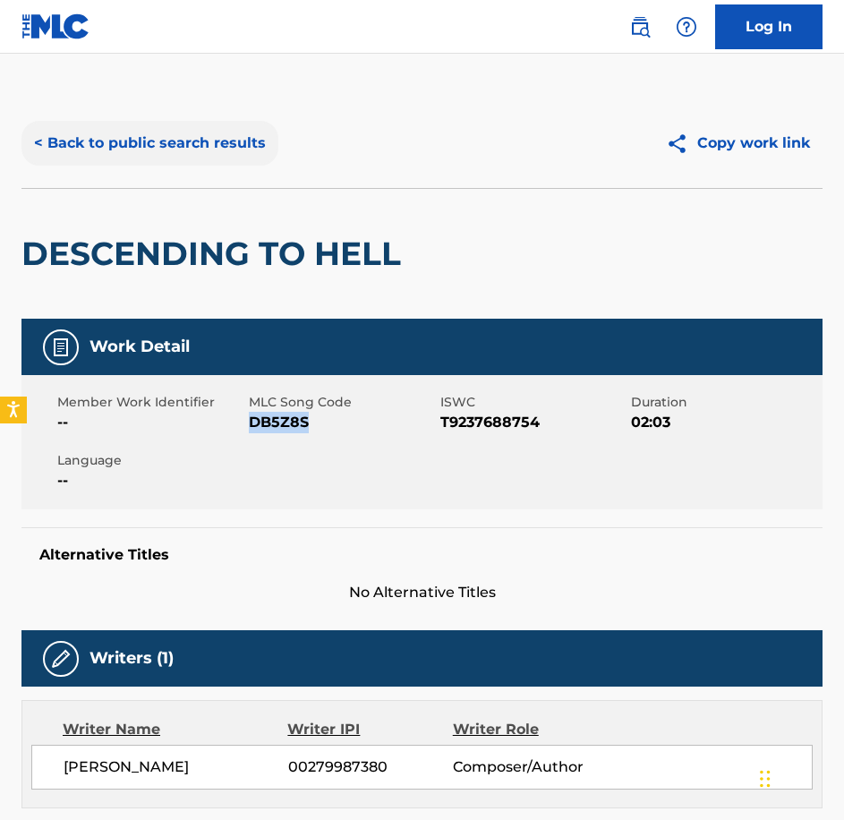
click at [165, 114] on div "< Back to public search results Copy work link" at bounding box center [421, 143] width 801 height 90
click at [169, 147] on button "< Back to public search results" at bounding box center [149, 143] width 257 height 45
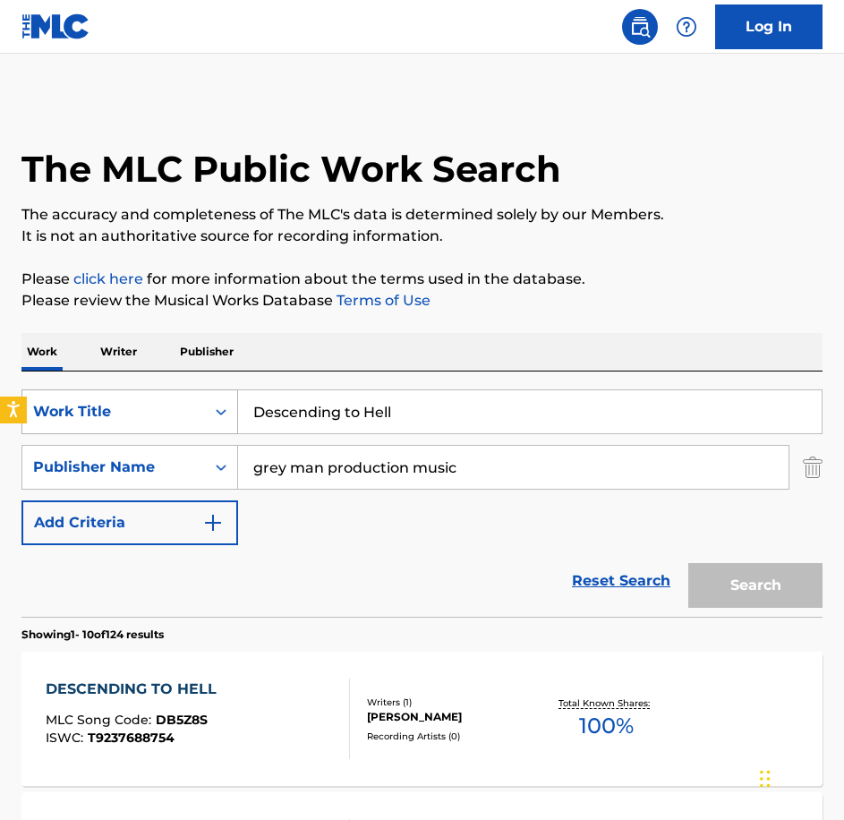
click at [47, 410] on div "SearchWithCriteriabe21c2c7-3089-4aec-a1c5-02f3d7d33223 Work Title Descending to…" at bounding box center [421, 411] width 801 height 45
type input "Does Not Ring True"
click at [688, 563] on button "Search" at bounding box center [755, 585] width 134 height 45
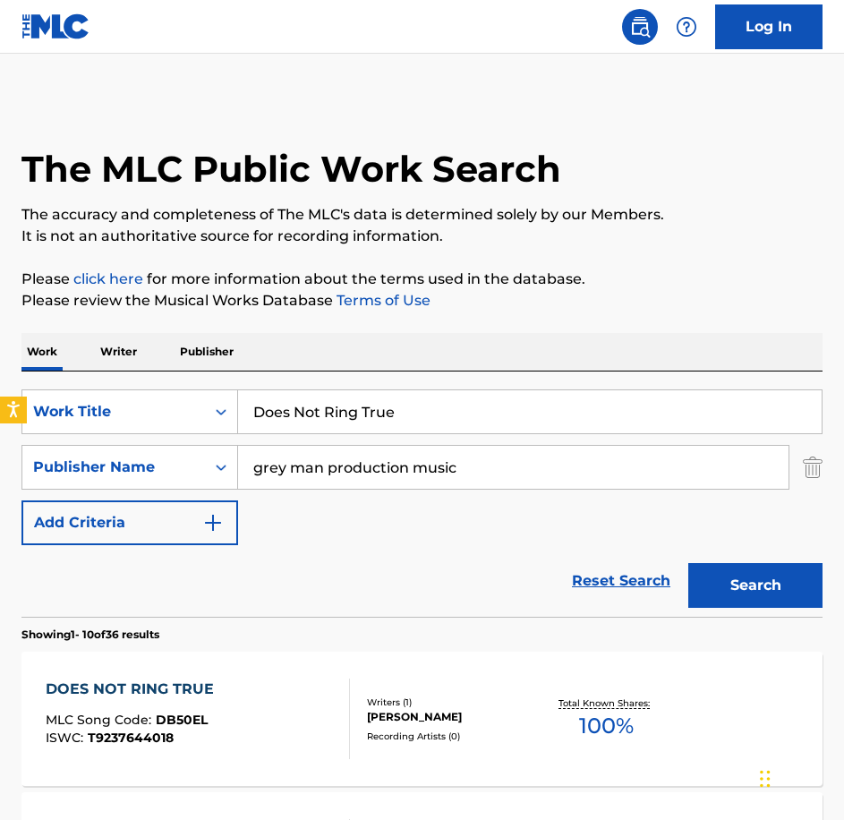
click at [245, 669] on div "DOES NOT RING TRUE MLC Song Code : DB50EL ISWC : T9237644018 Writers ( 1 ) [PER…" at bounding box center [421, 719] width 801 height 134
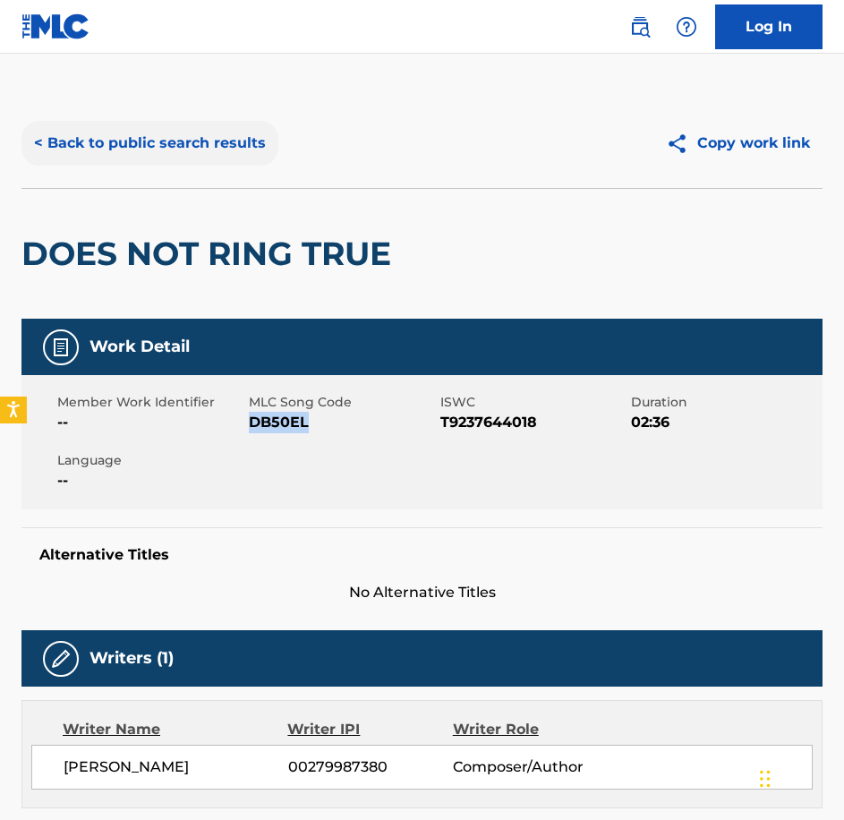
click at [221, 131] on button "< Back to public search results" at bounding box center [149, 143] width 257 height 45
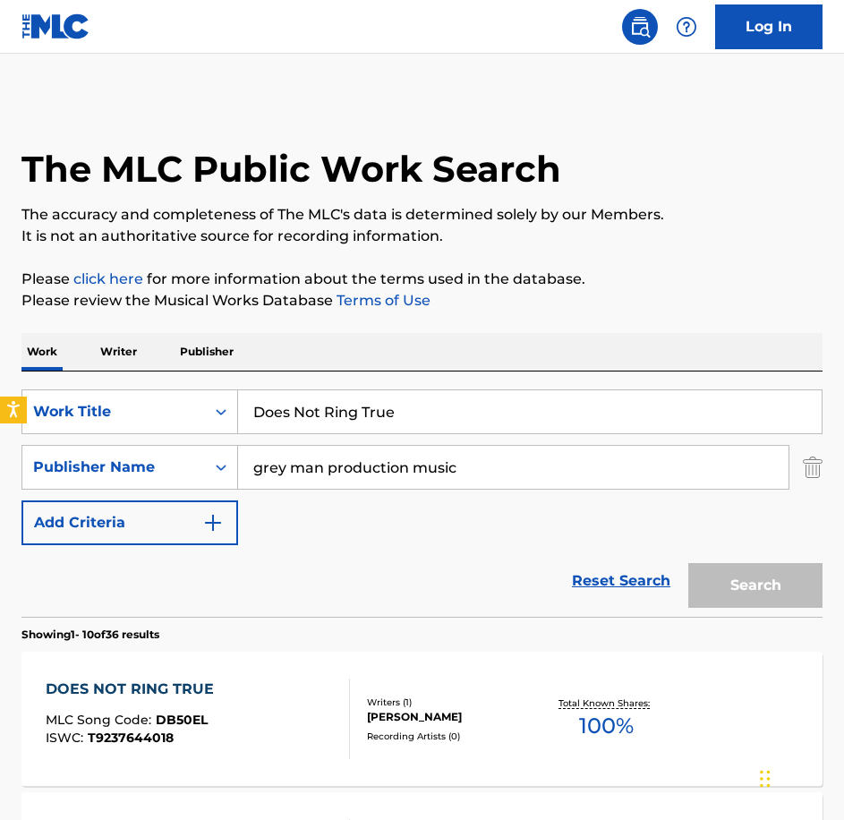
type input "Enough Is Enough"
click at [688, 563] on button "Search" at bounding box center [755, 585] width 134 height 45
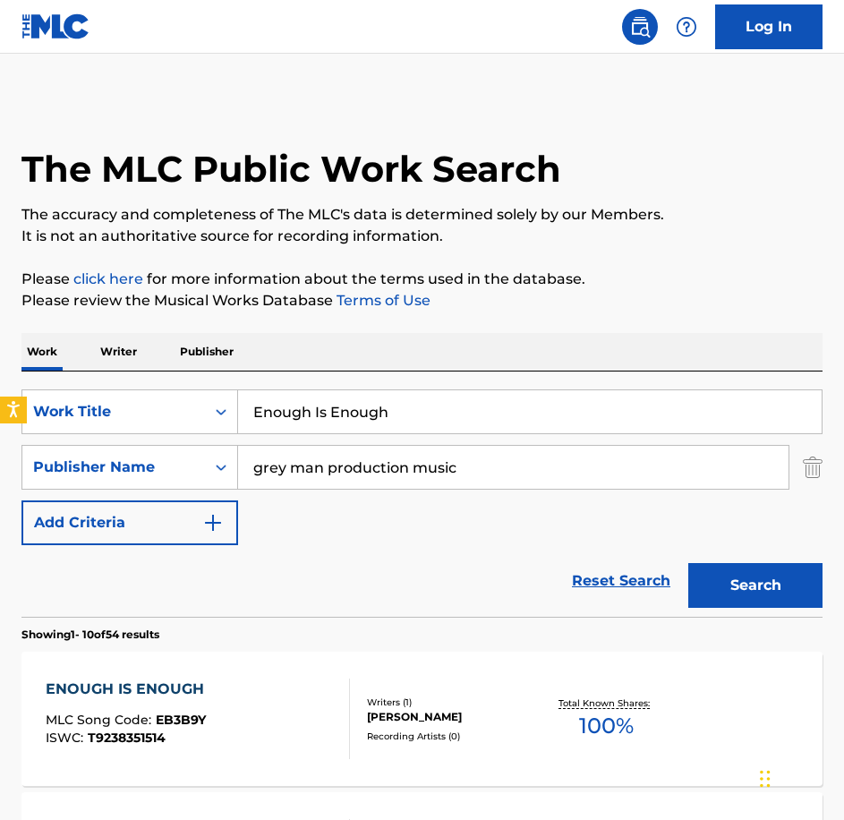
click at [288, 698] on div "ENOUGH IS ENOUGH MLC Song Code : EB3B9Y ISWC : T9238351514" at bounding box center [198, 719] width 304 height 81
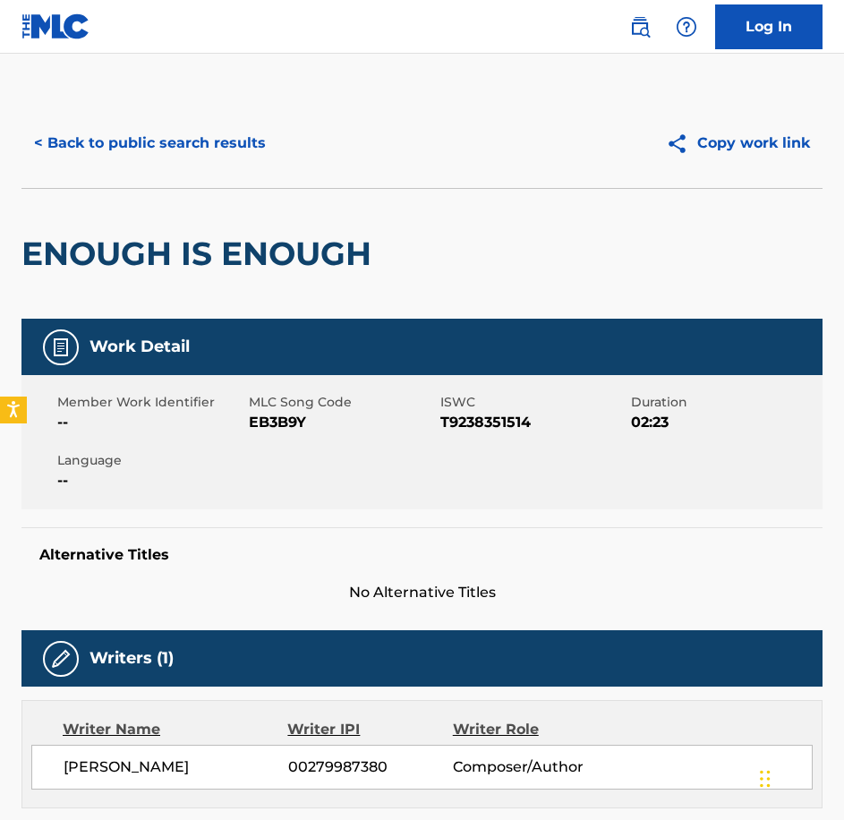
click at [244, 423] on div "Member Work Identifier --" at bounding box center [153, 413] width 192 height 40
click at [260, 425] on span "EB3B9Y" at bounding box center [342, 422] width 187 height 21
click at [172, 151] on button "< Back to public search results" at bounding box center [149, 143] width 257 height 45
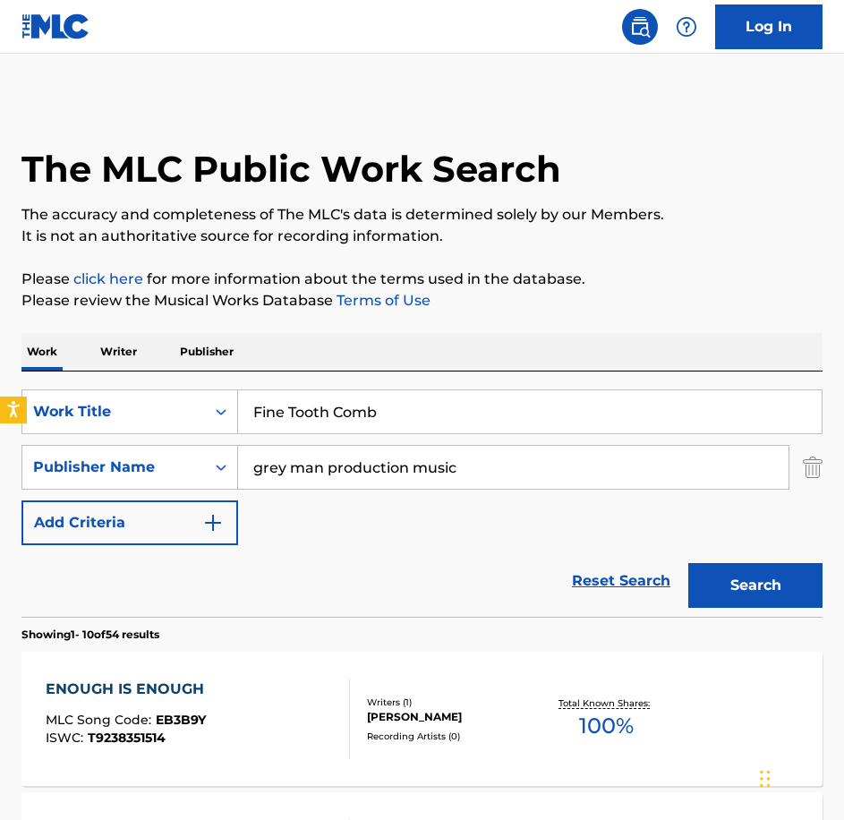
type input "Fine Tooth Comb"
click at [688, 563] on button "Search" at bounding box center [755, 585] width 134 height 45
click at [295, 688] on div "FINE TOOTH COMB MLC Song Code : FE9NWU ISWC : T9237644029" at bounding box center [198, 719] width 304 height 81
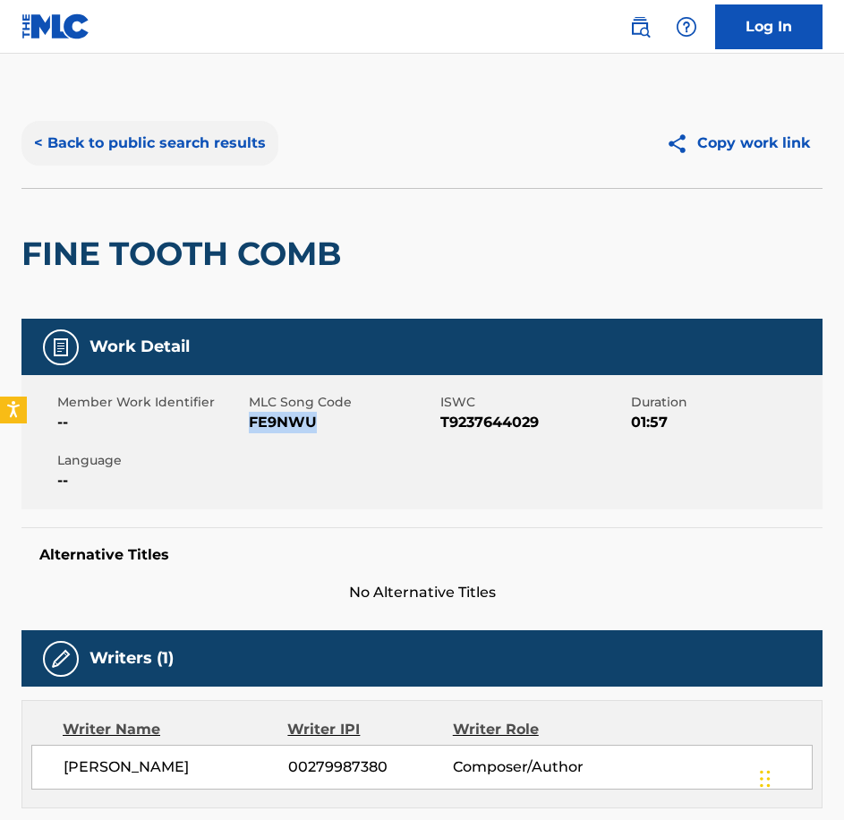
click at [221, 159] on button "< Back to public search results" at bounding box center [149, 143] width 257 height 45
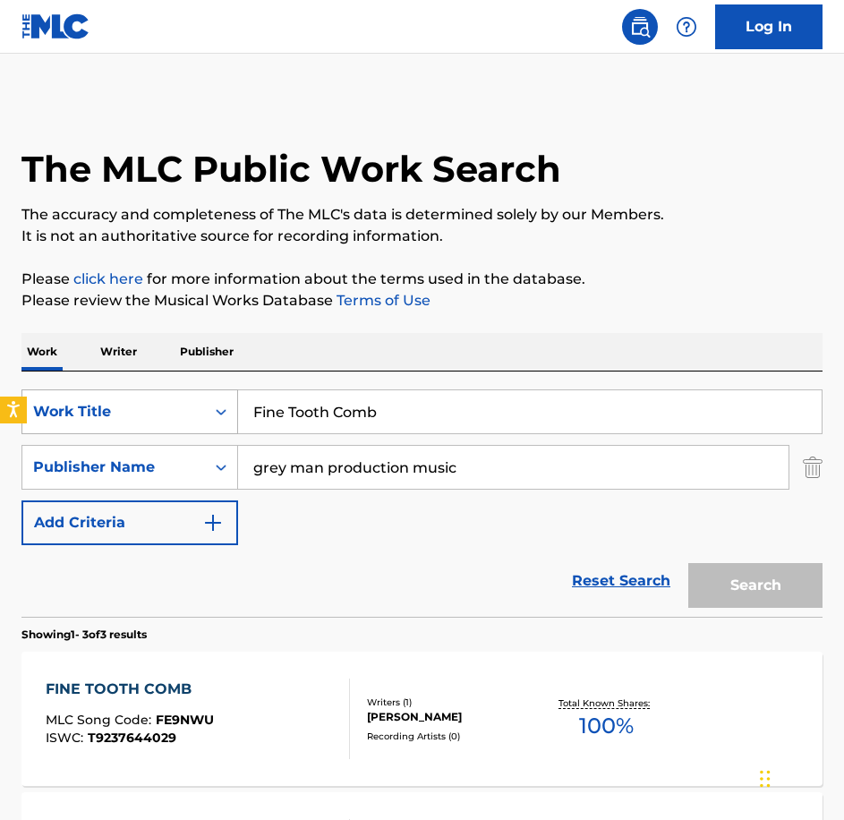
click at [204, 413] on div "SearchWithCriteriabe21c2c7-3089-4aec-a1c5-02f3d7d33223 Work Title Fine Tooth Co…" at bounding box center [421, 411] width 801 height 45
paste input "Gentle Spirit"
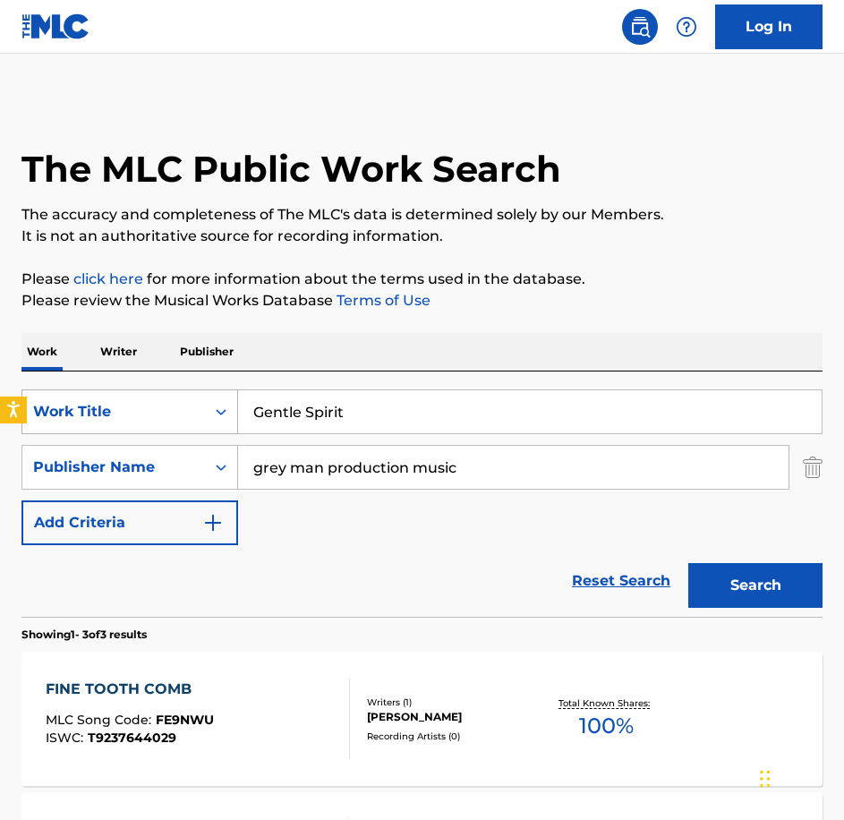
type input "Gentle Spirit"
click at [688, 563] on button "Search" at bounding box center [755, 585] width 134 height 45
click at [239, 674] on div "GENTLE SPIRIT MLC Song Code : GA5BPJ ISWC : T9231594471 Writers ( 1 ) [PERSON_N…" at bounding box center [421, 719] width 801 height 134
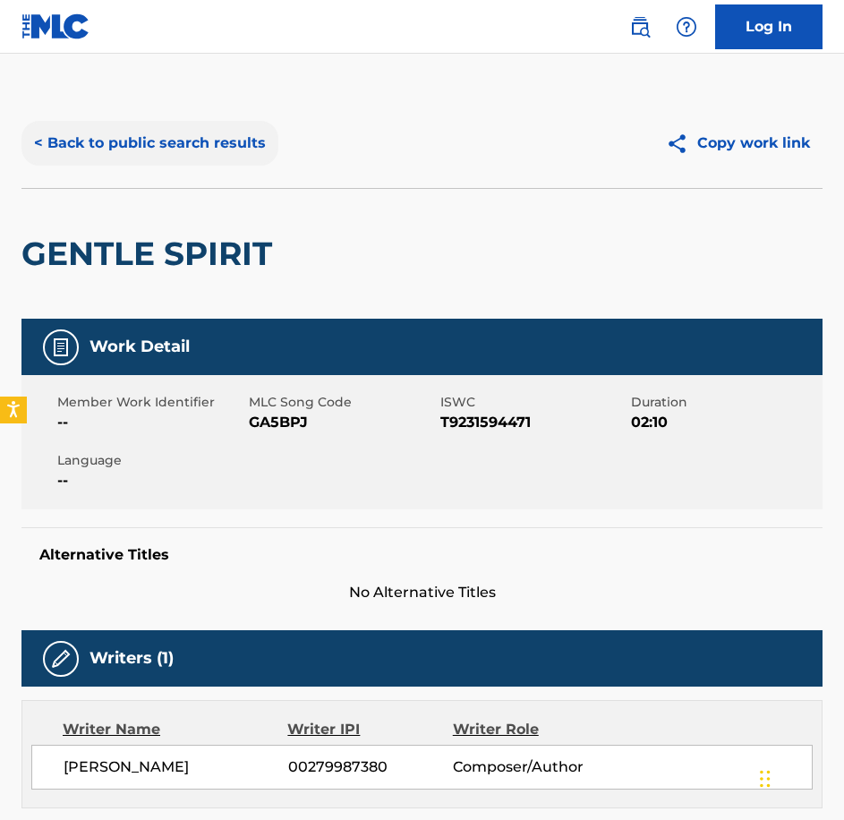
click at [228, 131] on button "< Back to public search results" at bounding box center [149, 143] width 257 height 45
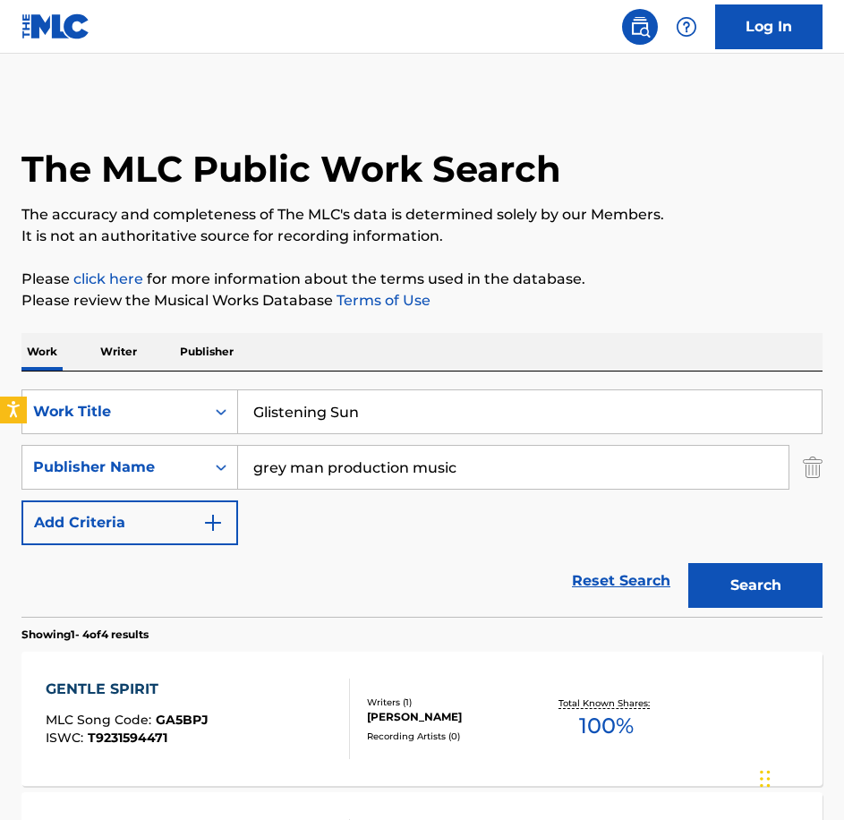
type input "Glistening Sun"
click at [688, 563] on button "Search" at bounding box center [755, 585] width 134 height 45
click at [282, 677] on div "GLISTENING SUN MLC Song Code : GA47DR ISWC : T9244113857 Writers ( 1 ) [PERSON_…" at bounding box center [421, 719] width 801 height 134
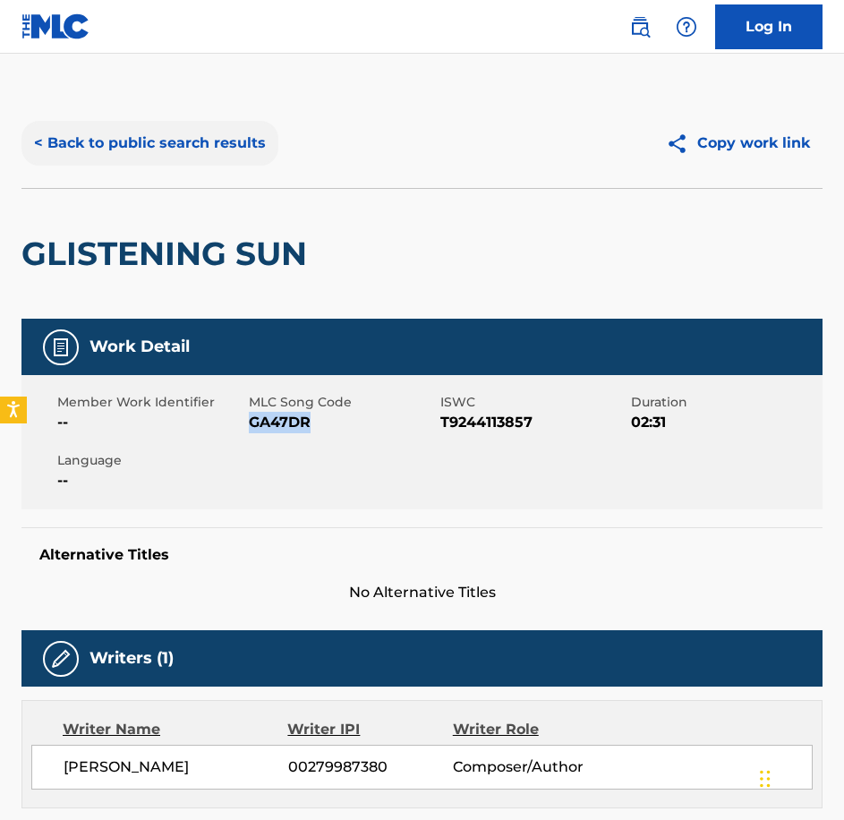
click at [240, 133] on button "< Back to public search results" at bounding box center [149, 143] width 257 height 45
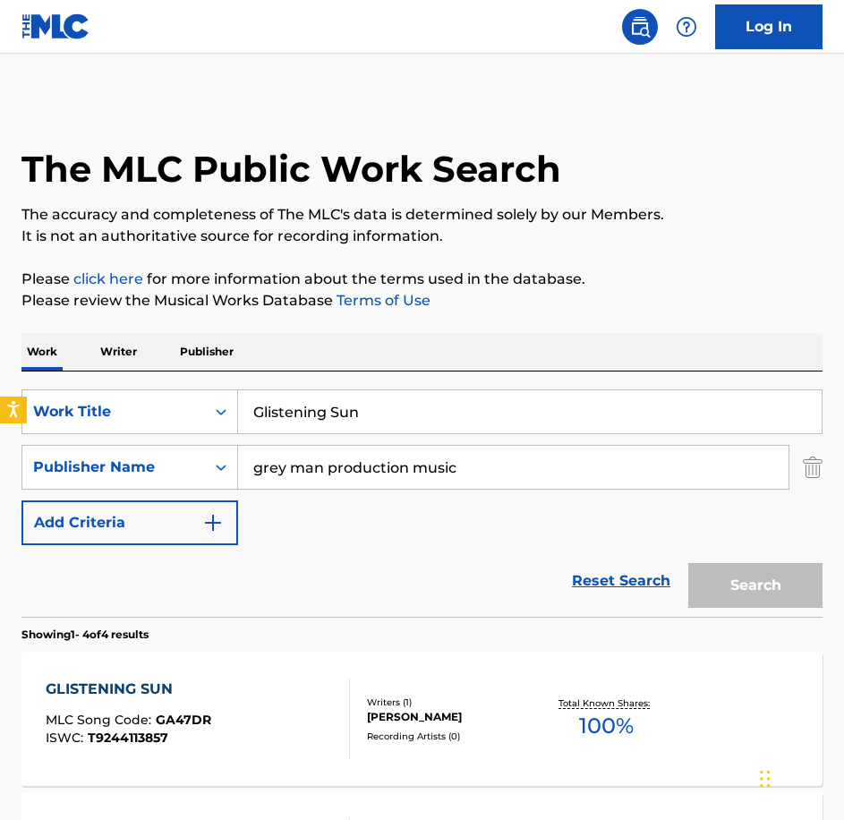
click at [198, 388] on div "SearchWithCriteriabe21c2c7-3089-4aec-a1c5-02f3d7d33223 Work Title Glistening Su…" at bounding box center [421, 493] width 801 height 245
paste input "Hall Of Mirrors"
type input "Hall Of Mirrors"
click at [688, 563] on button "Search" at bounding box center [755, 585] width 134 height 45
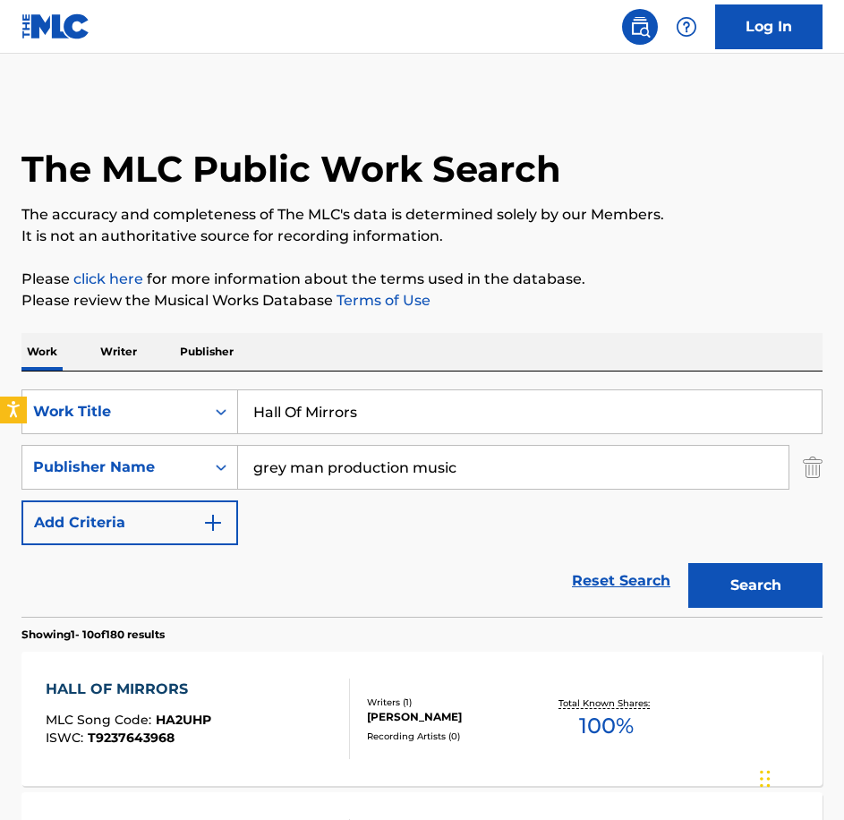
click at [218, 678] on div "HALL OF MIRRORS MLC Song Code : HA2UHP ISWC : T9237643968 Writers ( 1 ) [PERSON…" at bounding box center [421, 719] width 801 height 134
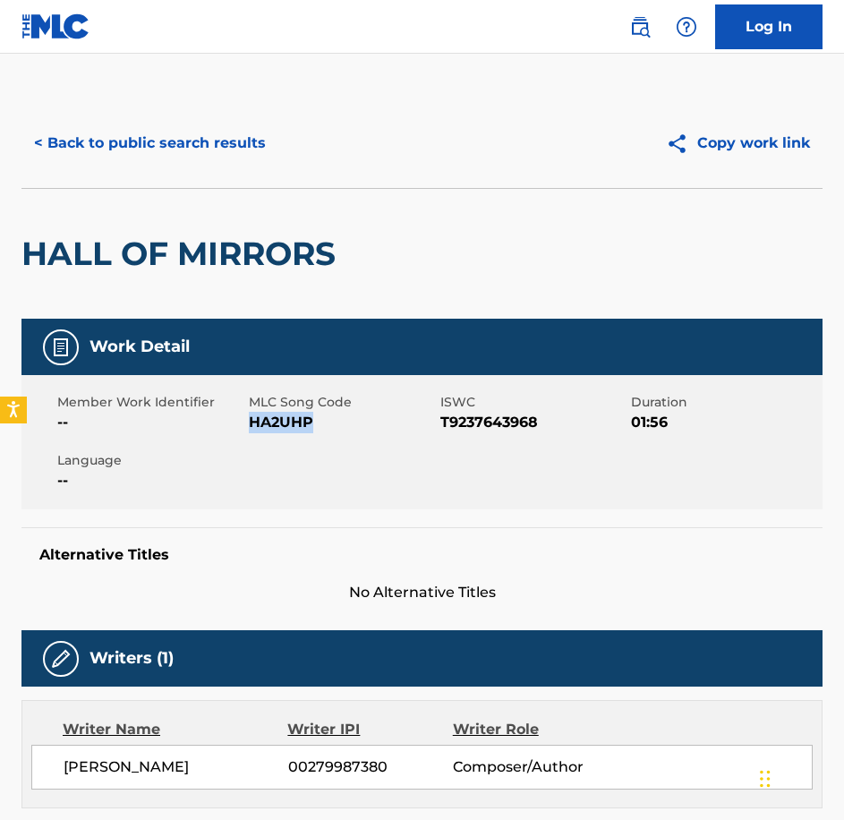
click at [266, 132] on button "< Back to public search results" at bounding box center [149, 143] width 257 height 45
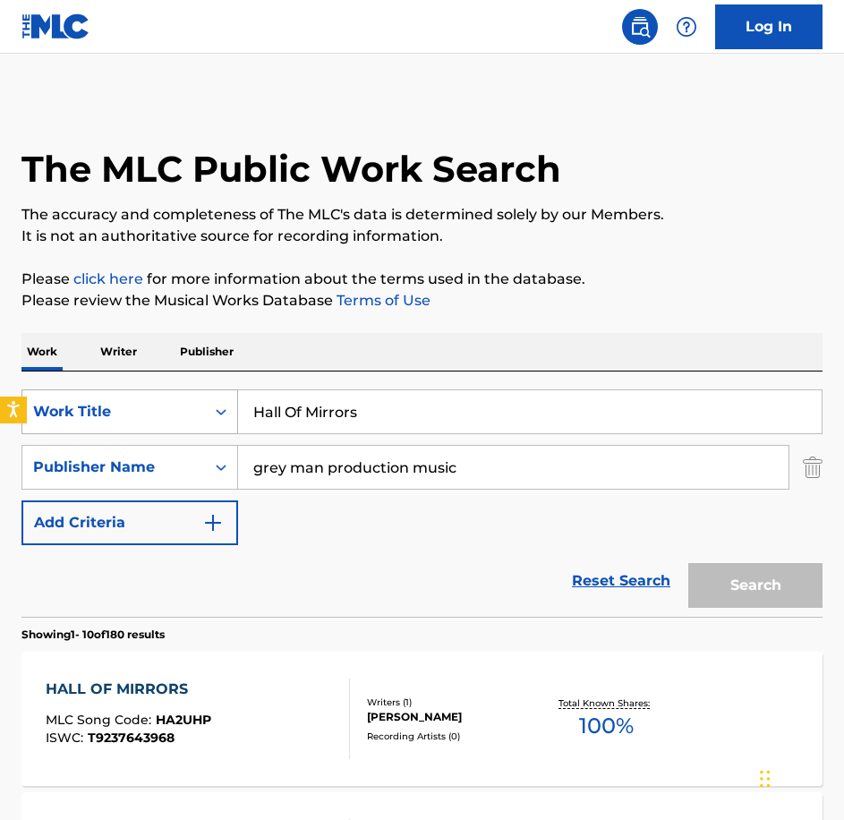
drag, startPoint x: 108, startPoint y: 405, endPoint x: 83, endPoint y: 399, distance: 25.6
click at [87, 399] on div "SearchWithCriteriabe21c2c7-3089-4aec-a1c5-02f3d7d33223 Work Title Hall Of Mirro…" at bounding box center [421, 411] width 801 height 45
paste input "I Can't Look"
type input "I Can't Look"
click at [688, 563] on button "Search" at bounding box center [755, 585] width 134 height 45
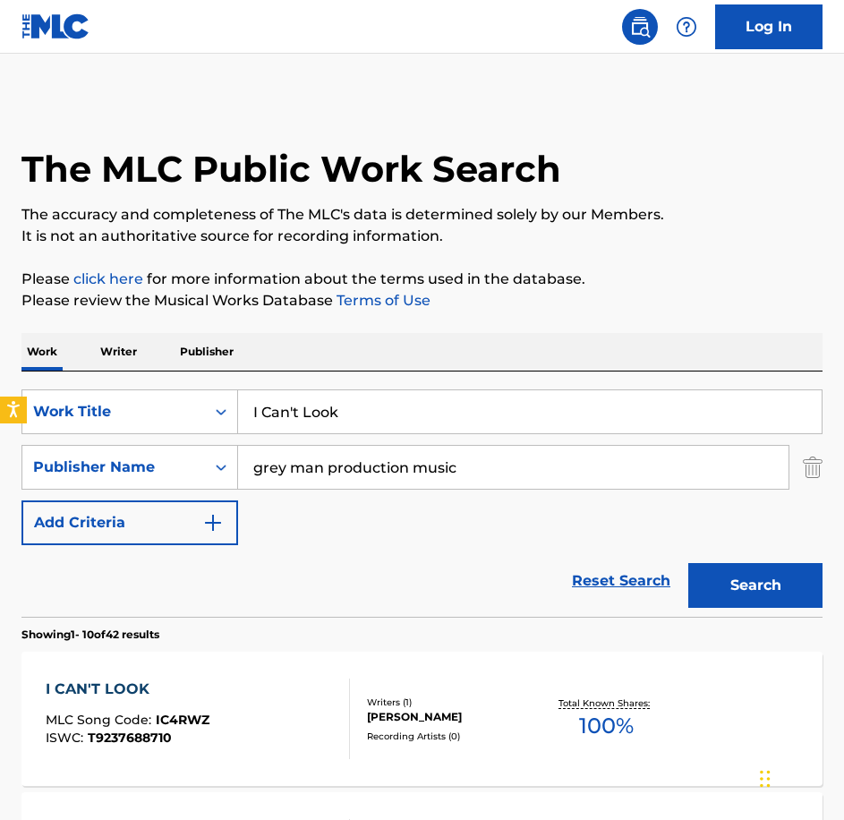
click at [215, 679] on div "I CAN'T LOOK MLC Song Code : IC4RWZ ISWC : T9237688710" at bounding box center [198, 719] width 304 height 81
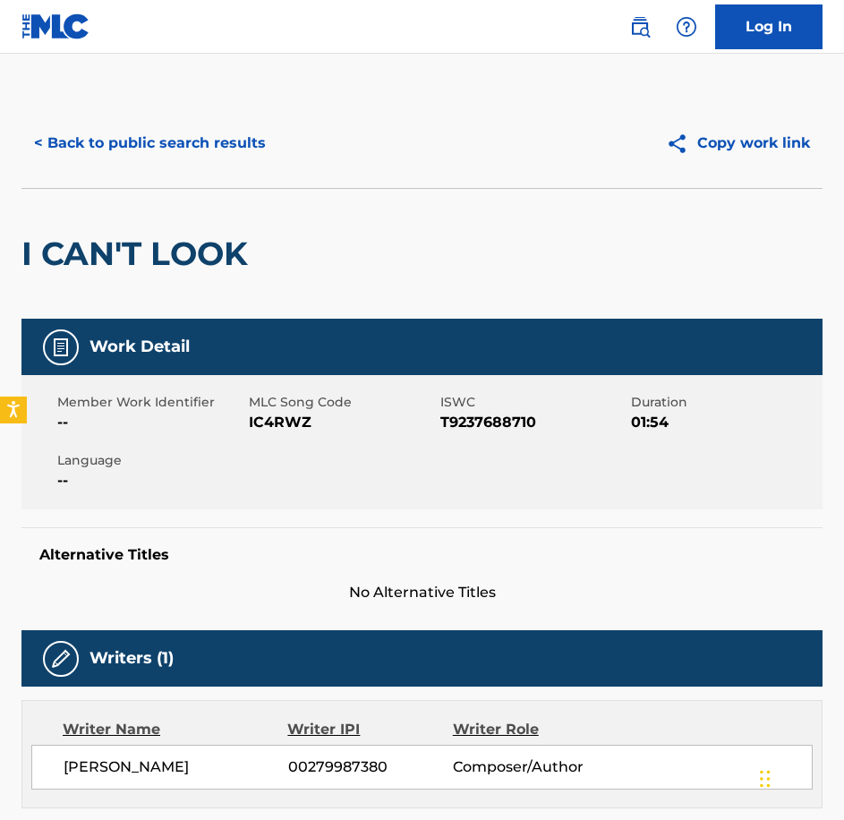
click at [297, 432] on span "IC4RWZ" at bounding box center [342, 422] width 187 height 21
click at [297, 431] on span "IC4RWZ" at bounding box center [342, 422] width 187 height 21
drag, startPoint x: 149, startPoint y: 98, endPoint x: 151, endPoint y: 114, distance: 15.5
click at [148, 98] on div "< Back to public search results Copy work link" at bounding box center [421, 143] width 801 height 90
click at [158, 126] on button "< Back to public search results" at bounding box center [149, 143] width 257 height 45
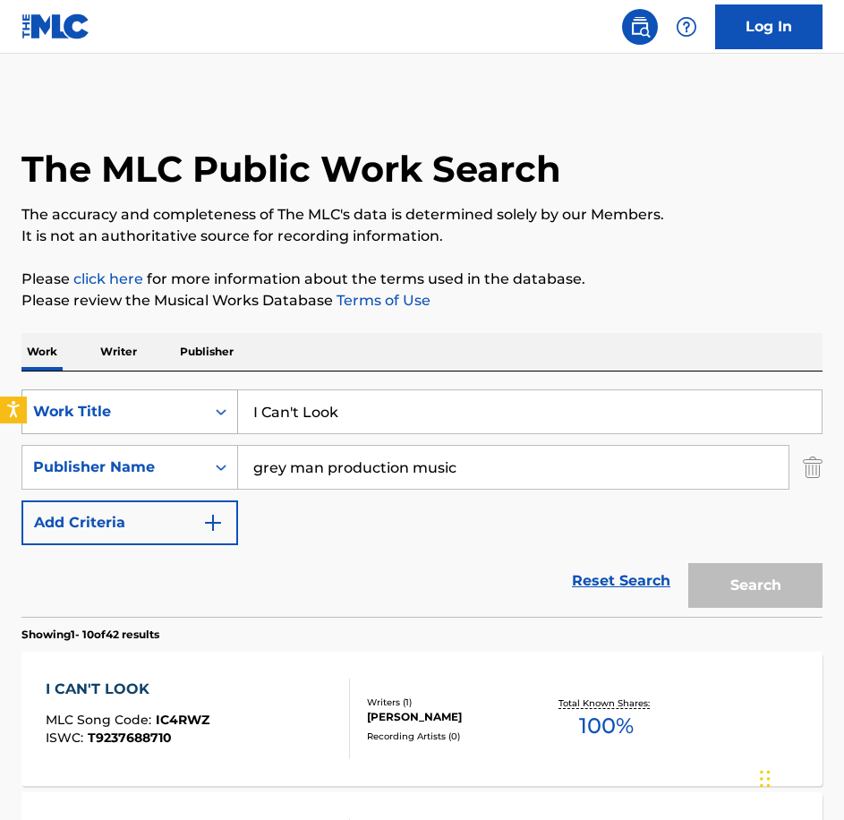
click at [192, 390] on div "SearchWithCriteriabe21c2c7-3089-4aec-a1c5-02f3d7d33223 Work Title I Can't Look" at bounding box center [421, 411] width 801 height 45
type input "Inner Rage"
click at [688, 563] on button "Search" at bounding box center [755, 585] width 134 height 45
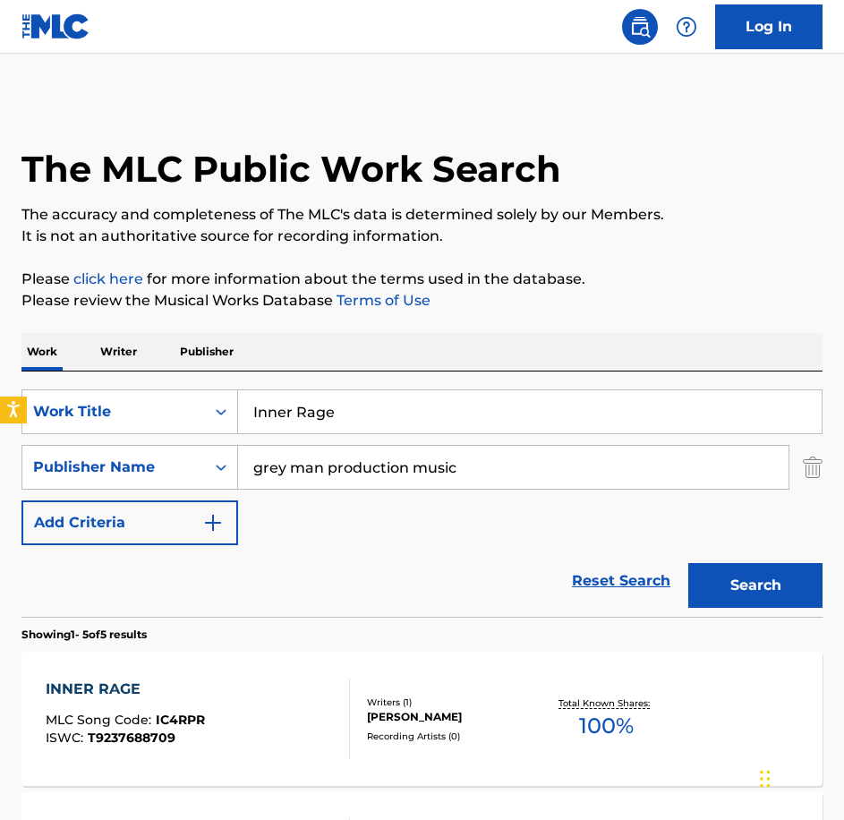
click at [236, 680] on div "INNER RAGE MLC Song Code : IC4RPR ISWC : T9237688709 Writers ( 1 ) [PERSON_NAME…" at bounding box center [421, 719] width 801 height 134
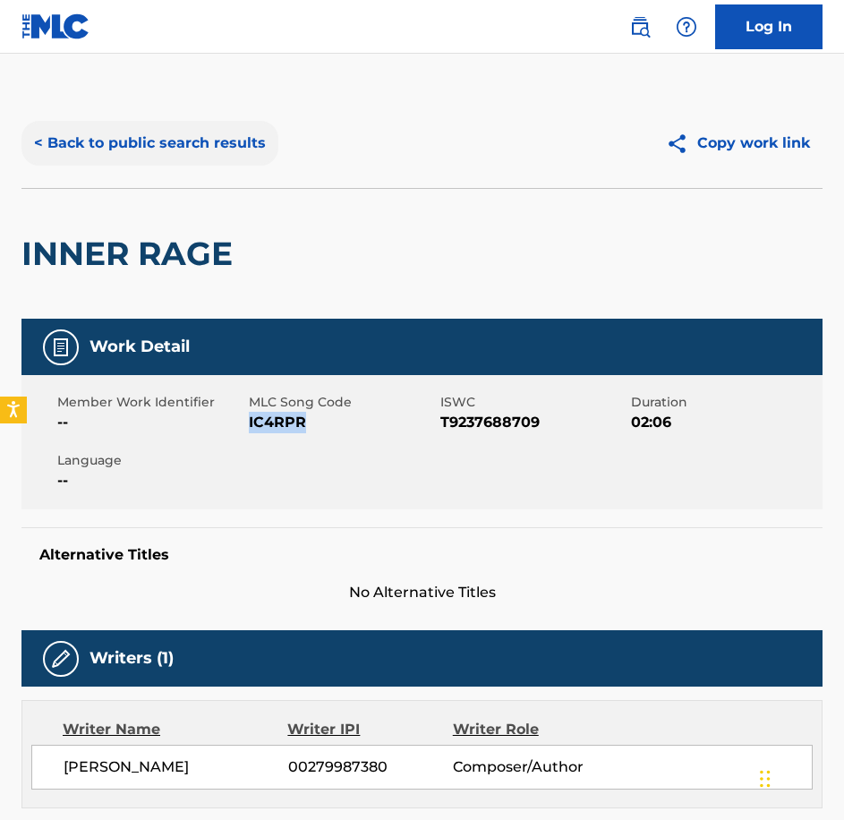
click at [223, 158] on button "< Back to public search results" at bounding box center [149, 143] width 257 height 45
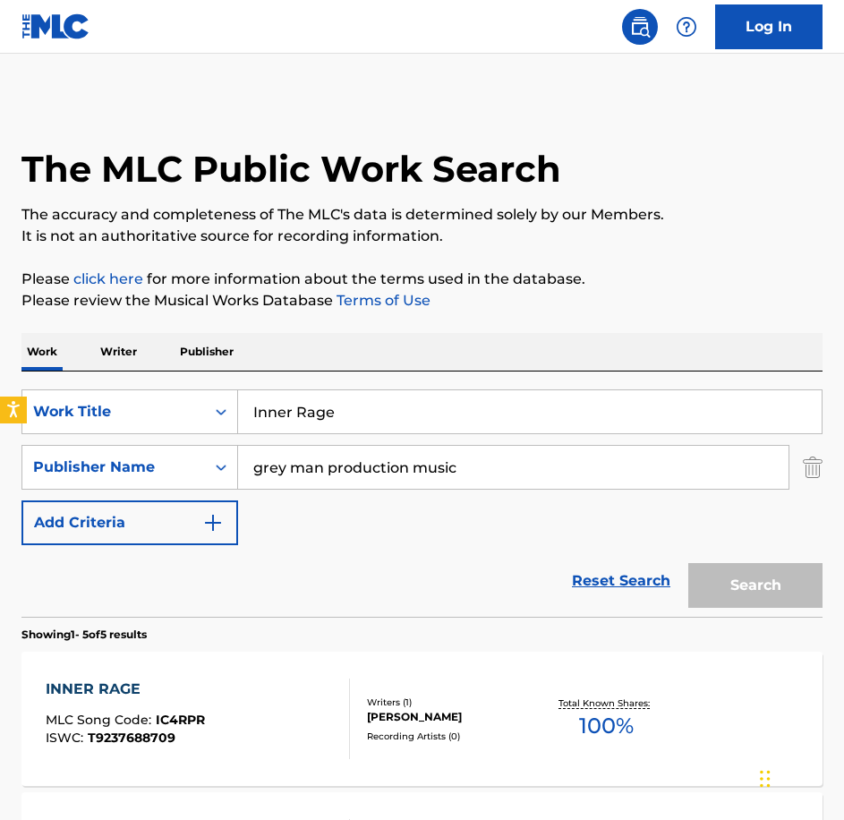
click at [10, 390] on div "The MLC Public Work Search The accuracy and completeness of The MLC's data is d…" at bounding box center [422, 765] width 844 height 1334
paste input "Just Don't Worry"
type input "Just Don't Worry"
click at [688, 563] on button "Search" at bounding box center [755, 585] width 134 height 45
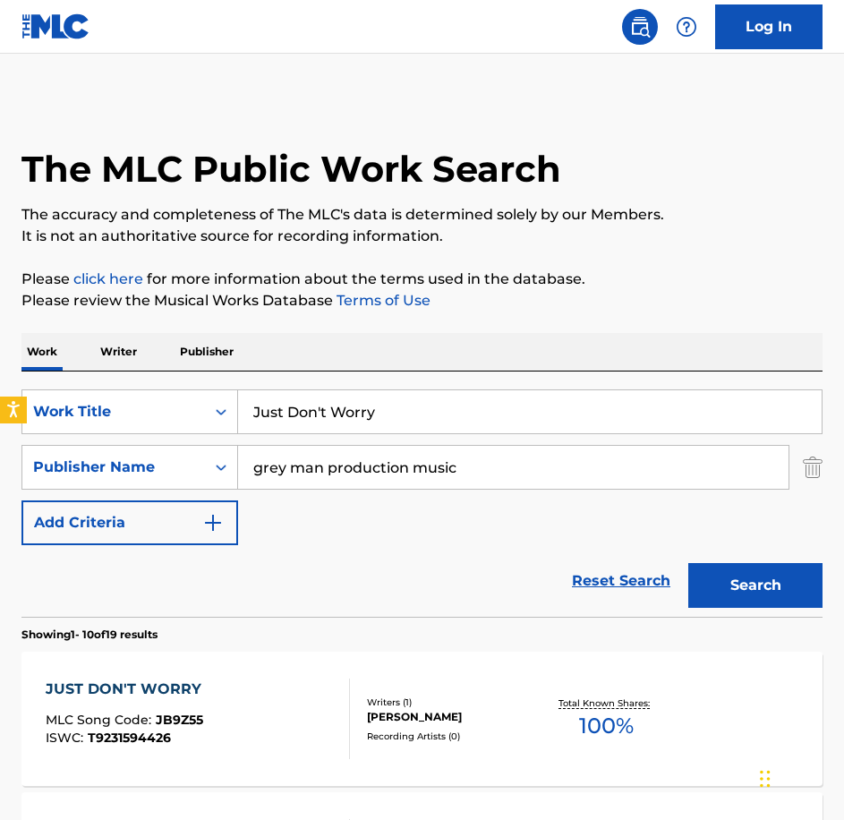
click at [209, 737] on div "JUST DON'T WORRY MLC Song Code : JB9Z55 ISWC : T9231594426" at bounding box center [198, 719] width 304 height 81
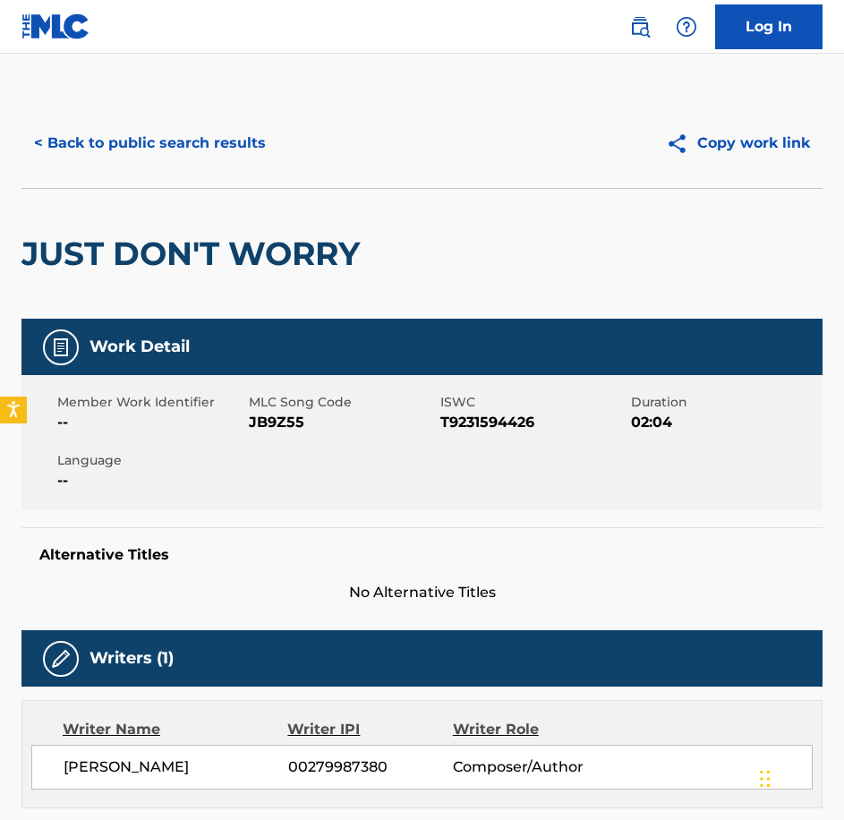
click at [300, 427] on span "JB9Z55" at bounding box center [342, 422] width 187 height 21
click at [260, 424] on span "JB9Z55" at bounding box center [342, 422] width 187 height 21
click at [142, 150] on button "< Back to public search results" at bounding box center [149, 143] width 257 height 45
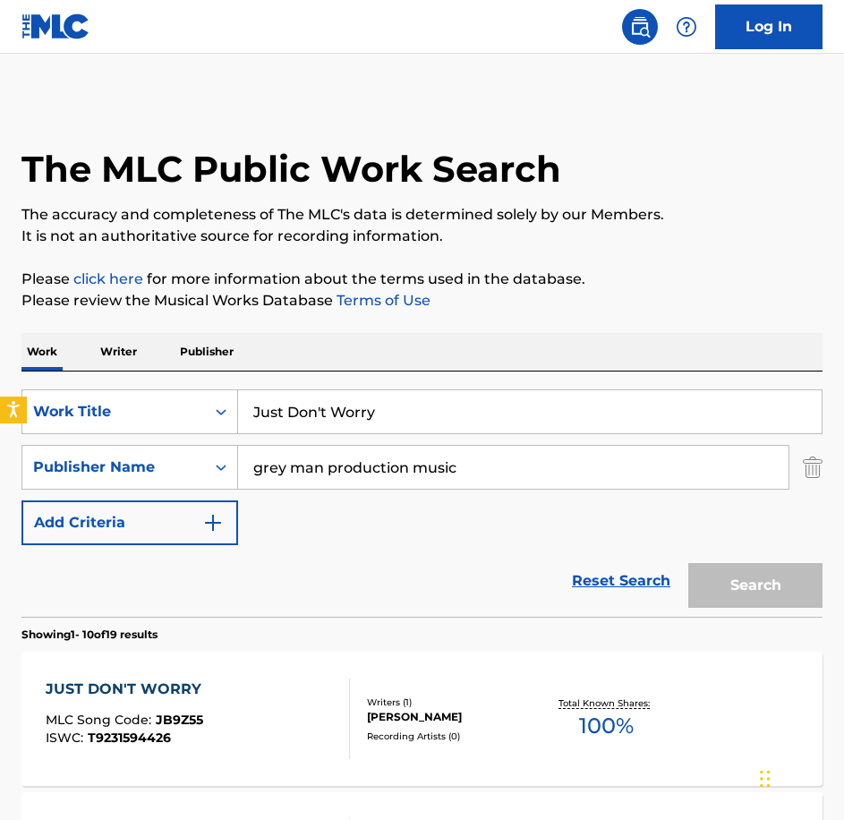
click at [179, 384] on div "SearchWithCriteriabe21c2c7-3089-4aec-a1c5-02f3d7d33223 Work Title Just Don't Wo…" at bounding box center [421, 493] width 801 height 245
type input "Killer Instinct"
click at [688, 563] on button "Search" at bounding box center [755, 585] width 134 height 45
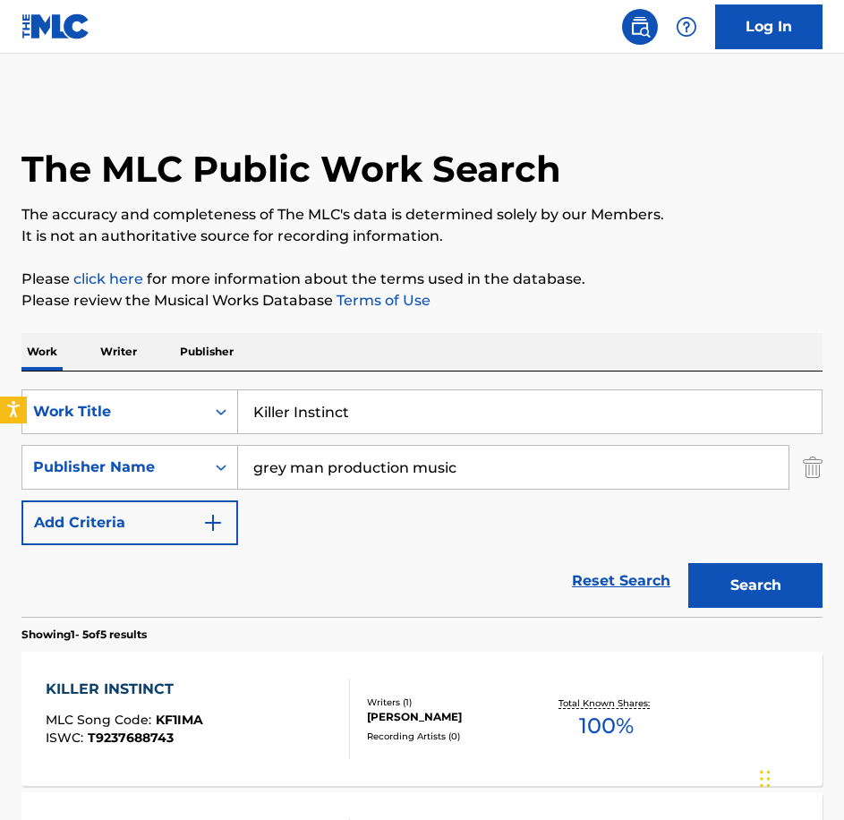
click at [226, 696] on div "KILLER INSTINCT MLC Song Code : KF1IMA ISWC : T9237688743" at bounding box center [198, 719] width 304 height 81
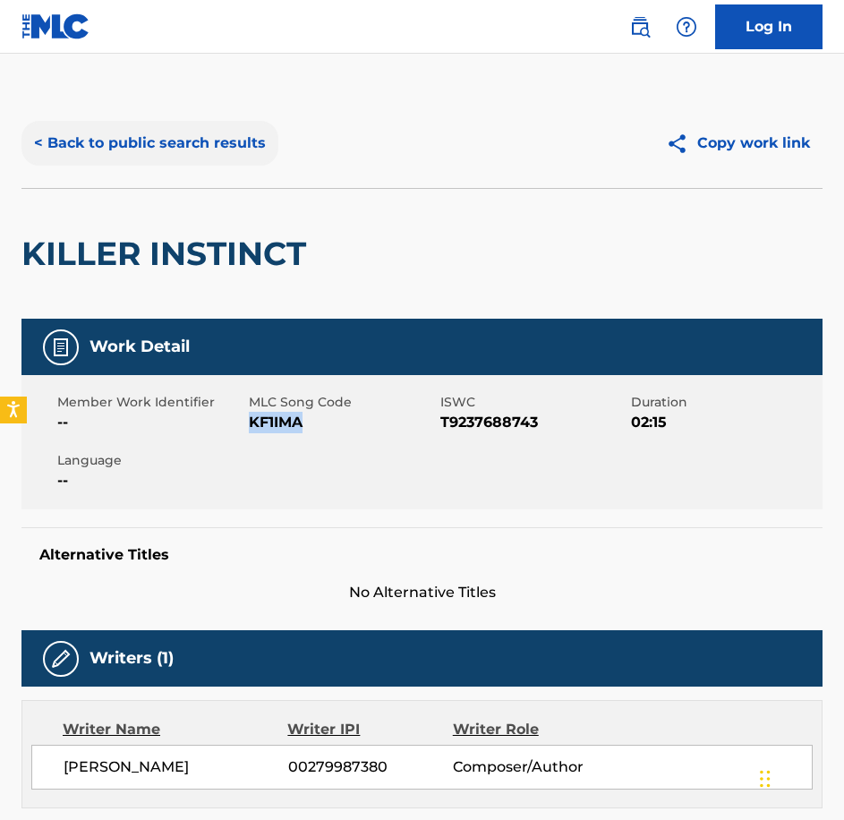
click at [190, 132] on button "< Back to public search results" at bounding box center [149, 143] width 257 height 45
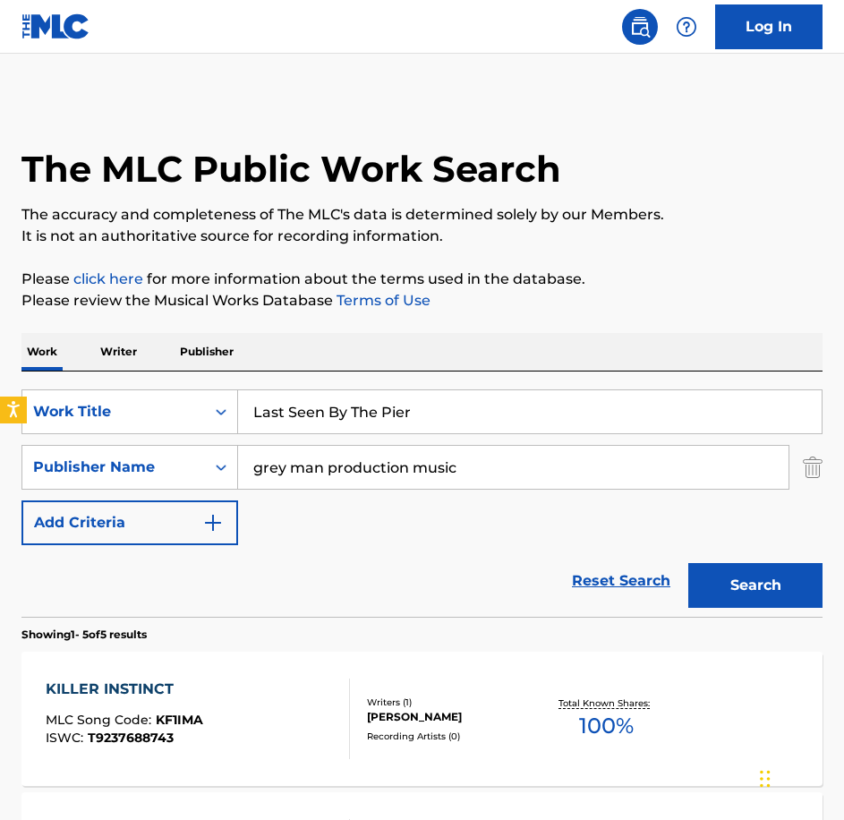
type input "Last Seen By The Pier"
click at [688, 563] on button "Search" at bounding box center [755, 585] width 134 height 45
click at [223, 668] on div "LAST SEEN BY THE PIER MLC Song Code : LA69N6 ISWC : T9237643913 Writers ( 1 ) […" at bounding box center [421, 719] width 801 height 134
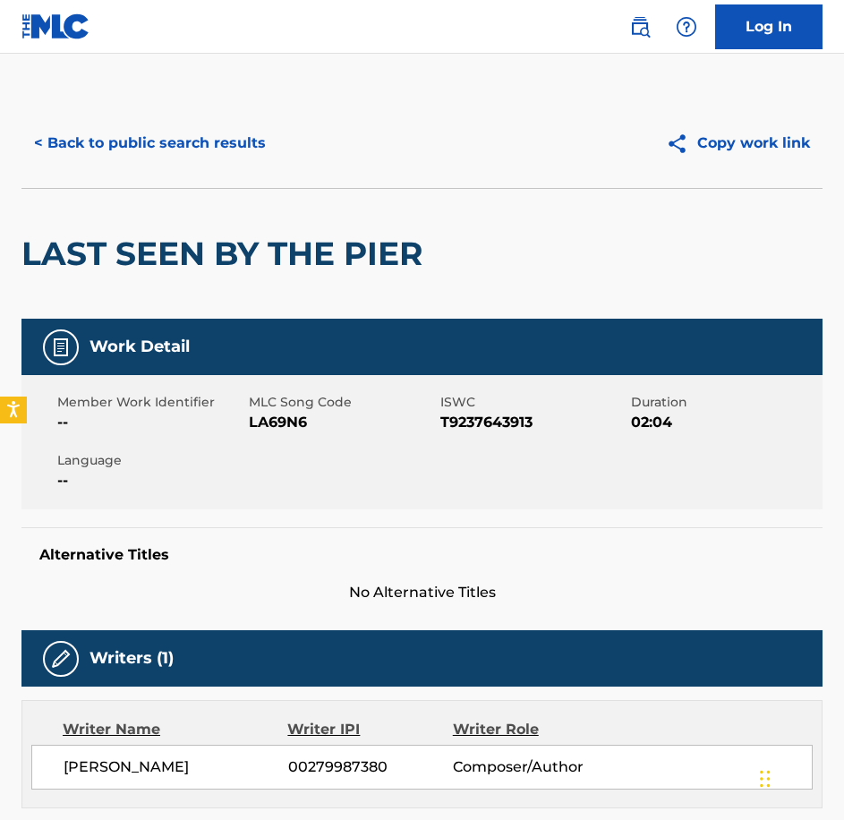
click at [267, 427] on span "LA69N6" at bounding box center [342, 422] width 187 height 21
click at [129, 156] on button "< Back to public search results" at bounding box center [149, 143] width 257 height 45
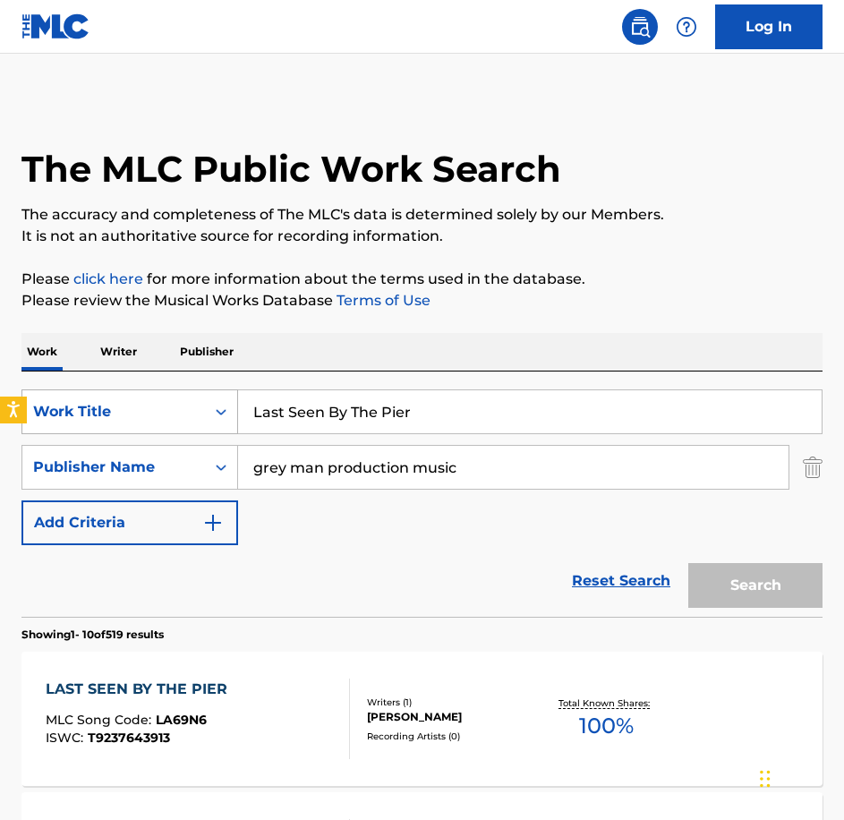
click at [134, 422] on div "SearchWithCriteriabe21c2c7-3089-4aec-a1c5-02f3d7d33223 Work Title Last Seen By …" at bounding box center [421, 411] width 801 height 45
type input "Let Haunting Begin"
click at [688, 563] on button "Search" at bounding box center [755, 585] width 134 height 45
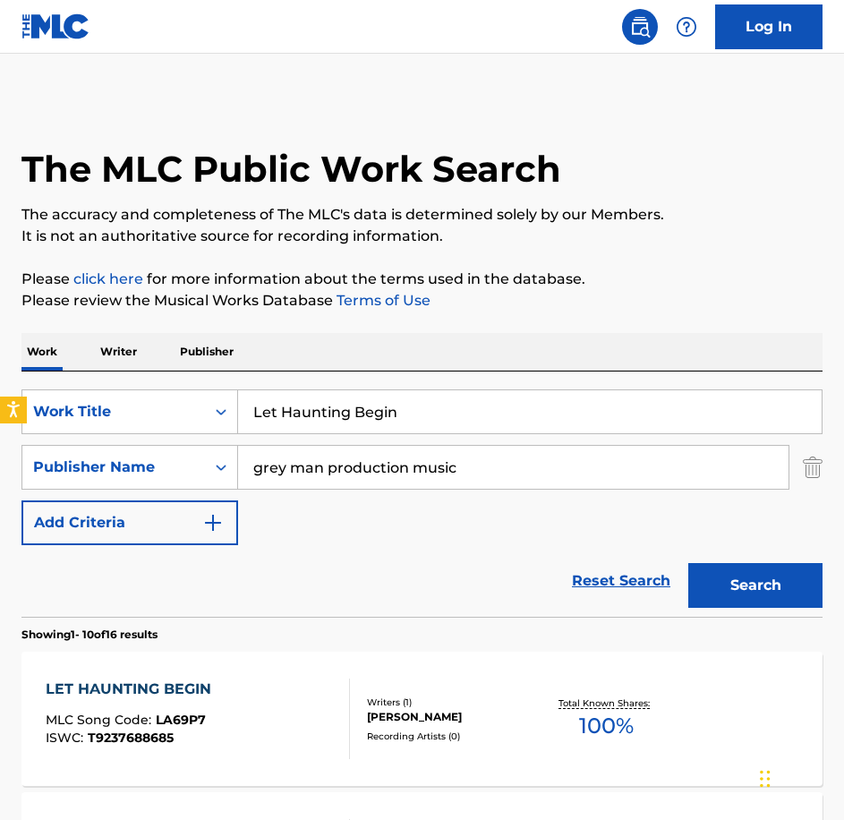
click at [252, 731] on div "LET HAUNTING BEGIN MLC Song Code : LA69P7 ISWC : T9237688685" at bounding box center [198, 719] width 304 height 81
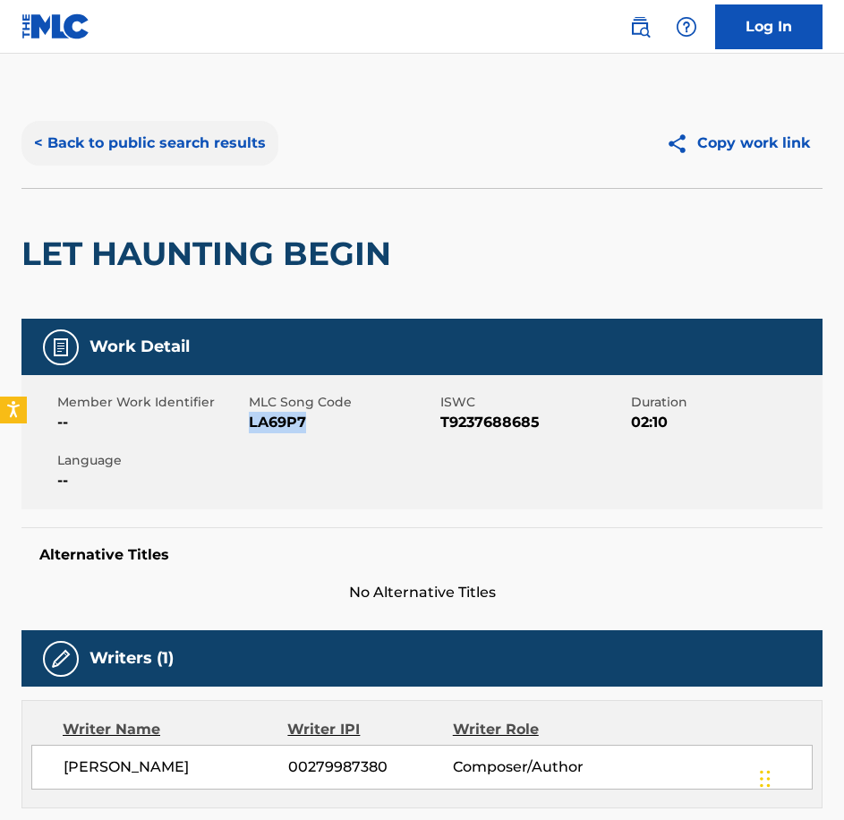
click at [179, 129] on button "< Back to public search results" at bounding box center [149, 143] width 257 height 45
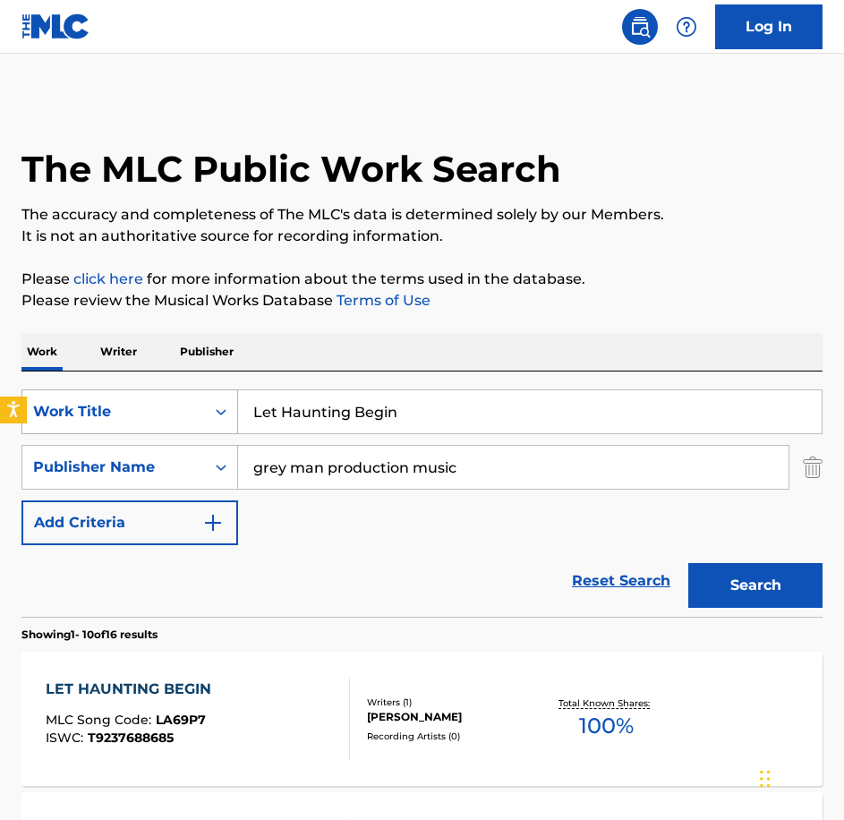
drag, startPoint x: 419, startPoint y: 422, endPoint x: 158, endPoint y: 397, distance: 262.6
click at [158, 397] on div "SearchWithCriteriabe21c2c7-3089-4aec-a1c5-02f3d7d33223 Work Title Let Haunting …" at bounding box center [421, 411] width 801 height 45
paste input "urking"
type input "Lurking"
click at [730, 584] on button "Search" at bounding box center [755, 585] width 134 height 45
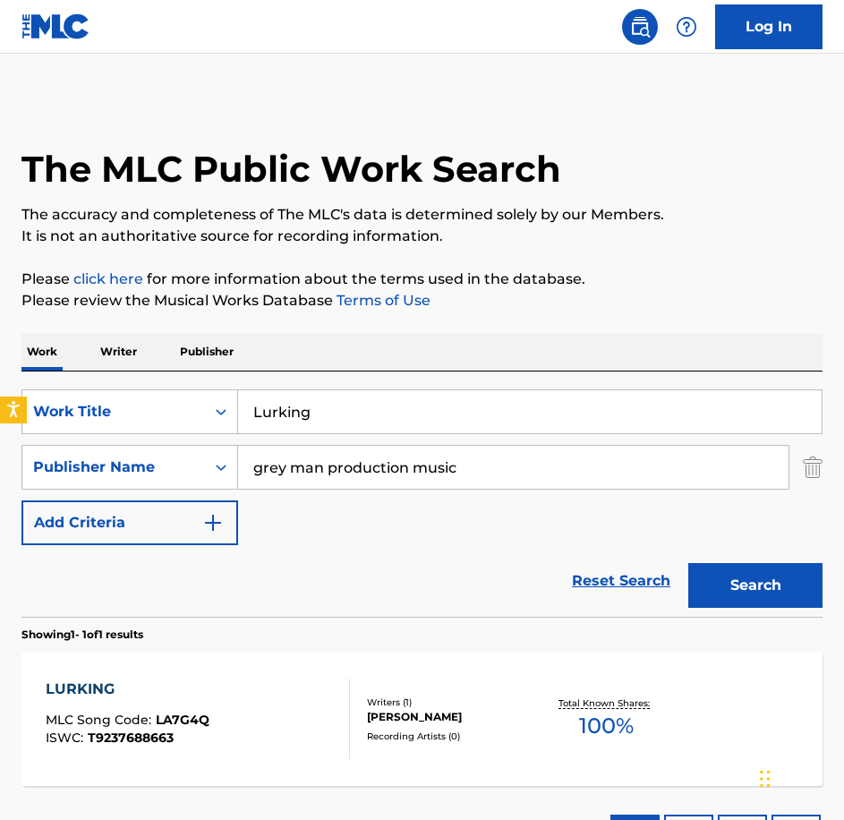
click at [184, 709] on div "LURKING MLC Song Code : LA7G4Q ISWC : T9237688663" at bounding box center [128, 719] width 164 height 81
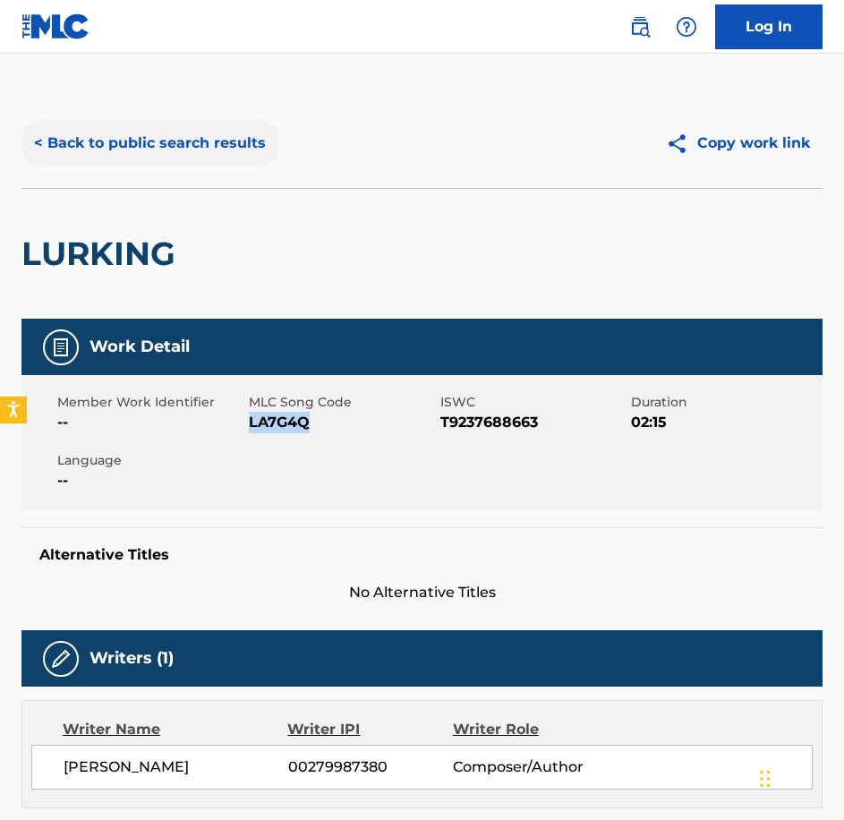
click at [260, 159] on button "< Back to public search results" at bounding box center [149, 143] width 257 height 45
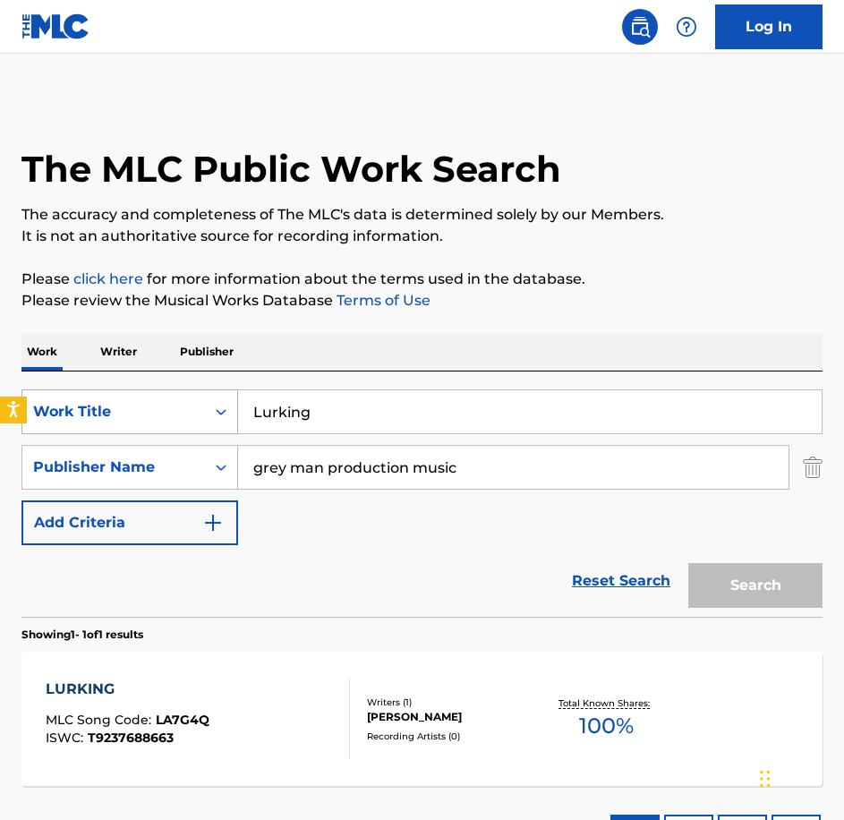
click at [181, 403] on div "SearchWithCriteriabe21c2c7-3089-4aec-a1c5-02f3d7d33223 Work Title Lurking" at bounding box center [421, 411] width 801 height 45
paste input "Peace for Now"
type input "Peace for Now"
click at [724, 575] on button "Search" at bounding box center [755, 585] width 134 height 45
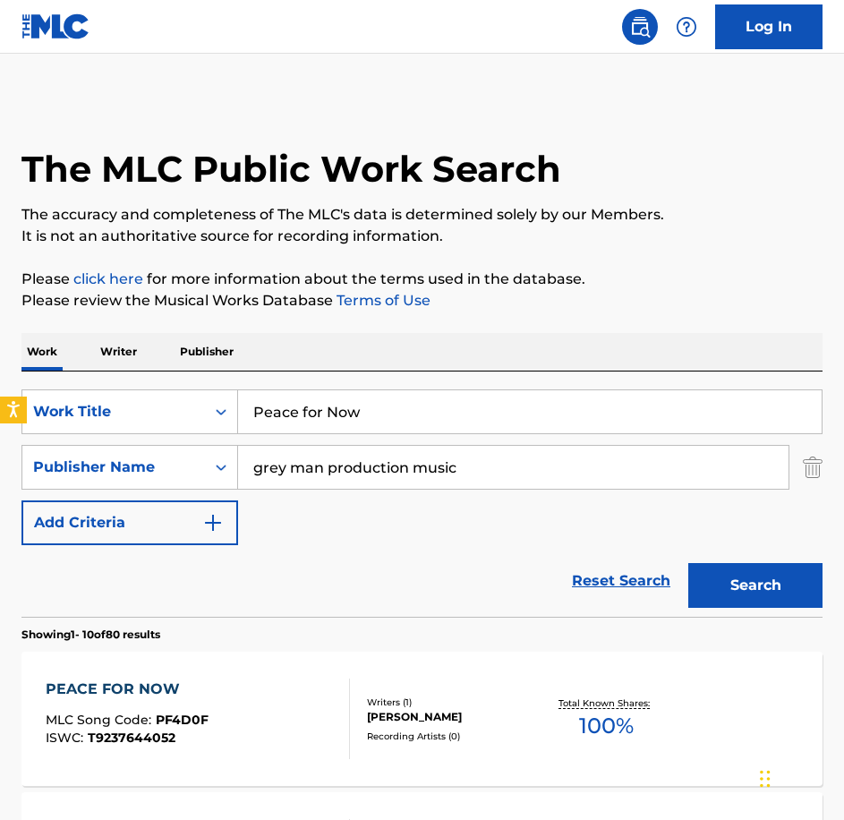
click at [277, 723] on div "PEACE FOR NOW MLC Song Code : PF4D0F ISWC : T9237644052" at bounding box center [198, 719] width 304 height 81
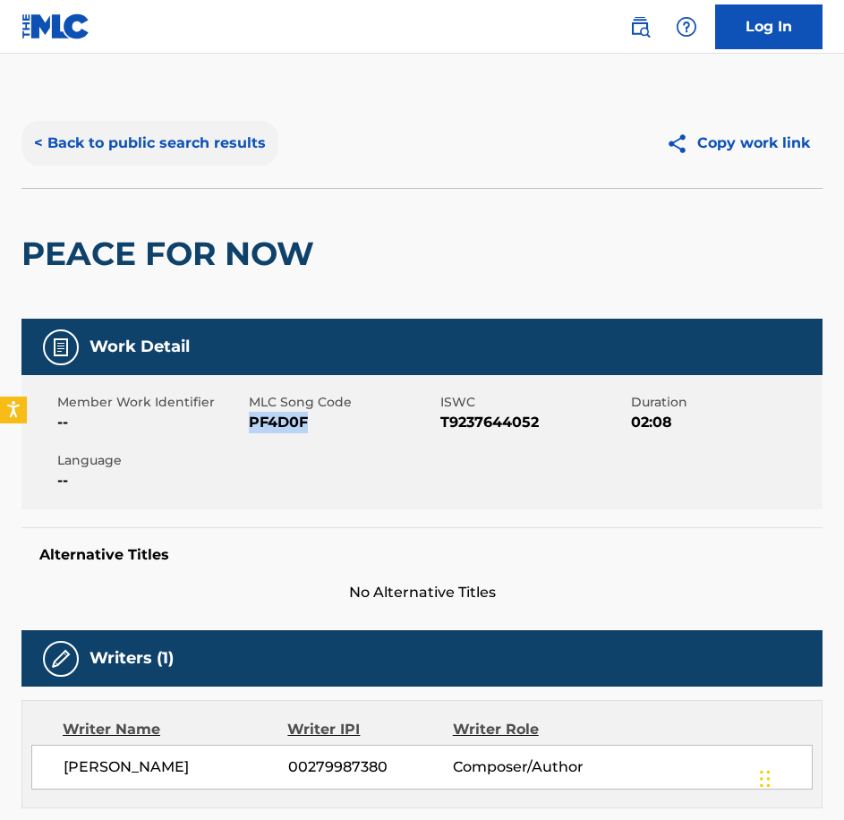
click at [189, 154] on button "< Back to public search results" at bounding box center [149, 143] width 257 height 45
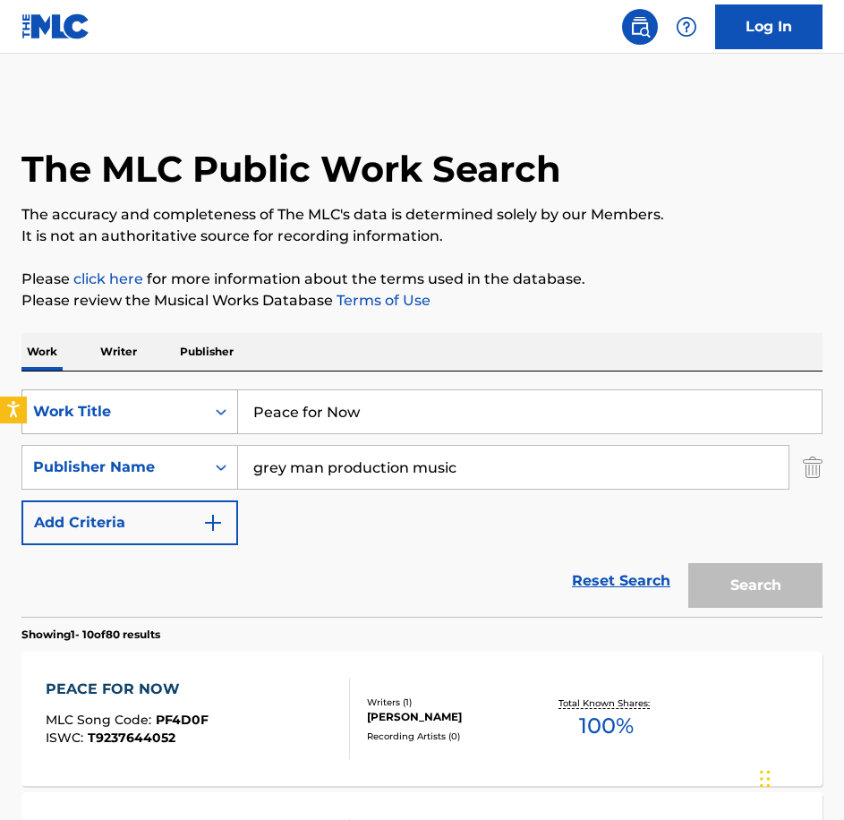
drag, startPoint x: 157, startPoint y: 393, endPoint x: 138, endPoint y: 393, distance: 18.8
click at [138, 393] on div "SearchWithCriteriabe21c2c7-3089-4aec-a1c5-02f3d7d33223 Work Title Peace for Now" at bounding box center [421, 411] width 801 height 45
paste input "oints to Conspiracy"
type input "Points to Conspiracy"
click at [757, 594] on button "Search" at bounding box center [755, 585] width 134 height 45
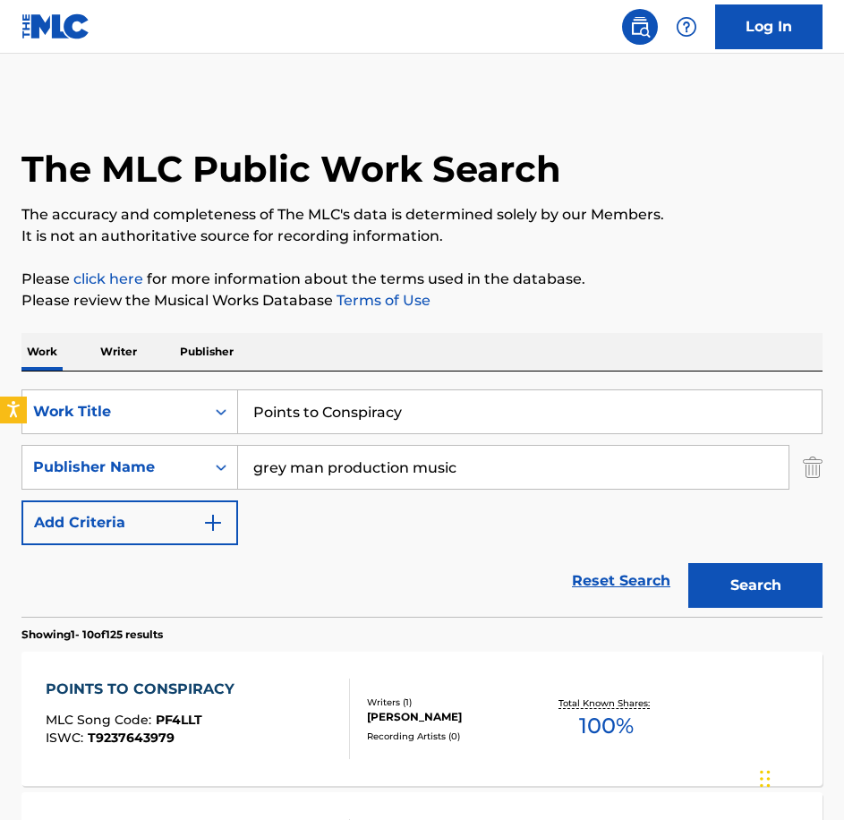
click at [323, 685] on div "POINTS TO CONSPIRACY MLC Song Code : PF4LLT ISWC : T9237643979" at bounding box center [198, 719] width 304 height 81
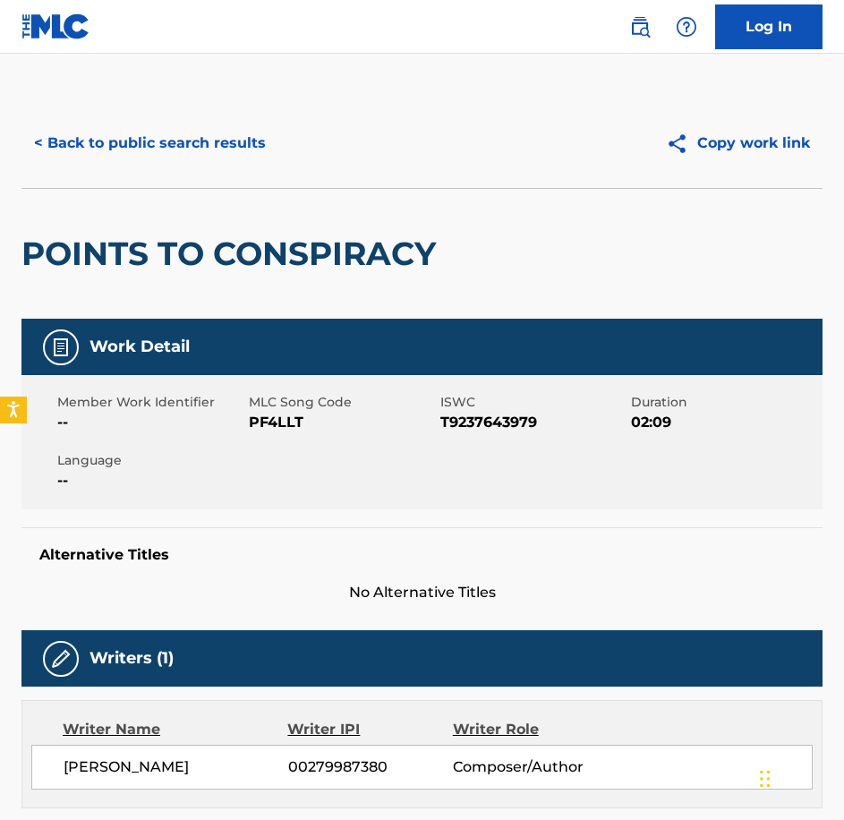
click at [276, 421] on span "PF4LLT" at bounding box center [342, 422] width 187 height 21
click at [201, 127] on button "< Back to public search results" at bounding box center [149, 143] width 257 height 45
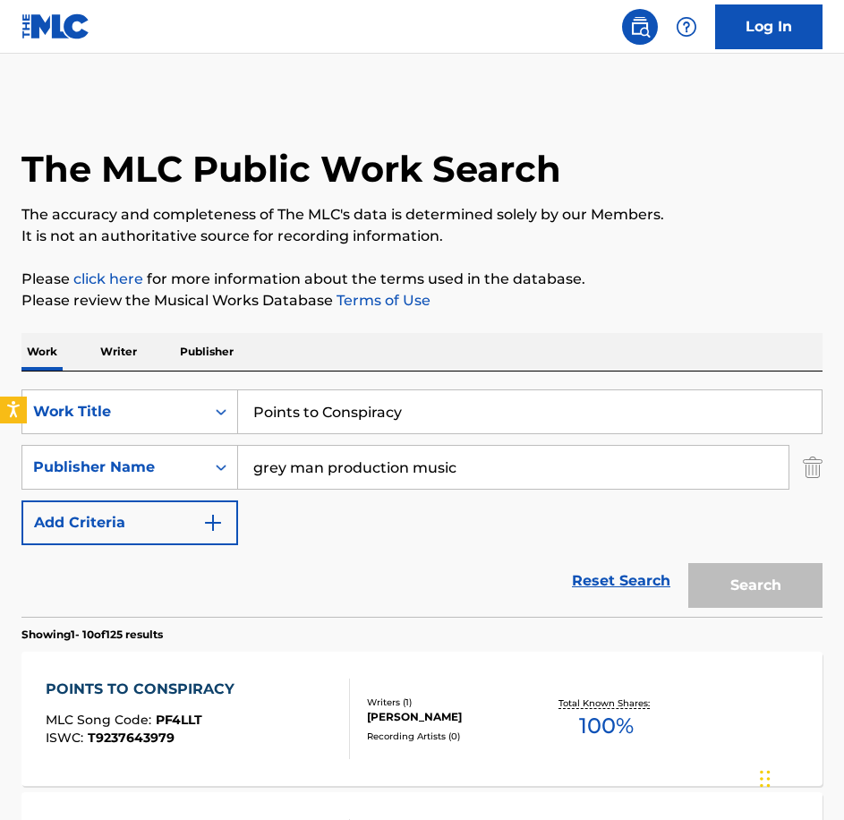
type input "Snowflake Ambience"
click at [688, 563] on button "Search" at bounding box center [755, 585] width 134 height 45
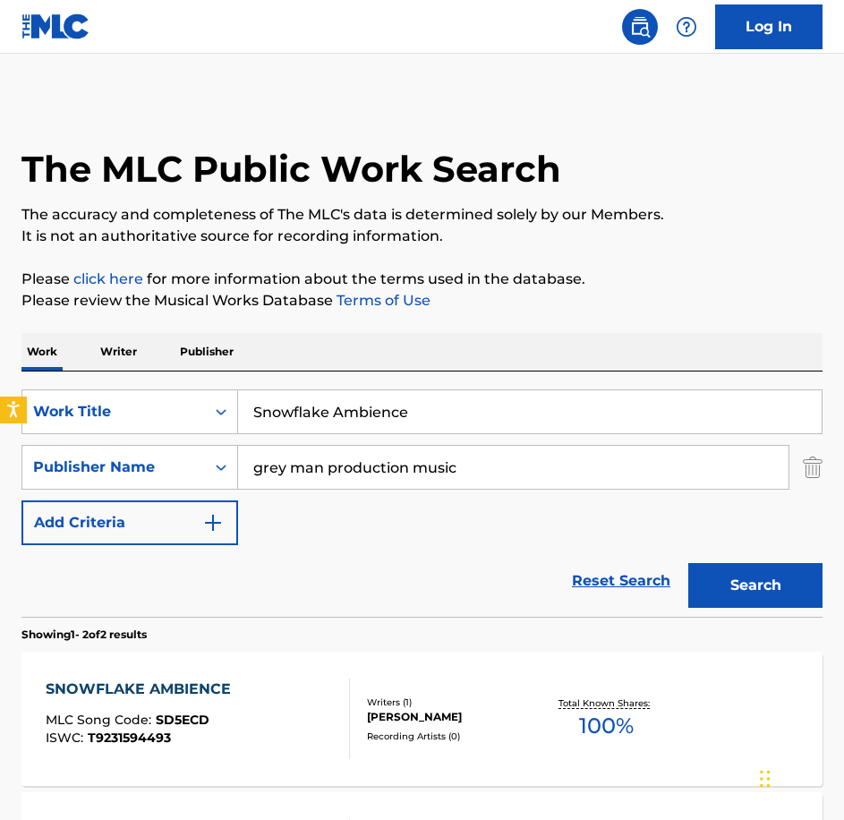
click at [226, 687] on div "SNOWFLAKE AMBIENCE" at bounding box center [143, 689] width 194 height 21
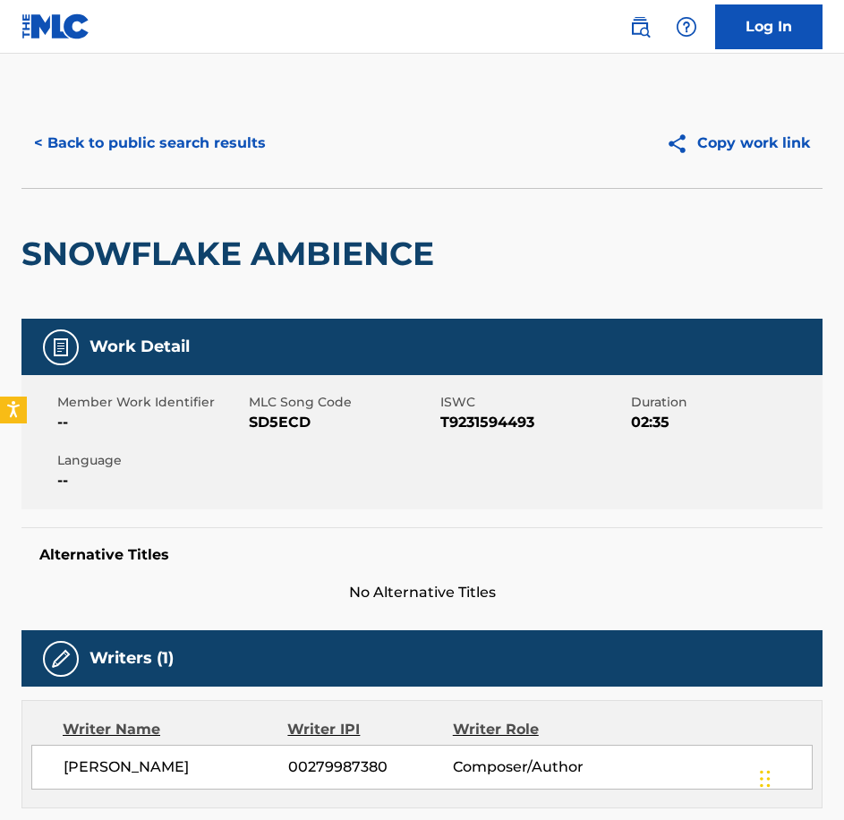
click at [290, 431] on span "SD5ECD" at bounding box center [342, 422] width 187 height 21
click at [218, 154] on button "< Back to public search results" at bounding box center [149, 143] width 257 height 45
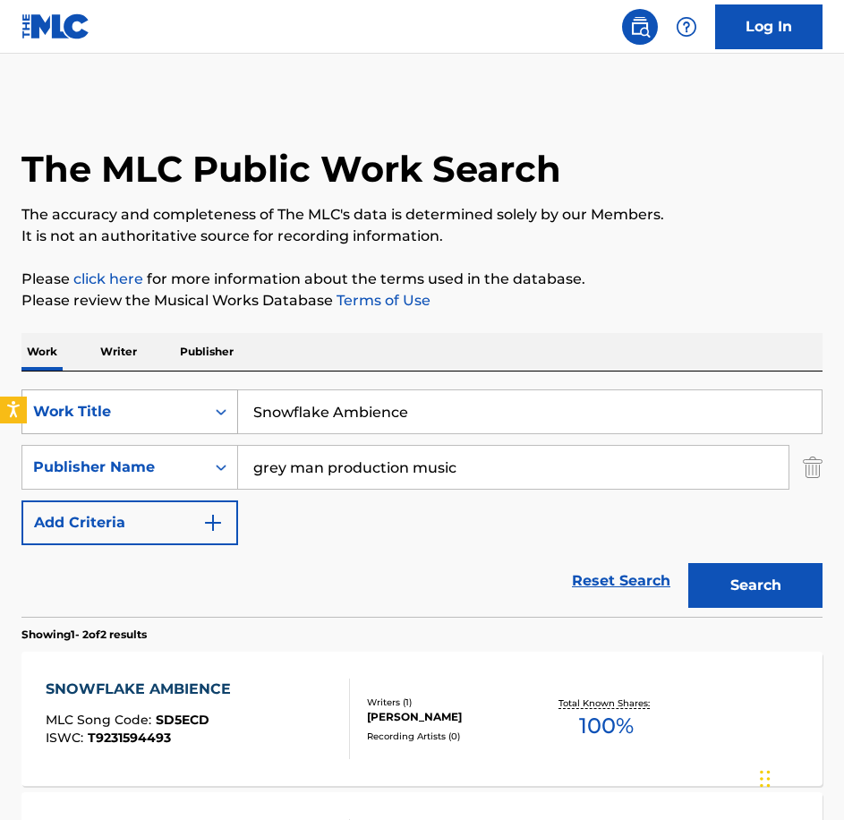
drag, startPoint x: 395, startPoint y: 402, endPoint x: 211, endPoint y: 402, distance: 183.5
click at [211, 402] on div "SearchWithCriteriabe21c2c7-3089-4aec-a1c5-02f3d7d33223 Work Title Snowflake Amb…" at bounding box center [421, 411] width 801 height 45
paste input "tunned Into Sil"
type input "Stunned Into Silence"
click at [688, 563] on button "Search" at bounding box center [755, 585] width 134 height 45
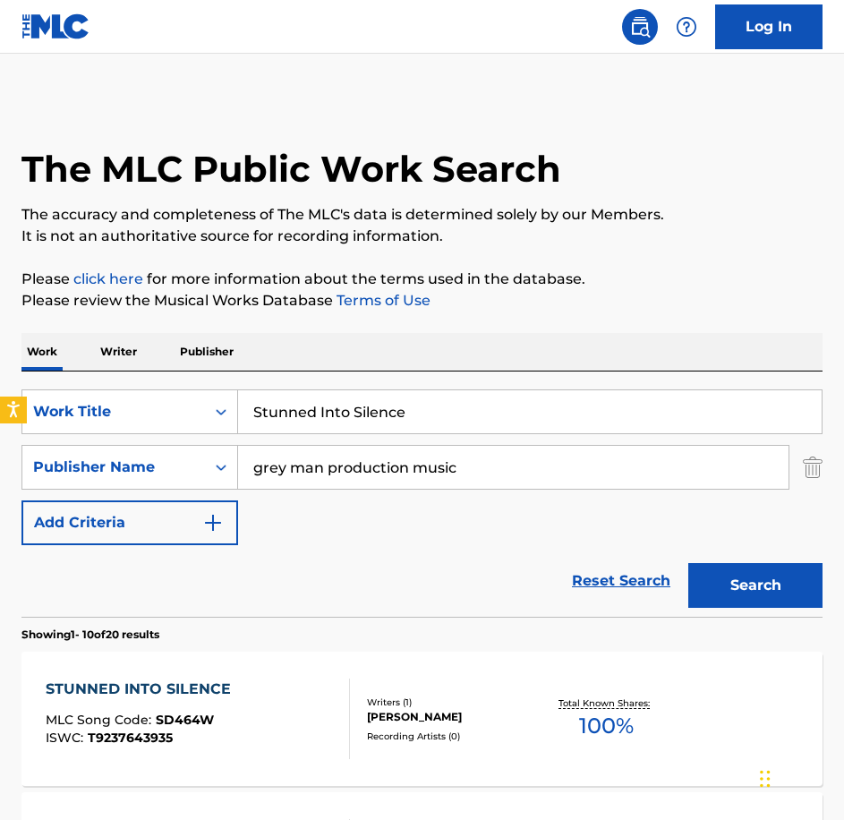
click at [283, 679] on div "STUNNED INTO SILENCE MLC Song Code : SD464W ISWC : T9237643935" at bounding box center [198, 719] width 304 height 81
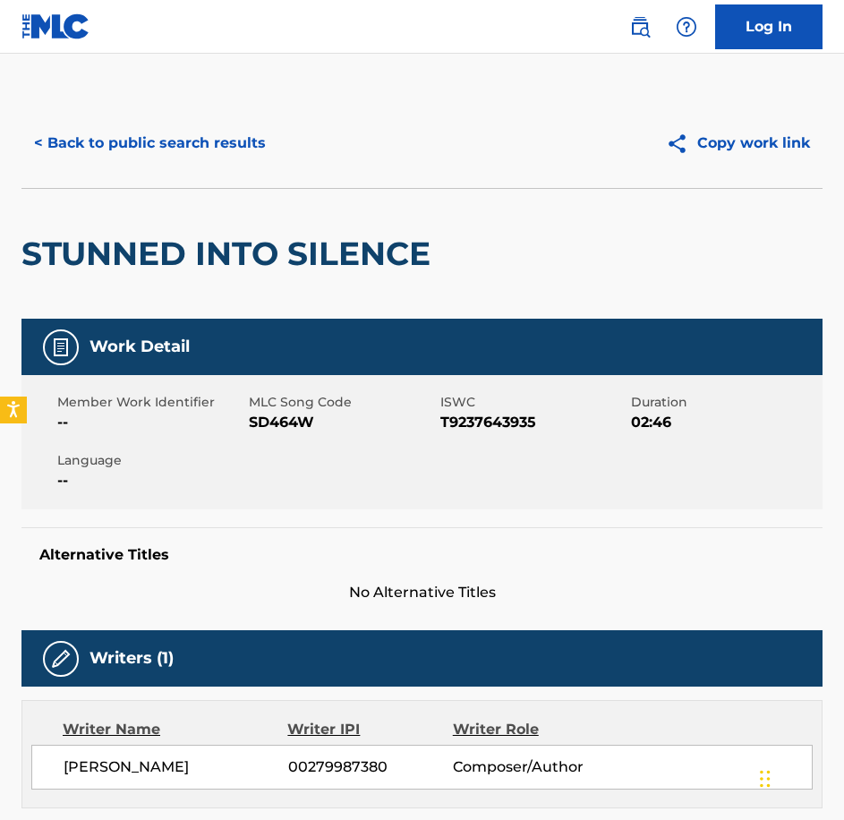
click at [305, 422] on span "SD464W" at bounding box center [342, 422] width 187 height 21
click at [132, 101] on div "< Back to public search results Copy work link" at bounding box center [421, 143] width 801 height 90
click at [144, 132] on button "< Back to public search results" at bounding box center [149, 143] width 257 height 45
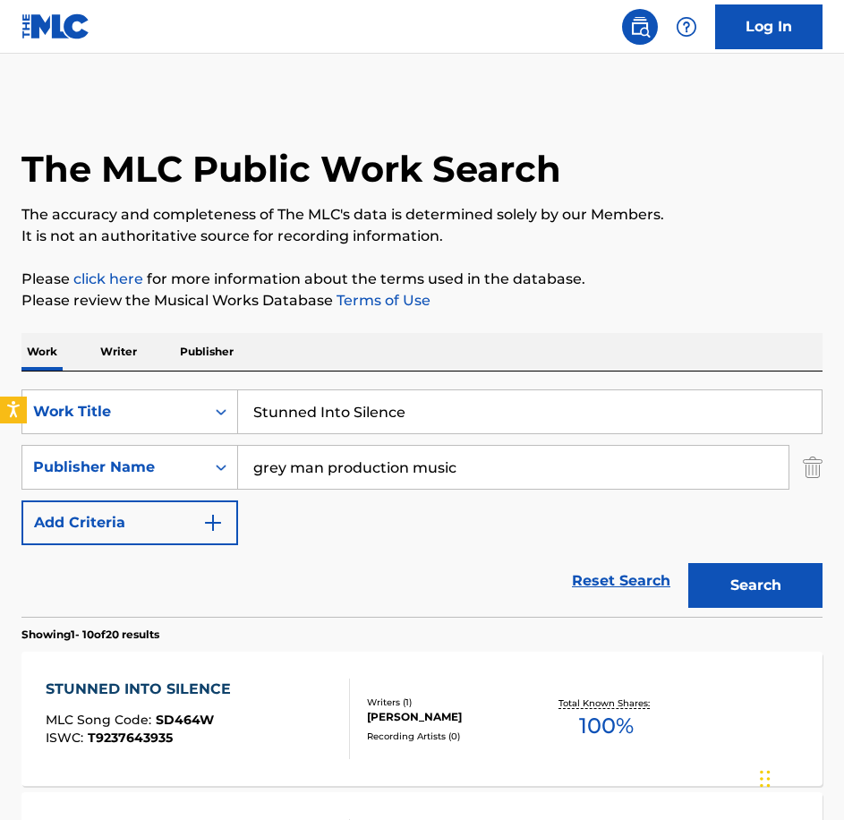
drag, startPoint x: 201, startPoint y: 398, endPoint x: 84, endPoint y: 386, distance: 117.9
click at [85, 387] on div "SearchWithCriteriabe21c2c7-3089-4aec-a1c5-02f3d7d33223 Work Title Stunned Into …" at bounding box center [421, 493] width 801 height 245
paste input "uspicious Activities"
type input "Suspicious Activities"
click at [688, 563] on button "Search" at bounding box center [755, 585] width 134 height 45
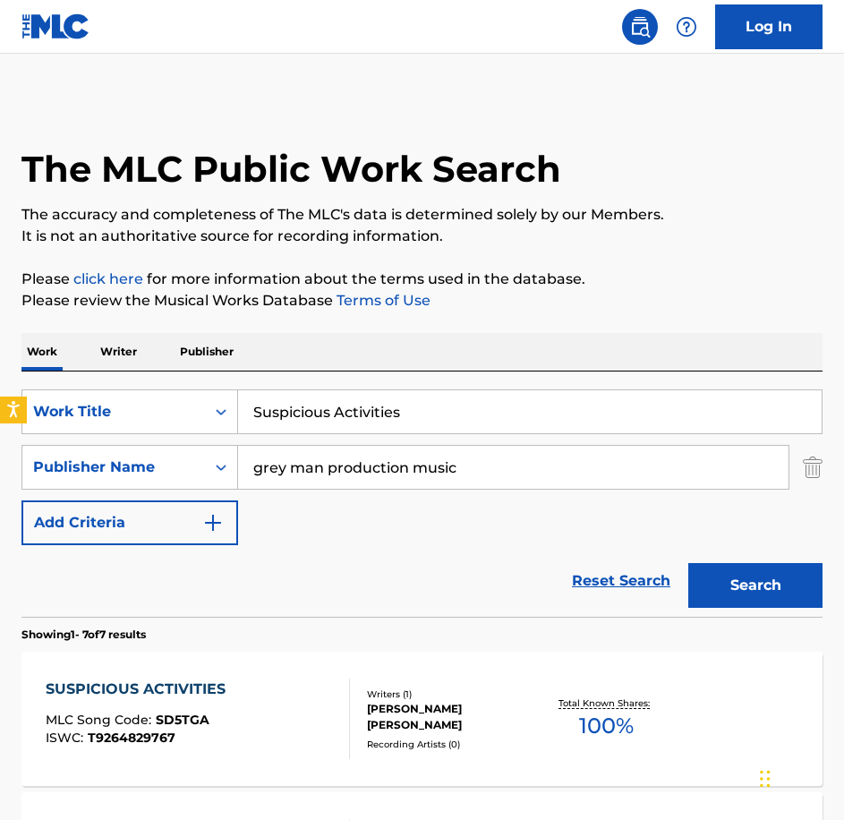
scroll to position [448, 0]
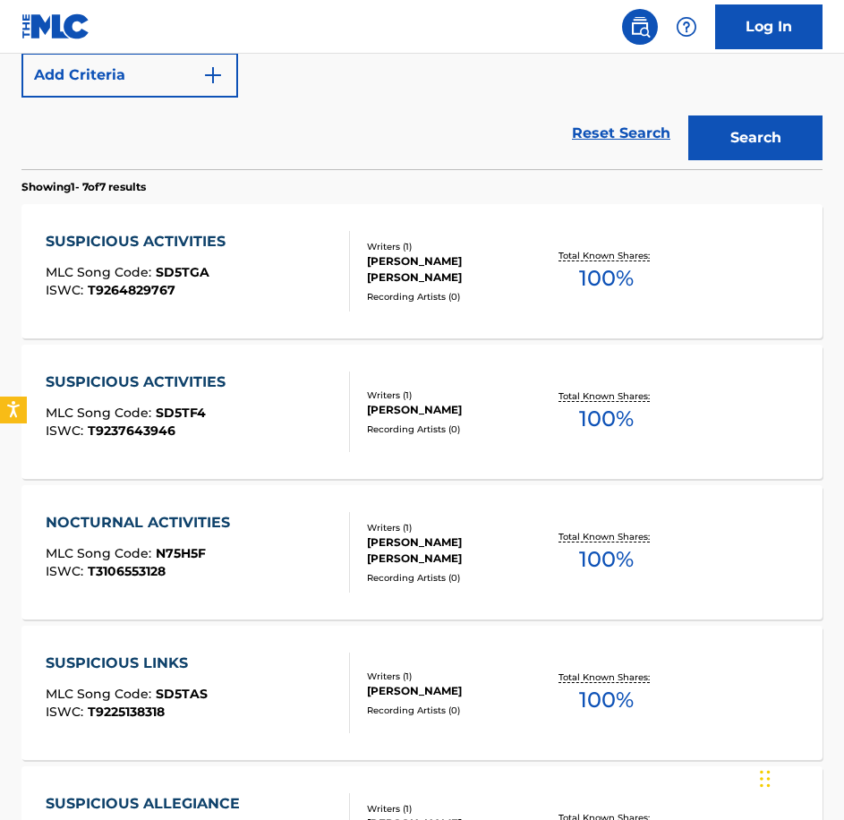
click at [287, 401] on div "SUSPICIOUS ACTIVITIES MLC Song Code : SD5TF4 ISWC : T9237643946" at bounding box center [198, 411] width 304 height 81
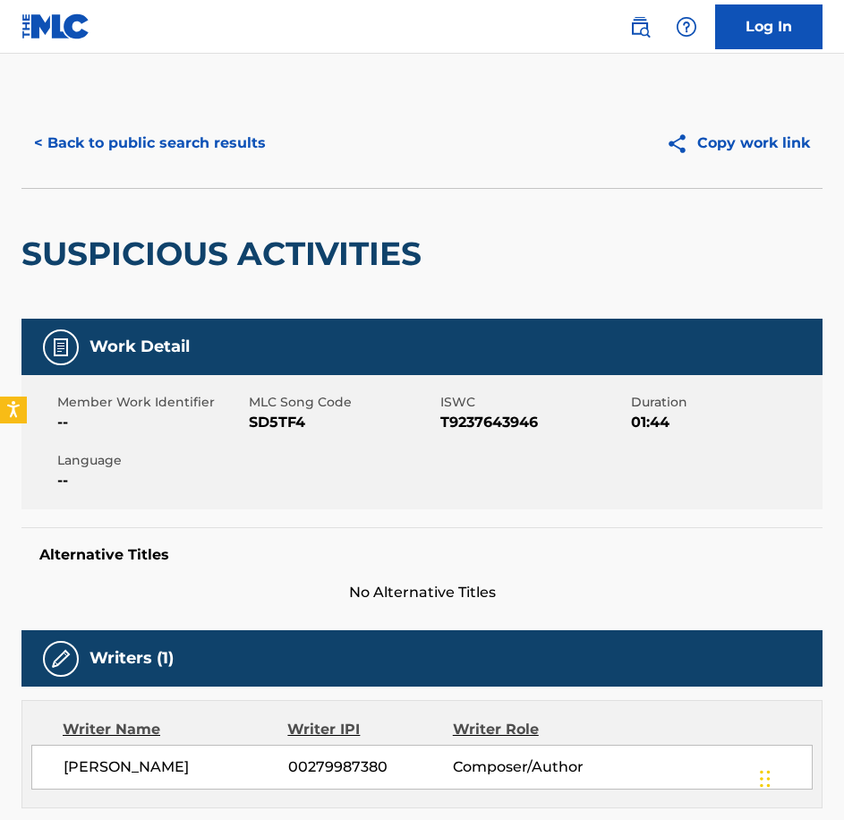
click at [292, 413] on span "SD5TF4" at bounding box center [342, 422] width 187 height 21
click at [205, 132] on button "< Back to public search results" at bounding box center [149, 143] width 257 height 45
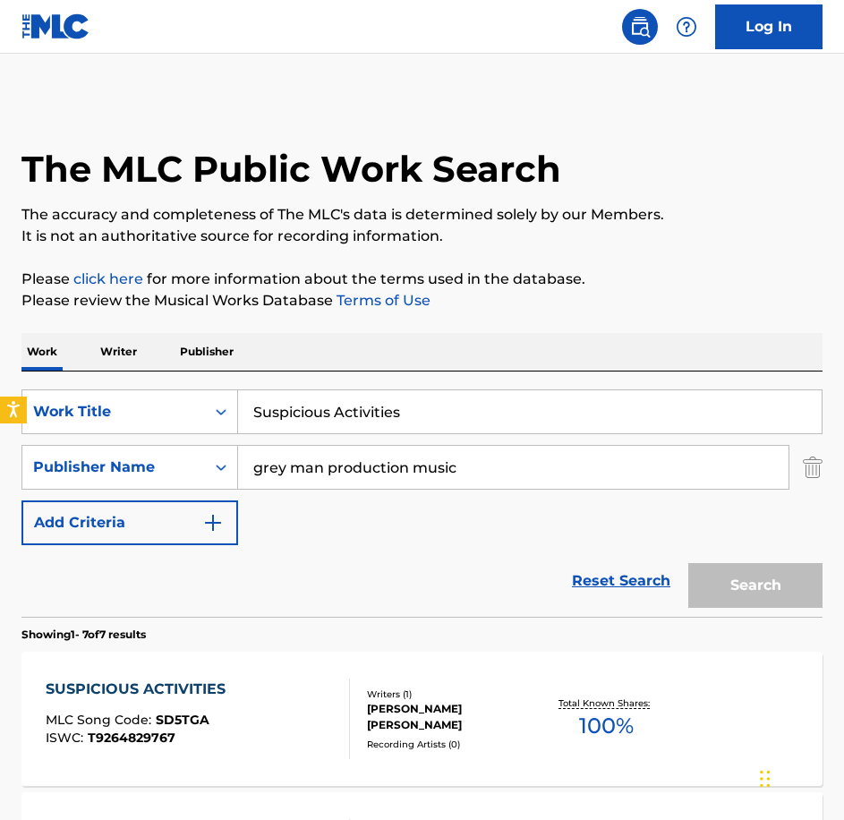
scroll to position [192, 0]
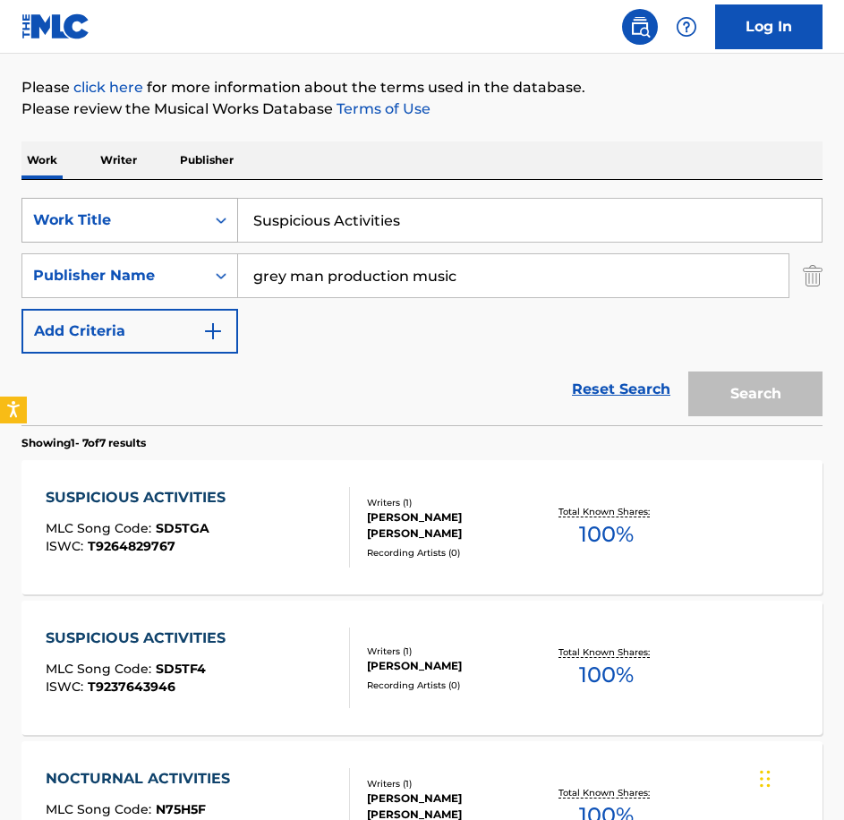
drag, startPoint x: 446, startPoint y: 209, endPoint x: 189, endPoint y: 199, distance: 257.1
click at [189, 199] on div "SearchWithCriteriabe21c2c7-3089-4aec-a1c5-02f3d7d33223 Work Title Suspicious Ac…" at bounding box center [421, 220] width 801 height 45
paste input "Take My Hand"
type input "Take My Hand"
click at [688, 371] on button "Search" at bounding box center [755, 393] width 134 height 45
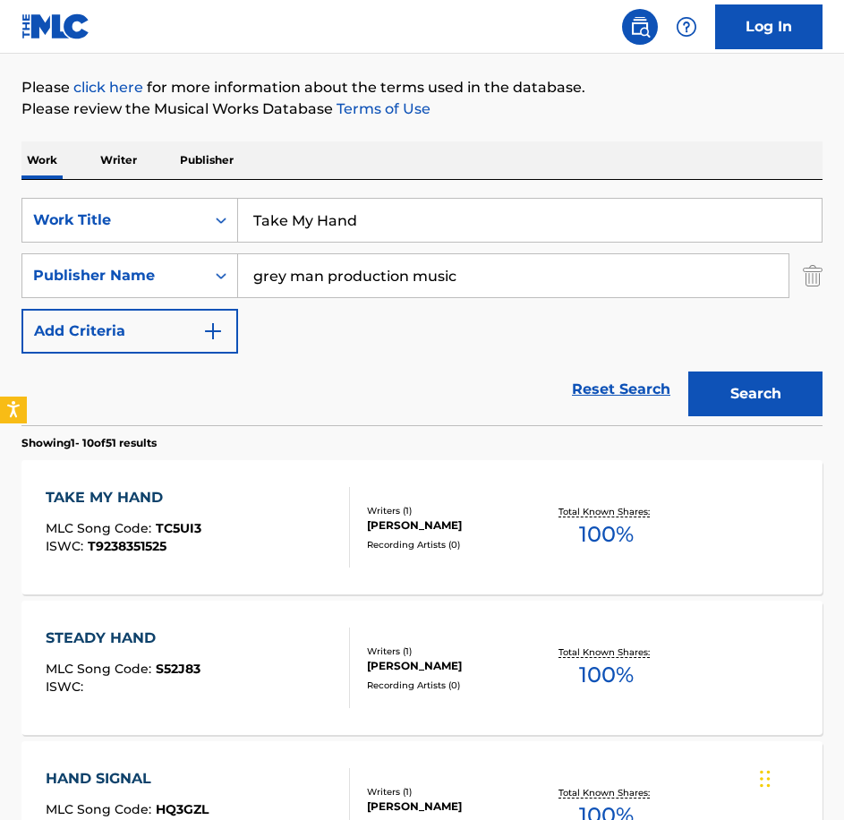
click at [281, 531] on div "TAKE MY HAND MLC Song Code : TC5UI3 ISWC : T9238351525" at bounding box center [198, 527] width 304 height 81
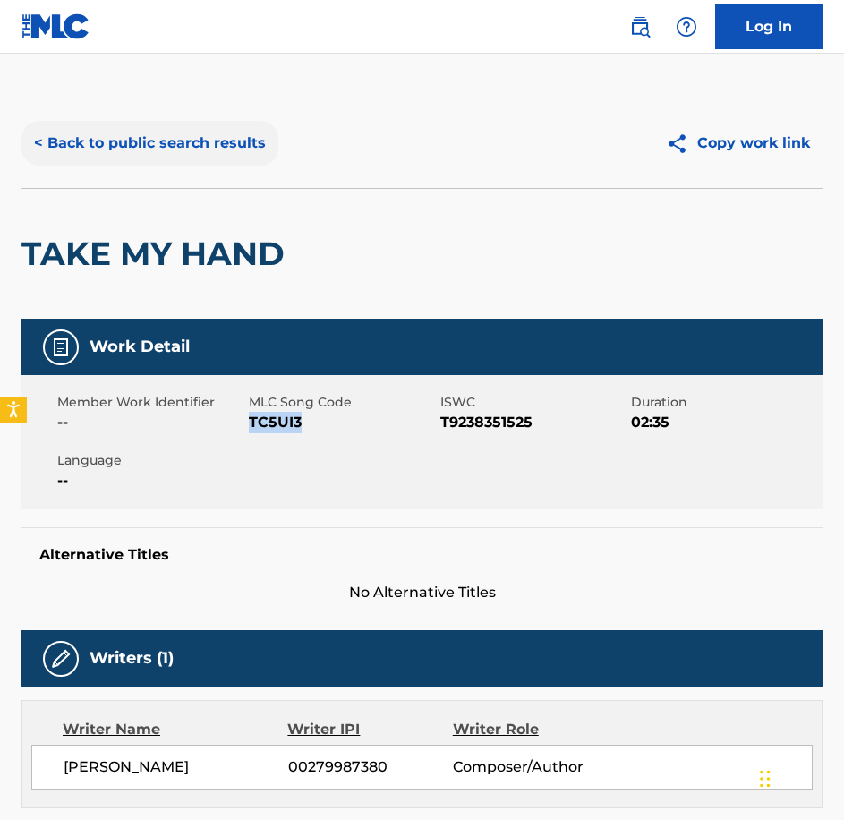
click at [106, 146] on button "< Back to public search results" at bounding box center [149, 143] width 257 height 45
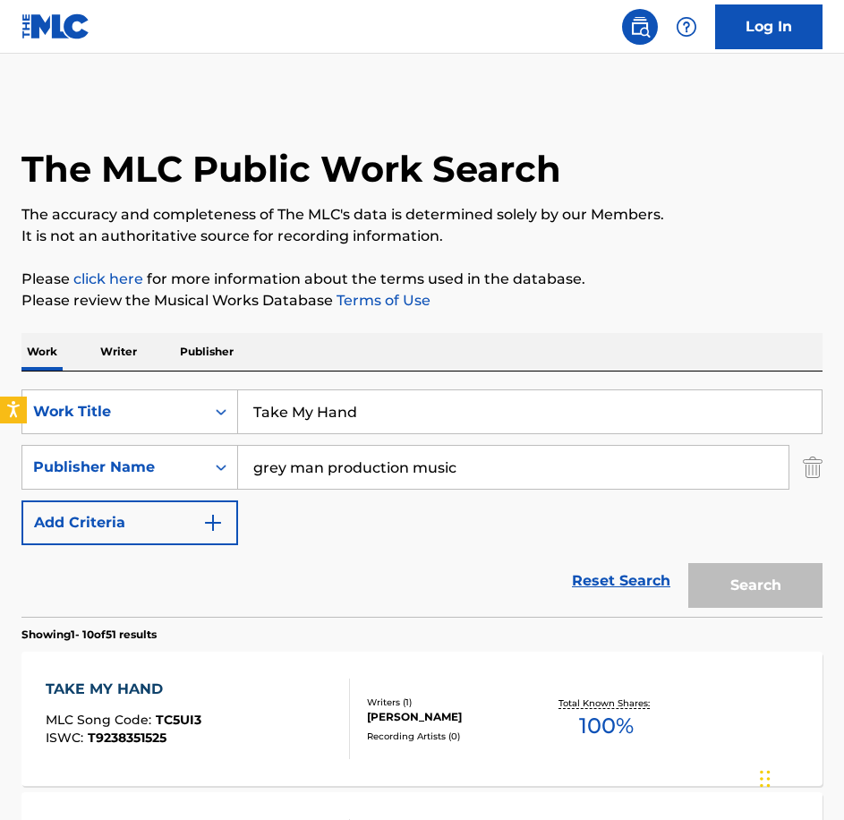
drag, startPoint x: 426, startPoint y: 409, endPoint x: 41, endPoint y: 346, distance: 390.0
paste input "error's Grip"
type input "Terror's Grip"
click at [688, 563] on button "Search" at bounding box center [755, 585] width 134 height 45
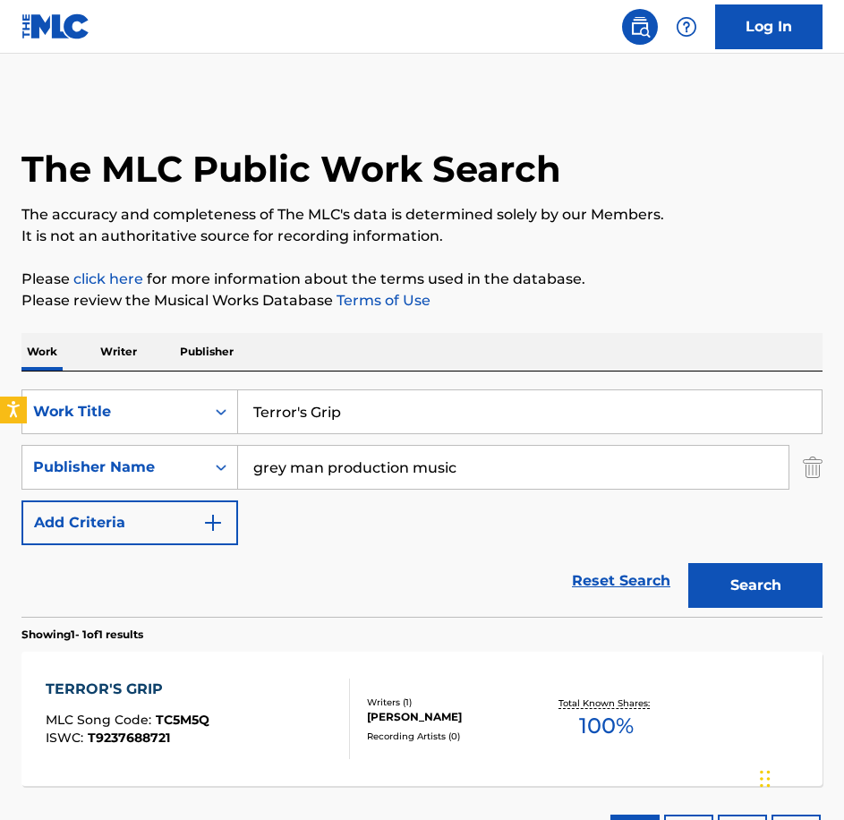
click at [294, 702] on div "TERROR'S GRIP MLC Song Code : TC5M5Q ISWC : T9237688721" at bounding box center [198, 719] width 304 height 81
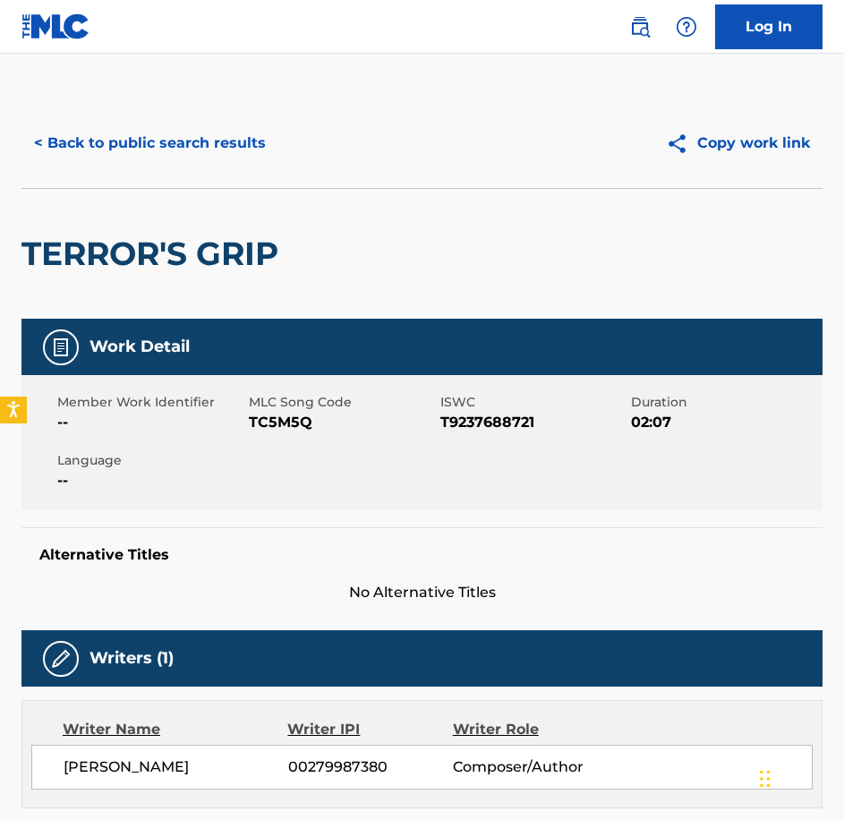
click at [286, 416] on span "TC5M5Q" at bounding box center [342, 422] width 187 height 21
click at [112, 136] on button "< Back to public search results" at bounding box center [149, 143] width 257 height 45
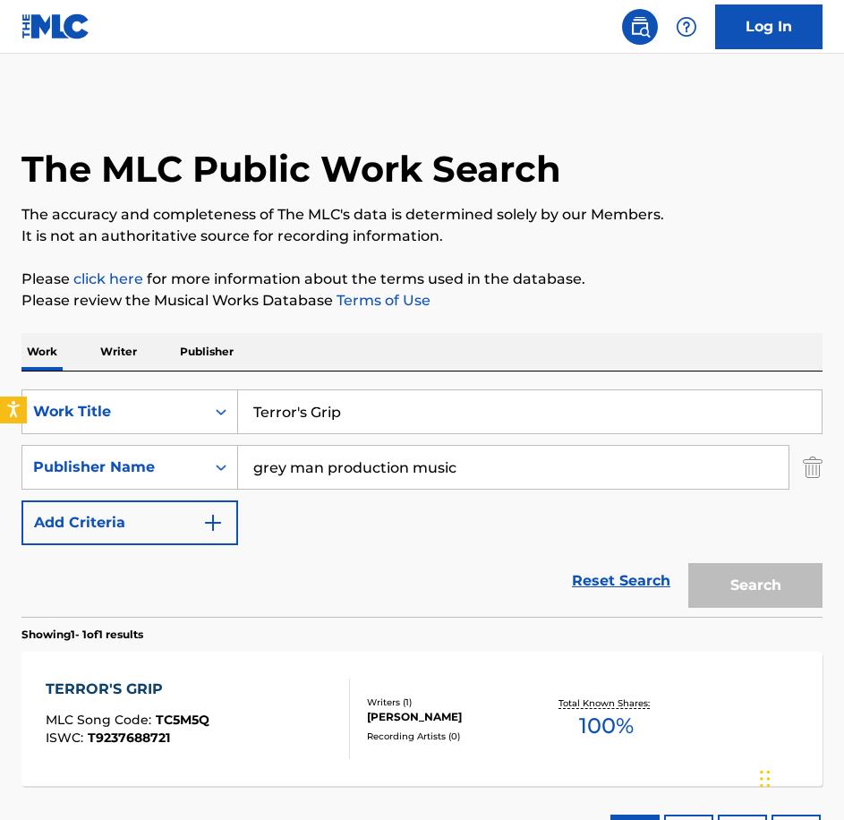
drag, startPoint x: 410, startPoint y: 444, endPoint x: 242, endPoint y: 414, distance: 171.0
click at [242, 414] on div "SearchWithCriteriabe21c2c7-3089-4aec-a1c5-02f3d7d33223 Work Title Terror's Grip…" at bounding box center [421, 467] width 801 height 156
click at [351, 411] on input "Terror's Grip" at bounding box center [530, 411] width 584 height 43
drag, startPoint x: 165, startPoint y: 376, endPoint x: 126, endPoint y: 370, distance: 39.0
click at [126, 370] on div "Work Writer Publisher SearchWithCriteriabe21c2c7-3089-4aec-a1c5-02f3d7d33223 Wo…" at bounding box center [421, 601] width 801 height 537
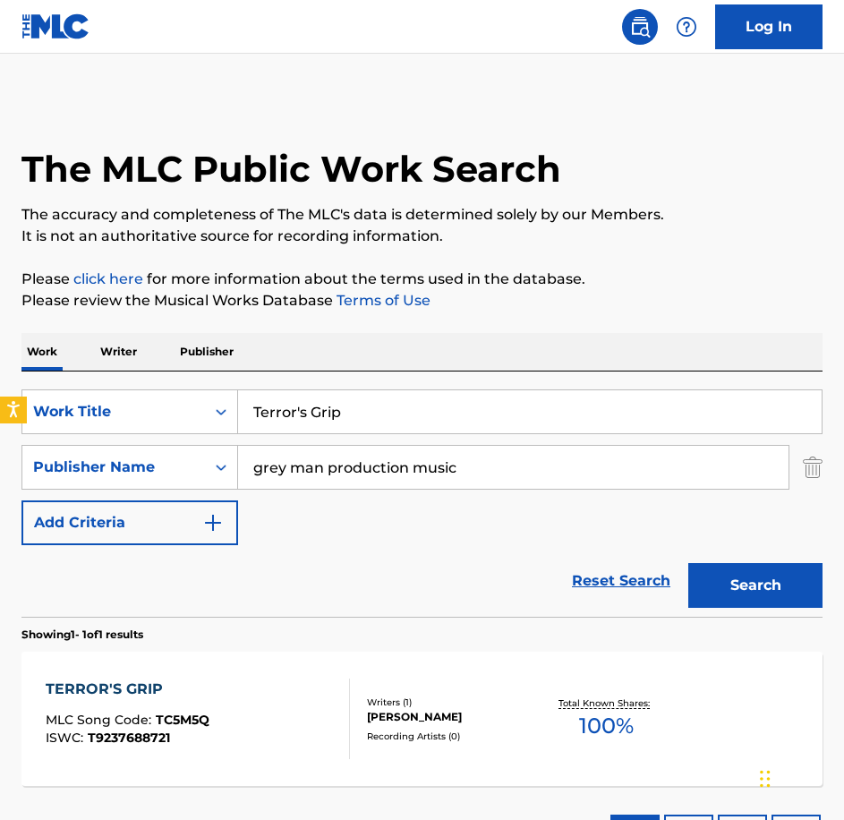
paste input "he Mutation"
type input "The Mutation"
click at [688, 563] on button "Search" at bounding box center [755, 585] width 134 height 45
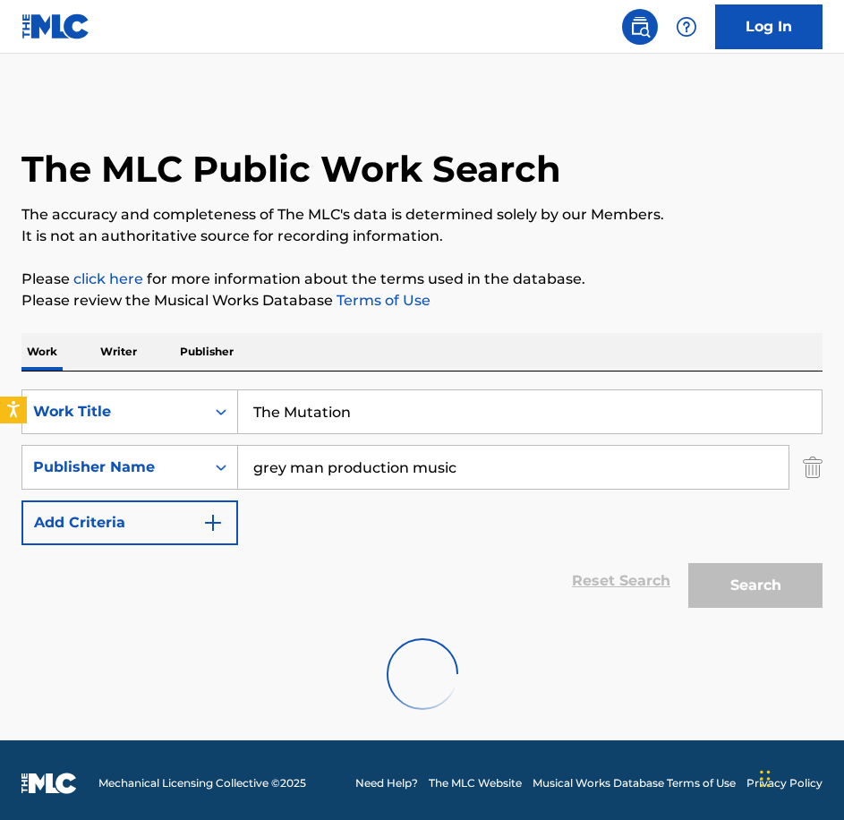
click at [226, 678] on div at bounding box center [421, 674] width 801 height 115
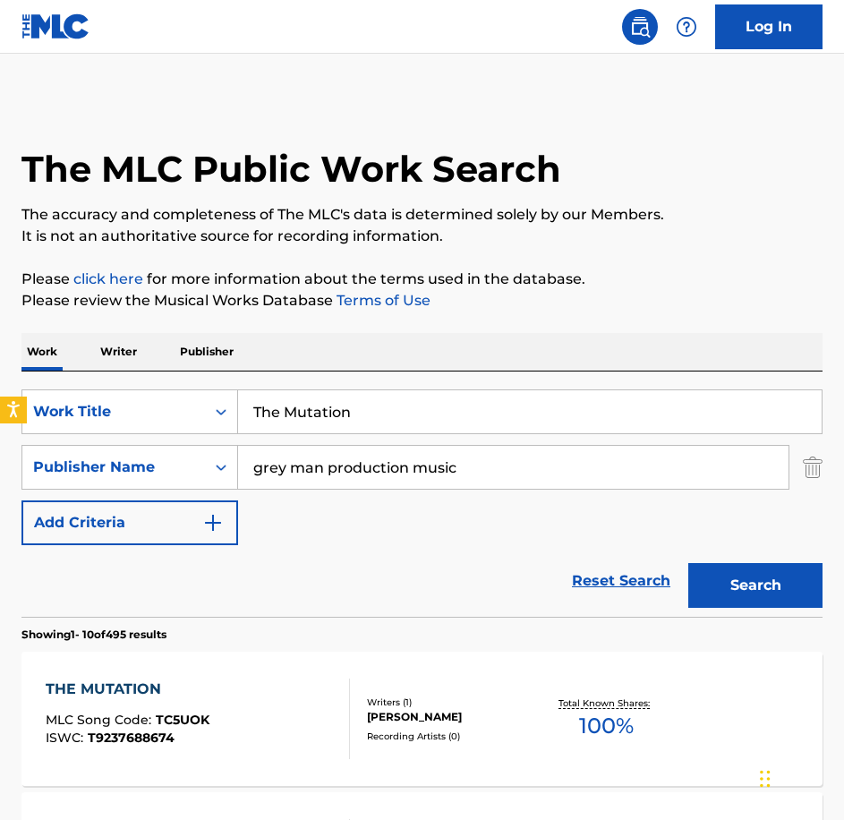
click at [226, 670] on div "THE MUTATION MLC Song Code : TC5UOK ISWC : T9237688674 Writers ( 1 ) [PERSON_NA…" at bounding box center [421, 719] width 801 height 134
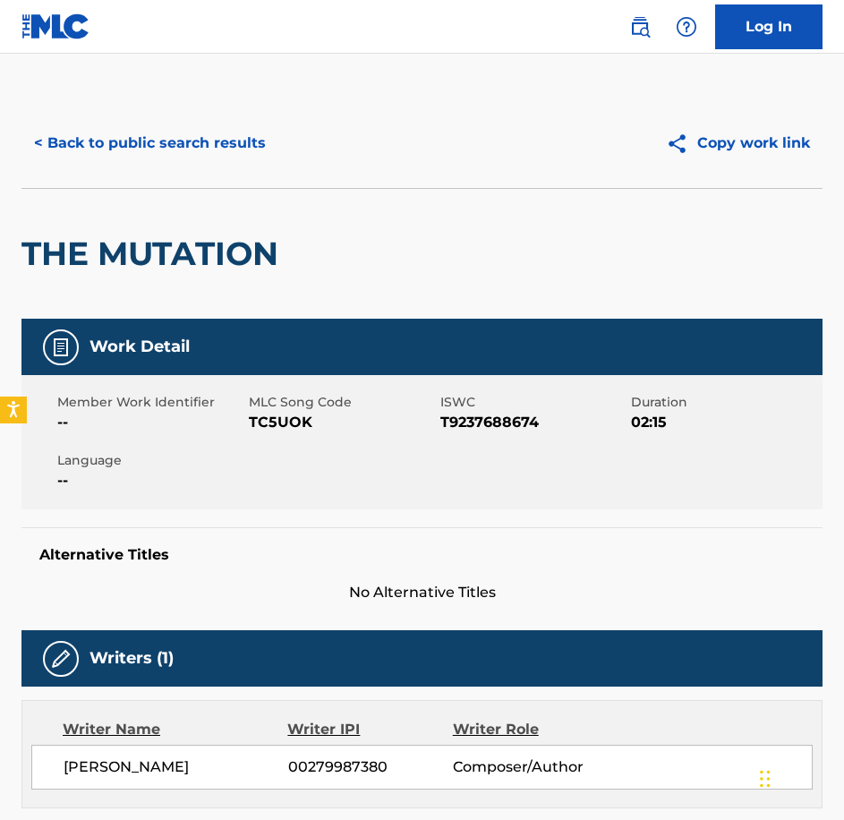
click at [264, 437] on div "Member Work Identifier -- MLC Song Code TC5UOK ISWC T9237688674 Duration 02:15 …" at bounding box center [421, 442] width 801 height 134
click at [107, 135] on button "< Back to public search results" at bounding box center [149, 143] width 257 height 45
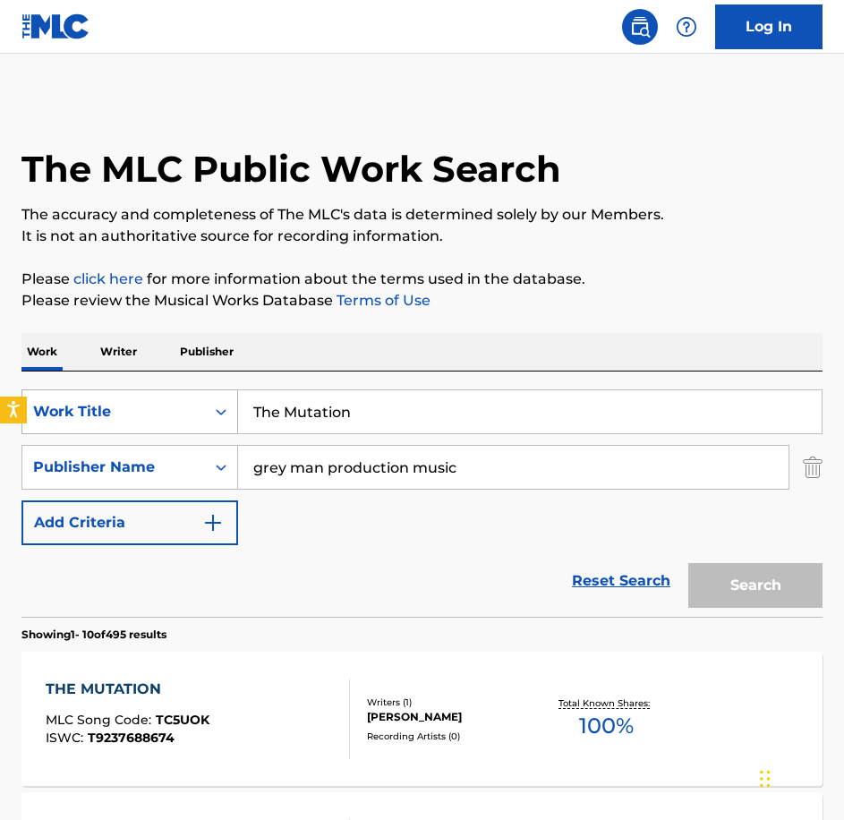
click at [140, 402] on div "SearchWithCriteriabe21c2c7-3089-4aec-a1c5-02f3d7d33223 Work Title The Mutation" at bounding box center [421, 411] width 801 height 45
type input "Thinking Clearly"
click at [688, 563] on button "Search" at bounding box center [755, 585] width 134 height 45
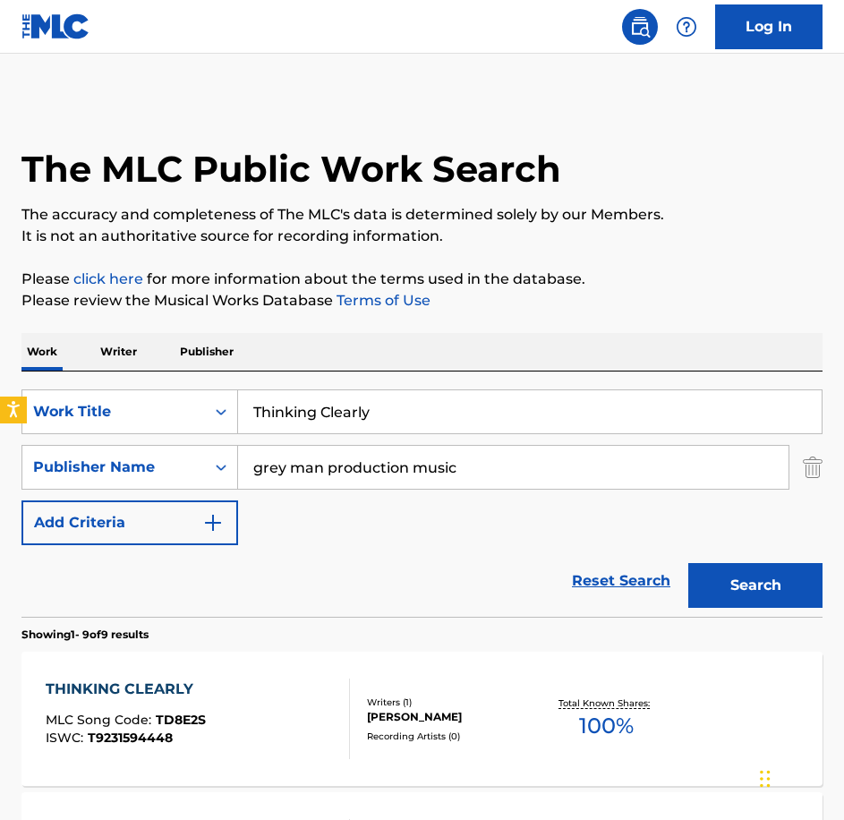
click at [258, 710] on div "THINKING CLEARLY MLC Song Code : TD8E2S ISWC : T9231594448" at bounding box center [198, 719] width 304 height 81
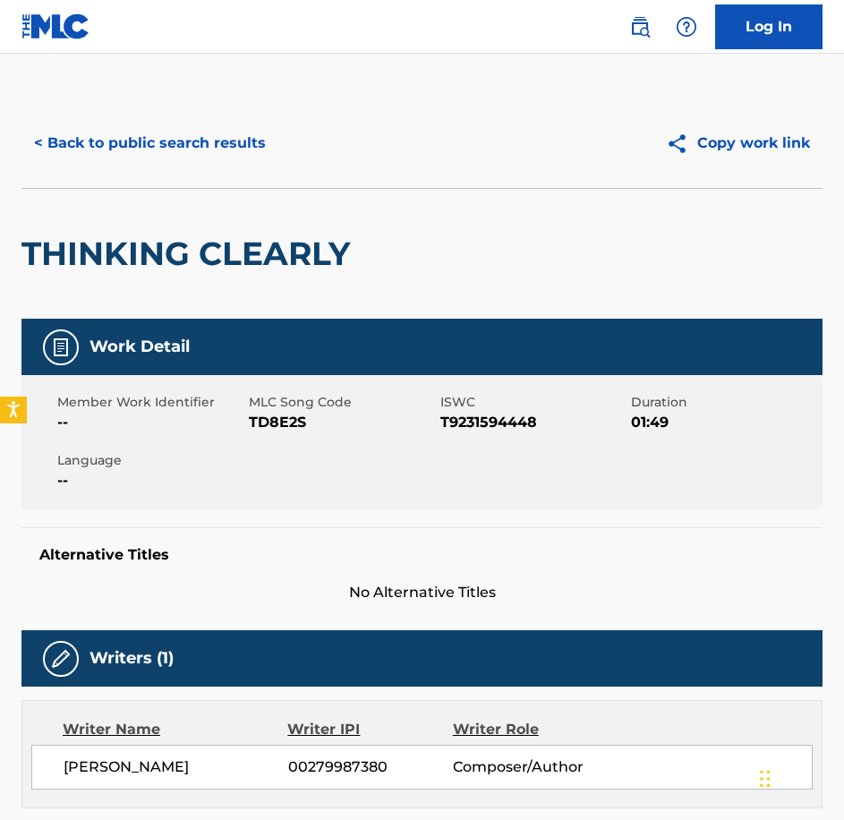
click at [297, 433] on div "Member Work Identifier -- MLC Song Code TD8E2S ISWC T9231594448 Duration 01:49 …" at bounding box center [421, 442] width 801 height 134
click at [189, 150] on button "< Back to public search results" at bounding box center [149, 143] width 257 height 45
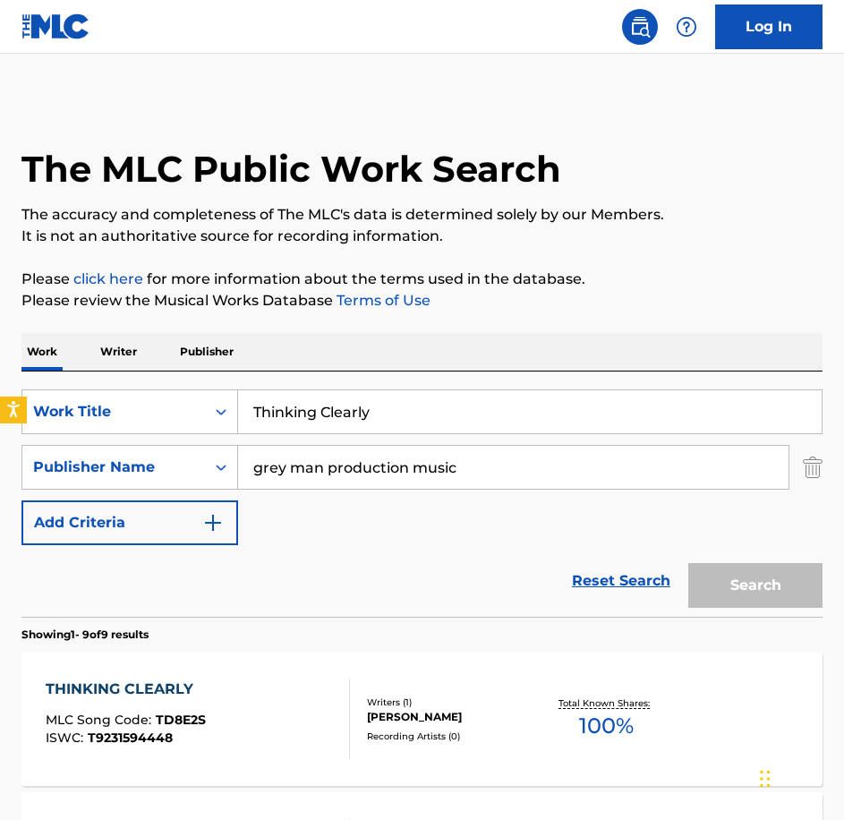
click at [103, 371] on div "SearchWithCriteriabe21c2c7-3089-4aec-a1c5-02f3d7d33223 Work Title Thinking Clea…" at bounding box center [421, 493] width 801 height 245
paste input "ry Not To Breath"
type input "Try Not To Breath"
click at [688, 563] on button "Search" at bounding box center [755, 585] width 134 height 45
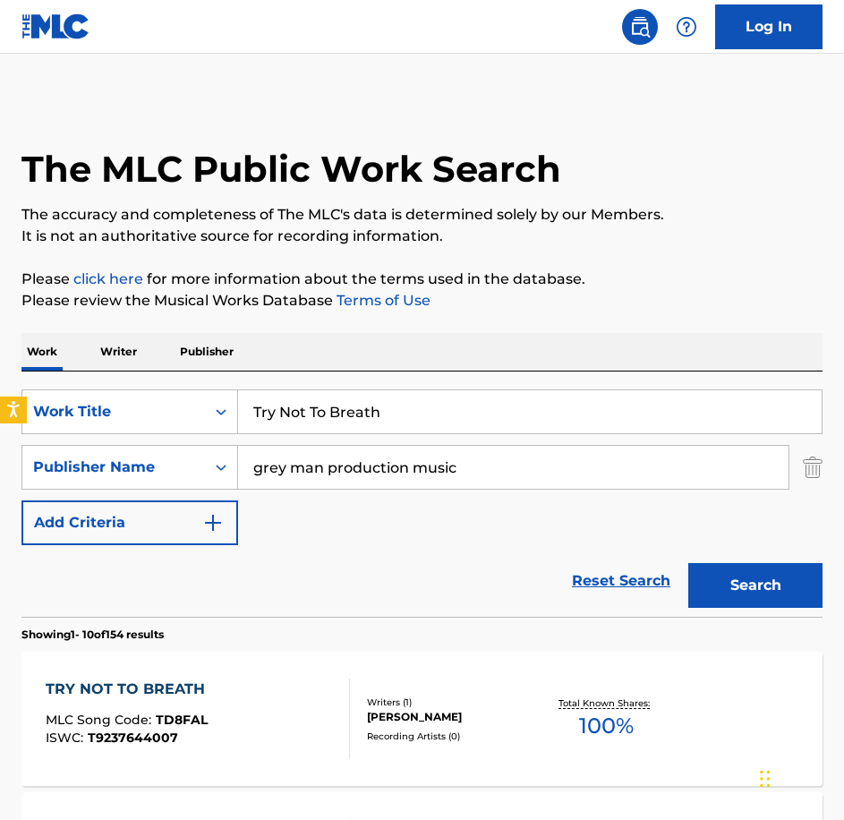
click at [268, 751] on div "TRY NOT TO BREATH MLC Song Code : TD8FAL ISWC : T9237644007" at bounding box center [198, 719] width 304 height 81
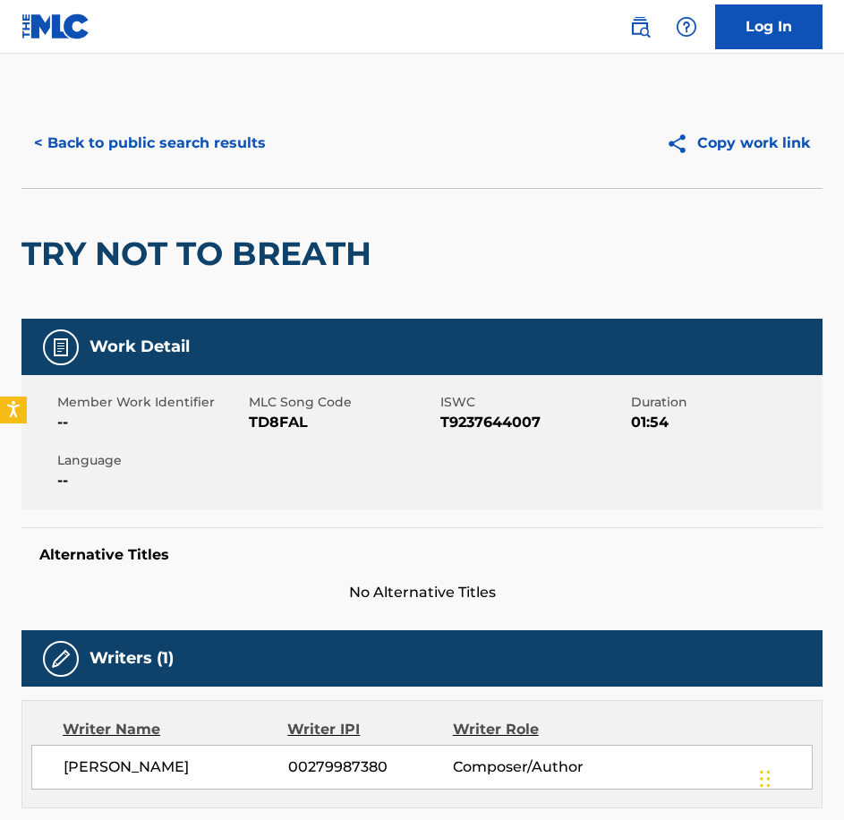
click at [279, 431] on span "TD8FAL" at bounding box center [342, 422] width 187 height 21
click at [64, 163] on button "< Back to public search results" at bounding box center [149, 143] width 257 height 45
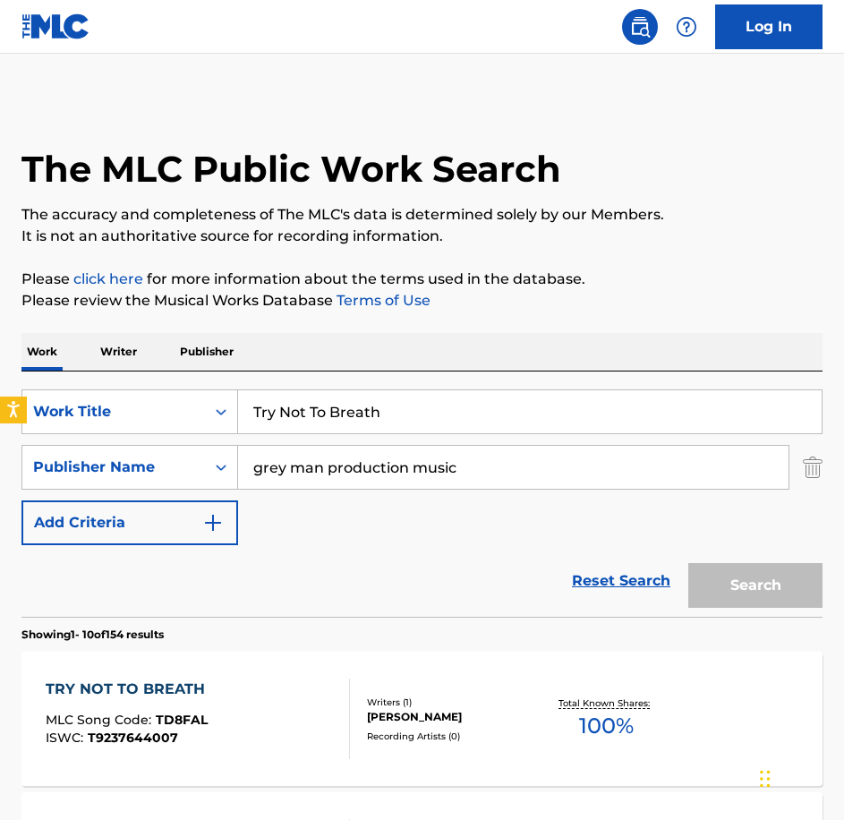
drag, startPoint x: 468, startPoint y: 429, endPoint x: 120, endPoint y: 388, distance: 350.5
click at [129, 391] on div "SearchWithCriteriabe21c2c7-3089-4aec-a1c5-02f3d7d33223 Work Title Try Not To Br…" at bounding box center [421, 411] width 801 height 45
paste input "[PERSON_NAME] Minds"
type input "Twisted Minds"
click at [688, 563] on button "Search" at bounding box center [755, 585] width 134 height 45
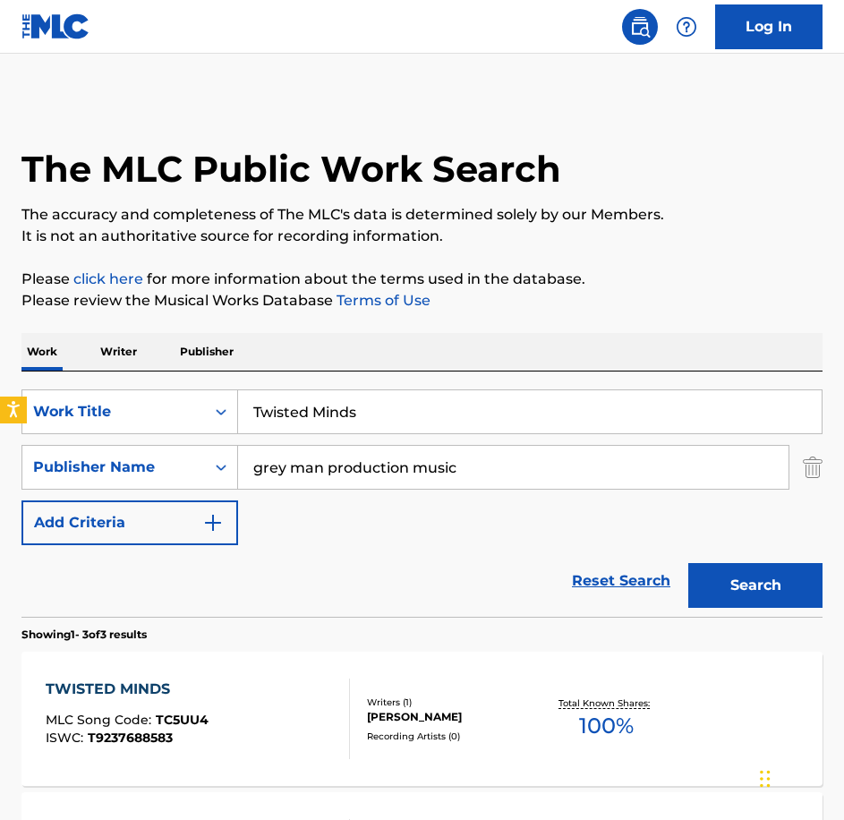
click at [251, 711] on div "TWISTED MINDS MLC Song Code : TC5UU4 ISWC : T9237688583" at bounding box center [198, 719] width 304 height 81
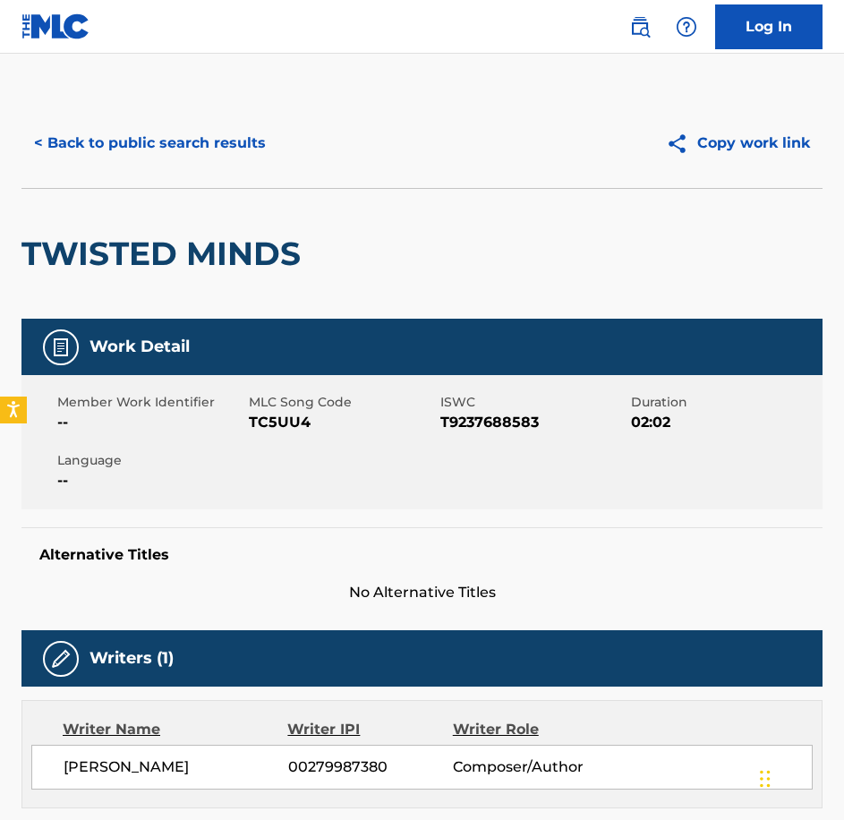
click at [260, 411] on span "MLC Song Code" at bounding box center [342, 402] width 187 height 19
click at [265, 419] on span "TC5UU4" at bounding box center [342, 422] width 187 height 21
click at [127, 162] on button "< Back to public search results" at bounding box center [149, 143] width 257 height 45
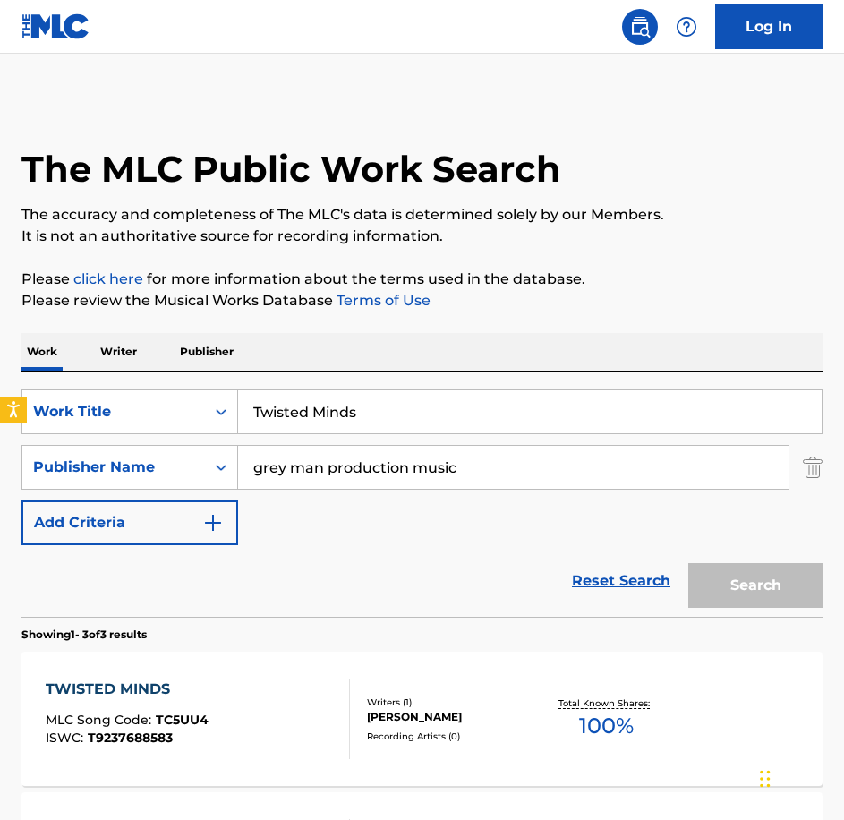
click at [163, 365] on div "Work Writer Publisher SearchWithCriteriabe21c2c7-3089-4aec-a1c5-02f3d7d33223 Wo…" at bounding box center [421, 742] width 801 height 818
type input "We Are Going In"
click at [688, 563] on button "Search" at bounding box center [755, 585] width 134 height 45
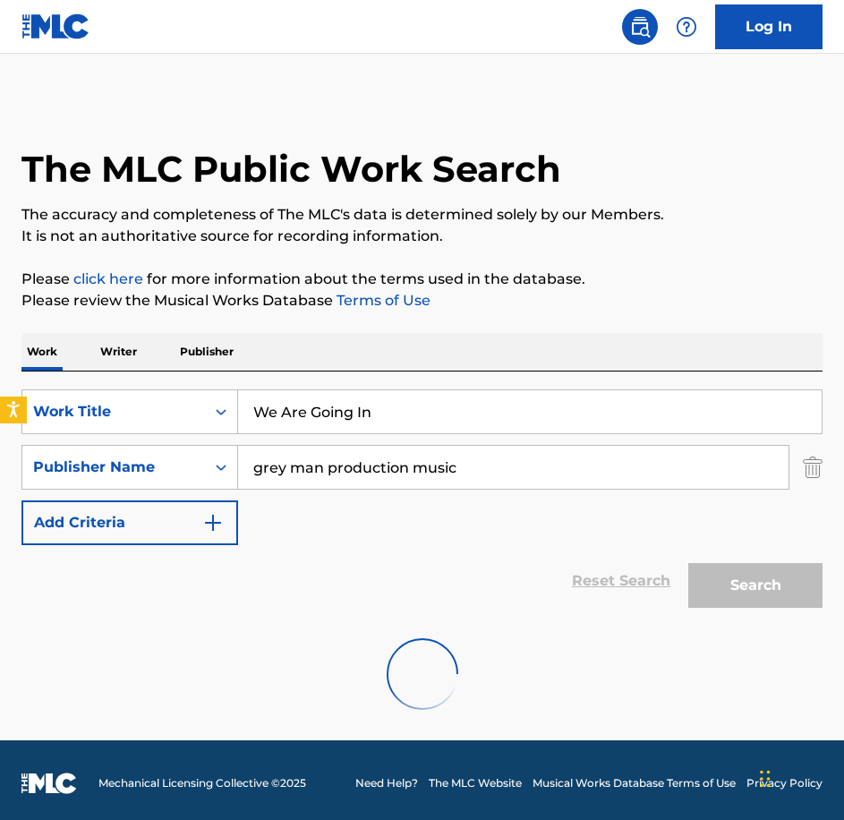
click at [265, 659] on div at bounding box center [421, 674] width 801 height 115
click at [274, 598] on div "Reset Search Search" at bounding box center [421, 581] width 801 height 72
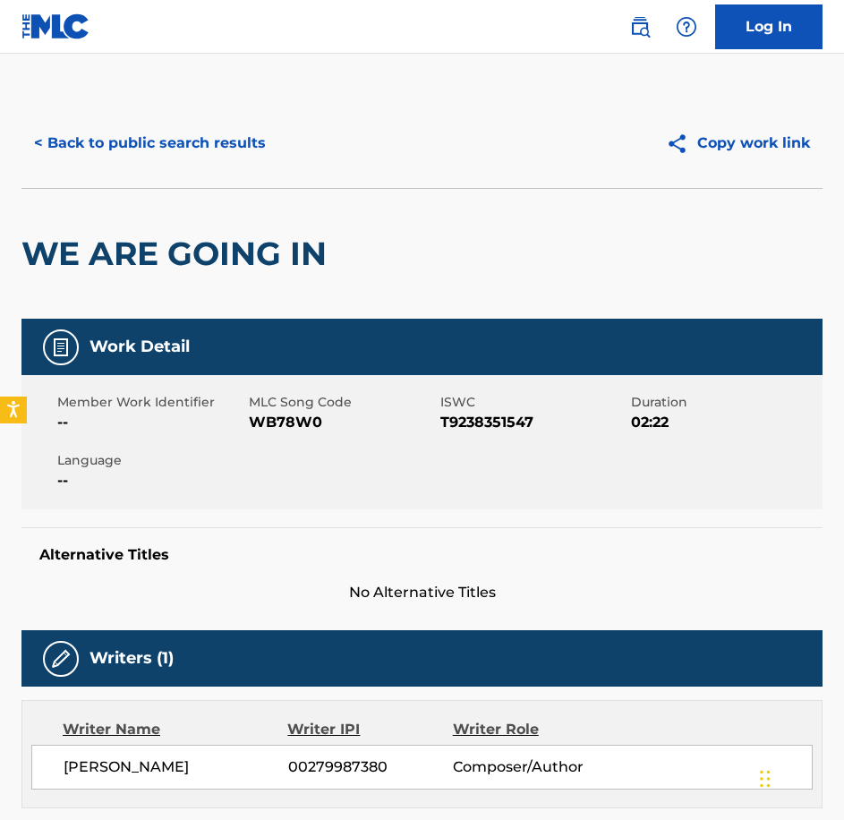
click at [286, 413] on span "WB78W0" at bounding box center [342, 422] width 187 height 21
click at [122, 169] on div "< Back to public search results Copy work link" at bounding box center [421, 143] width 801 height 90
click at [116, 151] on button "< Back to public search results" at bounding box center [149, 143] width 257 height 45
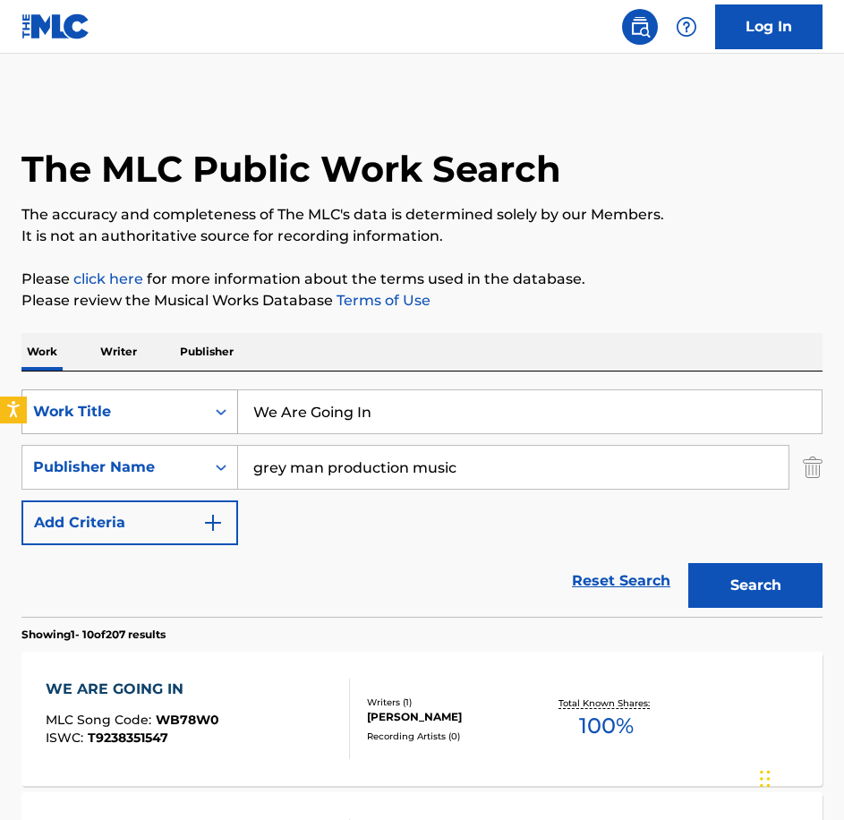
click at [138, 392] on div "SearchWithCriteriabe21c2c7-3089-4aec-a1c5-02f3d7d33223 Work Title We Are Going …" at bounding box center [421, 411] width 801 height 45
paste input "[PERSON_NAME] Spectrum"
type input "White Spectrum"
click at [688, 563] on button "Search" at bounding box center [755, 585] width 134 height 45
click at [254, 740] on div "WHITE SPECTRUM MLC Song Code : WB8GAF ISWC : T9244113846" at bounding box center [198, 719] width 304 height 81
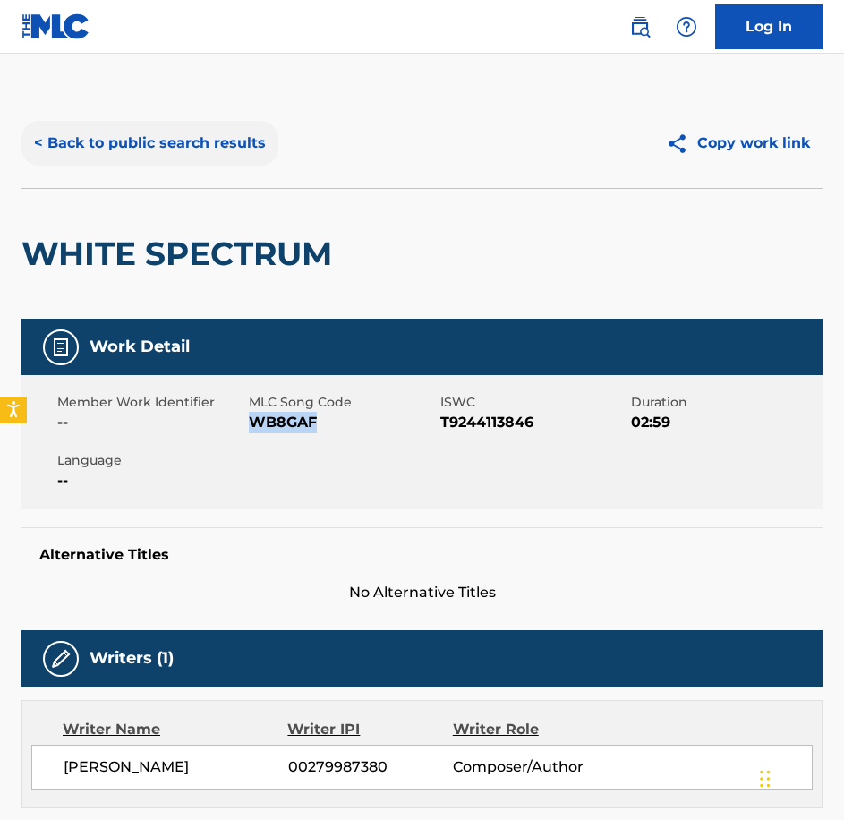
click at [272, 124] on div "< Back to public search results" at bounding box center [221, 143] width 401 height 45
click at [254, 133] on button "< Back to public search results" at bounding box center [149, 143] width 257 height 45
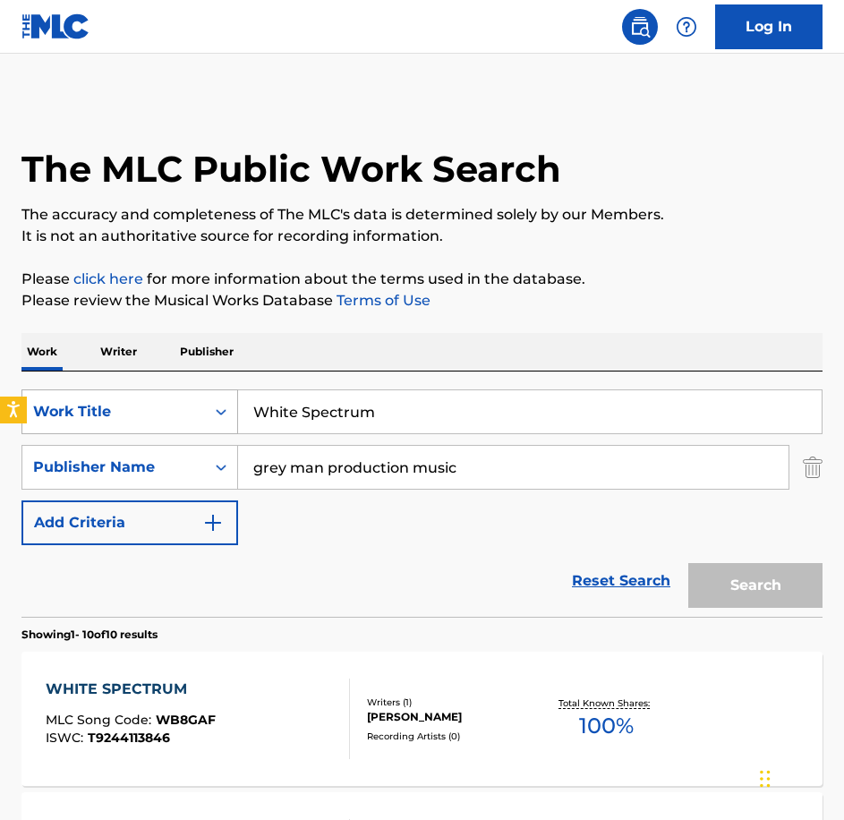
click at [201, 393] on div "SearchWithCriteriabe21c2c7-3089-4aec-a1c5-02f3d7d33223 Work Title White Spectrum" at bounding box center [421, 411] width 801 height 45
paste input "Zero Gravity"
type input "Zero Gravity"
click at [688, 563] on button "Search" at bounding box center [755, 585] width 134 height 45
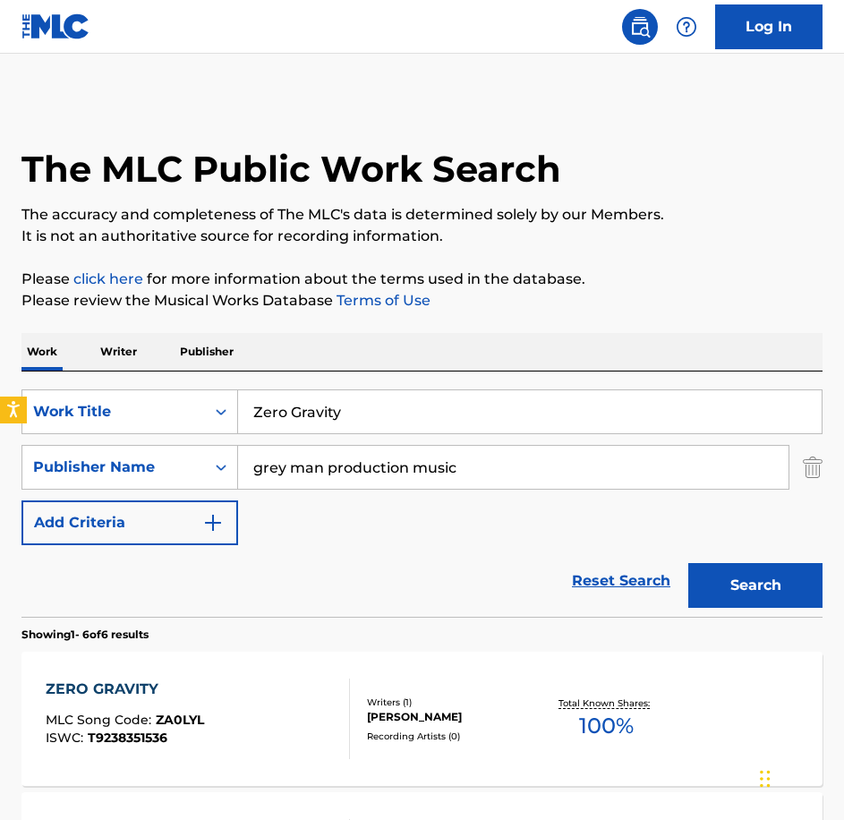
click at [212, 704] on div "ZERO GRAVITY MLC Song Code : ZA0LYL ISWC : T9238351536" at bounding box center [198, 719] width 304 height 81
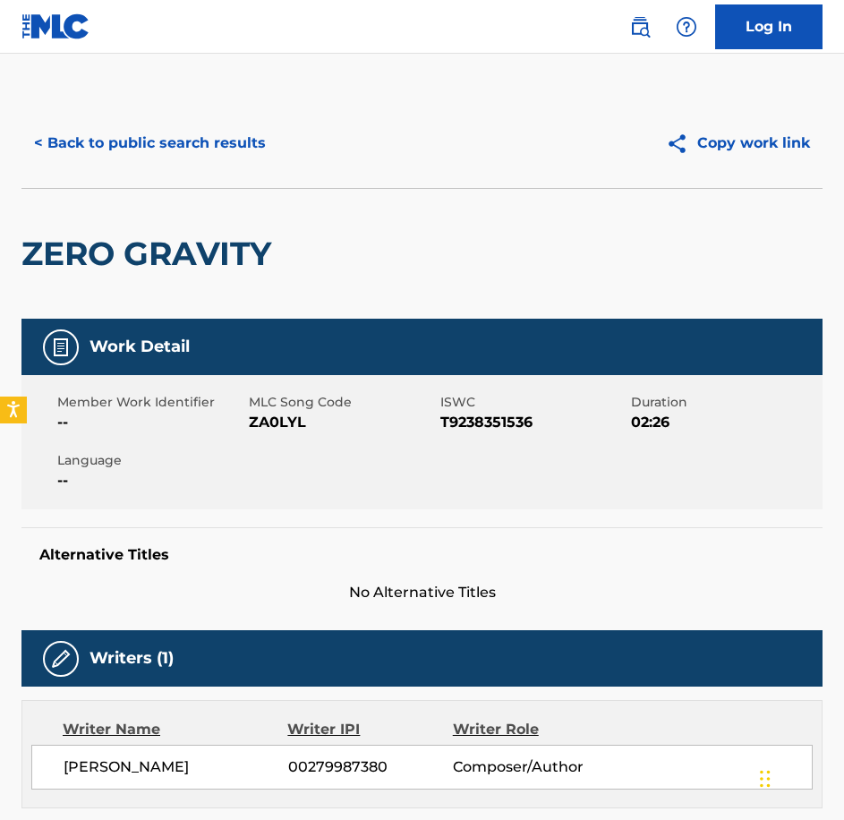
click at [276, 427] on span "ZA0LYL" at bounding box center [342, 422] width 187 height 21
click at [108, 136] on button "< Back to public search results" at bounding box center [149, 143] width 257 height 45
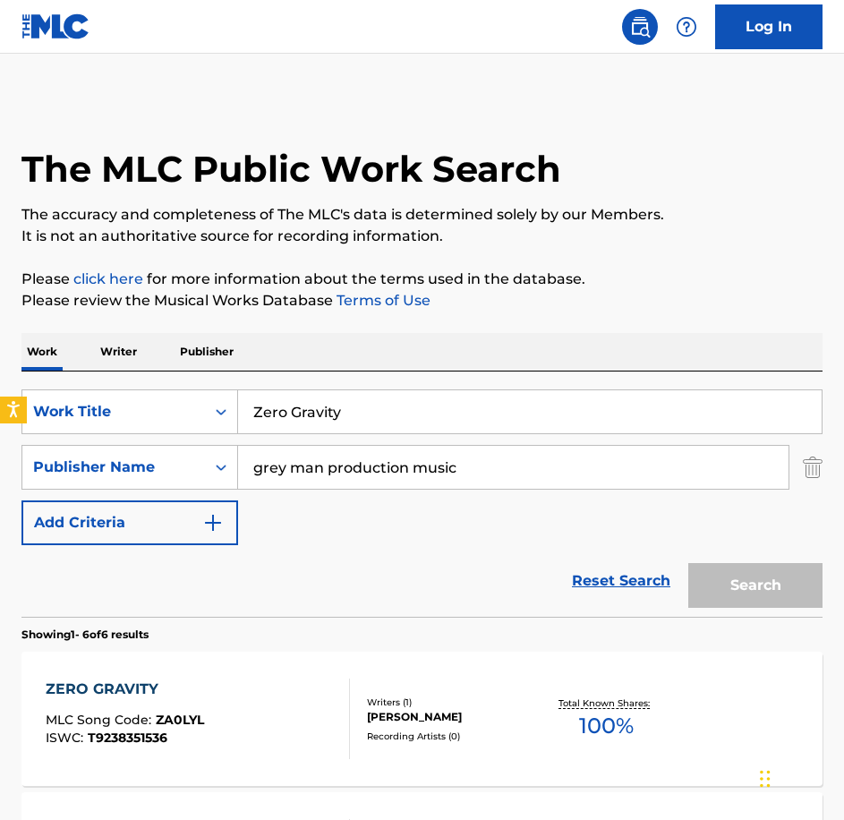
type input "Channelling"
click at [688, 563] on button "Search" at bounding box center [755, 585] width 134 height 45
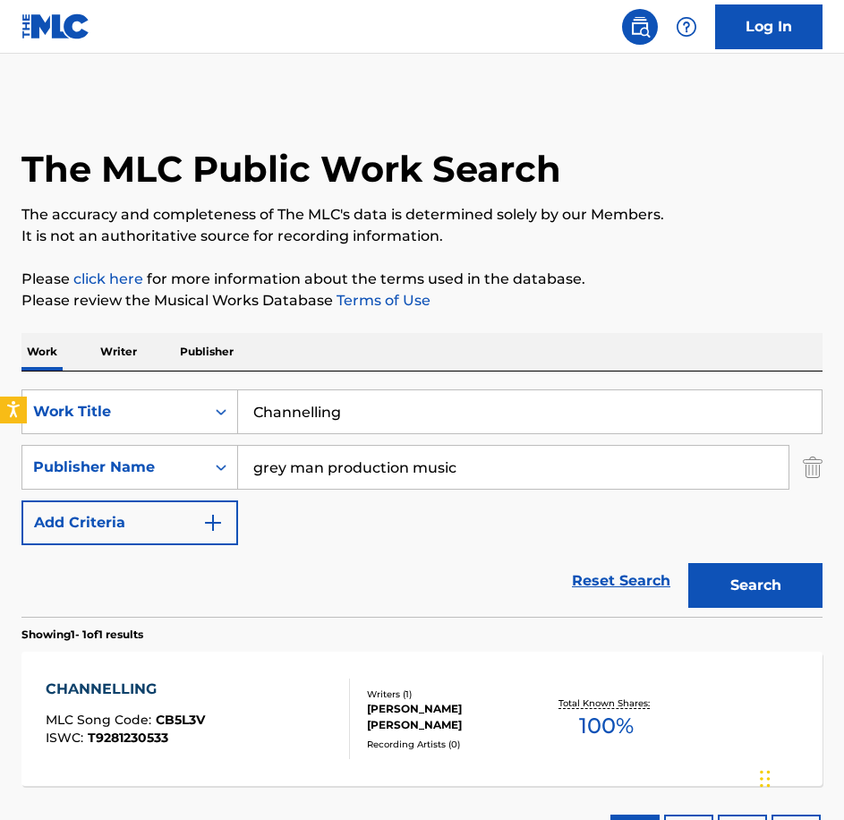
click at [239, 674] on div "CHANNELLING MLC Song Code : CB5L3V ISWC : T9281230533 Writers ( 1 ) [PERSON_NAM…" at bounding box center [421, 719] width 801 height 134
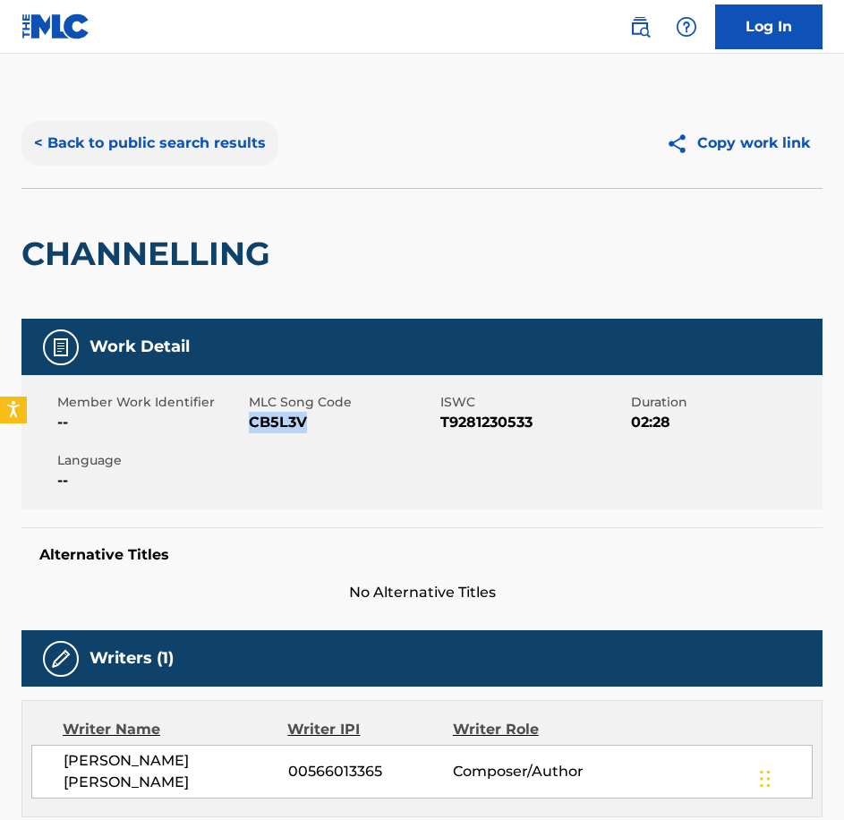
click at [126, 147] on button "< Back to public search results" at bounding box center [149, 143] width 257 height 45
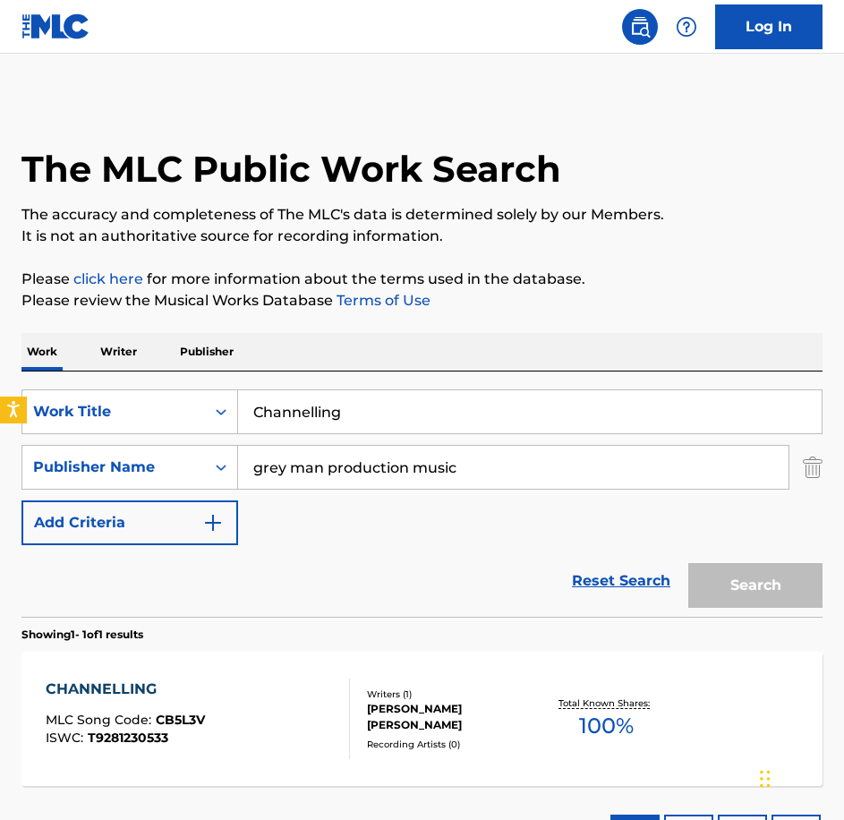
click at [164, 388] on div "SearchWithCriteriabe21c2c7-3089-4aec-a1c5-02f3d7d33223 Work Title Channelling S…" at bounding box center [421, 493] width 801 height 245
type input "Fantasy Arcade"
click at [688, 563] on button "Search" at bounding box center [755, 585] width 134 height 45
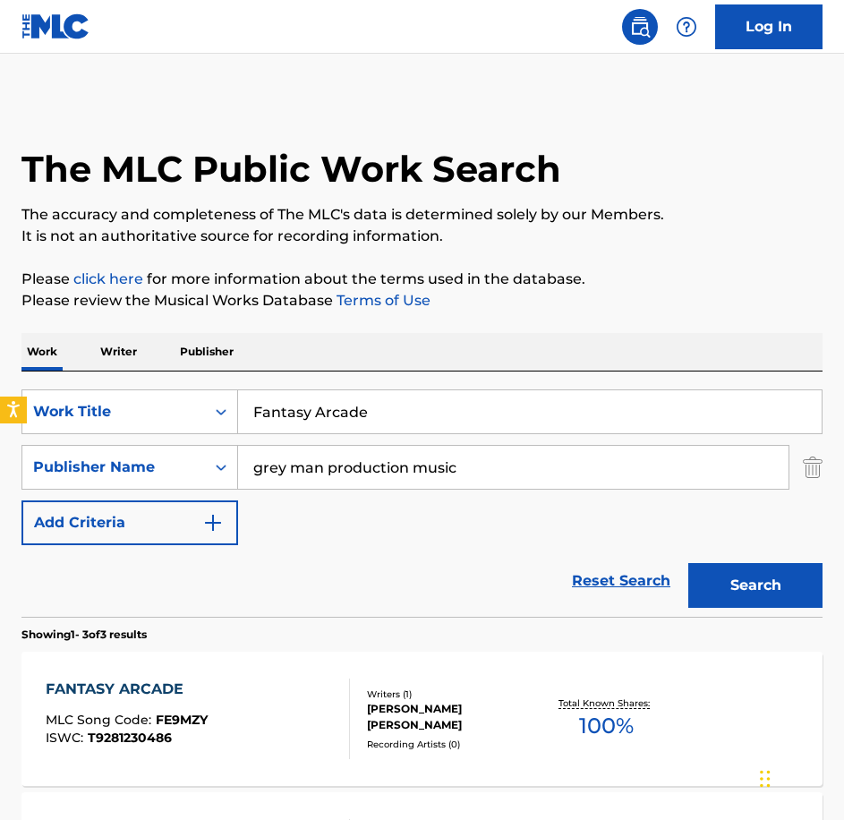
click at [273, 678] on div "FANTASY ARCADE MLC Song Code : FE9MZY ISWC : T9281230486 Writers ( 1 ) [PERSON_…" at bounding box center [421, 719] width 801 height 134
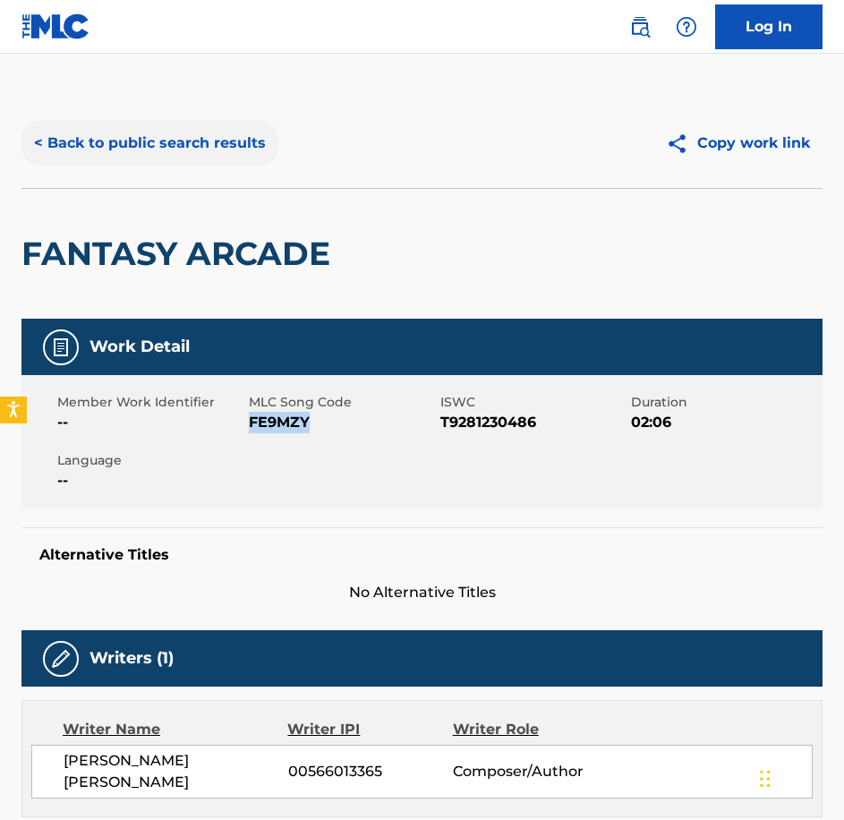
click at [205, 150] on button "< Back to public search results" at bounding box center [149, 143] width 257 height 45
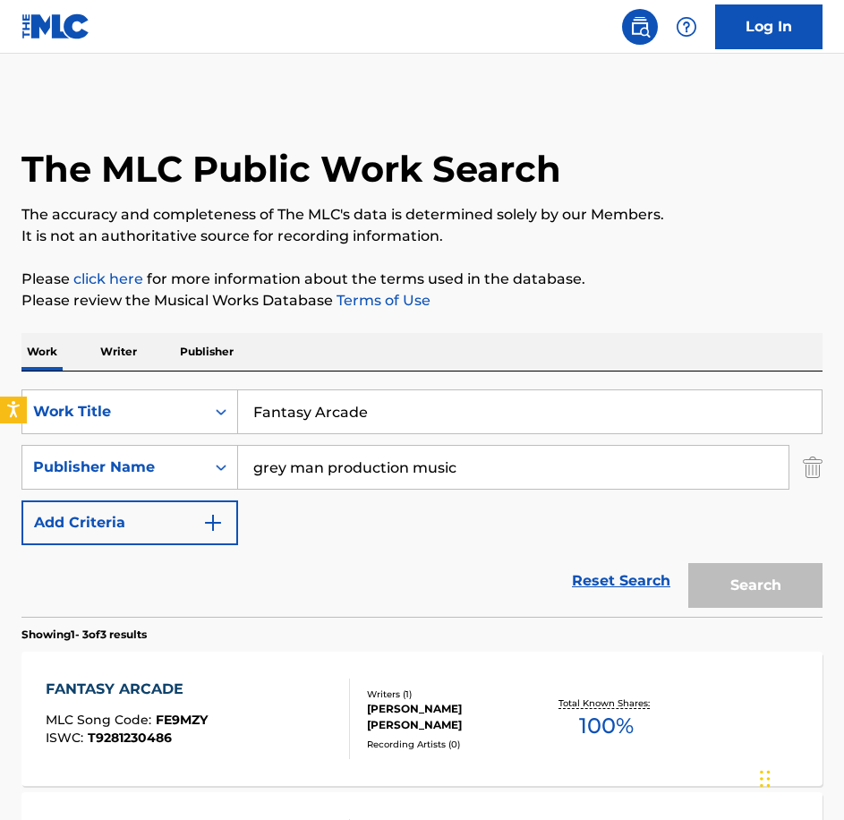
click at [158, 374] on div "SearchWithCriteriabe21c2c7-3089-4aec-a1c5-02f3d7d33223 Work Title Fantasy Arcad…" at bounding box center [421, 493] width 801 height 245
type input "Halcyon Flight"
click at [688, 563] on button "Search" at bounding box center [755, 585] width 134 height 45
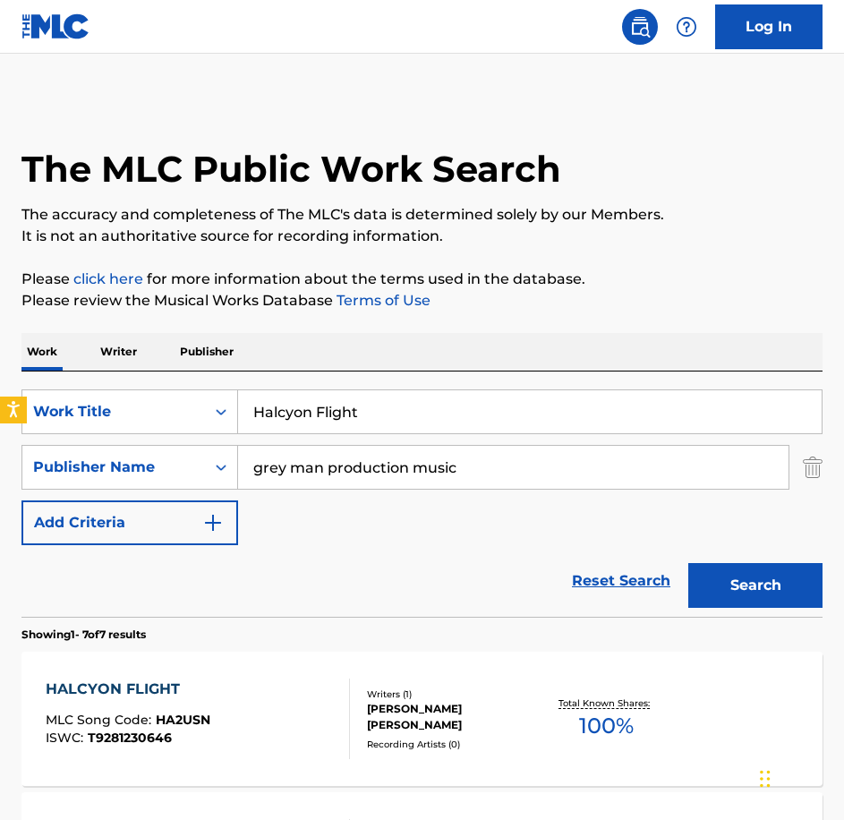
click at [234, 678] on div "HALCYON FLIGHT MLC Song Code : HA2USN ISWC : T9281230646 Writers ( 1 ) [PERSON_…" at bounding box center [421, 719] width 801 height 134
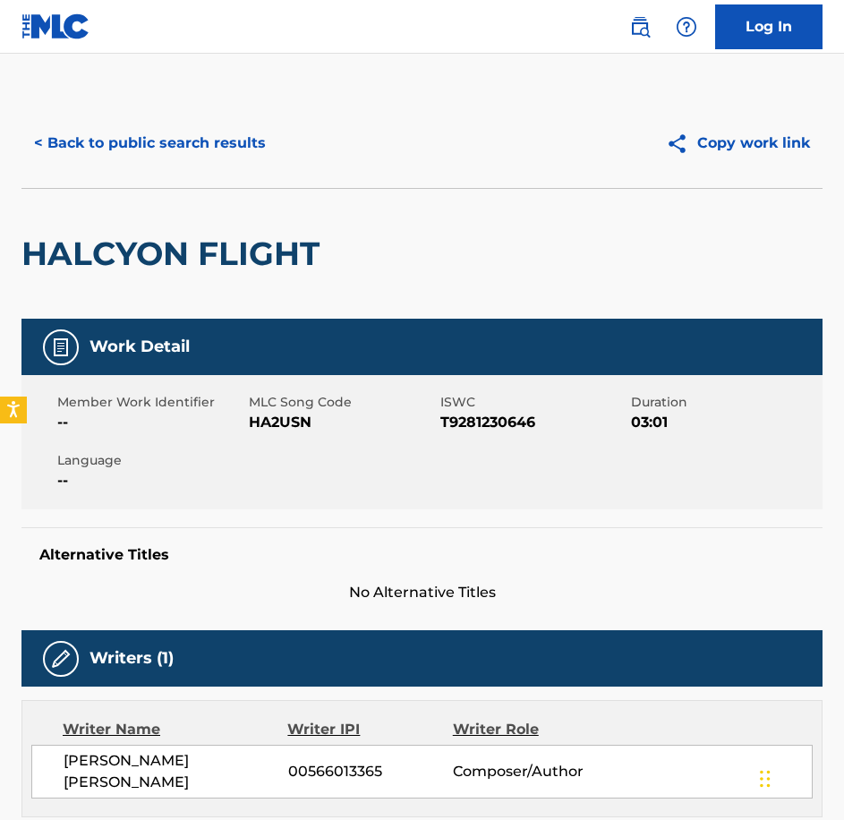
click at [268, 422] on span "HA2USN" at bounding box center [342, 422] width 187 height 21
click at [64, 131] on button "< Back to public search results" at bounding box center [149, 143] width 257 height 45
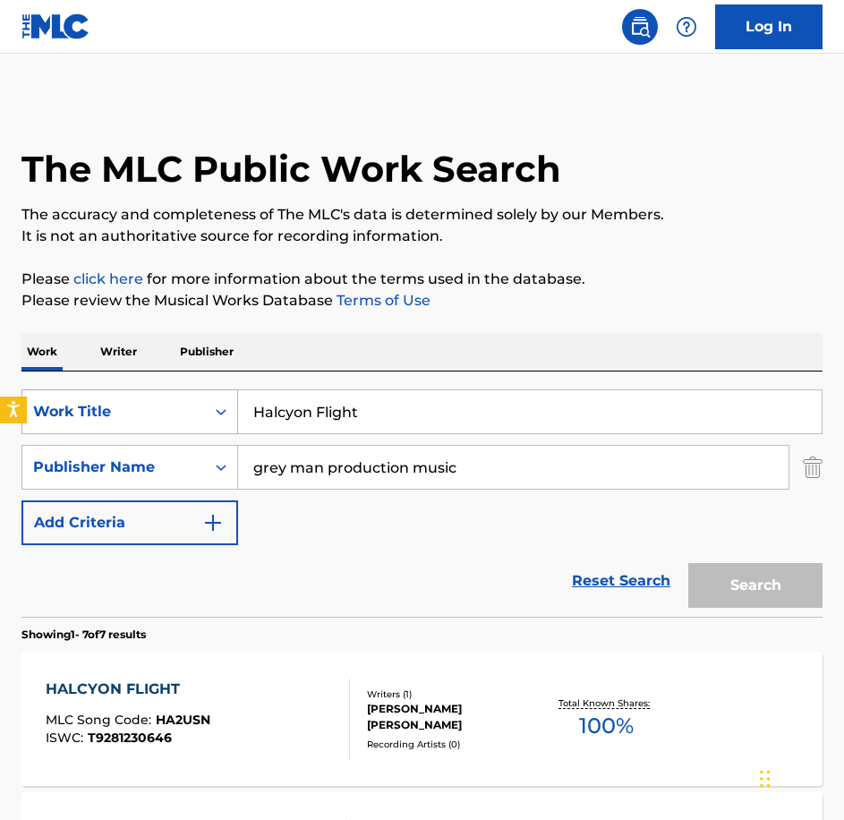
click at [131, 404] on div "SearchWithCriteriabe21c2c7-3089-4aec-a1c5-02f3d7d33223 Work Title Halcyon Flight" at bounding box center [421, 411] width 801 height 45
paste input "I Do Not Exis"
type input "I Do Not Exist"
click at [688, 563] on button "Search" at bounding box center [755, 585] width 134 height 45
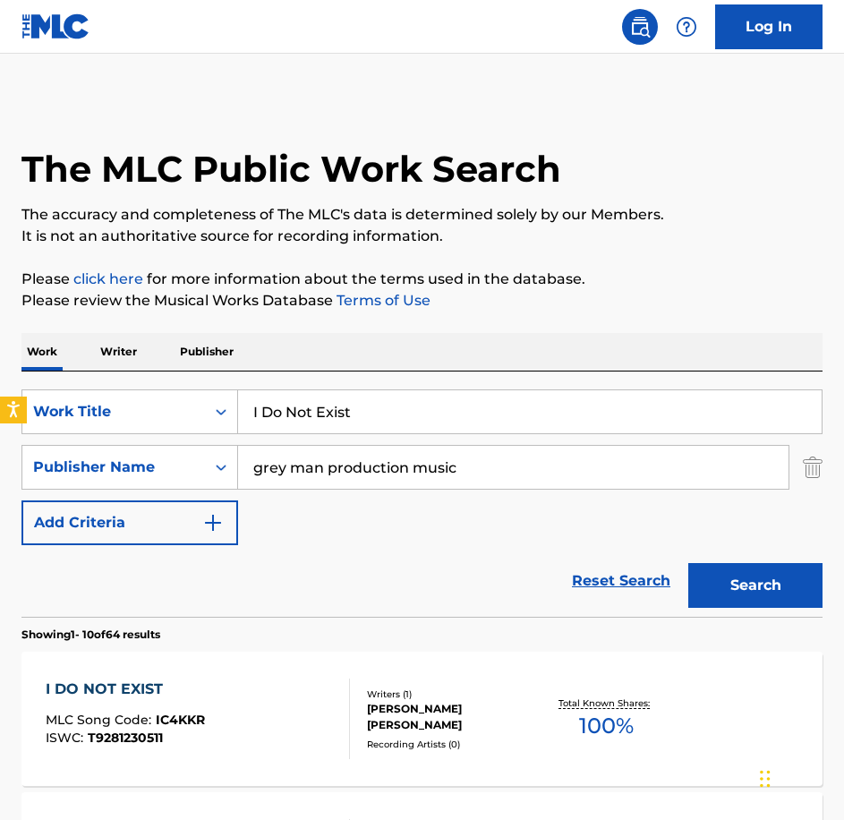
click at [249, 726] on div "I DO NOT EXIST MLC Song Code : IC4KKR ISWC : T9281230511" at bounding box center [198, 719] width 304 height 81
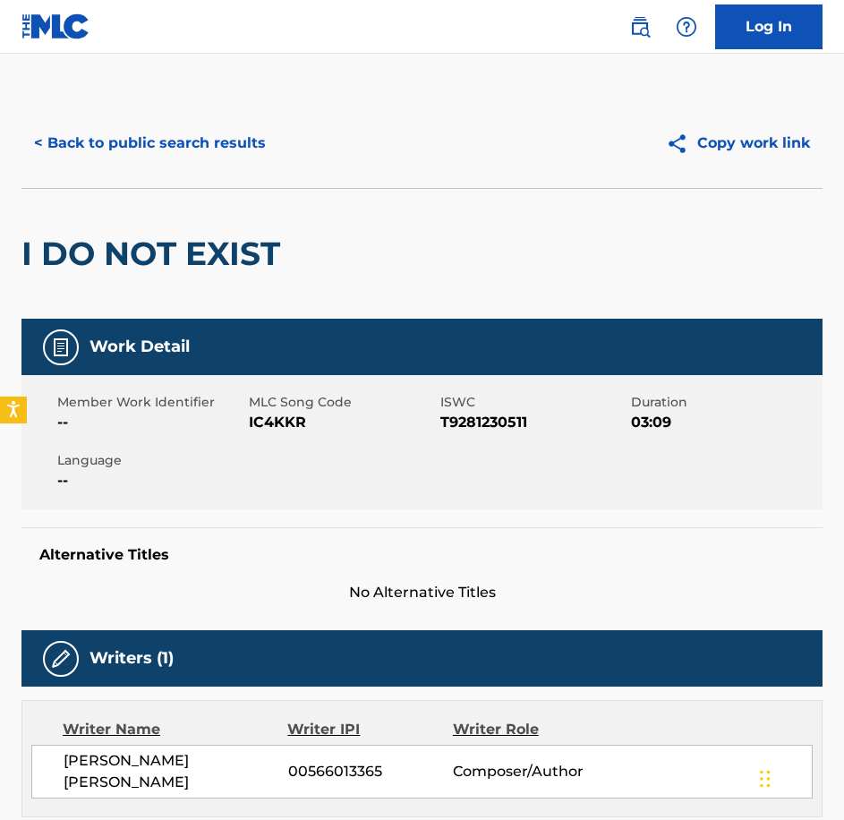
drag, startPoint x: 269, startPoint y: 432, endPoint x: 484, endPoint y: 447, distance: 215.3
click at [269, 432] on span "IC4KKR" at bounding box center [342, 422] width 187 height 21
click at [94, 161] on button "< Back to public search results" at bounding box center [149, 143] width 257 height 45
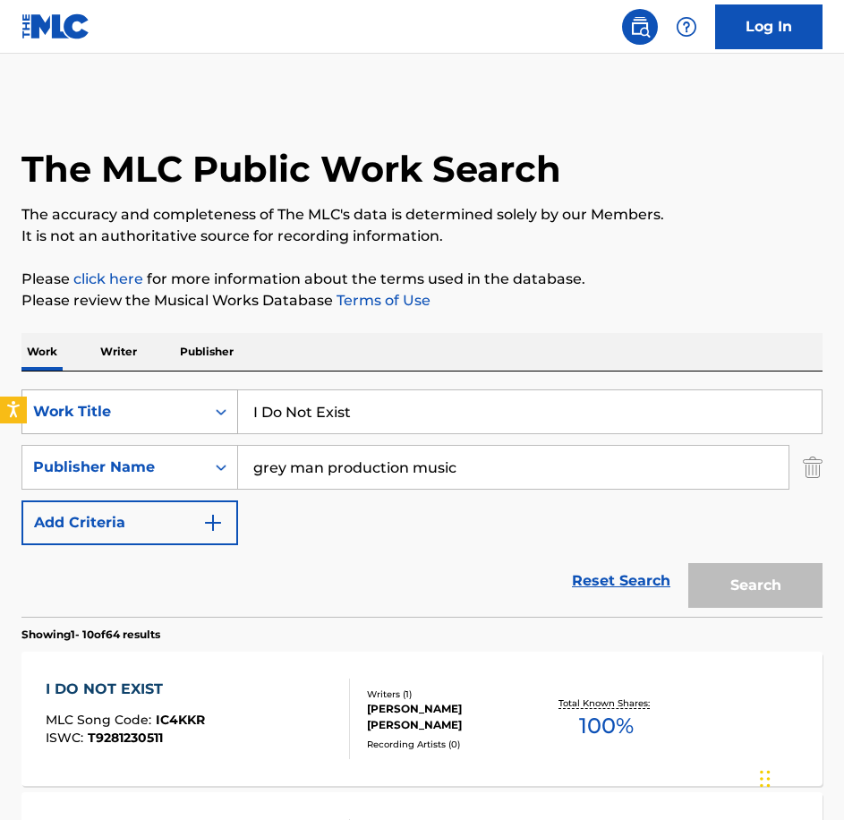
click at [347, 417] on input "I Do Not Exist" at bounding box center [530, 411] width 584 height 43
click at [390, 542] on div "SearchWithCriteriabe21c2c7-3089-4aec-a1c5-02f3d7d33223 Work Title I Do Not Exis…" at bounding box center [421, 467] width 801 height 156
click at [392, 419] on input "I Do Not Exist" at bounding box center [530, 411] width 584 height 43
drag, startPoint x: 392, startPoint y: 419, endPoint x: 168, endPoint y: 395, distance: 225.1
click at [169, 395] on div "SearchWithCriteriabe21c2c7-3089-4aec-a1c5-02f3d7d33223 Work Title I Do Not Exist" at bounding box center [421, 411] width 801 height 45
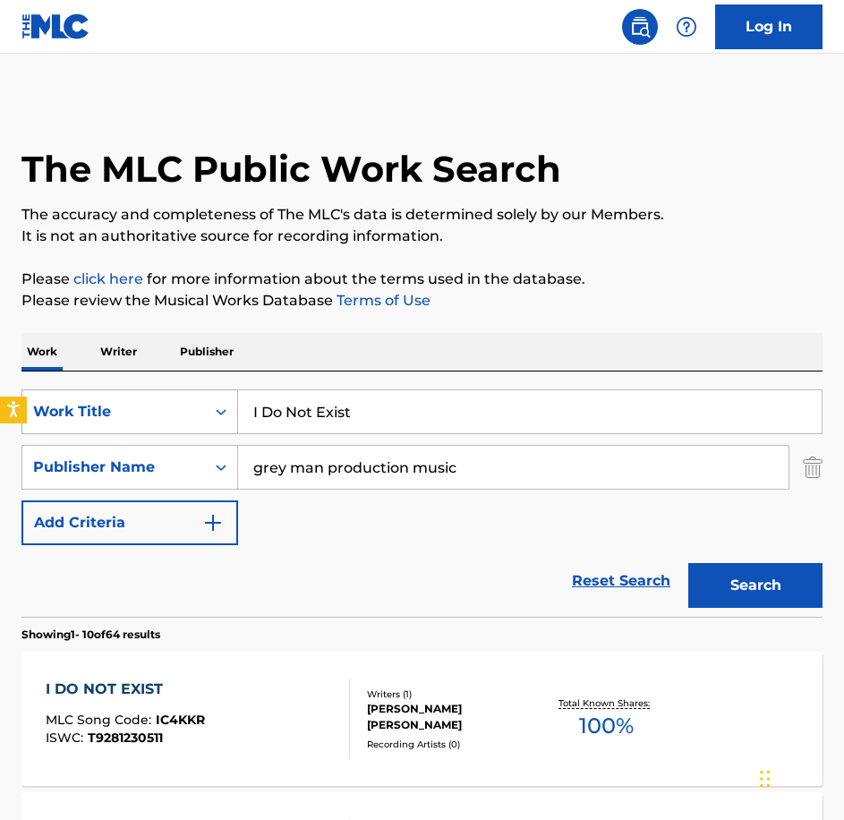
paste input "Numbing Sensation"
type input "Numbing Sensation"
click at [790, 585] on button "Search" at bounding box center [755, 585] width 134 height 45
click at [168, 691] on div "NUMBING SENSATION" at bounding box center [133, 689] width 175 height 21
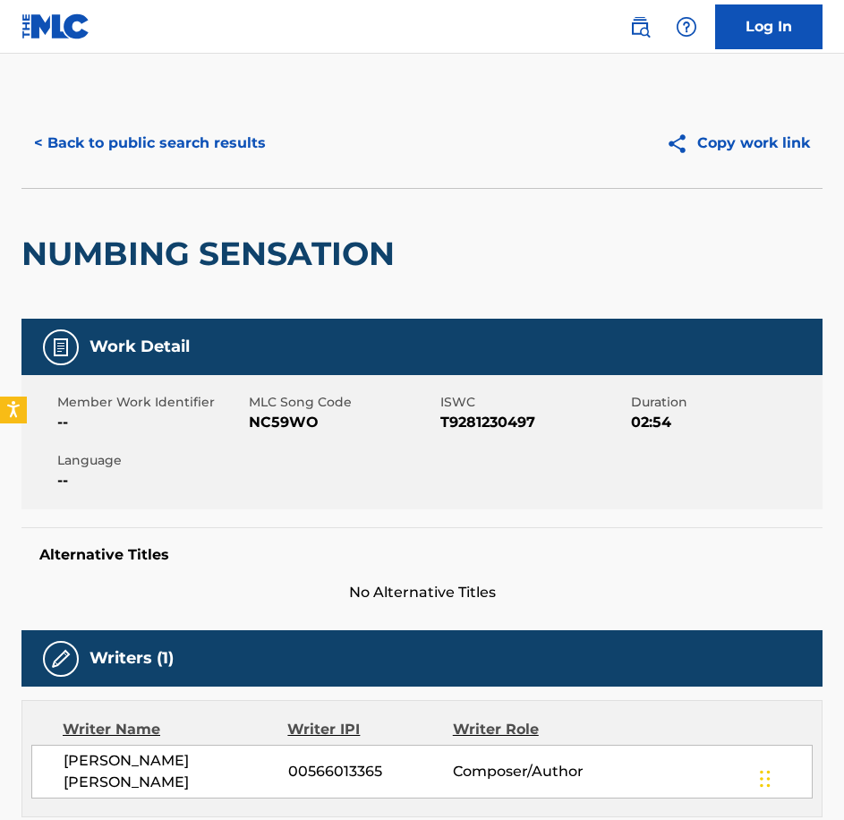
click at [302, 432] on span "NC59WO" at bounding box center [342, 422] width 187 height 21
click at [302, 433] on div "Member Work Identifier -- MLC Song Code NC59WO ISWC T9281230497 Duration 02:54 …" at bounding box center [421, 442] width 801 height 134
click at [167, 158] on button "< Back to public search results" at bounding box center [149, 143] width 257 height 45
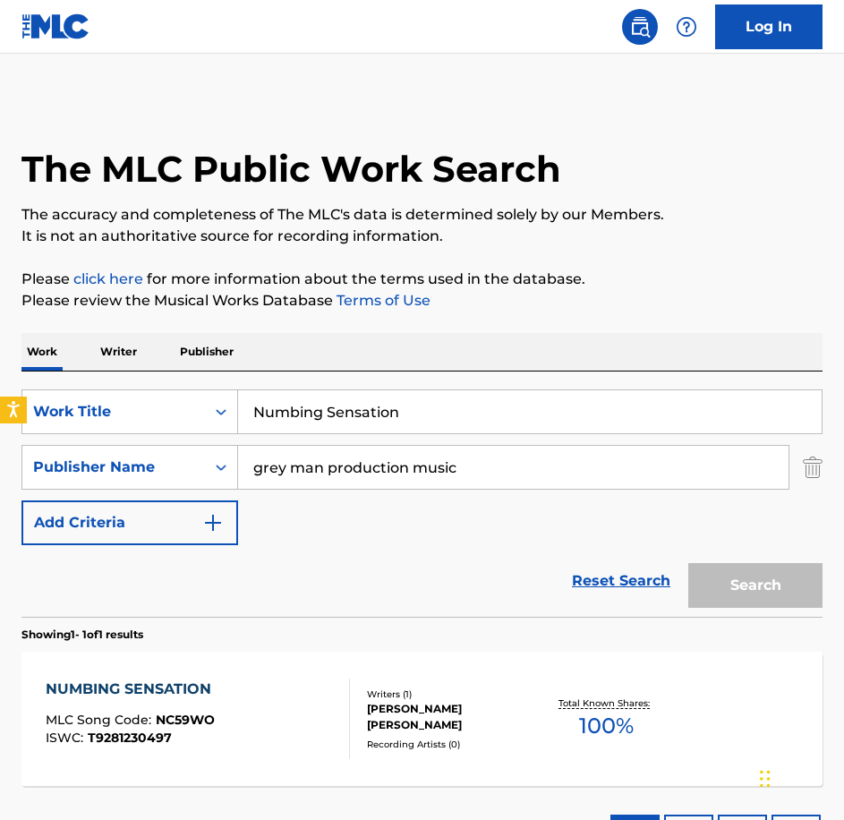
click at [67, 365] on div "Work Writer Publisher SearchWithCriteriabe21c2c7-3089-4aec-a1c5-02f3d7d33223 Wo…" at bounding box center [421, 601] width 801 height 537
type input "Phenomena"
click at [688, 563] on button "Search" at bounding box center [755, 585] width 134 height 45
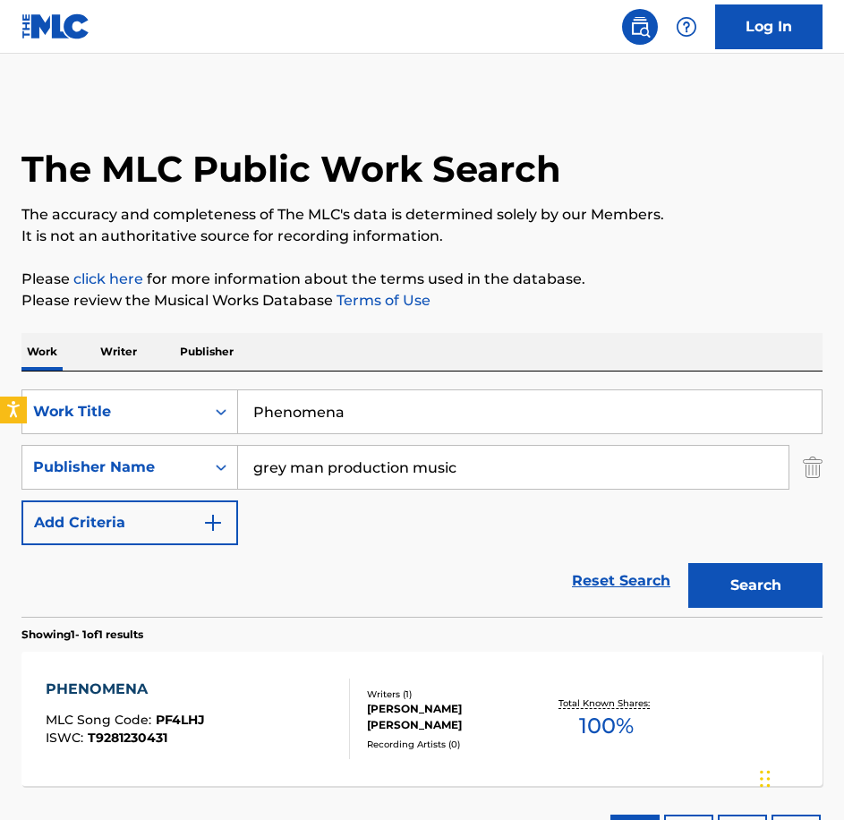
click at [213, 715] on div "PHENOMENA MLC Song Code : PF4LHJ ISWC : T9281230431" at bounding box center [198, 719] width 304 height 81
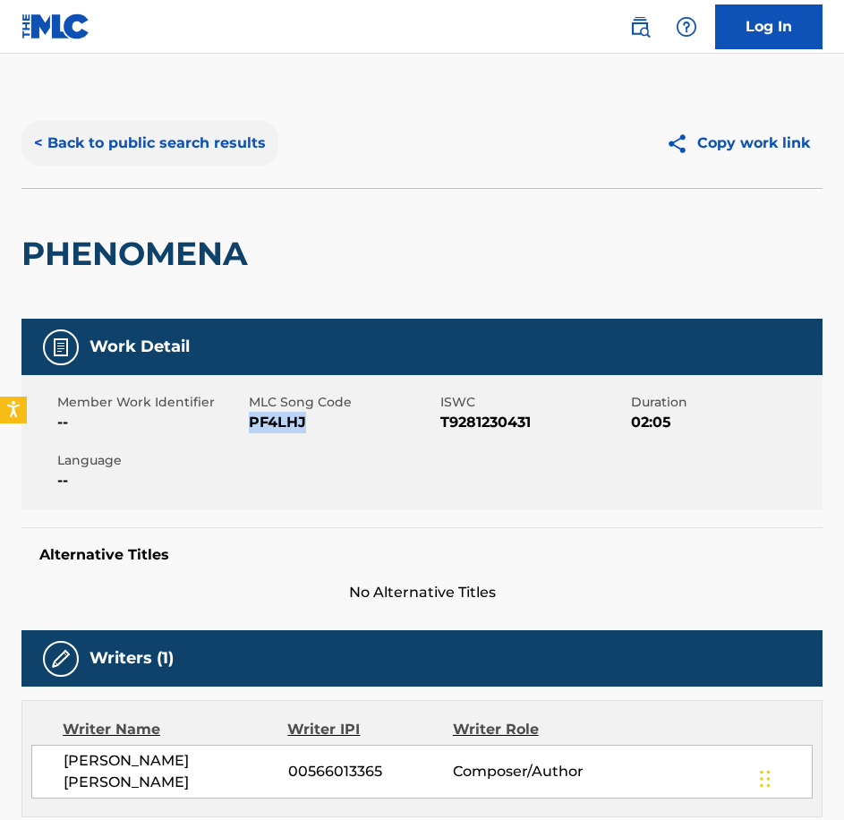
click at [189, 125] on button "< Back to public search results" at bounding box center [149, 143] width 257 height 45
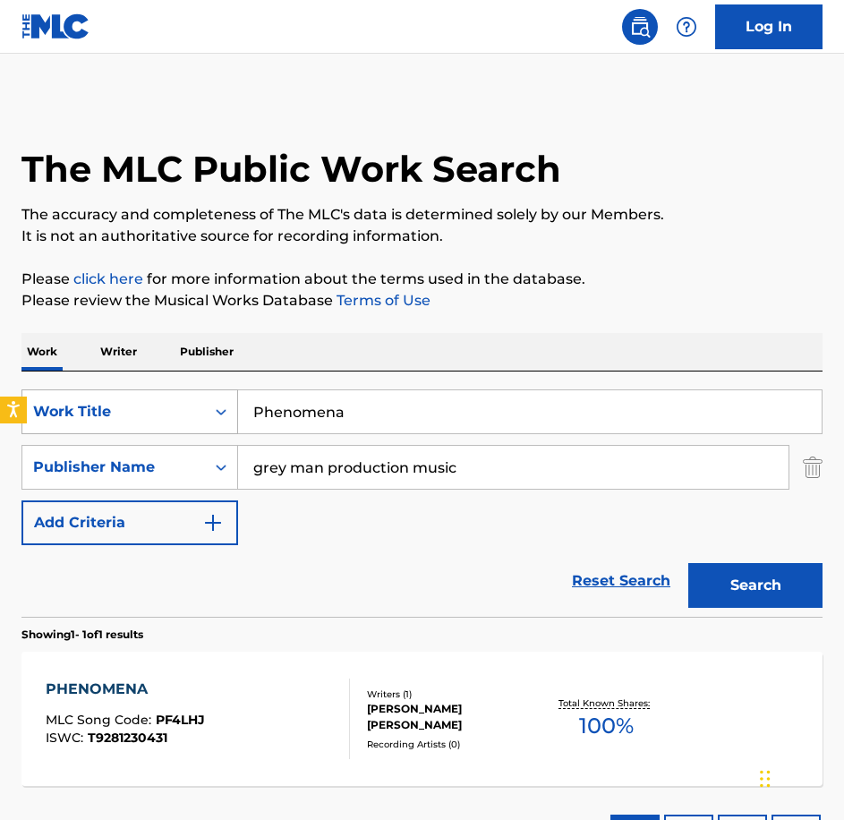
drag, startPoint x: 446, startPoint y: 417, endPoint x: 205, endPoint y: 397, distance: 241.6
click at [205, 397] on div "SearchWithCriteriabe21c2c7-3089-4aec-a1c5-02f3d7d33223 Work Title Phenomena" at bounding box center [421, 411] width 801 height 45
paste input "oint and Look"
type input "Point and Look"
click at [688, 563] on button "Search" at bounding box center [755, 585] width 134 height 45
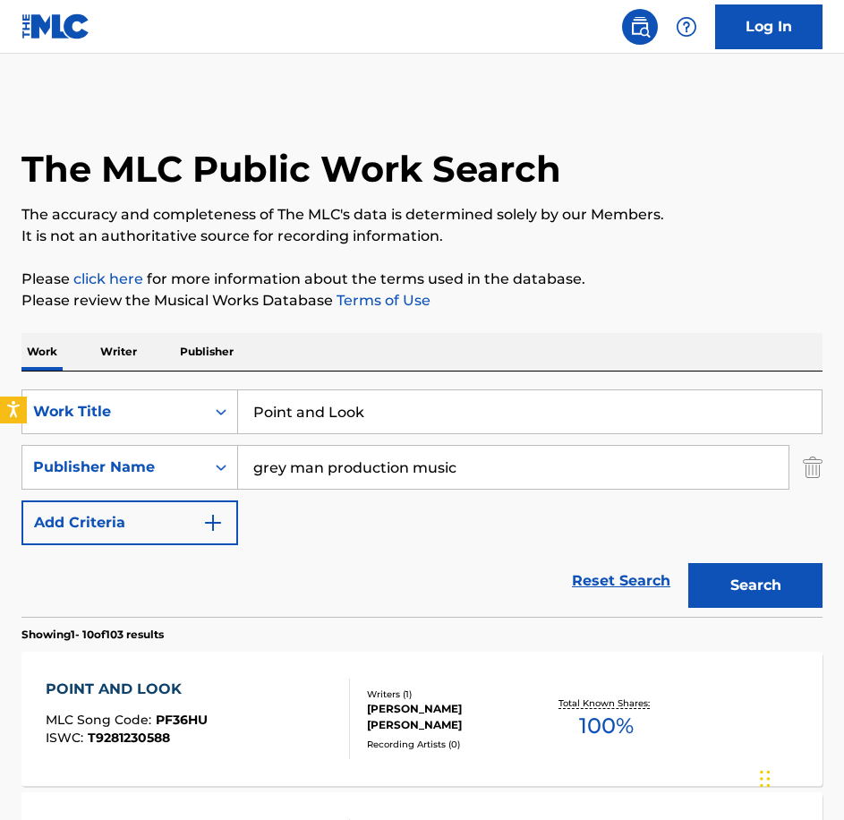
click at [174, 721] on span "PF36HU" at bounding box center [182, 720] width 52 height 16
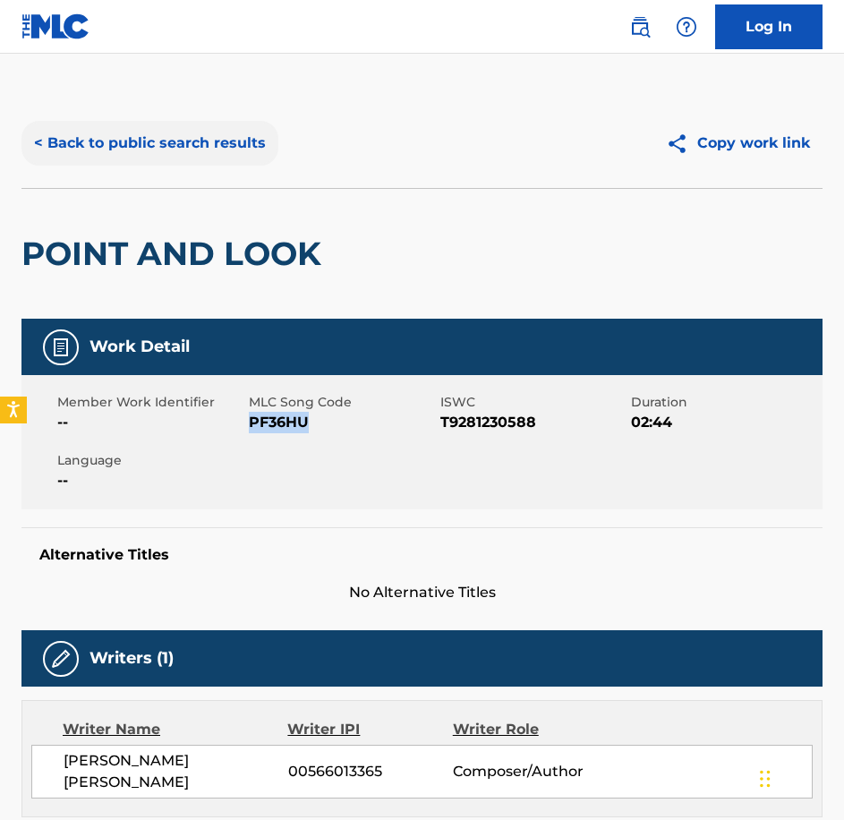
click at [151, 149] on button "< Back to public search results" at bounding box center [149, 143] width 257 height 45
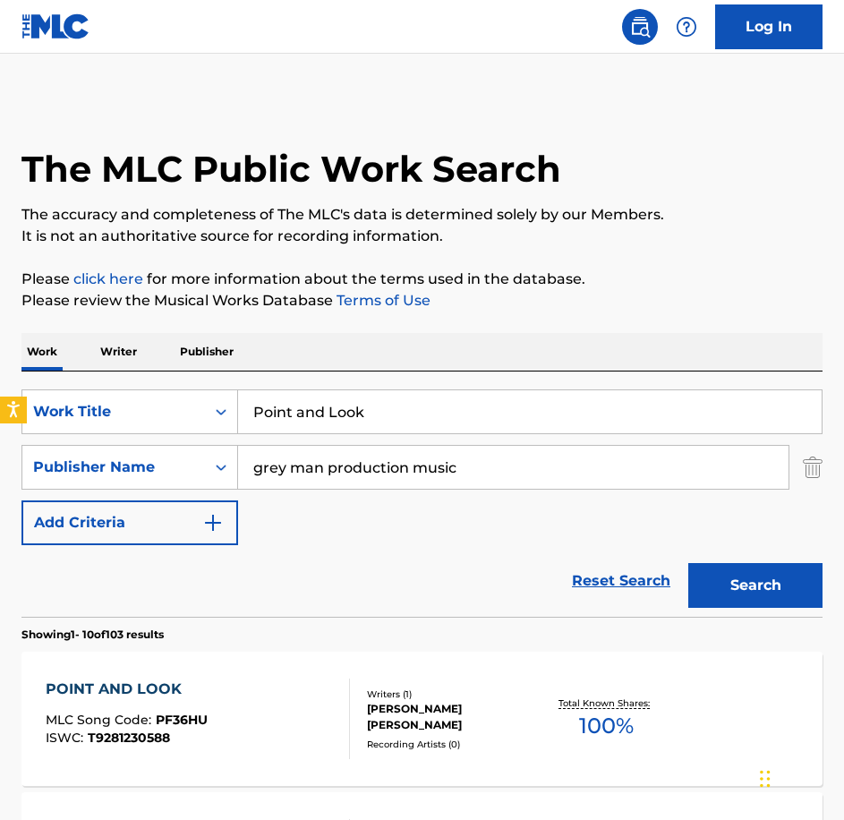
drag, startPoint x: 422, startPoint y: 426, endPoint x: 231, endPoint y: 385, distance: 195.1
click at [231, 386] on div "SearchWithCriteriabe21c2c7-3089-4aec-a1c5-02f3d7d33223 Work Title Point and Loo…" at bounding box center [421, 493] width 801 height 245
paste input "Radioactive Wasteland"
type input "Radioactive Wasteland"
click at [688, 563] on button "Search" at bounding box center [755, 585] width 134 height 45
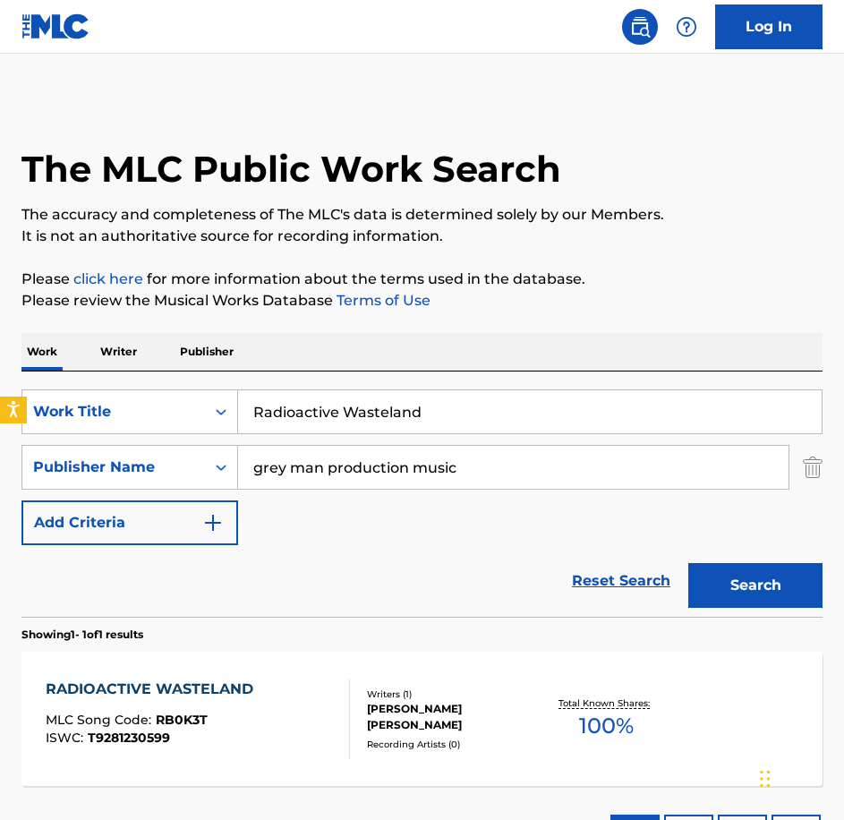
click at [266, 734] on div "RADIOACTIVE WASTELAND MLC Song Code : RB0K3T ISWC : T9281230599" at bounding box center [198, 719] width 304 height 81
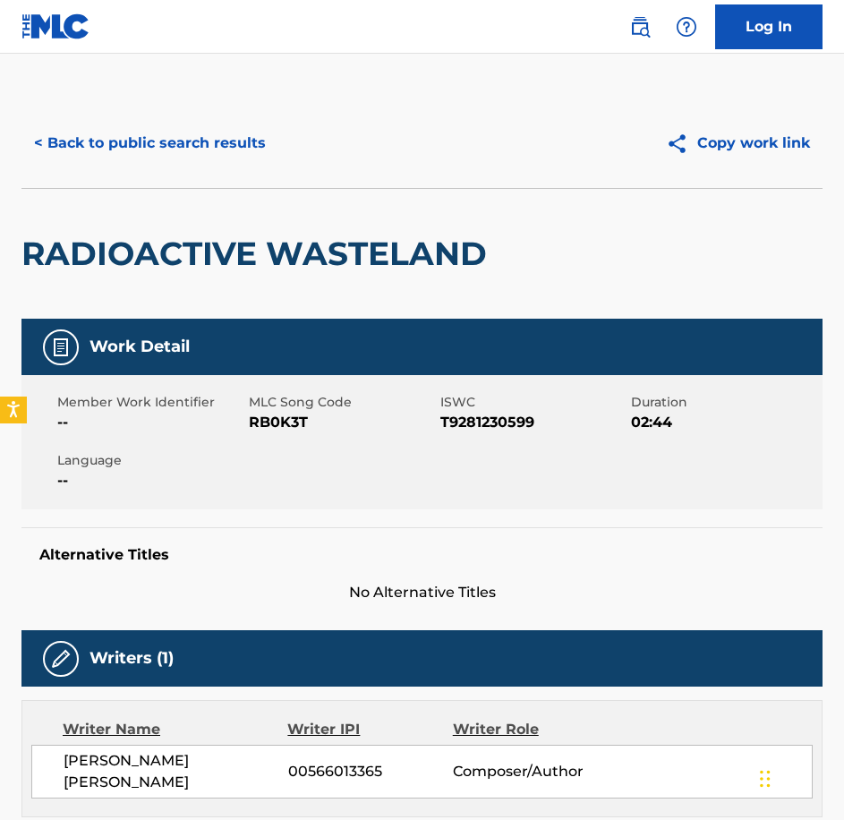
click at [279, 424] on span "RB0K3T" at bounding box center [342, 422] width 187 height 21
click at [233, 143] on button "< Back to public search results" at bounding box center [149, 143] width 257 height 45
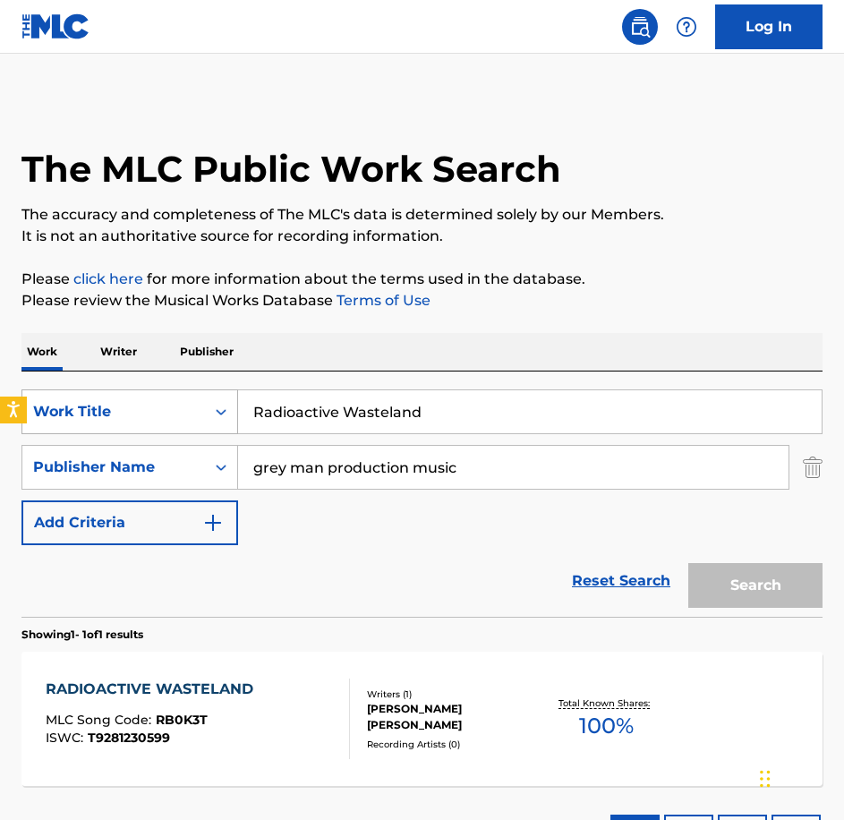
click at [132, 406] on div "SearchWithCriteriabe21c2c7-3089-4aec-a1c5-02f3d7d33223 Work Title Radioactive W…" at bounding box center [421, 411] width 801 height 45
paste input "Sleepy Hea"
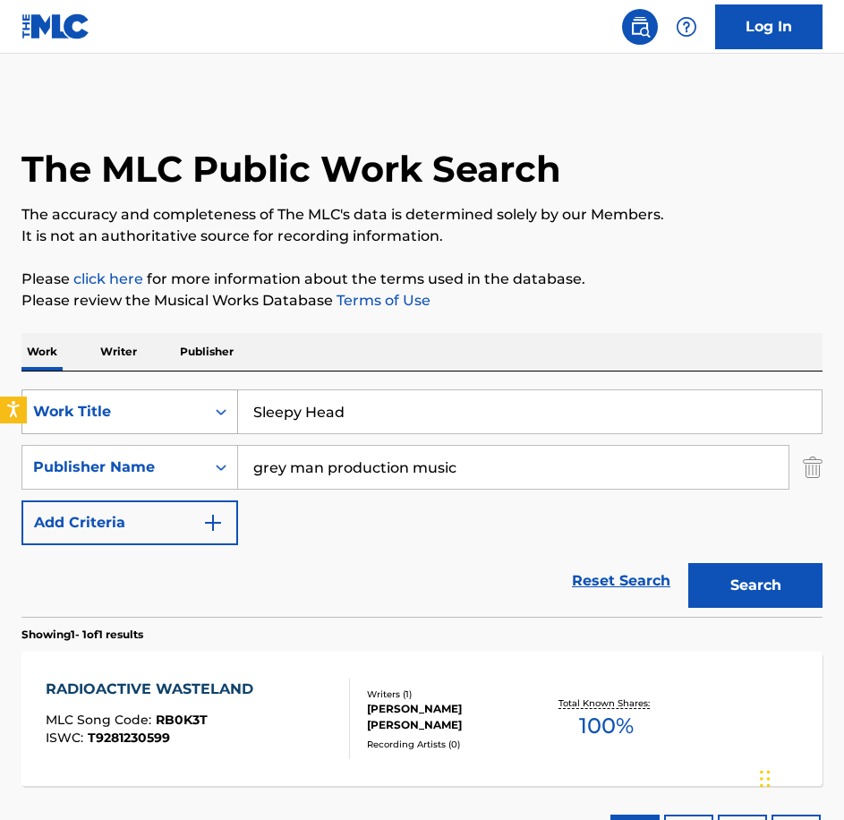
type input "Sleepy Head"
click at [688, 563] on button "Search" at bounding box center [755, 585] width 134 height 45
click at [242, 693] on div "SLEEPY HEAD MLC Song Code : SD5L4R ISWC : T9281230555" at bounding box center [198, 719] width 304 height 81
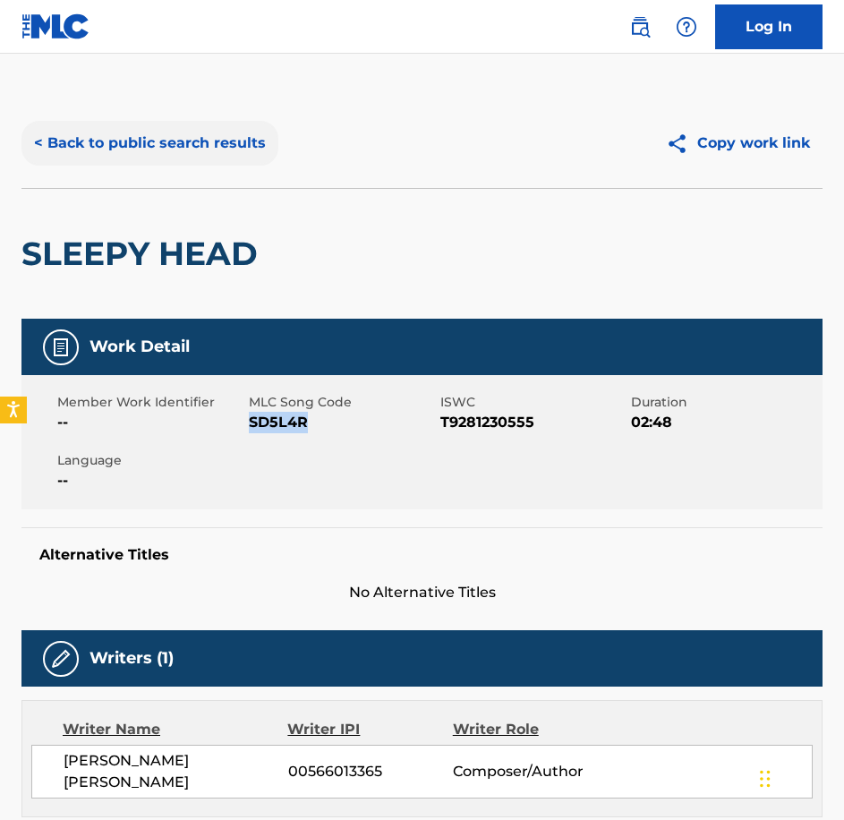
click at [167, 152] on button "< Back to public search results" at bounding box center [149, 143] width 257 height 45
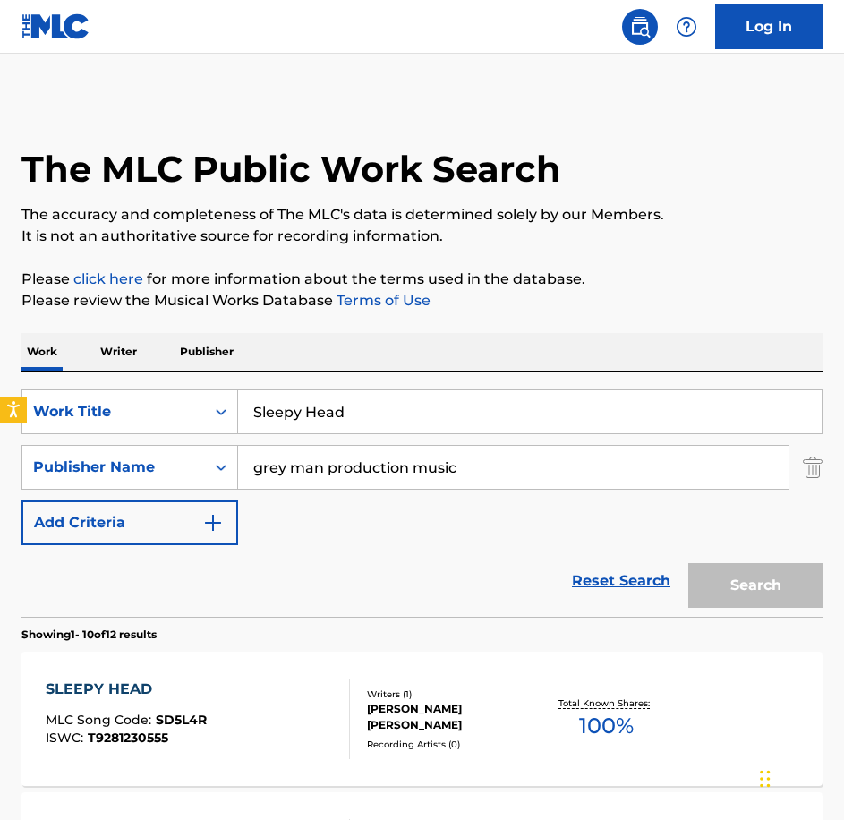
click at [22, 384] on div "SearchWithCriteriabe21c2c7-3089-4aec-a1c5-02f3d7d33223 Work Title Sleepy Head S…" at bounding box center [421, 493] width 801 height 245
type input "Wiretap"
click at [688, 563] on button "Search" at bounding box center [755, 585] width 134 height 45
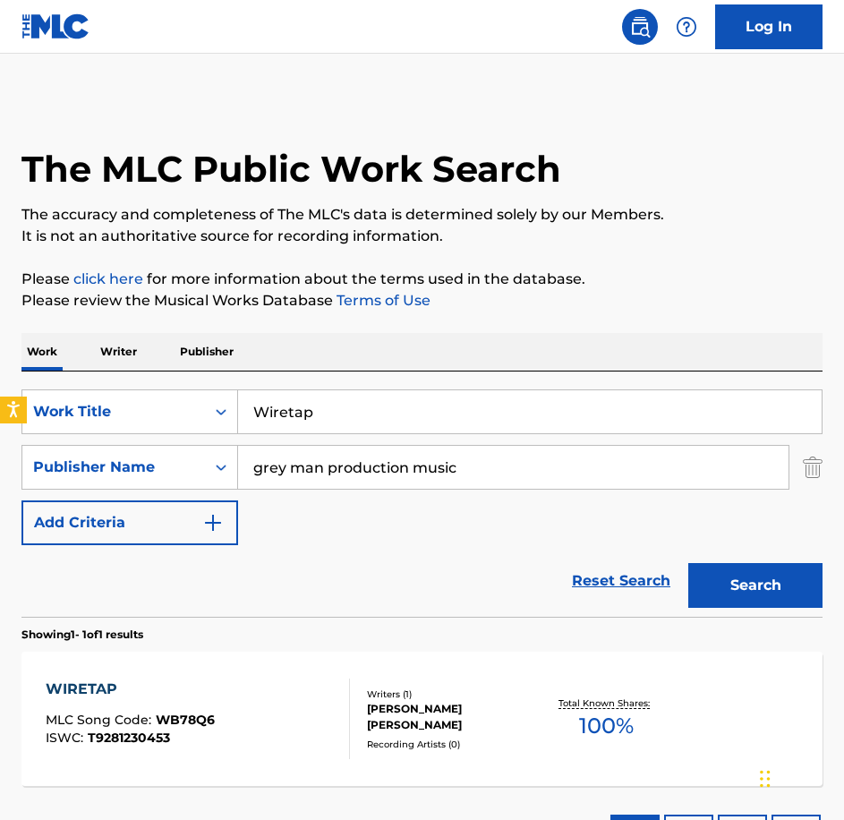
click at [277, 708] on div "WIRETAP MLC Song Code : WB78Q6 ISWC : T9281230453" at bounding box center [198, 719] width 304 height 81
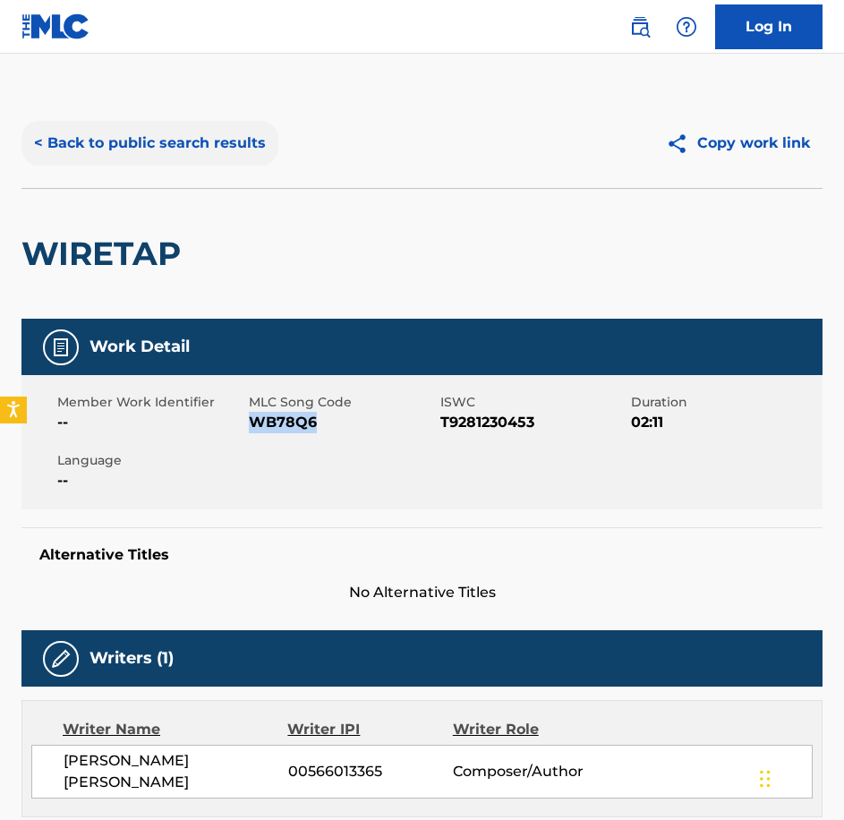
click at [177, 112] on div "< Back to public search results Copy work link" at bounding box center [421, 143] width 801 height 90
click at [198, 145] on button "< Back to public search results" at bounding box center [149, 143] width 257 height 45
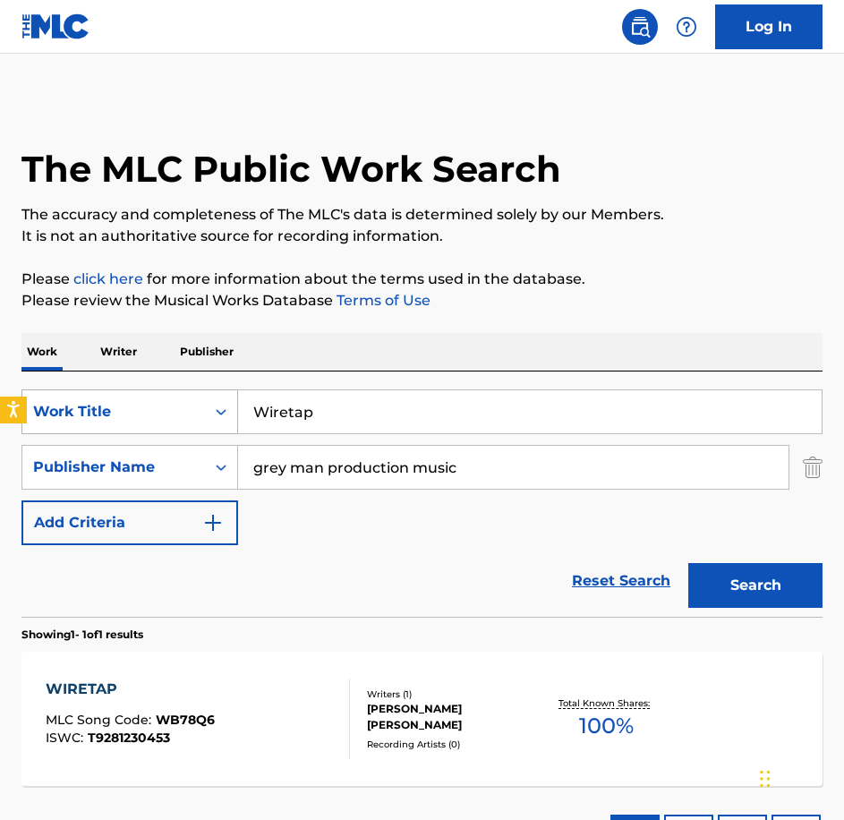
drag, startPoint x: 360, startPoint y: 412, endPoint x: 227, endPoint y: 427, distance: 133.3
click at [218, 414] on div "SearchWithCriteriabe21c2c7-3089-4aec-a1c5-02f3d7d33223 Work Title Wiretap" at bounding box center [421, 411] width 801 height 45
paste input "Zero Moment"
type input "Zero Moment"
click at [722, 572] on button "Search" at bounding box center [755, 585] width 134 height 45
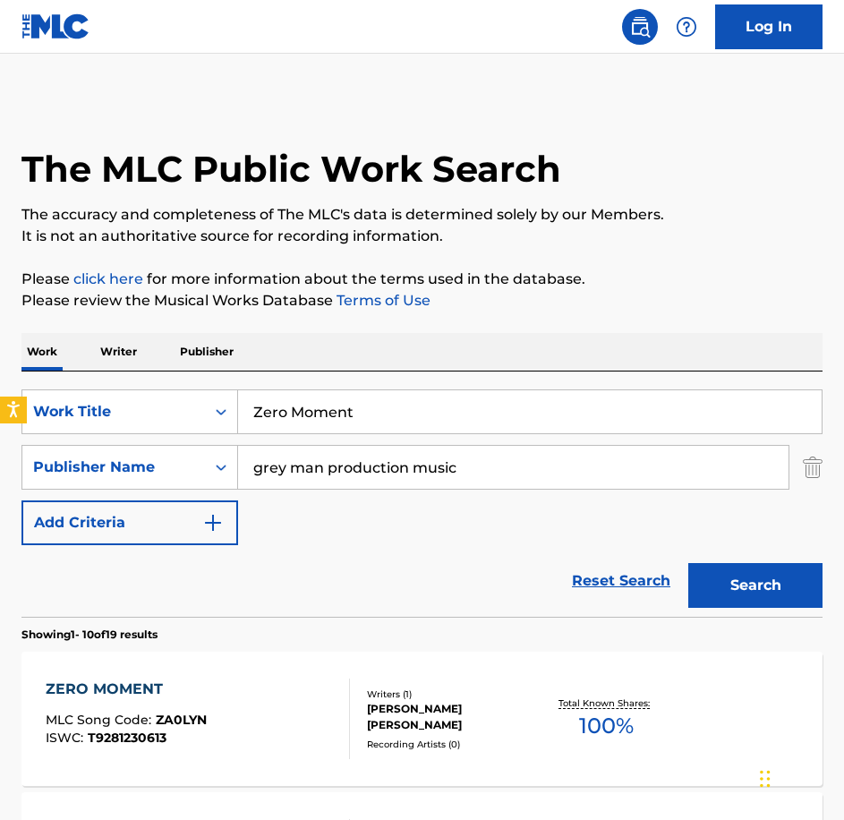
click at [275, 741] on div "ZERO MOMENT MLC Song Code : ZA0LYN ISWC : T9281230613" at bounding box center [198, 719] width 304 height 81
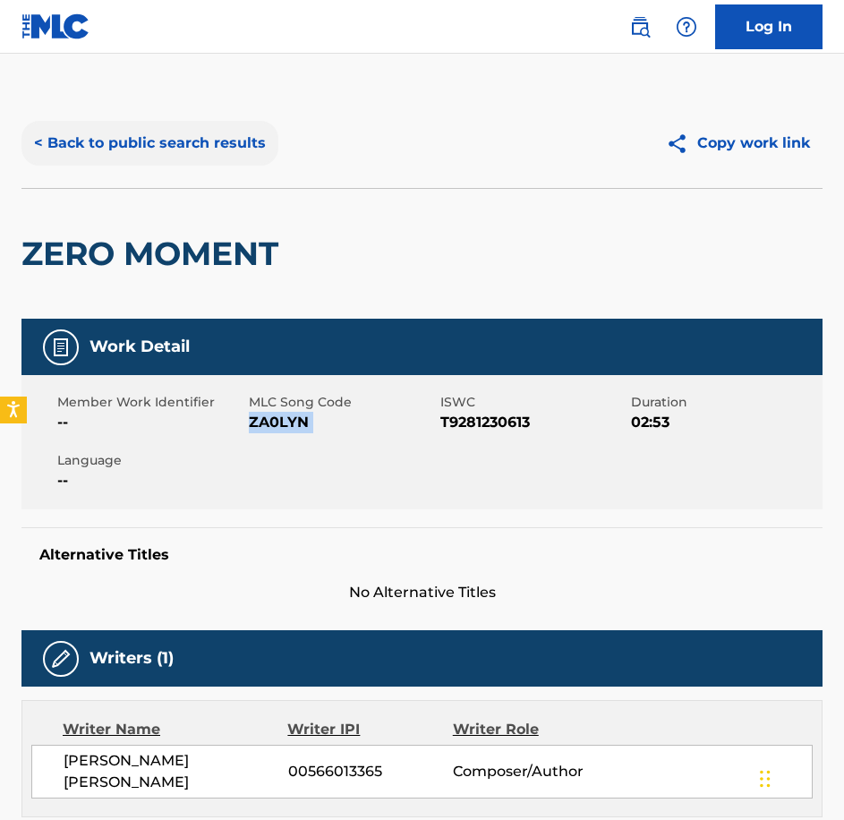
click at [176, 149] on button "< Back to public search results" at bounding box center [149, 143] width 257 height 45
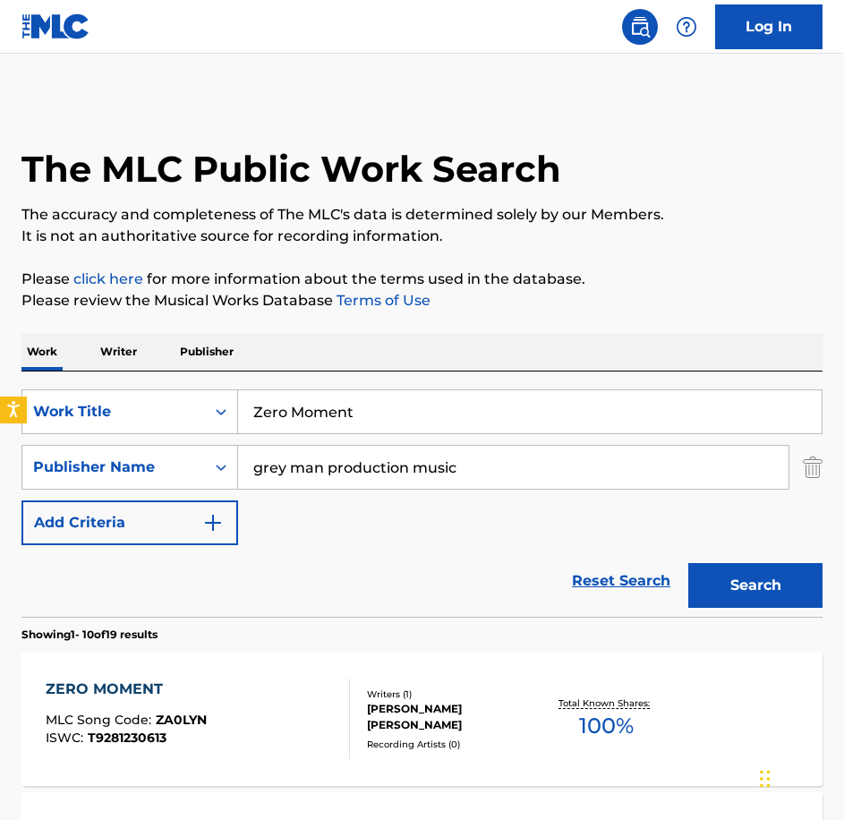
click at [280, 712] on div "ZERO MOMENT MLC Song Code : ZA0LYN ISWC : T9281230613" at bounding box center [198, 719] width 304 height 81
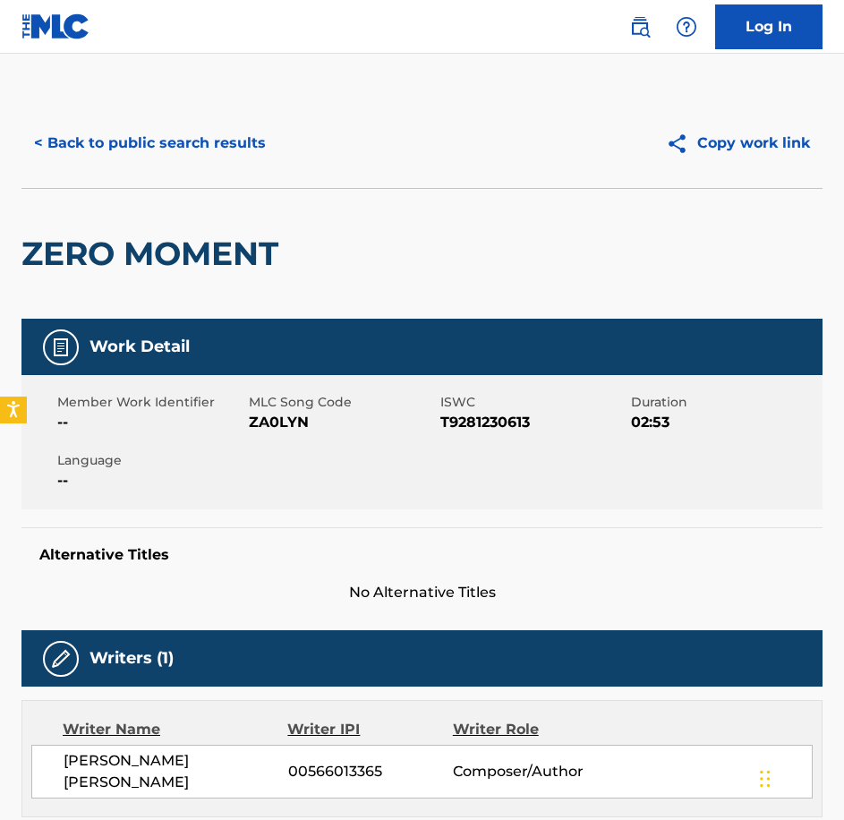
click at [301, 430] on span "ZA0LYN" at bounding box center [342, 422] width 187 height 21
click at [255, 190] on div "ZERO MOMENT" at bounding box center [154, 254] width 266 height 130
click at [226, 154] on button "< Back to public search results" at bounding box center [149, 143] width 257 height 45
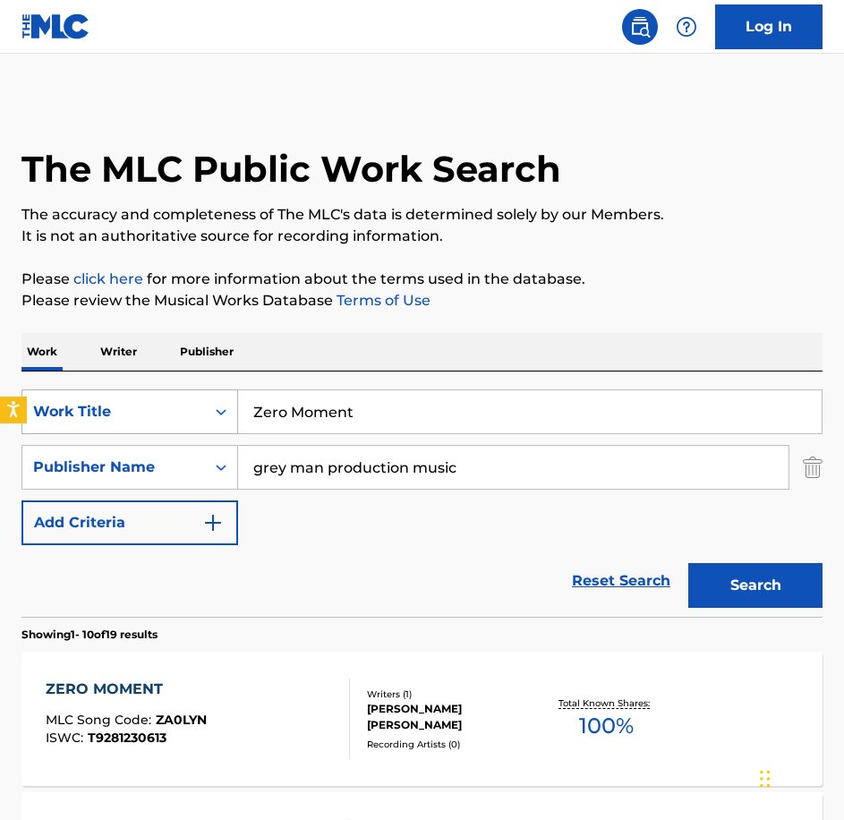
drag, startPoint x: 353, startPoint y: 405, endPoint x: 72, endPoint y: 402, distance: 281.1
click at [72, 402] on div "SearchWithCriteriabe21c2c7-3089-4aec-a1c5-02f3d7d33223 Work Title Zero Moment" at bounding box center [421, 411] width 801 height 45
paste input "Agent In Danger"
type input "Agent In Danger"
click at [688, 563] on button "Search" at bounding box center [755, 585] width 134 height 45
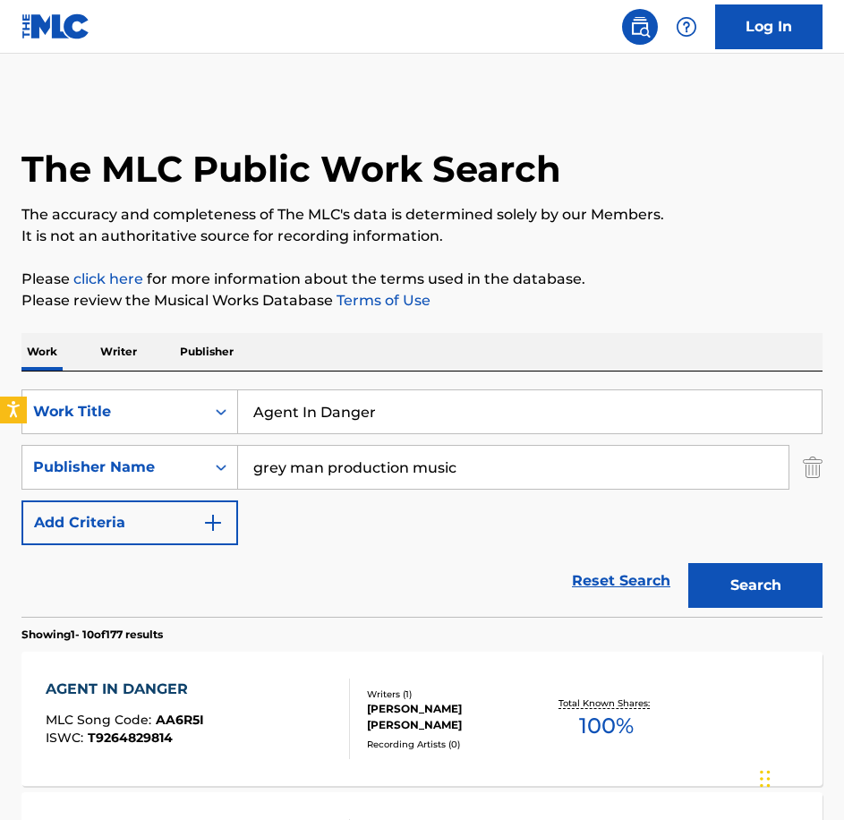
click at [246, 676] on div "AGENT IN DANGER MLC Song Code : AA6R5I ISWC : T9264829814 Writers ( 1 ) [PERSON…" at bounding box center [421, 719] width 801 height 134
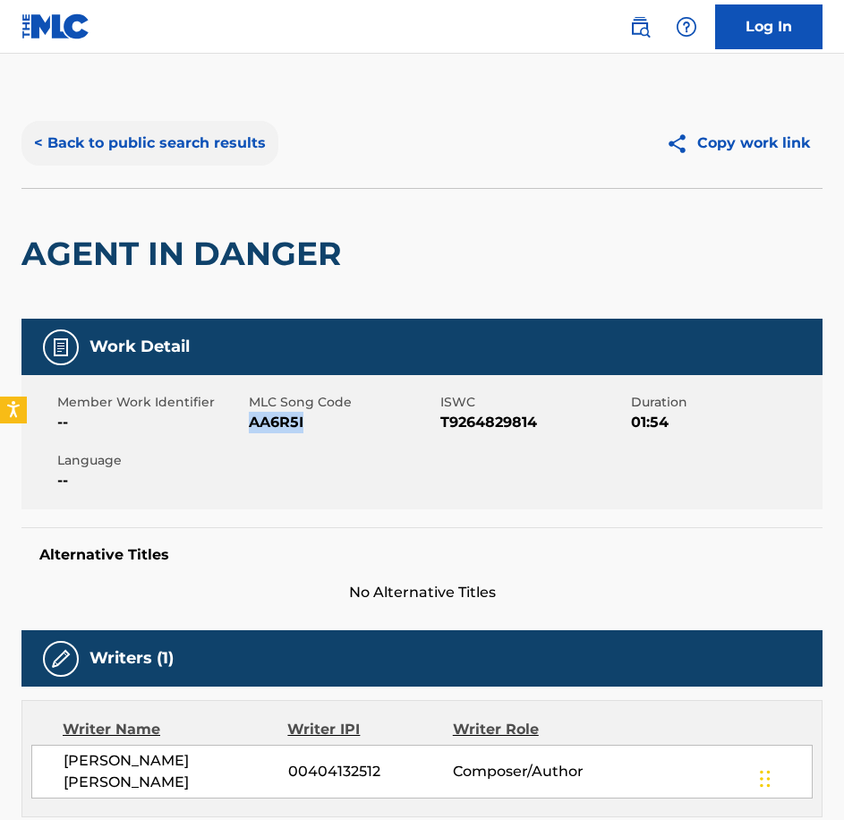
click at [235, 164] on button "< Back to public search results" at bounding box center [149, 143] width 257 height 45
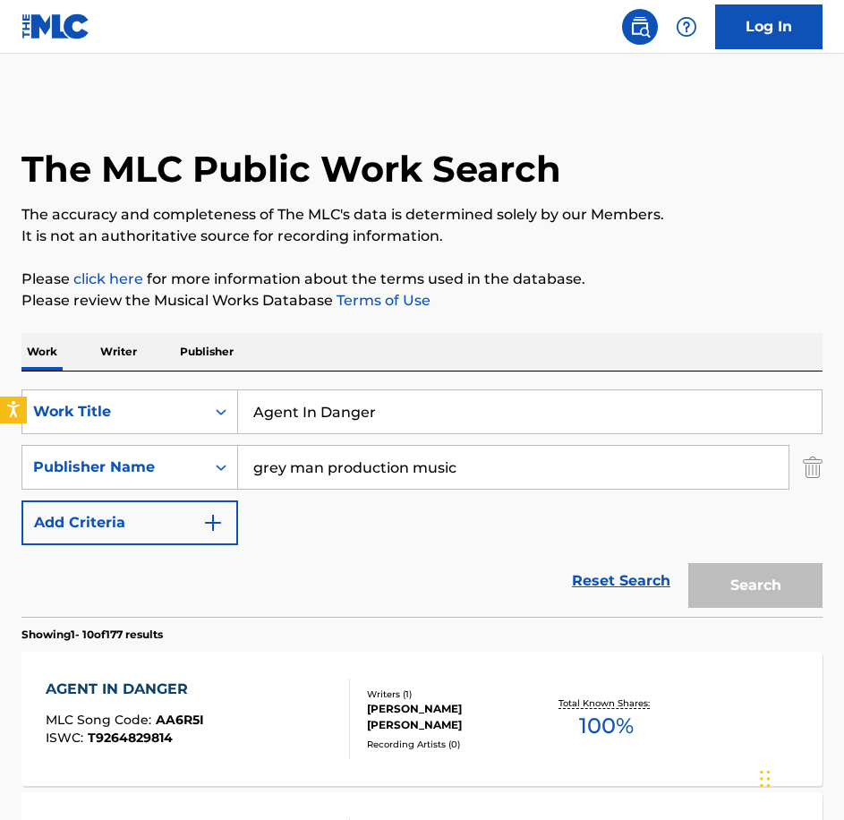
click at [0, 365] on html "Accessibility Screen-Reader Guide, Feedback, and Issue Reporting | New window 0…" at bounding box center [422, 410] width 844 height 820
paste input "Bereavement"
type input "Bereavement"
click at [688, 563] on button "Search" at bounding box center [755, 585] width 134 height 45
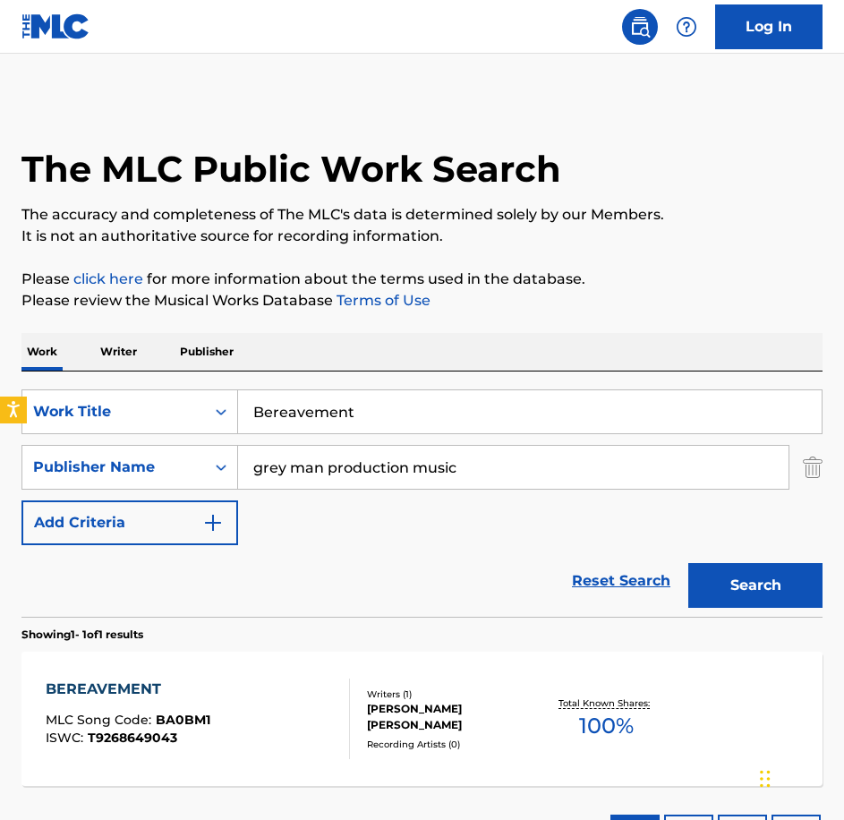
click at [232, 696] on div "BEREAVEMENT MLC Song Code : BA0BM1 ISWC : T9268649043" at bounding box center [198, 719] width 304 height 81
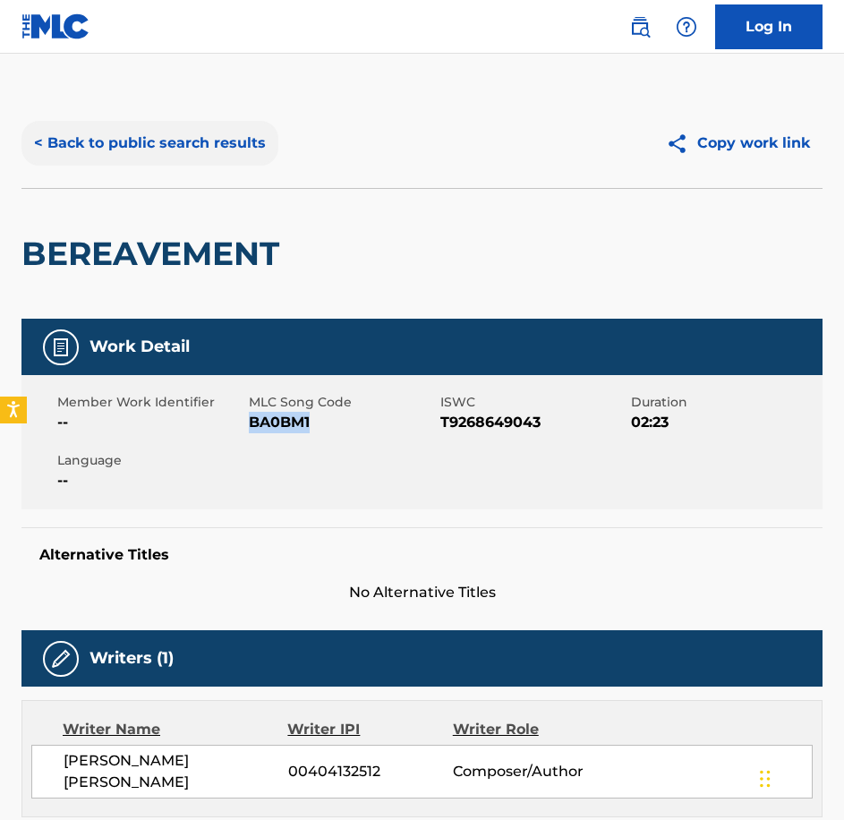
click at [61, 173] on div "< Back to public search results Copy work link" at bounding box center [421, 143] width 801 height 90
click at [79, 145] on button "< Back to public search results" at bounding box center [149, 143] width 257 height 45
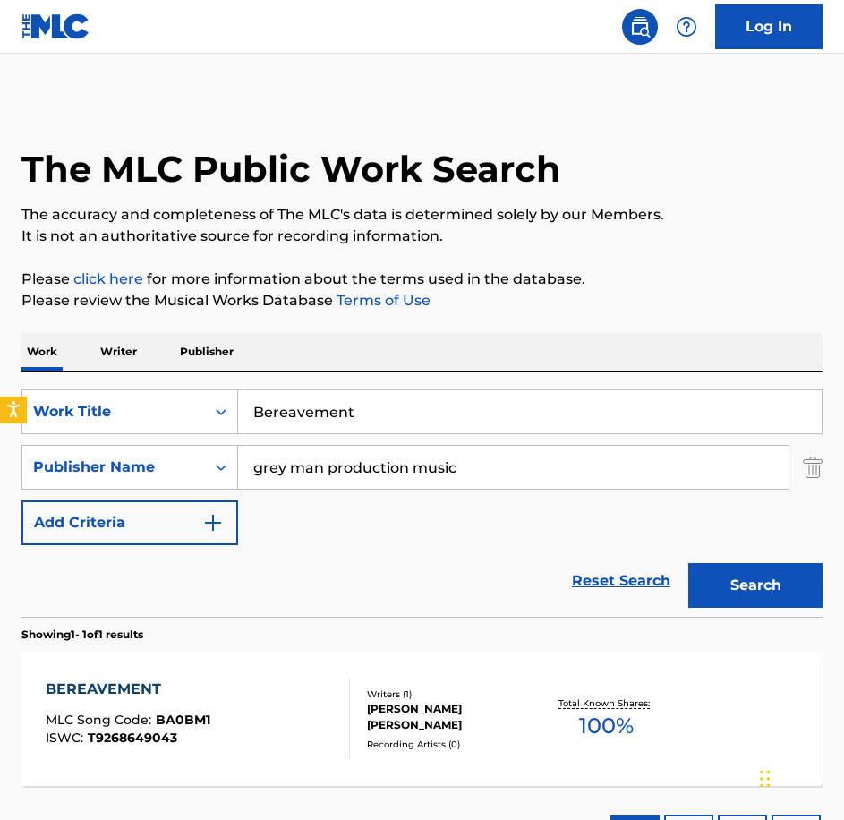
click at [232, 660] on div "BEREAVEMENT MLC Song Code : BA0BM1 ISWC : T9268649043 Writers ( 1 ) [PERSON_NAM…" at bounding box center [421, 719] width 801 height 134
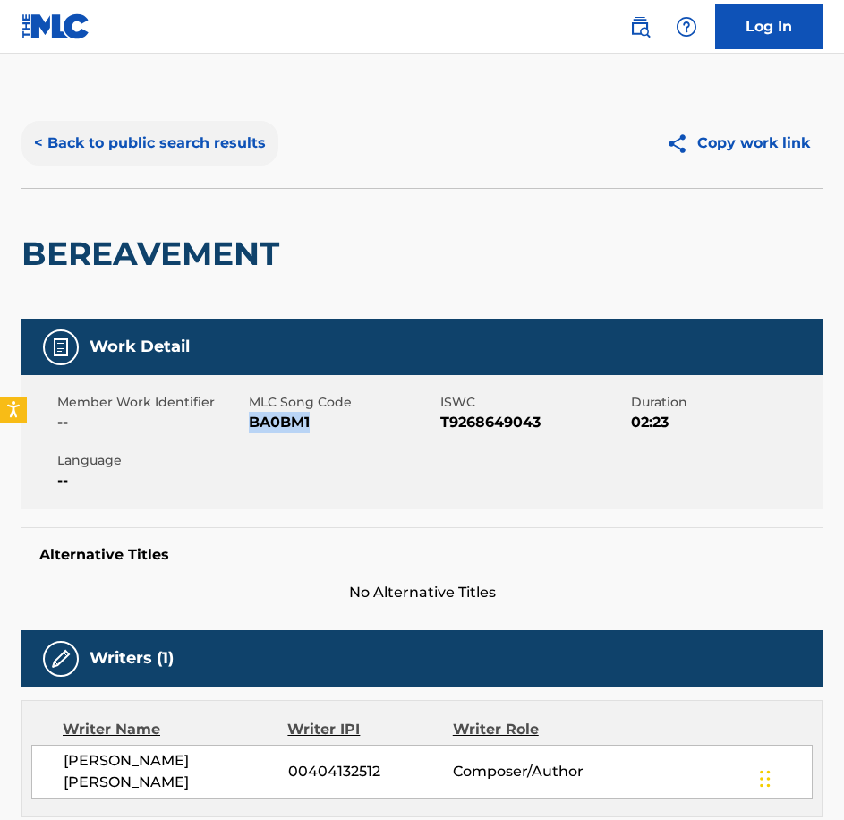
click at [192, 161] on button "< Back to public search results" at bounding box center [149, 143] width 257 height 45
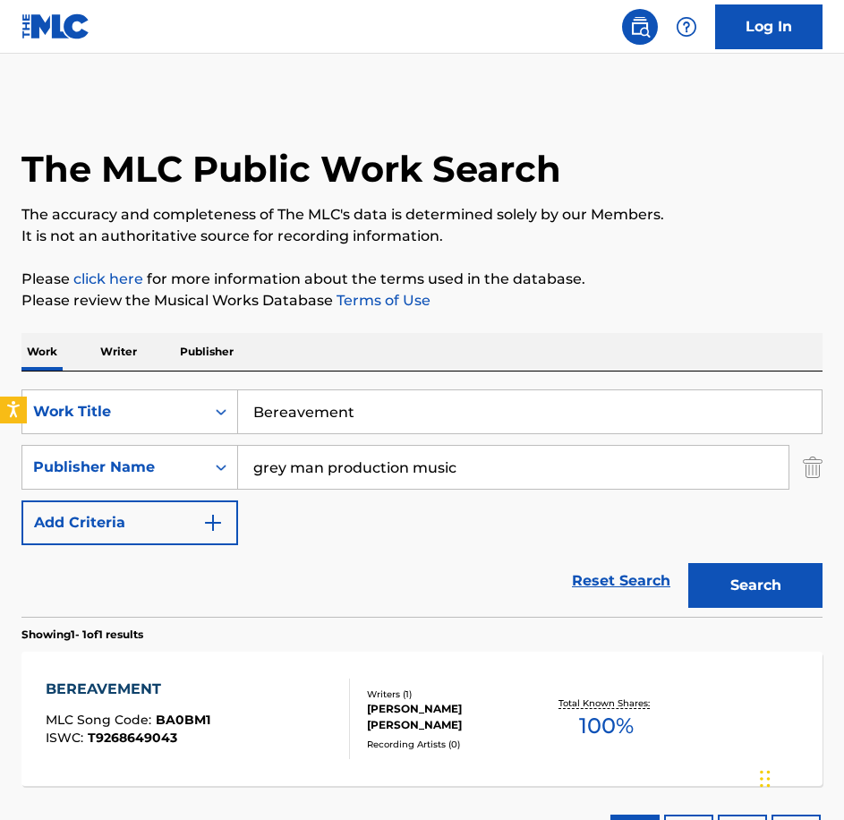
drag, startPoint x: 236, startPoint y: 400, endPoint x: 166, endPoint y: 380, distance: 72.5
click at [167, 381] on div "SearchWithCriteriabe21c2c7-3089-4aec-a1c5-02f3d7d33223 Work Title Bereavement S…" at bounding box center [421, 493] width 801 height 245
paste input "Cause for Concern"
type input "Cause for Concern"
click at [688, 563] on button "Search" at bounding box center [755, 585] width 134 height 45
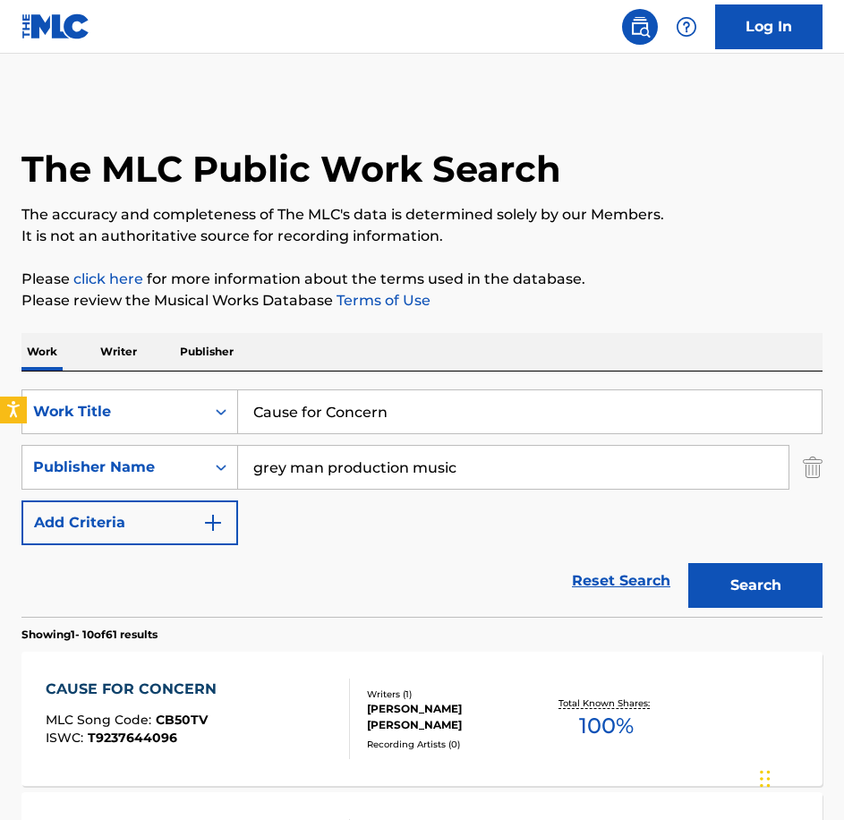
click at [293, 683] on div "CAUSE FOR CONCERN MLC Song Code : CB50TV ISWC : T9237644096" at bounding box center [198, 719] width 304 height 81
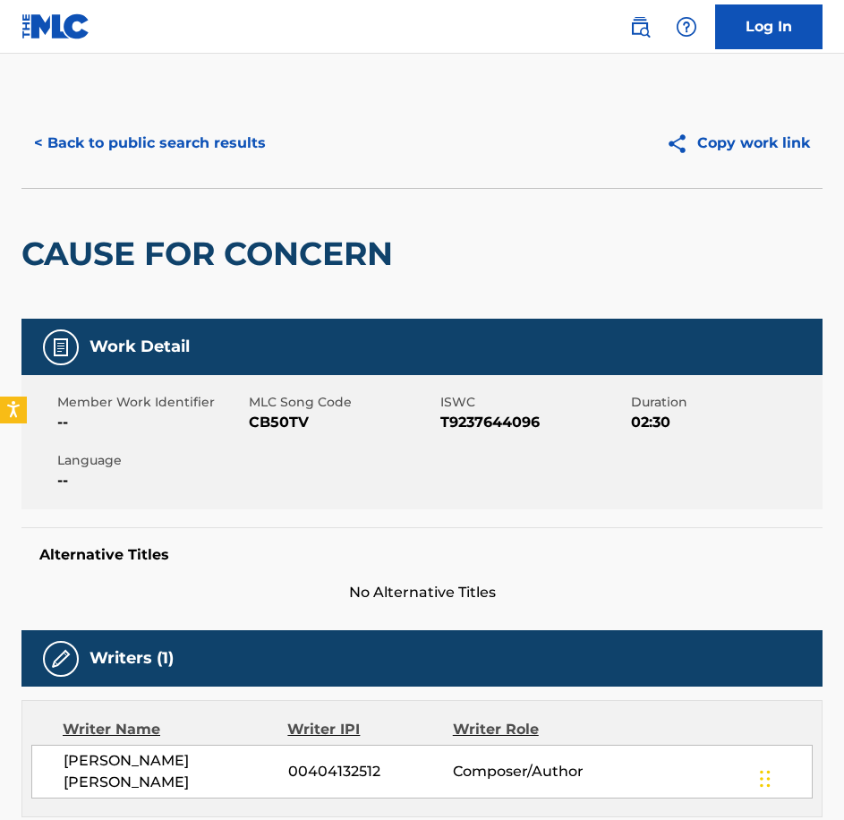
click at [289, 433] on div "Member Work Identifier -- MLC Song Code CB50TV ISWC T9237644096 Duration 02:30 …" at bounding box center [421, 442] width 801 height 134
click at [234, 145] on button "< Back to public search results" at bounding box center [149, 143] width 257 height 45
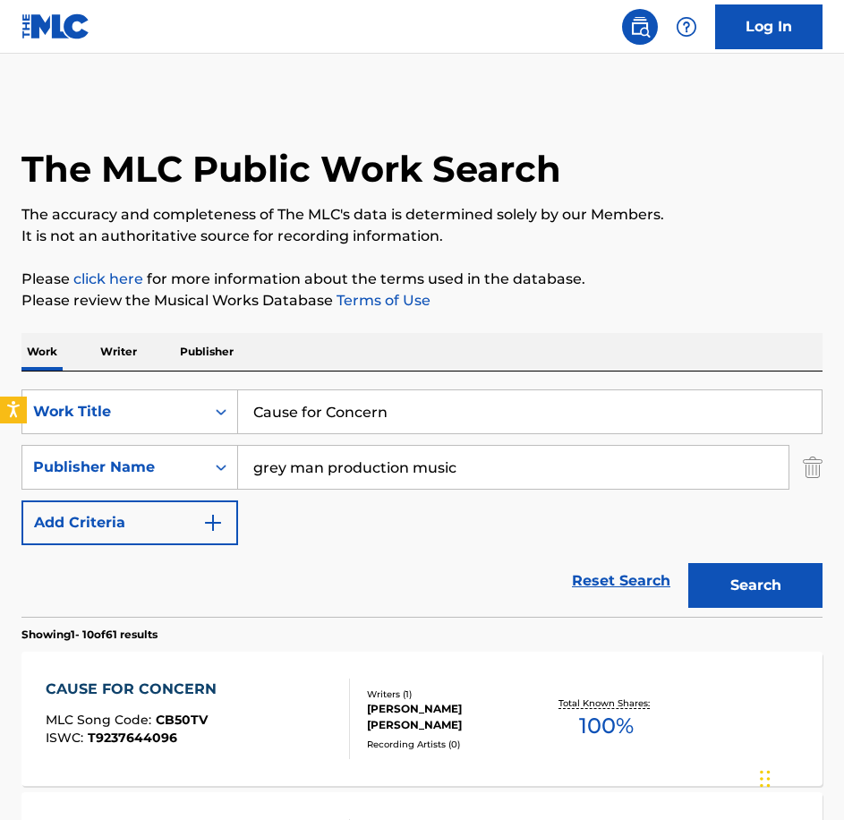
click at [275, 670] on div "CAUSE FOR CONCERN MLC Song Code : CB50TV ISWC : T9237644096 Writers ( 1 ) [PERS…" at bounding box center [421, 719] width 801 height 134
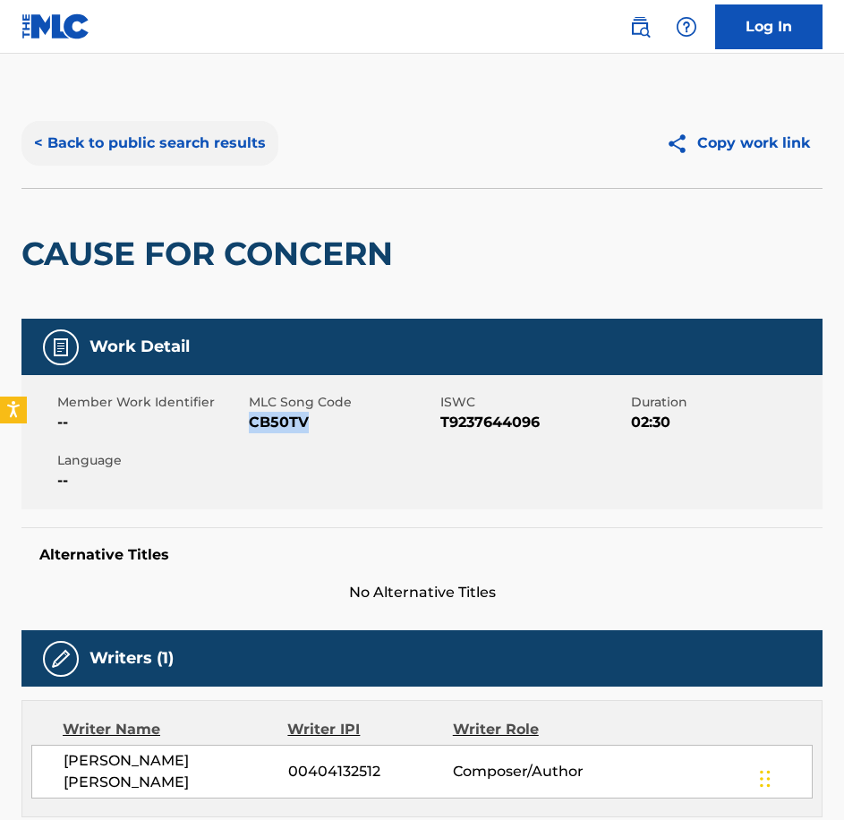
click at [200, 155] on button "< Back to public search results" at bounding box center [149, 143] width 257 height 45
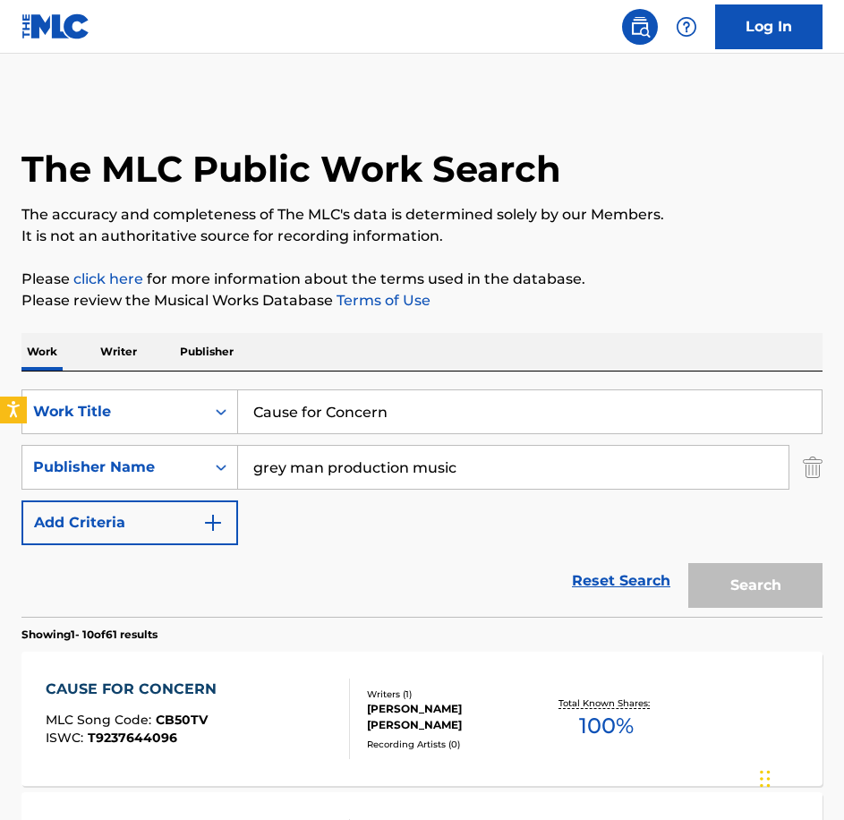
drag, startPoint x: 423, startPoint y: 406, endPoint x: 59, endPoint y: 384, distance: 365.0
click at [59, 384] on div "SearchWithCriteriabe21c2c7-3089-4aec-a1c5-02f3d7d33223 Work Title Cause for Con…" at bounding box center [421, 493] width 801 height 245
paste input "Forever Changed"
type input "Forever Changed"
click at [688, 563] on button "Search" at bounding box center [755, 585] width 134 height 45
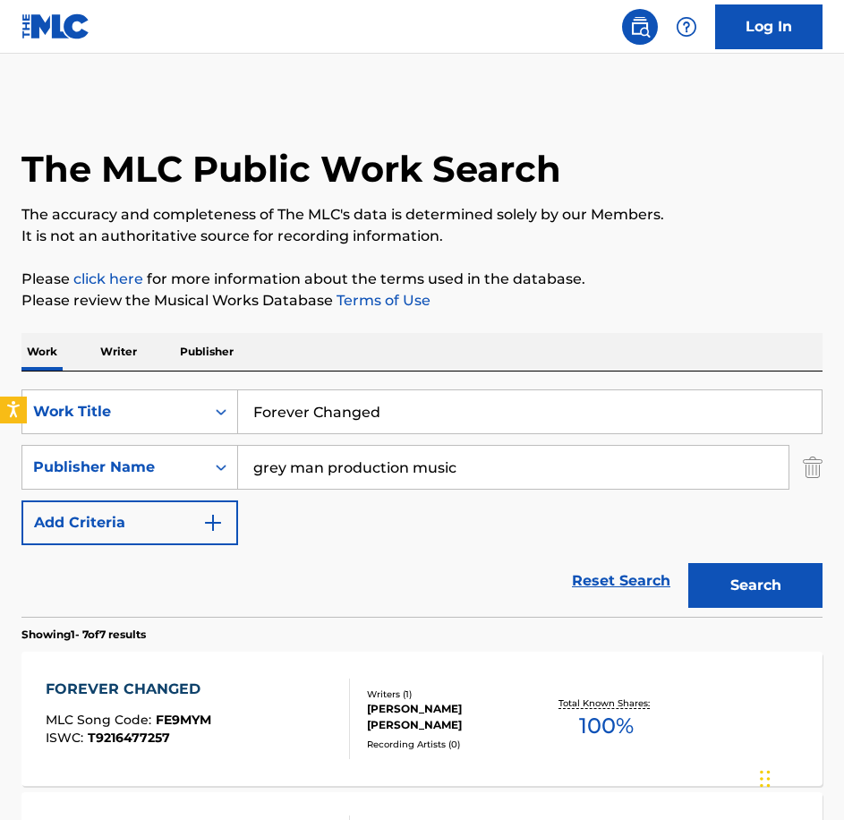
click at [175, 679] on div "FOREVER CHANGED" at bounding box center [129, 689] width 166 height 21
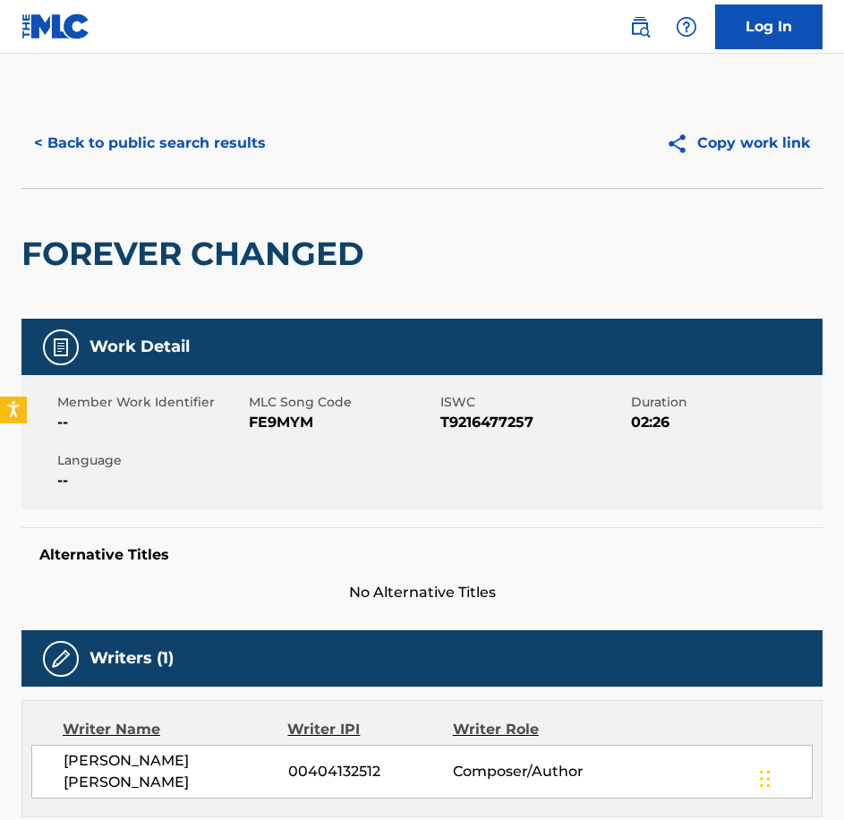
click at [303, 430] on span "FE9MYM" at bounding box center [342, 422] width 187 height 21
drag, startPoint x: 303, startPoint y: 430, endPoint x: 791, endPoint y: 363, distance: 492.3
click at [303, 430] on span "FE9MYM" at bounding box center [342, 422] width 187 height 21
click at [252, 166] on div "< Back to public search results Copy work link" at bounding box center [421, 143] width 801 height 90
click at [255, 146] on button "< Back to public search results" at bounding box center [149, 143] width 257 height 45
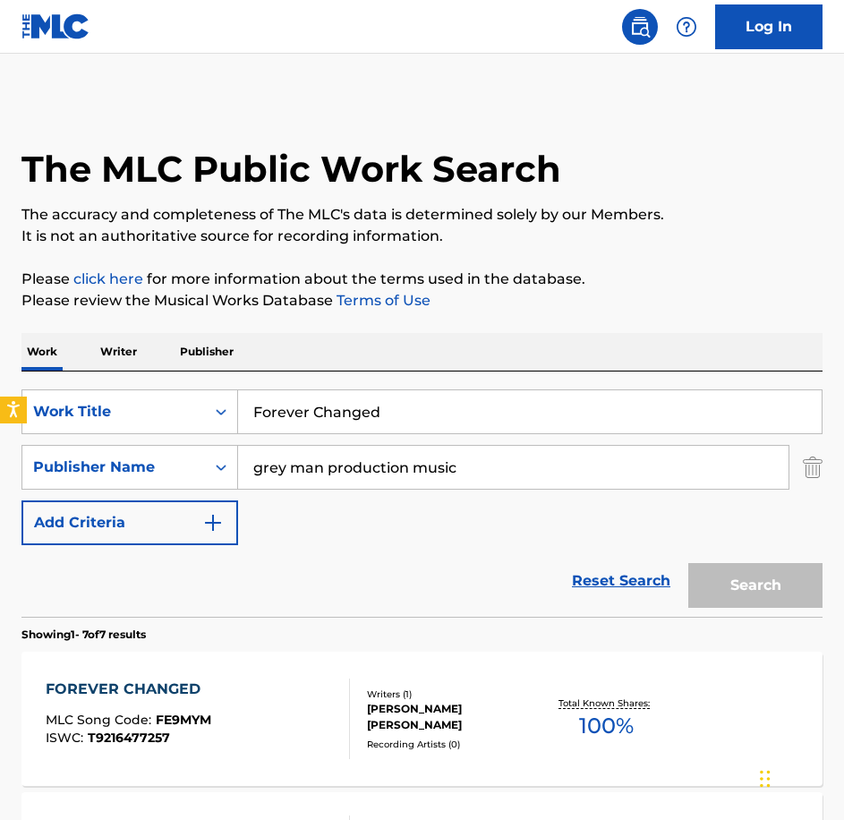
drag, startPoint x: 158, startPoint y: 373, endPoint x: 122, endPoint y: 362, distance: 38.5
paste input "He Deserved Better"
type input "He Deserved Better"
click at [688, 563] on button "Search" at bounding box center [755, 585] width 134 height 45
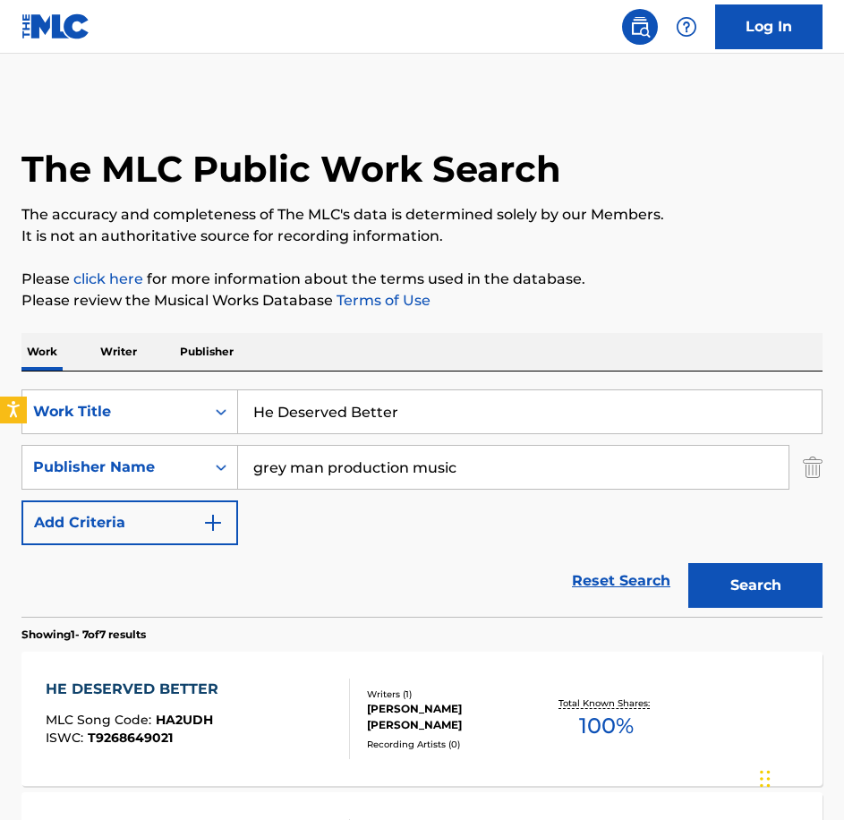
click at [244, 766] on div "HE DESERVED BETTER MLC Song Code : HA2UDH ISWC : T9268649021 Writers ( 1 ) [PER…" at bounding box center [421, 719] width 801 height 134
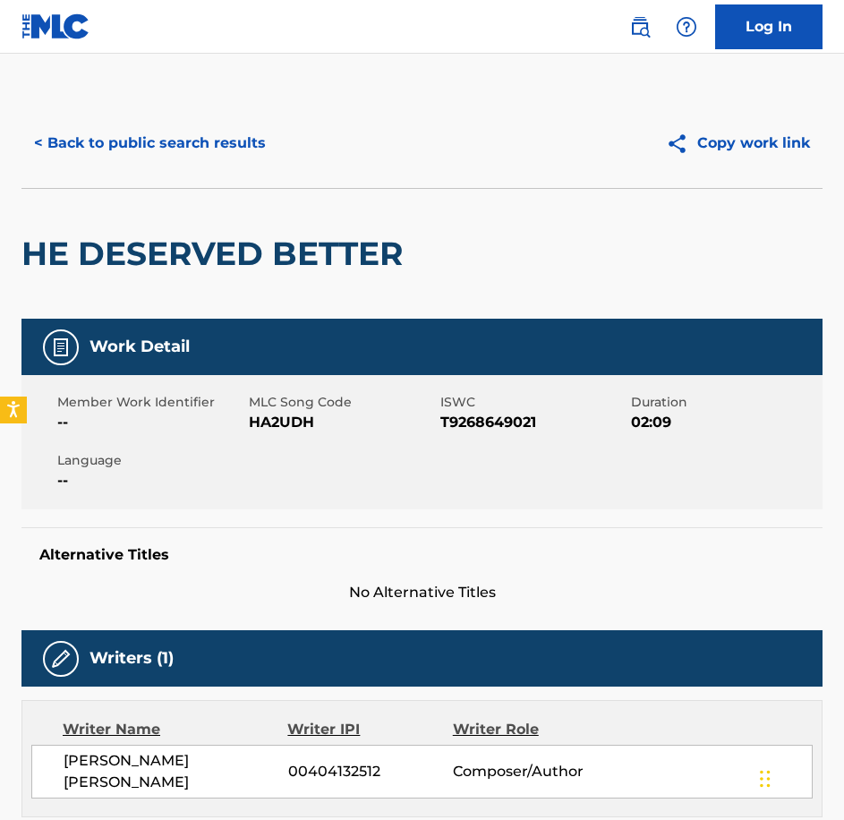
click at [284, 425] on span "HA2UDH" at bounding box center [342, 422] width 187 height 21
click at [187, 131] on button "< Back to public search results" at bounding box center [149, 143] width 257 height 45
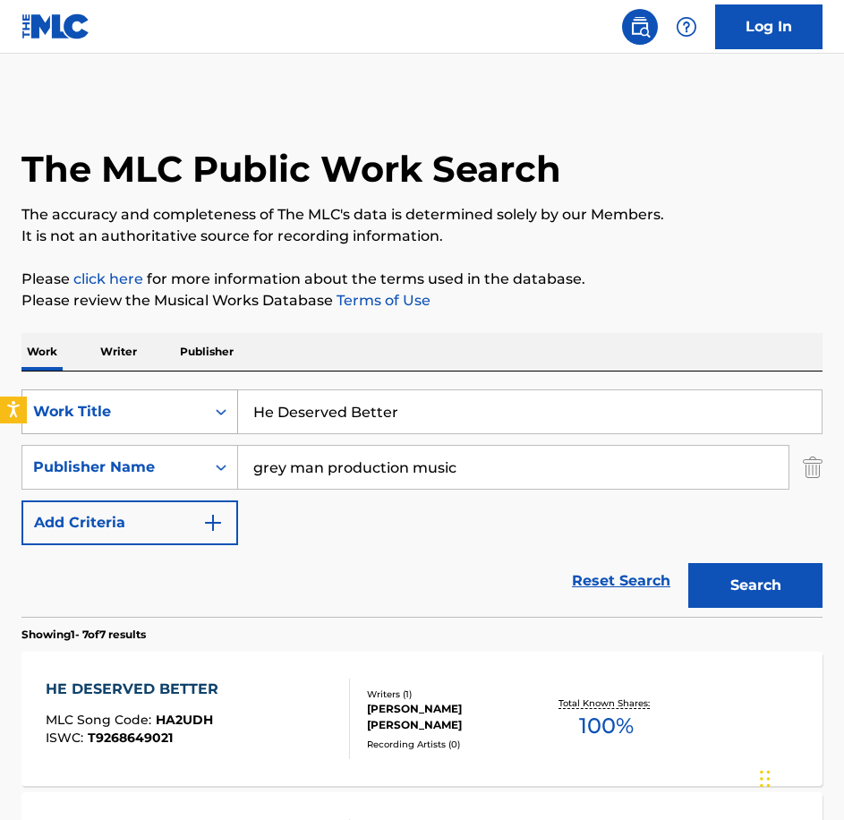
drag, startPoint x: 274, startPoint y: 413, endPoint x: 206, endPoint y: 400, distance: 69.2
click at [206, 400] on div "SearchWithCriteriabe21c2c7-3089-4aec-a1c5-02f3d7d33223 Work Title He Deserved B…" at bounding box center [421, 411] width 801 height 45
paste input "avy Burden"
type input "Heavy Burden"
click at [688, 563] on button "Search" at bounding box center [755, 585] width 134 height 45
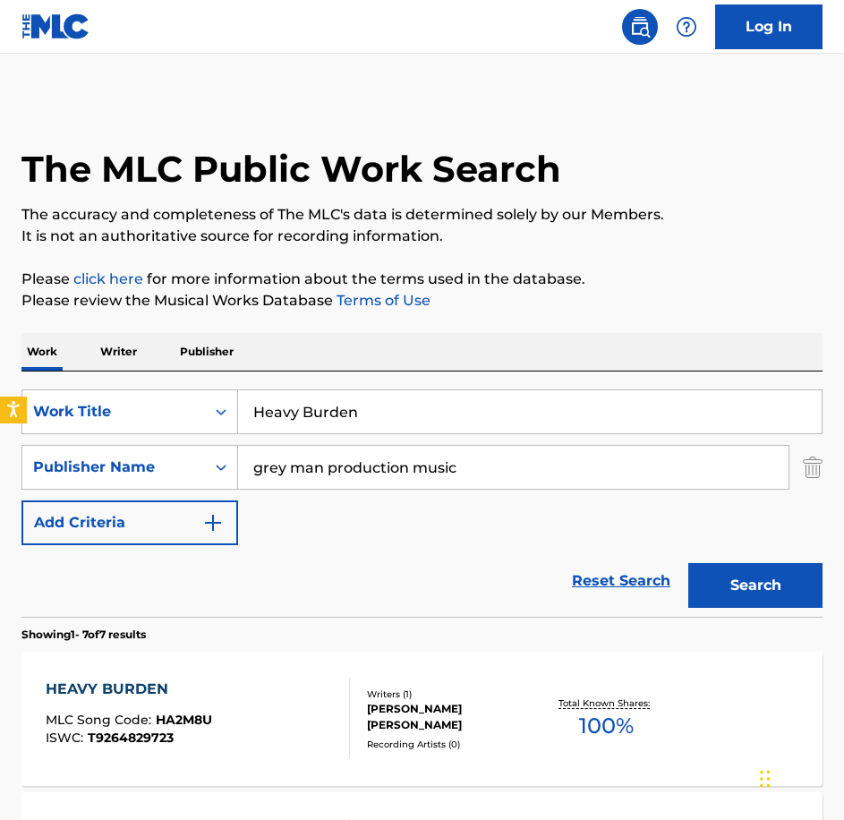
click at [239, 740] on div "HEAVY BURDEN MLC Song Code : HA2M8U ISWC : T9264829723" at bounding box center [198, 719] width 304 height 81
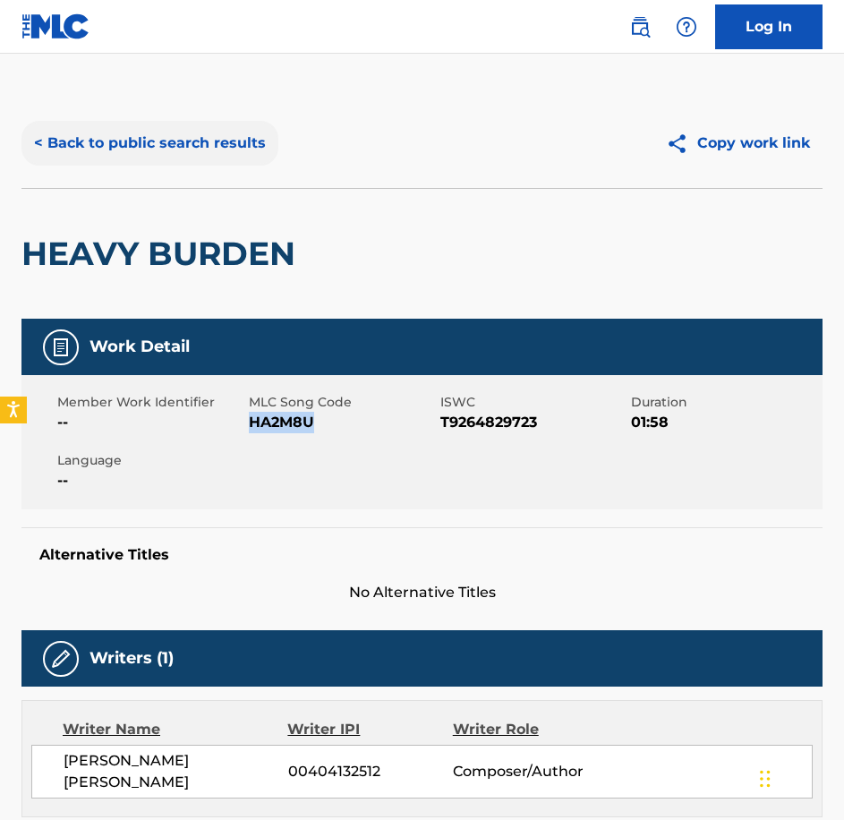
click at [176, 149] on button "< Back to public search results" at bounding box center [149, 143] width 257 height 45
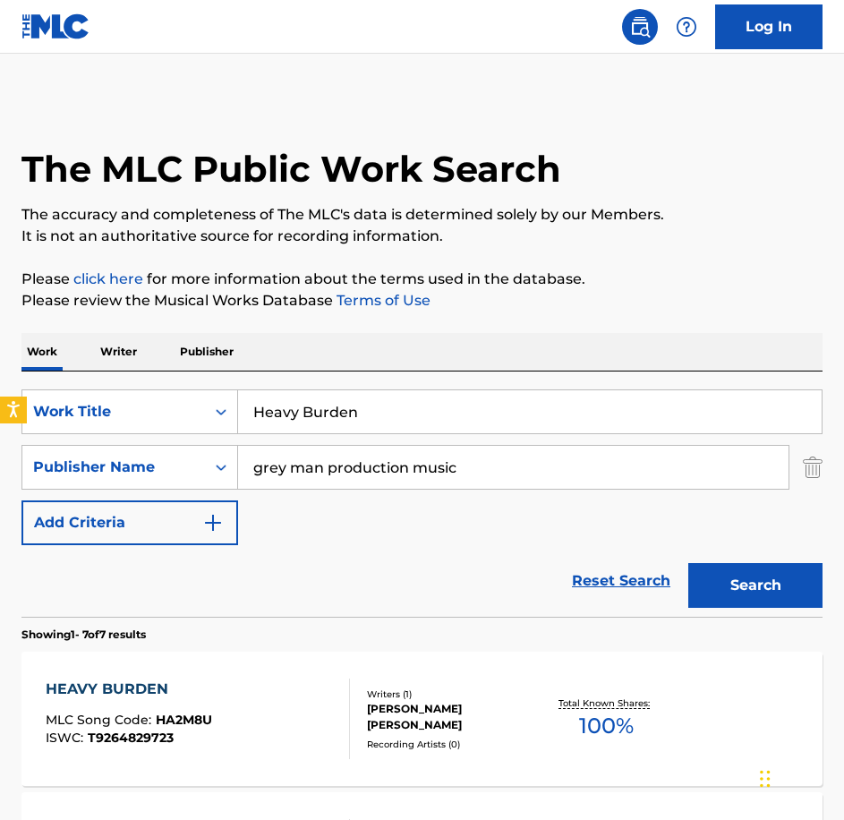
drag, startPoint x: 247, startPoint y: 370, endPoint x: 109, endPoint y: 330, distance: 143.4
paste input "Life Goes O"
type input "Life Goes On"
click at [688, 563] on button "Search" at bounding box center [755, 585] width 134 height 45
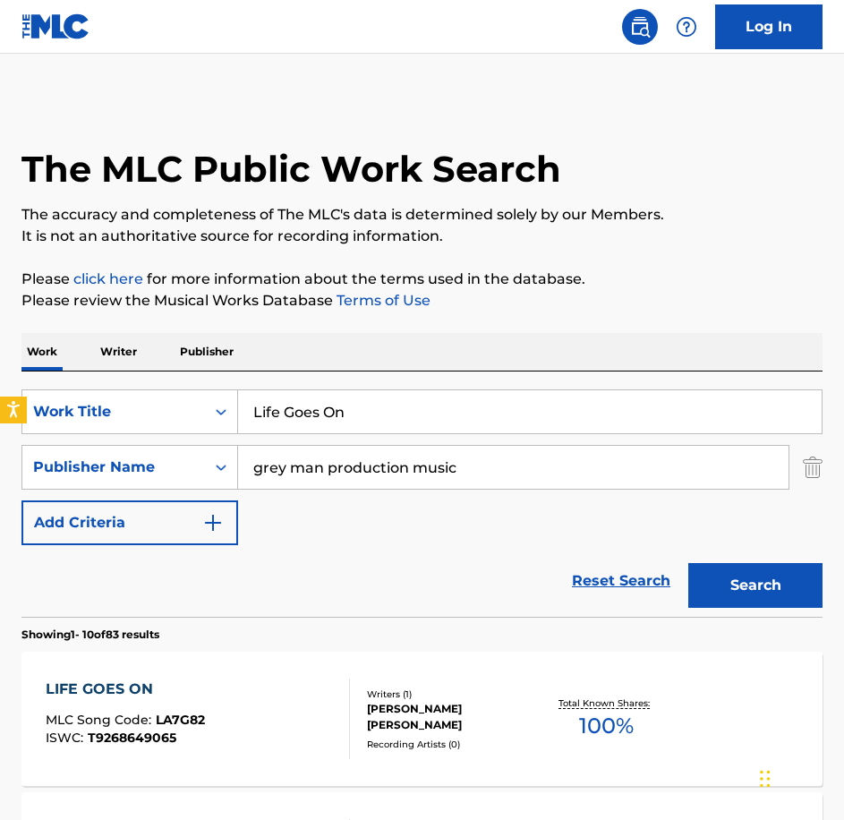
click at [184, 744] on div "ISWC : T9268649065" at bounding box center [125, 737] width 159 height 13
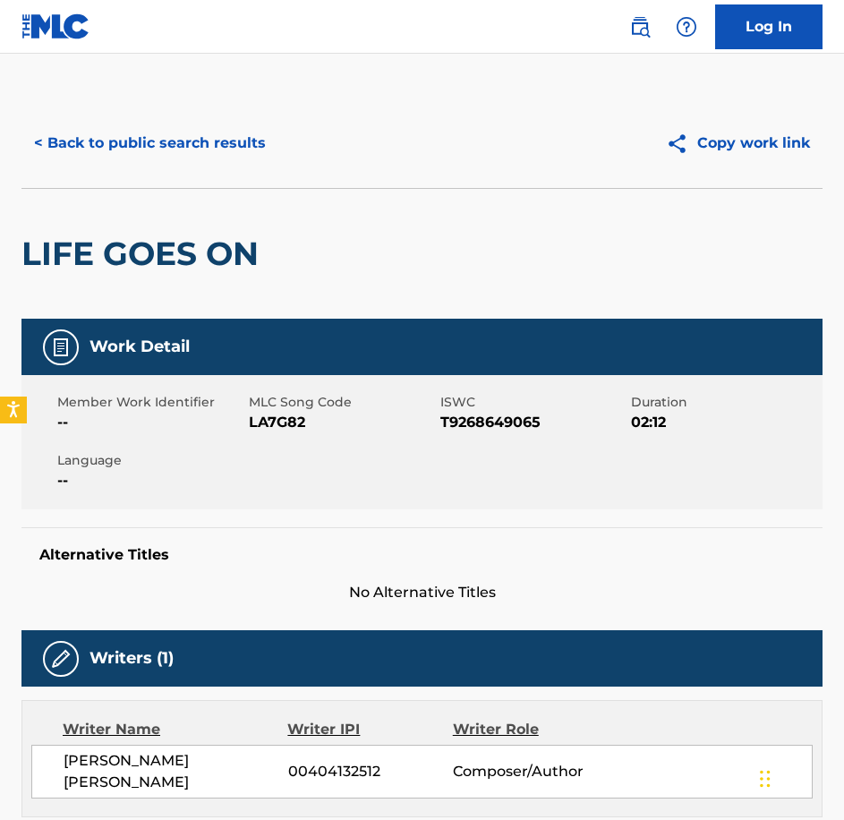
click at [298, 425] on span "LA7G82" at bounding box center [342, 422] width 187 height 21
click at [127, 131] on button "< Back to public search results" at bounding box center [149, 143] width 257 height 45
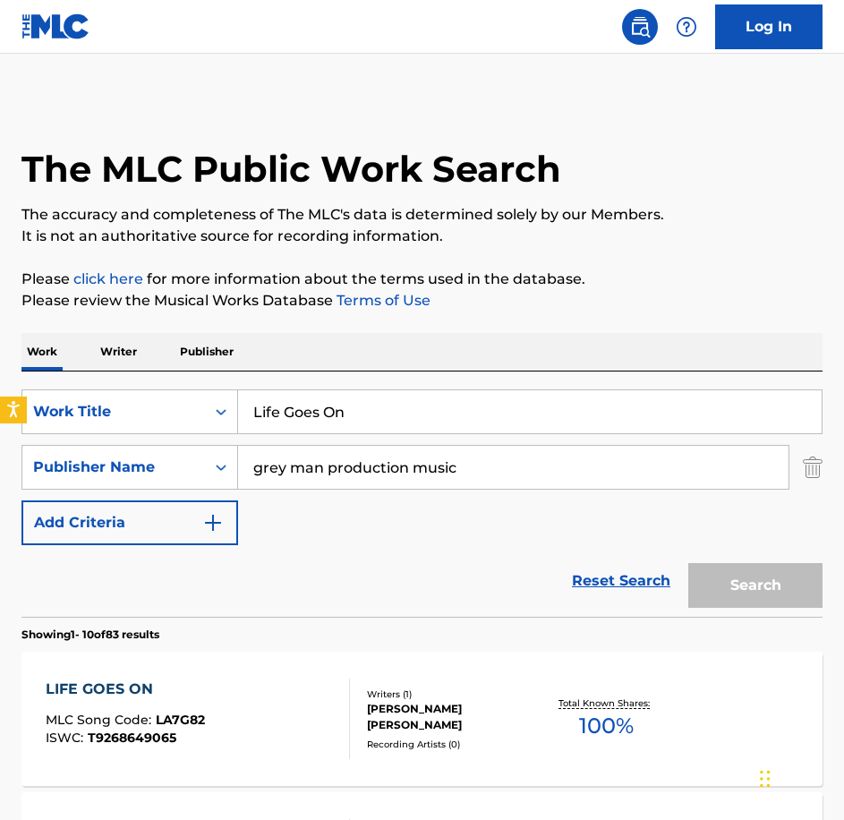
click at [0, 330] on html "Accessibility Screen-Reader Guide, Feedback, and Issue Reporting | New window 0…" at bounding box center [422, 410] width 844 height 820
type input "long legged liar"
click at [688, 563] on button "Search" at bounding box center [755, 585] width 134 height 45
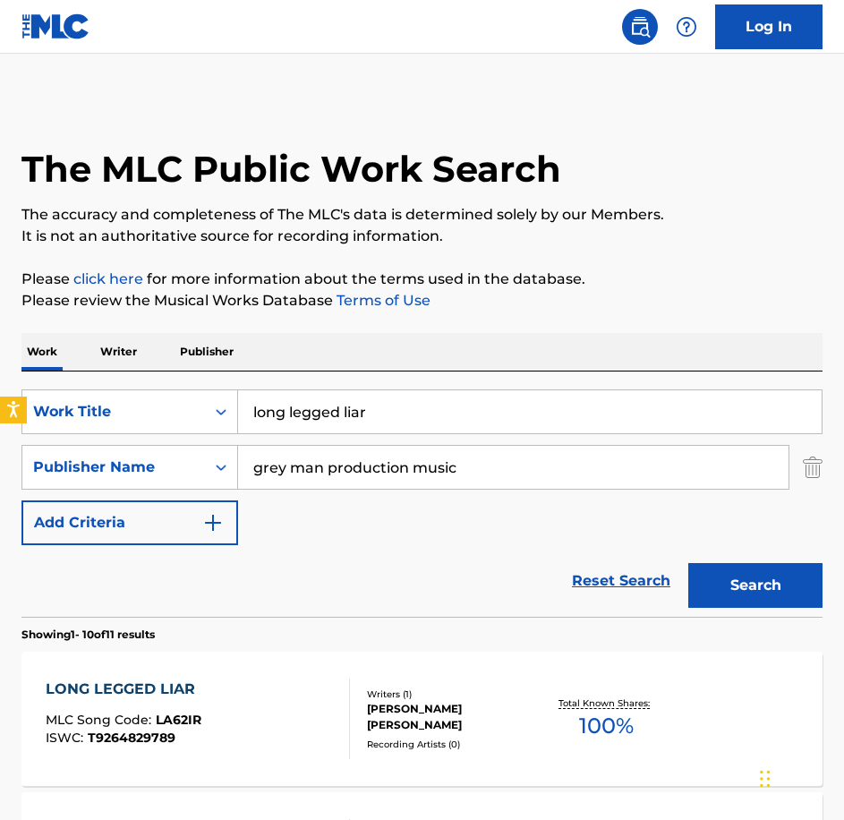
click at [141, 741] on span "T9264829789" at bounding box center [132, 738] width 88 height 16
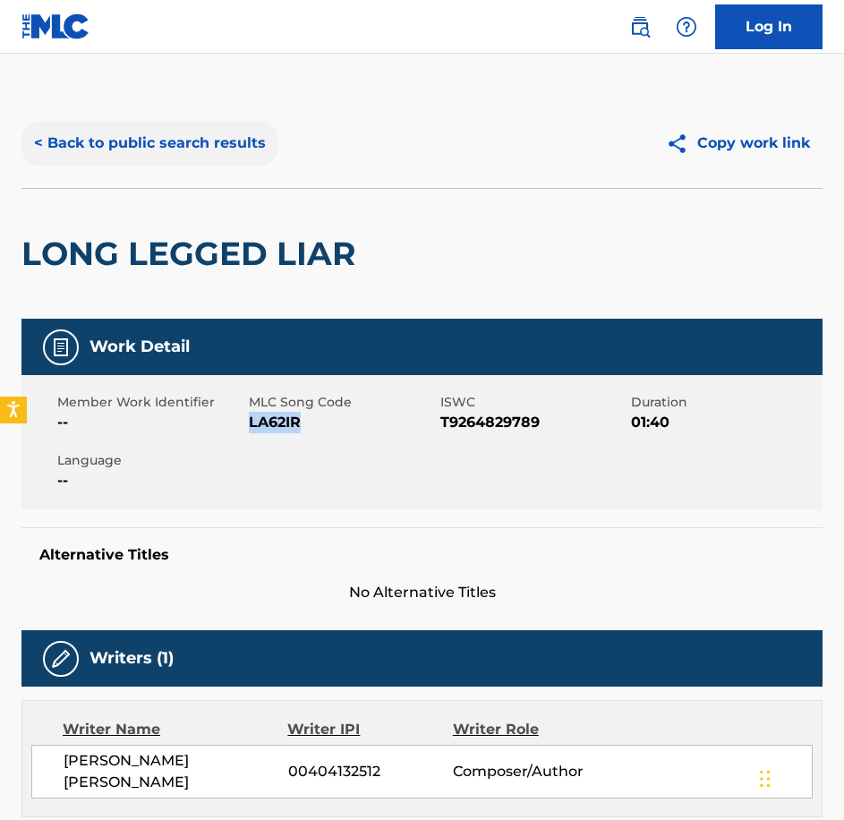
click at [55, 141] on button "< Back to public search results" at bounding box center [149, 143] width 257 height 45
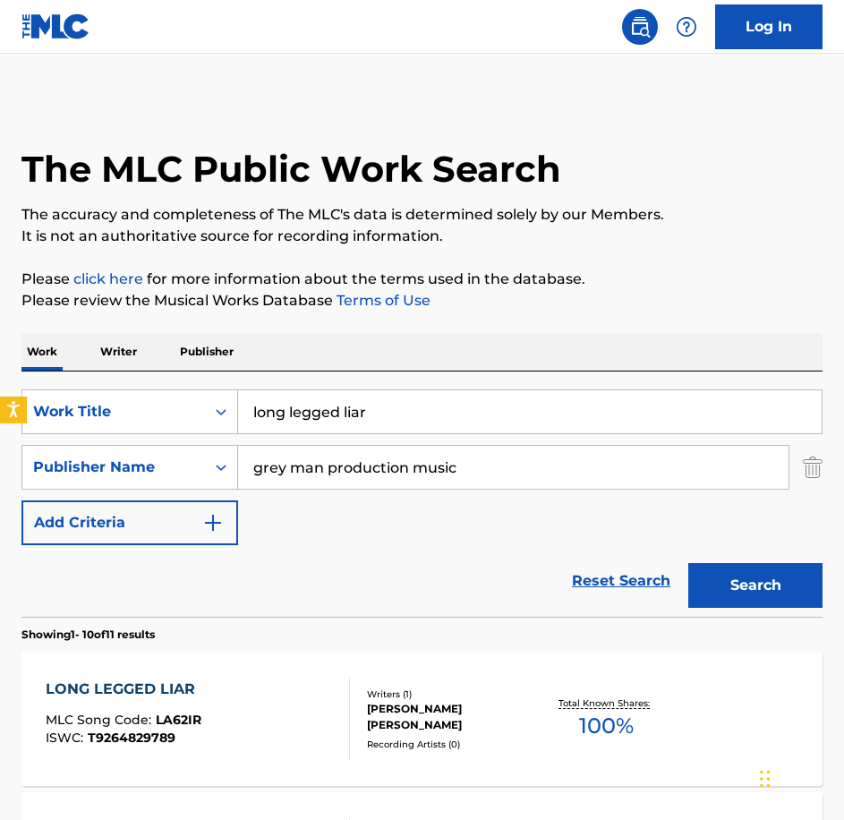
click at [212, 670] on div "LONG LEGGED LIAR MLC Song Code : LA62IR ISWC : T9264829789 Writers ( 1 ) [PERSO…" at bounding box center [421, 719] width 801 height 134
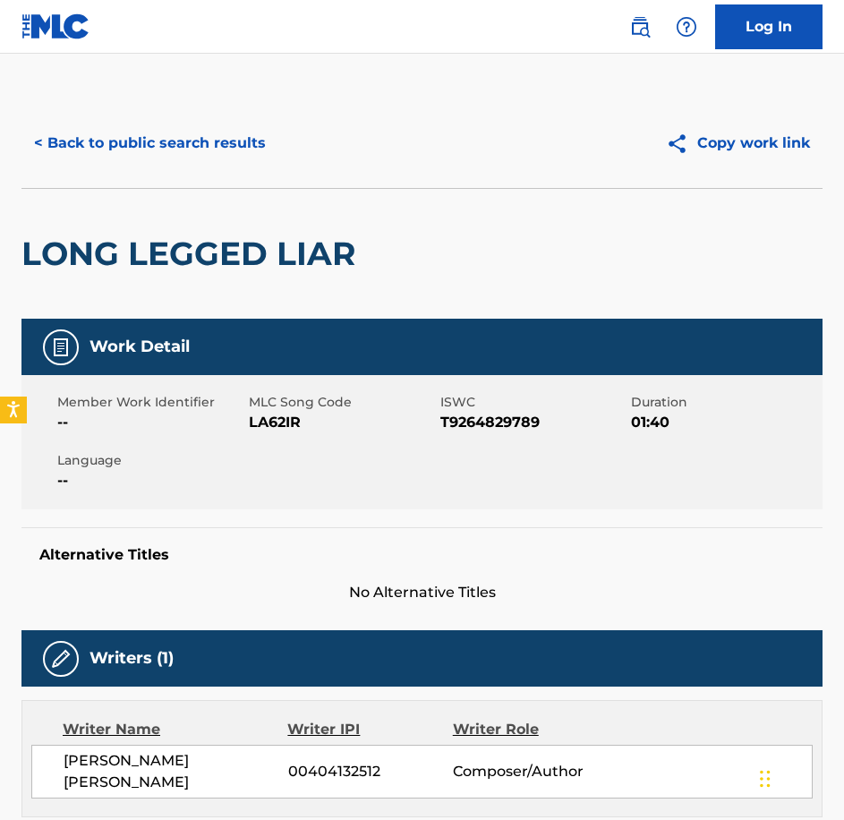
click at [158, 133] on button "< Back to public search results" at bounding box center [149, 143] width 257 height 45
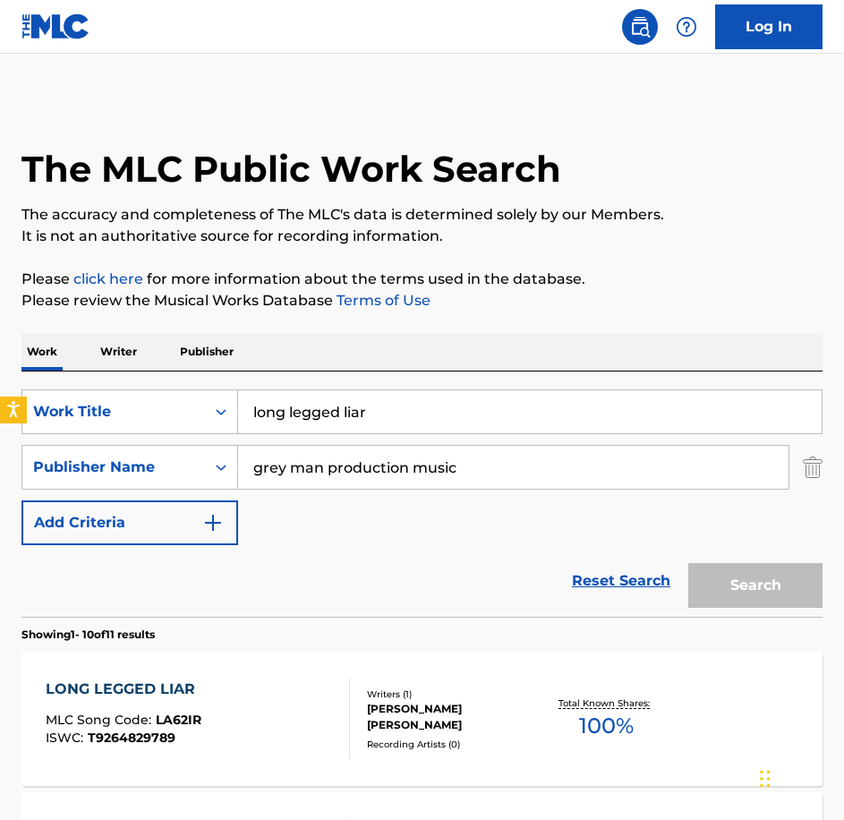
drag, startPoint x: 383, startPoint y: 423, endPoint x: 44, endPoint y: 373, distance: 342.9
click at [44, 373] on div "SearchWithCriteriabe21c2c7-3089-4aec-a1c5-02f3d7d33223 Work Title long legged l…" at bounding box center [421, 493] width 801 height 245
type input "mystery box"
click at [688, 563] on button "Search" at bounding box center [755, 585] width 134 height 45
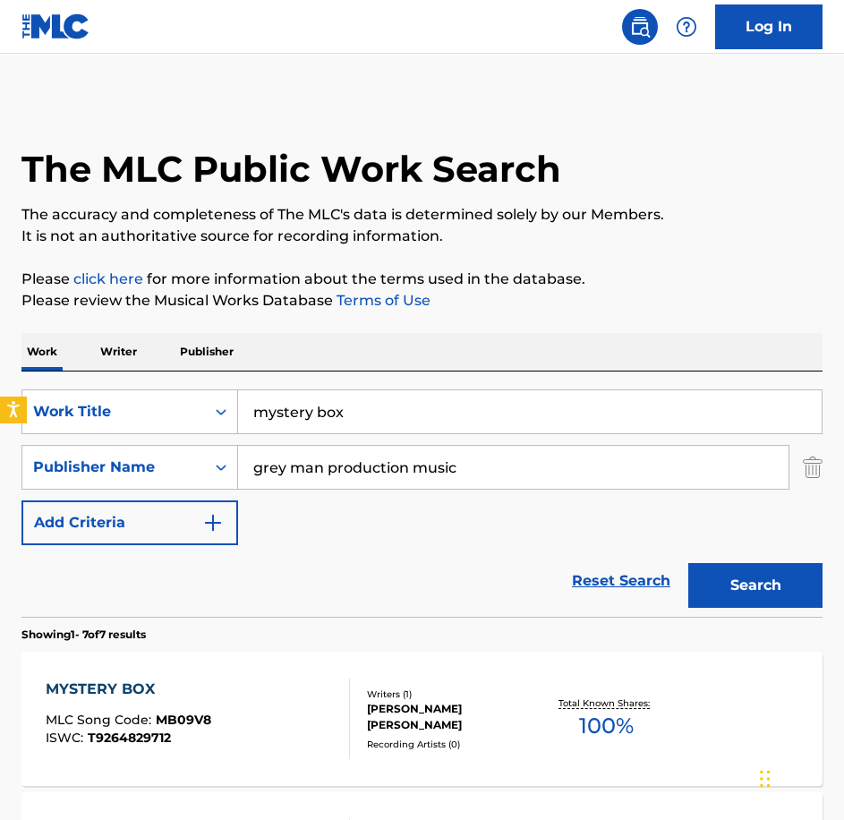
click at [277, 687] on div "MYSTERY BOX MLC Song Code : MB09V8 ISWC : T9264829712" at bounding box center [198, 719] width 304 height 81
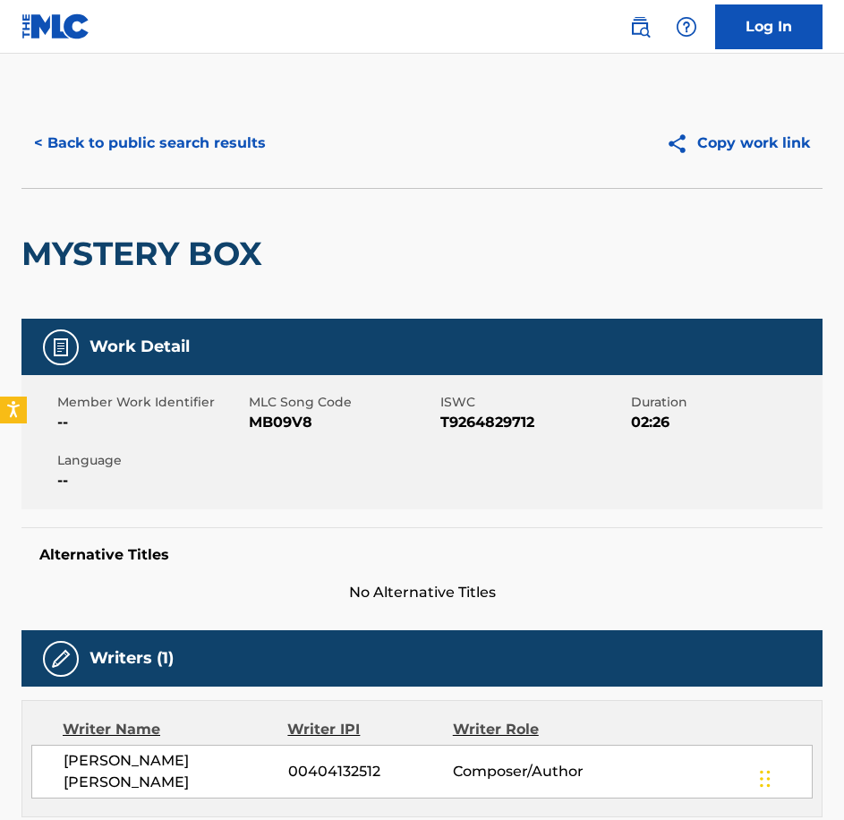
click at [277, 425] on span "MB09V8" at bounding box center [342, 422] width 187 height 21
click at [244, 148] on button "< Back to public search results" at bounding box center [149, 143] width 257 height 45
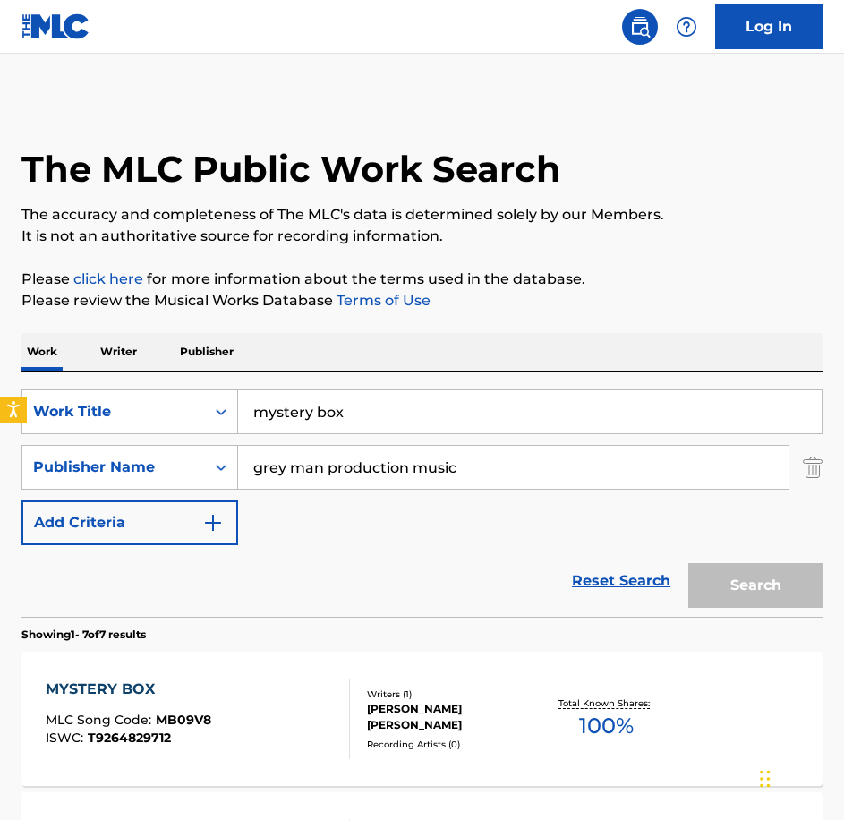
drag, startPoint x: 374, startPoint y: 395, endPoint x: 42, endPoint y: 327, distance: 339.0
paste
type input "Negotiating Alarm Systems"
click at [688, 563] on button "Search" at bounding box center [755, 585] width 134 height 45
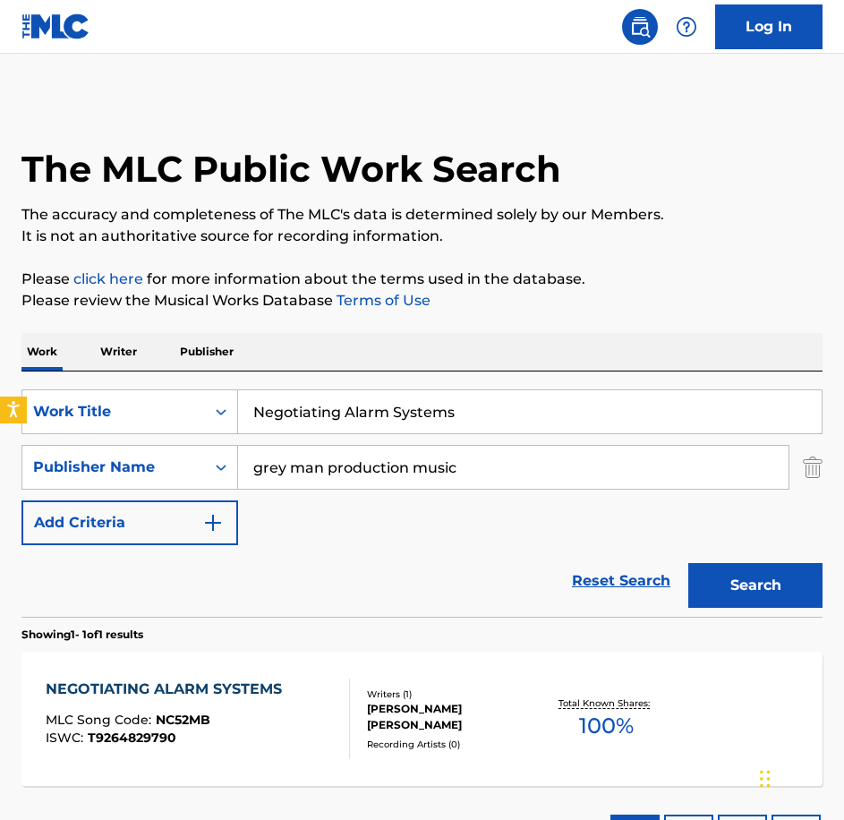
click at [277, 671] on div "NEGOTIATING ALARM SYSTEMS MLC Song Code : NC52MB ISWC : T9264829790 Writers ( 1…" at bounding box center [421, 719] width 801 height 134
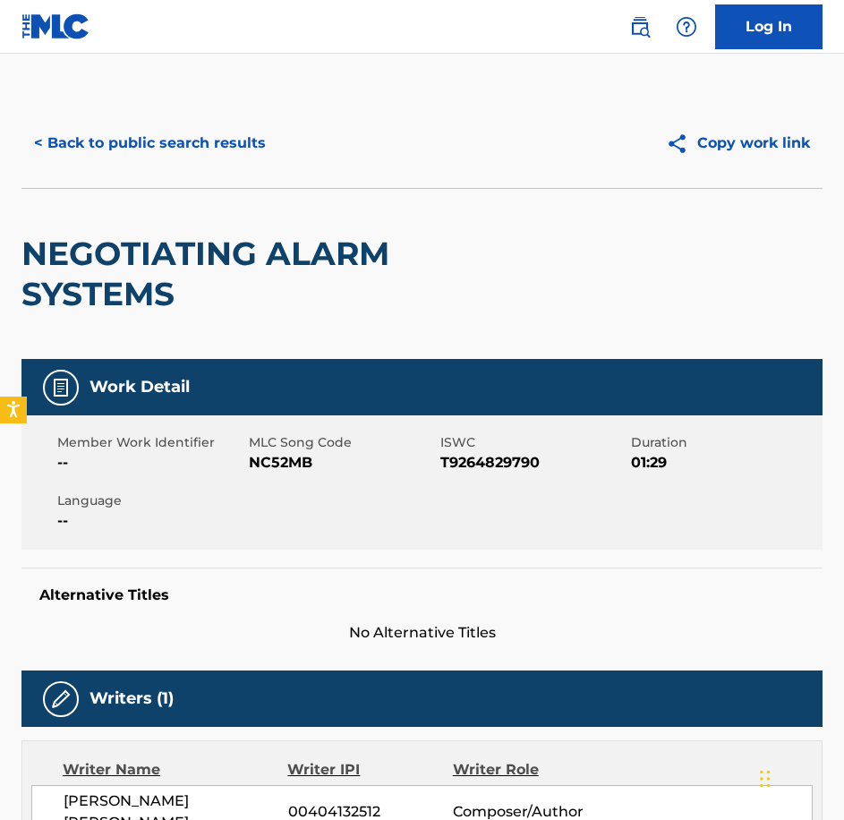
click at [292, 458] on span "NC52MB" at bounding box center [342, 462] width 187 height 21
click at [64, 129] on button "< Back to public search results" at bounding box center [149, 143] width 257 height 45
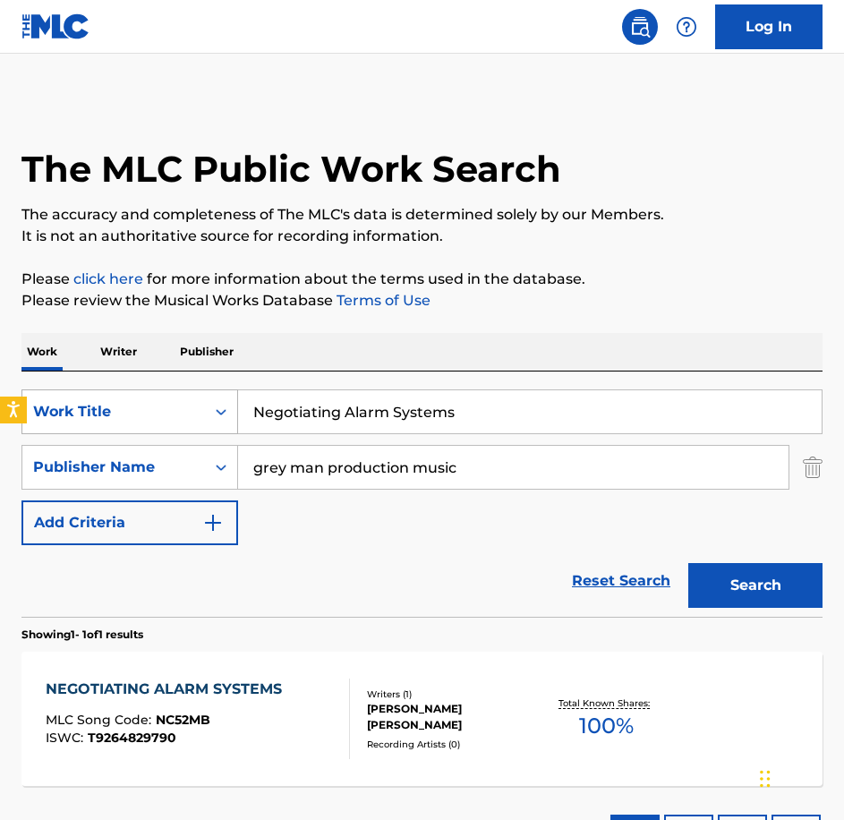
drag, startPoint x: 470, startPoint y: 412, endPoint x: 226, endPoint y: 405, distance: 243.6
click at [228, 405] on div "SearchWithCriteriabe21c2c7-3089-4aec-a1c5-02f3d7d33223 Work Title Negotiating A…" at bounding box center [421, 411] width 801 height 45
type input "Off The Record"
click at [688, 563] on button "Search" at bounding box center [755, 585] width 134 height 45
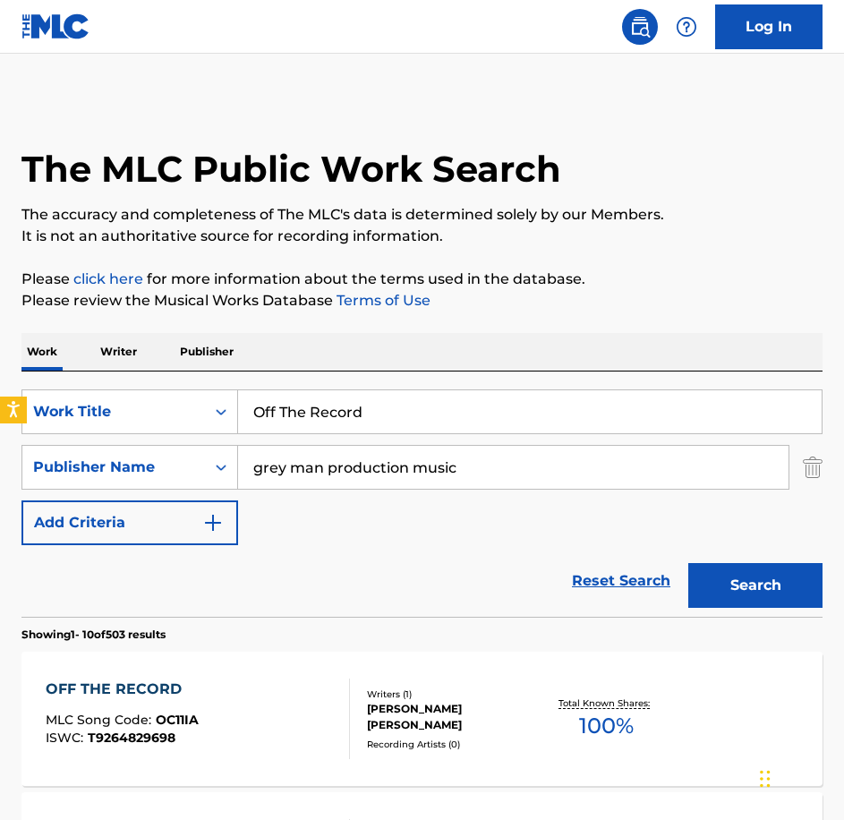
click at [262, 665] on div "OFF THE RECORD MLC Song Code : OC11IA ISWC : T9264829698 Writers ( 1 ) [PERSON_…" at bounding box center [421, 719] width 801 height 134
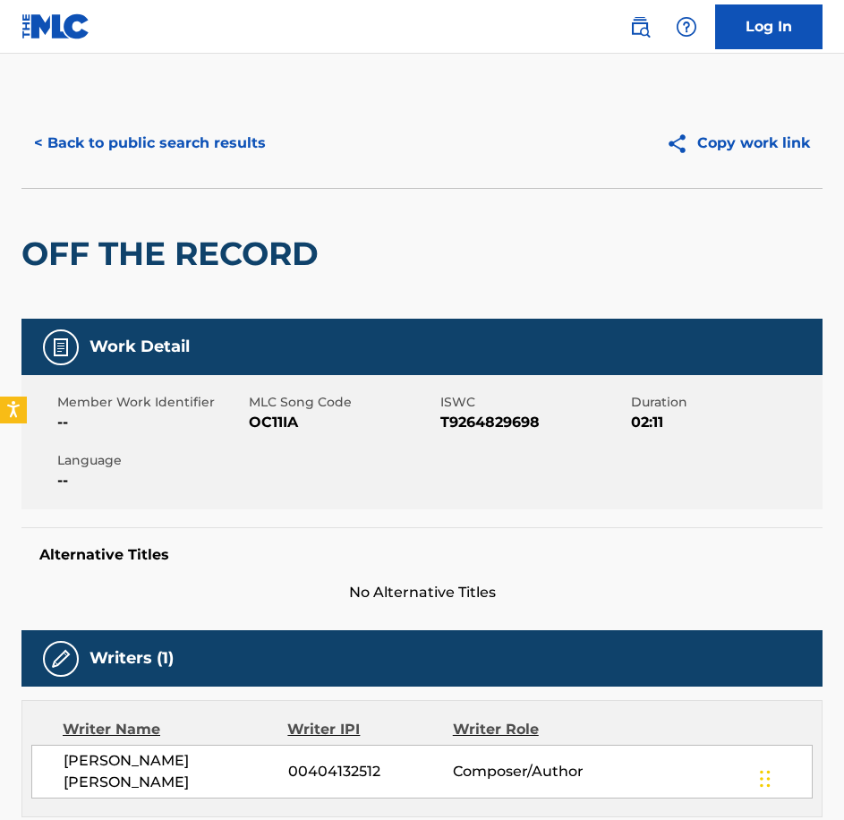
click at [266, 414] on span "OC11IA" at bounding box center [342, 422] width 187 height 21
click at [296, 141] on div "< Back to public search results" at bounding box center [221, 143] width 401 height 45
click at [183, 118] on div "< Back to public search results Copy work link" at bounding box center [421, 143] width 801 height 90
click at [196, 147] on button "< Back to public search results" at bounding box center [149, 143] width 257 height 45
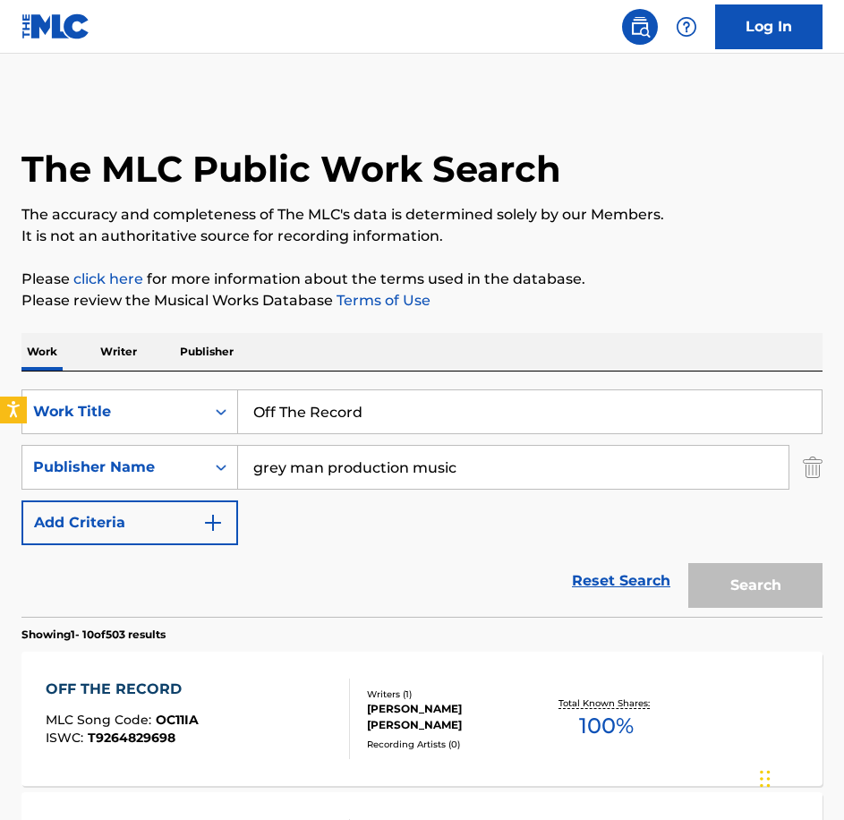
drag, startPoint x: 316, startPoint y: 393, endPoint x: 11, endPoint y: 341, distance: 309.6
type input "Old Home Videos"
click at [688, 563] on button "Search" at bounding box center [755, 585] width 134 height 45
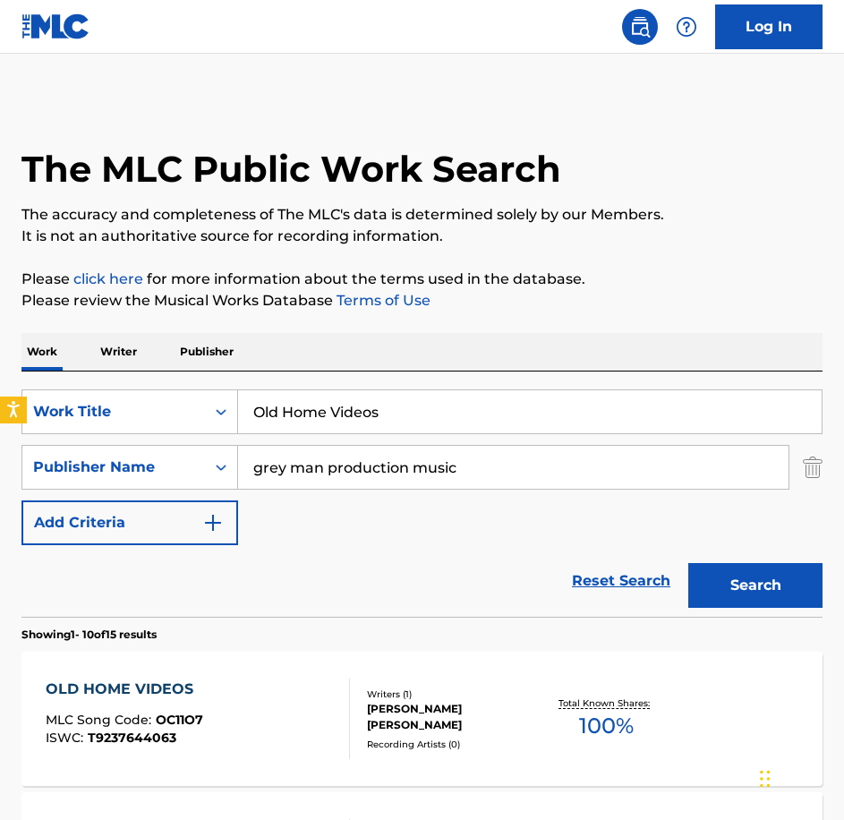
click at [199, 680] on div "OLD HOME VIDEOS" at bounding box center [125, 689] width 158 height 21
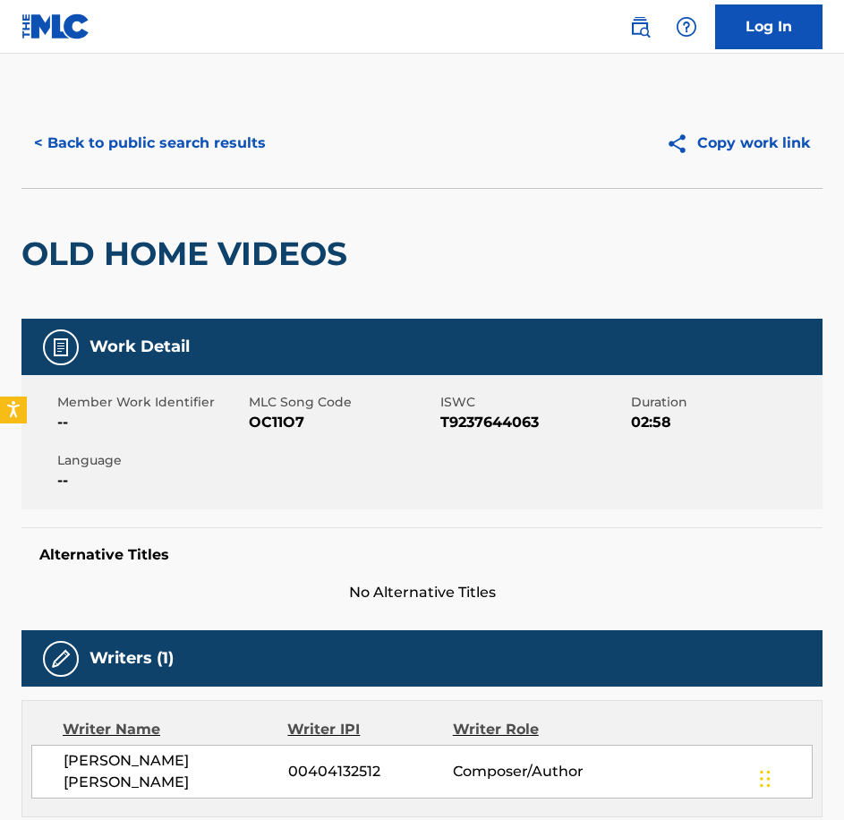
click at [292, 411] on span "MLC Song Code" at bounding box center [342, 402] width 187 height 19
click at [282, 422] on span "OC11O7" at bounding box center [342, 422] width 187 height 21
drag, startPoint x: 282, startPoint y: 422, endPoint x: 805, endPoint y: 423, distance: 522.8
click at [282, 422] on span "OC11O7" at bounding box center [342, 422] width 187 height 21
